Goal: Task Accomplishment & Management: Manage account settings

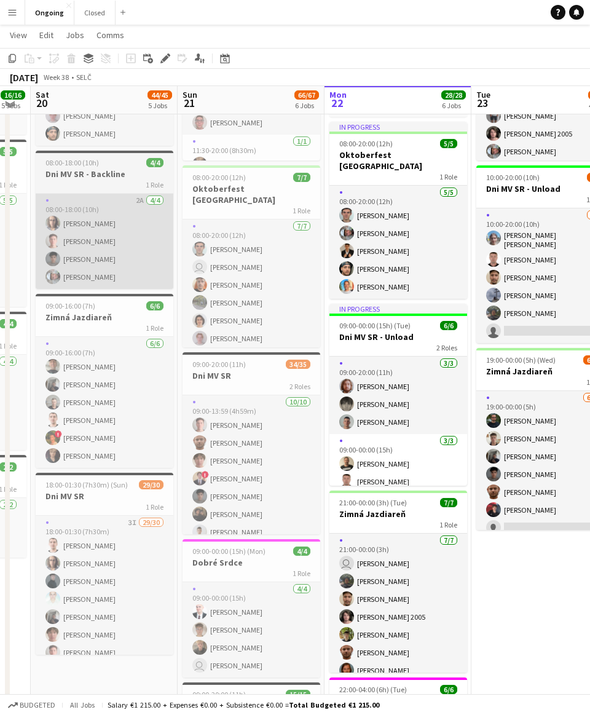
scroll to position [192, 0]
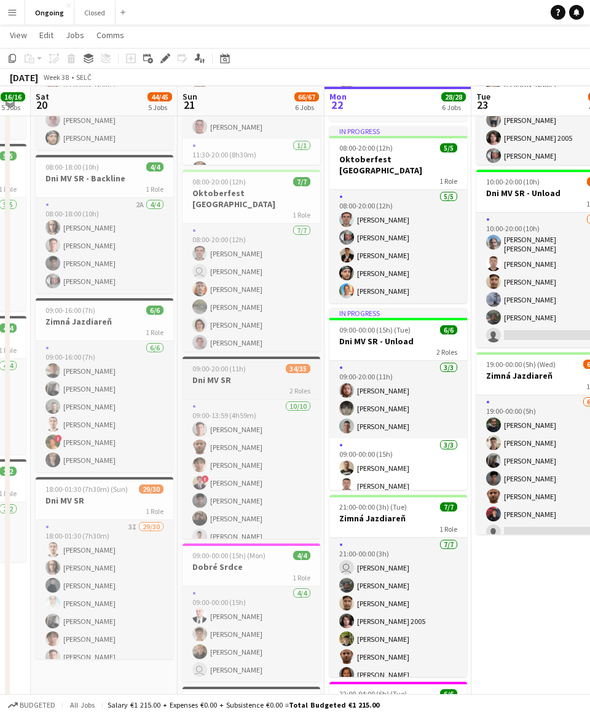
click at [260, 378] on h3 "Dni MV SR" at bounding box center [252, 380] width 138 height 11
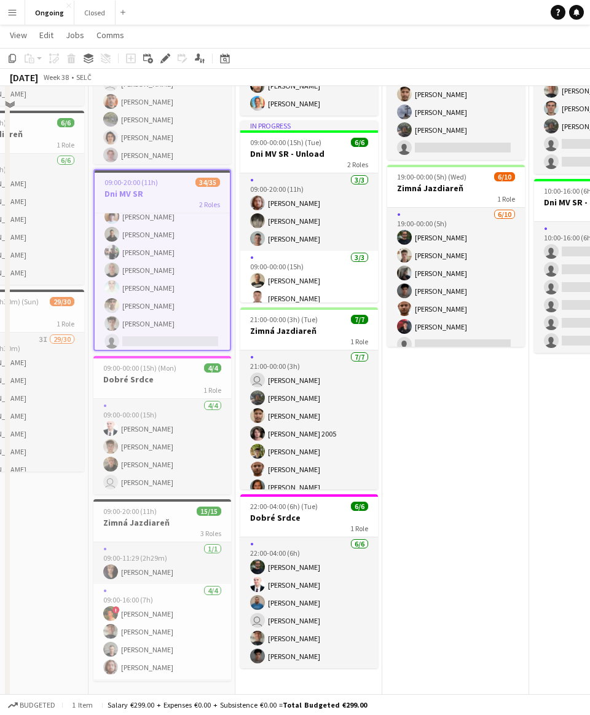
scroll to position [392, 0]
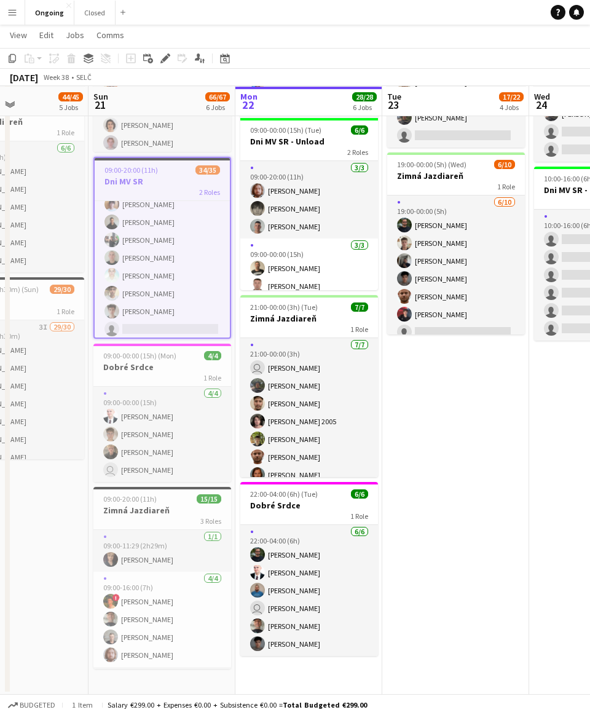
click at [279, 510] on app-date-cell "08:00-20:00 (12h) 6/6 Oktoberfest Vienna 1 Role [DATE] 08:00-20:00 (12h) [PERSO…" at bounding box center [456, 220] width 147 height 949
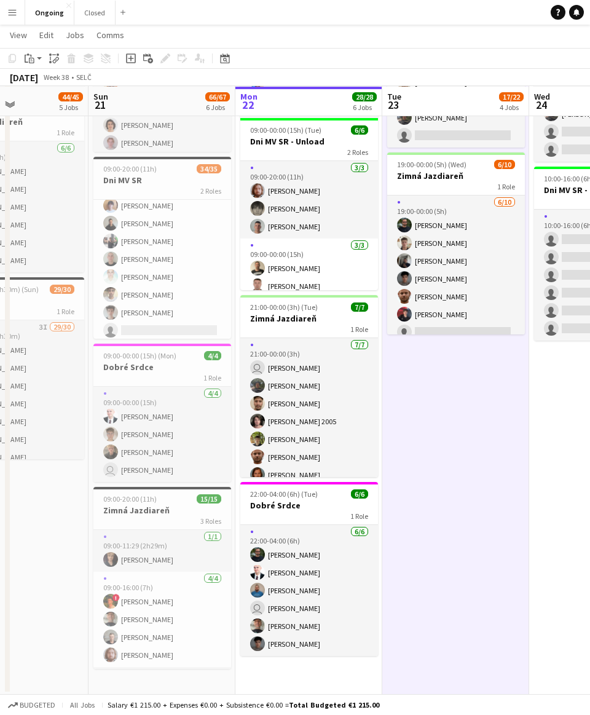
click at [279, 413] on app-date-cell "08:00-20:00 (12h) 6/6 Oktoberfest Vienna 1 Role [DATE] 08:00-20:00 (12h) [PERSO…" at bounding box center [456, 220] width 147 height 949
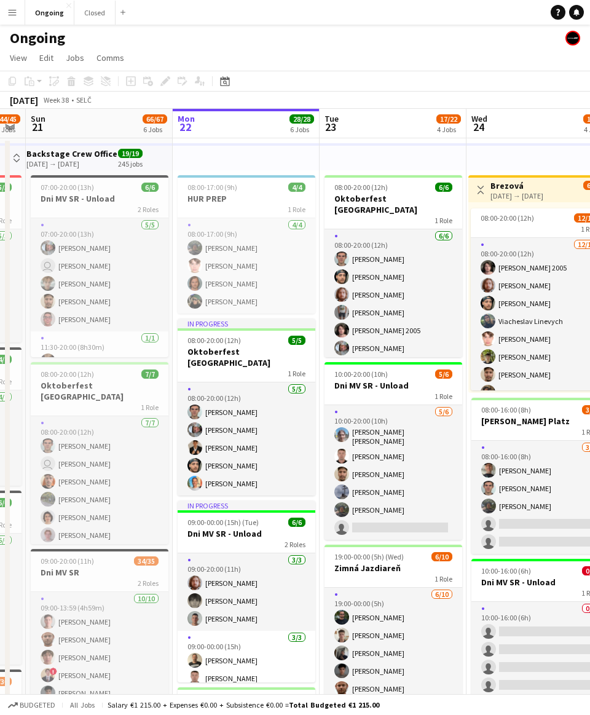
scroll to position [0, 0]
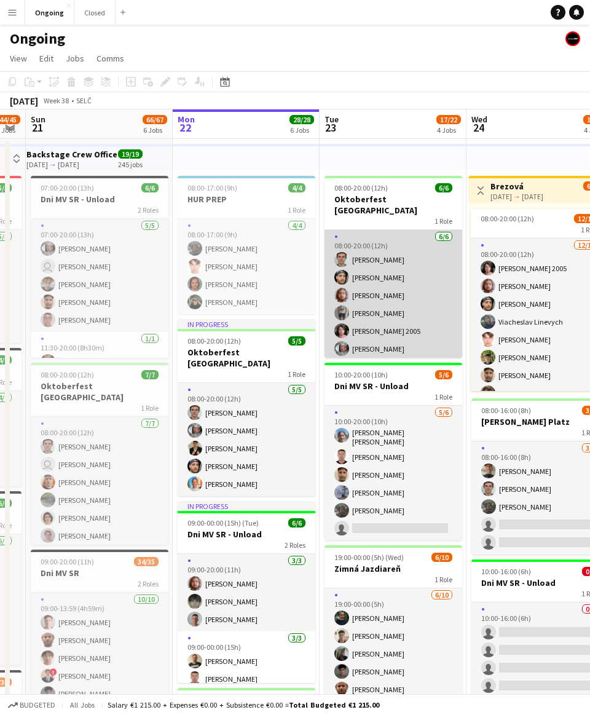
click at [279, 338] on app-card-role "[DATE] 08:00-20:00 (12h) [PERSON_NAME] [PERSON_NAME] [PERSON_NAME] [PERSON_NAME…" at bounding box center [394, 295] width 138 height 131
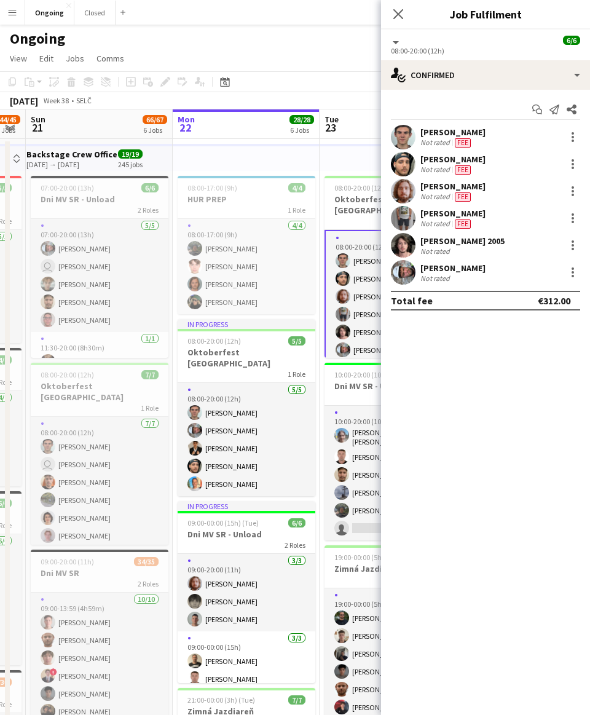
click at [279, 253] on div "[PERSON_NAME] 2005 Not rated" at bounding box center [485, 245] width 209 height 25
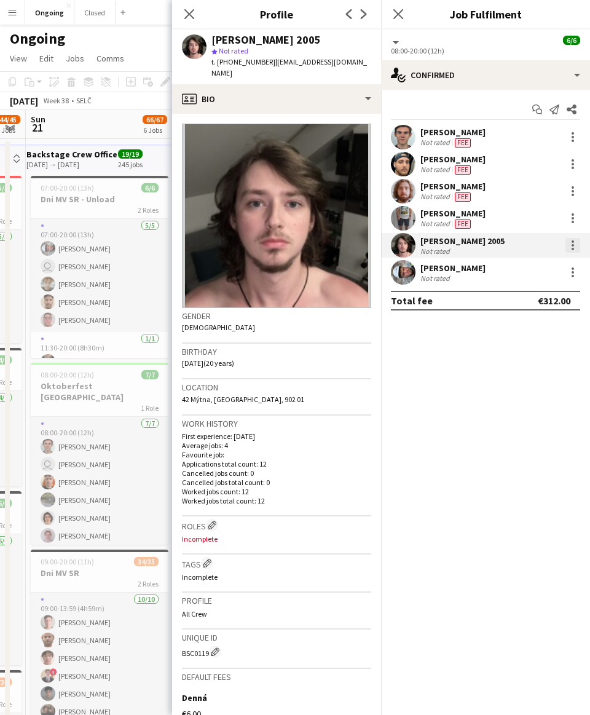
click at [279, 250] on div at bounding box center [573, 245] width 15 height 15
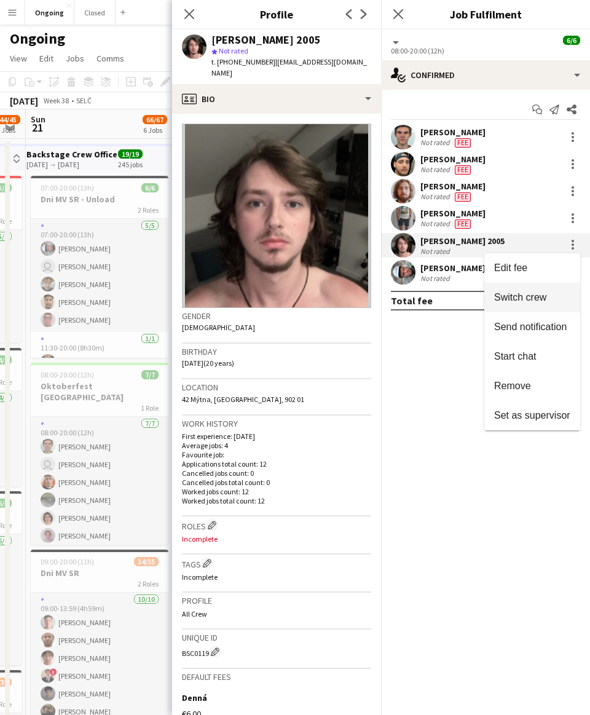
click at [279, 291] on button "Switch crew" at bounding box center [533, 298] width 96 height 30
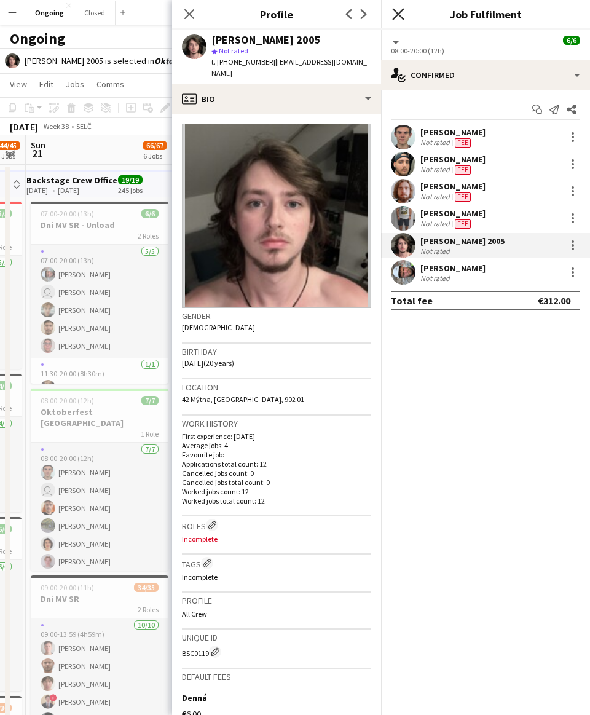
click at [279, 17] on icon "Close pop-in" at bounding box center [398, 14] width 12 height 12
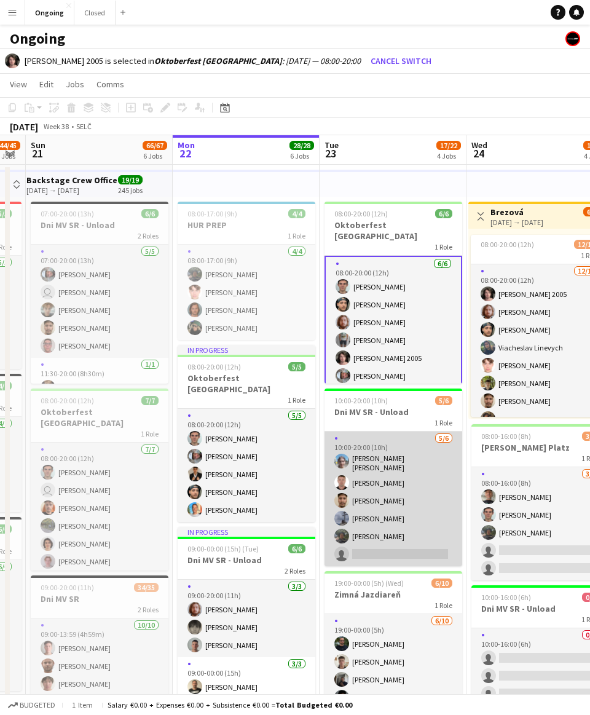
click at [279, 516] on app-card-role "[DATE] 10:00-20:00 (10h) [PERSON_NAME] [PERSON_NAME] Serhii Smetaniuk [PERSON_N…" at bounding box center [394, 499] width 138 height 135
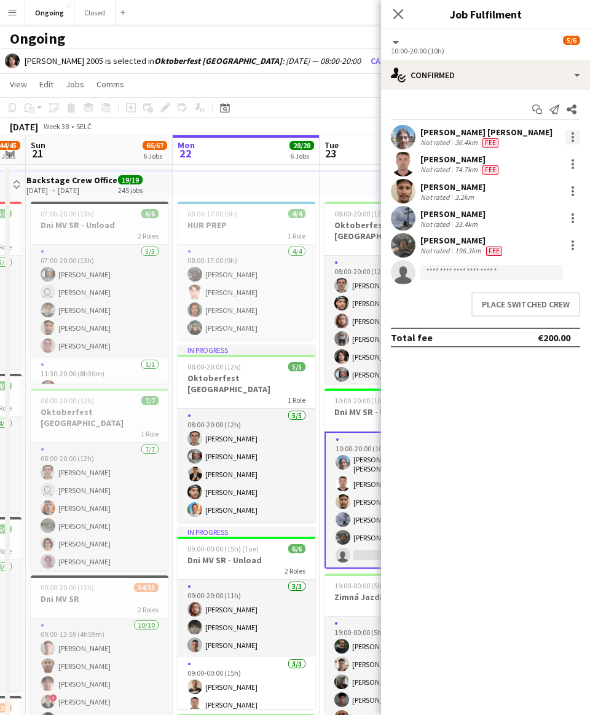
click at [279, 131] on div at bounding box center [573, 137] width 15 height 15
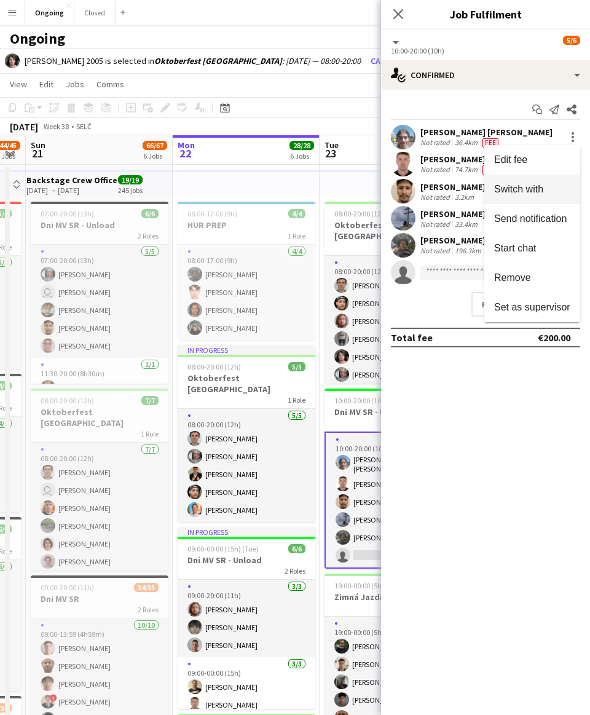
click at [279, 187] on span "Switch with" at bounding box center [519, 189] width 49 height 10
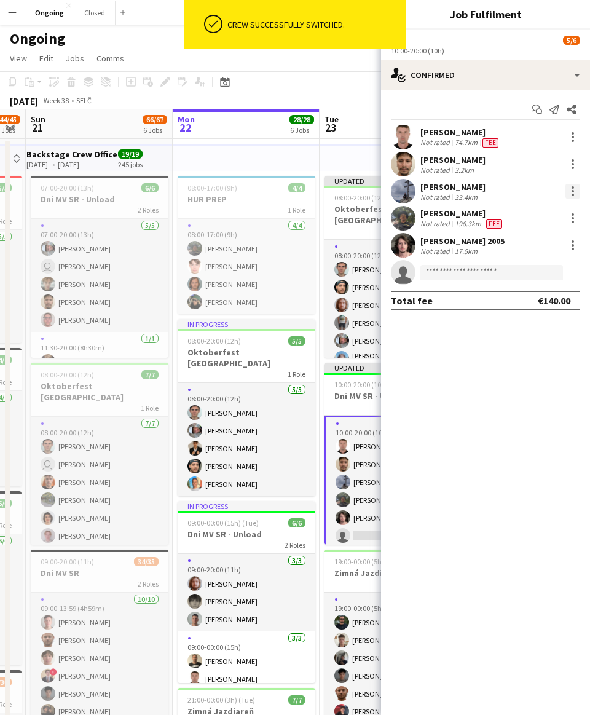
click at [279, 188] on div at bounding box center [573, 187] width 2 height 2
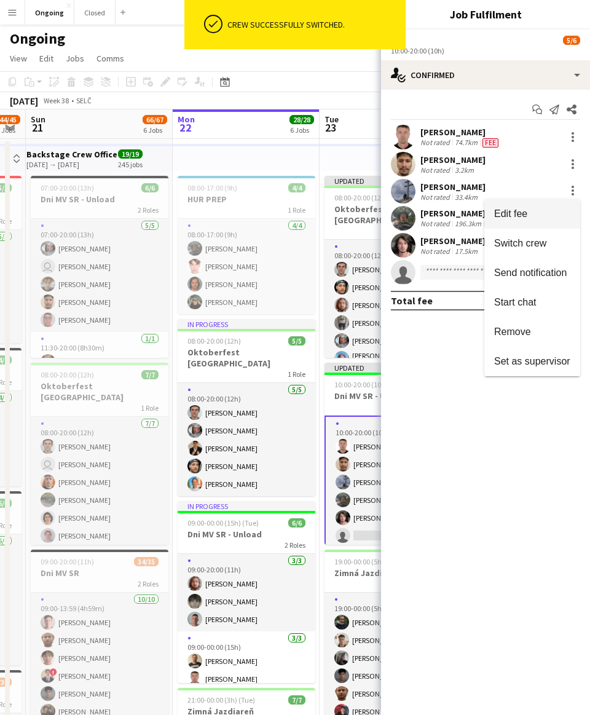
click at [279, 218] on span "Edit fee" at bounding box center [533, 214] width 76 height 11
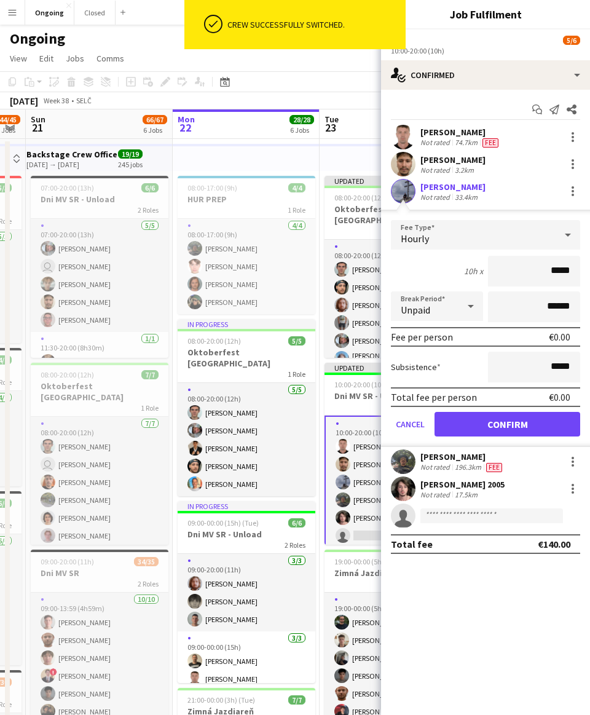
click at [279, 236] on div "Hourly" at bounding box center [473, 235] width 165 height 30
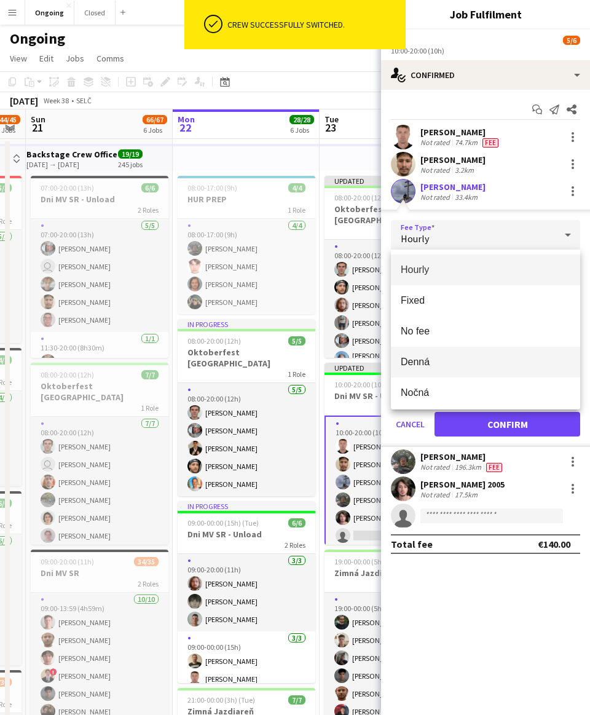
click at [279, 352] on mat-option "Denná" at bounding box center [485, 362] width 189 height 31
type input "*****"
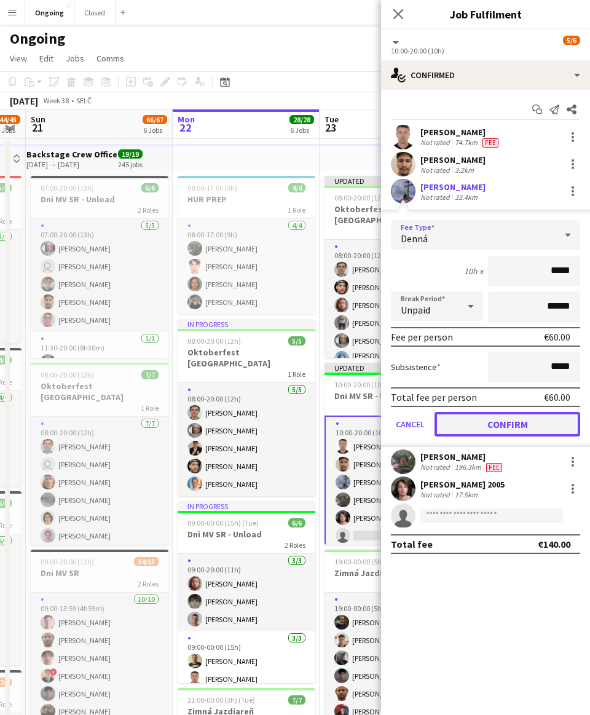
click at [279, 418] on button "Confirm" at bounding box center [508, 424] width 146 height 25
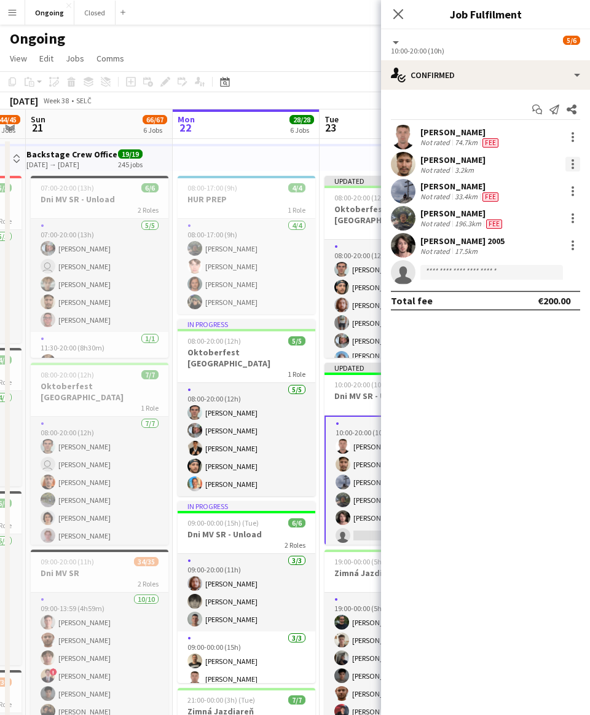
click at [279, 161] on div at bounding box center [573, 164] width 15 height 15
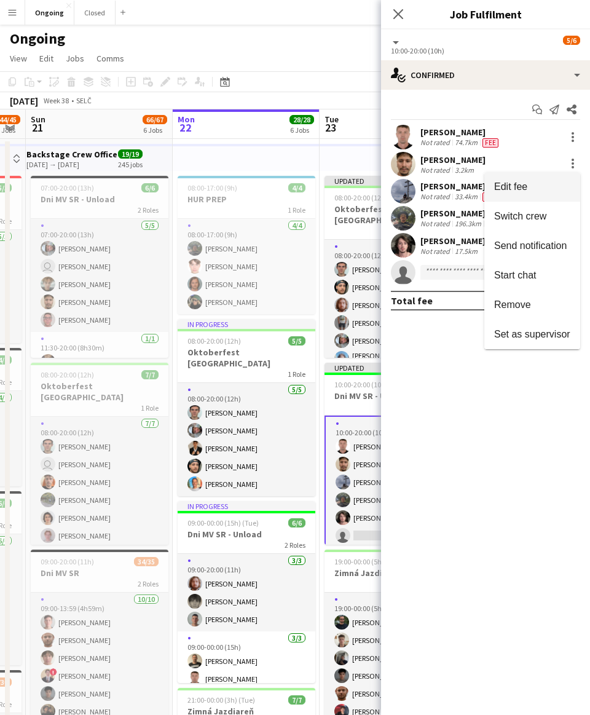
click at [279, 183] on span "Edit fee" at bounding box center [511, 186] width 33 height 10
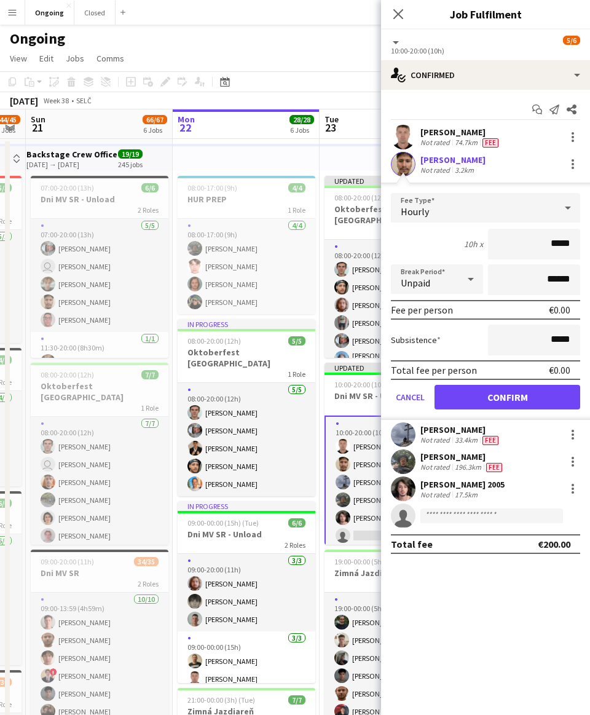
click at [279, 205] on div "Hourly" at bounding box center [473, 208] width 165 height 30
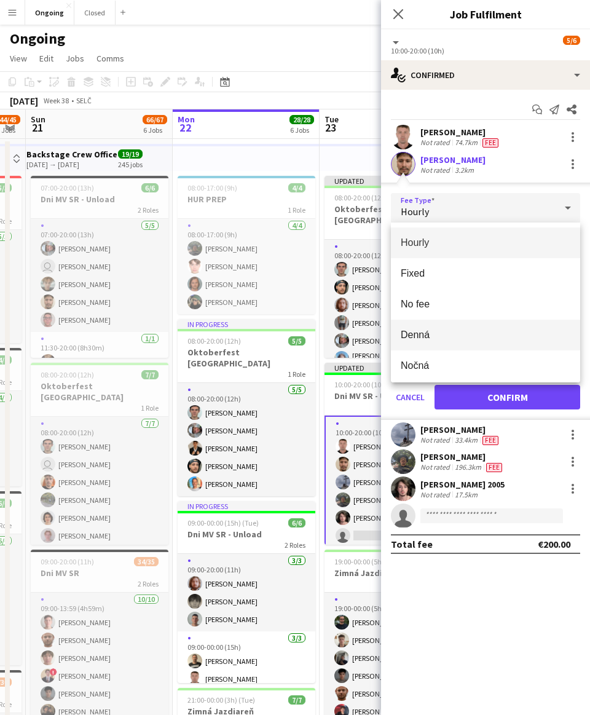
click at [279, 327] on mat-option "Denná" at bounding box center [485, 335] width 189 height 31
type input "*****"
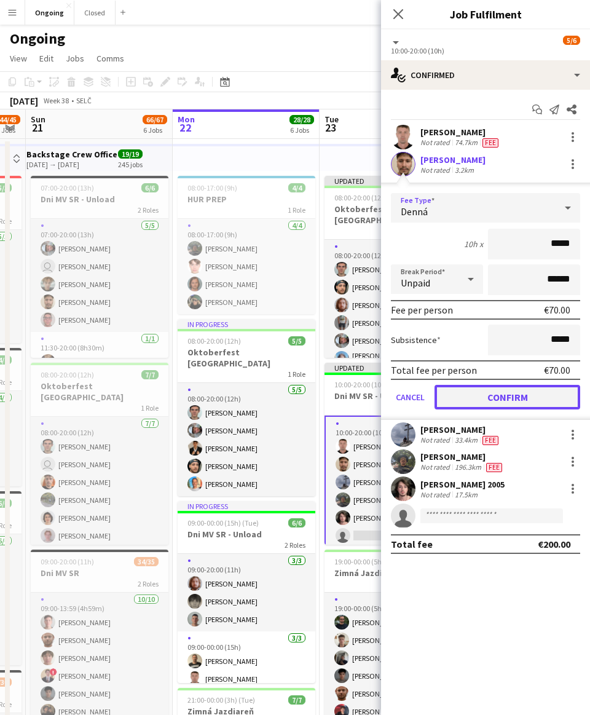
click at [279, 399] on button "Confirm" at bounding box center [508, 397] width 146 height 25
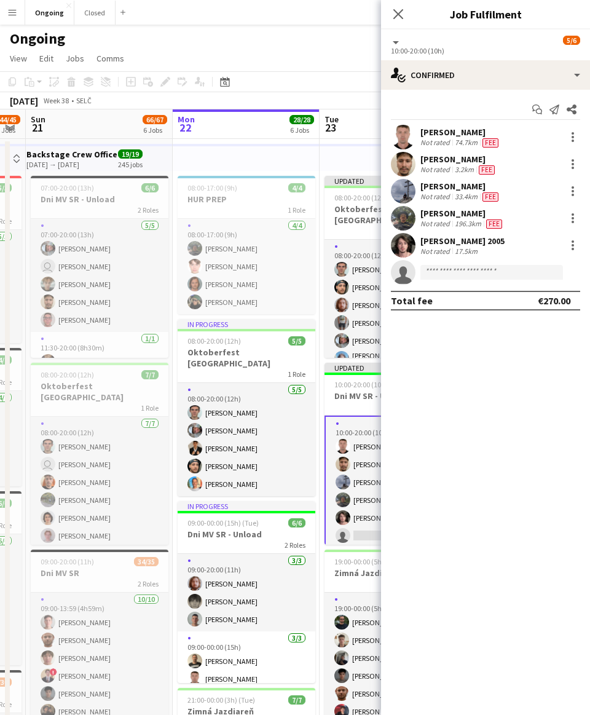
click at [279, 255] on div "[PERSON_NAME] 2005 Not rated 17.5km" at bounding box center [485, 245] width 209 height 25
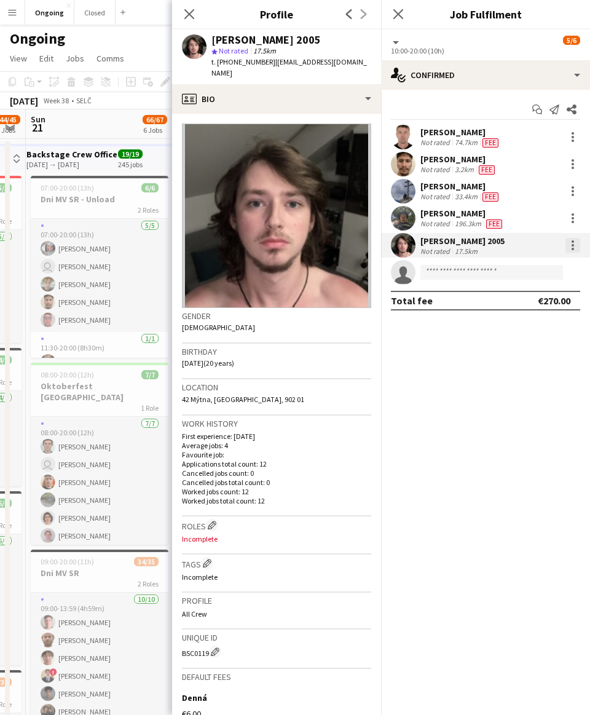
click at [279, 250] on div at bounding box center [573, 245] width 15 height 15
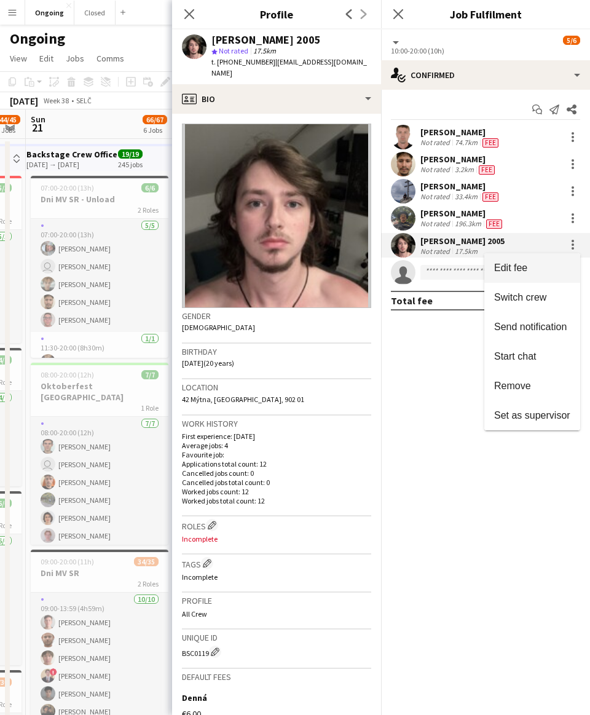
click at [279, 264] on span "Edit fee" at bounding box center [511, 268] width 33 height 10
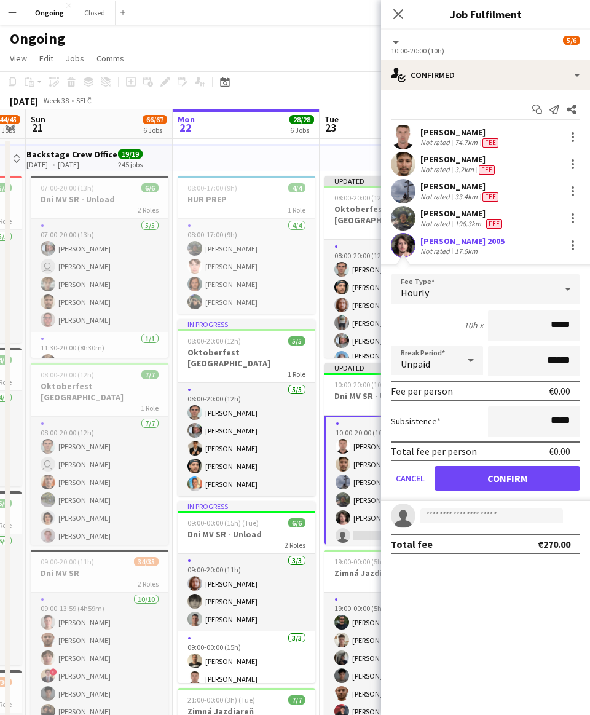
click at [279, 287] on div "Hourly" at bounding box center [473, 289] width 165 height 30
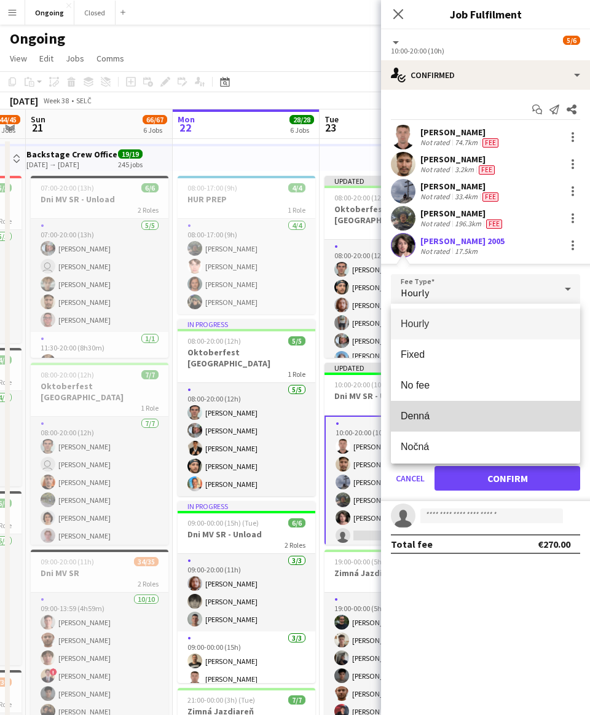
click at [279, 415] on span "Denná" at bounding box center [486, 416] width 170 height 12
type input "*****"
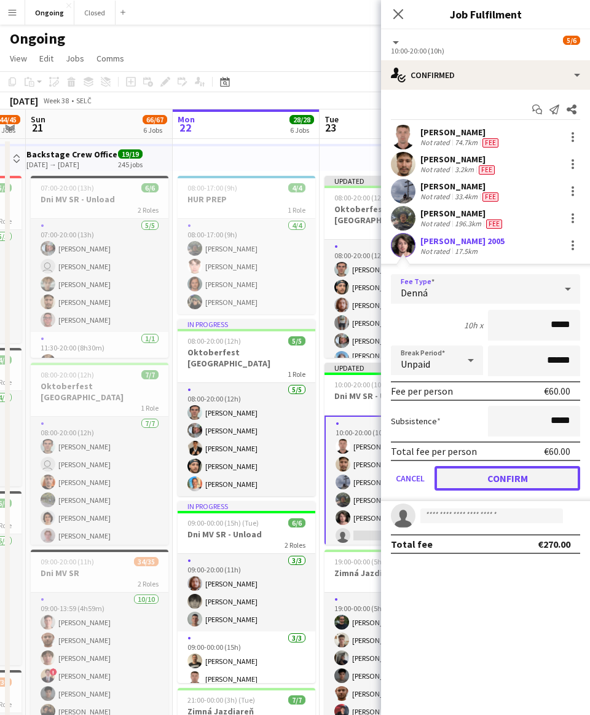
click at [279, 477] on button "Confirm" at bounding box center [508, 478] width 146 height 25
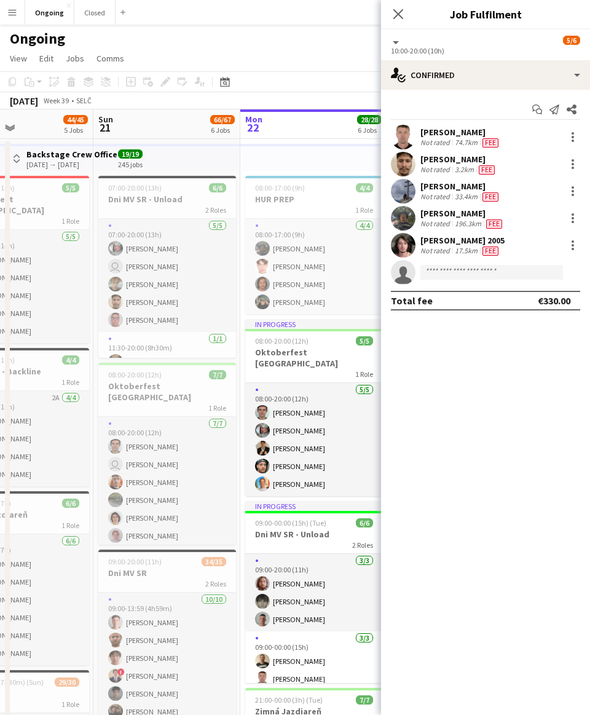
scroll to position [0, 359]
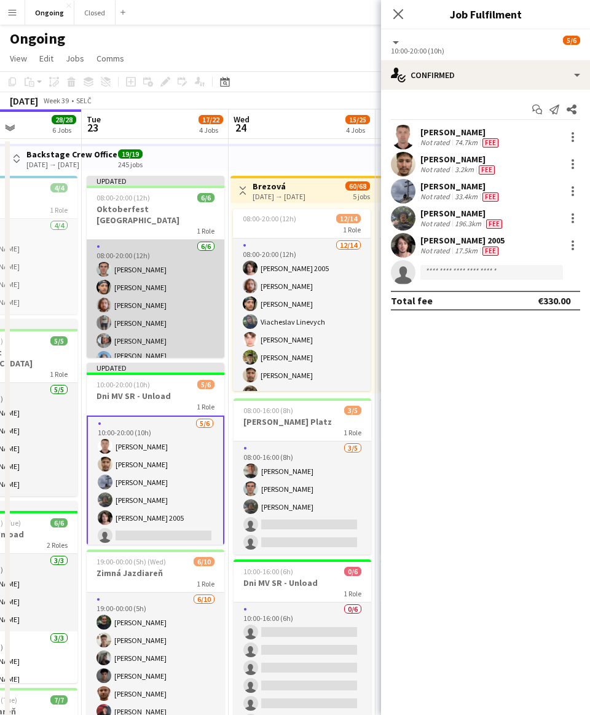
click at [184, 292] on app-card-role "[DATE] 08:00-20:00 (12h) [PERSON_NAME] [PERSON_NAME] [PERSON_NAME] [PERSON_NAME…" at bounding box center [156, 307] width 138 height 135
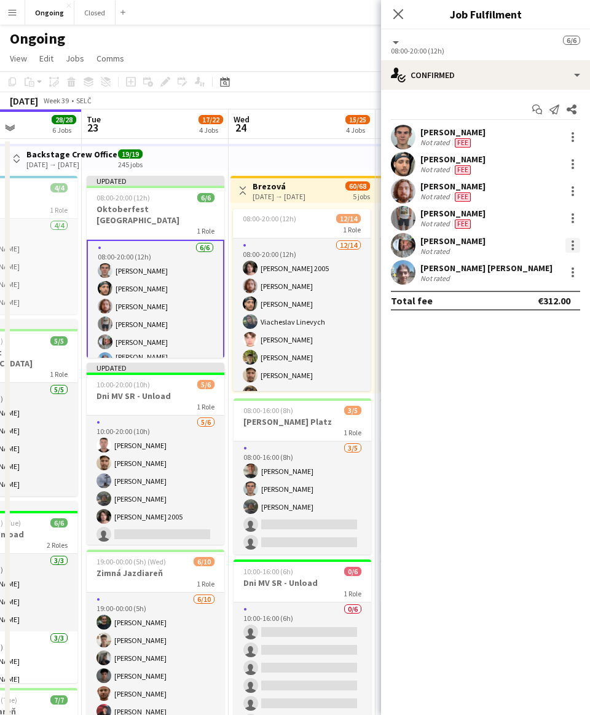
click at [279, 247] on div at bounding box center [573, 245] width 15 height 15
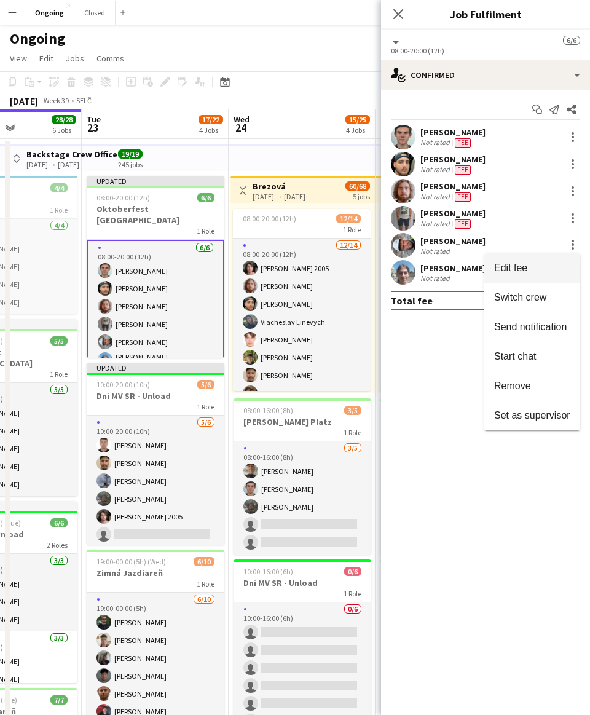
click at [279, 263] on span "Edit fee" at bounding box center [511, 268] width 33 height 10
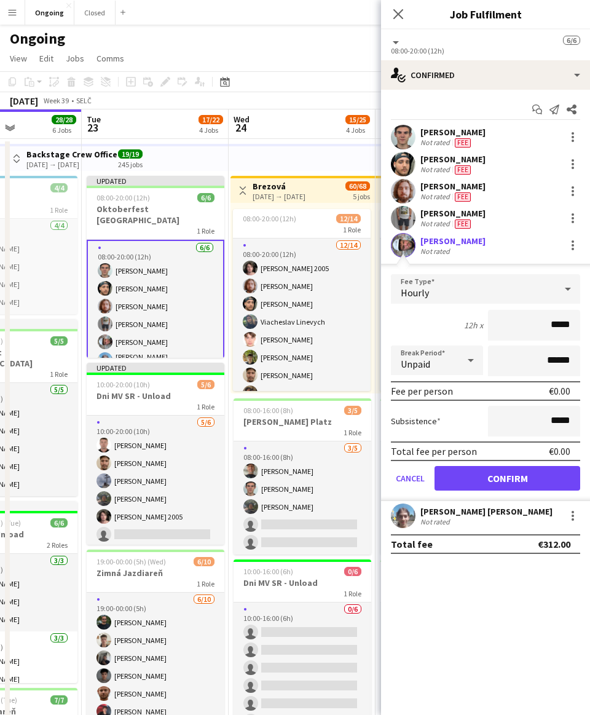
click at [279, 272] on app-edit-fee "Fee Type Hourly 12h x ***** Break Period Unpaid ****** Fee per person €0.00 Sub…" at bounding box center [485, 382] width 209 height 237
click at [279, 279] on div "Hourly" at bounding box center [473, 289] width 165 height 30
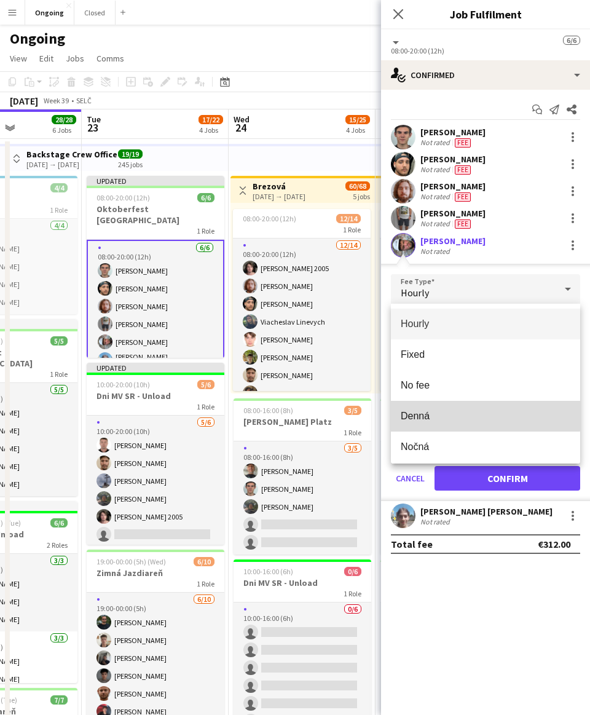
click at [279, 411] on span "Denná" at bounding box center [486, 416] width 170 height 12
type input "*****"
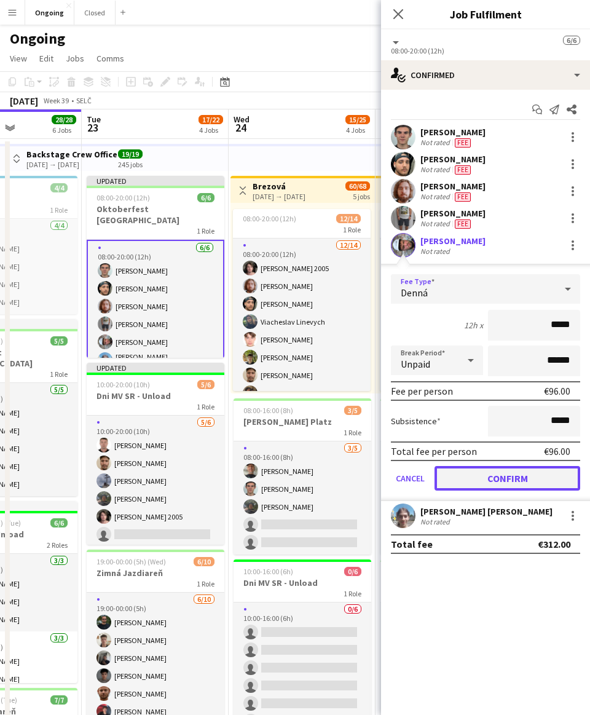
click at [279, 481] on button "Confirm" at bounding box center [508, 478] width 146 height 25
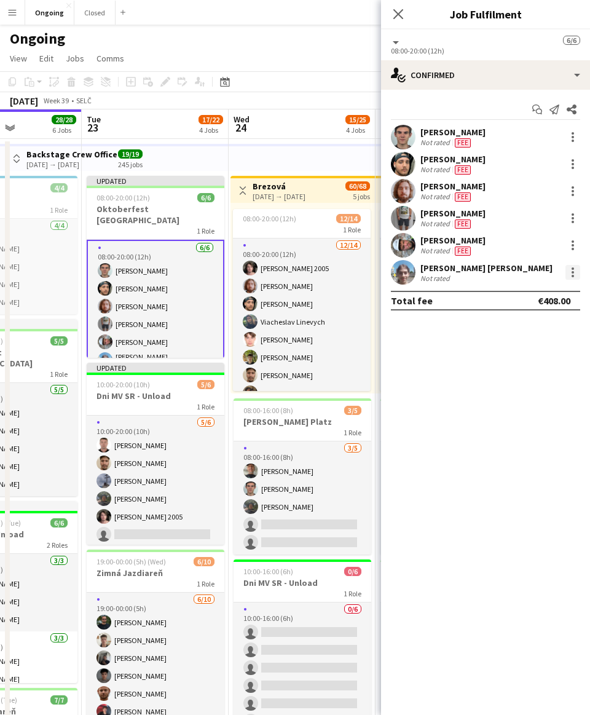
click at [279, 277] on div at bounding box center [573, 276] width 2 height 2
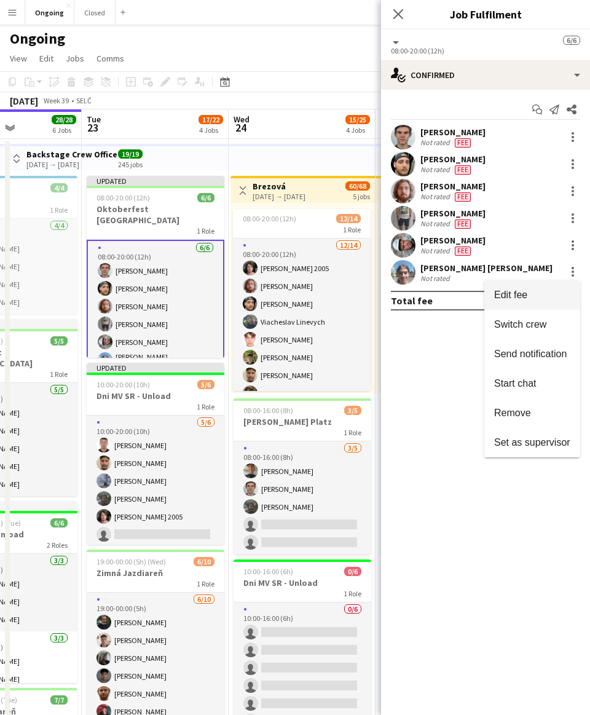
click at [279, 298] on span "Edit fee" at bounding box center [511, 295] width 33 height 10
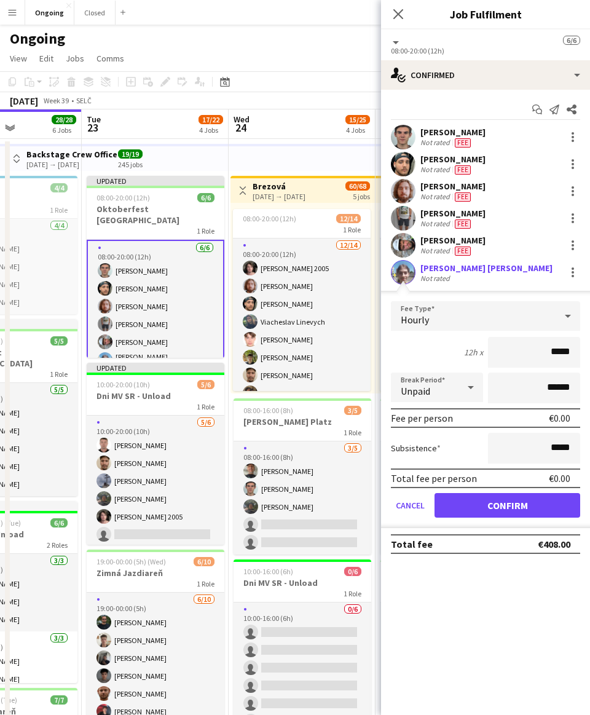
click at [279, 312] on div "Hourly" at bounding box center [473, 316] width 165 height 30
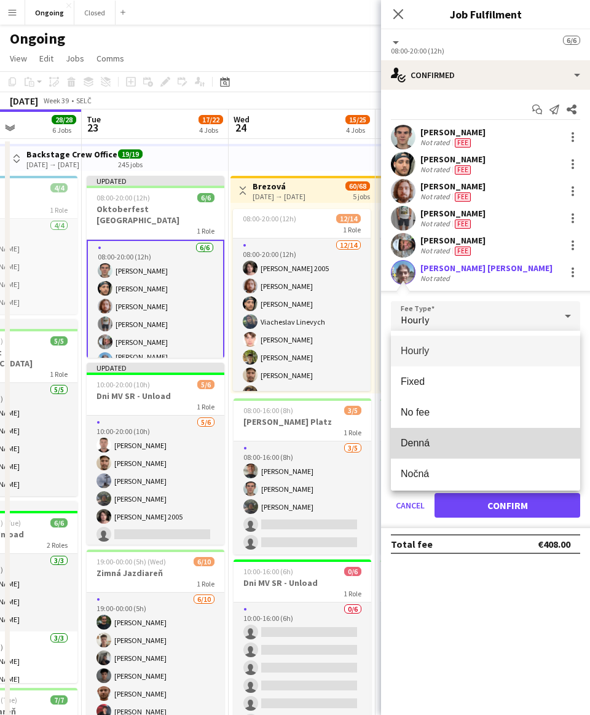
click at [279, 442] on span "Denná" at bounding box center [486, 443] width 170 height 12
type input "*****"
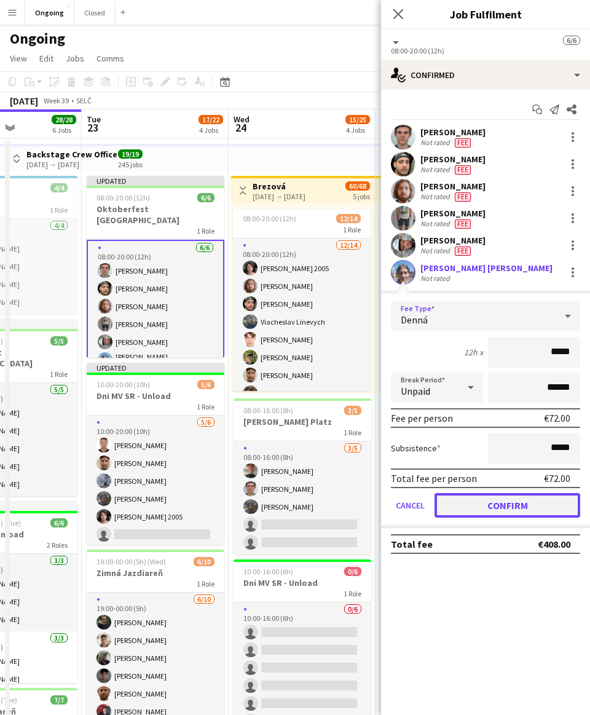
click at [279, 508] on button "Confirm" at bounding box center [508, 505] width 146 height 25
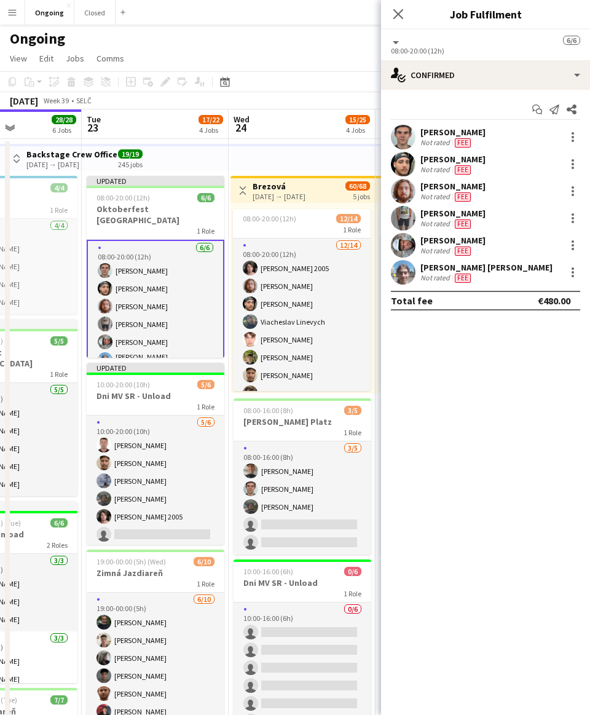
click at [279, 253] on div "[PERSON_NAME] Not rated Fee" at bounding box center [485, 245] width 209 height 25
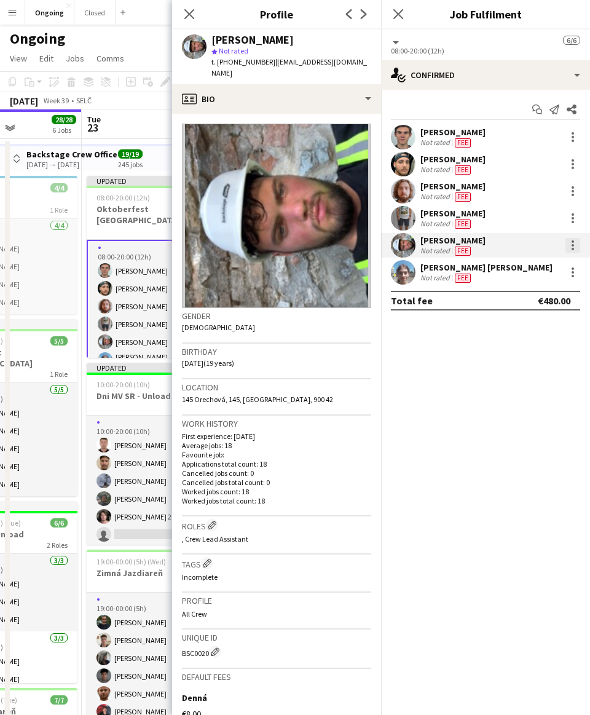
click at [279, 245] on div at bounding box center [573, 245] width 15 height 15
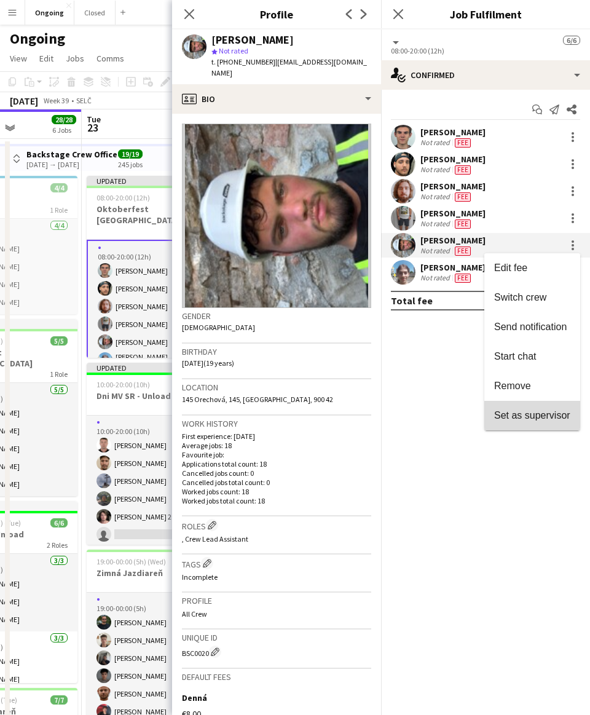
click at [279, 414] on span "Set as supervisor" at bounding box center [533, 415] width 76 height 10
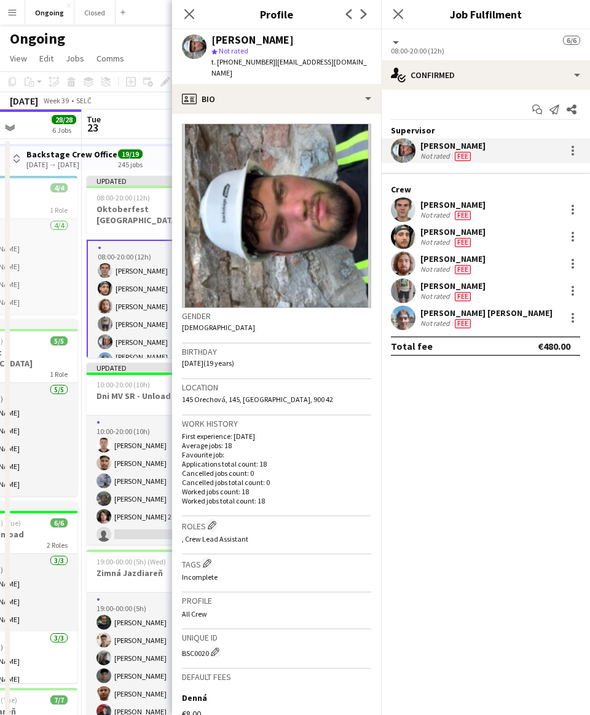
click at [149, 47] on div "Ongoing" at bounding box center [295, 36] width 590 height 23
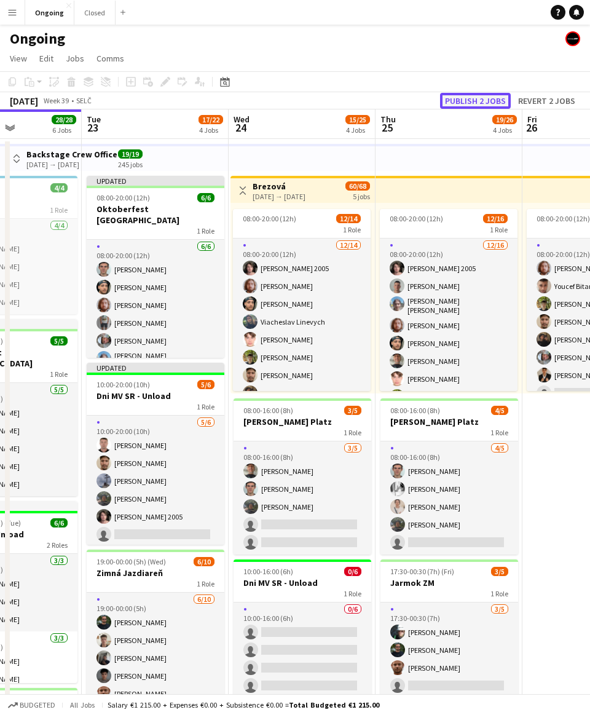
click at [279, 98] on button "Publish 2 jobs" at bounding box center [475, 101] width 71 height 16
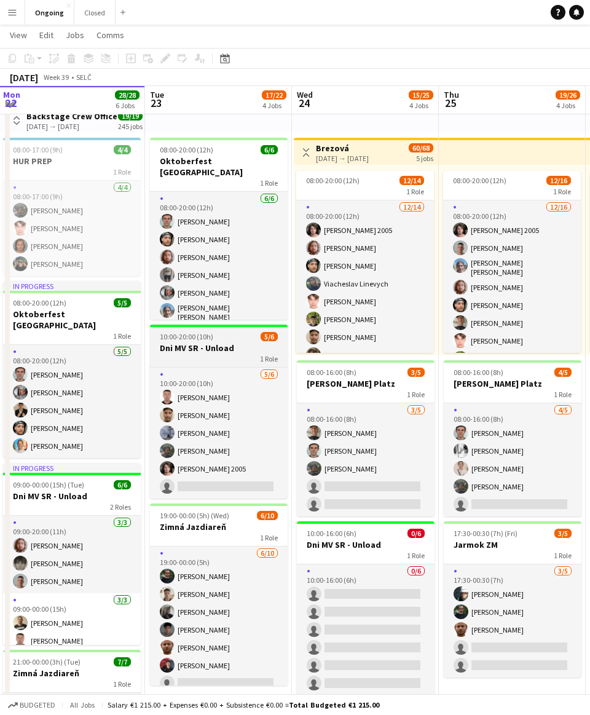
scroll to position [35, 0]
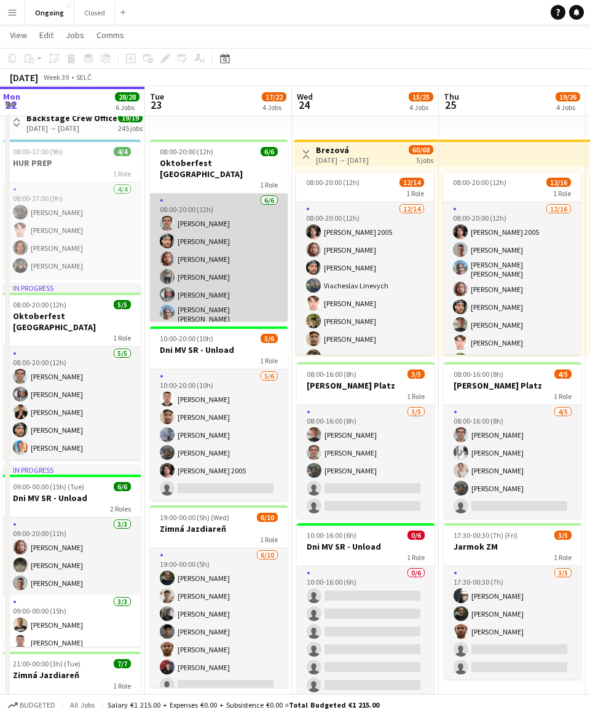
click at [212, 243] on app-card-role "[DATE] 08:00-20:00 (12h) [PERSON_NAME] [PERSON_NAME] [PERSON_NAME] [PERSON_NAME…" at bounding box center [219, 261] width 138 height 135
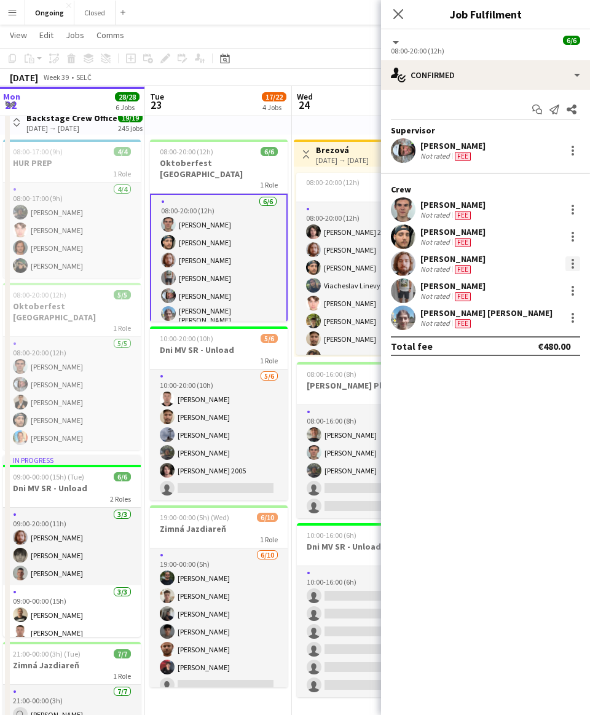
click at [279, 263] on div at bounding box center [573, 263] width 15 height 15
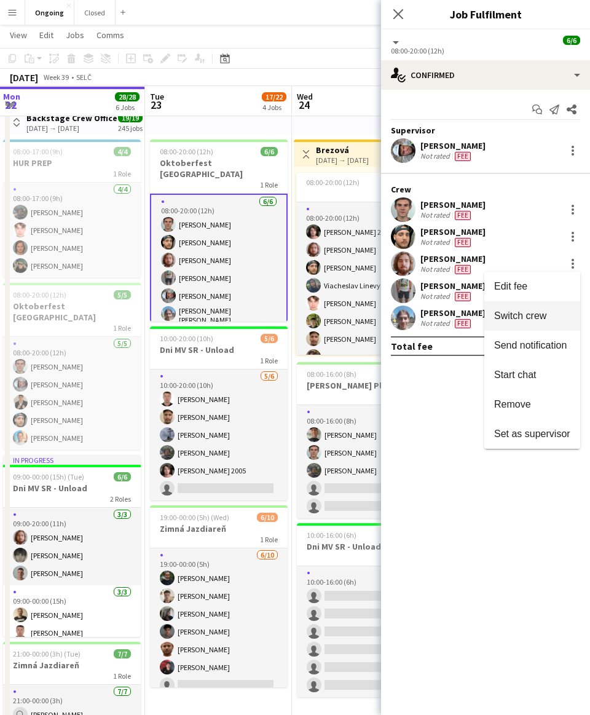
click at [279, 314] on span "Switch crew" at bounding box center [521, 316] width 52 height 10
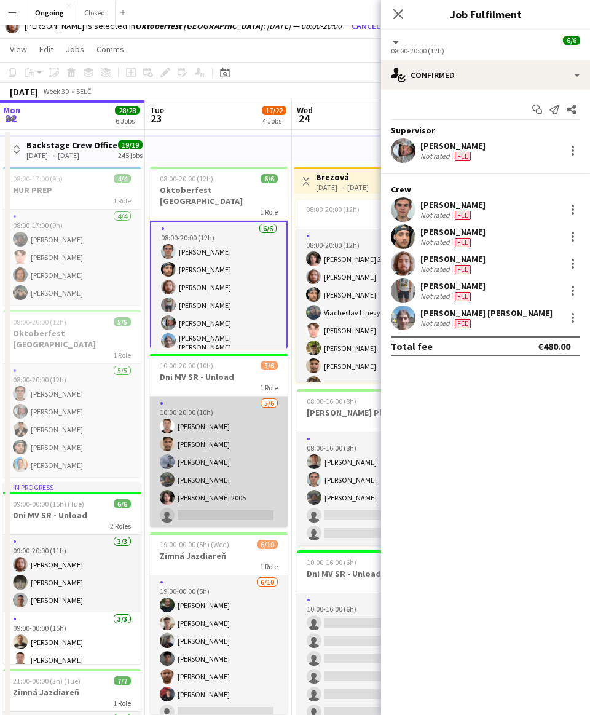
click at [261, 434] on app-card-role "[DATE] 10:00-20:00 (10h) [PERSON_NAME] [PERSON_NAME] Cely [PERSON_NAME] [PERSON…" at bounding box center [219, 462] width 138 height 131
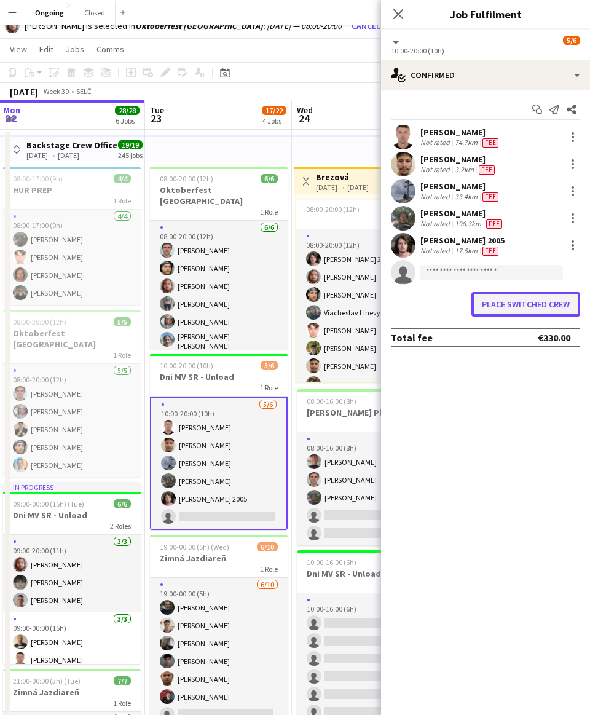
click at [279, 306] on button "Place switched crew" at bounding box center [526, 304] width 109 height 25
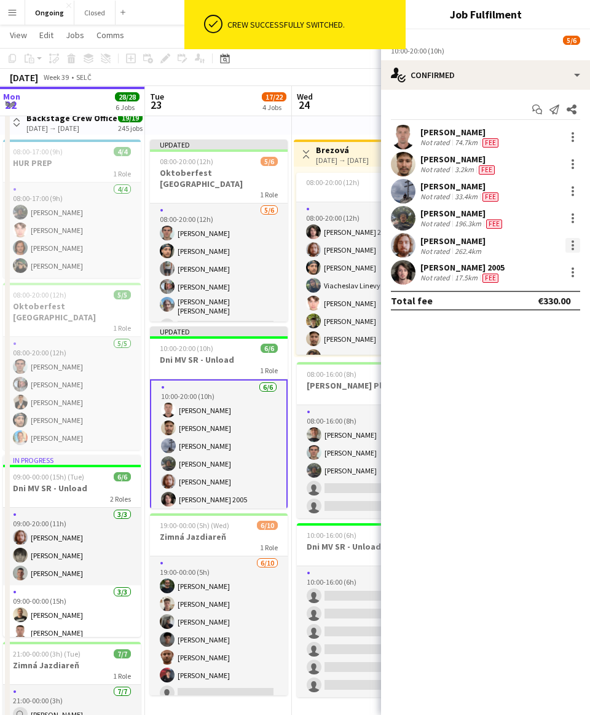
click at [279, 242] on div at bounding box center [573, 245] width 15 height 15
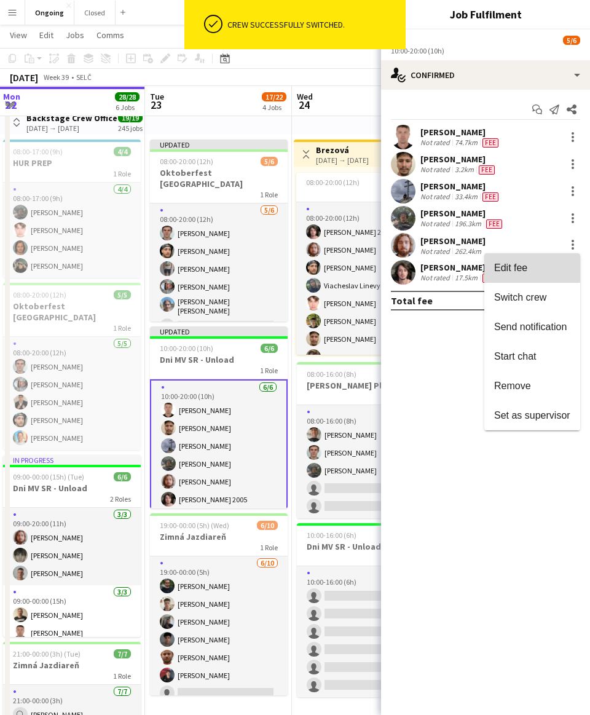
click at [279, 266] on span "Edit fee" at bounding box center [511, 268] width 33 height 10
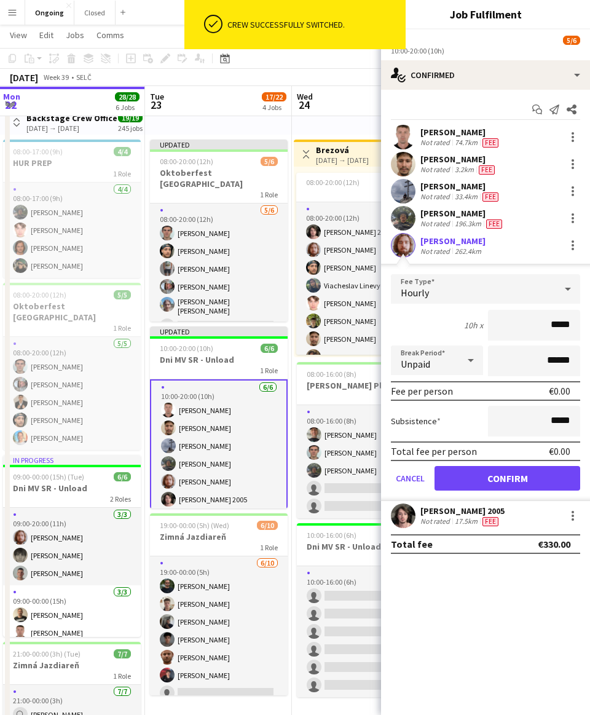
click at [279, 288] on div "Hourly" at bounding box center [473, 289] width 165 height 30
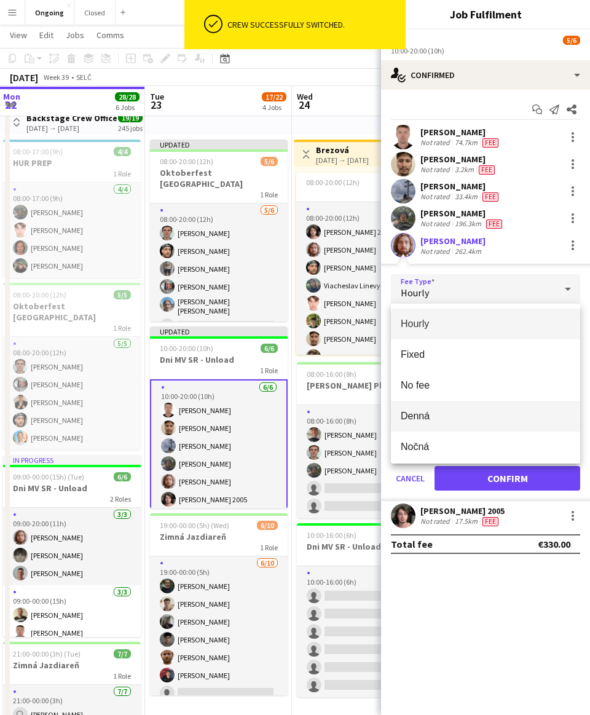
click at [279, 415] on span "Denná" at bounding box center [486, 416] width 170 height 12
type input "*****"
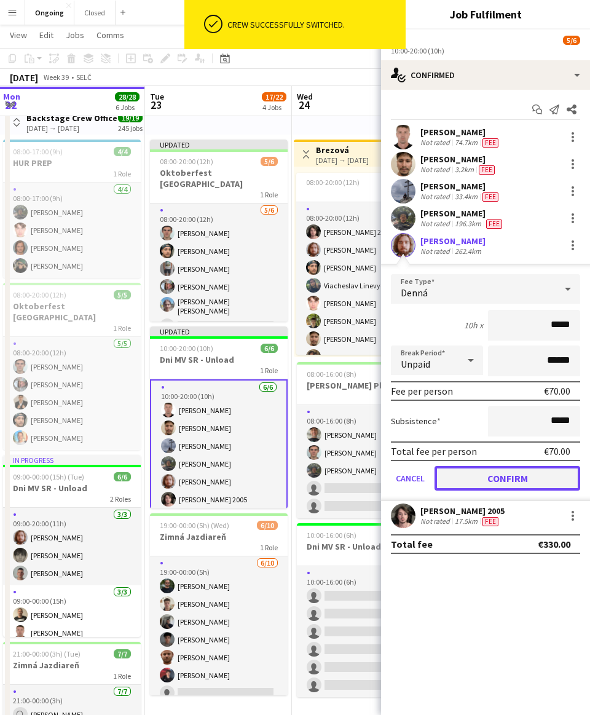
click at [279, 484] on button "Confirm" at bounding box center [508, 478] width 146 height 25
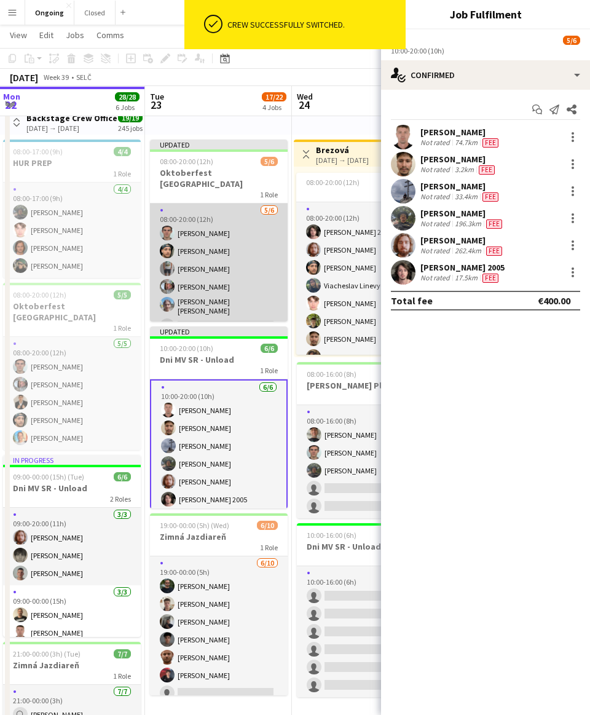
click at [224, 258] on app-card-role "[DATE] 08:00-20:00 (12h) [PERSON_NAME] [PERSON_NAME] [PERSON_NAME] [PERSON_NAME…" at bounding box center [219, 271] width 138 height 135
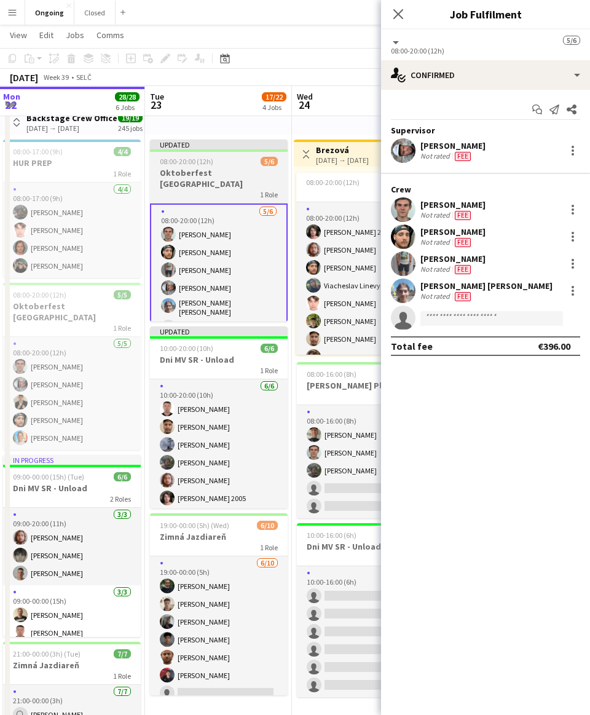
click at [190, 174] on h3 "Oktoberfest [GEOGRAPHIC_DATA]" at bounding box center [219, 178] width 138 height 22
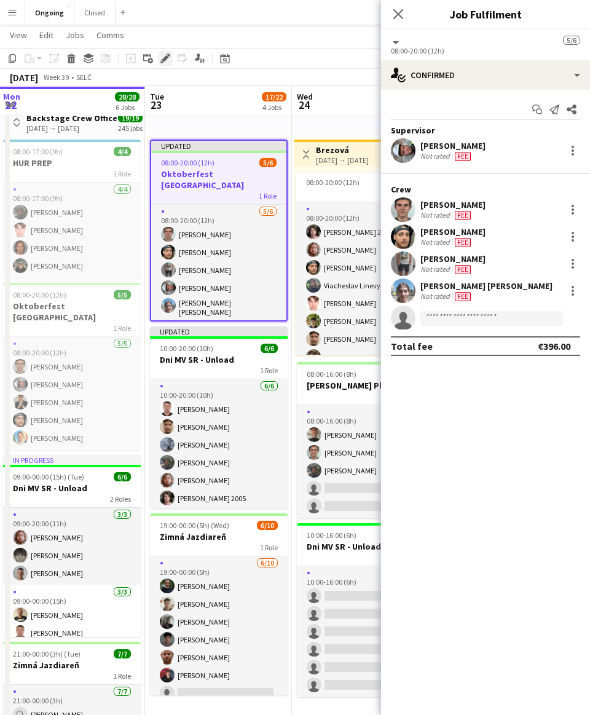
click at [165, 54] on icon "Edit" at bounding box center [166, 59] width 10 height 10
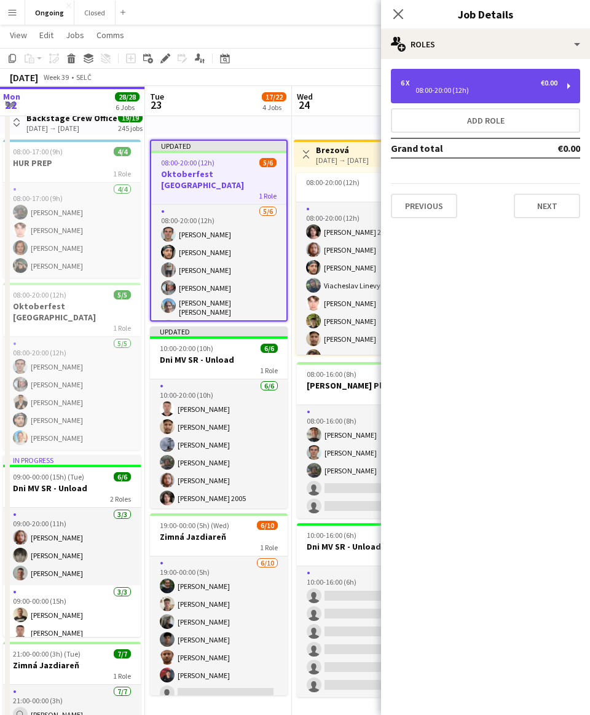
click at [279, 78] on div "6 x €0.00 08:00-20:00 (12h)" at bounding box center [485, 86] width 189 height 34
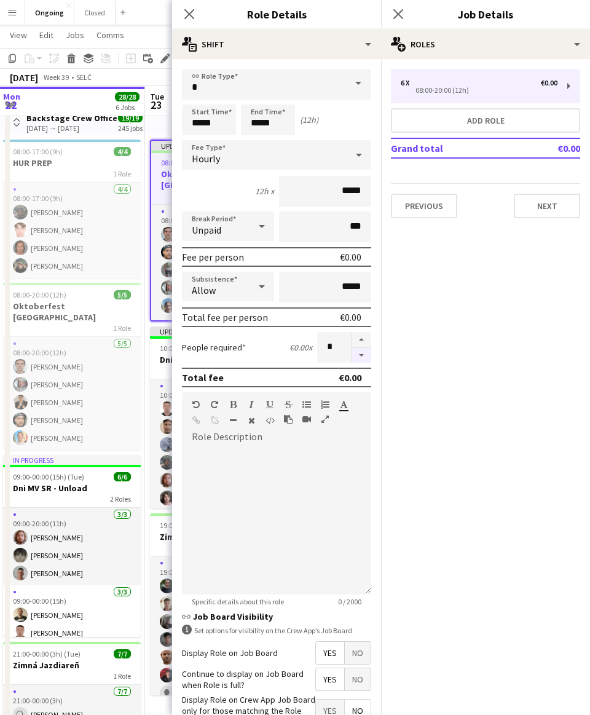
click at [279, 348] on button "button" at bounding box center [362, 355] width 20 height 15
type input "*"
click at [279, 201] on button "Next" at bounding box center [547, 206] width 66 height 25
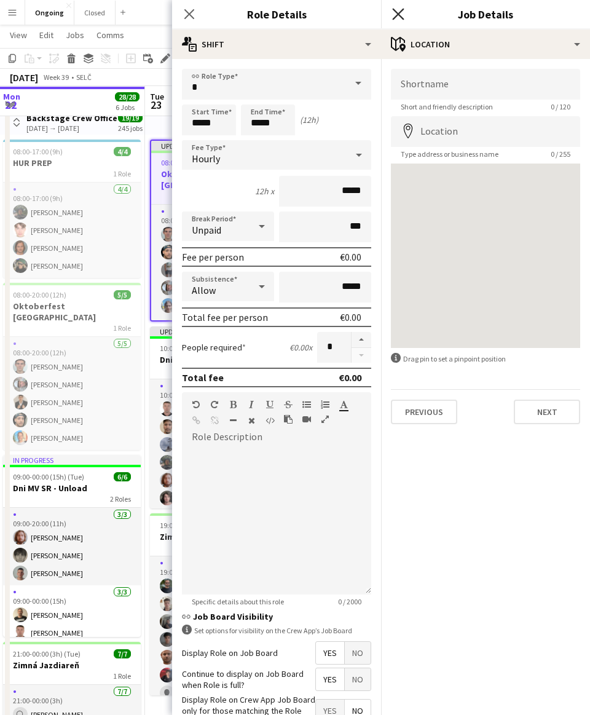
click at [279, 12] on icon at bounding box center [398, 14] width 12 height 12
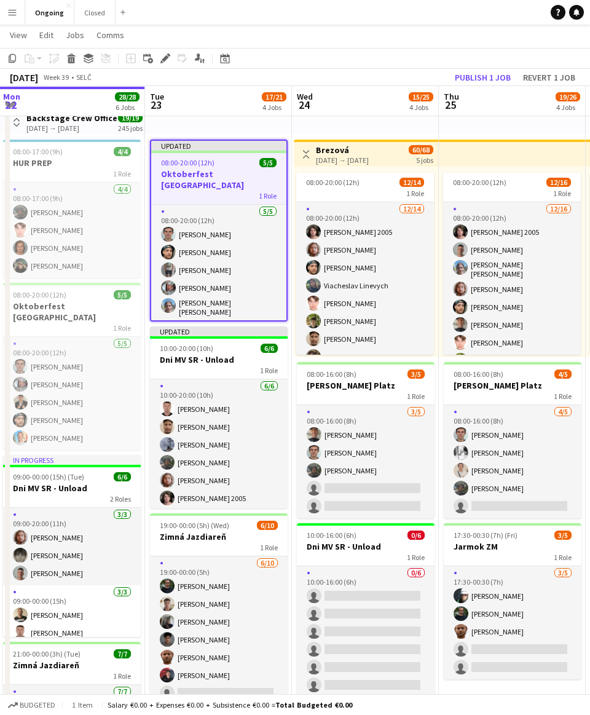
click at [279, 54] on app-toolbar "Copy Paste Paste Command V Paste with crew Command Shift V Paste linked Job [GE…" at bounding box center [295, 58] width 590 height 21
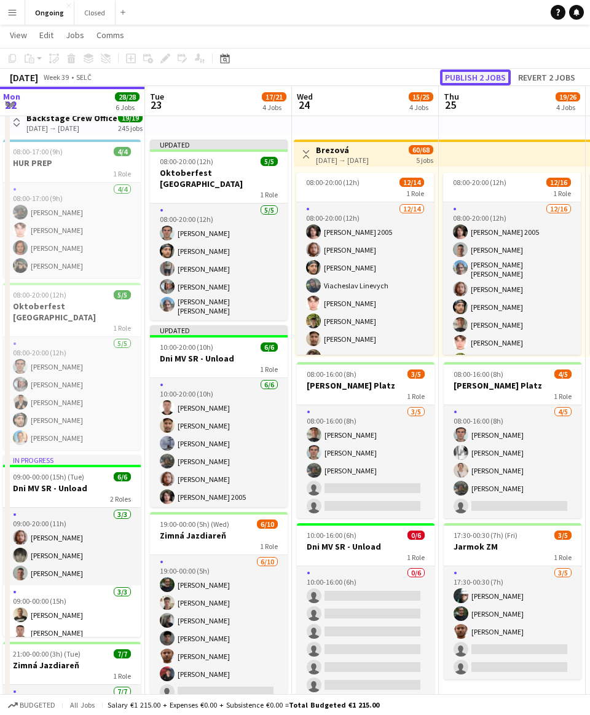
click at [279, 78] on button "Publish 2 jobs" at bounding box center [475, 78] width 71 height 16
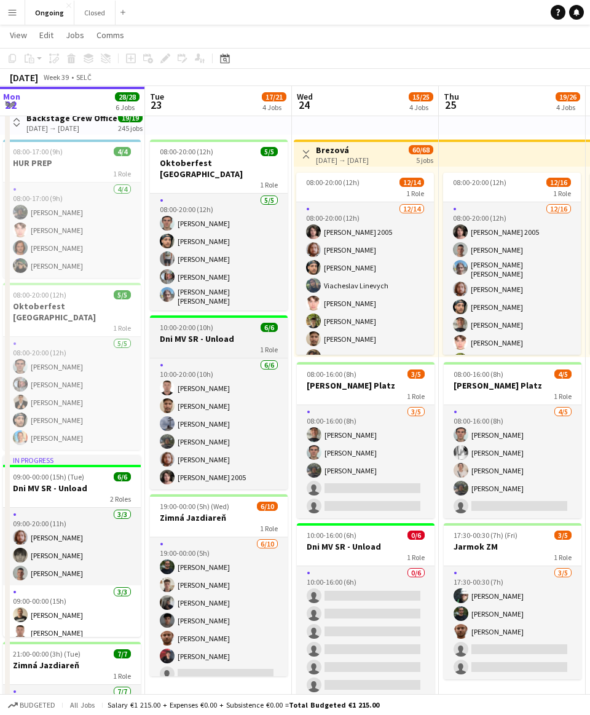
click at [183, 333] on h3 "Dni MV SR - Unload" at bounding box center [219, 338] width 138 height 11
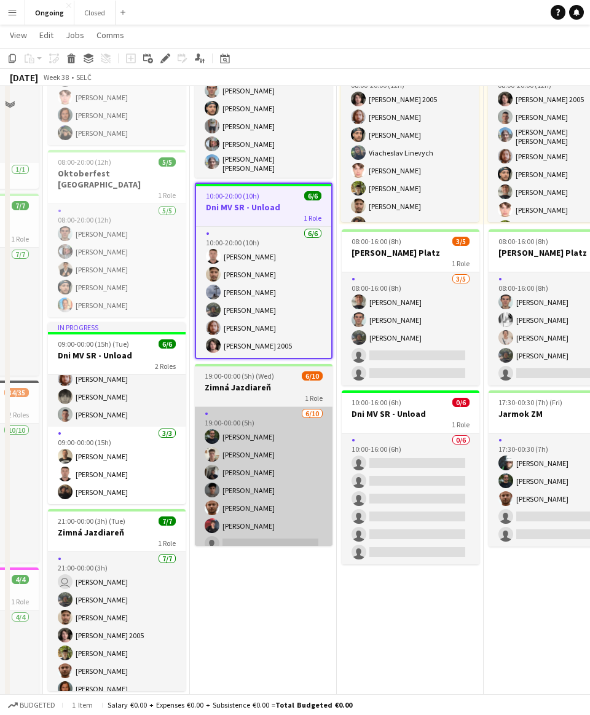
scroll to position [0, 0]
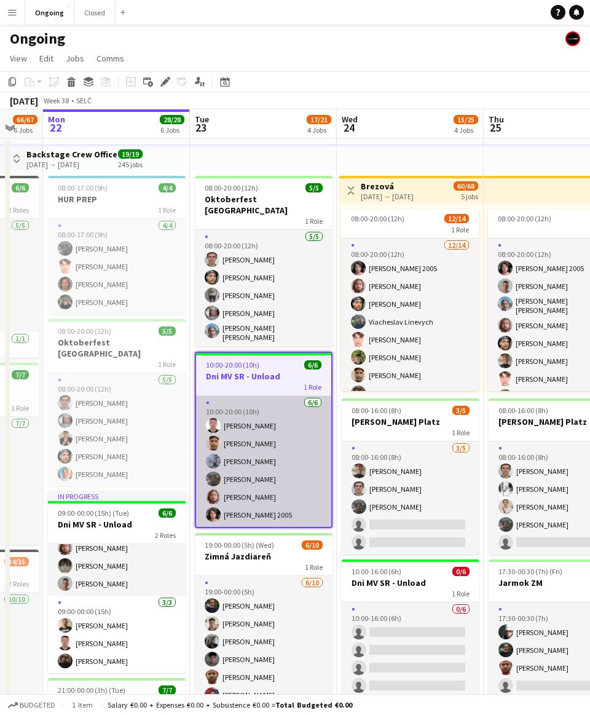
click at [279, 413] on app-card-role "[DATE] 10:00-20:00 (10h) [PERSON_NAME] [PERSON_NAME] Cely [PERSON_NAME] [PERSON…" at bounding box center [263, 461] width 135 height 131
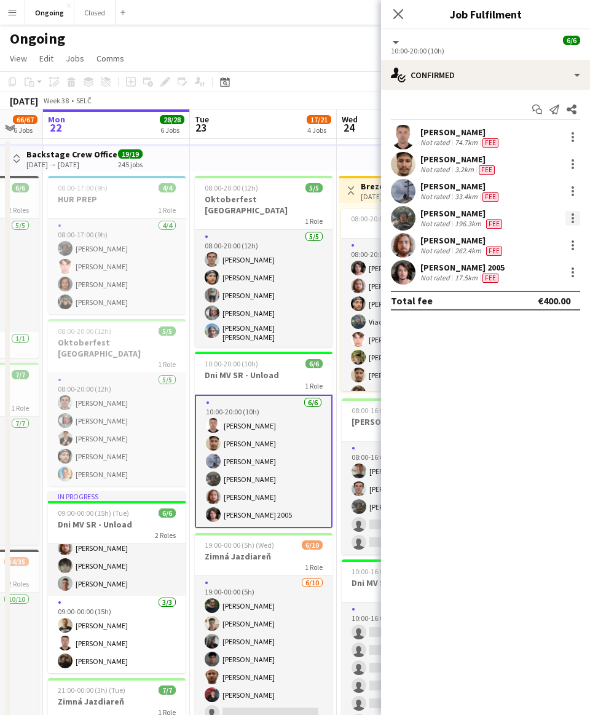
click at [279, 218] on div at bounding box center [573, 218] width 15 height 15
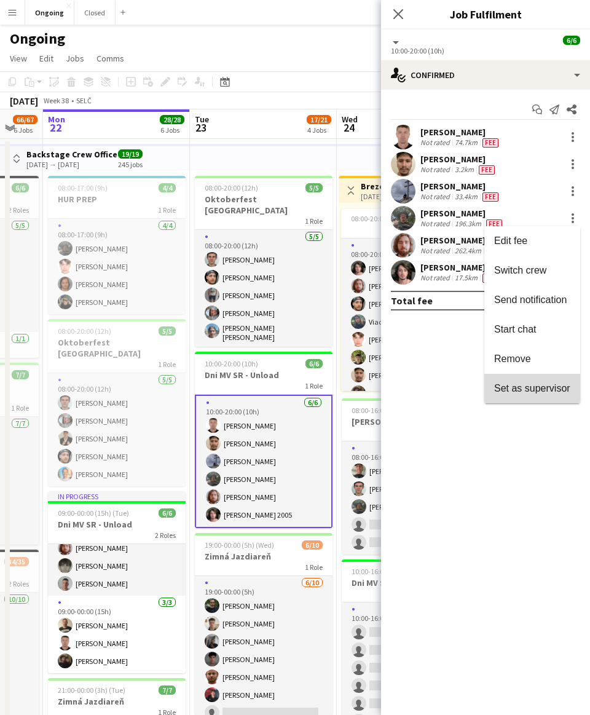
click at [279, 393] on span "Set as supervisor" at bounding box center [533, 388] width 76 height 10
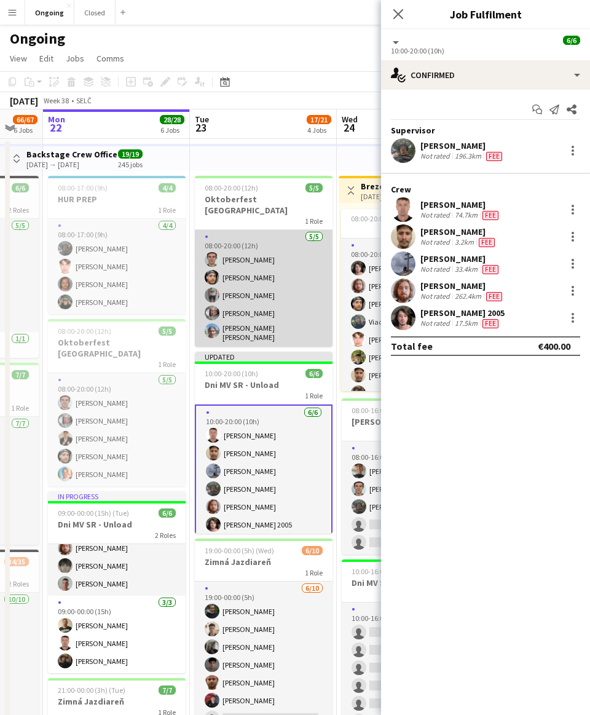
click at [274, 302] on app-card-role "[DATE] 08:00-20:00 (12h) [PERSON_NAME] [PERSON_NAME] [PERSON_NAME] [PERSON_NAME…" at bounding box center [264, 288] width 138 height 117
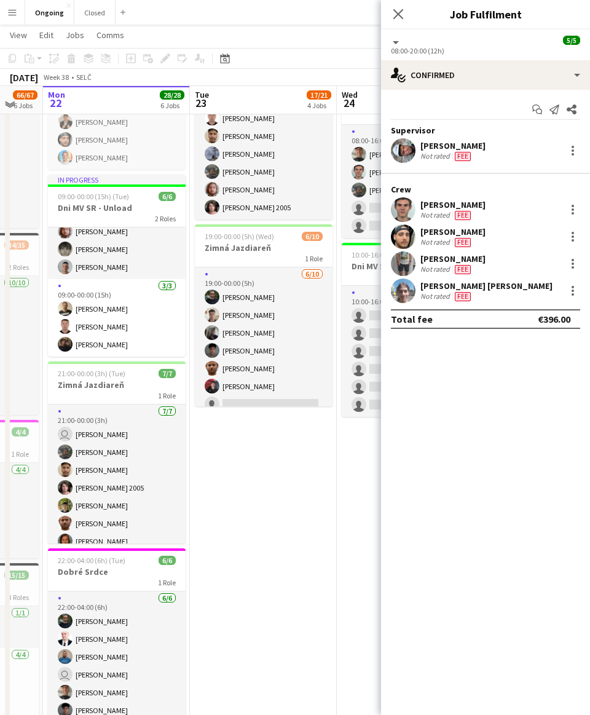
scroll to position [314, 0]
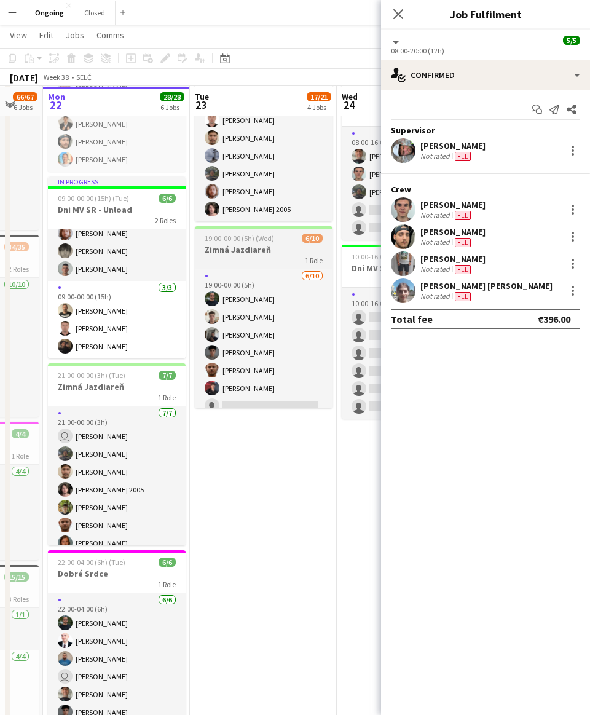
click at [255, 244] on h3 "Zimná Jazdiareň" at bounding box center [264, 249] width 138 height 11
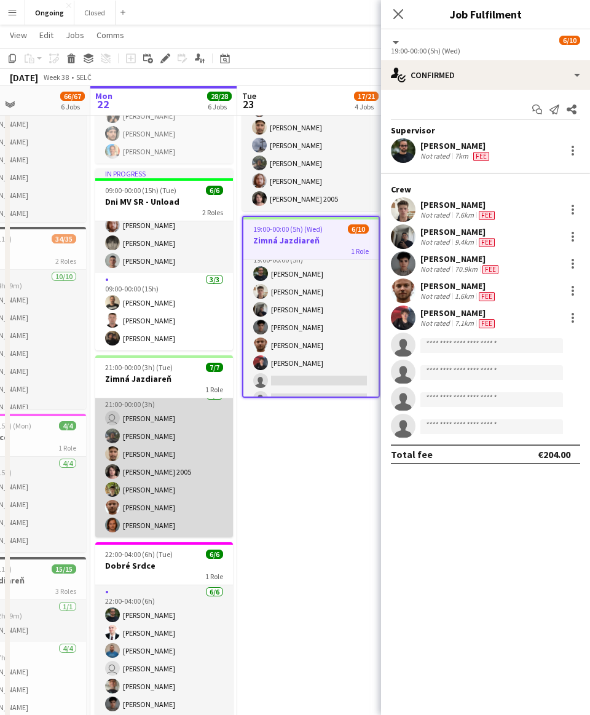
scroll to position [323, 0]
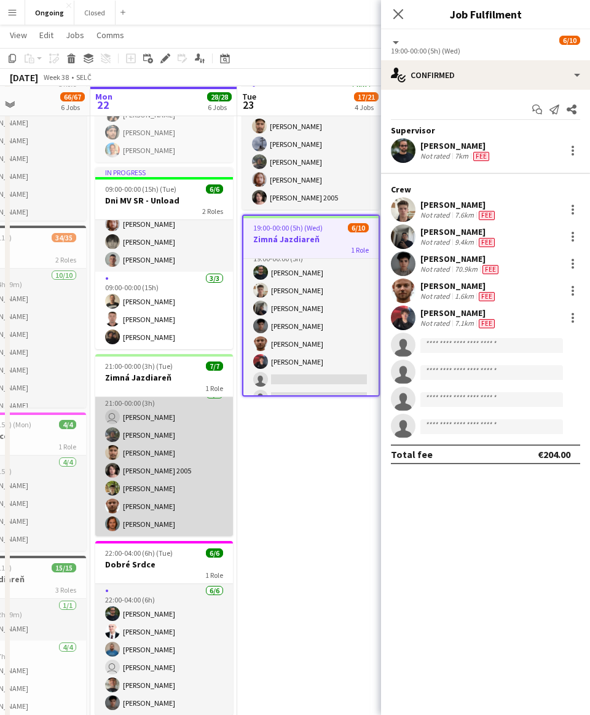
click at [169, 459] on app-card-role "[DATE] 21:00-00:00 (3h) user [PERSON_NAME] [PERSON_NAME] [PERSON_NAME] Cely [PE…" at bounding box center [164, 461] width 138 height 149
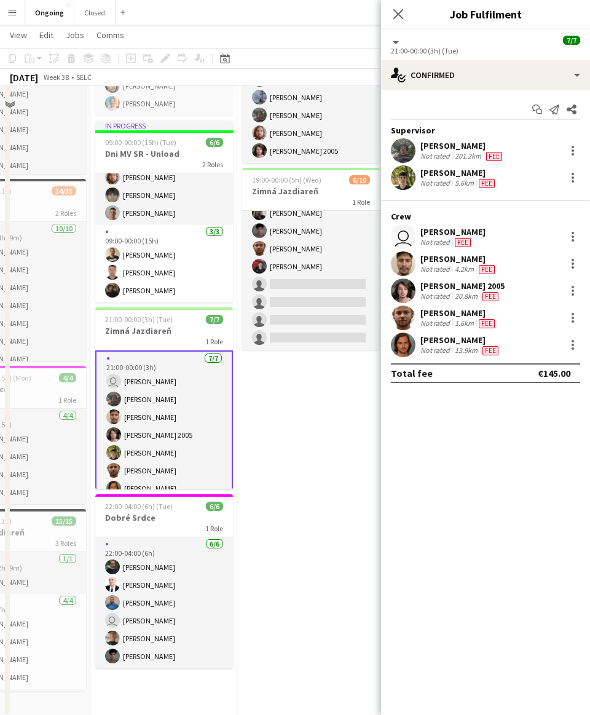
scroll to position [0, 0]
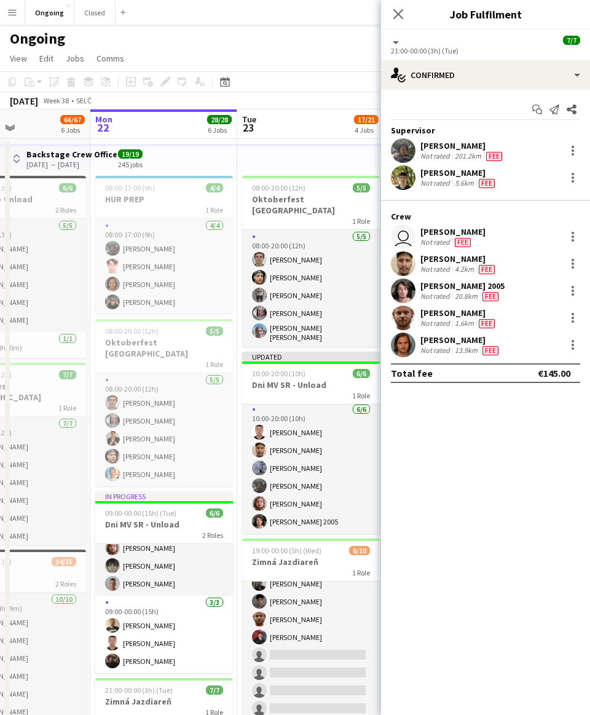
click at [279, 111] on app-board-header-date "Tue 23 17/21 4 Jobs" at bounding box center [310, 124] width 147 height 30
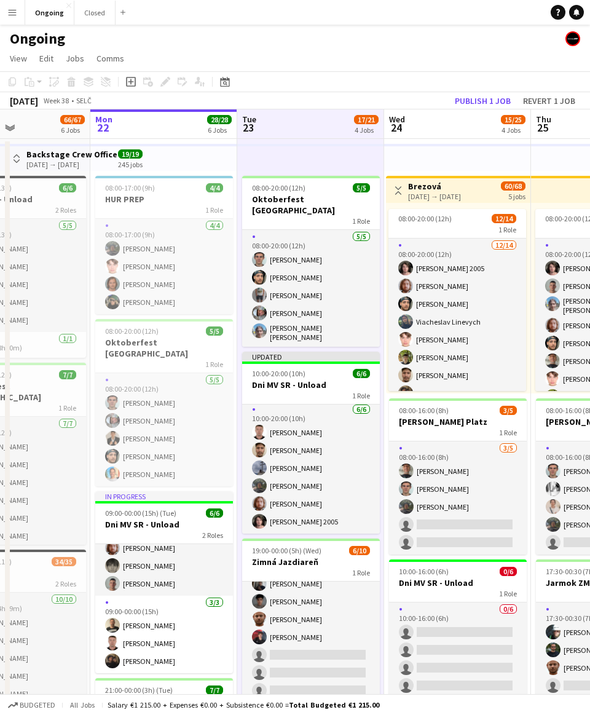
click at [279, 78] on app-toolbar "Copy Paste Paste Command V Paste with crew Command Shift V Paste linked Job [GE…" at bounding box center [295, 81] width 590 height 21
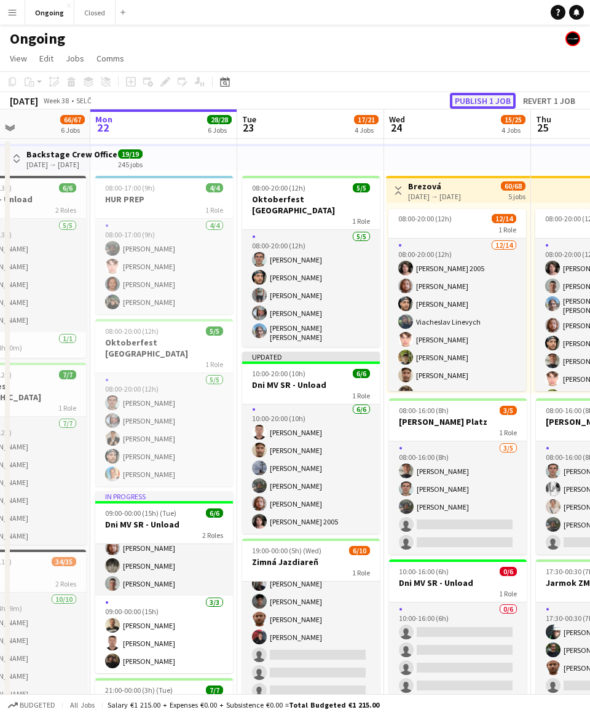
click at [279, 103] on button "Publish 1 job" at bounding box center [483, 101] width 66 height 16
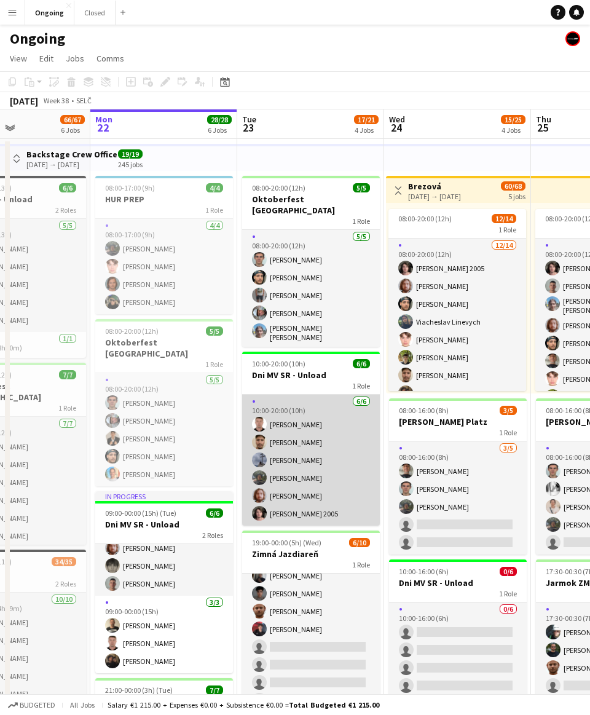
click at [268, 476] on app-card-role "[DATE] 10:00-20:00 (10h) [PERSON_NAME] [PERSON_NAME] Cely [PERSON_NAME] [PERSON…" at bounding box center [311, 460] width 138 height 131
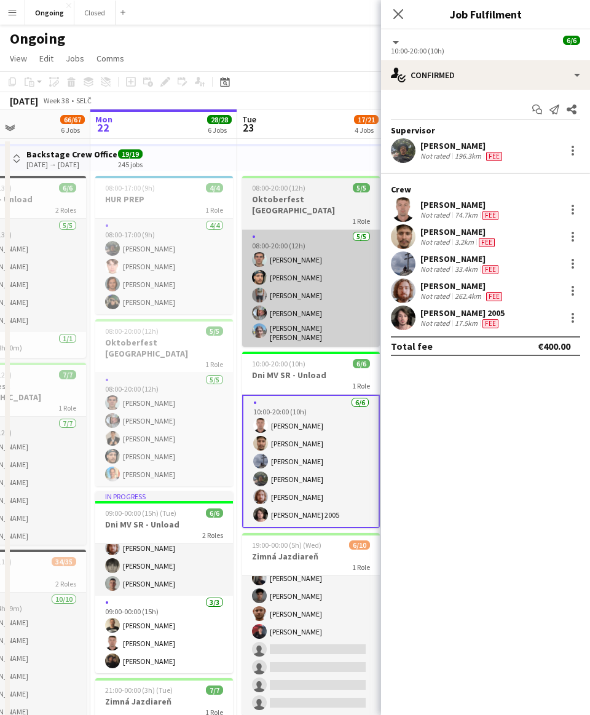
click at [274, 293] on app-card-role "[DATE] 08:00-20:00 (12h) [PERSON_NAME] [PERSON_NAME] [PERSON_NAME] [PERSON_NAME…" at bounding box center [311, 288] width 138 height 117
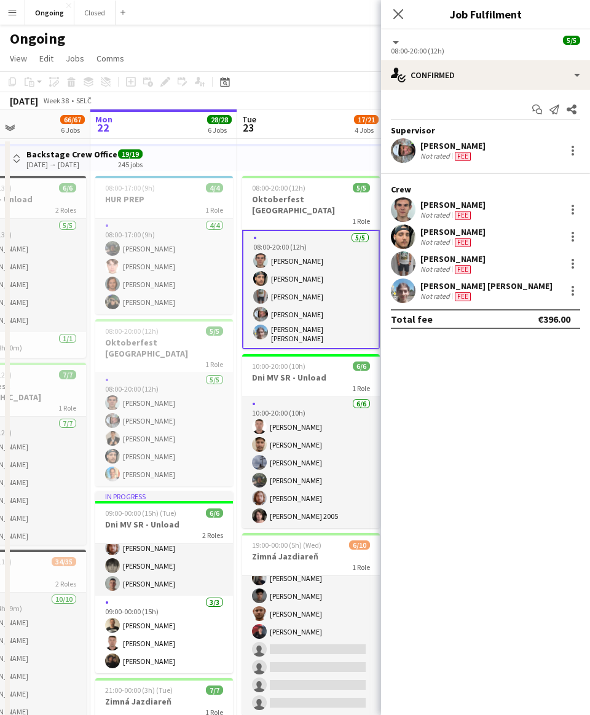
click at [279, 76] on app-toolbar "Copy Paste Paste Command V Paste with crew Command Shift V Paste linked Job [GE…" at bounding box center [295, 81] width 590 height 21
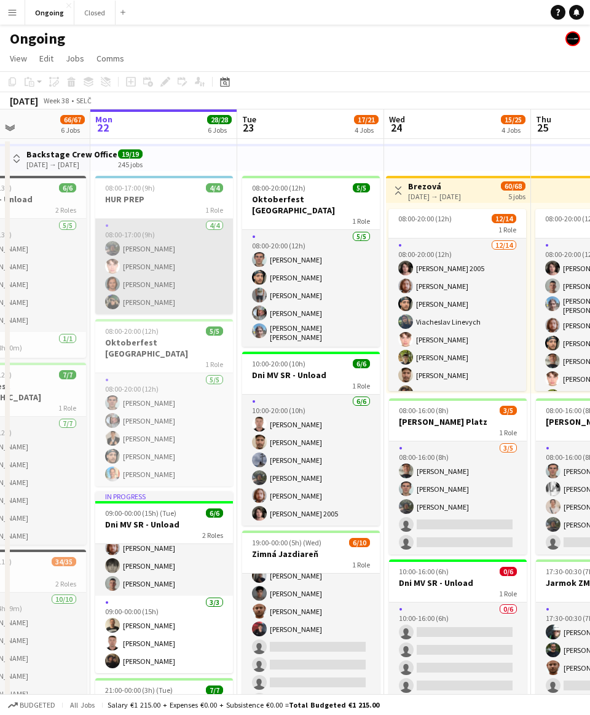
click at [141, 265] on app-card-role "[DATE] 08:00-17:00 (9h) [PERSON_NAME] [PERSON_NAME] [PERSON_NAME]" at bounding box center [164, 266] width 138 height 95
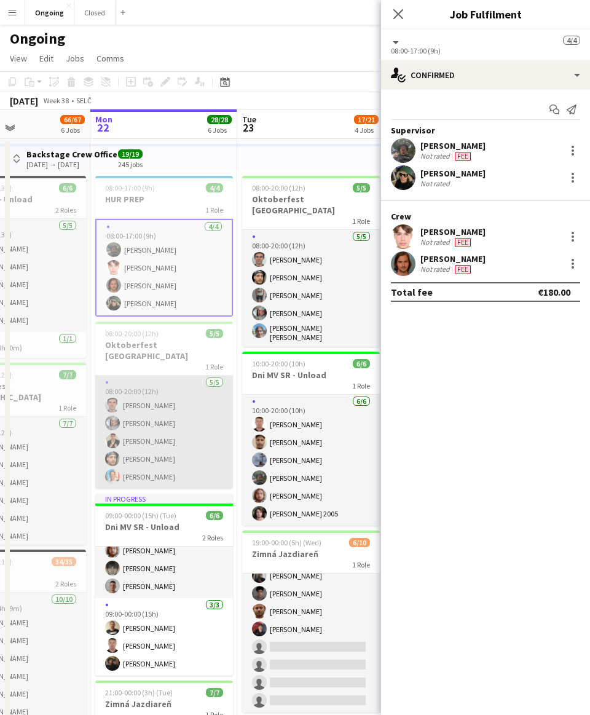
click at [137, 428] on app-card-role "[DATE] 08:00-20:00 (12h) [PERSON_NAME] [PERSON_NAME] [PERSON_NAME] [PERSON_NAME…" at bounding box center [164, 432] width 138 height 113
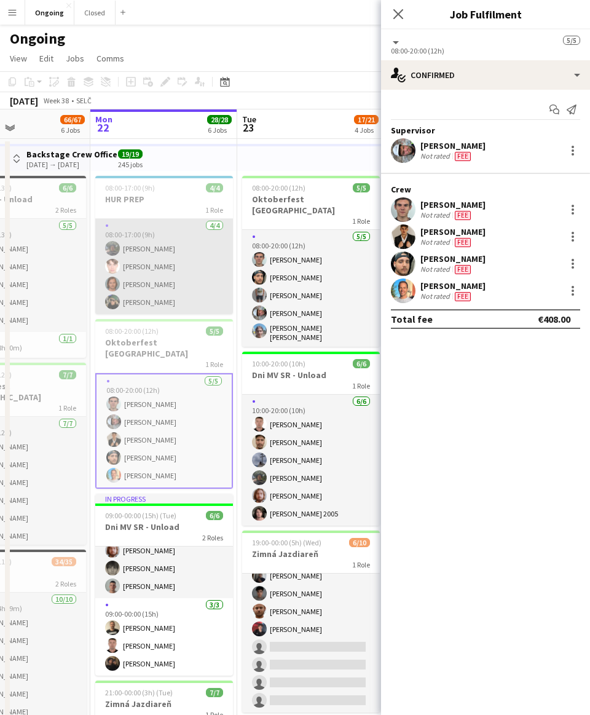
click at [148, 254] on app-card-role "[DATE] 08:00-17:00 (9h) [PERSON_NAME] [PERSON_NAME] [PERSON_NAME]" at bounding box center [164, 266] width 138 height 95
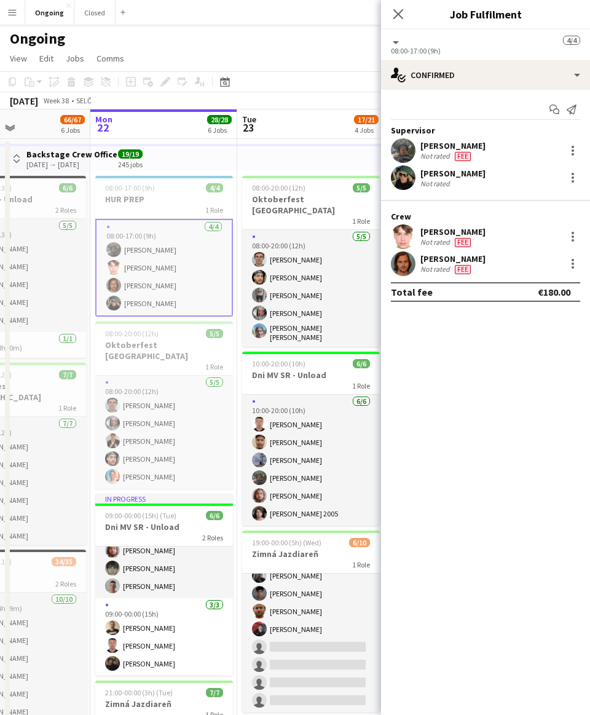
scroll to position [0, 350]
click at [279, 178] on div at bounding box center [573, 178] width 2 height 2
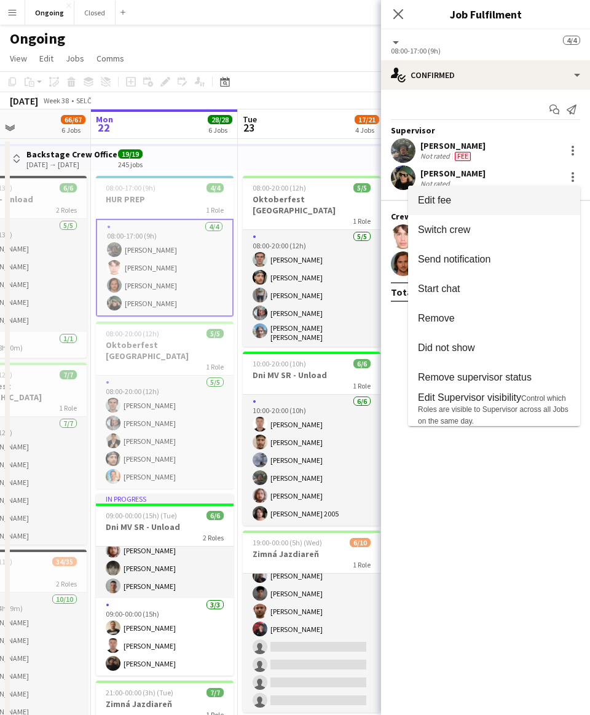
click at [279, 200] on span "Edit fee" at bounding box center [494, 200] width 153 height 11
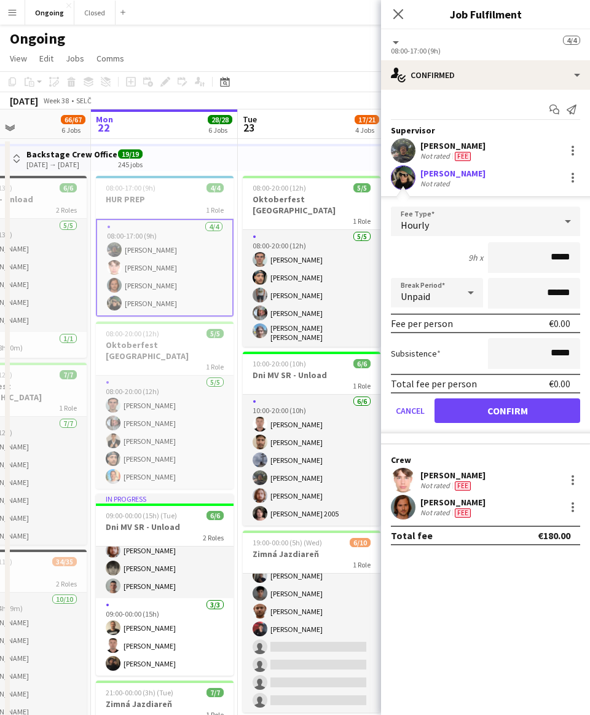
click at [279, 226] on div "Hourly" at bounding box center [473, 222] width 165 height 30
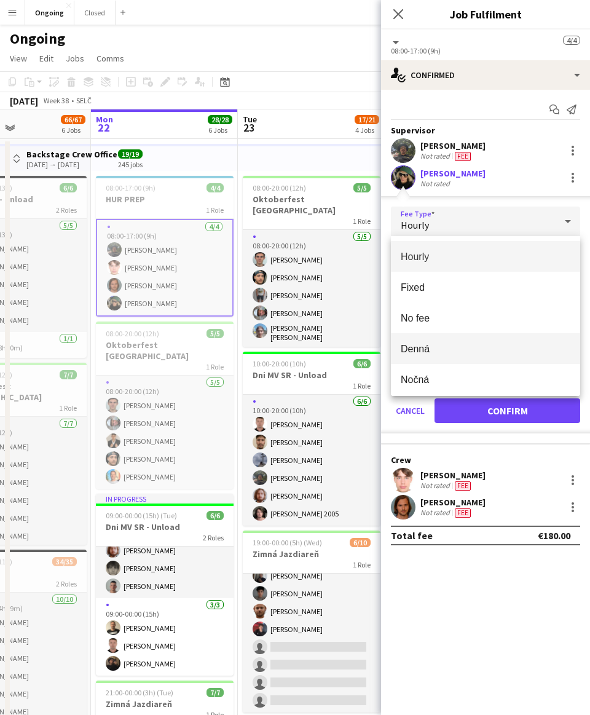
click at [279, 341] on mat-option "Denná" at bounding box center [485, 348] width 189 height 31
type input "*****"
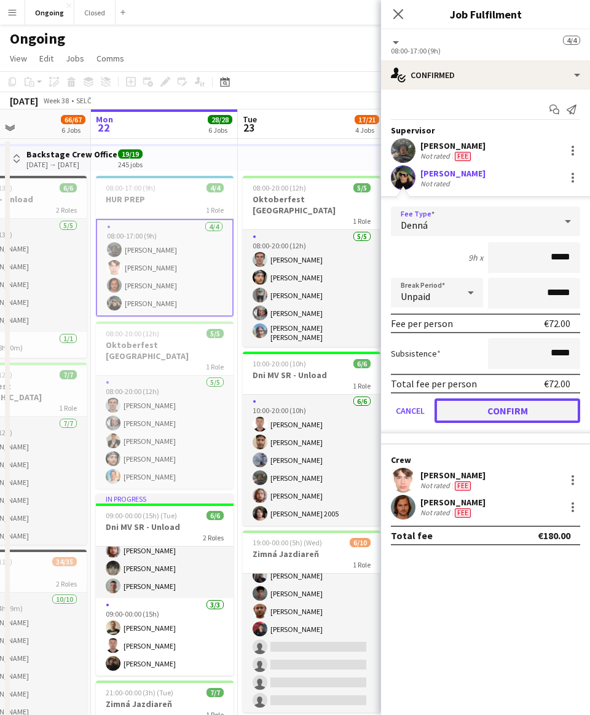
click at [279, 405] on button "Confirm" at bounding box center [508, 411] width 146 height 25
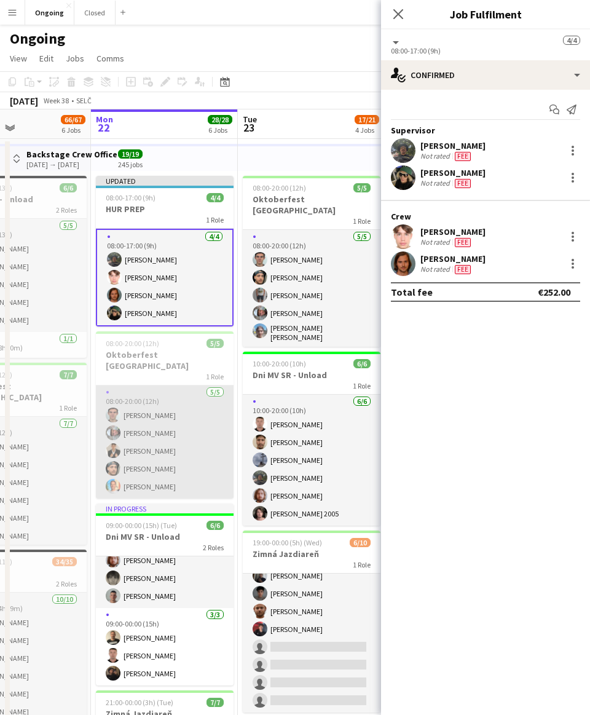
click at [154, 435] on app-card-role "[DATE] 08:00-20:00 (12h) [PERSON_NAME] [PERSON_NAME] [PERSON_NAME] [PERSON_NAME…" at bounding box center [165, 442] width 138 height 113
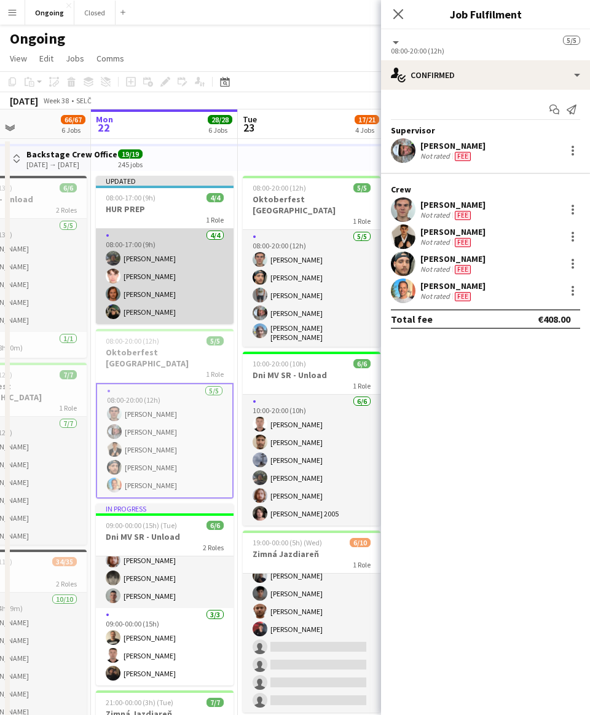
click at [191, 289] on app-card-role "[DATE] 08:00-17:00 (9h) [PERSON_NAME] [PERSON_NAME] [PERSON_NAME]" at bounding box center [165, 276] width 138 height 95
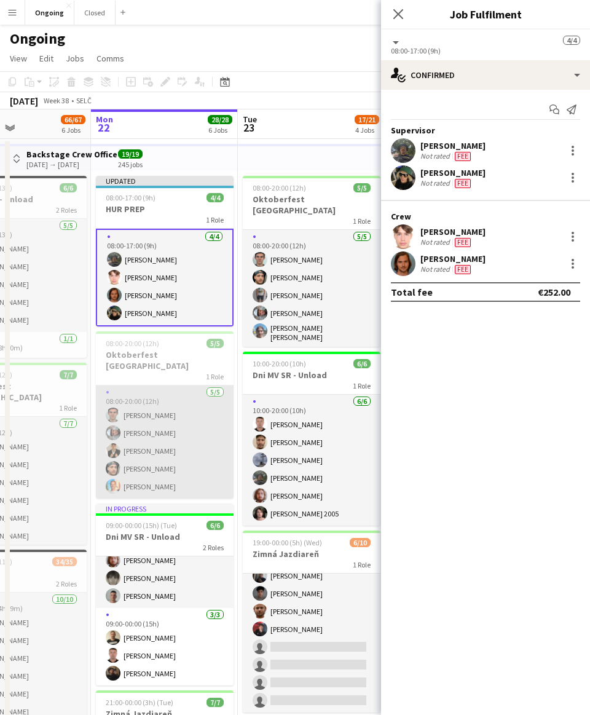
click at [149, 418] on app-card-role "[DATE] 08:00-20:00 (12h) [PERSON_NAME] [PERSON_NAME] [PERSON_NAME] [PERSON_NAME…" at bounding box center [165, 442] width 138 height 113
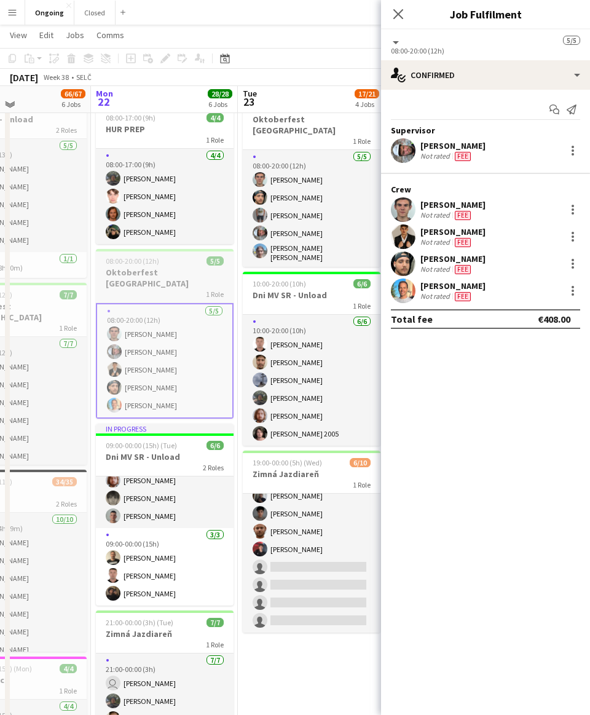
scroll to position [80, 0]
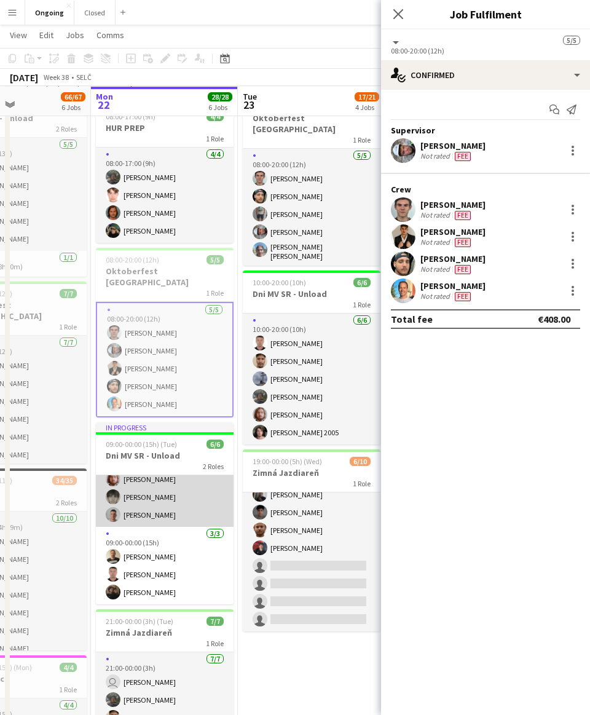
click at [148, 479] on app-card-role "[DATE] 09:00-20:00 (11h) [PERSON_NAME] [PERSON_NAME] [PERSON_NAME]" at bounding box center [165, 488] width 138 height 77
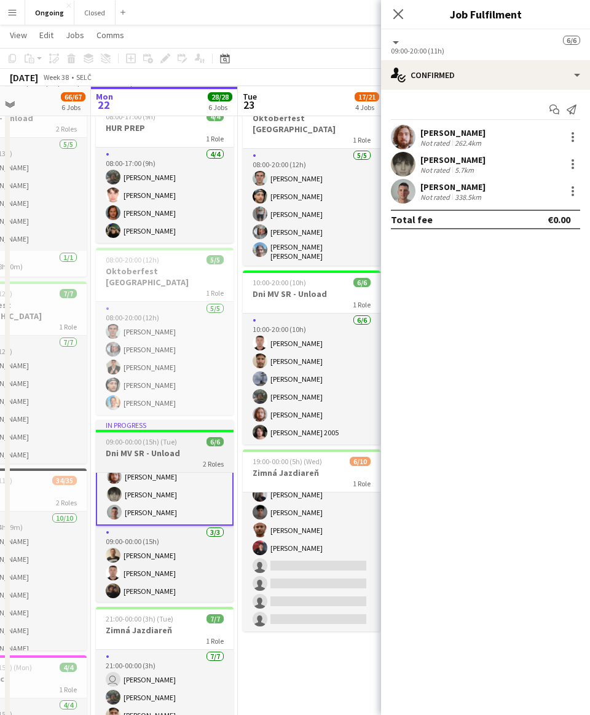
click at [147, 437] on span "09:00-00:00 (15h) (Tue)" at bounding box center [141, 441] width 71 height 9
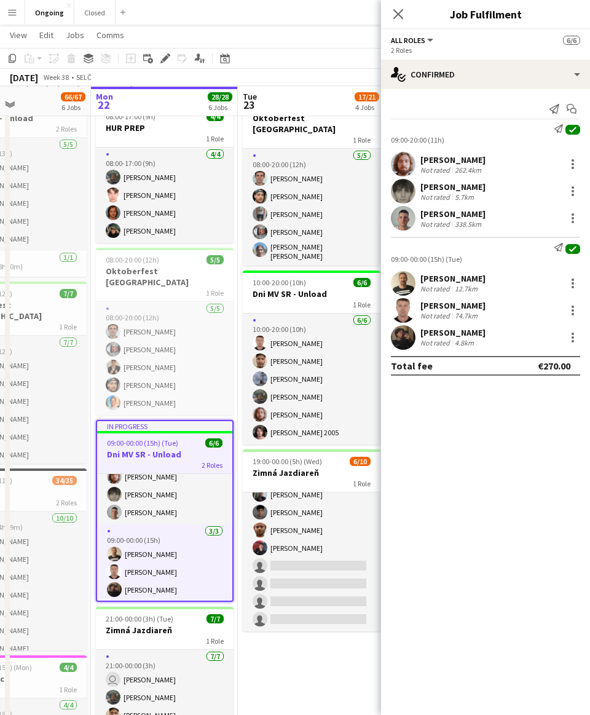
scroll to position [26, 0]
click at [279, 337] on div at bounding box center [573, 337] width 2 height 2
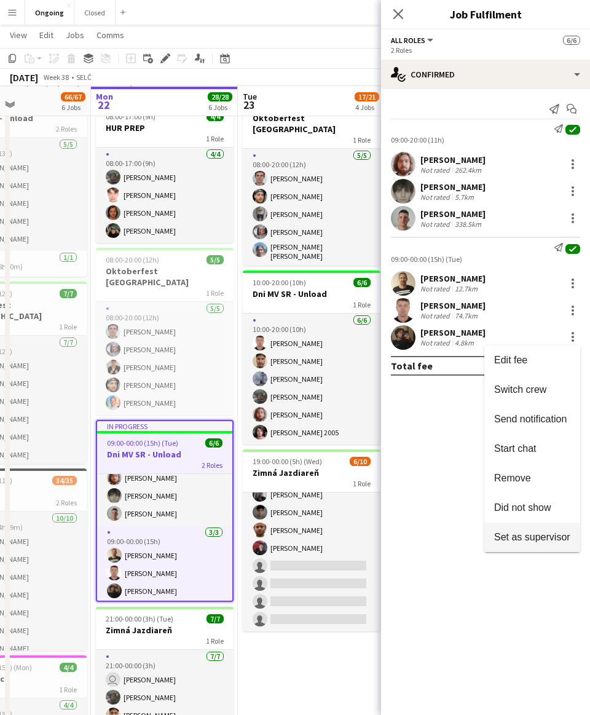
click at [279, 531] on button "Set as supervisor" at bounding box center [533, 538] width 96 height 30
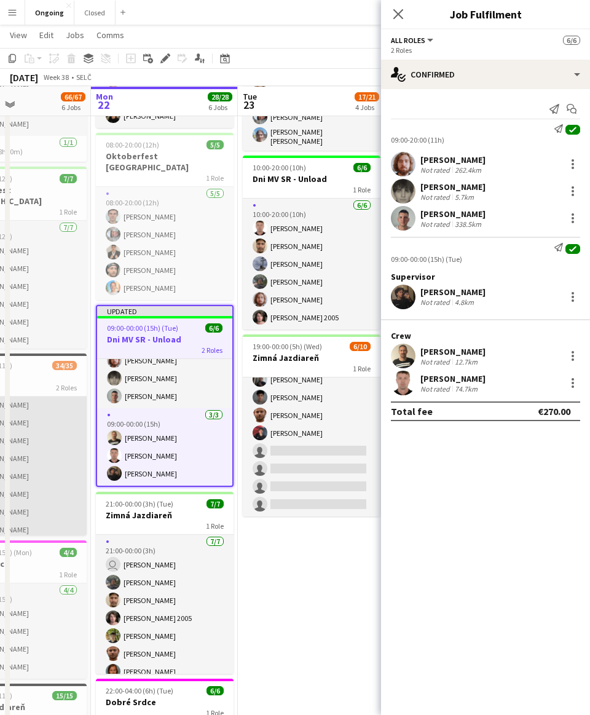
scroll to position [45, 0]
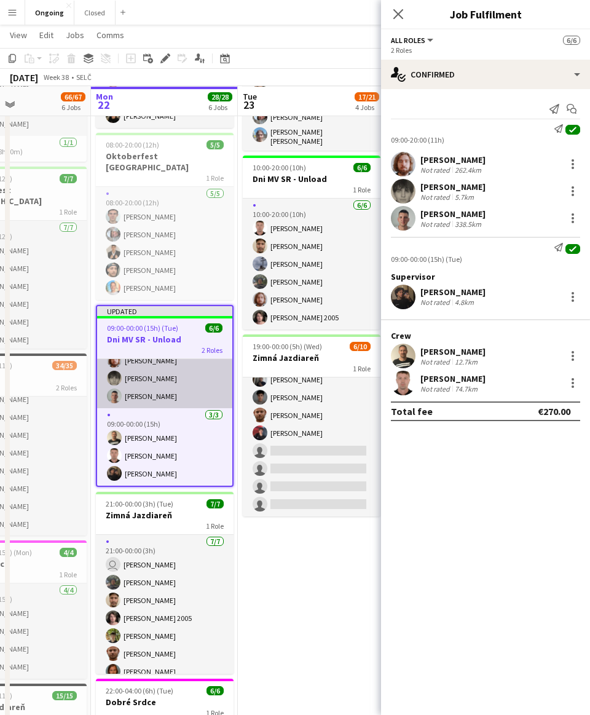
click at [164, 370] on app-card-role "[DATE] 09:00-20:00 (11h) [PERSON_NAME] [PERSON_NAME] [PERSON_NAME]" at bounding box center [164, 369] width 135 height 77
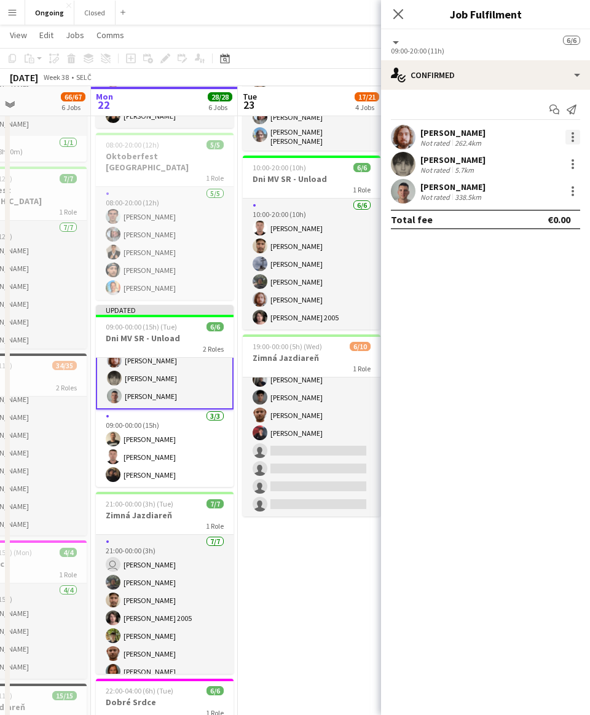
click at [279, 137] on div at bounding box center [573, 137] width 2 height 2
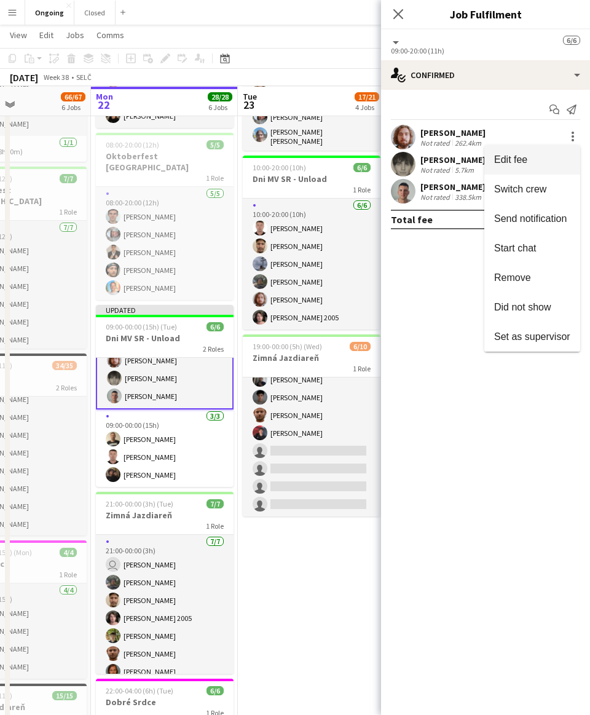
click at [279, 159] on span "Edit fee" at bounding box center [511, 159] width 33 height 10
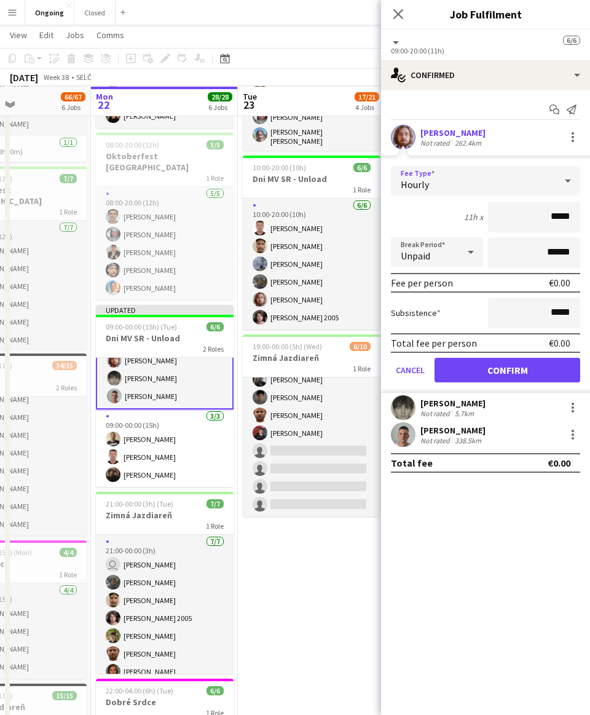
click at [279, 185] on span "Hourly" at bounding box center [415, 184] width 28 height 12
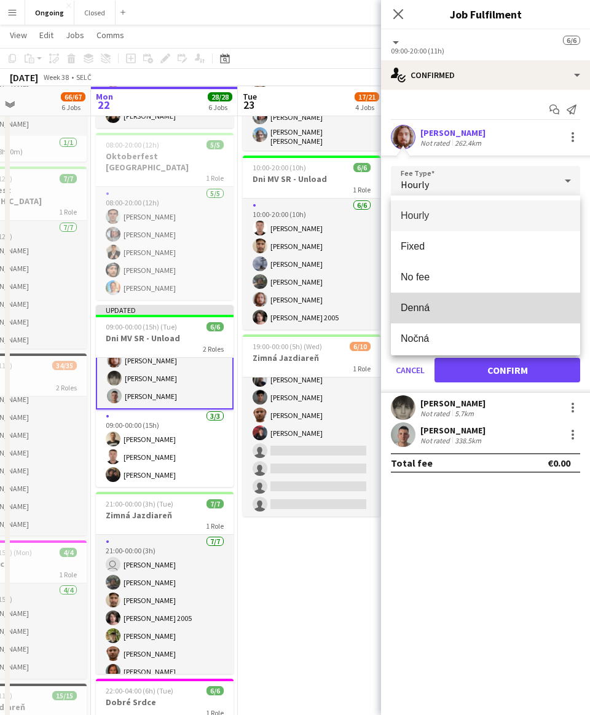
click at [279, 296] on mat-option "Denná" at bounding box center [485, 308] width 189 height 31
type input "*****"
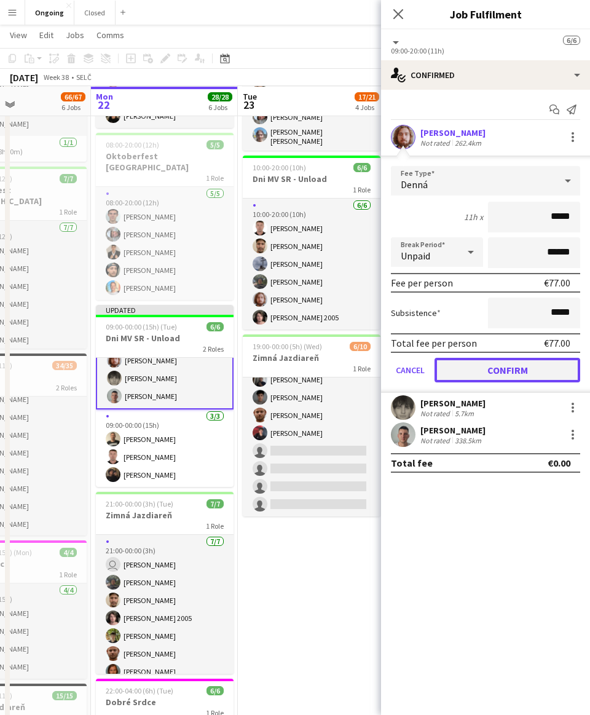
click at [279, 360] on button "Confirm" at bounding box center [508, 370] width 146 height 25
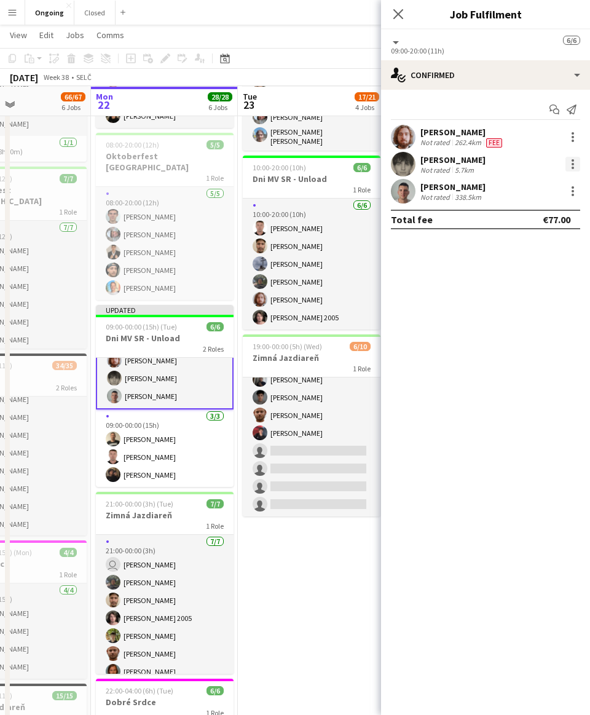
click at [279, 166] on div at bounding box center [573, 164] width 15 height 15
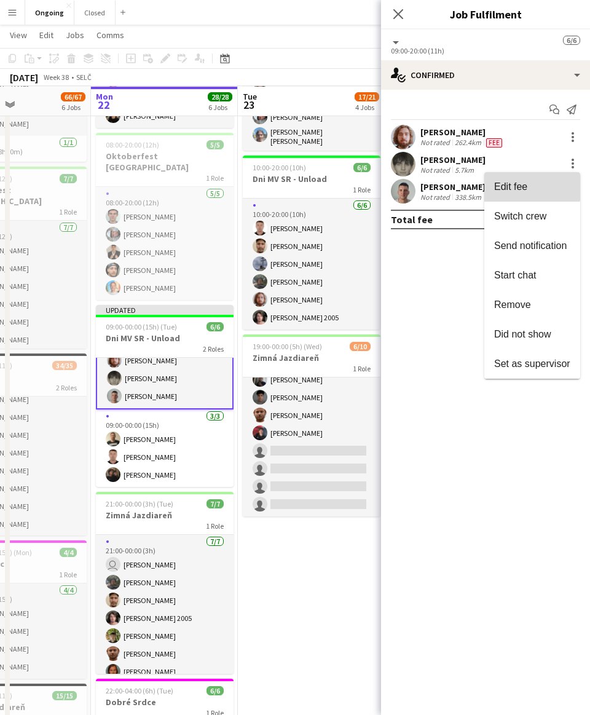
click at [279, 187] on span "Edit fee" at bounding box center [511, 186] width 33 height 10
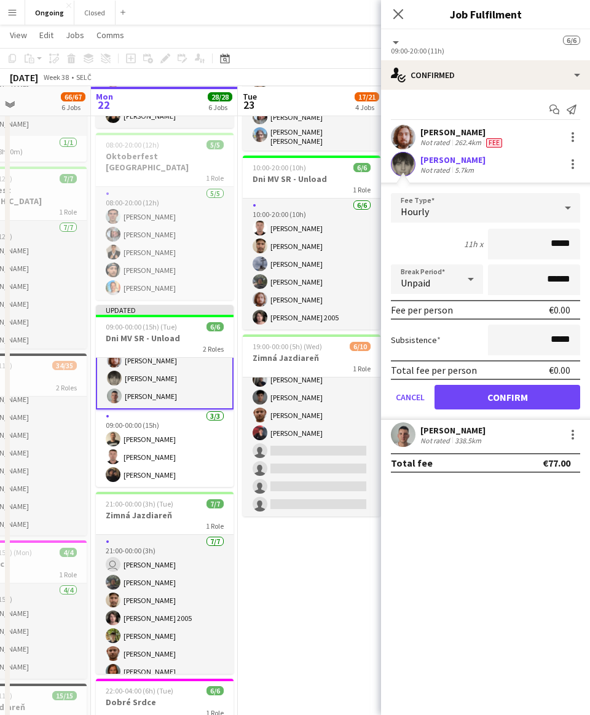
click at [279, 220] on div "Hourly" at bounding box center [473, 208] width 165 height 30
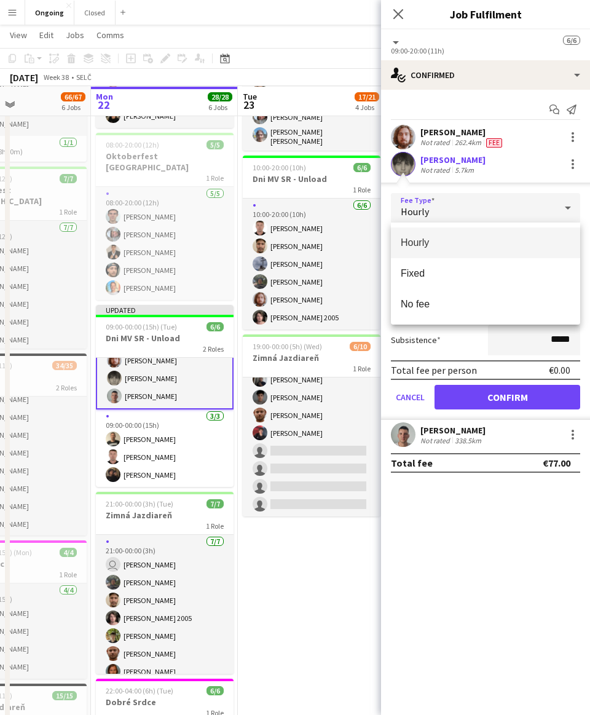
click at [279, 349] on div at bounding box center [295, 357] width 590 height 715
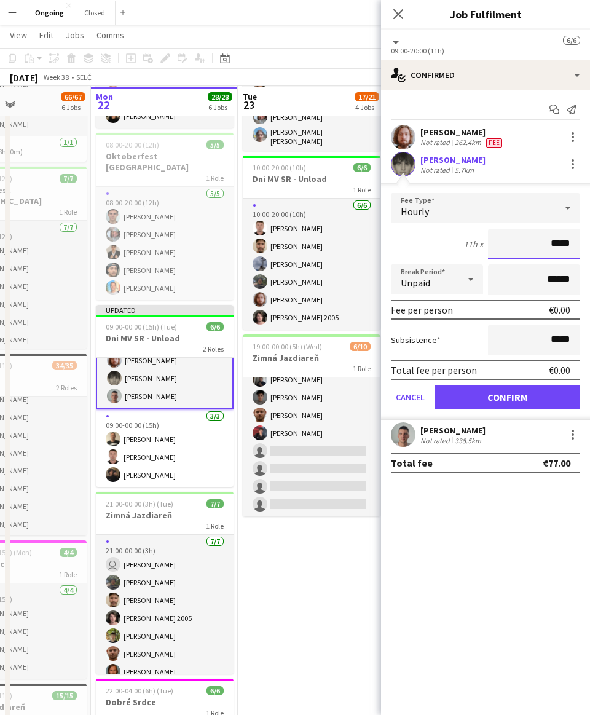
click at [279, 244] on input "*****" at bounding box center [534, 244] width 92 height 31
type input "**"
click at [279, 400] on button "Confirm" at bounding box center [508, 397] width 146 height 25
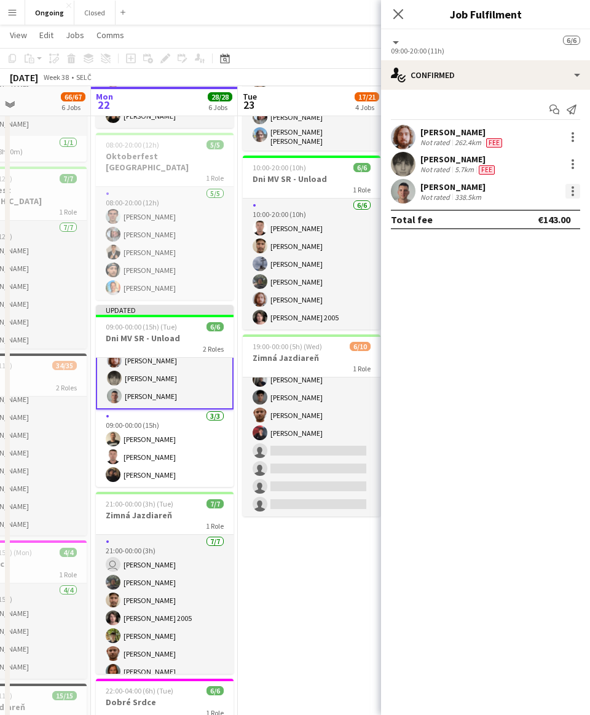
click at [279, 194] on div at bounding box center [573, 191] width 15 height 15
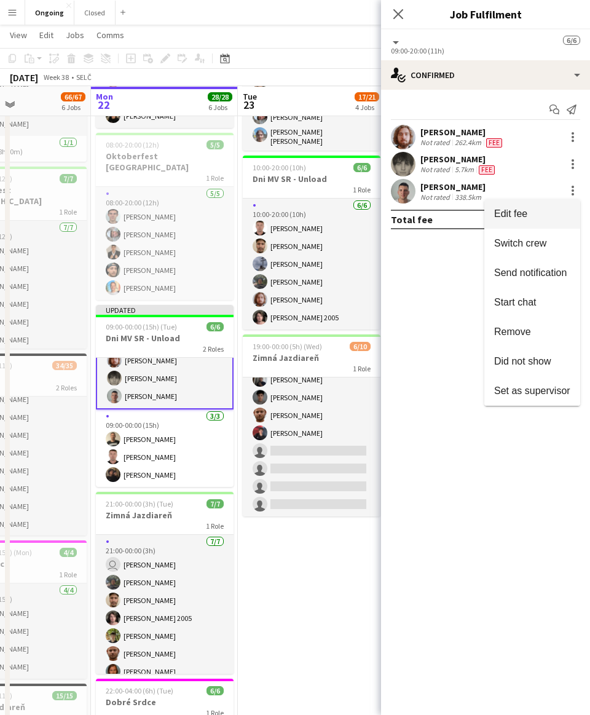
click at [279, 210] on span "Edit fee" at bounding box center [511, 214] width 33 height 10
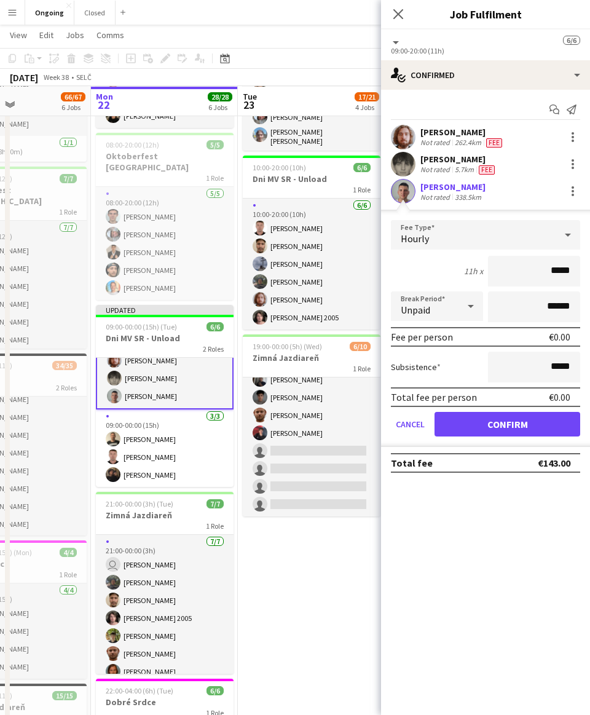
click at [279, 236] on div "Hourly" at bounding box center [473, 235] width 165 height 30
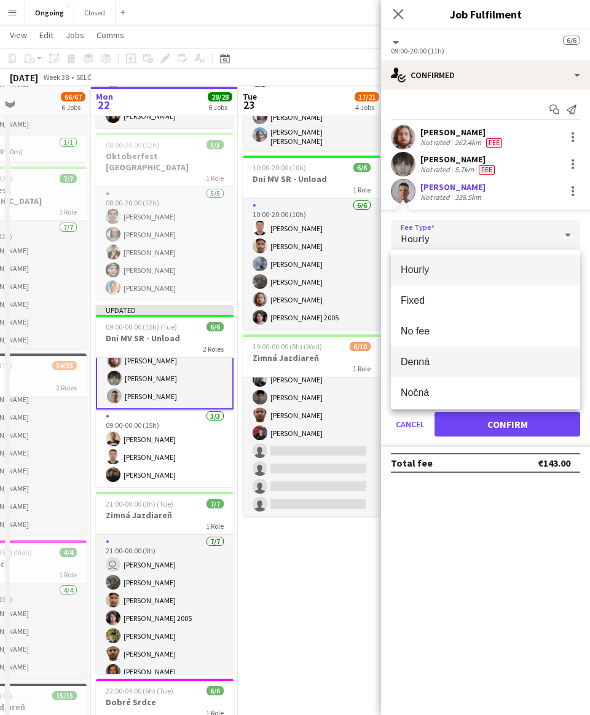
click at [279, 357] on span "Denná" at bounding box center [486, 362] width 170 height 12
type input "*****"
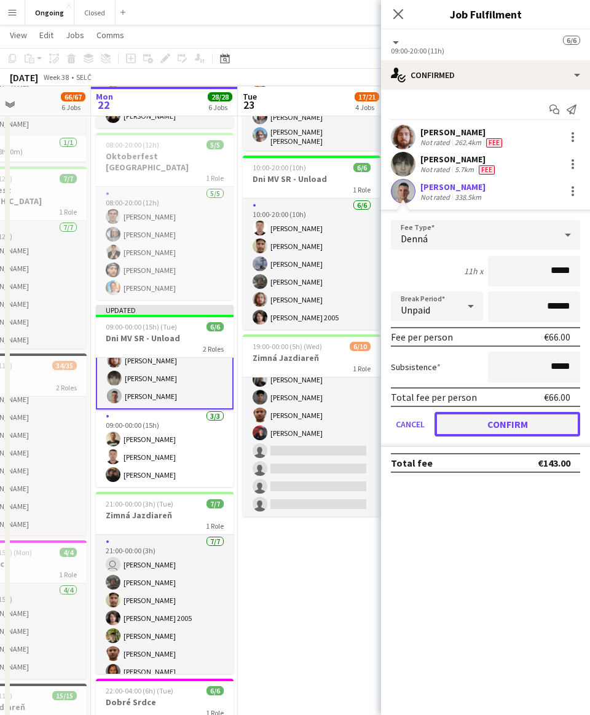
click at [279, 429] on button "Confirm" at bounding box center [508, 424] width 146 height 25
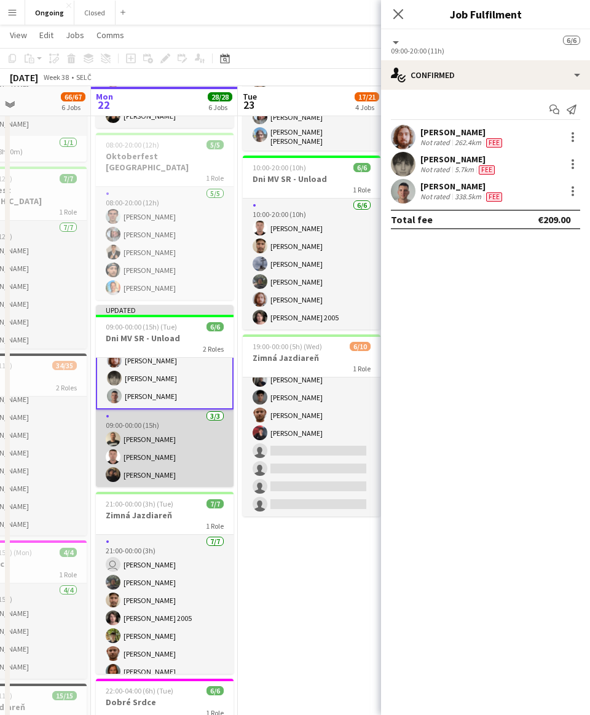
click at [157, 439] on app-card-role "[DATE] 09:00-00:00 (15h) [PERSON_NAME] [PERSON_NAME]" at bounding box center [165, 448] width 138 height 77
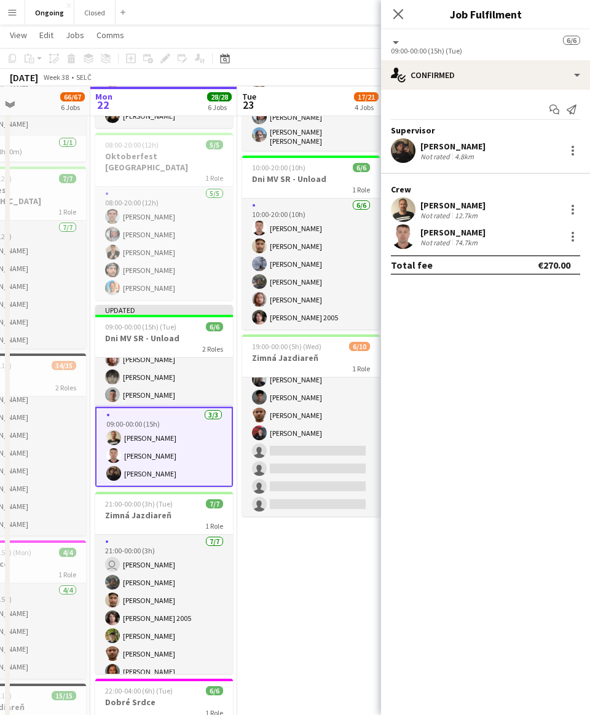
scroll to position [27, 0]
click at [279, 151] on div at bounding box center [573, 150] width 15 height 15
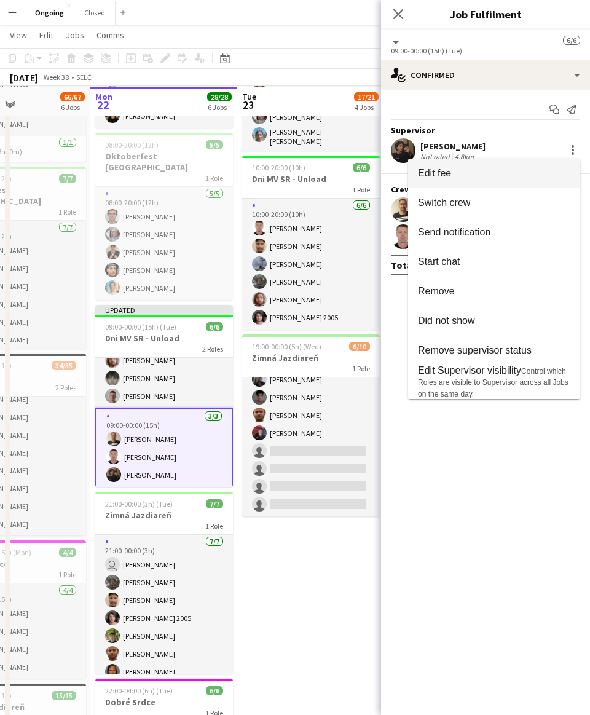
click at [279, 171] on span "Edit fee" at bounding box center [494, 173] width 153 height 11
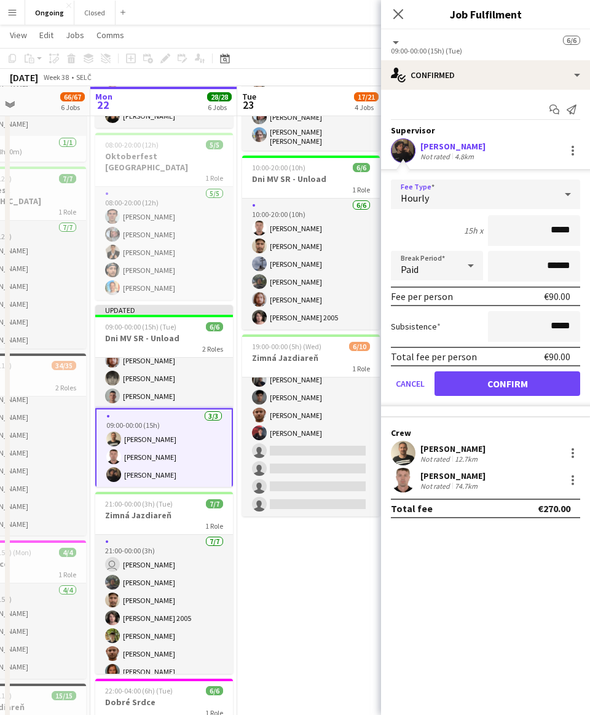
click at [279, 206] on div "Hourly" at bounding box center [473, 195] width 165 height 30
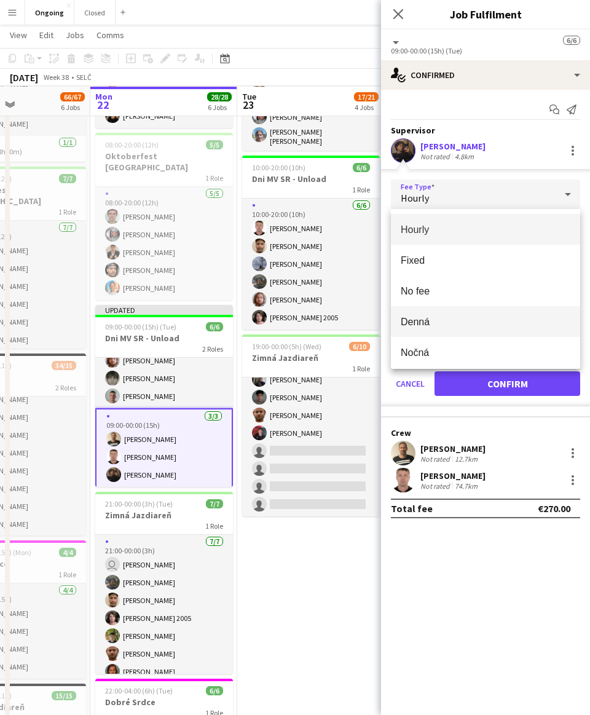
click at [279, 320] on span "Denná" at bounding box center [486, 322] width 170 height 12
type input "*****"
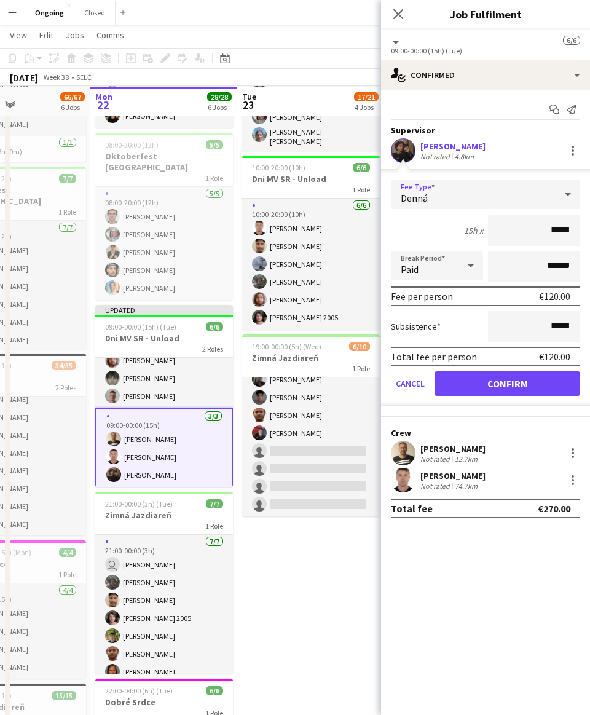
click at [279, 263] on div "Paid" at bounding box center [425, 266] width 68 height 30
click at [279, 322] on mat-option "Unpaid" at bounding box center [437, 331] width 92 height 31
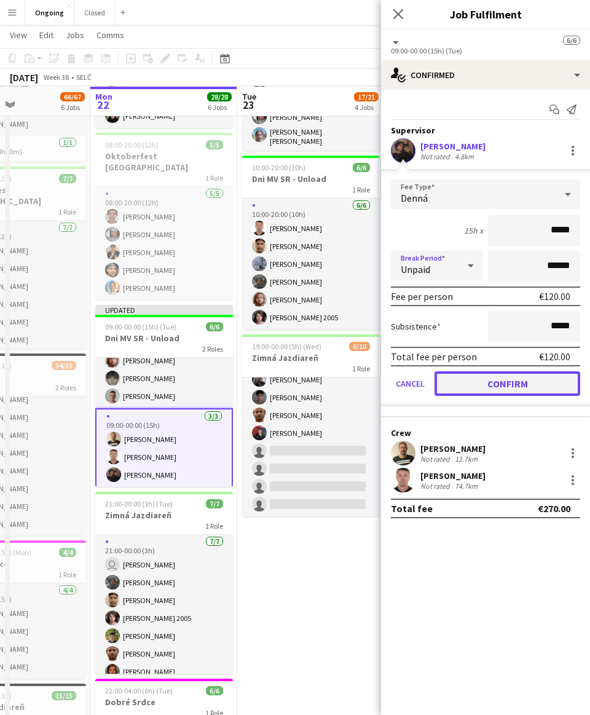
click at [279, 378] on button "Confirm" at bounding box center [508, 383] width 146 height 25
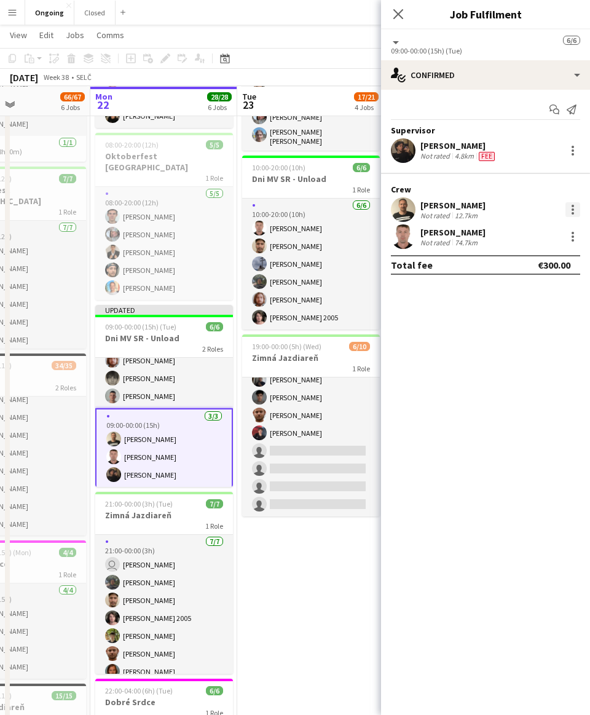
click at [279, 212] on div at bounding box center [573, 209] width 15 height 15
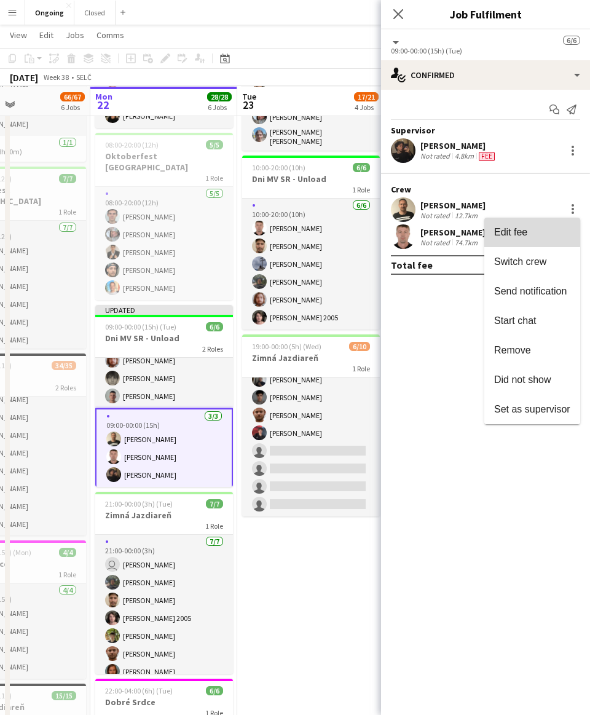
click at [279, 227] on span "Edit fee" at bounding box center [511, 232] width 33 height 10
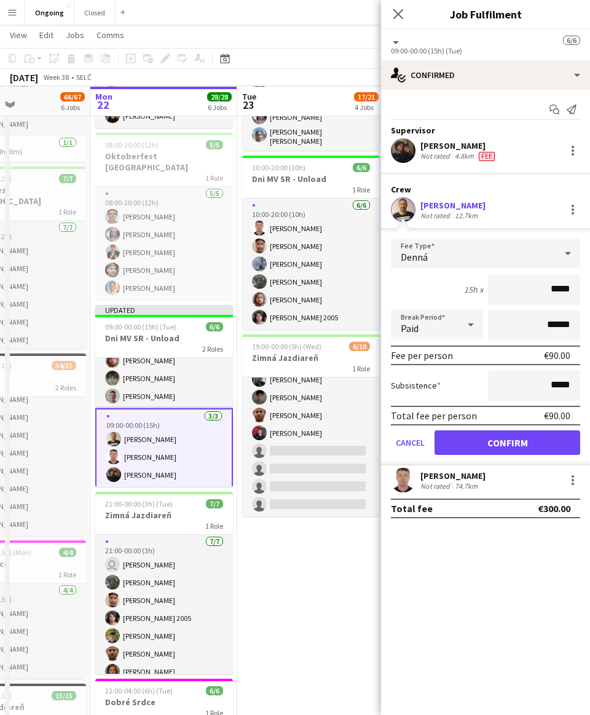
click at [279, 266] on div "Denná" at bounding box center [473, 254] width 165 height 30
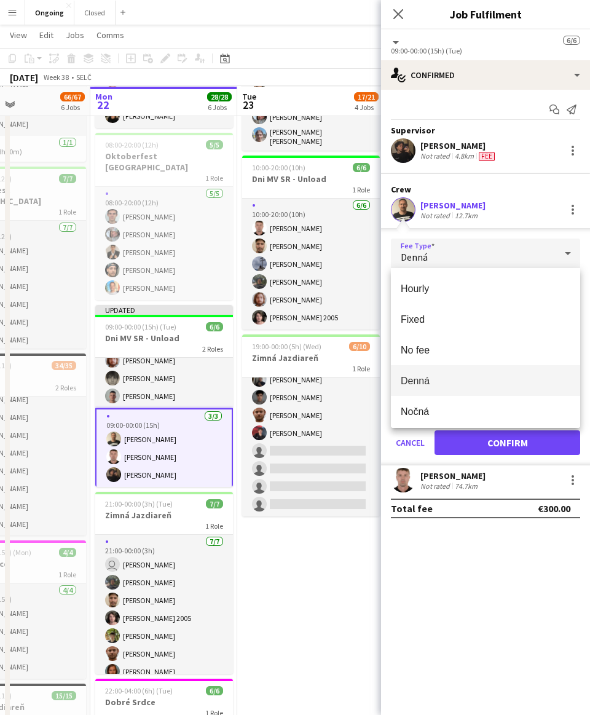
click at [279, 376] on span "Denná" at bounding box center [486, 381] width 170 height 12
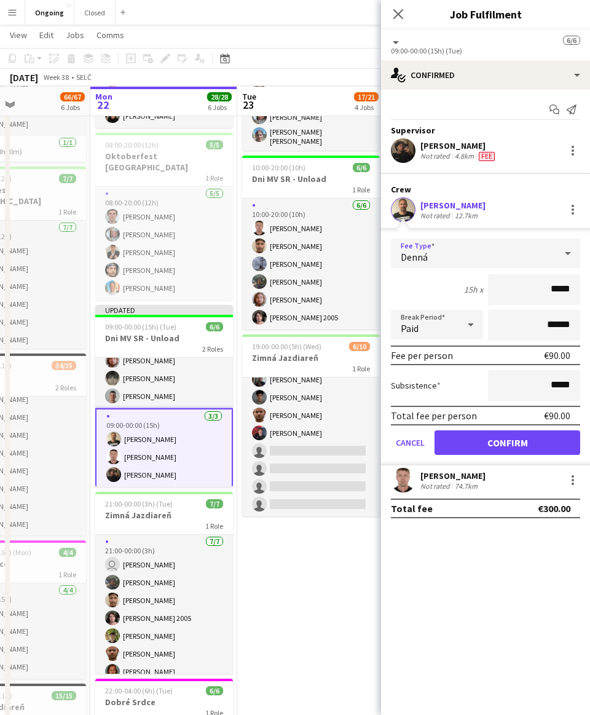
click at [279, 335] on div "Paid" at bounding box center [425, 325] width 68 height 30
click at [279, 386] on span "Unpaid" at bounding box center [437, 391] width 73 height 12
click at [279, 432] on button "Confirm" at bounding box center [508, 443] width 146 height 25
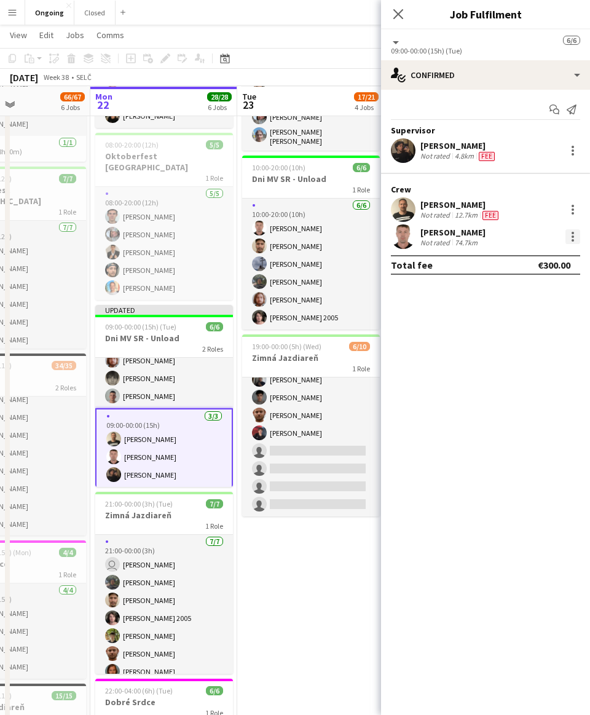
click at [279, 236] on div at bounding box center [573, 237] width 2 height 2
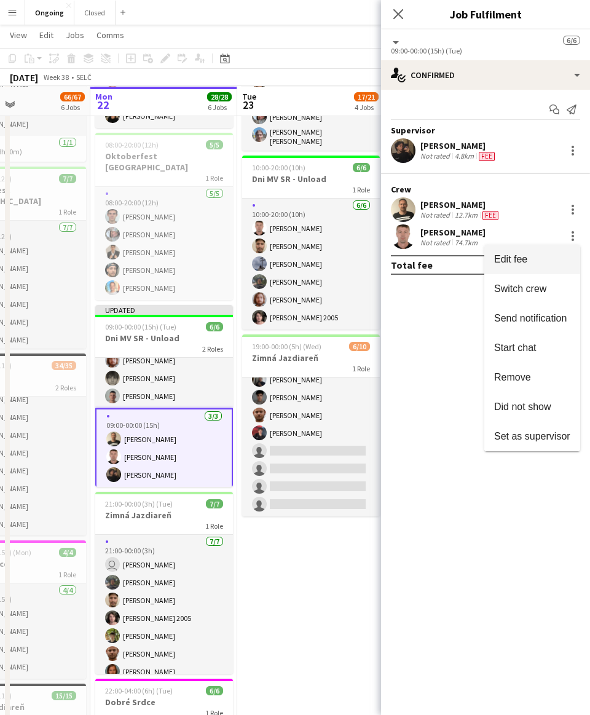
click at [279, 249] on button "Edit fee" at bounding box center [533, 260] width 96 height 30
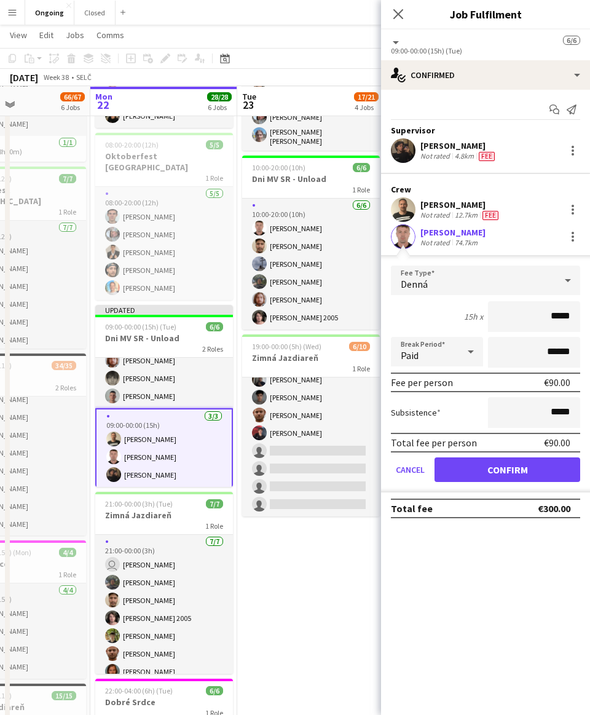
click at [279, 265] on app-edit-fee "Fee Type Denná 15h x ***** Break Period Paid ****** Fee per person €90.00 Subsi…" at bounding box center [485, 373] width 209 height 237
click at [279, 349] on div "Paid" at bounding box center [425, 352] width 68 height 30
click at [279, 426] on mat-option "Unpaid" at bounding box center [437, 417] width 92 height 31
click at [279, 473] on button "Confirm" at bounding box center [508, 470] width 146 height 25
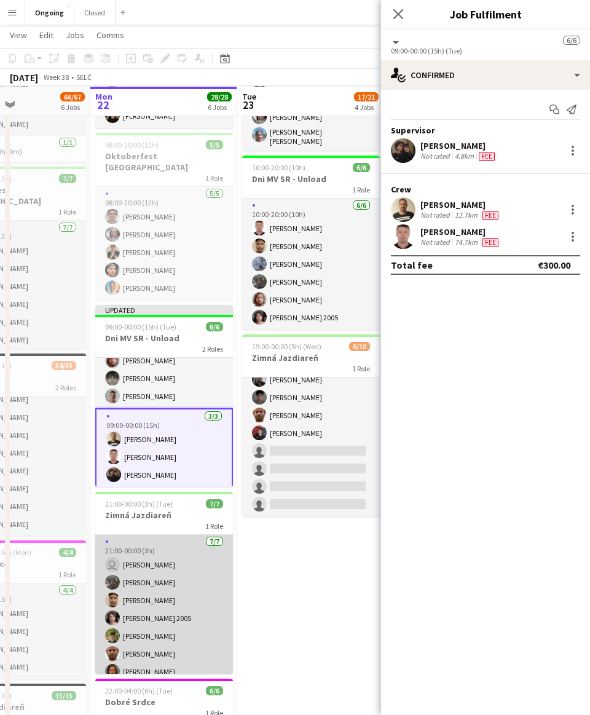
click at [173, 536] on app-card-role "[DATE] 21:00-00:00 (3h) user [PERSON_NAME] [PERSON_NAME] [PERSON_NAME] Cely [PE…" at bounding box center [164, 609] width 138 height 149
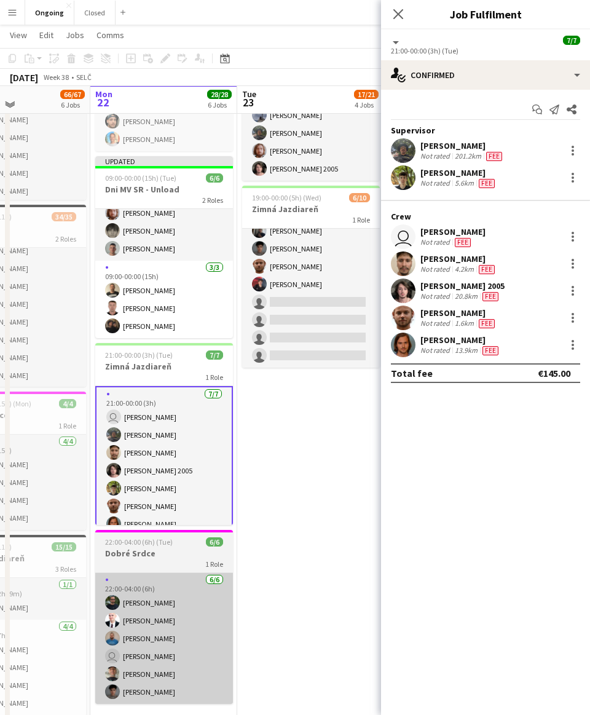
scroll to position [346, 0]
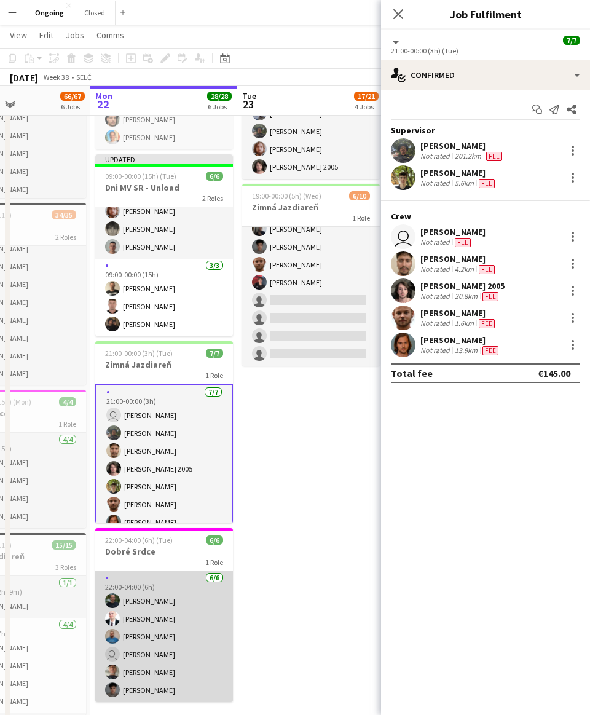
click at [158, 608] on app-card-role "[DATE] 22:00-04:00 (6h) [PERSON_NAME] [PERSON_NAME] [PERSON_NAME] user [PERSON_…" at bounding box center [164, 636] width 138 height 131
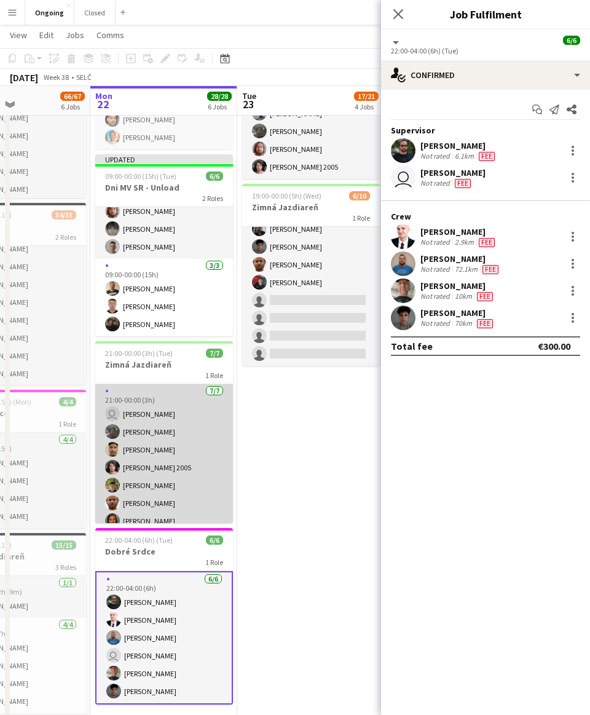
click at [141, 467] on app-card-role "[DATE] 21:00-00:00 (3h) user [PERSON_NAME] [PERSON_NAME] [PERSON_NAME] Cely [PE…" at bounding box center [164, 458] width 138 height 149
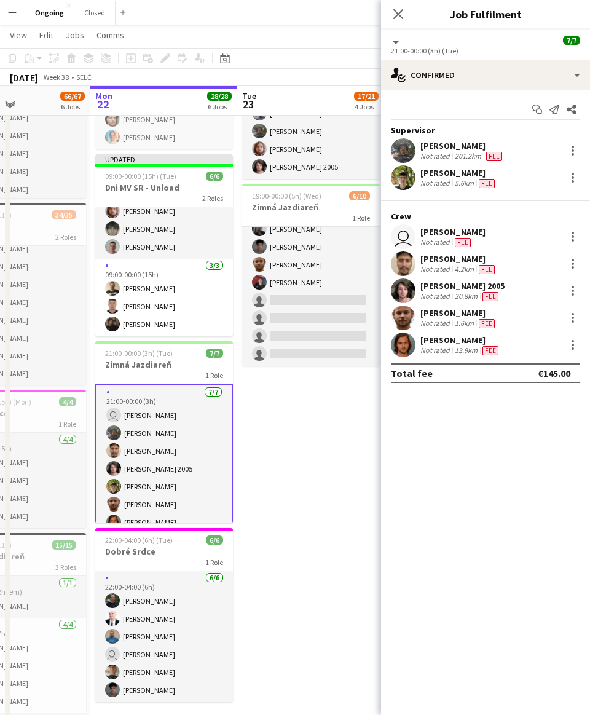
click at [279, 446] on app-date-cell "08:00-20:00 (12h) 5/5 Oktoberfest [GEOGRAPHIC_DATA] 1 Role [DATE] 08:00-20:00 (…" at bounding box center [310, 266] width 147 height 949
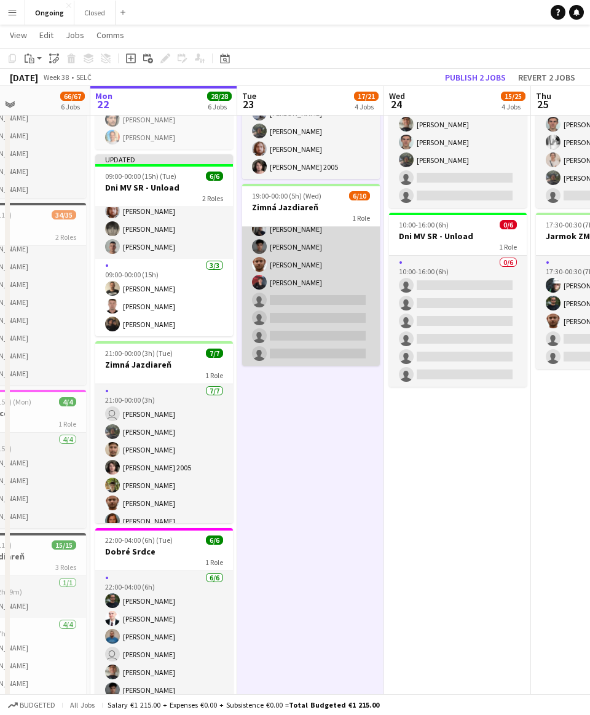
click at [279, 295] on app-card-role "[DATE] 19:00-00:00 (5h) [PERSON_NAME] [PERSON_NAME] [PERSON_NAME] Bojczun [PERS…" at bounding box center [311, 265] width 138 height 202
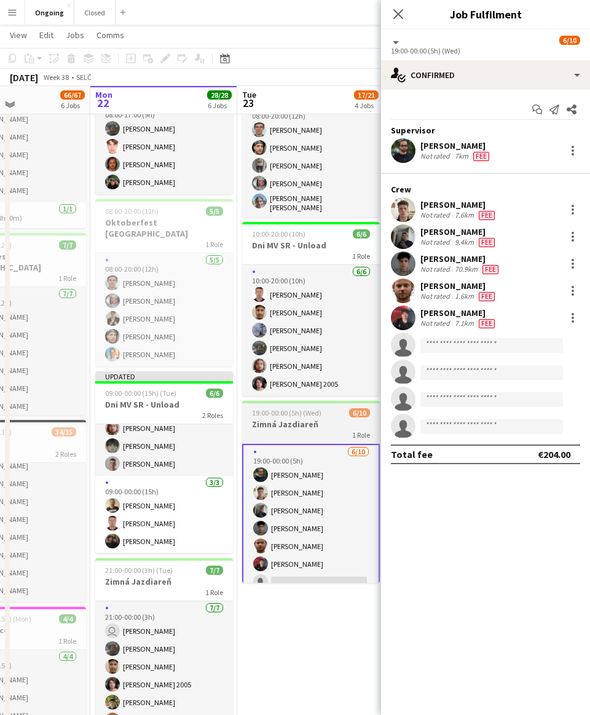
scroll to position [127, 0]
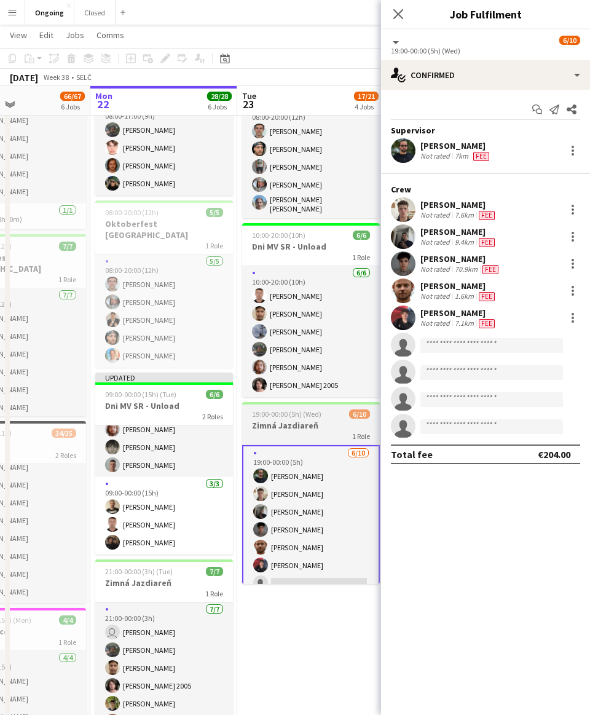
click at [279, 295] on app-card-role "[DATE] 10:00-20:00 (10h) [PERSON_NAME] [PERSON_NAME] Cely [PERSON_NAME] [PERSON…" at bounding box center [311, 331] width 138 height 131
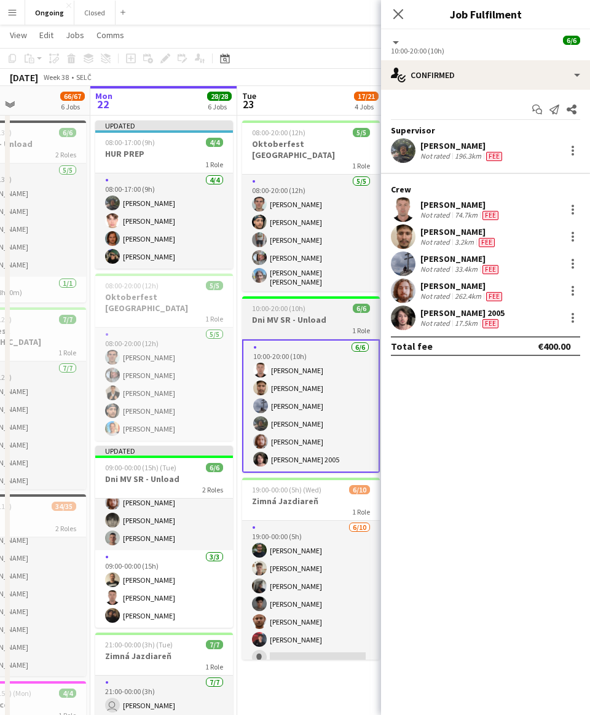
scroll to position [52, 0]
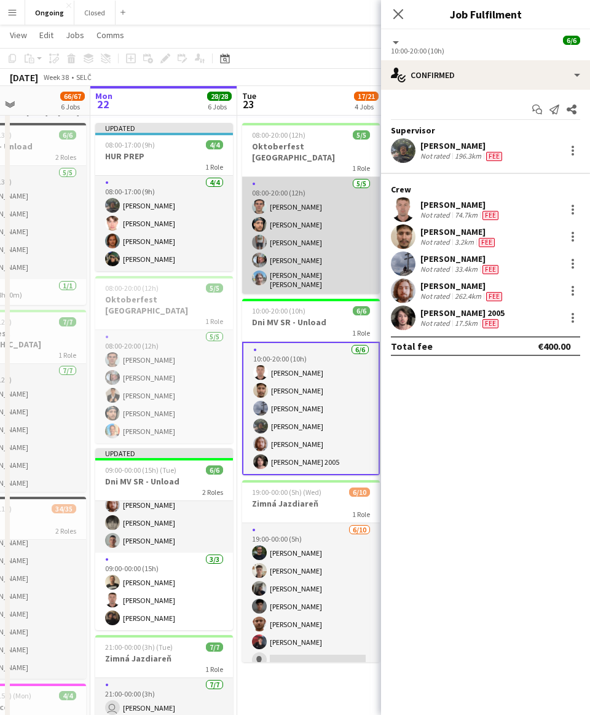
click at [279, 232] on app-card-role "[DATE] 08:00-20:00 (12h) [PERSON_NAME] [PERSON_NAME] [PERSON_NAME] [PERSON_NAME…" at bounding box center [311, 235] width 138 height 117
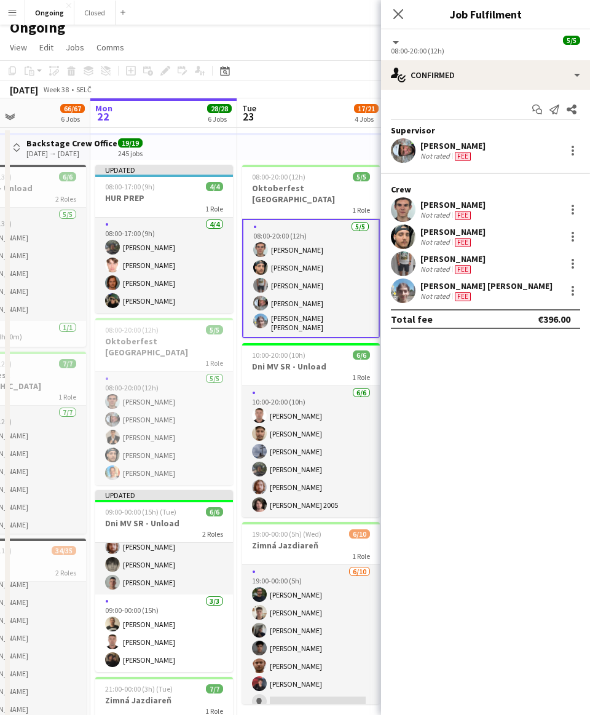
scroll to position [7, 0]
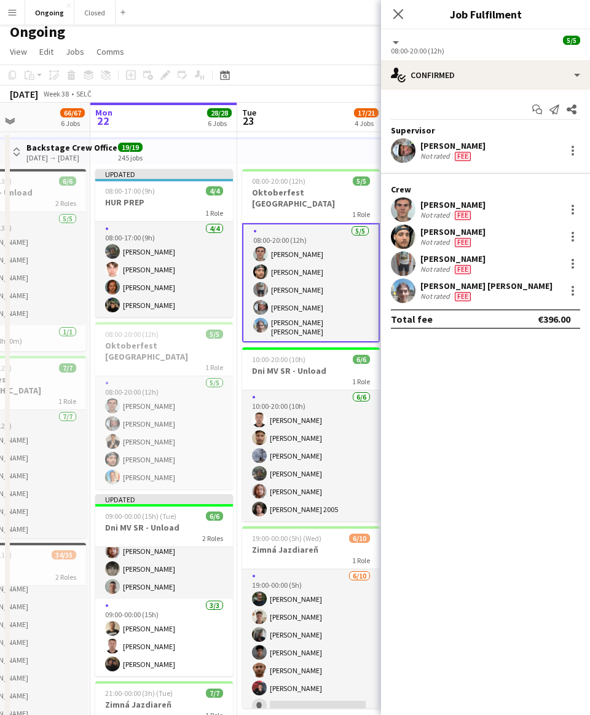
click at [279, 93] on div "[DATE] Week 38 • SELČ Publish 2 jobs Revert 2 jobs" at bounding box center [295, 93] width 590 height 17
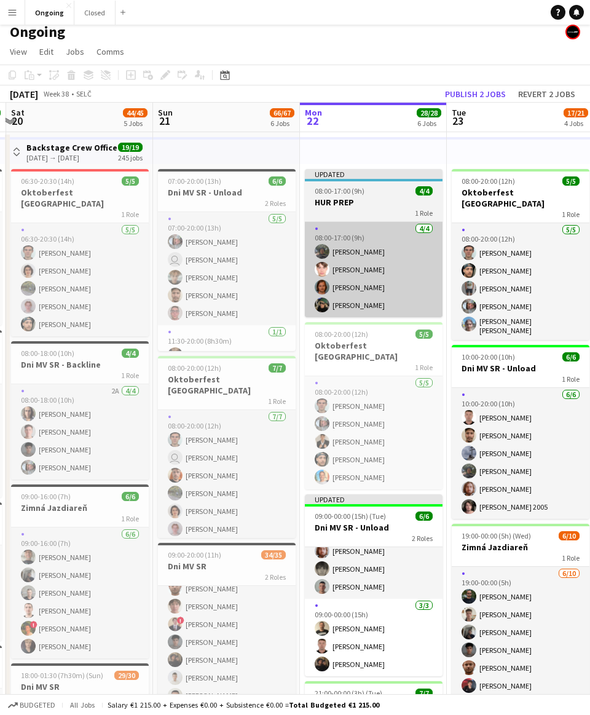
scroll to position [0, 276]
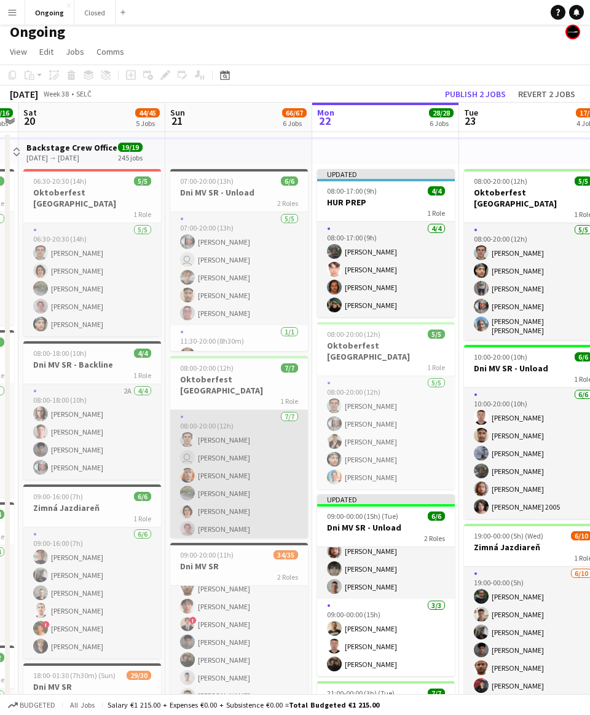
click at [229, 442] on app-card-role "[DATE] 08:00-20:00 (12h) [PERSON_NAME] user [PERSON_NAME] [PERSON_NAME] [PERSON…" at bounding box center [239, 484] width 138 height 149
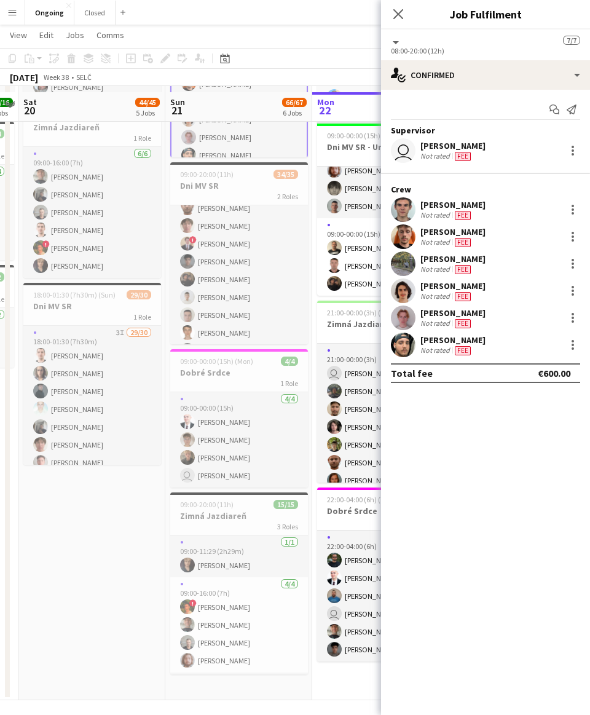
scroll to position [392, 0]
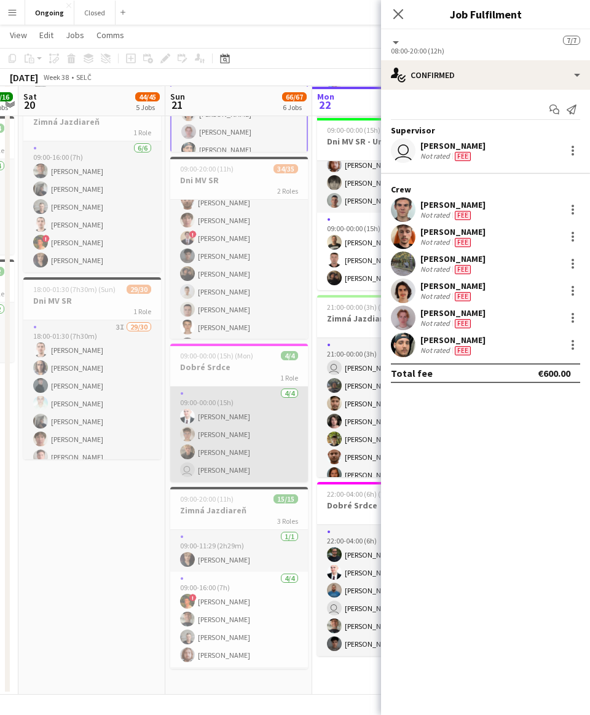
click at [212, 426] on app-card-role "[DATE] 09:00-00:00 (15h) [PERSON_NAME] [PERSON_NAME] [PERSON_NAME] user [PERSON…" at bounding box center [239, 434] width 138 height 95
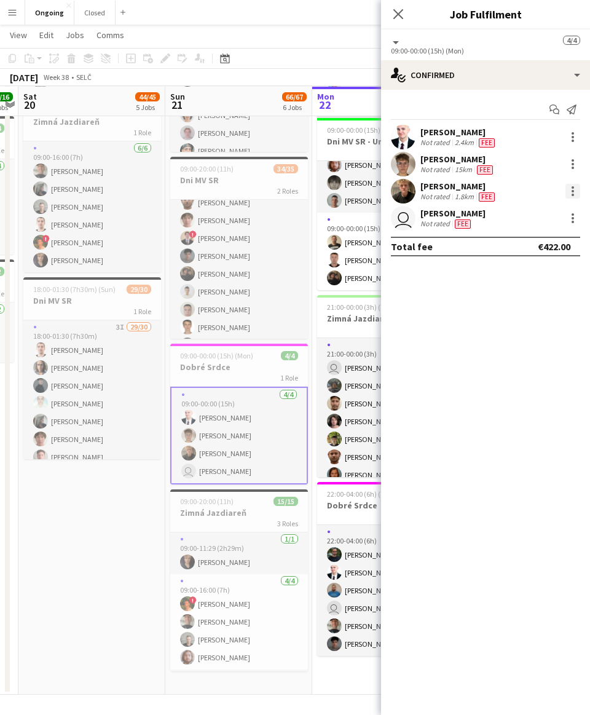
click at [279, 191] on div at bounding box center [573, 191] width 15 height 15
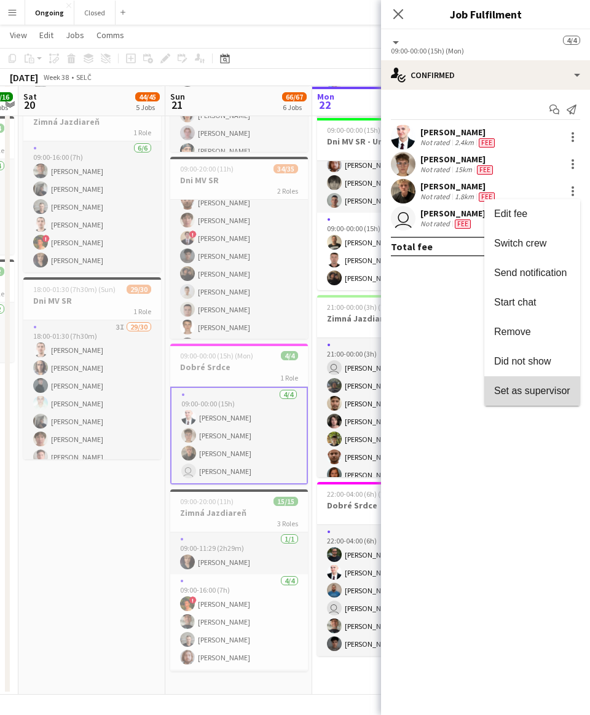
click at [279, 397] on button "Set as supervisor" at bounding box center [533, 391] width 96 height 30
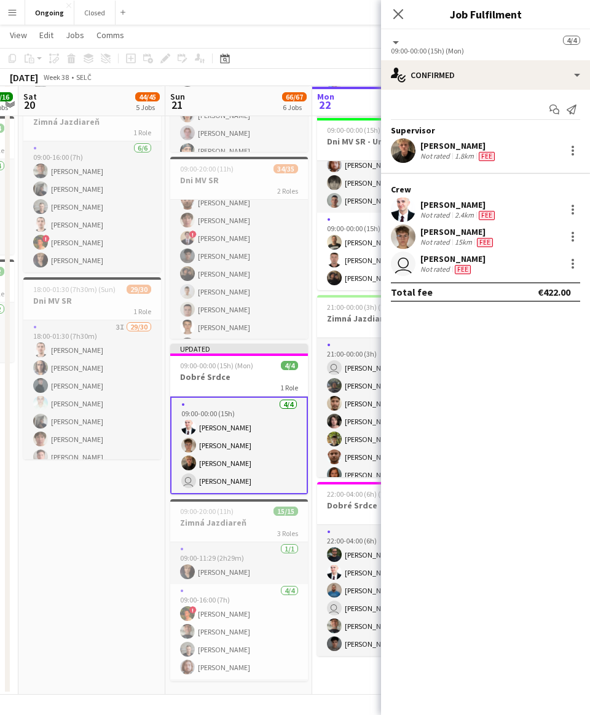
click at [279, 153] on div "[PERSON_NAME] Not rated 1.8km Fee" at bounding box center [485, 150] width 209 height 25
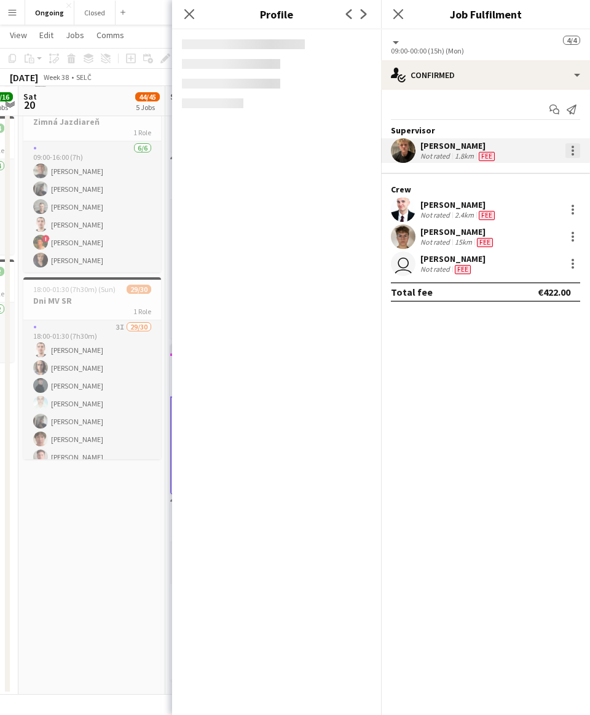
click at [279, 146] on div at bounding box center [573, 150] width 15 height 15
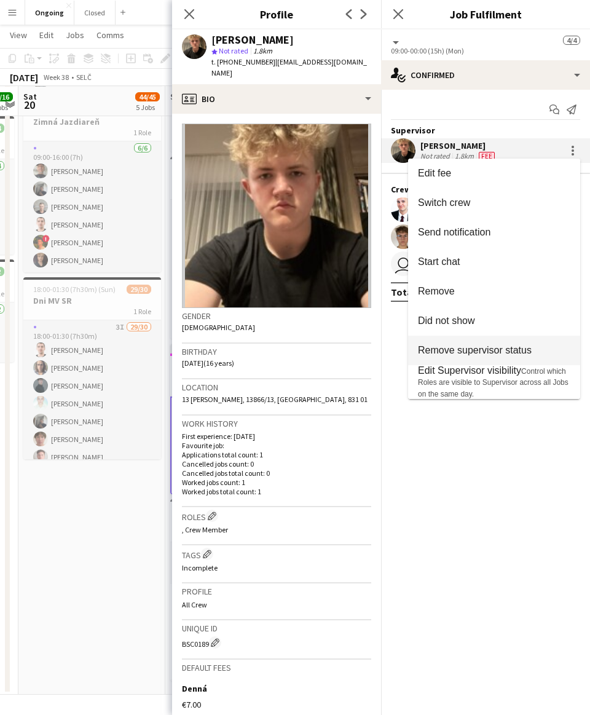
click at [279, 352] on span "Remove supervisor status" at bounding box center [475, 350] width 114 height 10
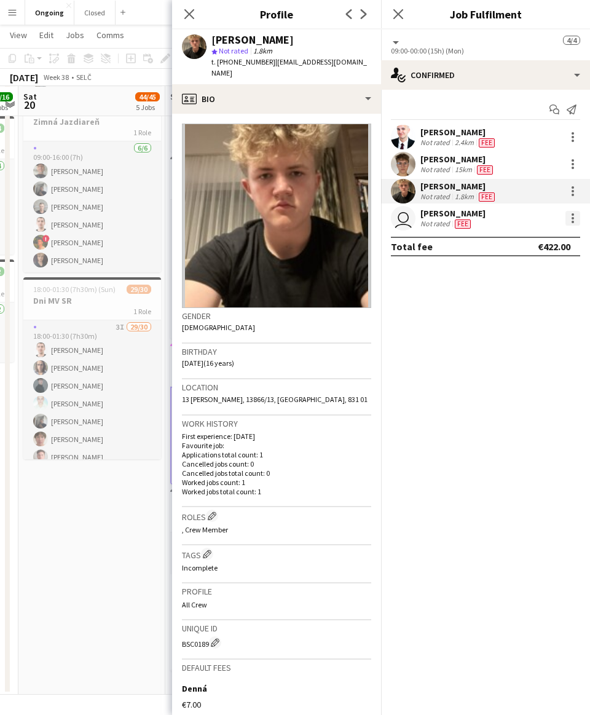
click at [279, 220] on div at bounding box center [573, 218] width 15 height 15
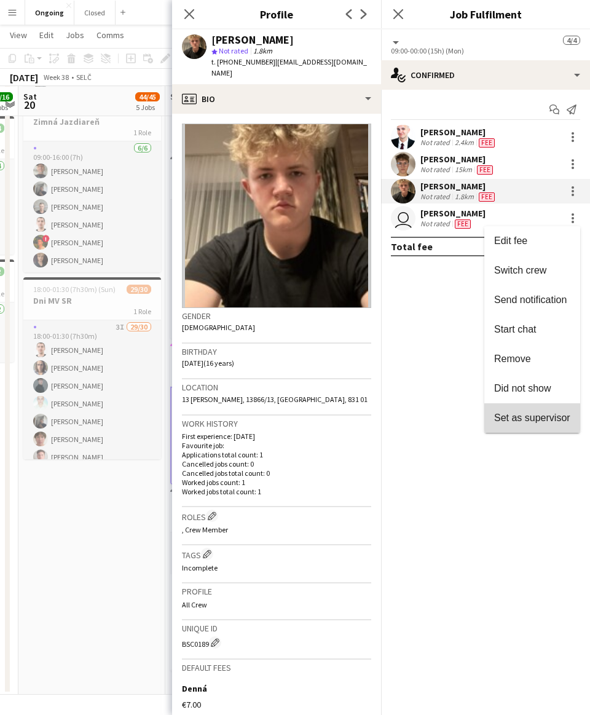
click at [279, 416] on span "Set as supervisor" at bounding box center [533, 418] width 76 height 10
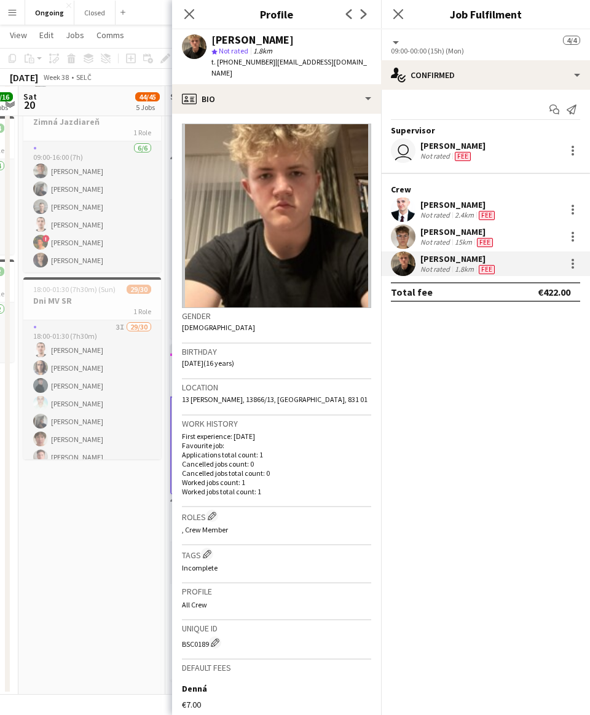
click at [92, 510] on app-date-cell "06:30-20:30 (14h) 5/5 Oktoberfest [GEOGRAPHIC_DATA] 1 Role [DATE] 06:30-20:30 (…" at bounding box center [91, 220] width 147 height 949
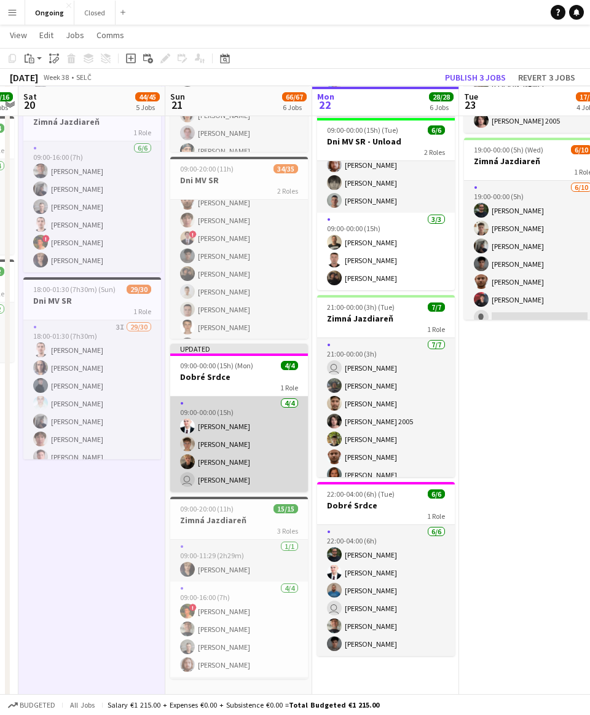
click at [242, 399] on app-card-role "[DATE] 09:00-00:00 (15h) [PERSON_NAME] [PERSON_NAME] [PERSON_NAME] user [PERSON…" at bounding box center [239, 444] width 138 height 95
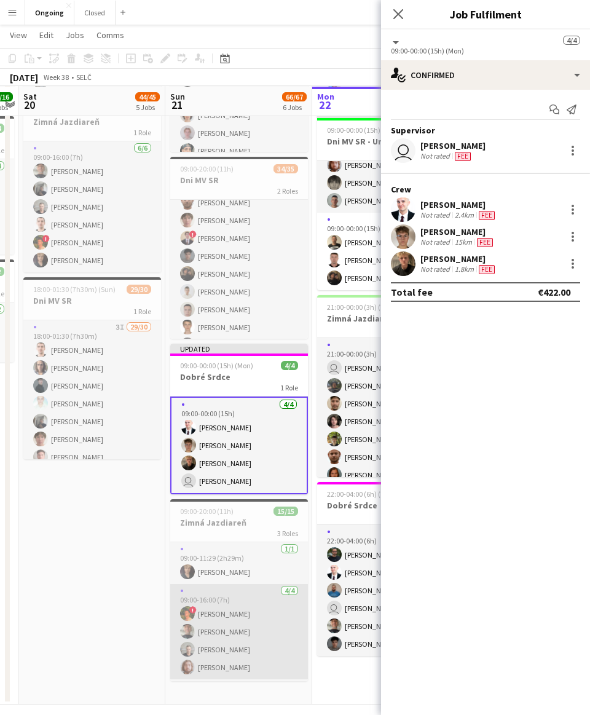
click at [229, 596] on app-card-role "[DATE] 09:00-16:00 (7h) ! [PERSON_NAME] [PERSON_NAME] [PERSON_NAME] [PERSON_NAM…" at bounding box center [239, 631] width 138 height 95
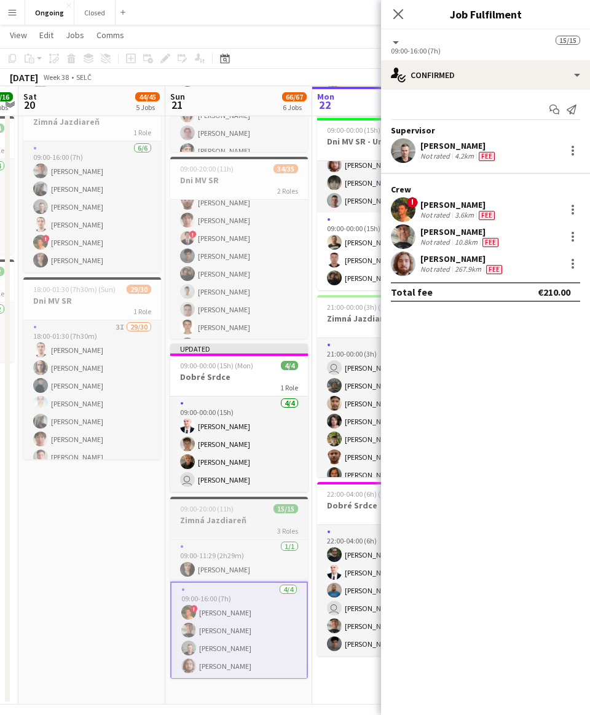
click at [226, 527] on div "3 Roles" at bounding box center [239, 531] width 138 height 10
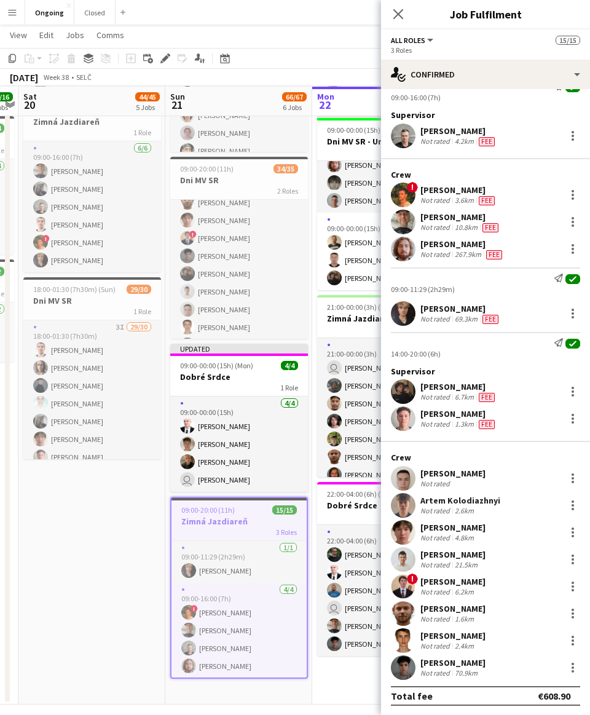
scroll to position [402, 0]
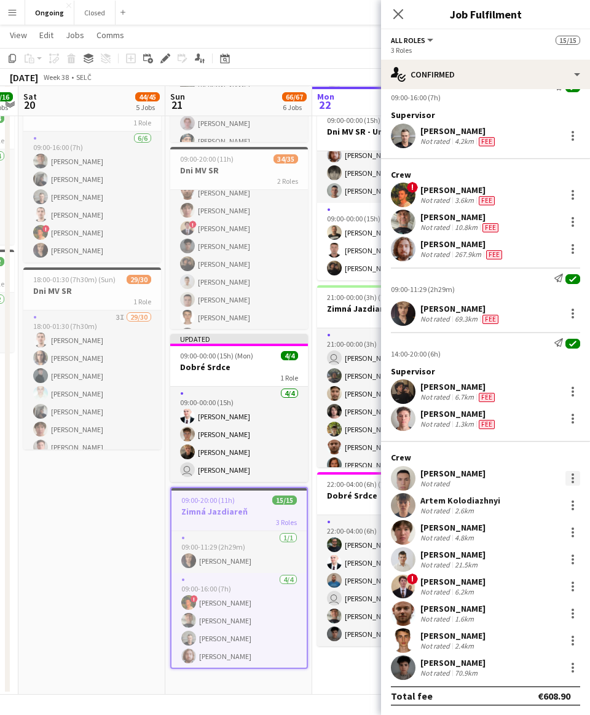
click at [279, 477] on div at bounding box center [573, 478] width 2 height 2
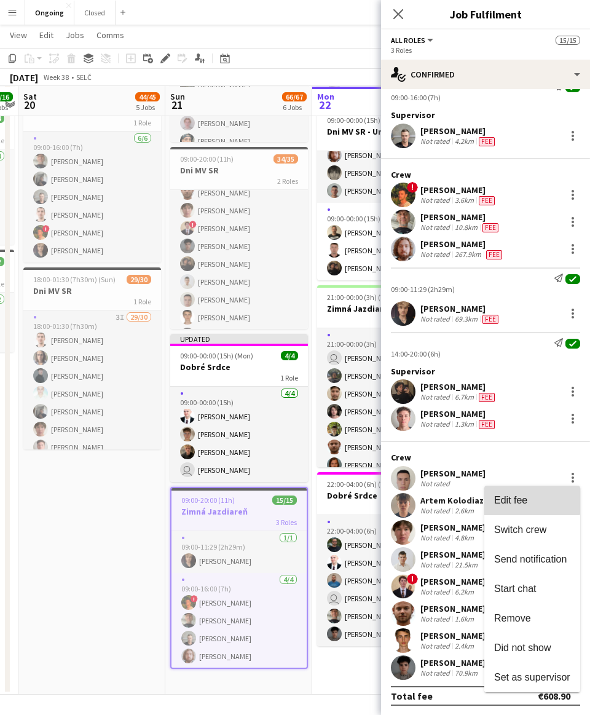
click at [279, 494] on button "Edit fee" at bounding box center [533, 501] width 96 height 30
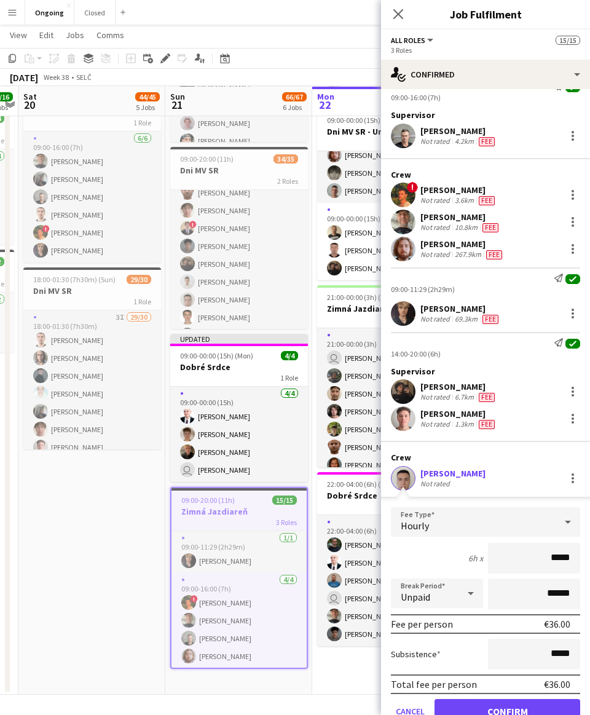
click at [279, 521] on div "Hourly" at bounding box center [473, 522] width 165 height 30
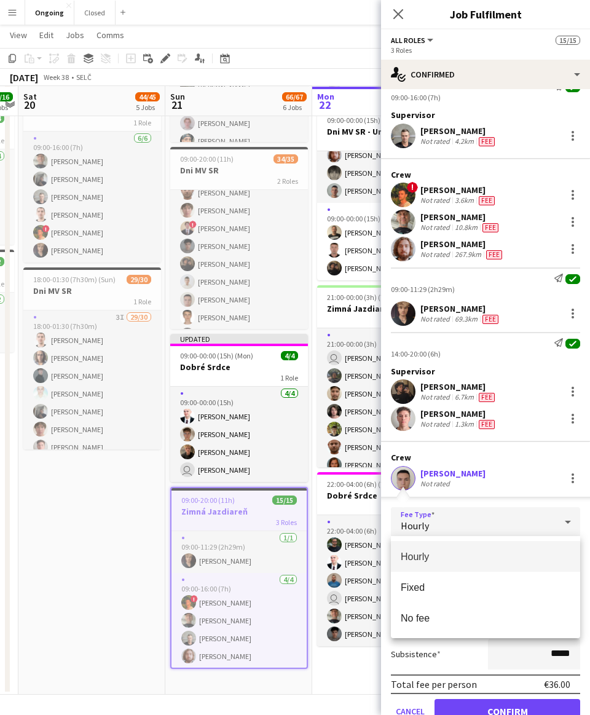
click at [279, 558] on span "Hourly" at bounding box center [486, 557] width 170 height 12
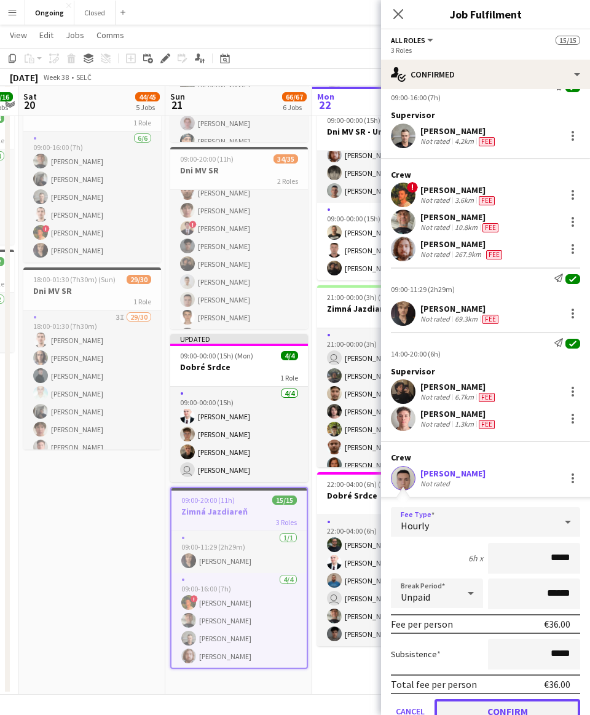
click at [279, 650] on button "Confirm" at bounding box center [508, 711] width 146 height 25
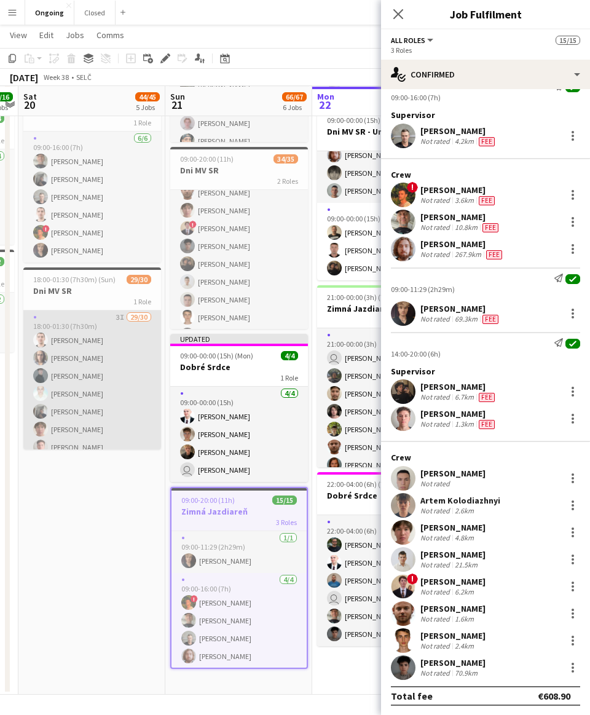
click at [96, 384] on app-card-role "3I 29/30 18:00-01:30 (7h30m) [PERSON_NAME] [PERSON_NAME] [PERSON_NAME] [PERSON_…" at bounding box center [92, 590] width 138 height 559
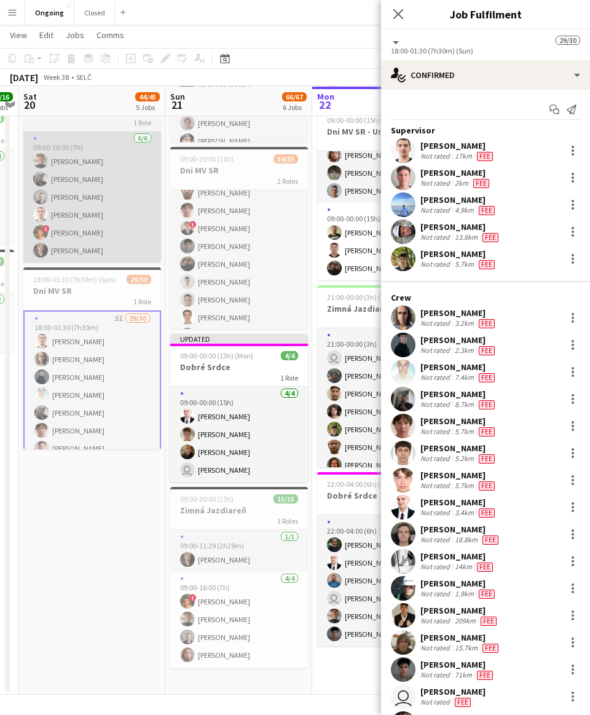
click at [109, 242] on app-card-role "[DATE] 09:00-16:00 (7h) [PERSON_NAME] [PERSON_NAME] [PERSON_NAME] [PERSON_NAME]…" at bounding box center [92, 197] width 138 height 131
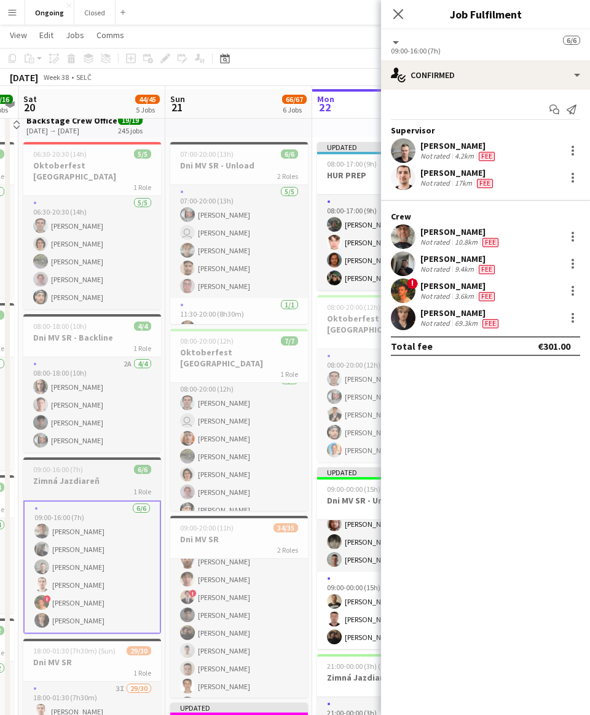
scroll to position [0, 0]
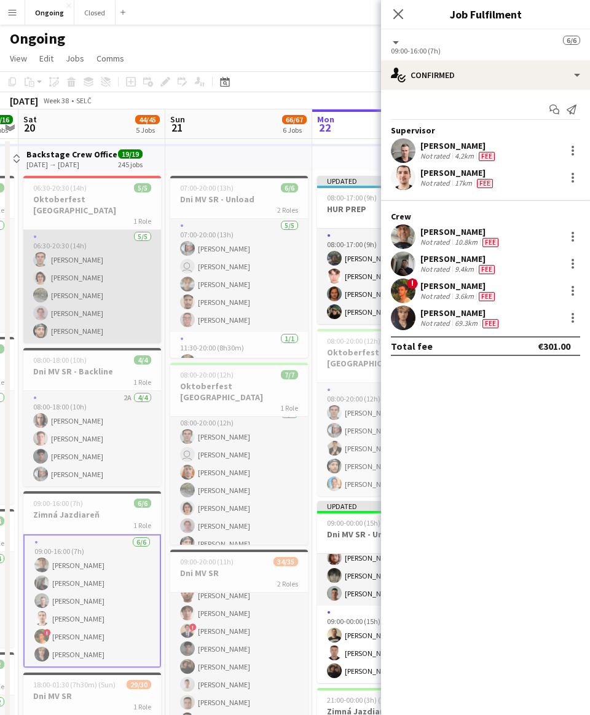
click at [88, 272] on app-card-role "[DATE] 06:30-20:30 (14h) [PERSON_NAME] [PERSON_NAME] [PERSON_NAME] [PERSON_NAME…" at bounding box center [92, 286] width 138 height 113
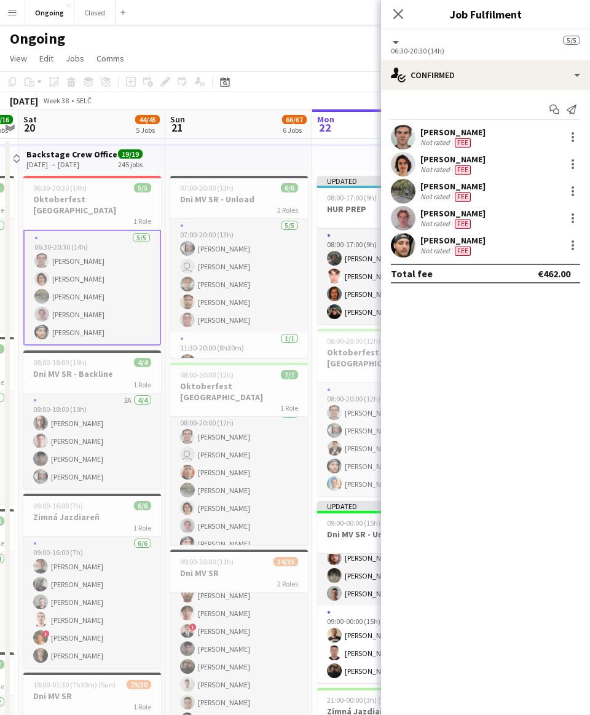
click at [247, 122] on app-board-header-date "Sun 21 66/67 6 Jobs" at bounding box center [238, 124] width 147 height 30
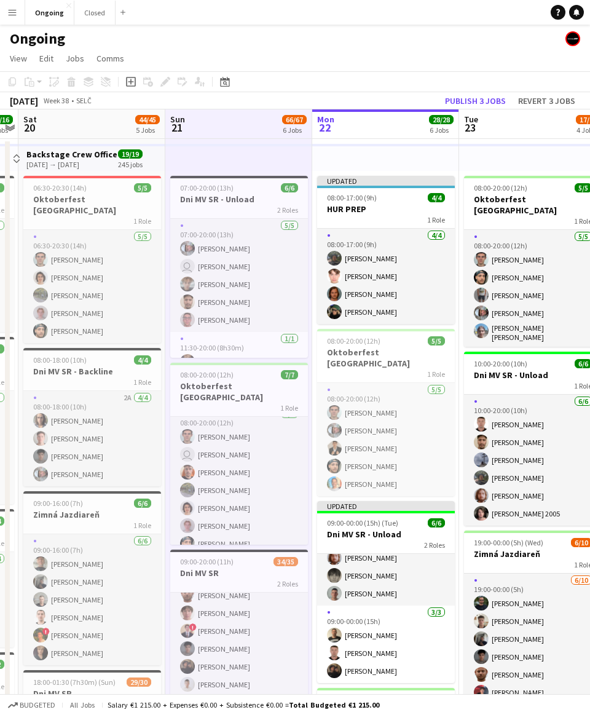
click at [279, 57] on app-page-menu "View Day view expanded Day view collapsed Month view Date picker Jump to [DATE]…" at bounding box center [295, 59] width 590 height 23
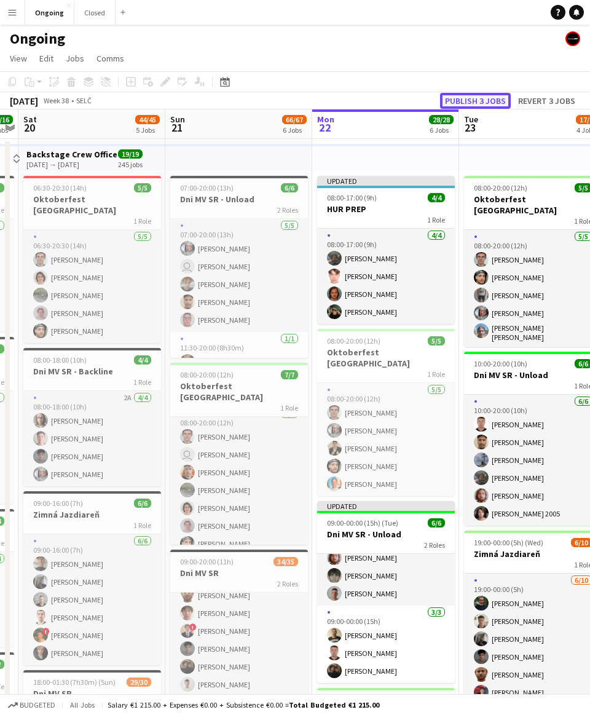
click at [279, 104] on button "Publish 3 jobs" at bounding box center [475, 101] width 71 height 16
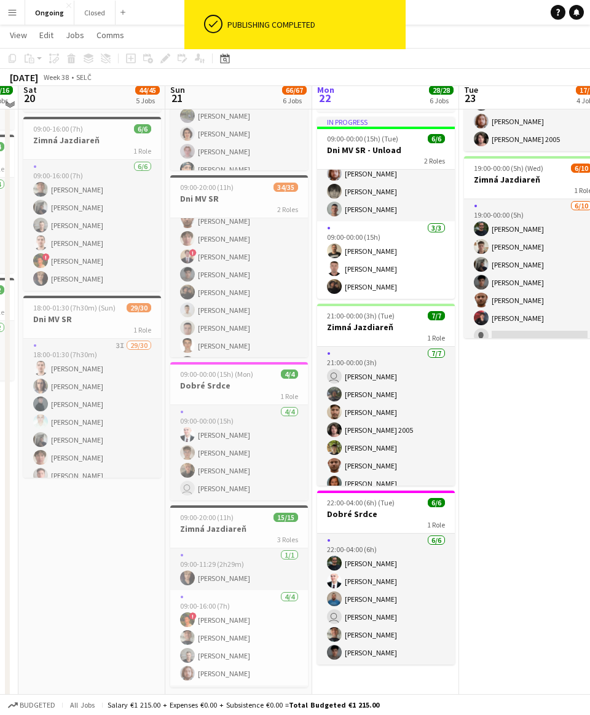
scroll to position [402, 0]
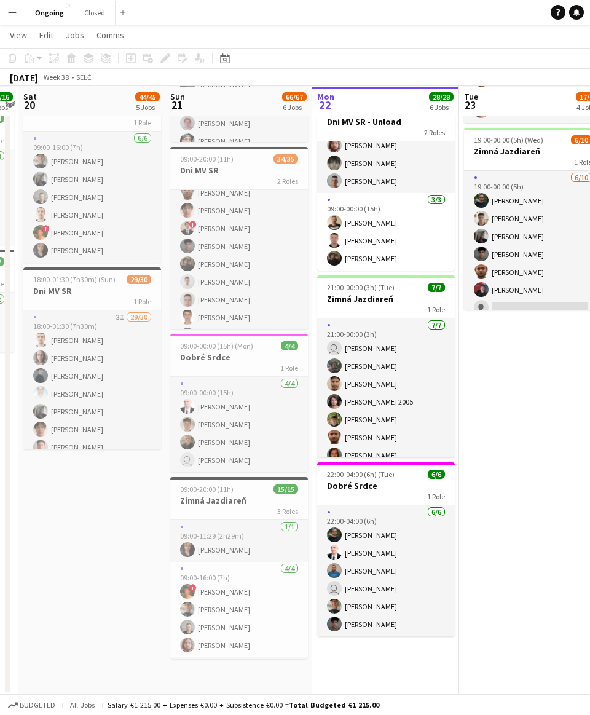
click at [279, 403] on app-date-cell "08:00-20:00 (12h) 5/5 Oktoberfest [GEOGRAPHIC_DATA] 1 Role [DATE] 08:00-20:00 (…" at bounding box center [532, 215] width 147 height 959
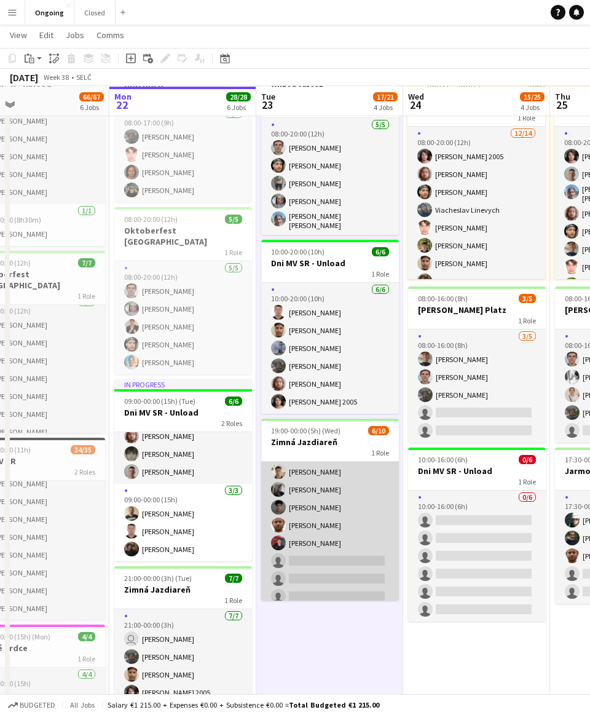
scroll to position [0, 0]
click at [279, 516] on app-card-role "[DATE] 19:00-00:00 (5h) [PERSON_NAME] [PERSON_NAME] [PERSON_NAME] Bojczun [PERS…" at bounding box center [330, 563] width 138 height 202
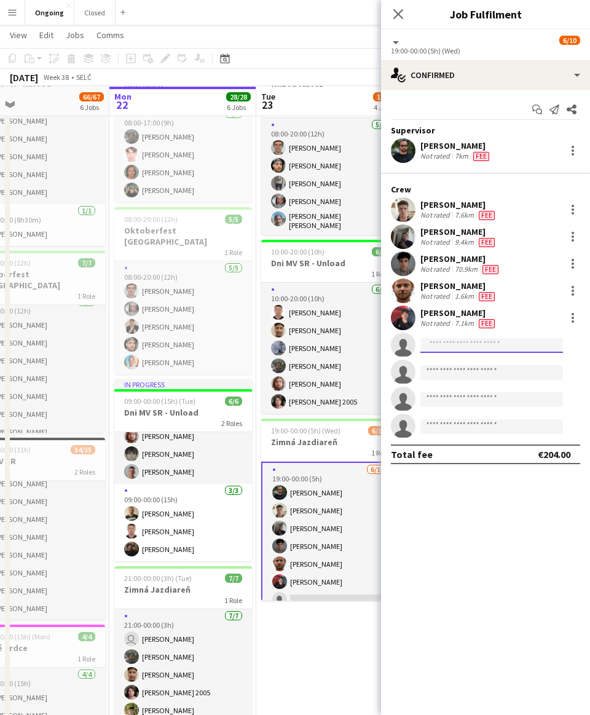
click at [279, 343] on input at bounding box center [492, 345] width 143 height 15
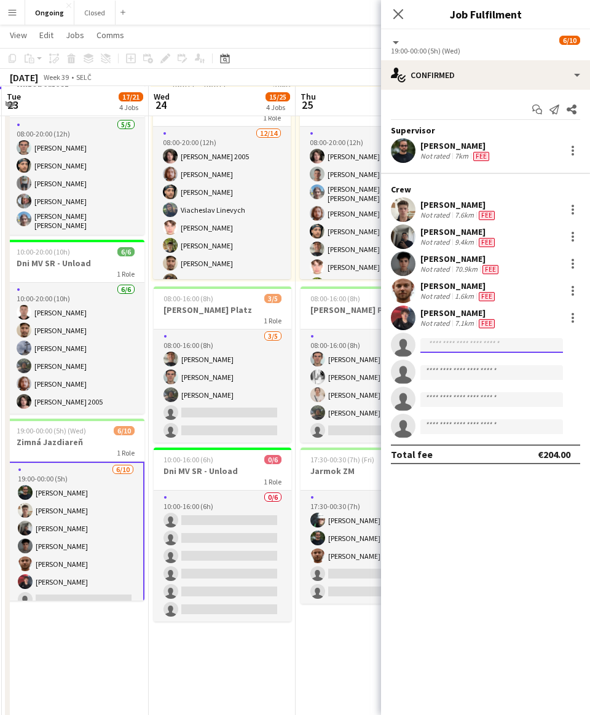
scroll to position [17, 0]
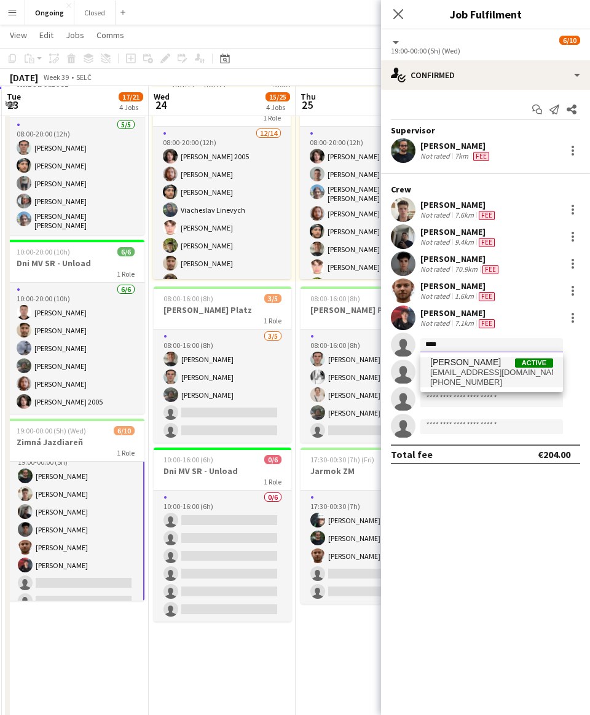
type input "****"
click at [279, 365] on span "[PERSON_NAME]" at bounding box center [466, 362] width 71 height 10
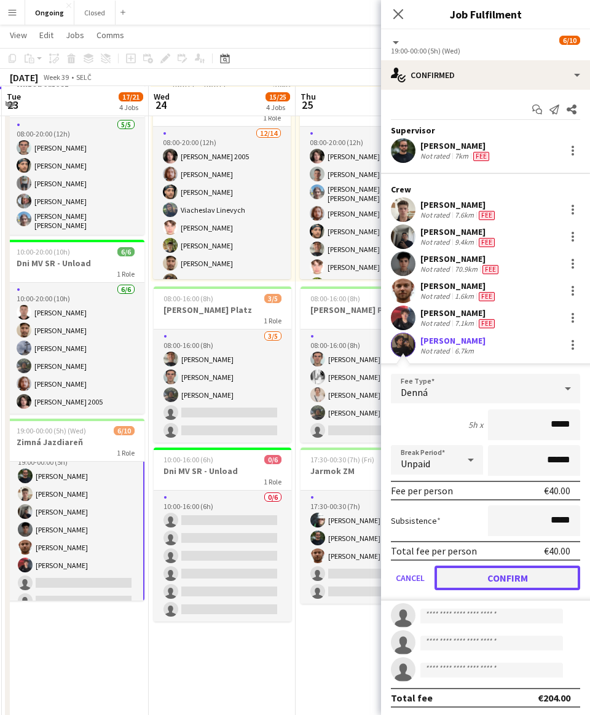
click at [279, 577] on button "Confirm" at bounding box center [508, 578] width 146 height 25
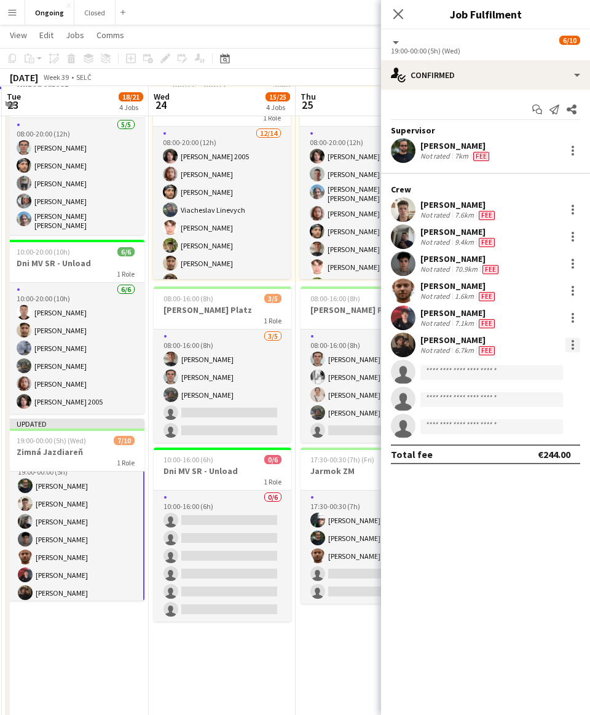
click at [279, 344] on div at bounding box center [573, 345] width 15 height 15
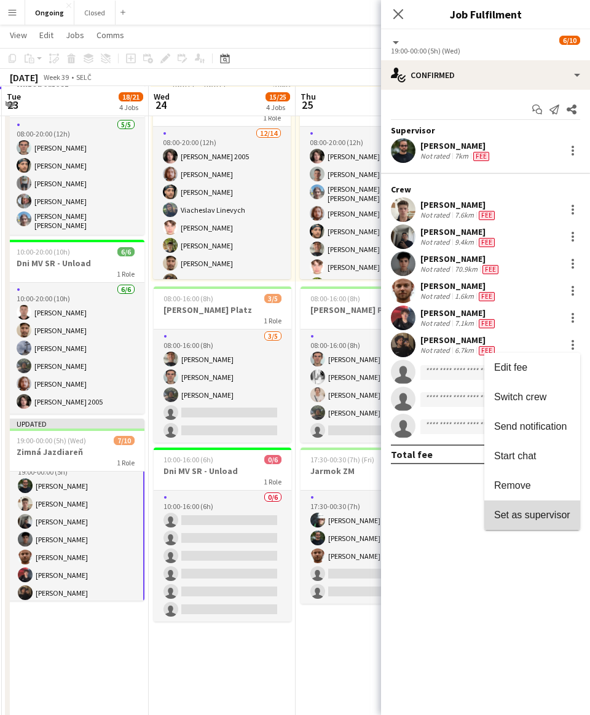
click at [279, 513] on span "Set as supervisor" at bounding box center [533, 515] width 76 height 10
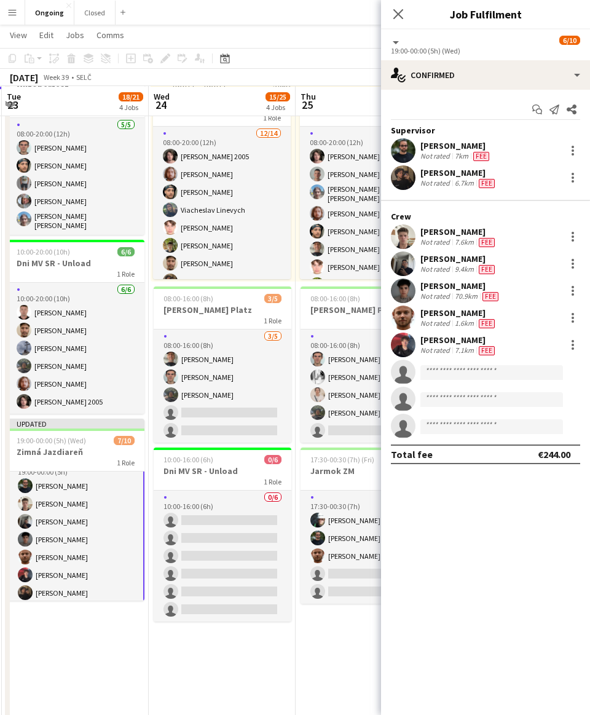
click at [279, 61] on app-toolbar "Copy Paste Paste Command V Paste with crew Command Shift V Paste linked Job [GE…" at bounding box center [295, 58] width 590 height 21
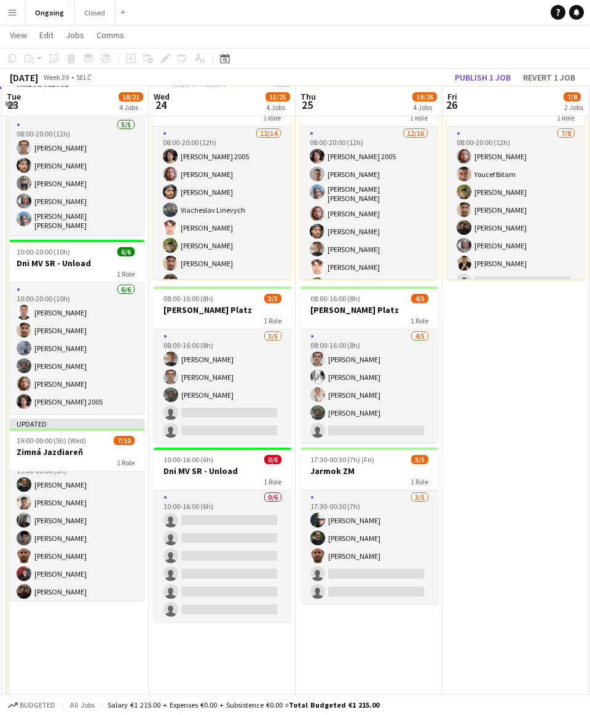
scroll to position [15, 0]
click at [279, 59] on app-toolbar "Copy Paste Paste Command V Paste with crew Command Shift V Paste linked Job [GE…" at bounding box center [295, 58] width 590 height 21
click at [245, 60] on app-toolbar "Copy Paste Paste Command V Paste with crew Command Shift V Paste linked Job [GE…" at bounding box center [295, 58] width 590 height 21
click at [279, 60] on app-toolbar "Copy Paste Paste Command V Paste with crew Command Shift V Paste linked Job [GE…" at bounding box center [295, 58] width 590 height 21
click at [279, 72] on button "Publish 1 job" at bounding box center [483, 78] width 66 height 16
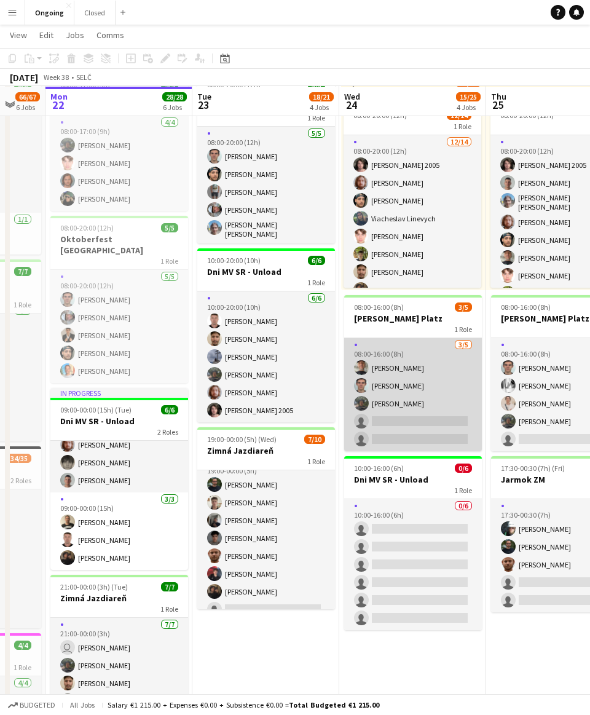
scroll to position [102, 0]
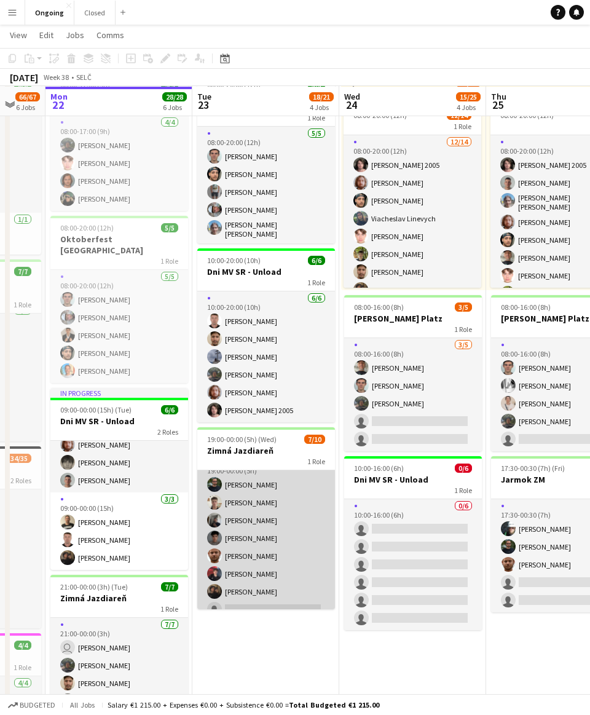
click at [279, 519] on app-card-role "[DATE] 19:00-00:00 (5h) [PERSON_NAME] [PERSON_NAME] [PERSON_NAME] Bojczun [PERS…" at bounding box center [266, 556] width 138 height 202
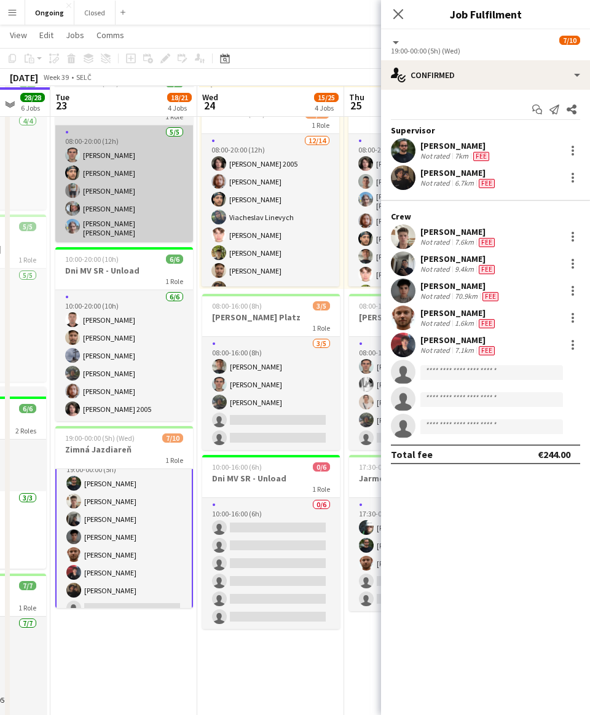
scroll to position [105, 0]
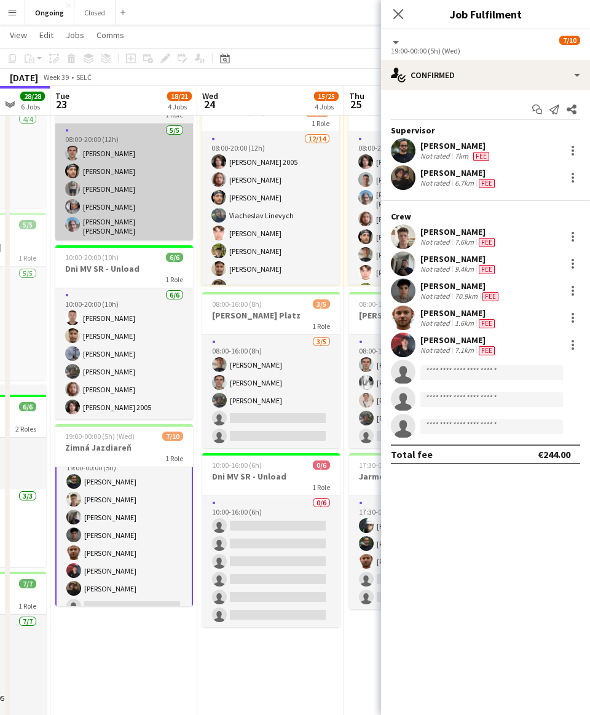
click at [266, 224] on app-card-role "[DATE] 08:00-20:00 (12h) [PERSON_NAME] 2005 [PERSON_NAME] [PERSON_NAME] [PERSON…" at bounding box center [271, 286] width 138 height 309
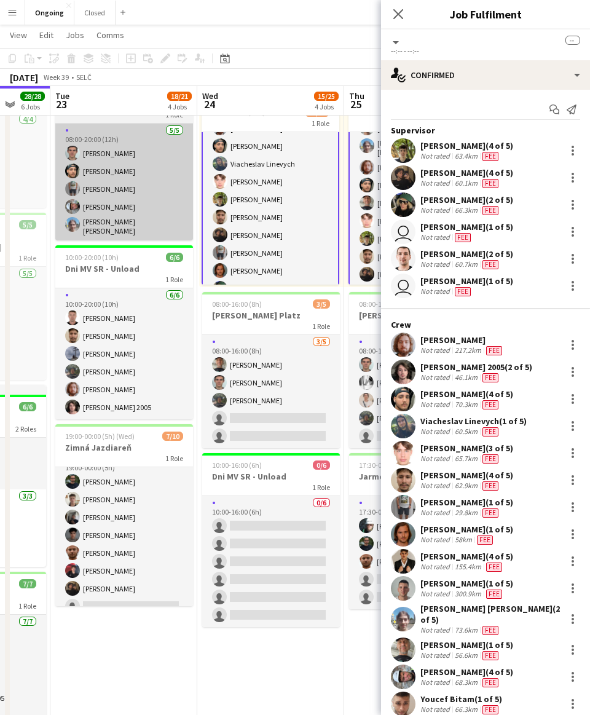
scroll to position [0, 0]
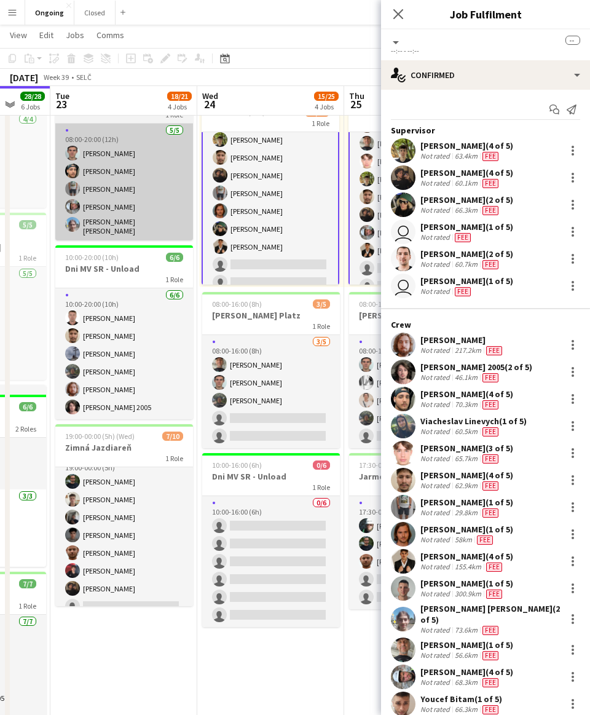
click at [266, 224] on app-card-role "[DATE] 08:00-20:00 (12h) [PERSON_NAME] 2005 [PERSON_NAME] [PERSON_NAME] [PERSON…" at bounding box center [271, 174] width 138 height 309
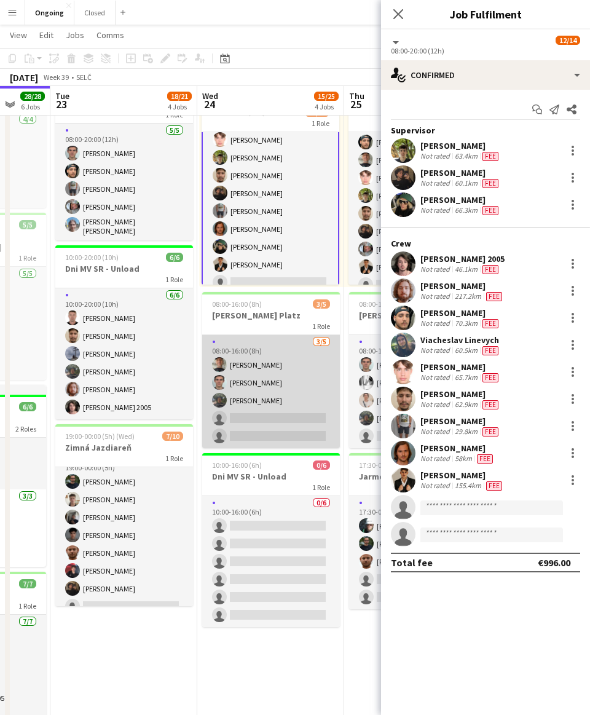
click at [260, 410] on app-card-role "[DATE] 08:00-16:00 (8h) [PERSON_NAME] [PERSON_NAME] [PERSON_NAME] single-neutra…" at bounding box center [271, 391] width 138 height 113
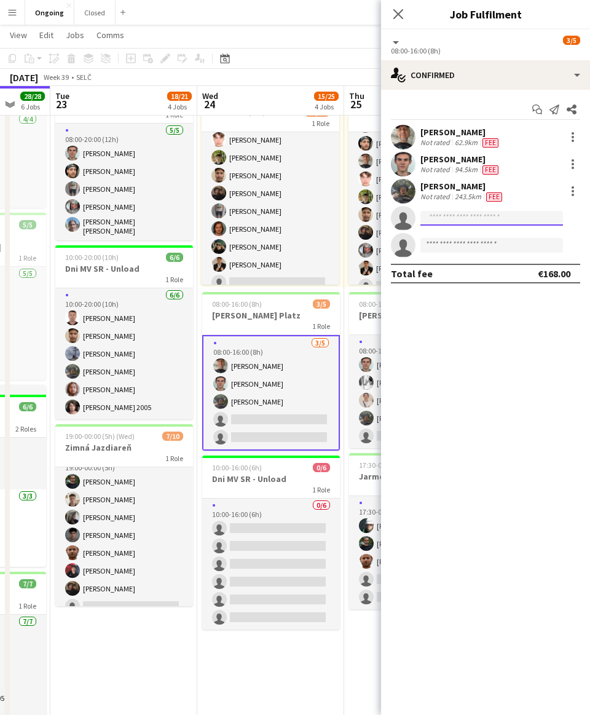
click at [279, 214] on input at bounding box center [492, 218] width 143 height 15
type input "***"
click at [279, 183] on div "08:00-20:00 (12h) 12/14 1 Role [DATE] 08:00-20:00 (12h) [PERSON_NAME] 2005 [PER…" at bounding box center [271, 192] width 145 height 191
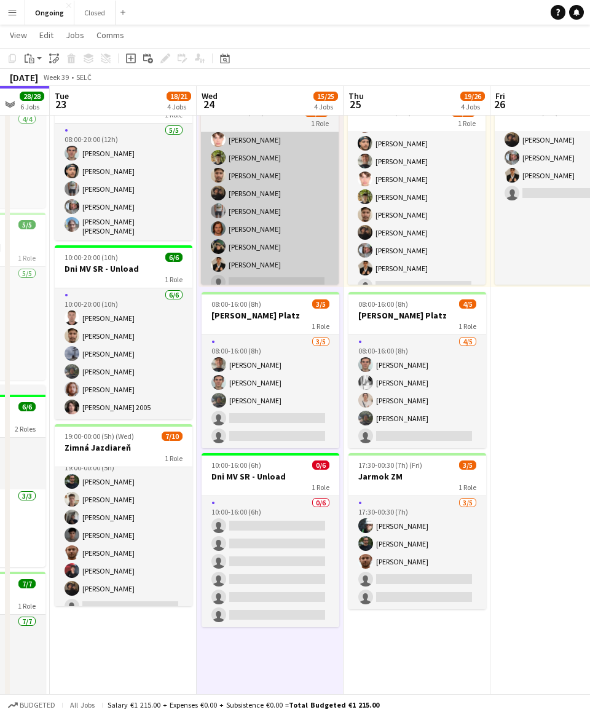
click at [279, 183] on app-card-role "[DATE] 08:00-20:00 (12h) [PERSON_NAME] 2005 [PERSON_NAME] [PERSON_NAME] [PERSON…" at bounding box center [270, 193] width 138 height 309
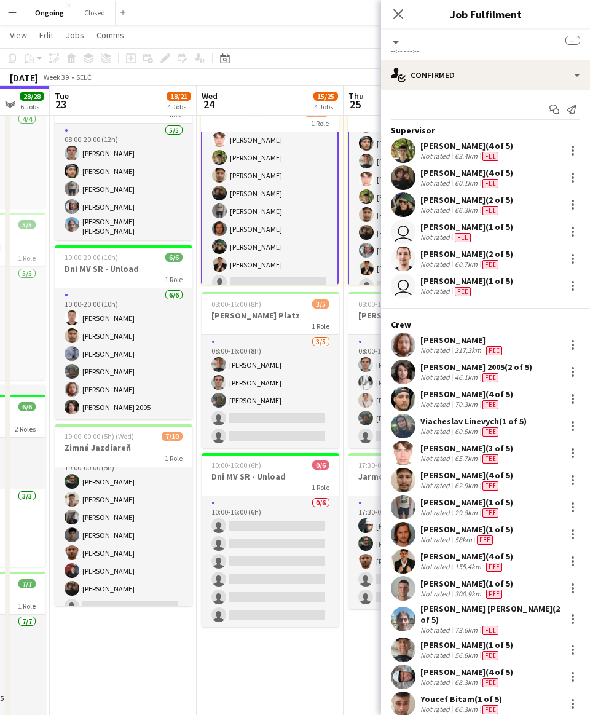
click at [212, 175] on app-user-avatar at bounding box center [219, 175] width 15 height 15
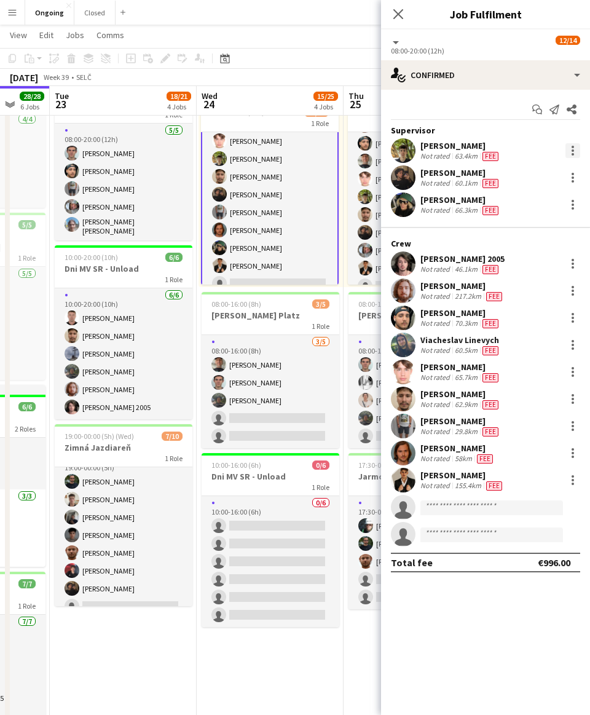
click at [279, 148] on div at bounding box center [573, 150] width 15 height 15
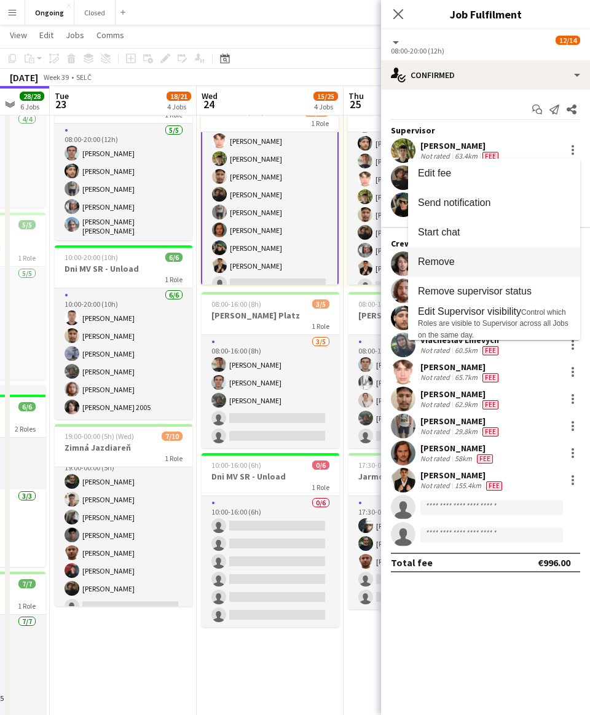
click at [279, 265] on span "Remove" at bounding box center [494, 261] width 153 height 11
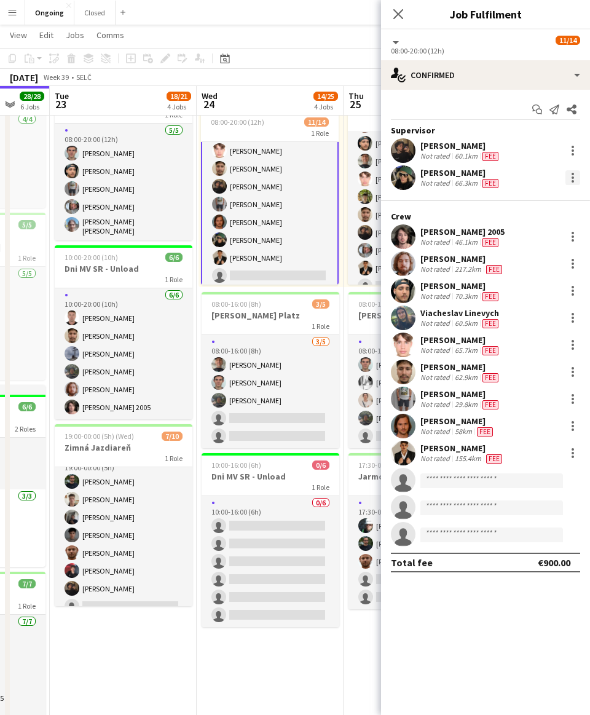
click at [279, 175] on div at bounding box center [573, 177] width 15 height 15
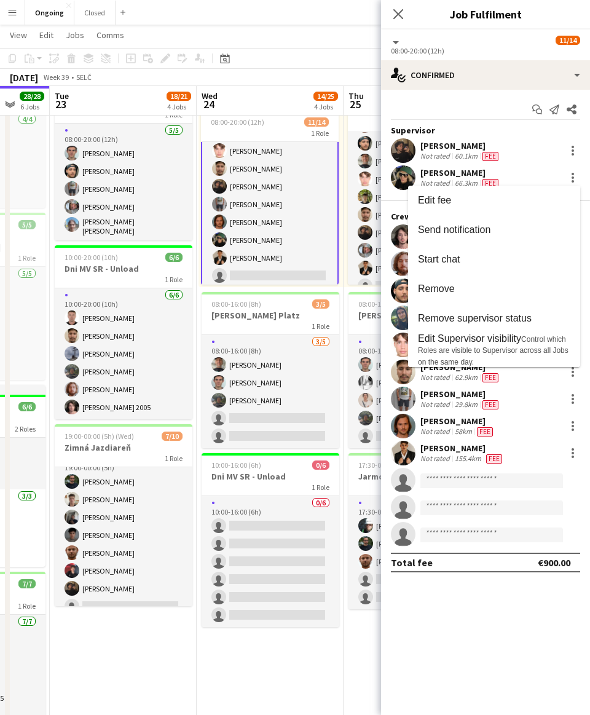
click at [279, 110] on div at bounding box center [295, 357] width 590 height 715
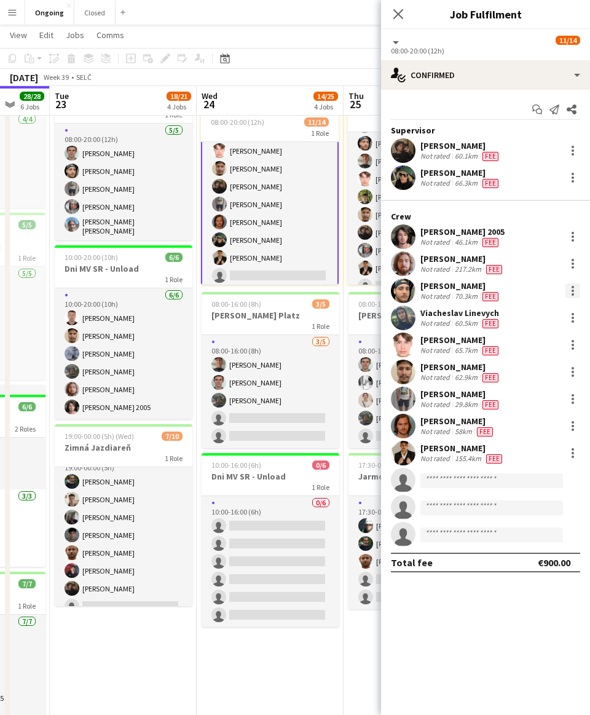
click at [279, 290] on div at bounding box center [573, 291] width 2 height 2
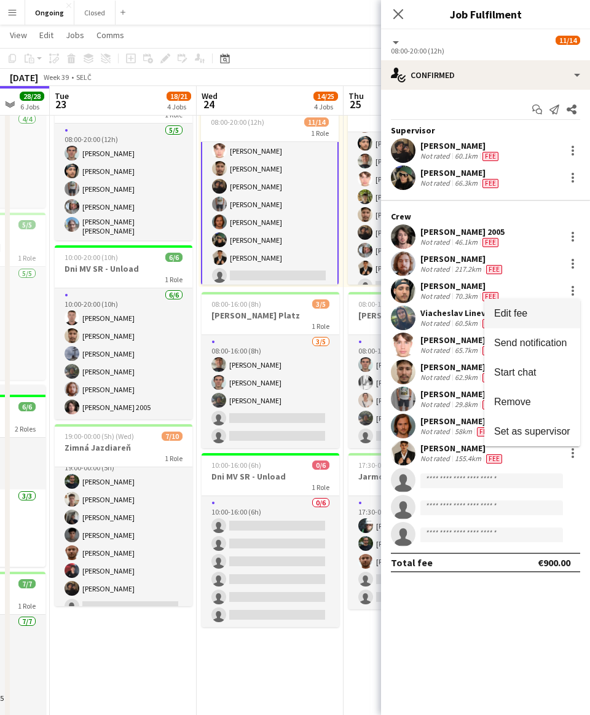
click at [279, 311] on span "Edit fee" at bounding box center [511, 313] width 33 height 10
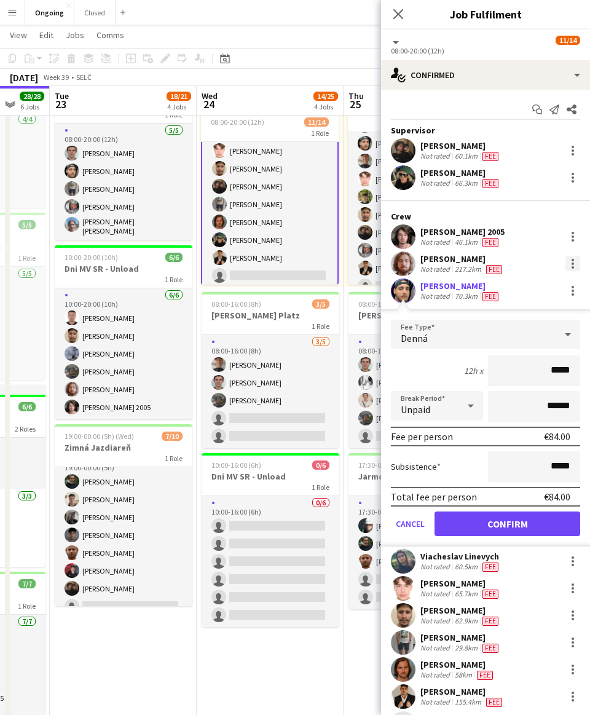
click at [279, 268] on div at bounding box center [573, 267] width 2 height 2
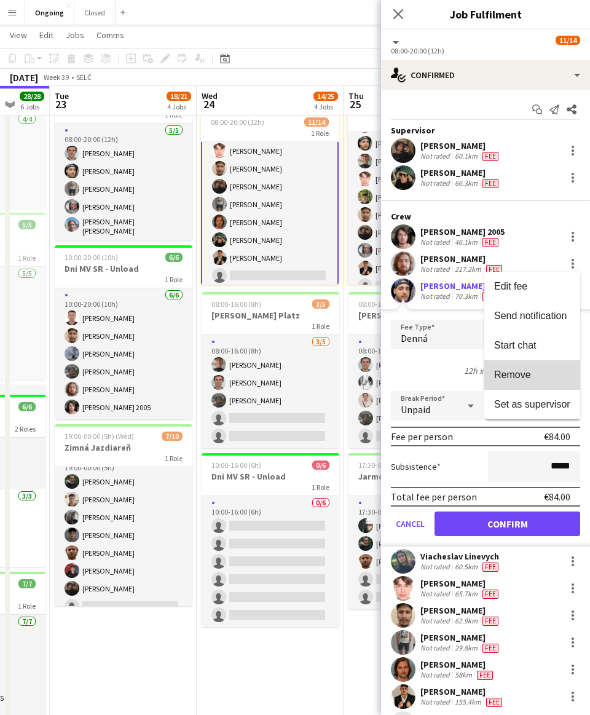
click at [279, 376] on span "Remove" at bounding box center [513, 375] width 37 height 10
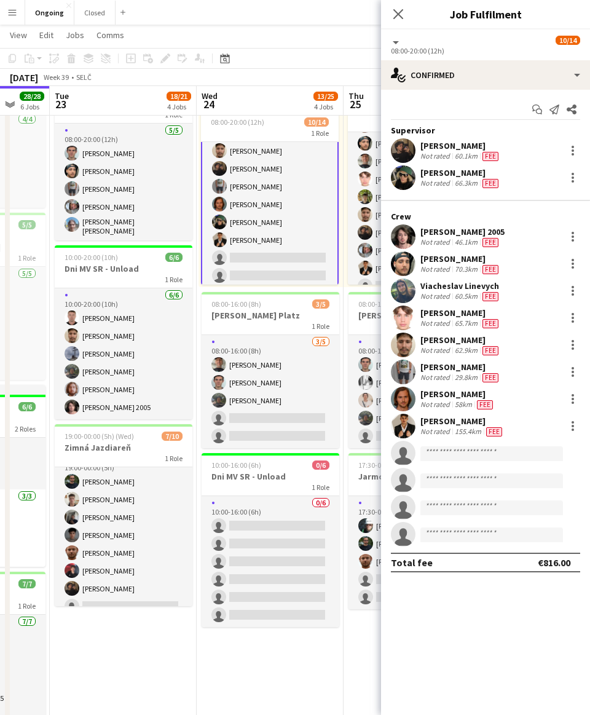
click at [279, 50] on app-toolbar "Copy Paste Paste Command V Paste with crew Command Shift V Paste linked Job [GE…" at bounding box center [295, 58] width 590 height 21
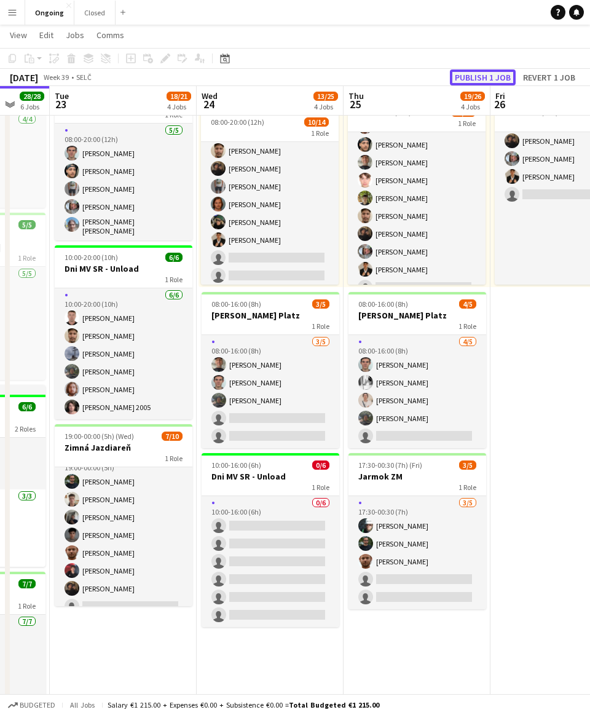
click at [279, 71] on button "Publish 1 job" at bounding box center [483, 78] width 66 height 16
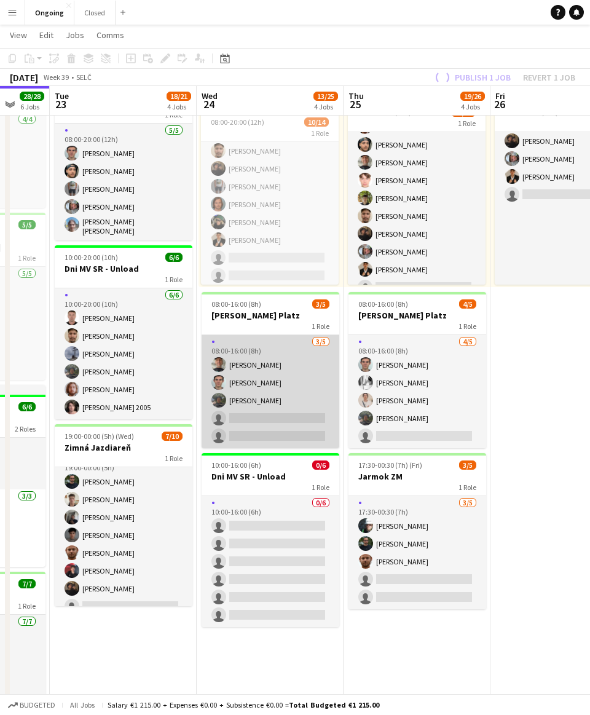
click at [244, 421] on app-card-role "[DATE] 08:00-16:00 (8h) [PERSON_NAME] [PERSON_NAME] [PERSON_NAME] single-neutra…" at bounding box center [271, 391] width 138 height 113
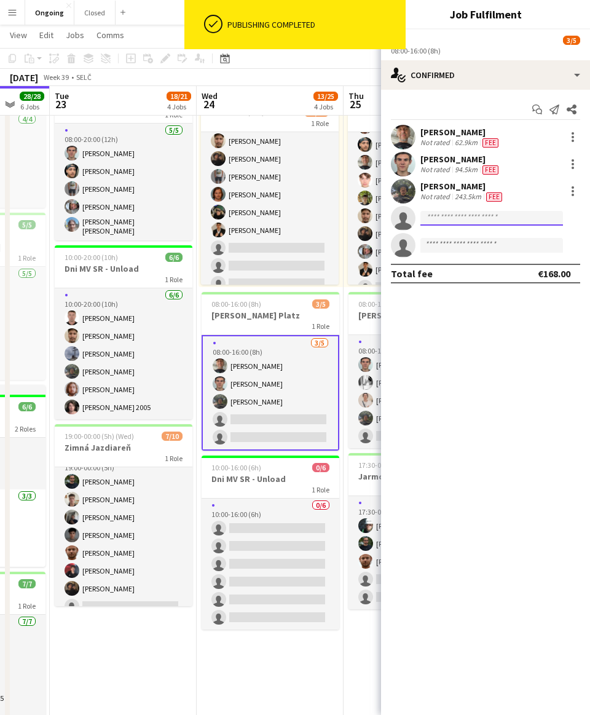
click at [279, 221] on input at bounding box center [492, 218] width 143 height 15
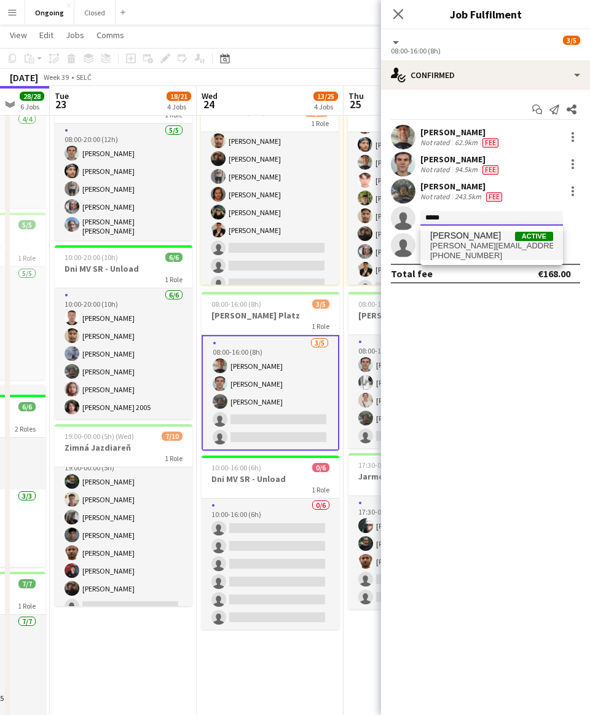
type input "*****"
click at [279, 244] on span "[PERSON_NAME][EMAIL_ADDRESS][DOMAIN_NAME]" at bounding box center [492, 246] width 123 height 10
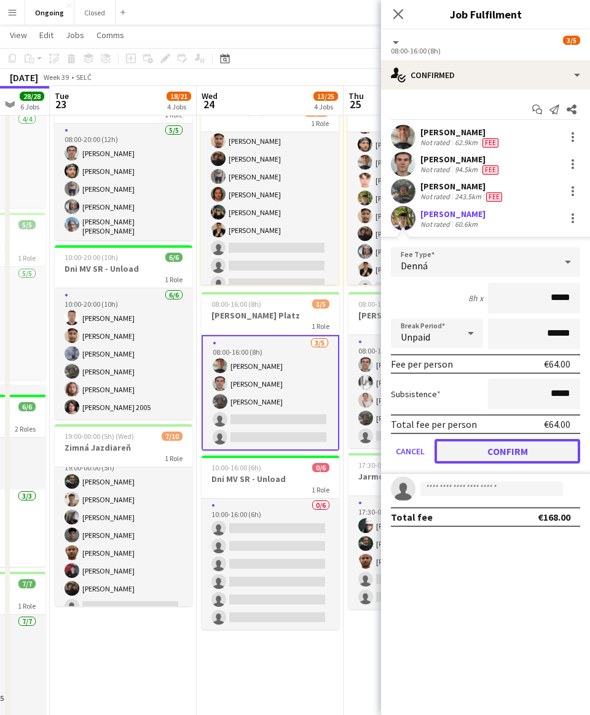
click at [279, 445] on button "Confirm" at bounding box center [508, 451] width 146 height 25
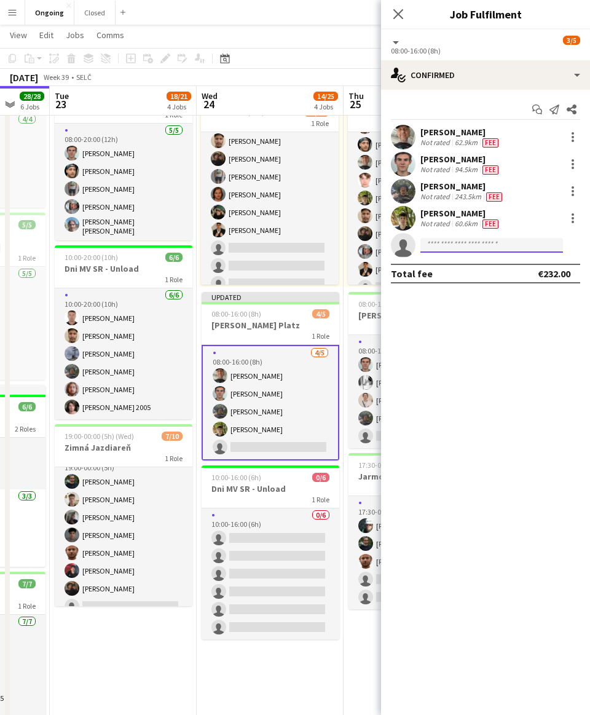
click at [279, 245] on input at bounding box center [492, 245] width 143 height 15
type input "*****"
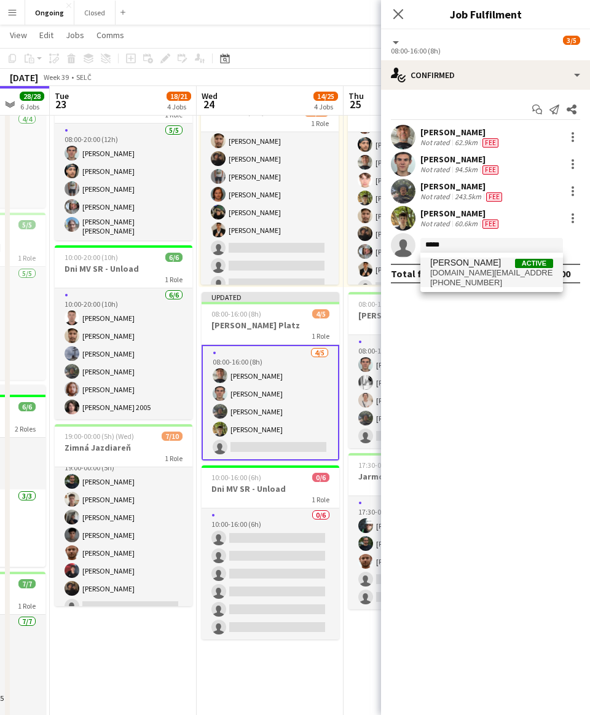
click at [279, 276] on span "[DOMAIN_NAME][EMAIL_ADDRESS][DOMAIN_NAME]" at bounding box center [492, 273] width 123 height 10
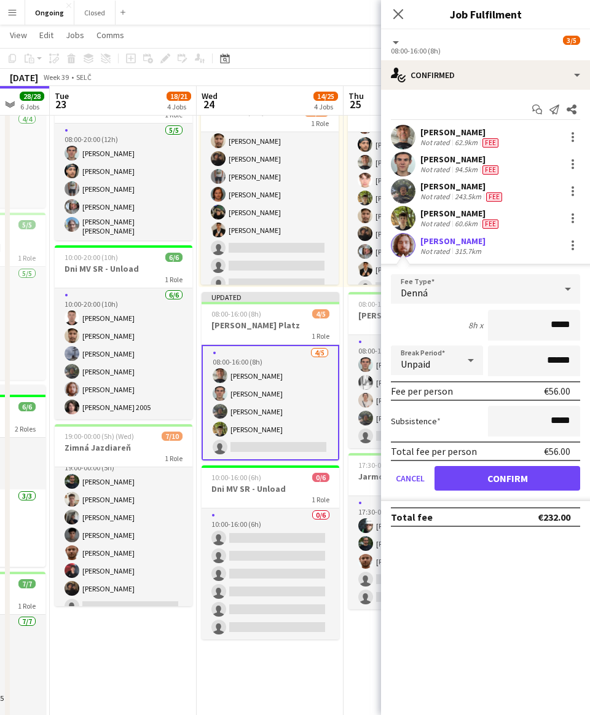
click button "Confirm" at bounding box center [508, 478] width 146 height 25
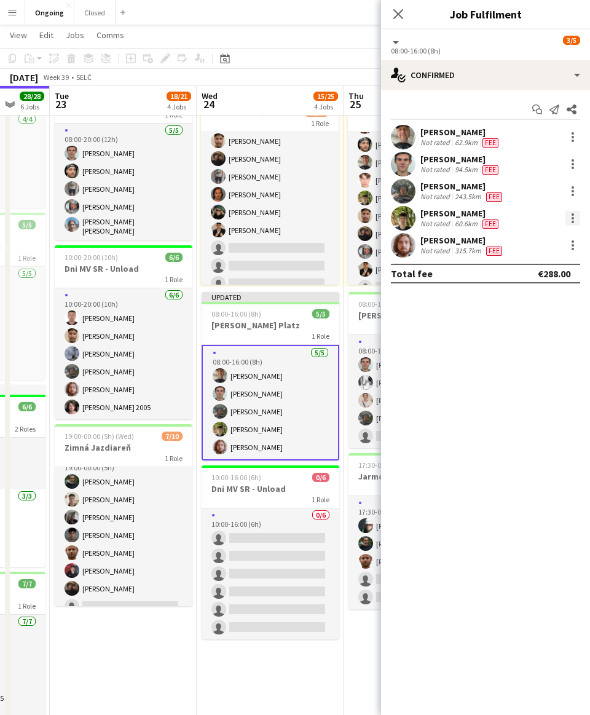
click at [279, 212] on div at bounding box center [573, 218] width 15 height 15
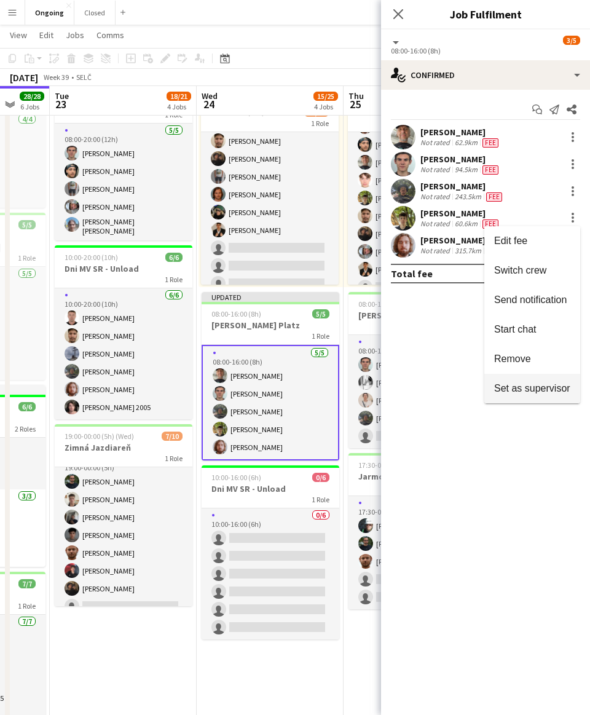
click at [279, 378] on button "Set as supervisor" at bounding box center [533, 389] width 96 height 30
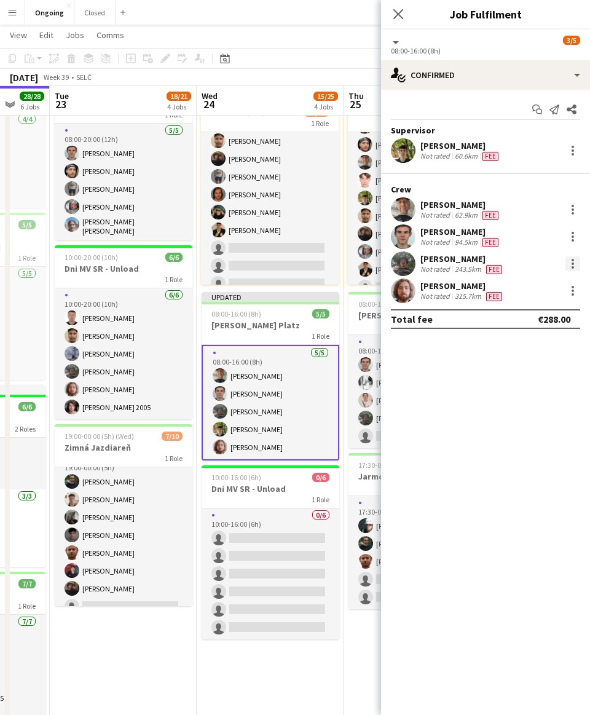
click at [279, 261] on div at bounding box center [573, 263] width 15 height 15
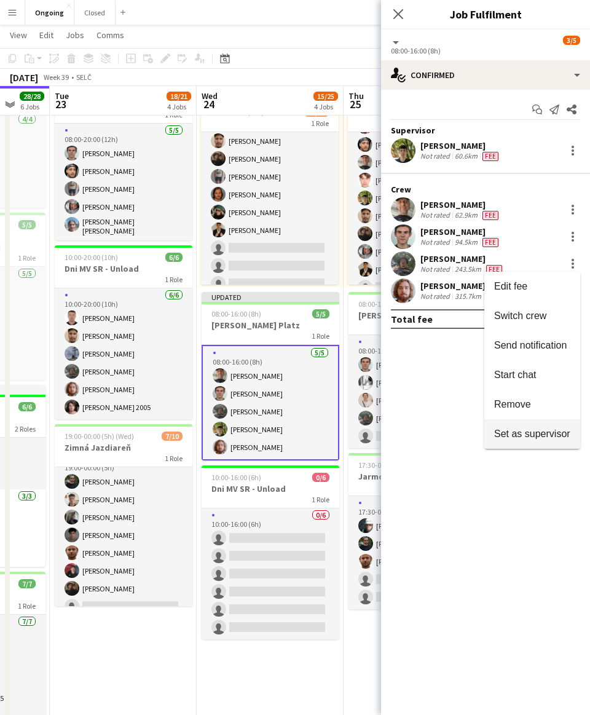
click at [279, 431] on span "Set as supervisor" at bounding box center [533, 434] width 76 height 10
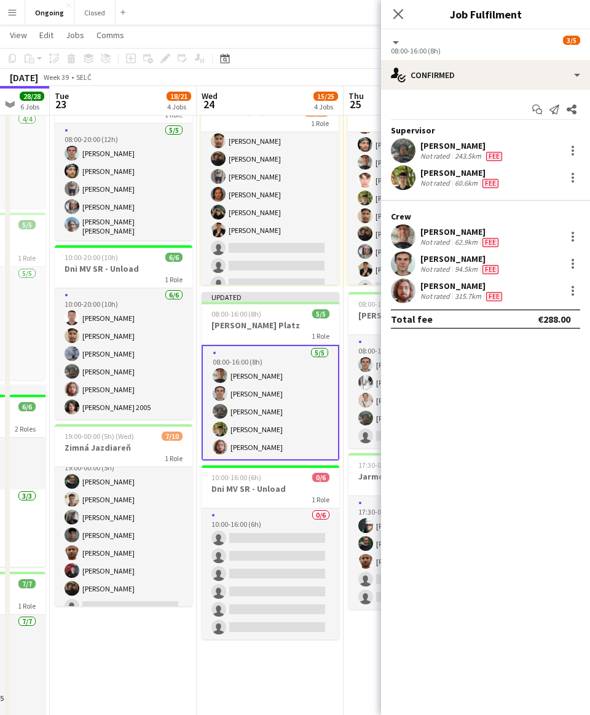
click at [279, 42] on app-page-menu "View Day view expanded Day view collapsed Month view Date picker Jump to [DATE]…" at bounding box center [295, 36] width 590 height 23
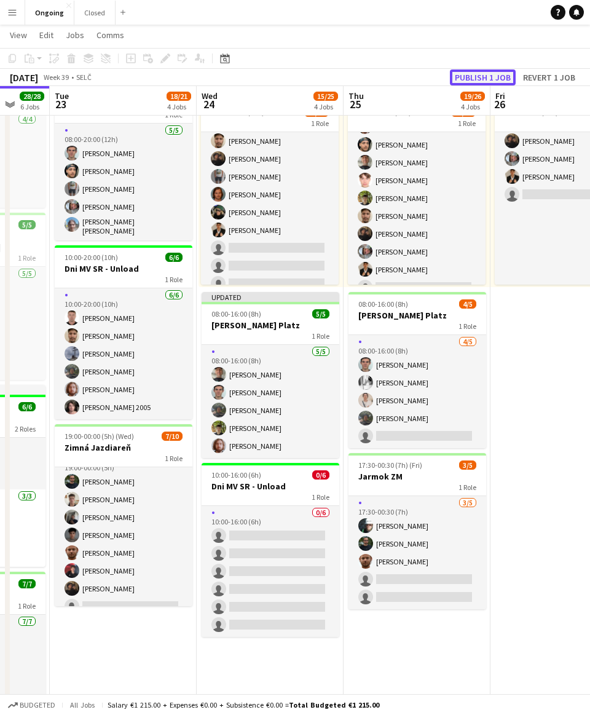
click at [279, 75] on button "Publish 1 job" at bounding box center [483, 78] width 66 height 16
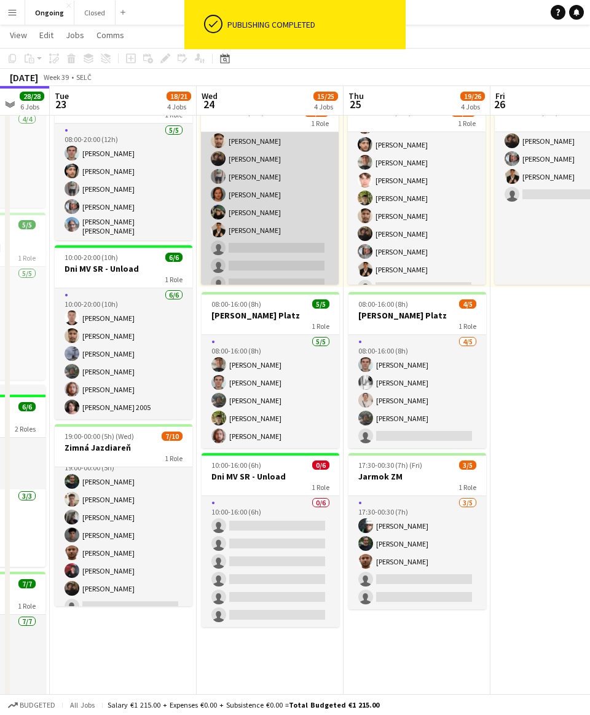
click at [279, 253] on app-card-role "[DATE] 08:00-20:00 (12h) [PERSON_NAME] 2005 [PERSON_NAME] [PERSON_NAME] Linevyc…" at bounding box center [270, 194] width 138 height 309
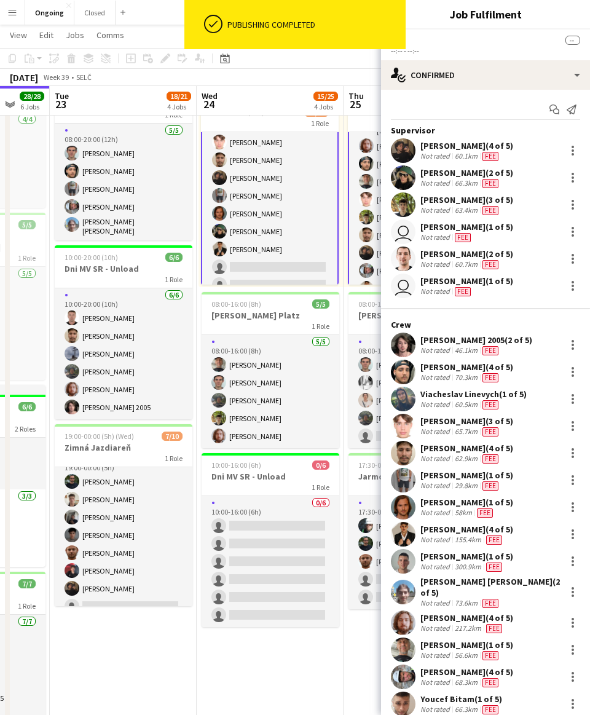
click at [279, 253] on app-card-role "[DATE] 08:00-20:00 (12h) [PERSON_NAME] 2005 [PERSON_NAME] [PERSON_NAME] Linevyc…" at bounding box center [270, 212] width 138 height 309
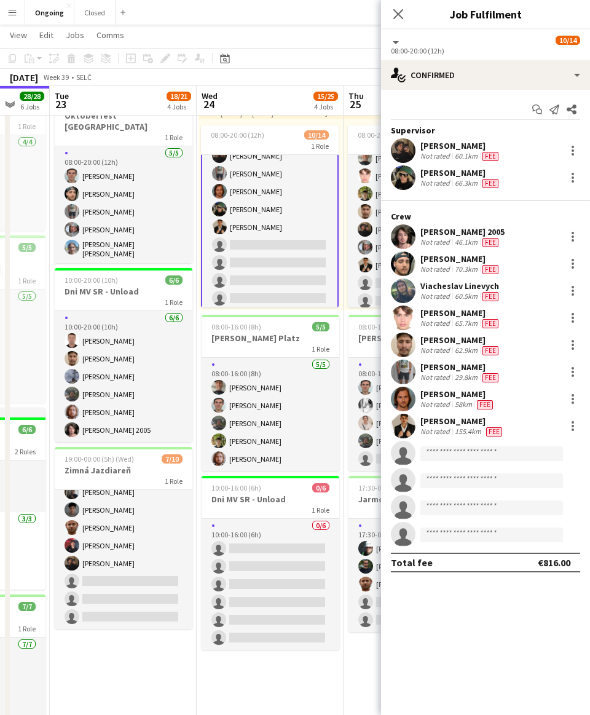
click at [269, 42] on app-page-menu "View Day view expanded Day view collapsed Month view Date picker Jump to [DATE]…" at bounding box center [295, 36] width 590 height 23
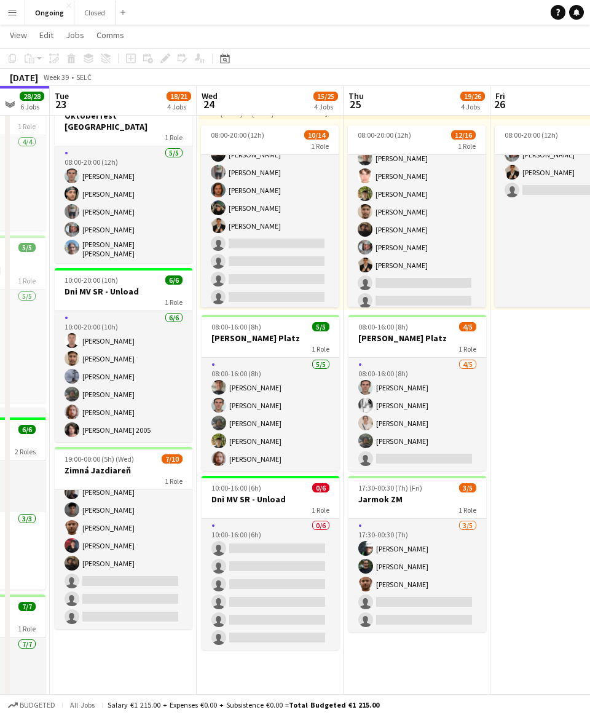
scroll to position [118, 0]
click at [279, 44] on app-page-menu "View Day view expanded Day view collapsed Month view Date picker Jump to [DATE]…" at bounding box center [295, 36] width 590 height 23
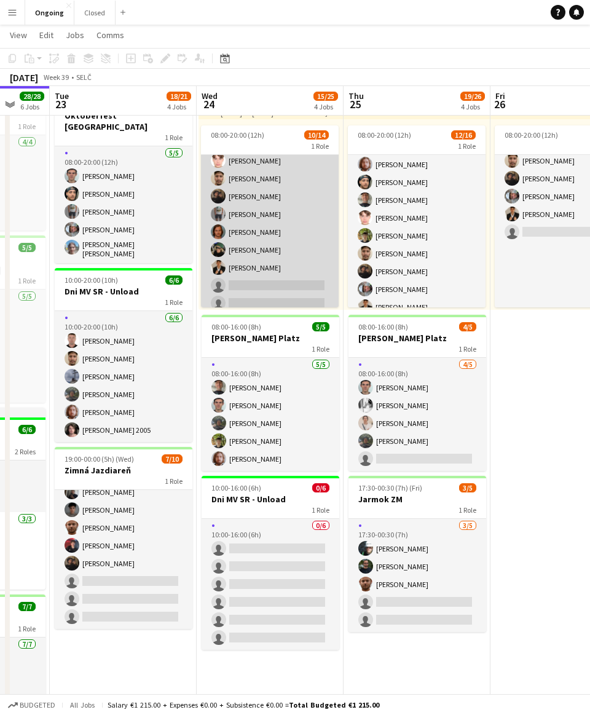
scroll to position [41, 0]
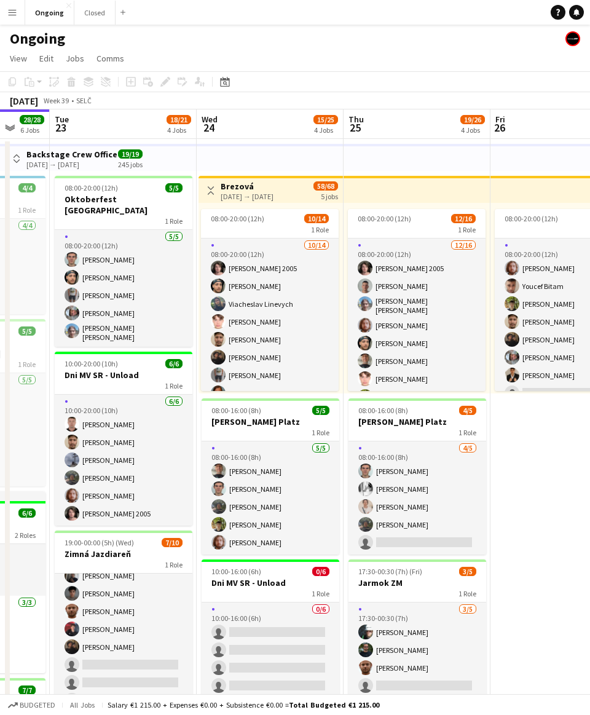
click at [255, 47] on div "Ongoing" at bounding box center [295, 36] width 590 height 23
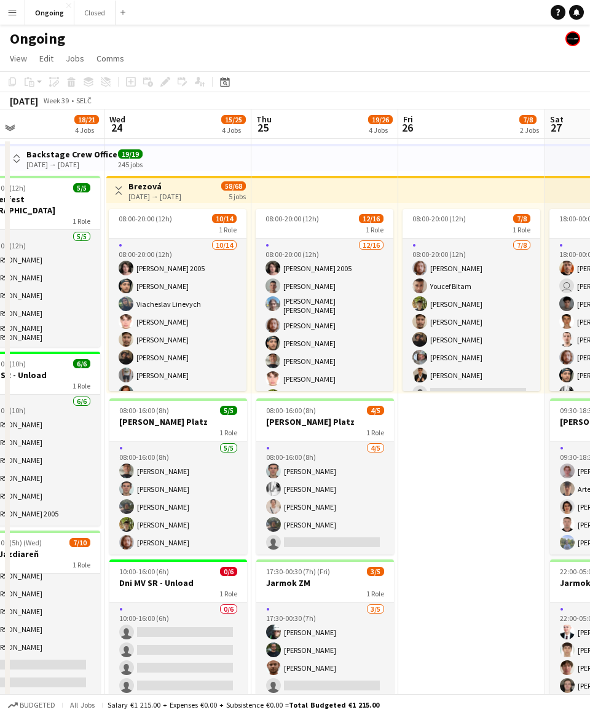
scroll to position [0, 341]
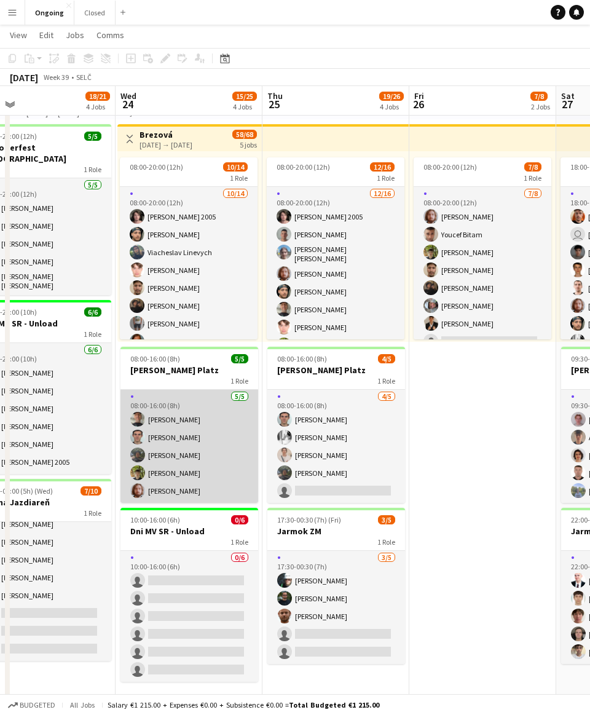
click at [192, 416] on app-card-role "[DATE] 08:00-16:00 (8h) [PERSON_NAME] [PERSON_NAME] [PERSON_NAME] [PERSON_NAME]…" at bounding box center [190, 446] width 138 height 113
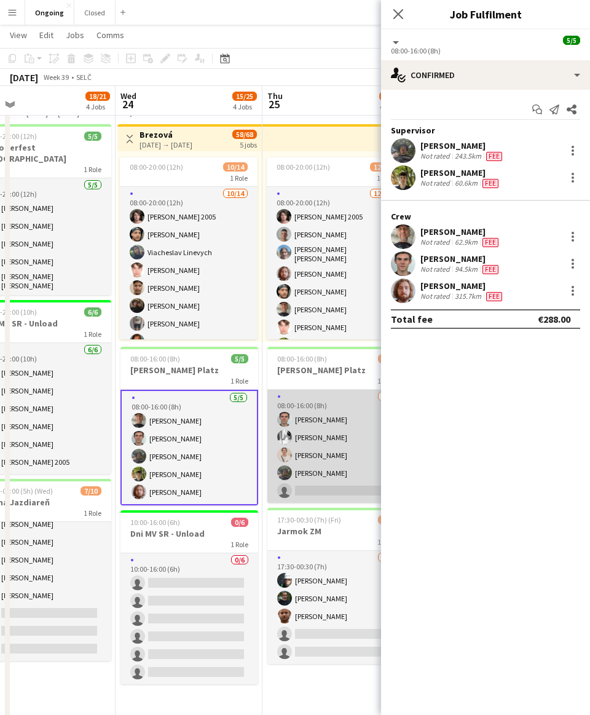
click at [279, 432] on app-card-role "[DATE] 08:00-16:00 (8h) [PERSON_NAME] [PERSON_NAME] [PERSON_NAME] [PERSON_NAME]…" at bounding box center [337, 446] width 138 height 113
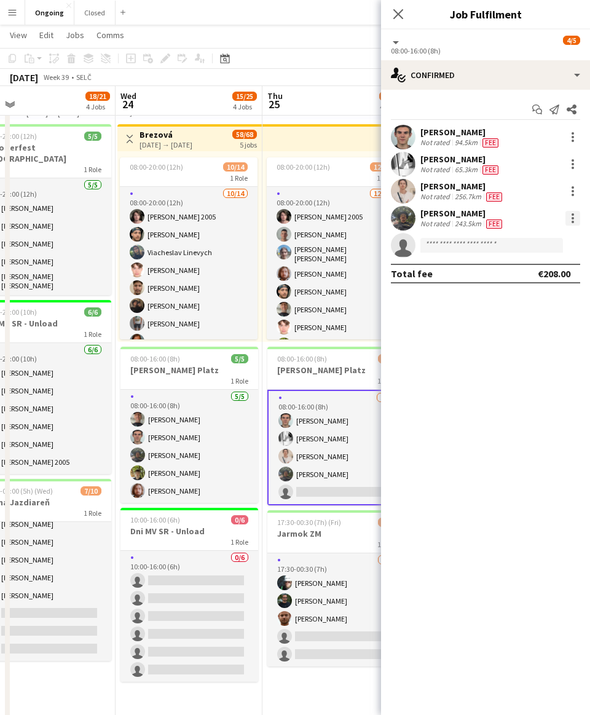
click at [279, 218] on div at bounding box center [573, 218] width 15 height 15
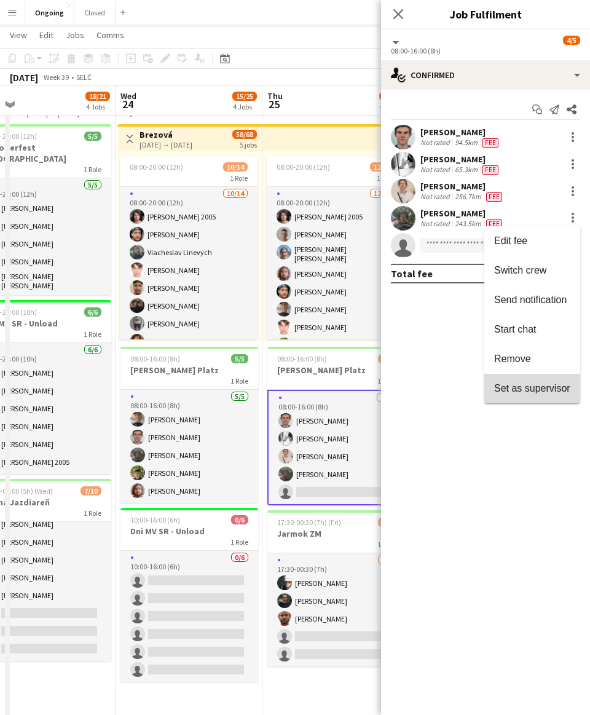
click at [279, 395] on button "Set as supervisor" at bounding box center [533, 389] width 96 height 30
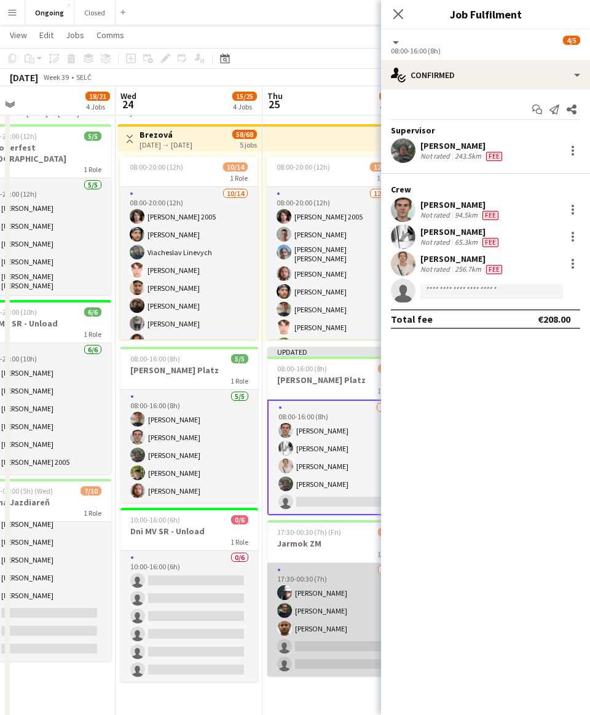
click at [279, 617] on app-card-role "[DATE] 17:30-00:30 (7h) [PERSON_NAME] [PERSON_NAME] [PERSON_NAME] single-neutra…" at bounding box center [337, 619] width 138 height 113
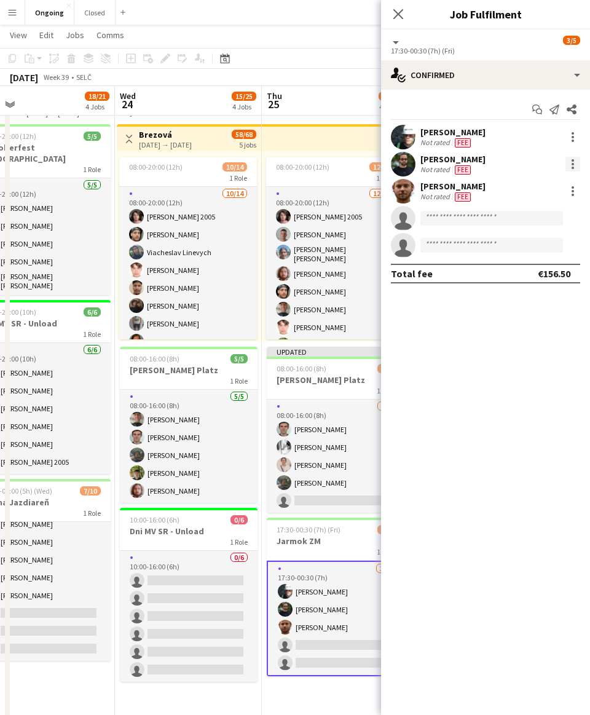
click at [279, 162] on div at bounding box center [573, 164] width 15 height 15
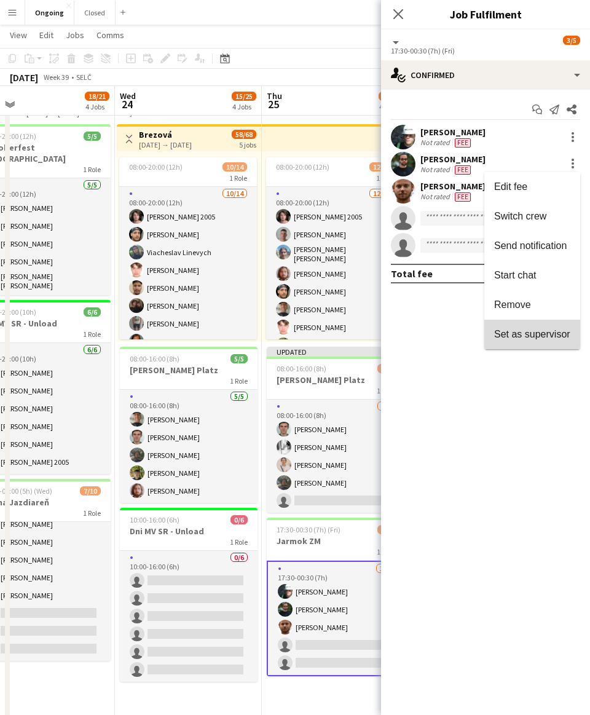
click at [279, 334] on span "Set as supervisor" at bounding box center [533, 334] width 76 height 10
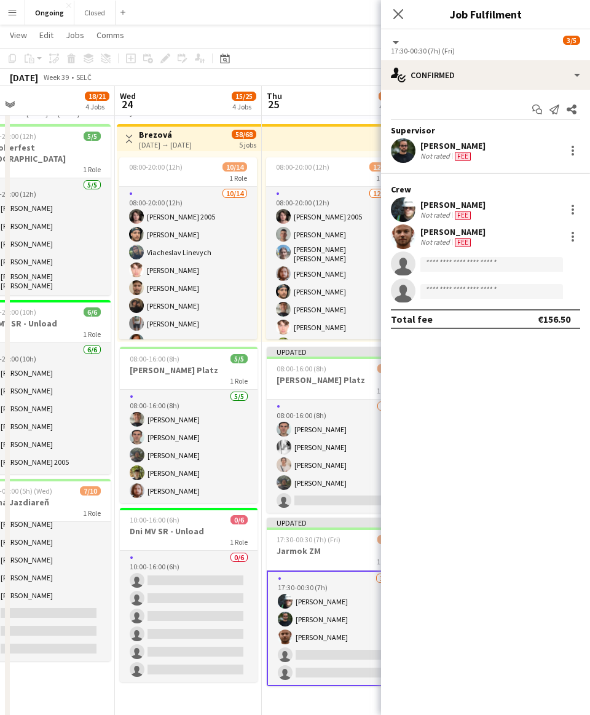
click at [279, 100] on app-board-header-date "Thu 25 19/26 4 Jobs" at bounding box center [335, 101] width 147 height 30
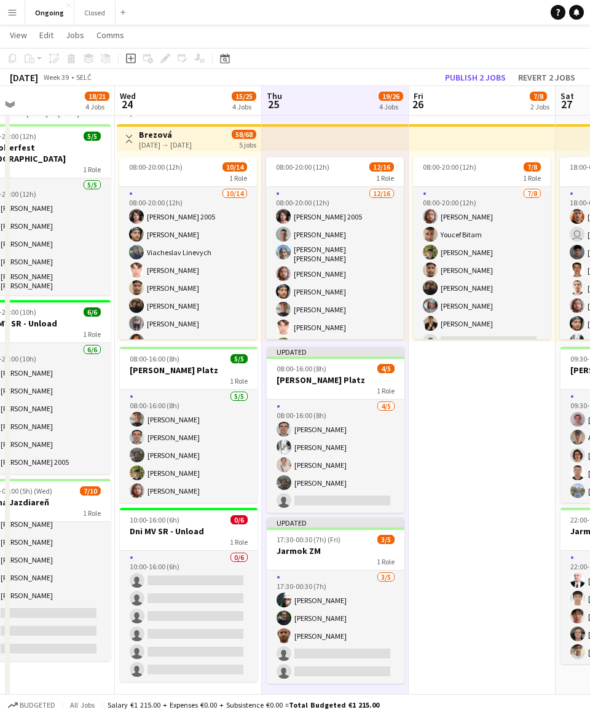
click at [279, 45] on app-page-menu "View Day view expanded Day view collapsed Month view Date picker Jump to [DATE]…" at bounding box center [295, 36] width 590 height 23
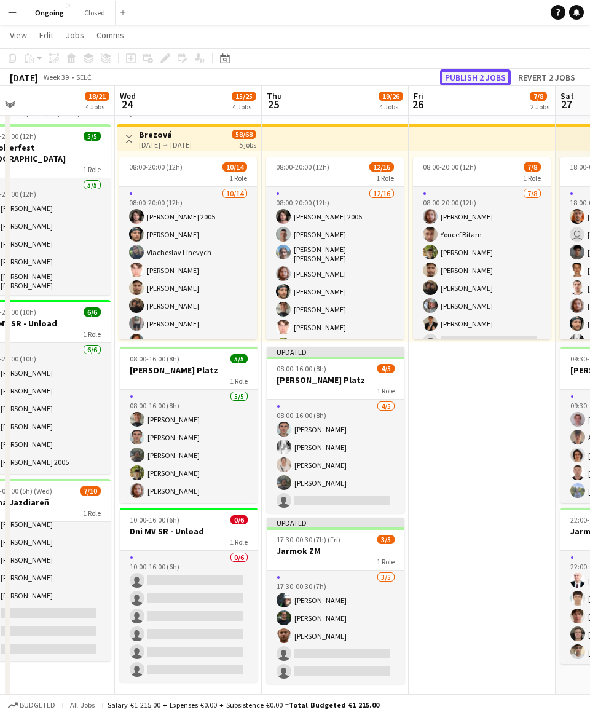
click at [279, 77] on button "Publish 2 jobs" at bounding box center [475, 78] width 71 height 16
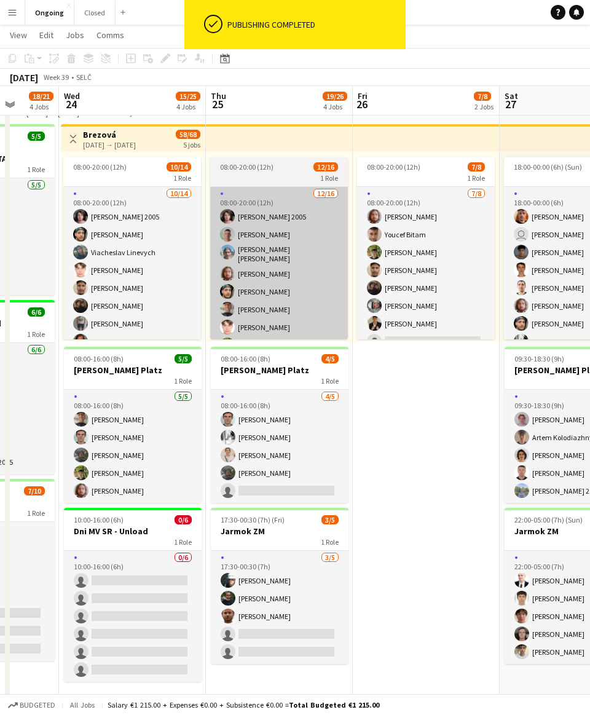
scroll to position [0, 366]
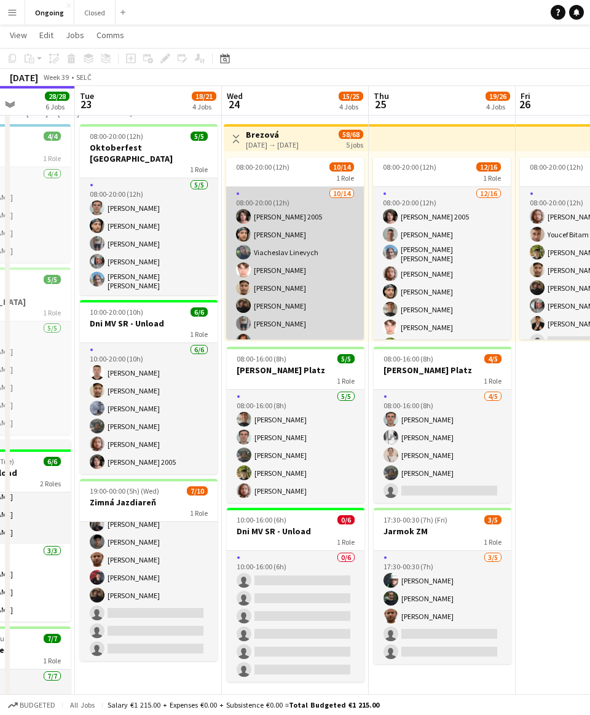
click at [279, 291] on app-card-role "[DATE] 08:00-20:00 (12h) [PERSON_NAME] 2005 [PERSON_NAME] [PERSON_NAME] Linevyc…" at bounding box center [295, 341] width 138 height 309
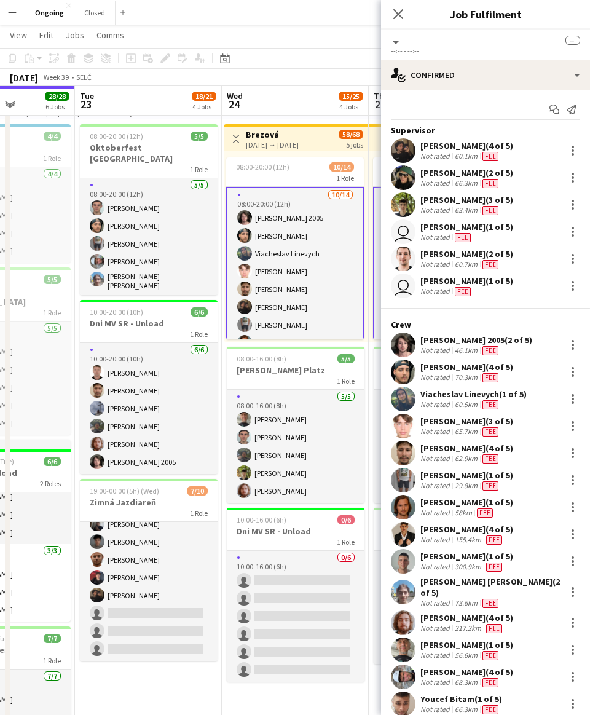
click at [279, 234] on app-card-role "[DATE] 08:00-20:00 (12h) [PERSON_NAME] 2005 [PERSON_NAME] [PERSON_NAME] Linevyc…" at bounding box center [295, 341] width 138 height 309
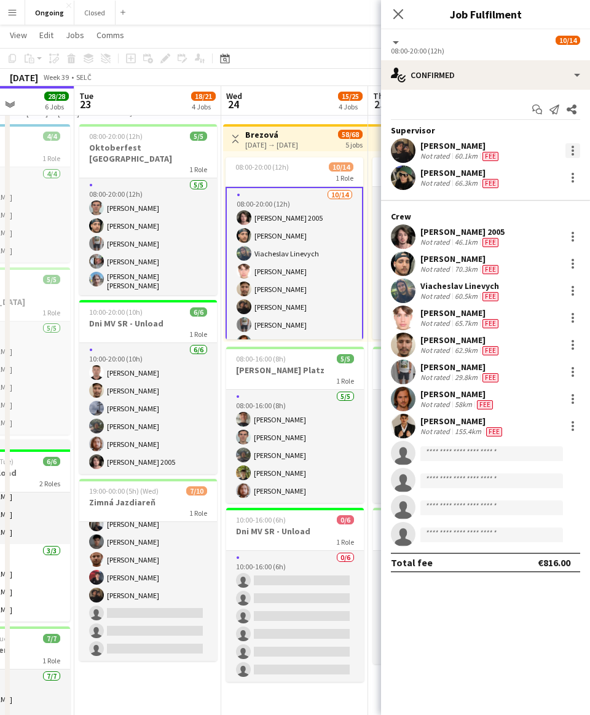
click at [279, 148] on div at bounding box center [573, 150] width 15 height 15
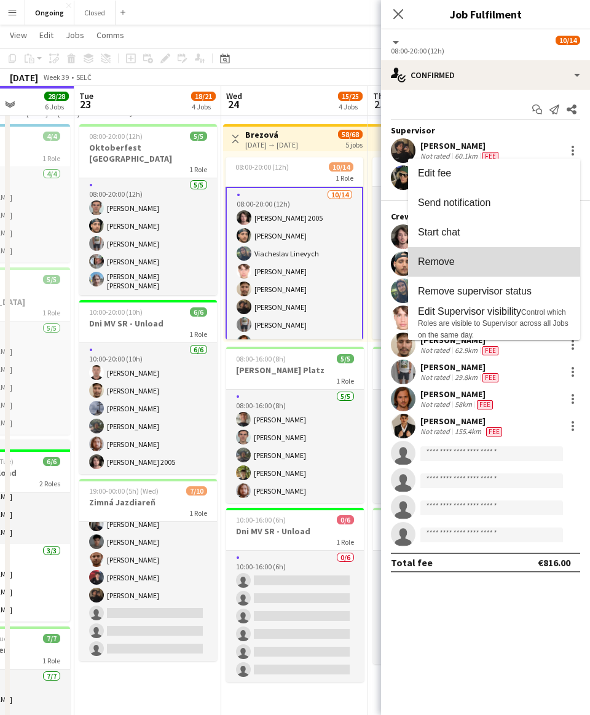
click at [279, 260] on span "Remove" at bounding box center [436, 261] width 37 height 10
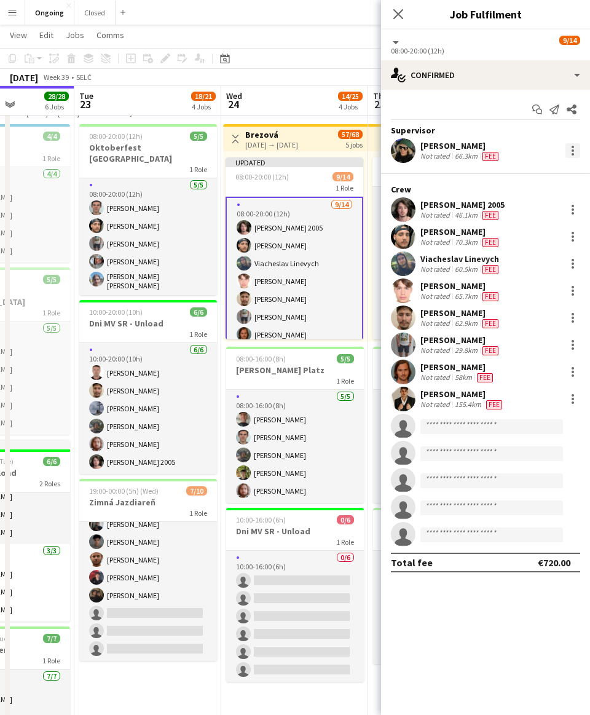
click at [279, 149] on div at bounding box center [573, 150] width 2 height 2
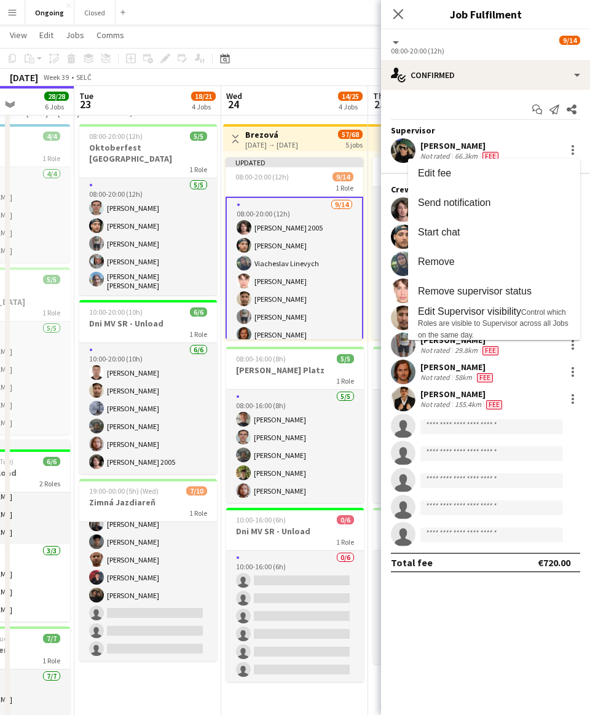
click at [164, 619] on div at bounding box center [295, 357] width 590 height 715
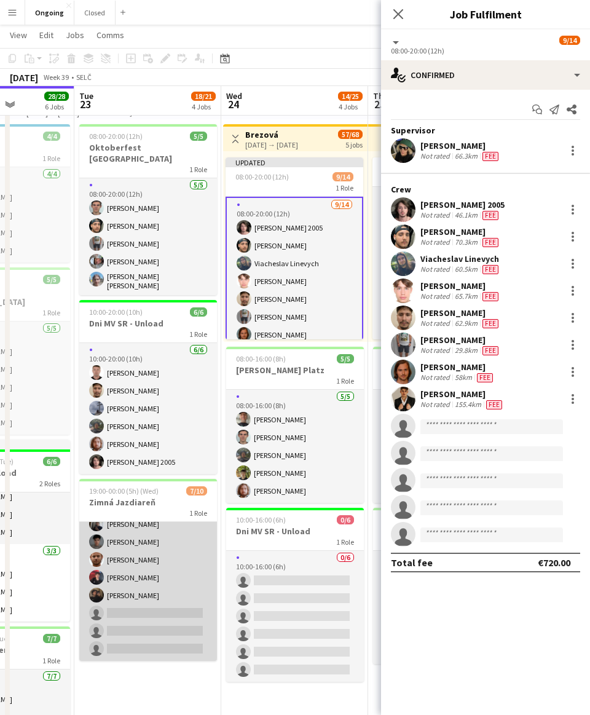
click at [146, 603] on app-card-role "[DATE] 19:00-00:00 (5h) [PERSON_NAME] [PERSON_NAME] [PERSON_NAME] Bojczun [PERS…" at bounding box center [148, 560] width 138 height 202
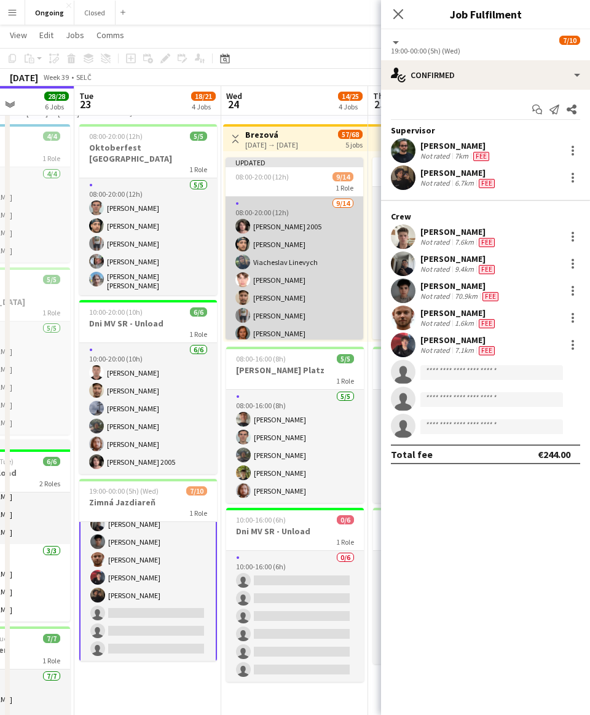
click at [279, 237] on app-card-role "[DATE] 08:00-20:00 (12h) [PERSON_NAME] 2005 [PERSON_NAME] [PERSON_NAME] Linevyc…" at bounding box center [295, 351] width 138 height 309
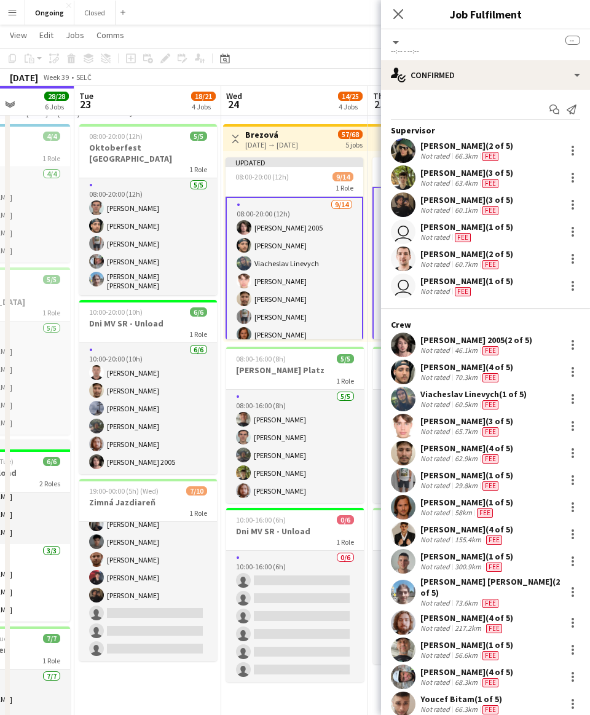
scroll to position [63, 0]
click at [276, 271] on app-card-role "[DATE] 08:00-20:00 (12h) [PERSON_NAME] 2005 [PERSON_NAME] [PERSON_NAME] Linevyc…" at bounding box center [295, 351] width 138 height 309
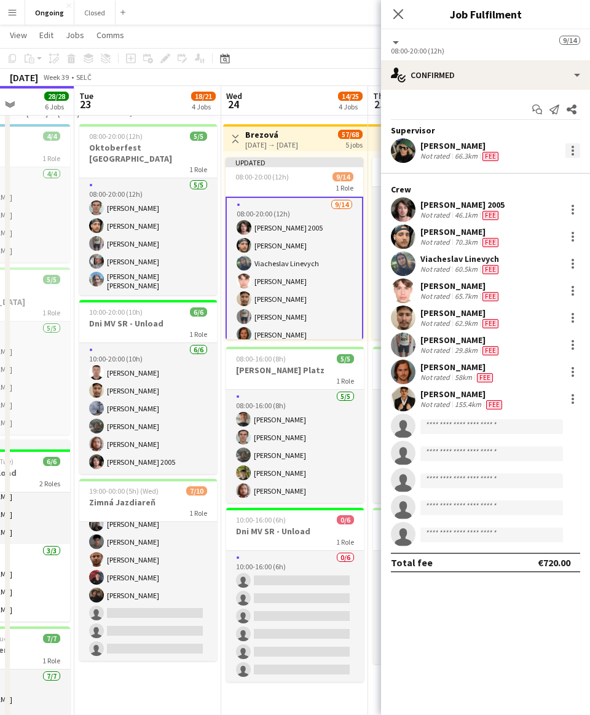
click at [279, 149] on div at bounding box center [573, 150] width 15 height 15
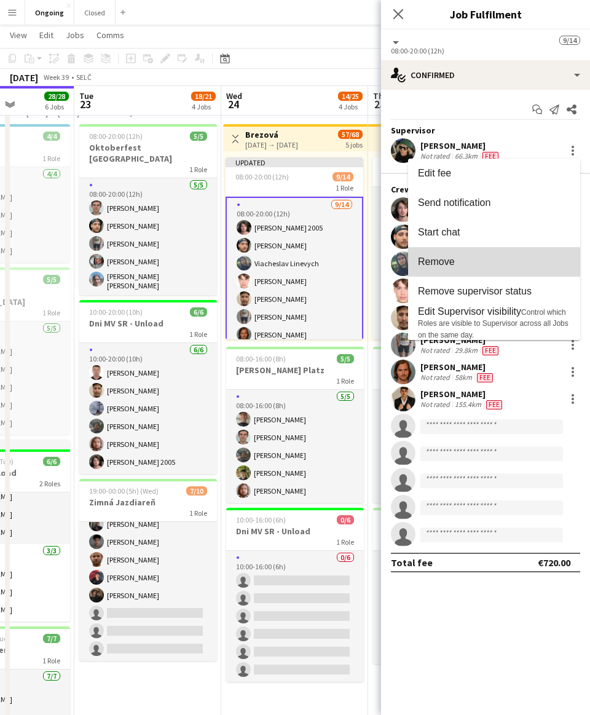
click at [279, 261] on span "Remove" at bounding box center [436, 261] width 37 height 10
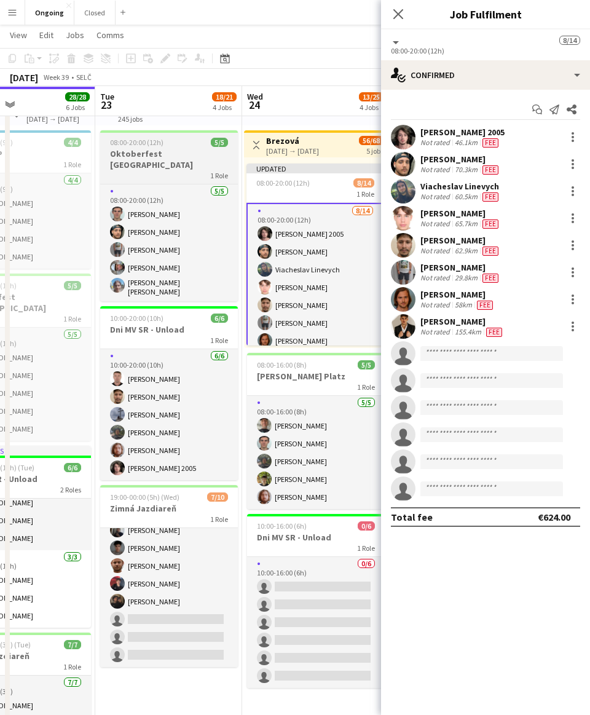
scroll to position [0, 346]
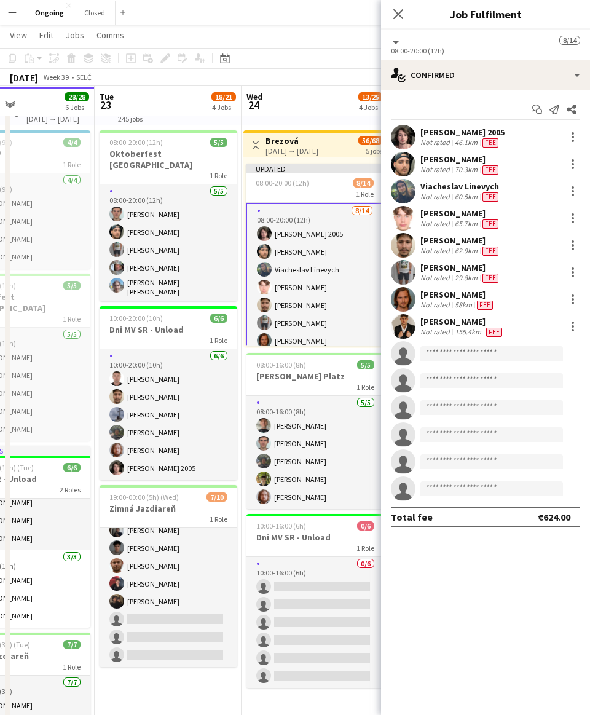
click at [279, 52] on app-toolbar "Copy Paste Paste Command V Paste with crew Command Shift V Paste linked Job [GE…" at bounding box center [295, 58] width 590 height 21
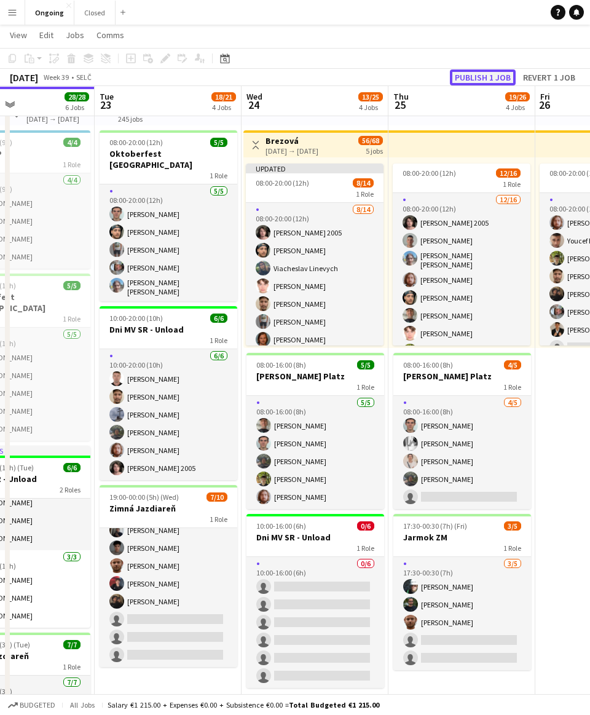
click at [279, 79] on button "Publish 1 job" at bounding box center [483, 78] width 66 height 16
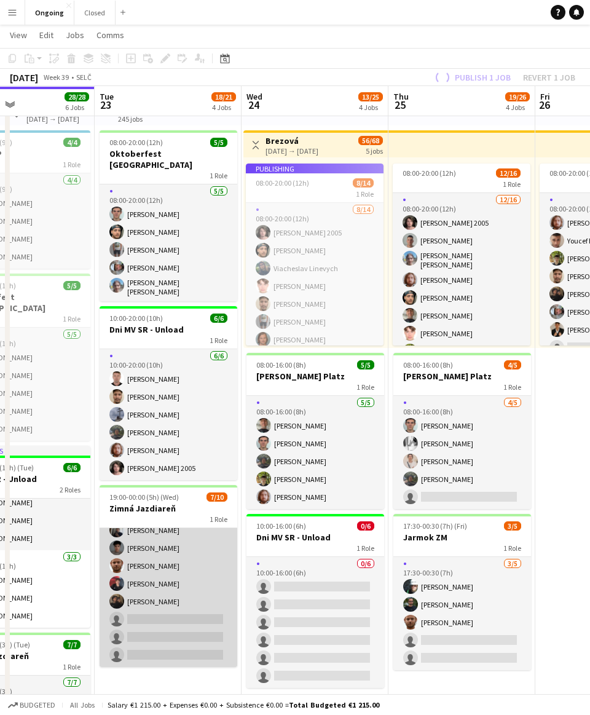
click at [153, 582] on app-card-role "[DATE] 19:00-00:00 (5h) [PERSON_NAME] [PERSON_NAME] [PERSON_NAME] Bojczun [PERS…" at bounding box center [169, 566] width 138 height 202
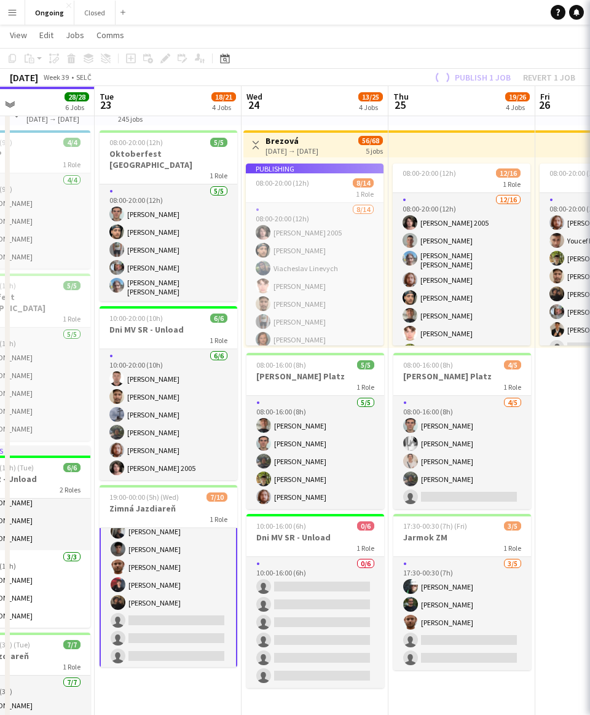
scroll to position [65, 0]
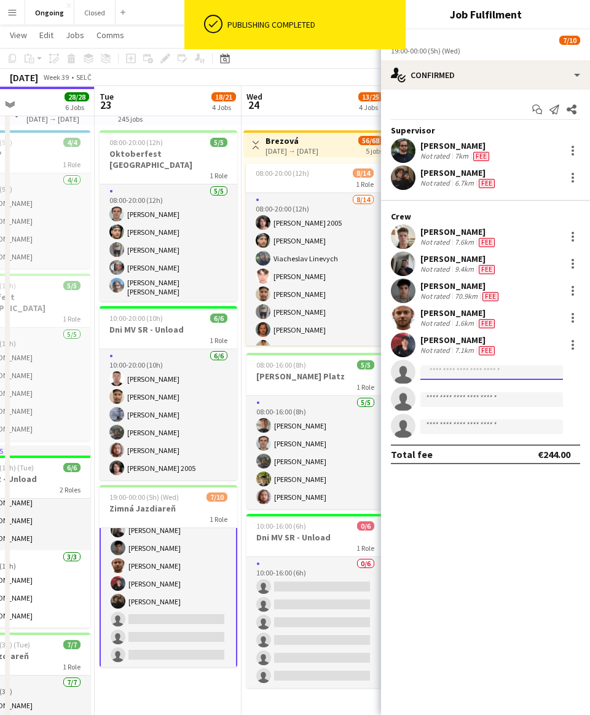
click at [279, 367] on input at bounding box center [492, 372] width 143 height 15
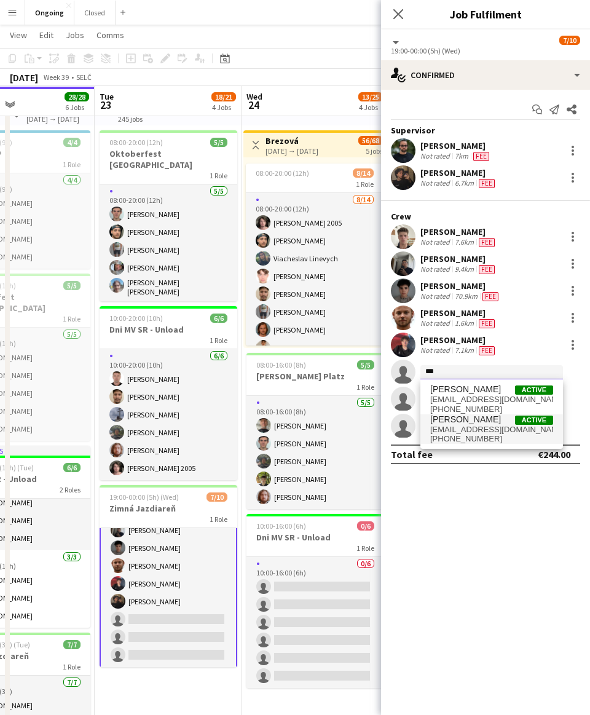
type input "***"
click at [279, 432] on span "[EMAIL_ADDRESS][DOMAIN_NAME]" at bounding box center [492, 430] width 123 height 10
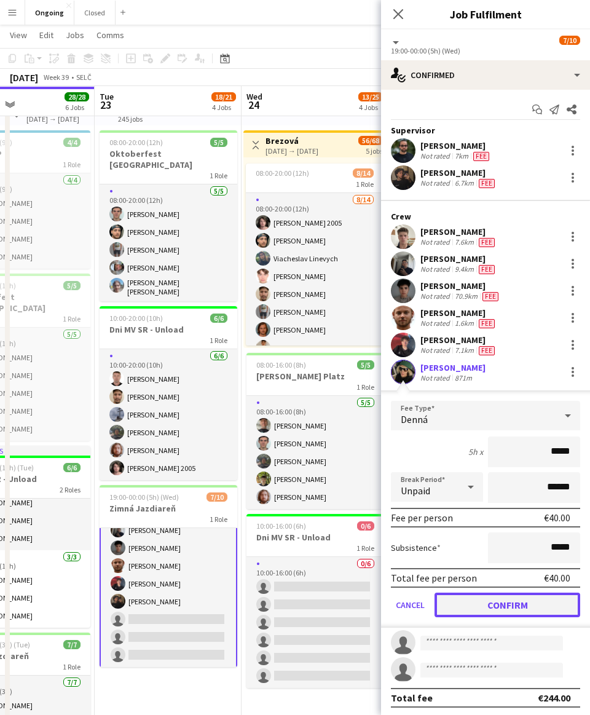
click at [279, 599] on button "Confirm" at bounding box center [508, 605] width 146 height 25
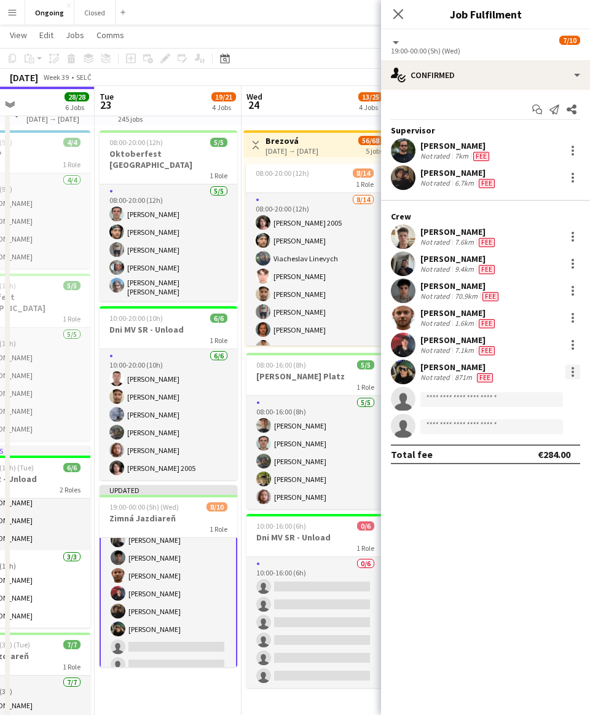
click at [279, 375] on div at bounding box center [573, 372] width 15 height 15
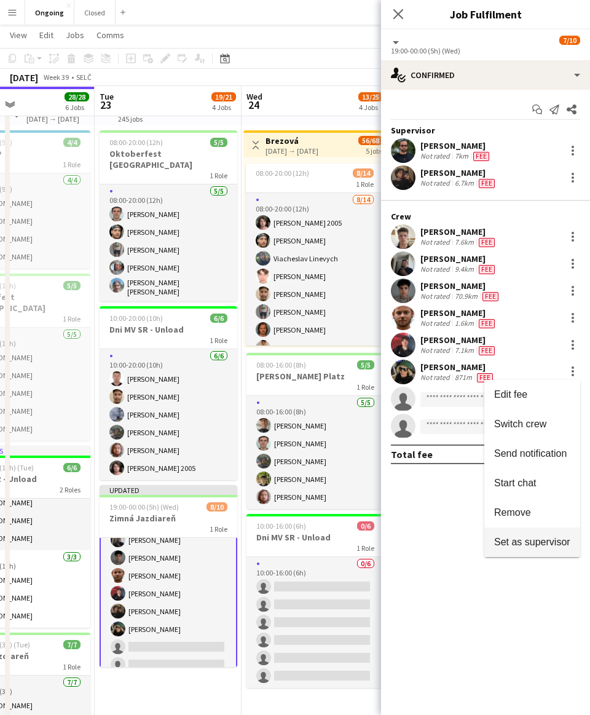
click at [279, 548] on button "Set as supervisor" at bounding box center [533, 543] width 96 height 30
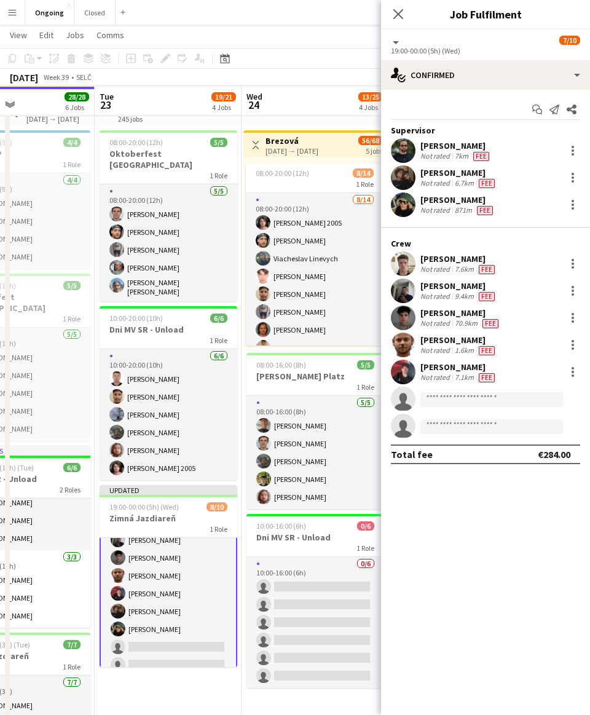
click at [279, 51] on app-toolbar "Copy Paste Paste Command V Paste with crew Command Shift V Paste linked Job [GE…" at bounding box center [295, 58] width 590 height 21
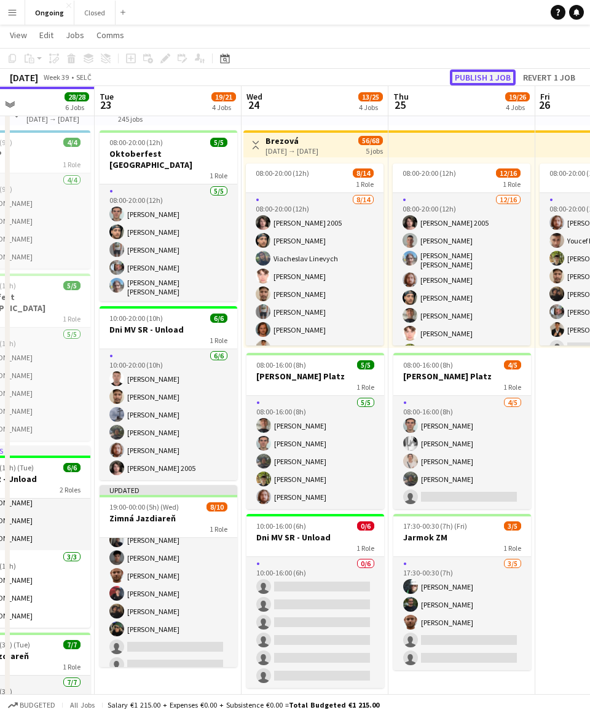
click at [279, 76] on button "Publish 1 job" at bounding box center [483, 78] width 66 height 16
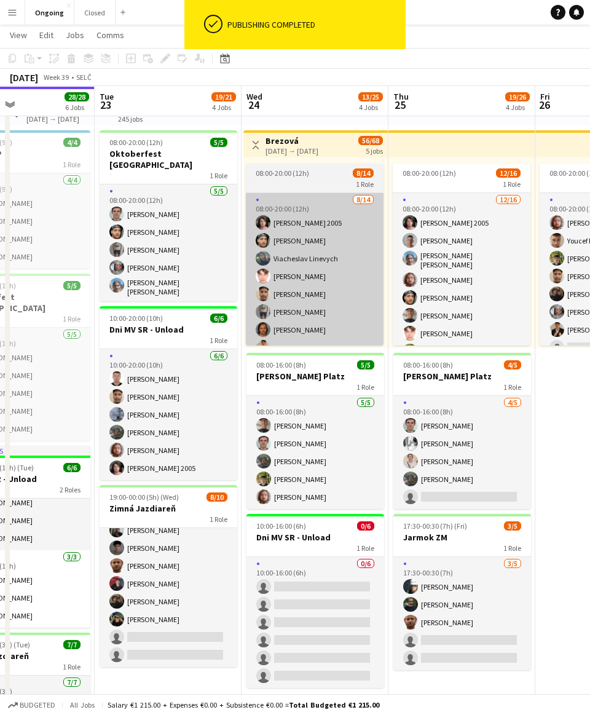
click at [279, 276] on app-card-role "[DATE] 08:00-20:00 (12h) [PERSON_NAME] 2005 [PERSON_NAME] [PERSON_NAME] Linevyc…" at bounding box center [315, 347] width 138 height 309
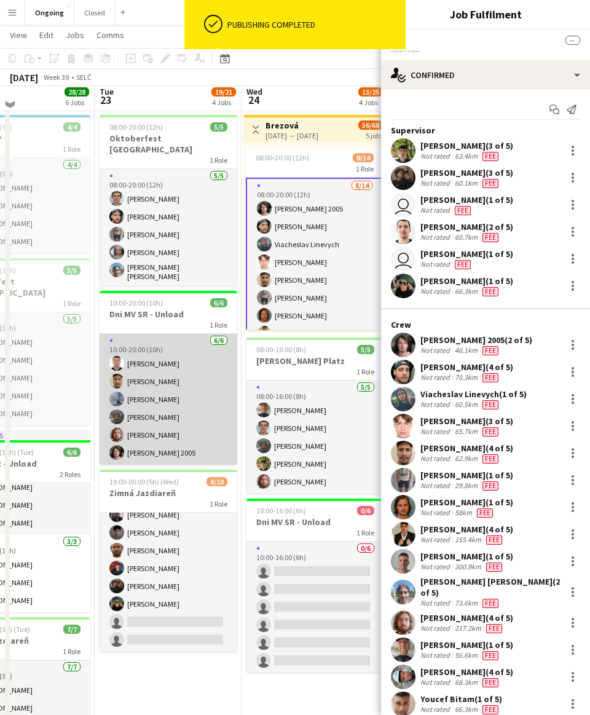
scroll to position [52, 0]
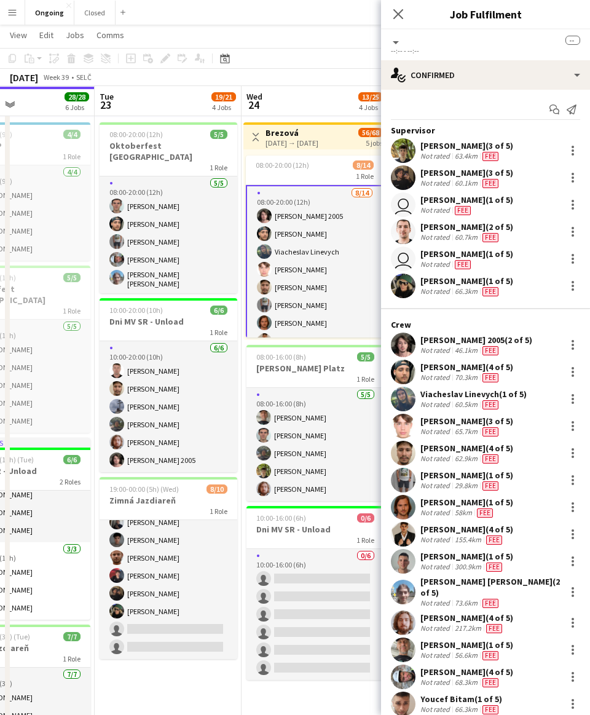
click at [279, 242] on app-card-role "[DATE] 08:00-20:00 (12h) [PERSON_NAME] 2005 [PERSON_NAME] [PERSON_NAME] Linevyc…" at bounding box center [315, 339] width 138 height 309
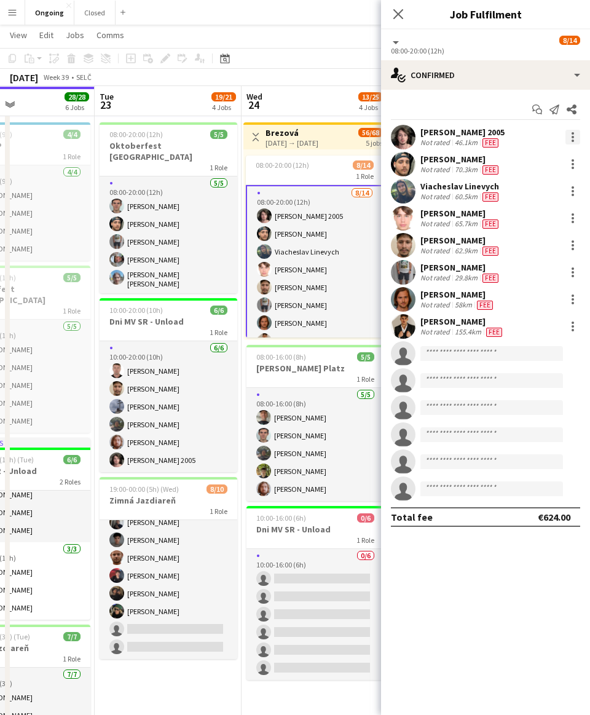
click at [279, 135] on div at bounding box center [573, 137] width 15 height 15
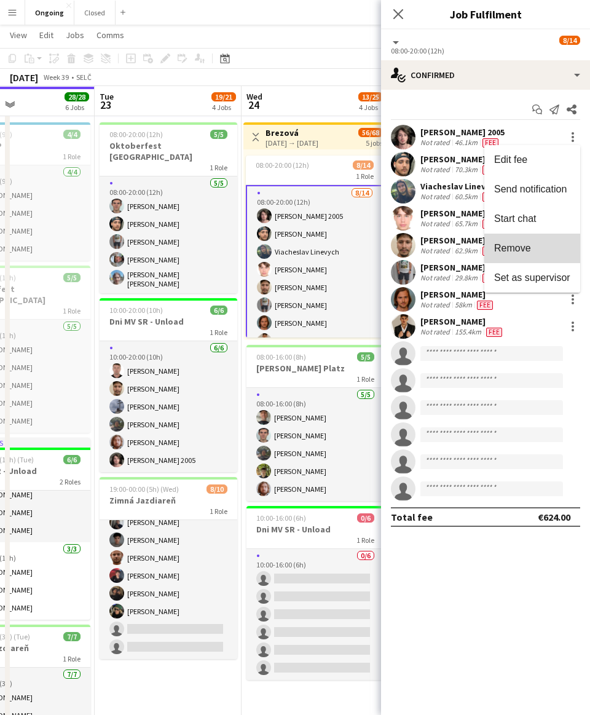
click at [279, 247] on span "Remove" at bounding box center [533, 248] width 76 height 11
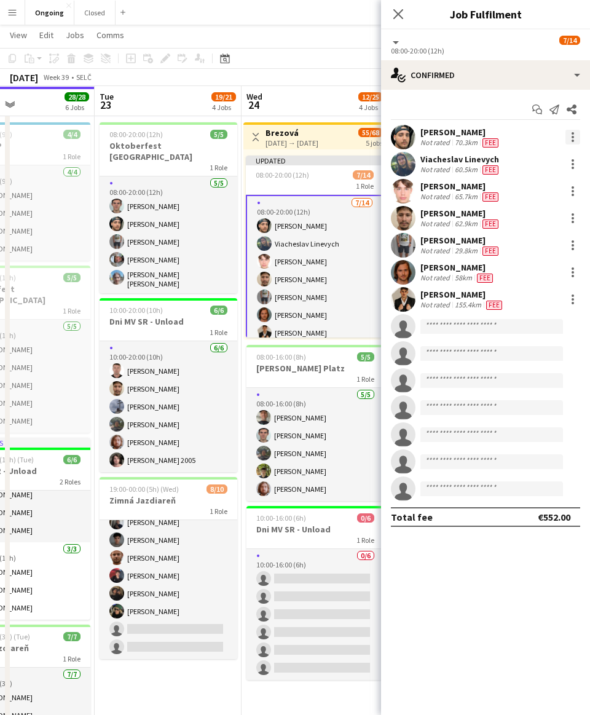
click at [279, 136] on div at bounding box center [573, 137] width 15 height 15
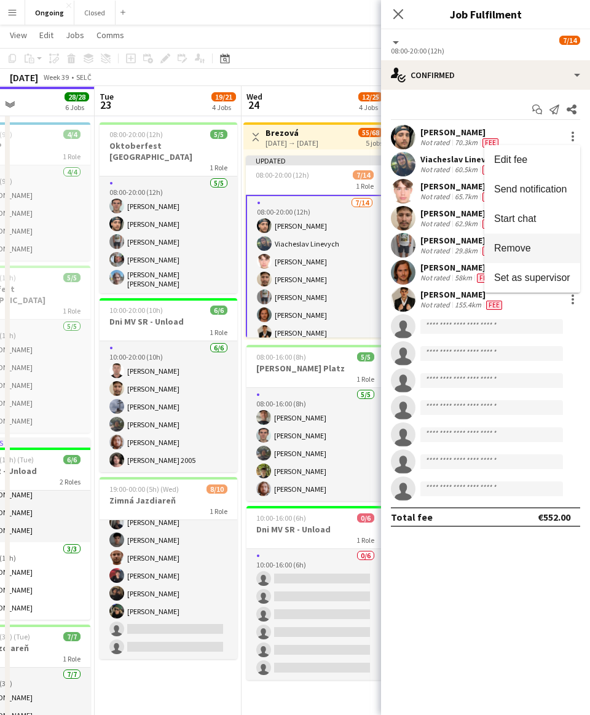
click at [279, 243] on span "Remove" at bounding box center [533, 248] width 76 height 11
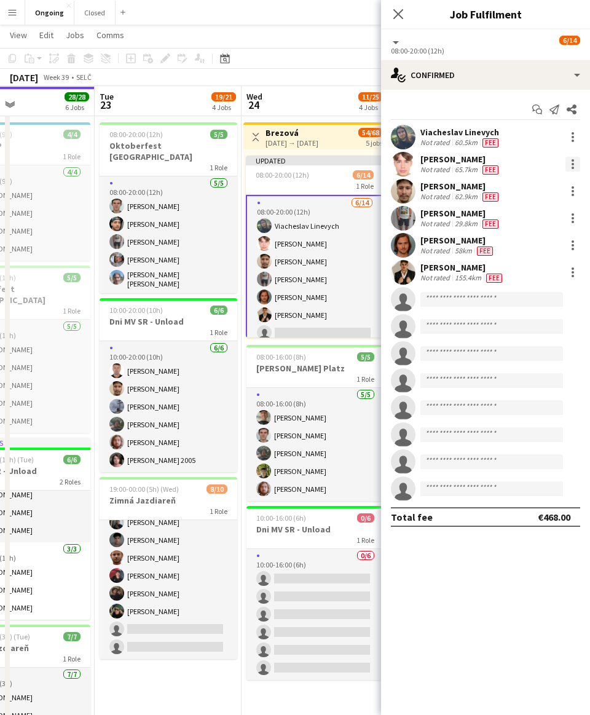
click at [279, 165] on div at bounding box center [573, 164] width 15 height 15
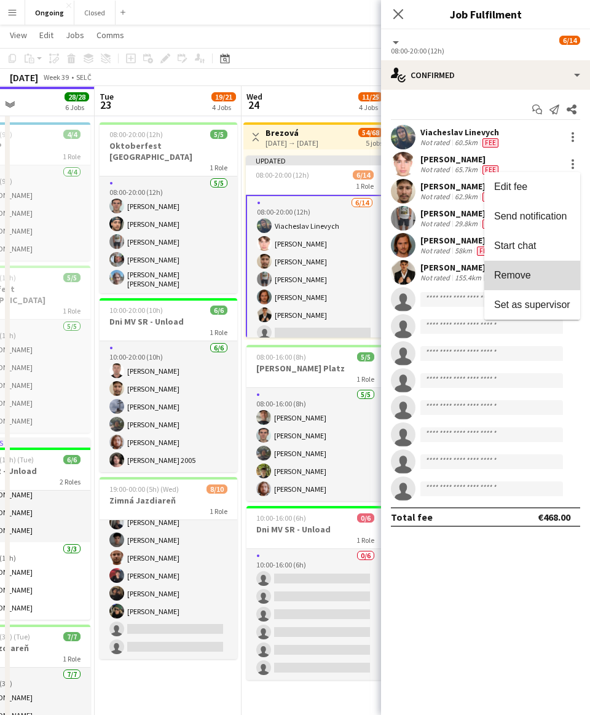
click at [279, 270] on span "Remove" at bounding box center [513, 275] width 37 height 10
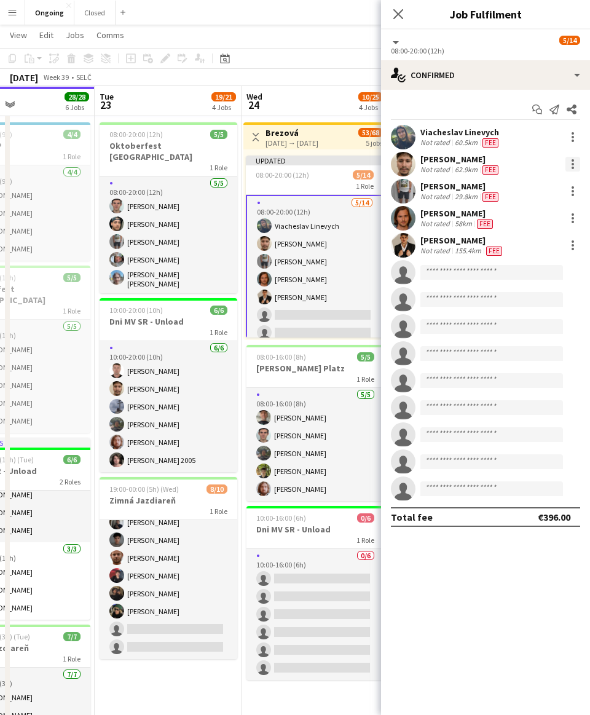
click at [279, 158] on div at bounding box center [573, 164] width 15 height 15
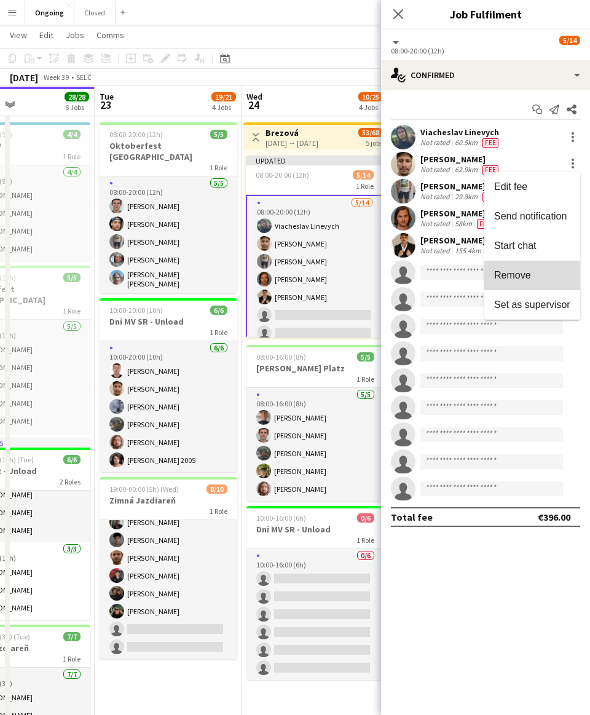
click at [279, 265] on button "Remove" at bounding box center [533, 276] width 96 height 30
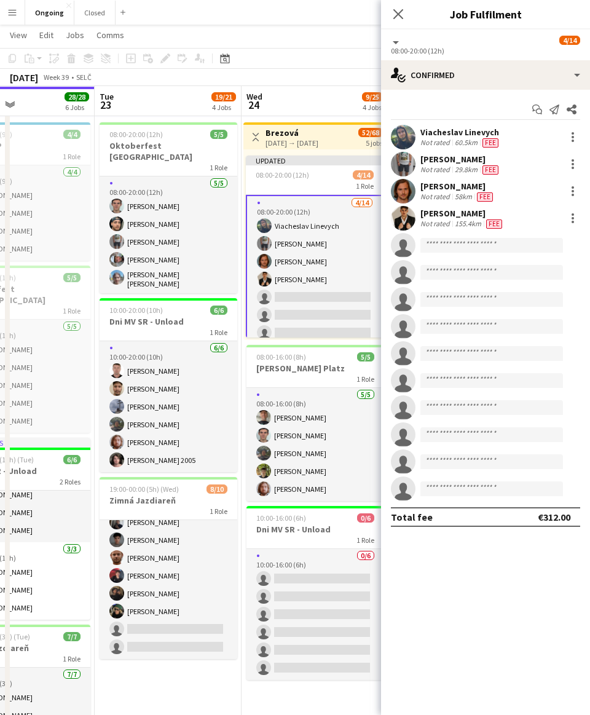
click at [279, 63] on app-toolbar "Copy Paste Paste Command V Paste with crew Command Shift V Paste linked Job [GE…" at bounding box center [295, 58] width 590 height 21
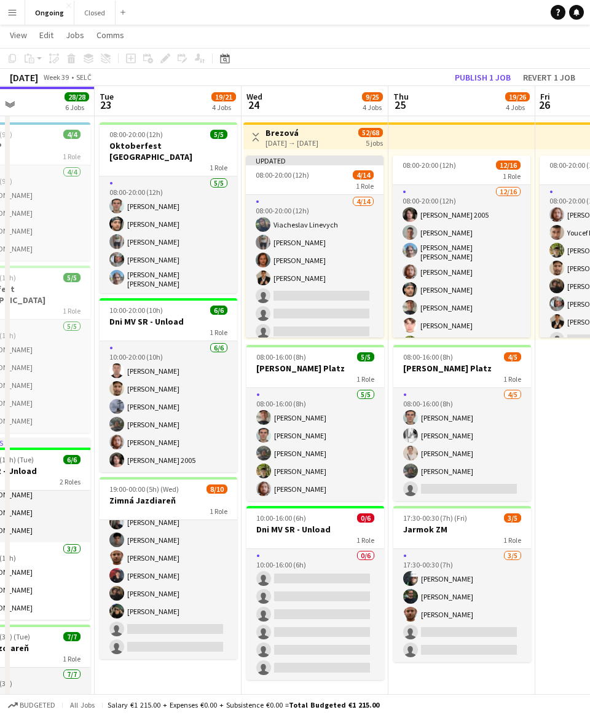
click at [279, 33] on app-page-menu "View Day view expanded Day view collapsed Month view Date picker Jump to [DATE]…" at bounding box center [295, 36] width 590 height 23
click at [279, 71] on button "Publish 1 job" at bounding box center [483, 78] width 66 height 16
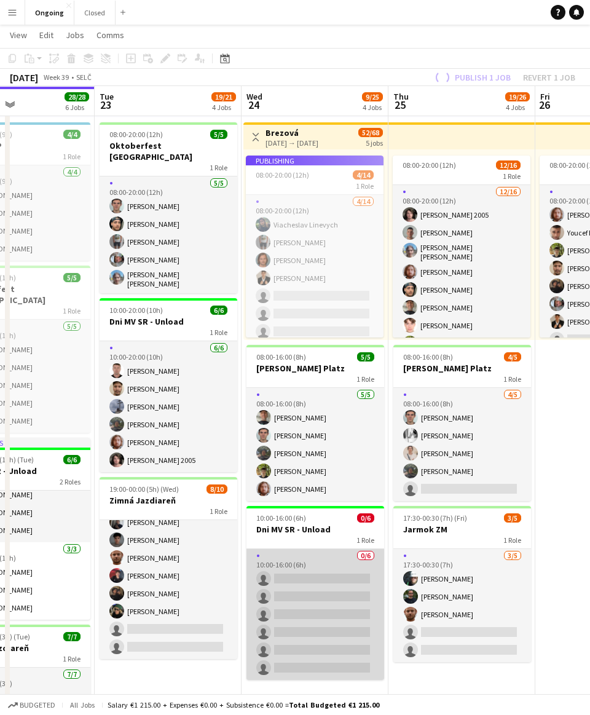
click at [279, 641] on app-card-role "0/6 10:00-16:00 (6h) single-neutral-actions single-neutral-actions single-neutr…" at bounding box center [316, 614] width 138 height 131
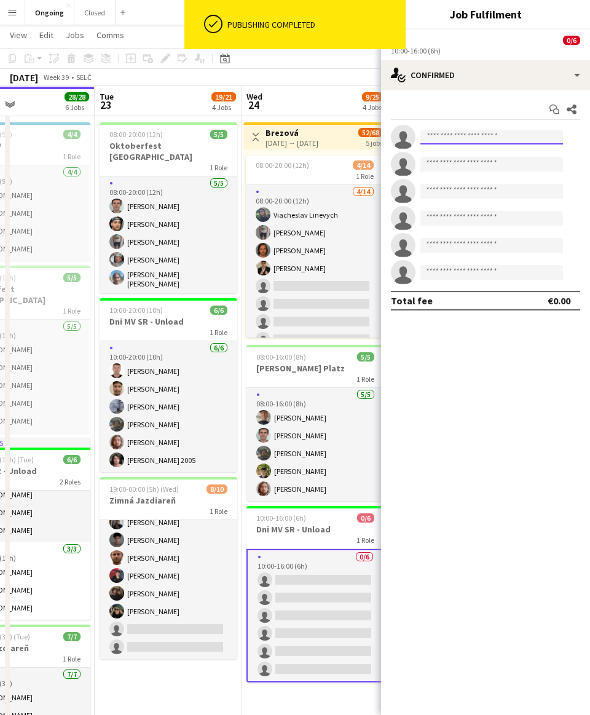
click at [279, 134] on input at bounding box center [492, 137] width 143 height 15
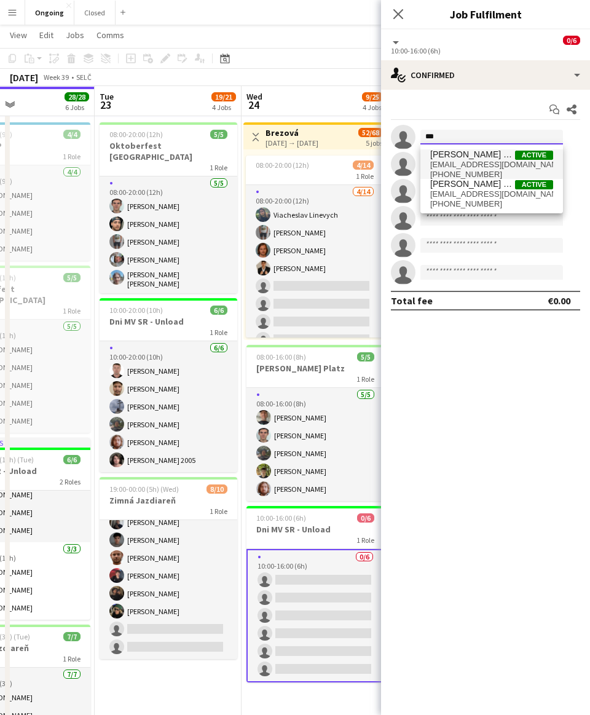
type input "***"
click at [279, 157] on span "[PERSON_NAME] 2005" at bounding box center [473, 154] width 85 height 10
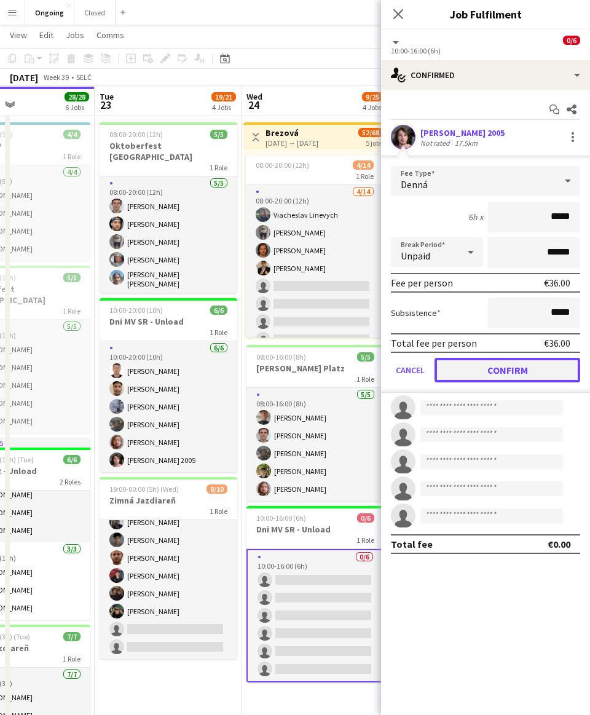
click at [279, 373] on button "Confirm" at bounding box center [508, 370] width 146 height 25
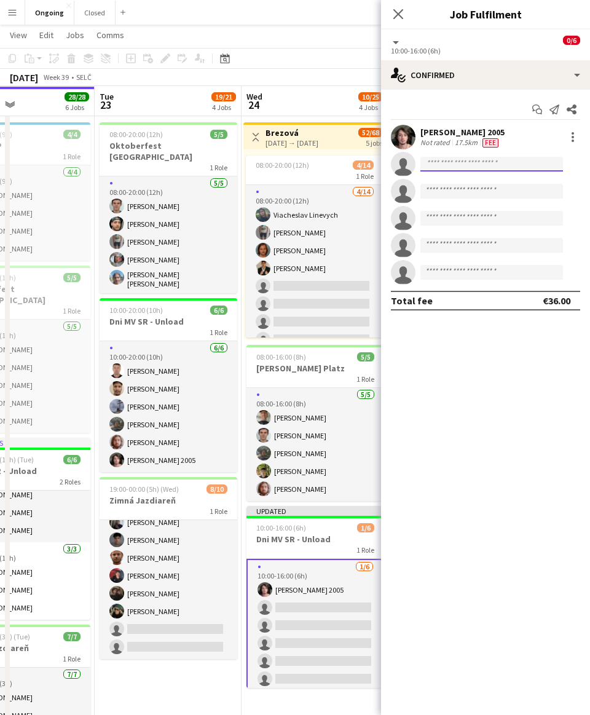
click at [279, 161] on input at bounding box center [492, 164] width 143 height 15
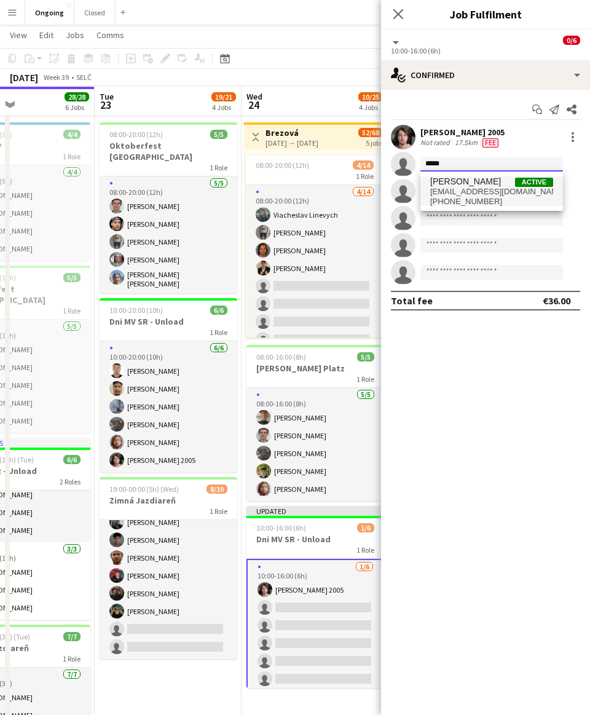
type input "*****"
click at [279, 188] on span "[EMAIL_ADDRESS][DOMAIN_NAME]" at bounding box center [492, 192] width 123 height 10
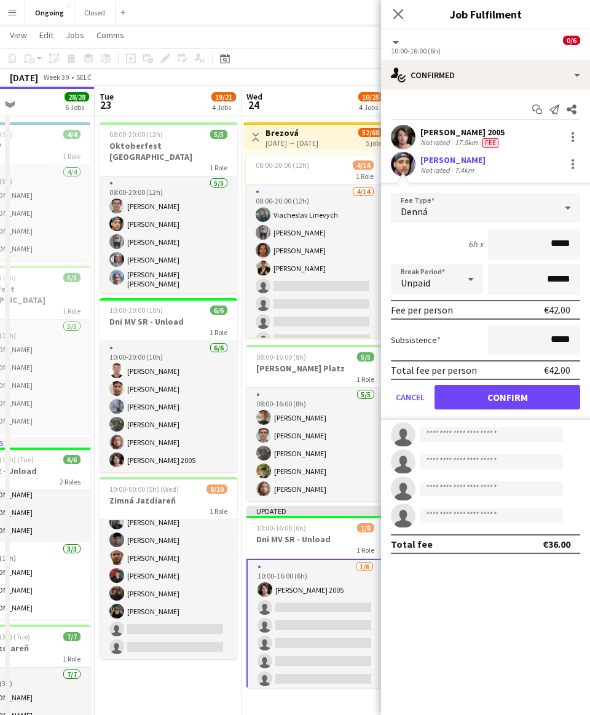
click button "Confirm" at bounding box center [508, 397] width 146 height 25
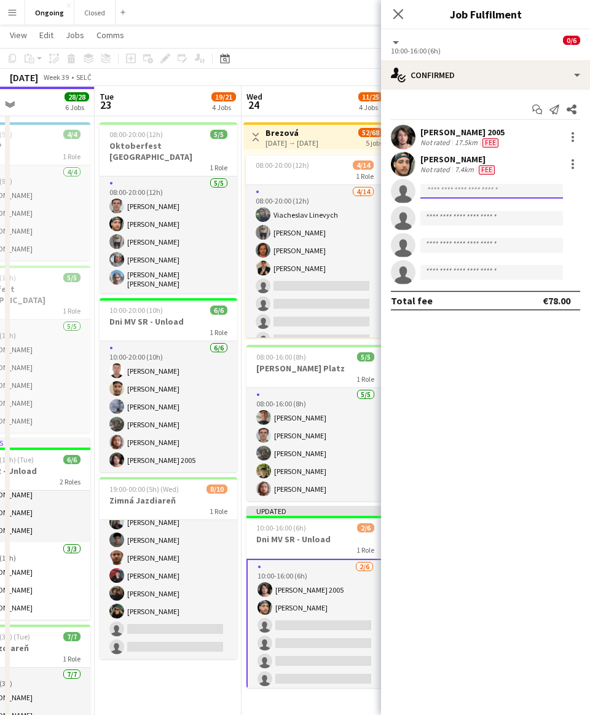
click at [279, 194] on input at bounding box center [492, 191] width 143 height 15
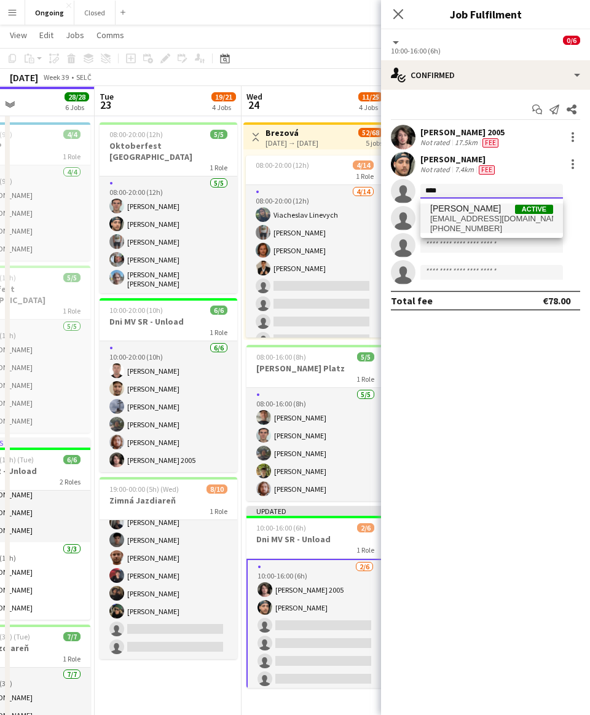
type input "****"
click at [279, 211] on span "[PERSON_NAME]" at bounding box center [466, 209] width 71 height 10
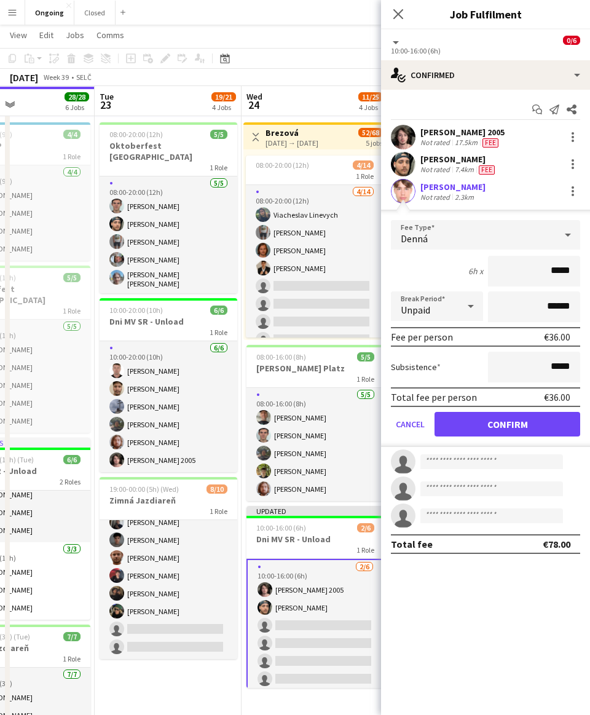
click button "Confirm" at bounding box center [508, 424] width 146 height 25
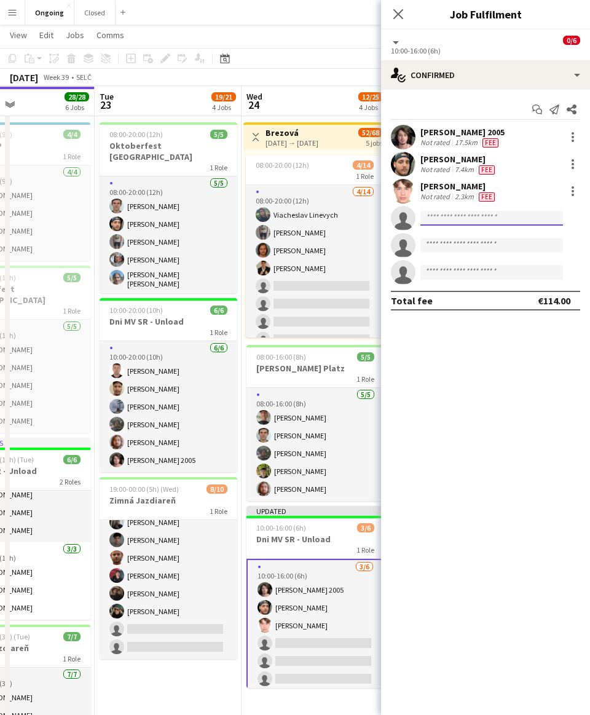
click at [279, 217] on input at bounding box center [492, 218] width 143 height 15
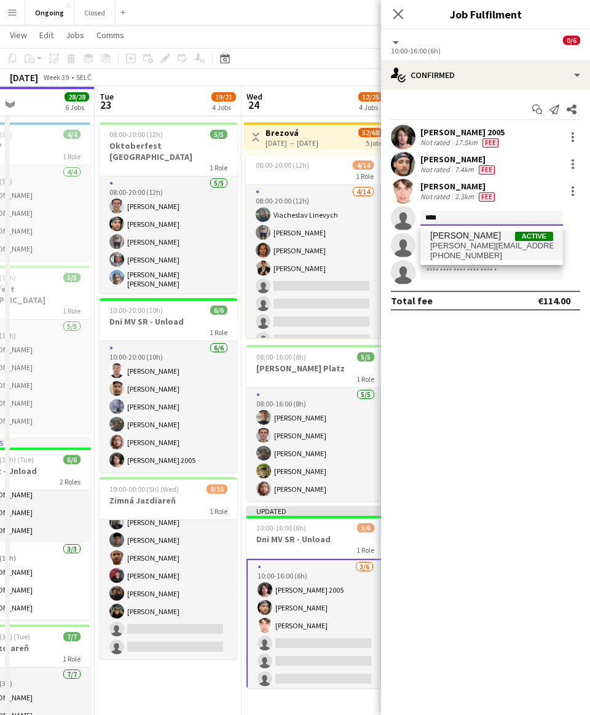
type input "****"
click at [279, 245] on span "[PERSON_NAME][EMAIL_ADDRESS][DOMAIN_NAME]" at bounding box center [492, 246] width 123 height 10
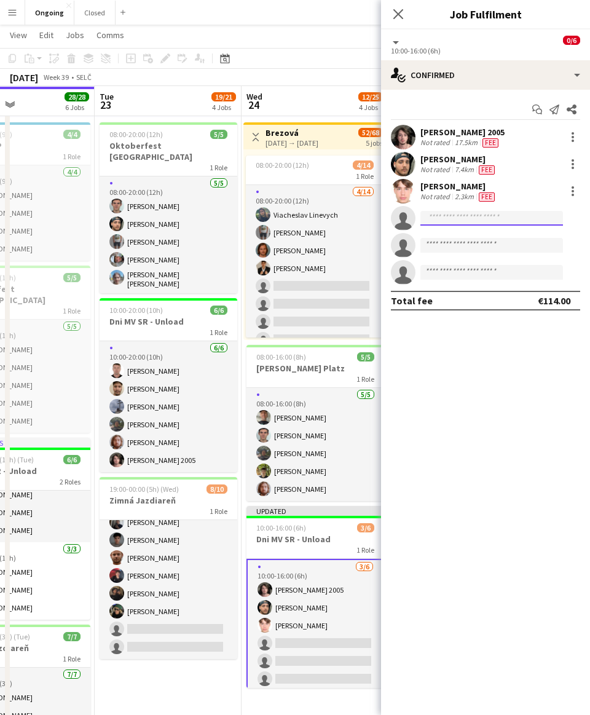
scroll to position [0, 0]
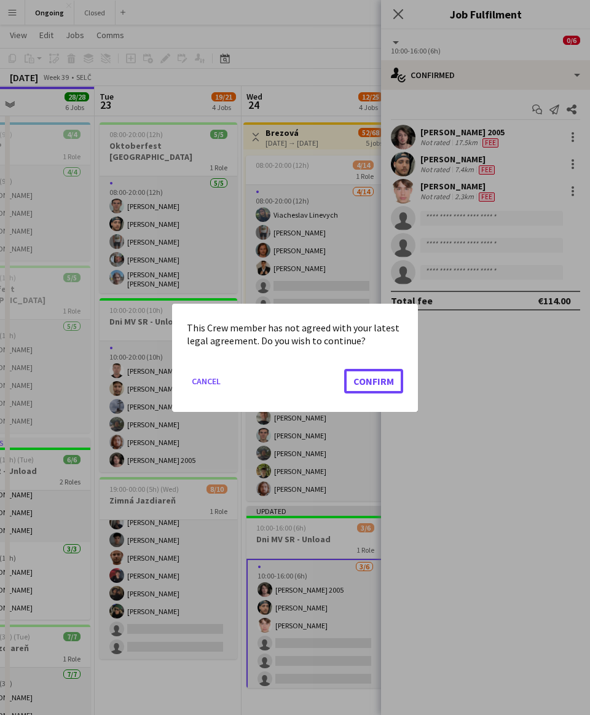
click at [279, 368] on button "Confirm" at bounding box center [373, 380] width 59 height 25
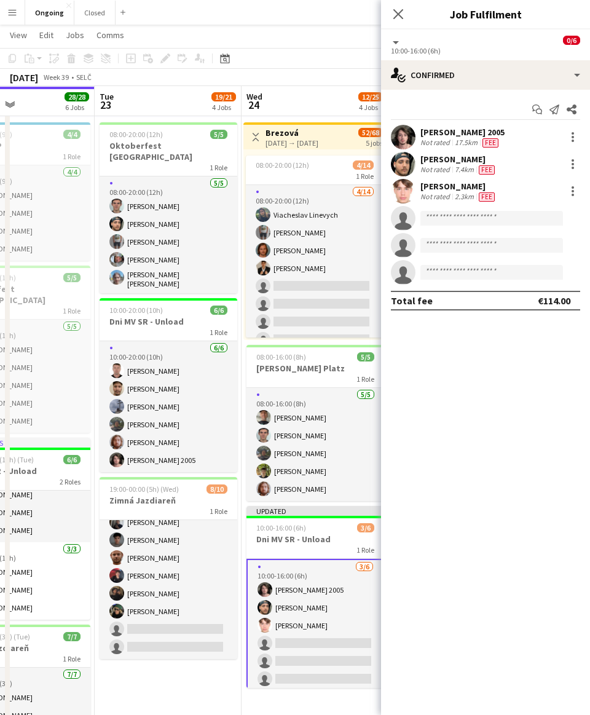
scroll to position [52, 0]
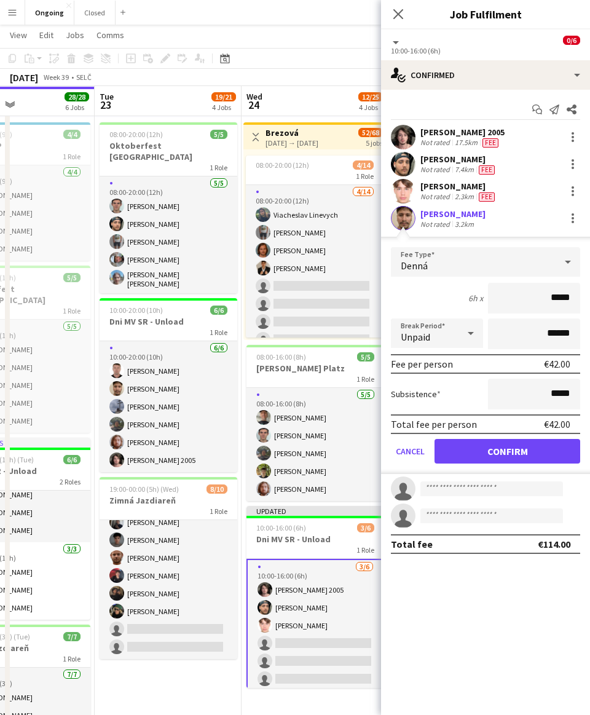
click button "Confirm" at bounding box center [508, 451] width 146 height 25
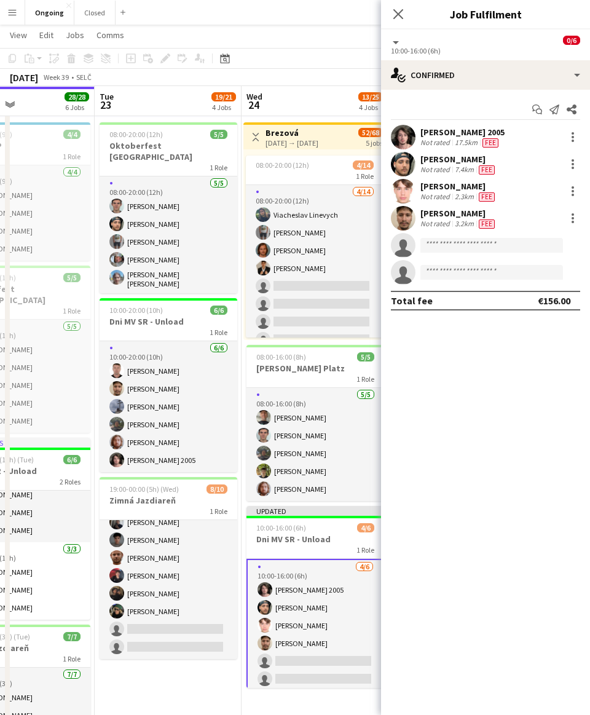
click at [279, 84] on div "[DATE] Week 39 • SELČ Publish 1 job Revert 1 job" at bounding box center [295, 77] width 590 height 17
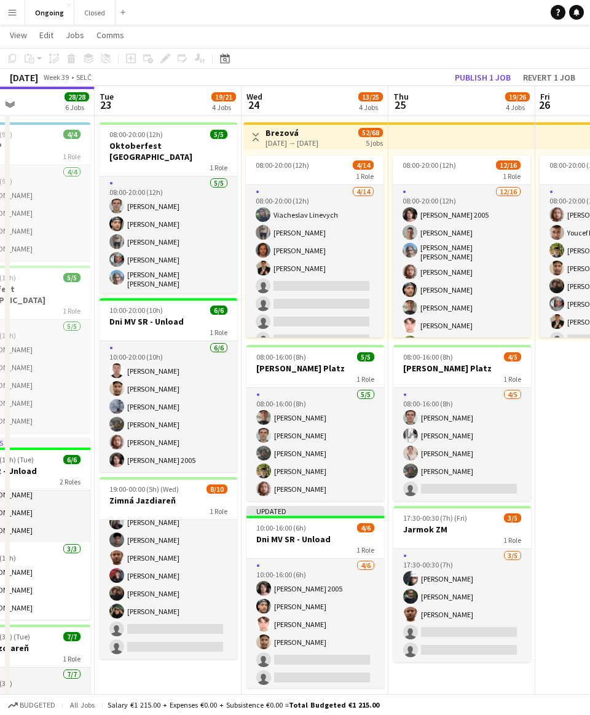
click at [279, 70] on div "[DATE] Week 39 • SELČ Publish 1 job Revert 1 job" at bounding box center [295, 77] width 590 height 17
click at [279, 71] on button "Publish 1 job" at bounding box center [483, 78] width 66 height 16
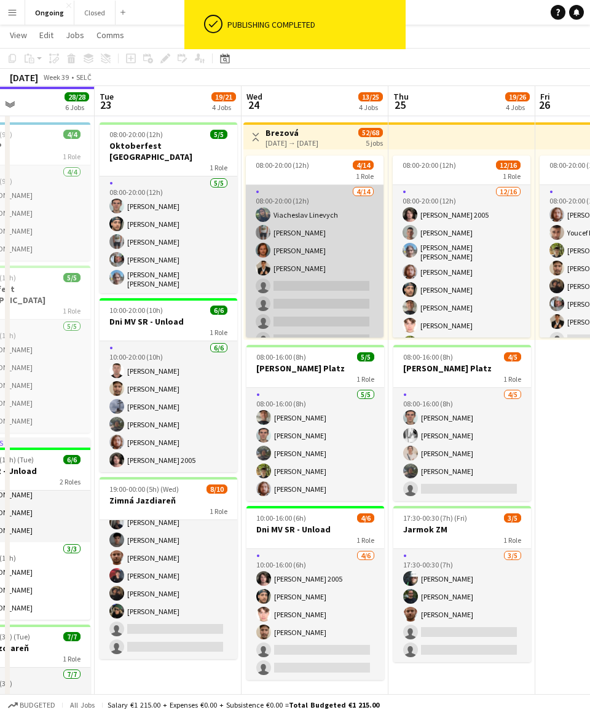
click at [279, 279] on app-card-role "[DATE] 08:00-20:00 (12h) [PERSON_NAME] [PERSON_NAME] [PERSON_NAME] [PERSON_NAME…" at bounding box center [315, 339] width 138 height 309
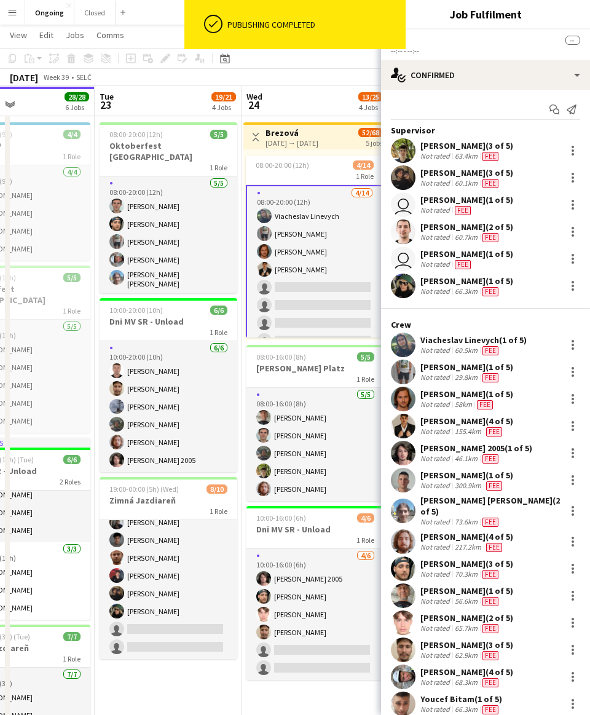
click at [279, 260] on app-card-role "[DATE] 08:00-20:00 (12h) [PERSON_NAME] [PERSON_NAME] [PERSON_NAME] [PERSON_NAME…" at bounding box center [315, 339] width 138 height 309
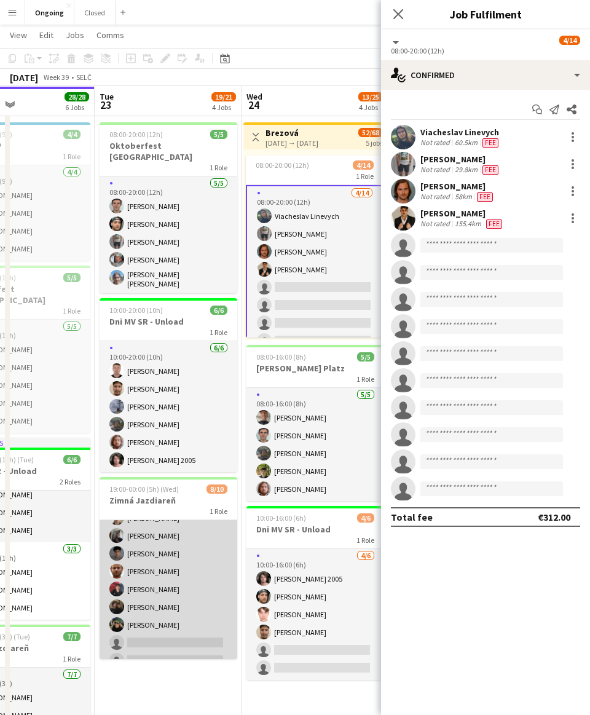
scroll to position [63, 0]
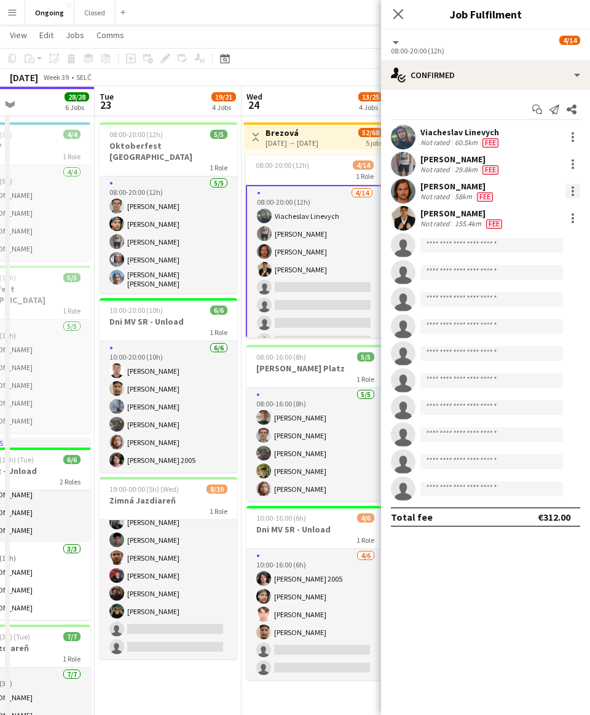
click at [279, 191] on div at bounding box center [573, 191] width 15 height 15
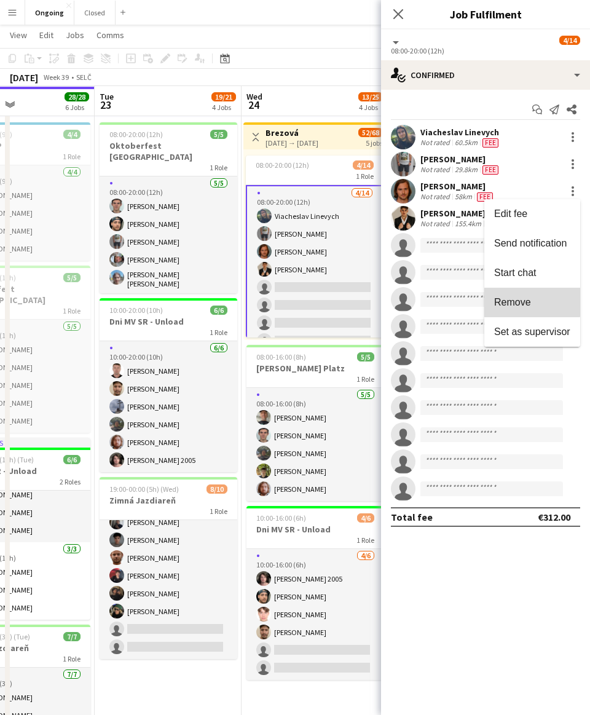
click at [279, 302] on span "Remove" at bounding box center [513, 302] width 37 height 10
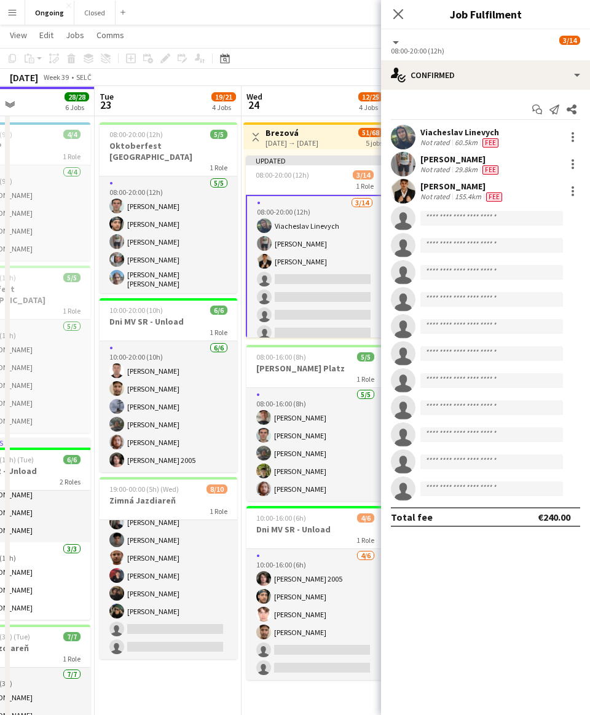
click at [279, 57] on app-toolbar "Copy Paste Paste Command V Paste with crew Command Shift V Paste linked Job [GE…" at bounding box center [295, 58] width 590 height 21
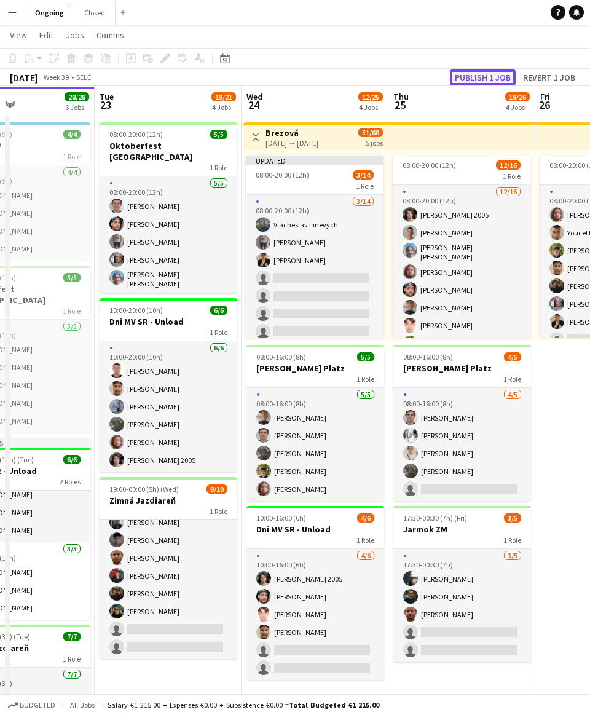
click at [279, 76] on button "Publish 1 job" at bounding box center [483, 78] width 66 height 16
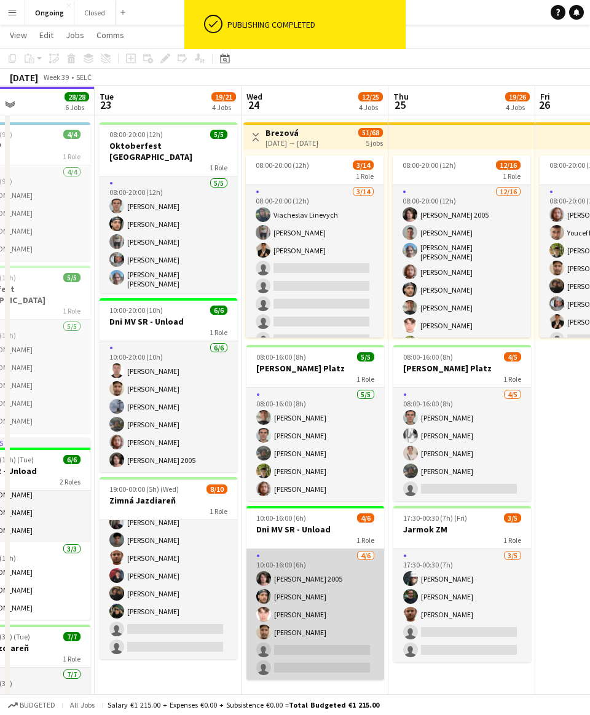
click at [279, 650] on app-card-role "[DATE] 10:00-16:00 (6h) [PERSON_NAME] 2005 [PERSON_NAME] [PERSON_NAME] single-n…" at bounding box center [316, 614] width 138 height 131
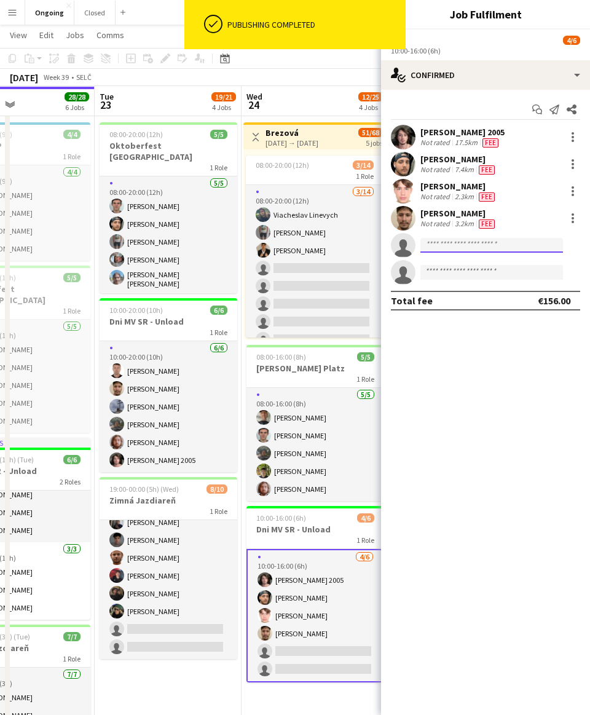
click at [279, 244] on input at bounding box center [492, 245] width 143 height 15
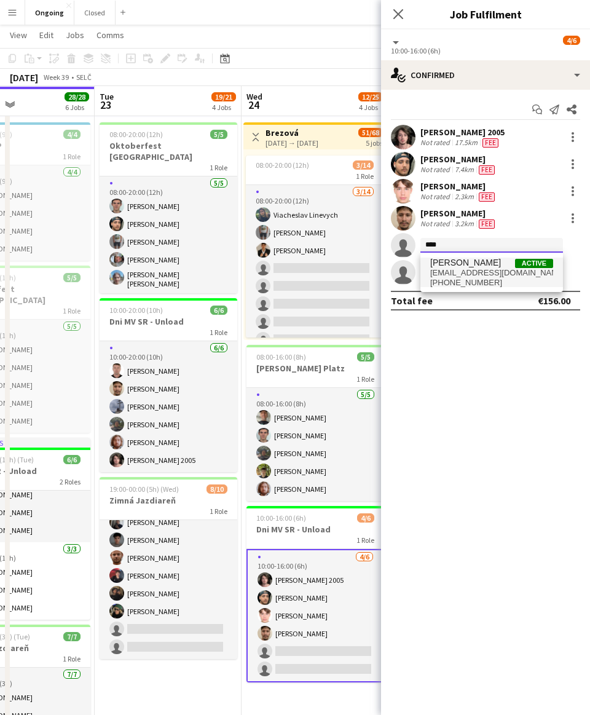
type input "****"
click at [279, 269] on span "[EMAIL_ADDRESS][DOMAIN_NAME]" at bounding box center [492, 273] width 123 height 10
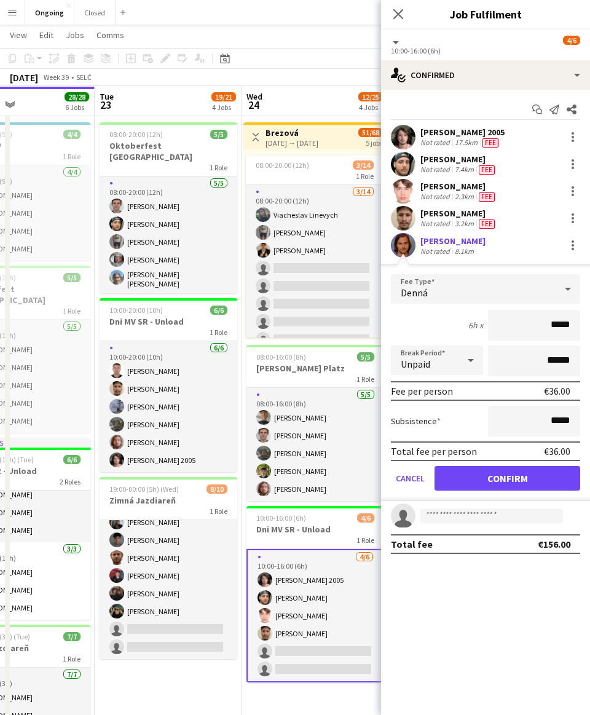
click button "Confirm" at bounding box center [508, 478] width 146 height 25
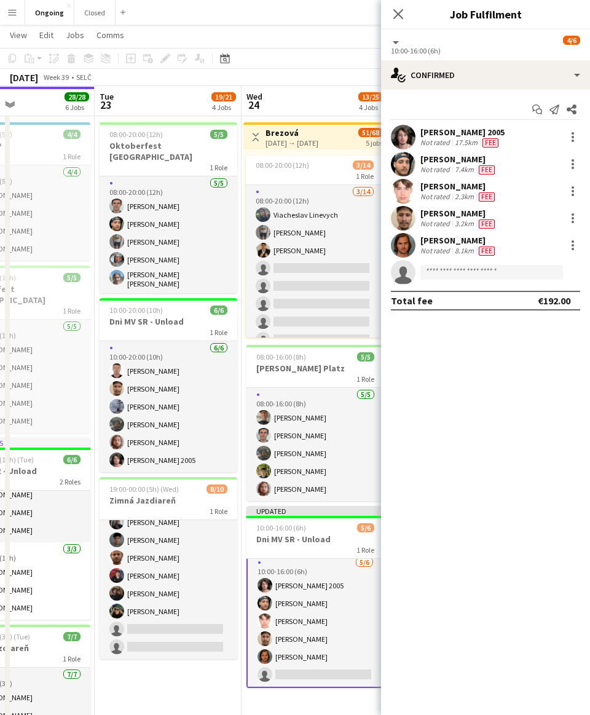
click at [277, 45] on app-page-menu "View Day view expanded Day view collapsed Month view Date picker Jump to [DATE]…" at bounding box center [295, 36] width 590 height 23
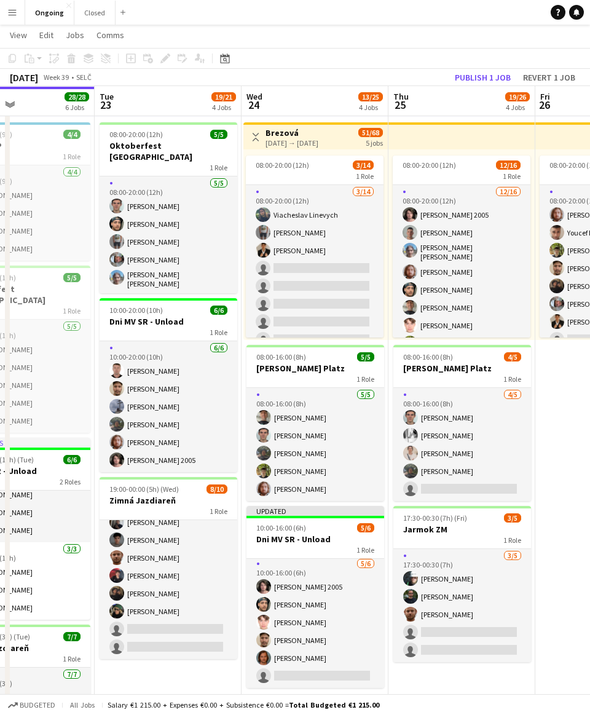
click at [279, 44] on app-page-menu "View Day view expanded Day view collapsed Month view Date picker Jump to [DATE]…" at bounding box center [295, 36] width 590 height 23
click at [279, 77] on button "Publish 1 job" at bounding box center [483, 78] width 66 height 16
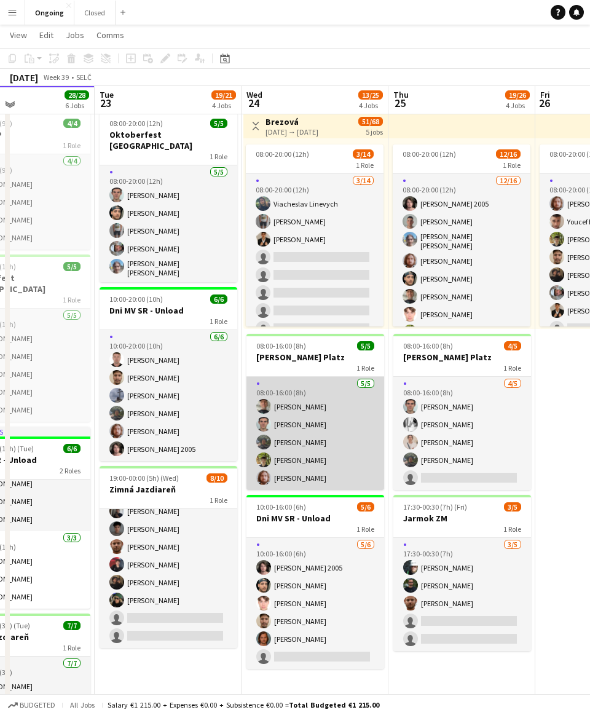
scroll to position [65, 0]
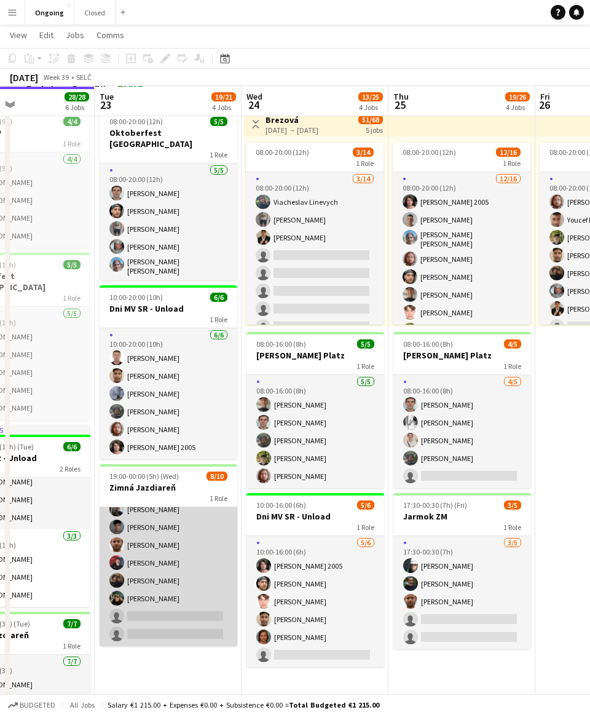
click at [189, 570] on app-card-role "[DATE] 19:00-00:00 (5h) [PERSON_NAME] [PERSON_NAME] [PERSON_NAME] Bojczun [PERS…" at bounding box center [169, 545] width 138 height 202
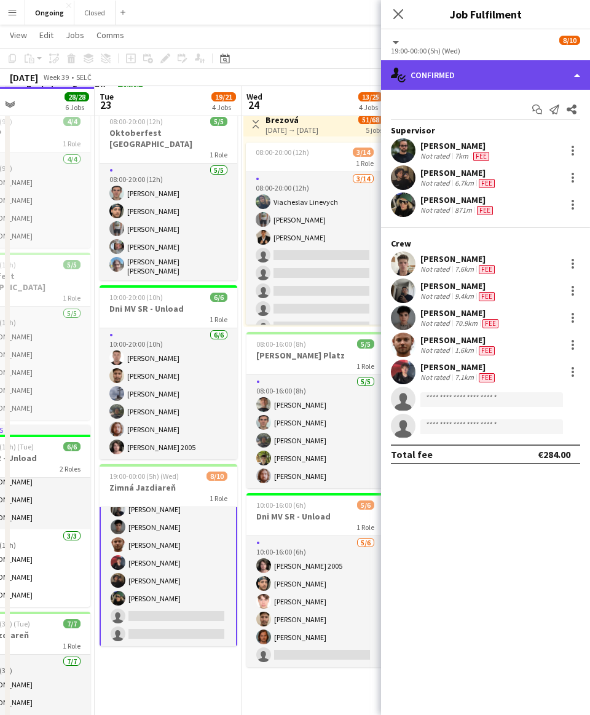
click at [279, 73] on div "single-neutral-actions-check-2 Confirmed" at bounding box center [485, 75] width 209 height 30
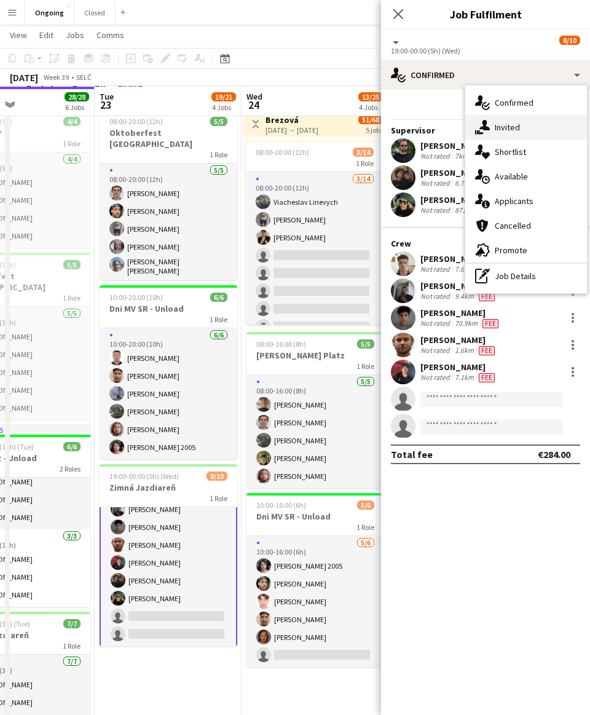
click at [279, 132] on span "Invited" at bounding box center [507, 127] width 25 height 11
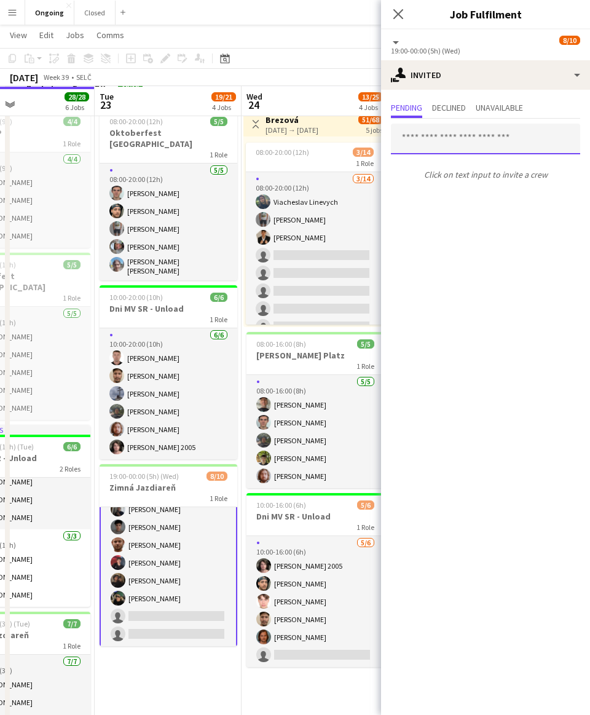
click at [279, 140] on input "text" at bounding box center [485, 139] width 189 height 31
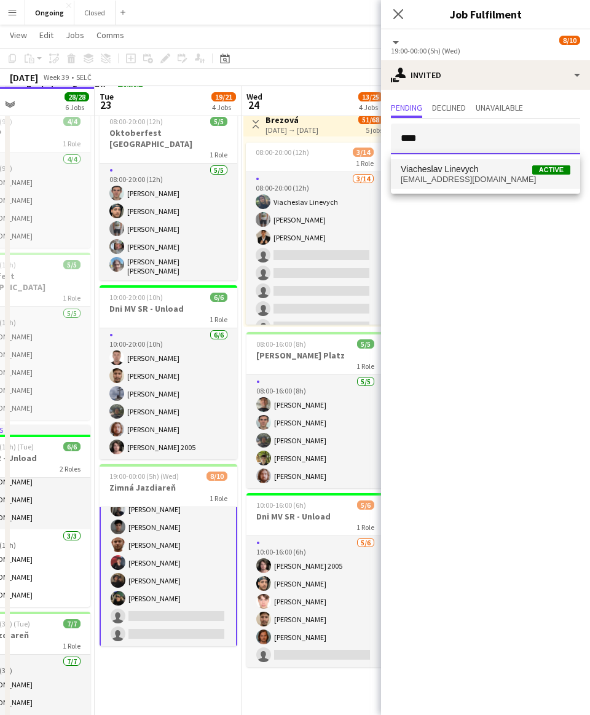
type input "****"
click at [279, 169] on span "Viacheslav Linevych" at bounding box center [440, 169] width 78 height 10
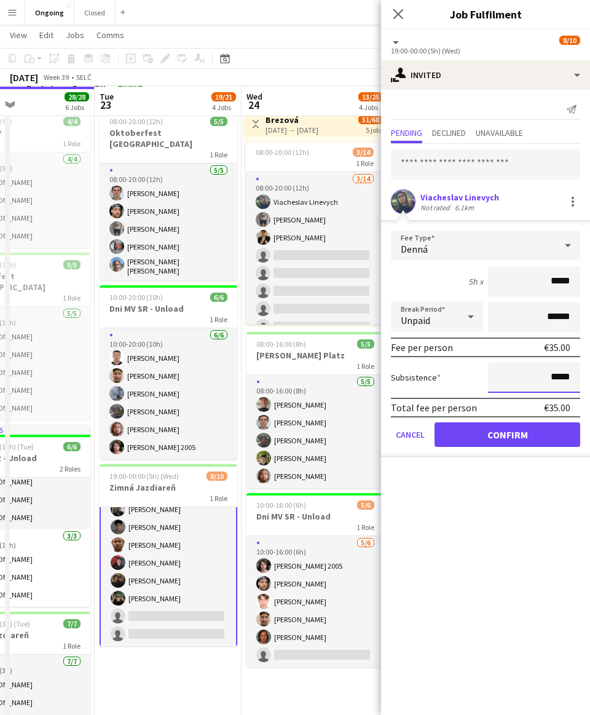
click at [279, 376] on input "*****" at bounding box center [534, 377] width 92 height 31
type input "**"
click at [279, 578] on mat-expansion-panel "user-plus Invited Send notification Pending Declined Unavailable [PERSON_NAME] …" at bounding box center [485, 403] width 209 height 626
click at [279, 439] on button "Confirm" at bounding box center [508, 435] width 146 height 25
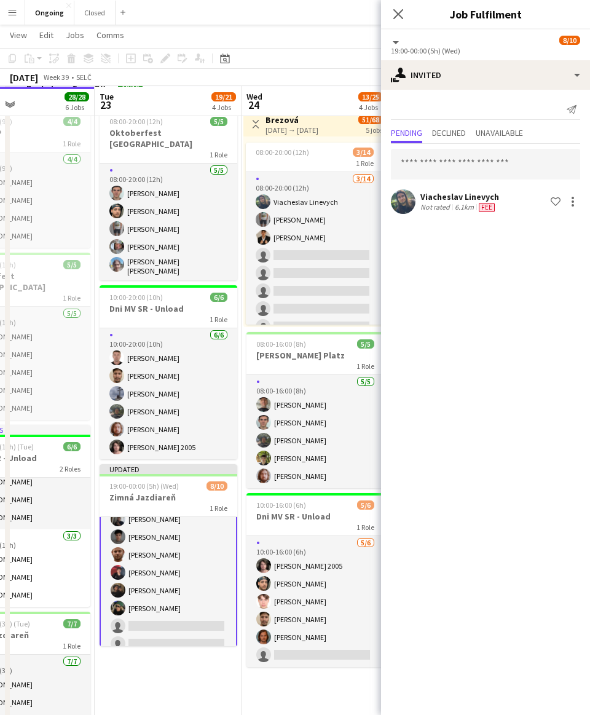
click at [279, 34] on app-page-menu "View Day view expanded Day view collapsed Month view Date picker Jump to [DATE]…" at bounding box center [295, 36] width 590 height 23
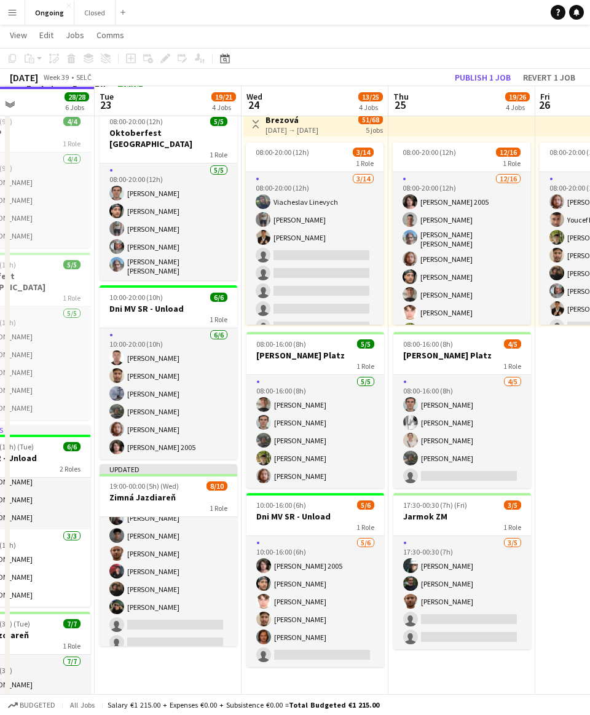
scroll to position [63, 0]
click at [279, 73] on button "Publish 1 job" at bounding box center [483, 78] width 66 height 16
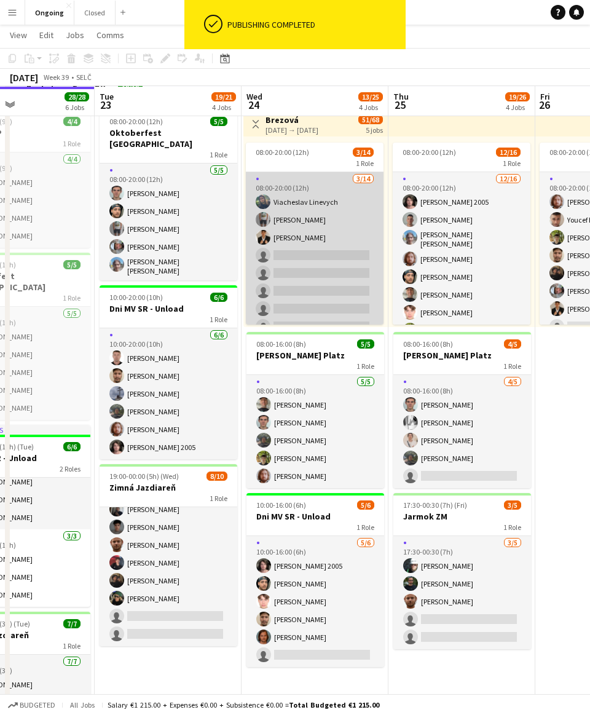
click at [279, 256] on app-card-role "[DATE] 08:00-20:00 (12h) [PERSON_NAME] [PERSON_NAME] [PERSON_NAME] single-neutr…" at bounding box center [315, 326] width 138 height 309
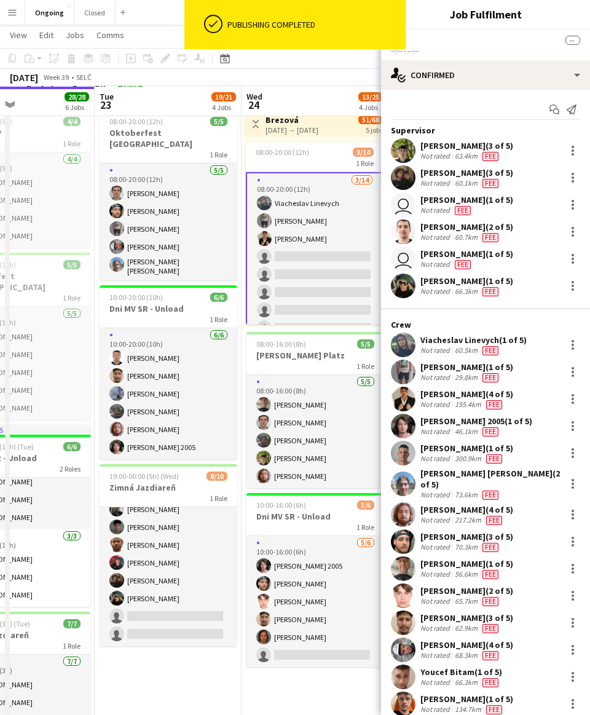
click at [279, 250] on app-card-role "[DATE] 08:00-20:00 (12h) [PERSON_NAME] [PERSON_NAME] [PERSON_NAME] single-neutr…" at bounding box center [315, 326] width 138 height 309
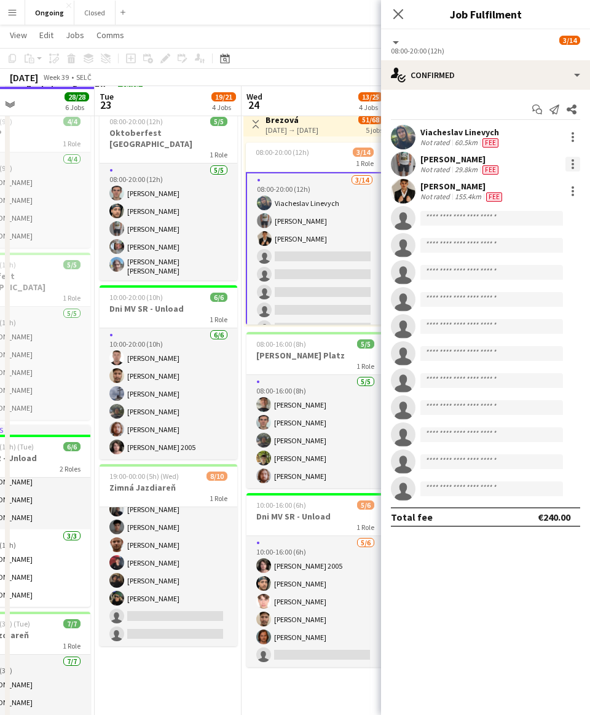
click at [279, 166] on div at bounding box center [573, 164] width 15 height 15
click at [279, 189] on div at bounding box center [295, 357] width 590 height 715
click at [279, 189] on div "[PERSON_NAME]" at bounding box center [463, 186] width 84 height 11
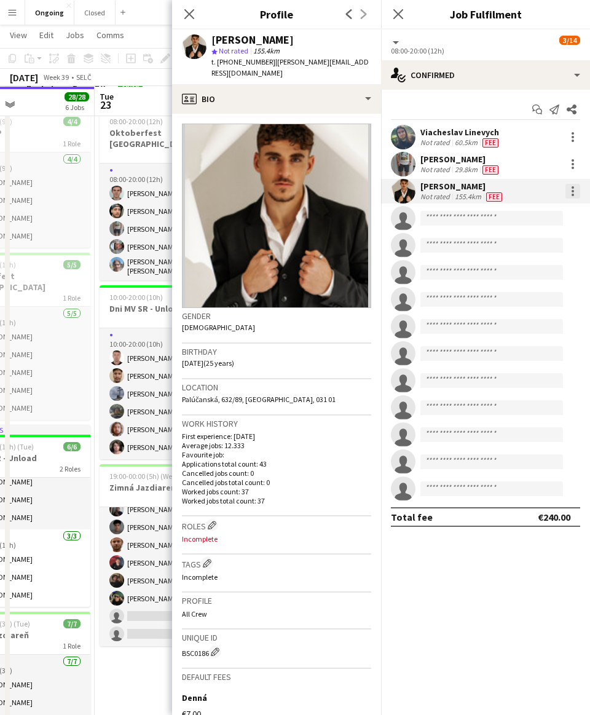
click at [279, 191] on div at bounding box center [573, 191] width 15 height 15
click at [279, 303] on span "Remove" at bounding box center [533, 302] width 76 height 11
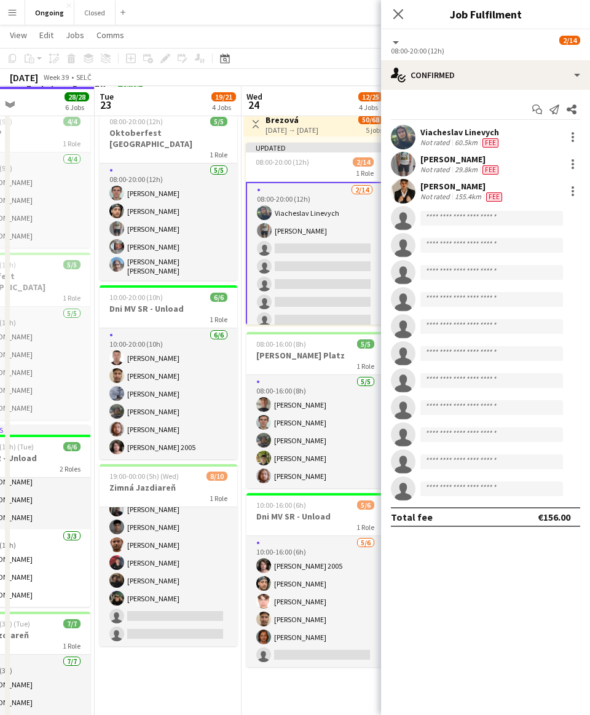
click at [279, 49] on app-toolbar "Copy Paste Paste Command V Paste with crew Command Shift V Paste linked Job [GE…" at bounding box center [295, 58] width 590 height 21
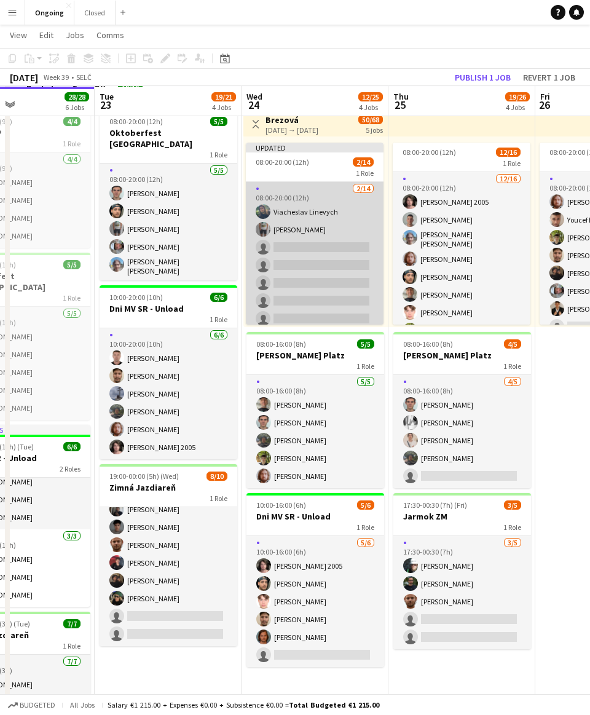
click at [279, 236] on app-card-role "[DATE] 08:00-20:00 (12h) [PERSON_NAME] [PERSON_NAME] single-neutral-actions sin…" at bounding box center [315, 336] width 138 height 309
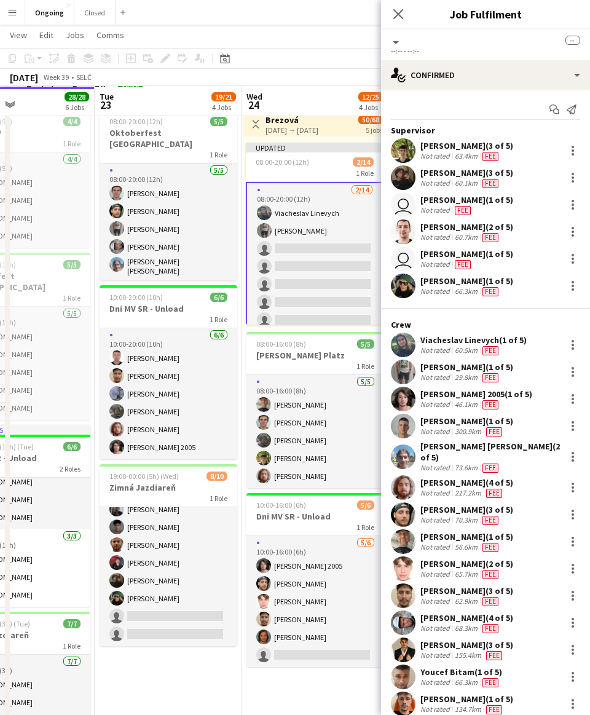
click at [260, 19] on app-navbar "Menu Boards Boards Boards All jobs Status Workforce Workforce My Workforce Recr…" at bounding box center [295, 12] width 590 height 25
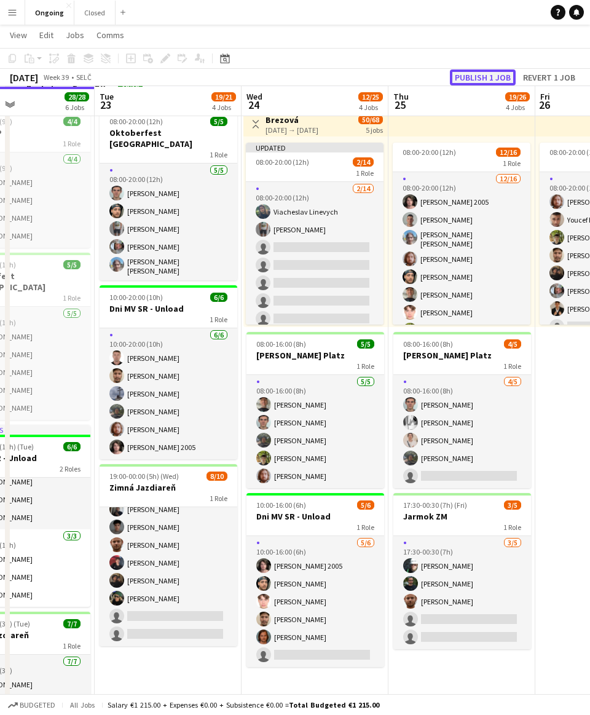
click at [279, 77] on button "Publish 1 job" at bounding box center [483, 78] width 66 height 16
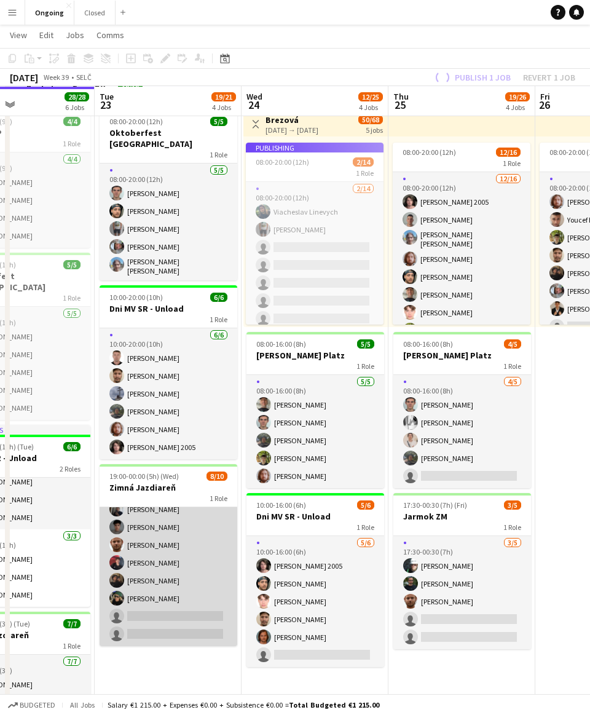
click at [197, 552] on app-card-role "1I [DATE] 19:00-00:00 (5h) [PERSON_NAME] [PERSON_NAME] [PERSON_NAME] Bojczun [P…" at bounding box center [169, 545] width 138 height 202
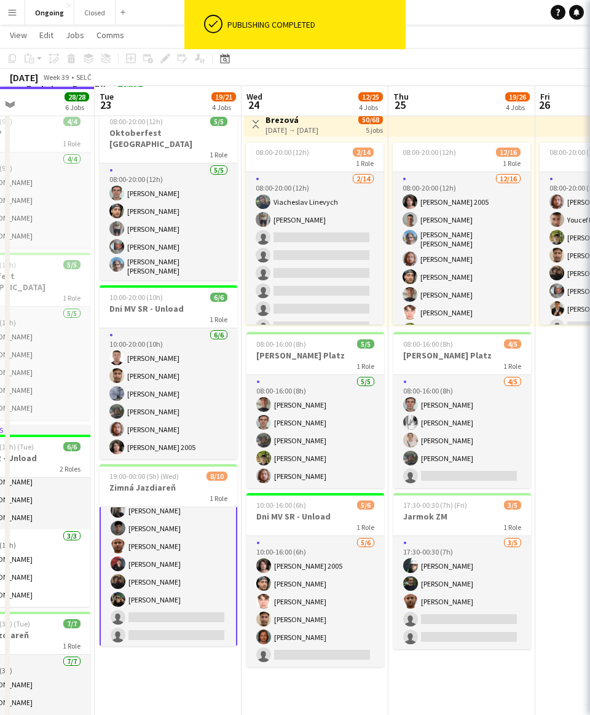
scroll to position [65, 0]
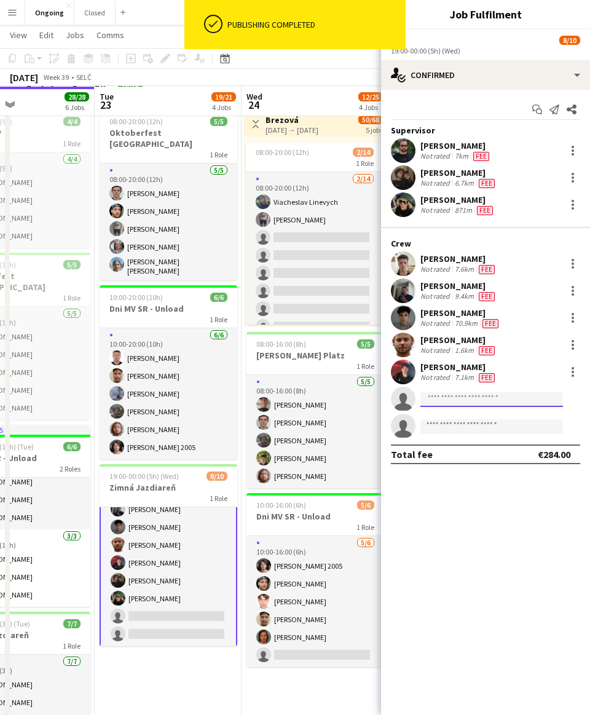
click at [279, 402] on input at bounding box center [492, 399] width 143 height 15
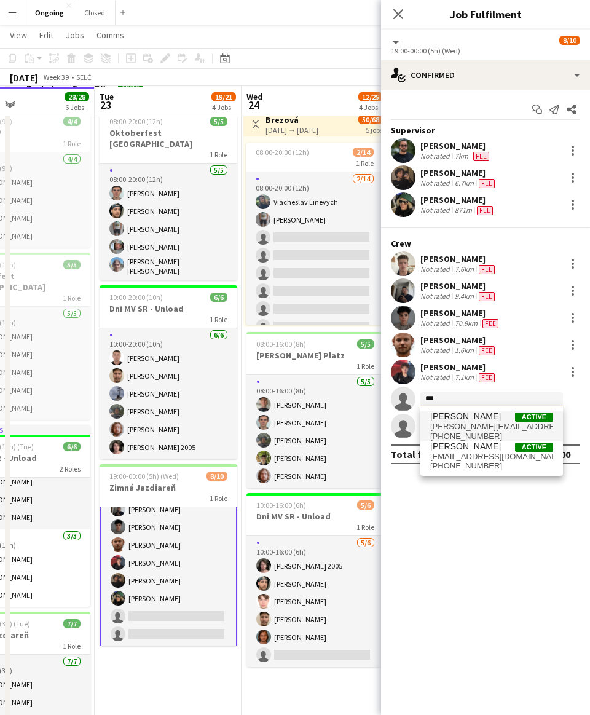
type input "***"
click at [279, 422] on span "[PERSON_NAME][EMAIL_ADDRESS][DOMAIN_NAME]" at bounding box center [492, 427] width 123 height 10
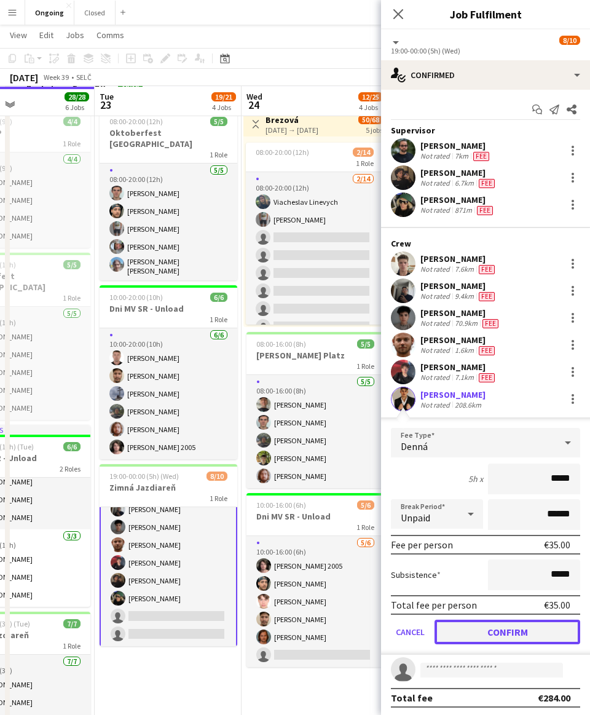
click at [279, 633] on button "Confirm" at bounding box center [508, 632] width 146 height 25
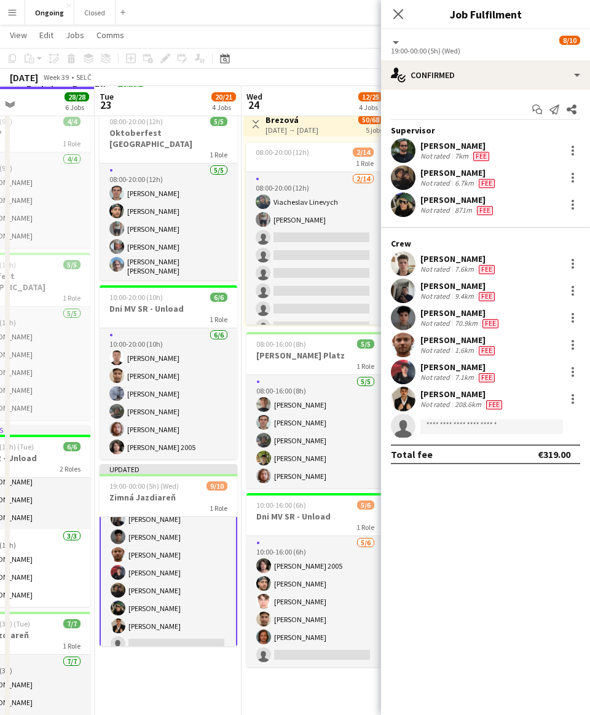
click at [169, 650] on app-date-cell "08:00-20:00 (12h) 5/5 Oktoberfest [GEOGRAPHIC_DATA] 1 Role [DATE] 08:00-20:00 (…" at bounding box center [168, 547] width 147 height 949
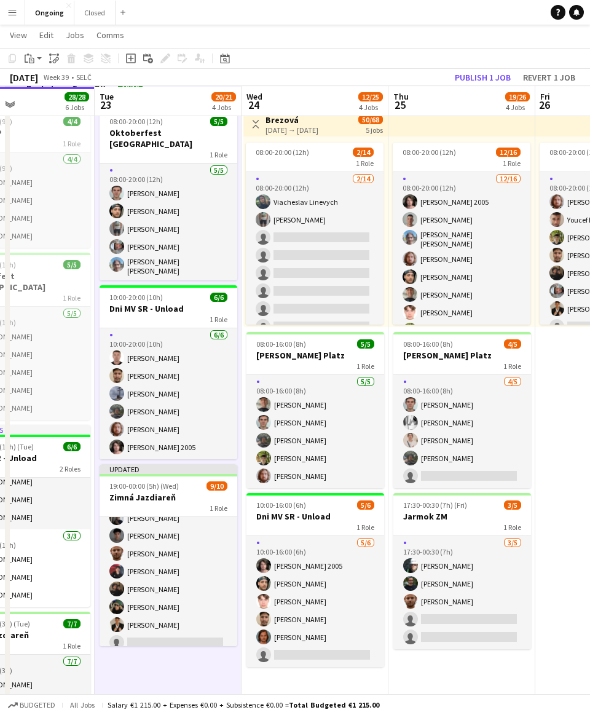
scroll to position [63, 0]
click at [188, 650] on app-date-cell "08:00-20:00 (12h) 5/5 Oktoberfest [GEOGRAPHIC_DATA] 1 Role [DATE] 08:00-20:00 (…" at bounding box center [168, 547] width 147 height 949
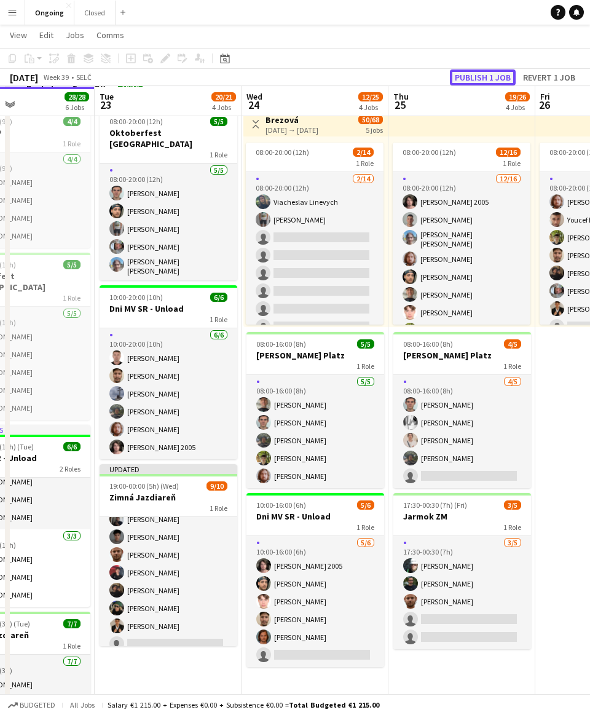
click at [279, 81] on button "Publish 1 job" at bounding box center [483, 78] width 66 height 16
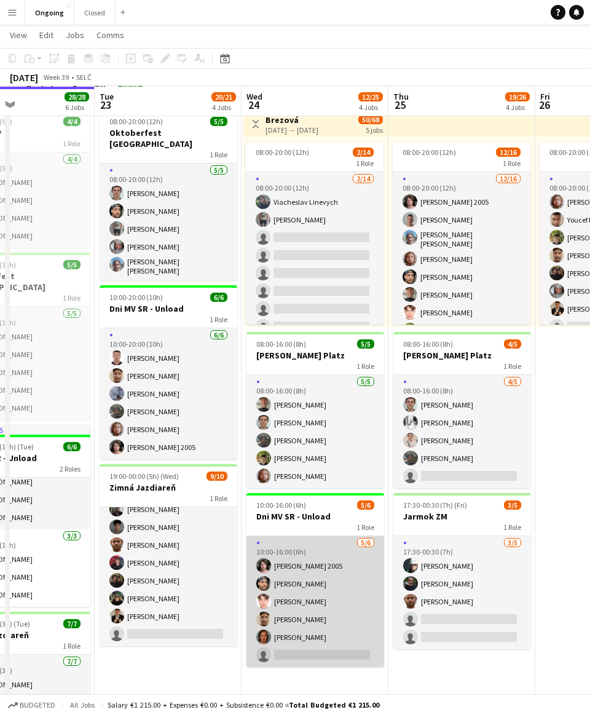
click at [279, 610] on app-card-role "[DATE] 10:00-16:00 (6h) [PERSON_NAME] 2005 [PERSON_NAME] [PERSON_NAME] [PERSON_…" at bounding box center [316, 601] width 138 height 131
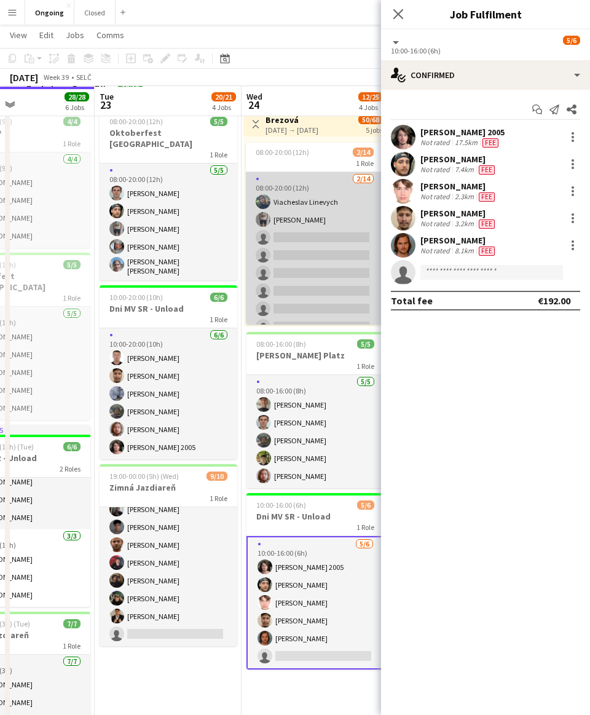
click at [279, 244] on app-card-role "[DATE] 08:00-20:00 (12h) [PERSON_NAME] [PERSON_NAME] single-neutral-actions sin…" at bounding box center [315, 326] width 138 height 309
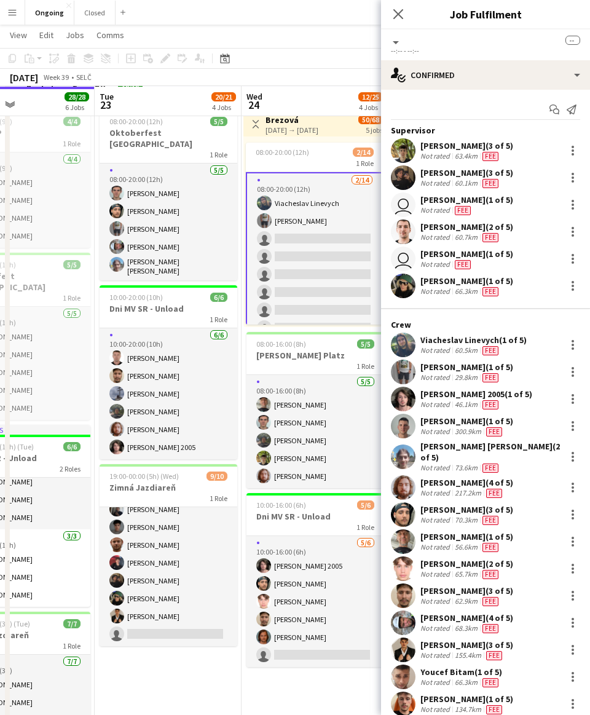
click at [279, 228] on app-card-role "[DATE] 08:00-20:00 (12h) [PERSON_NAME] [PERSON_NAME] single-neutral-actions sin…" at bounding box center [315, 326] width 138 height 309
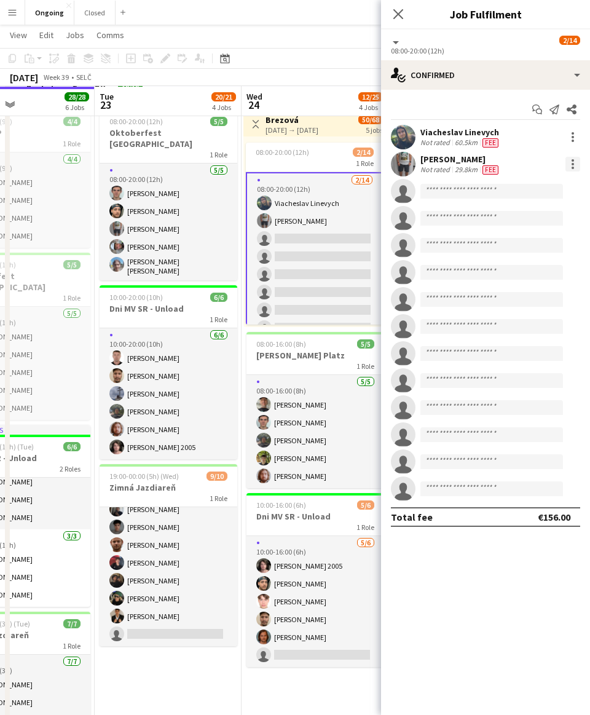
click at [279, 163] on div at bounding box center [573, 164] width 15 height 15
click at [279, 272] on span "Remove" at bounding box center [513, 275] width 37 height 10
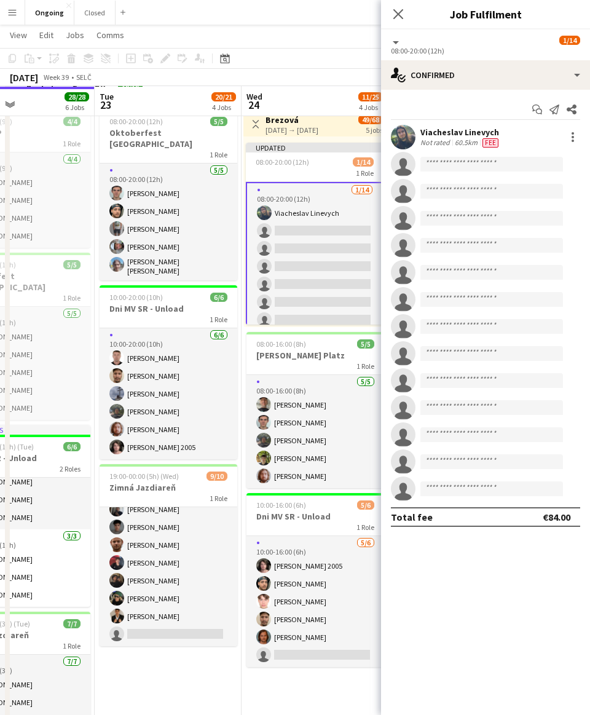
click at [279, 60] on app-toolbar "Copy Paste Paste Command V Paste with crew Command Shift V Paste linked Job [GE…" at bounding box center [295, 58] width 590 height 21
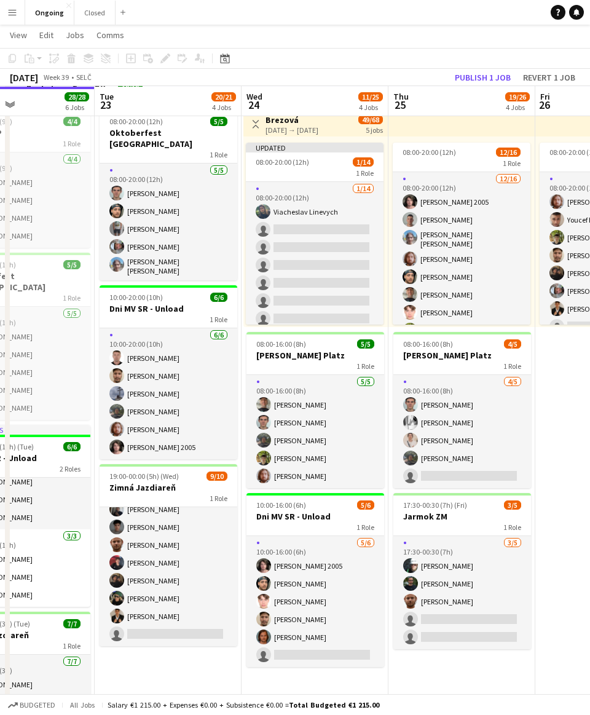
click at [279, 49] on app-toolbar "Copy Paste Paste Command V Paste with crew Command Shift V Paste linked Job [GE…" at bounding box center [295, 58] width 590 height 21
click at [279, 75] on button "Publish 1 job" at bounding box center [483, 78] width 66 height 16
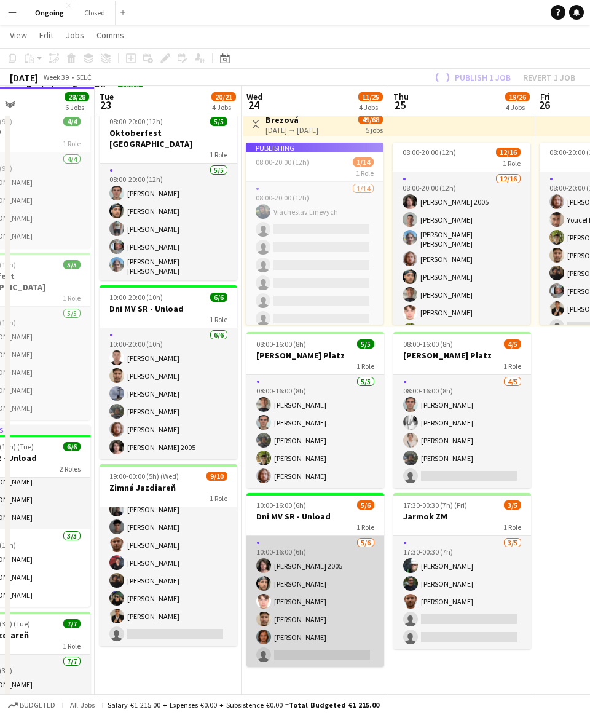
click at [279, 645] on app-card-role "[DATE] 10:00-16:00 (6h) [PERSON_NAME] 2005 [PERSON_NAME] [PERSON_NAME] [PERSON_…" at bounding box center [316, 601] width 138 height 131
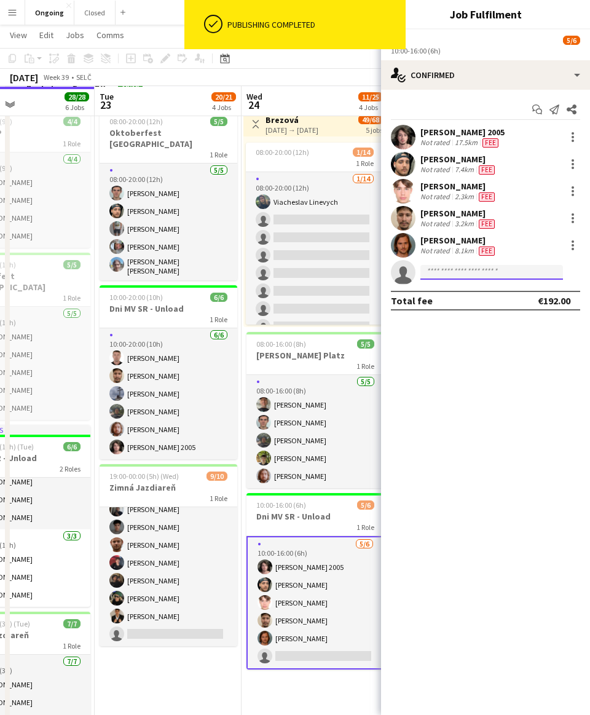
click at [279, 270] on input at bounding box center [492, 272] width 143 height 15
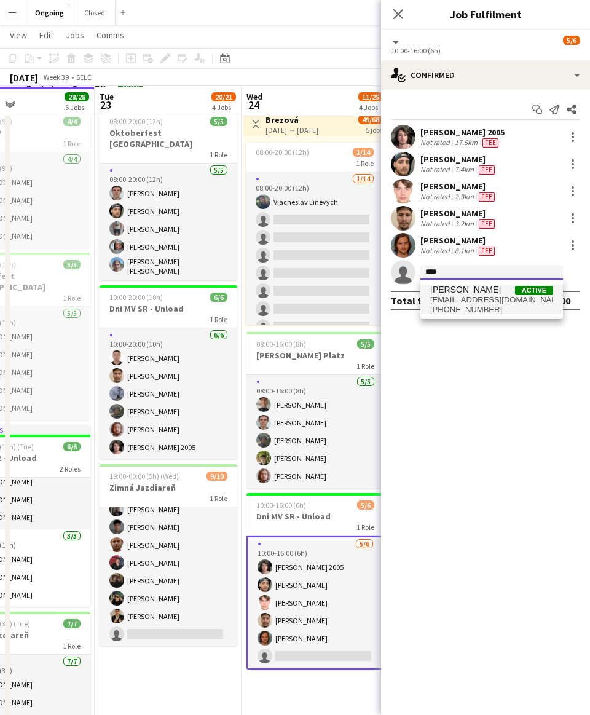
type input "****"
click at [279, 287] on span "[PERSON_NAME]" at bounding box center [466, 290] width 71 height 10
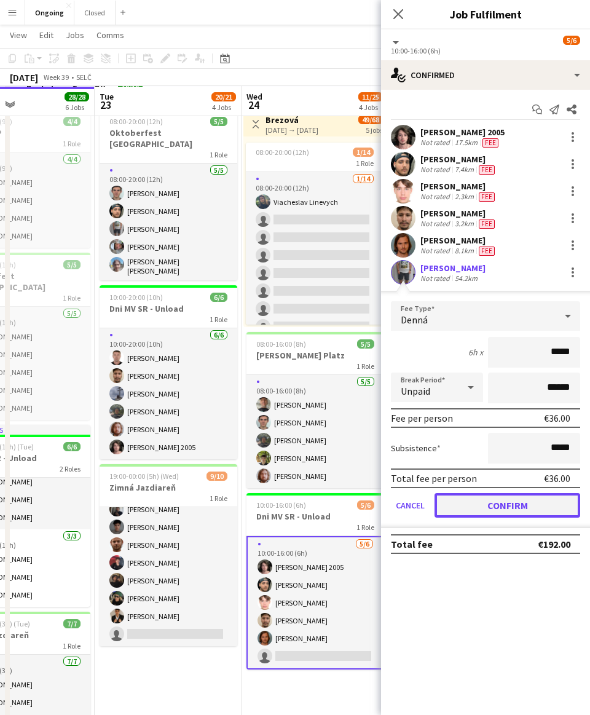
click at [279, 507] on button "Confirm" at bounding box center [508, 505] width 146 height 25
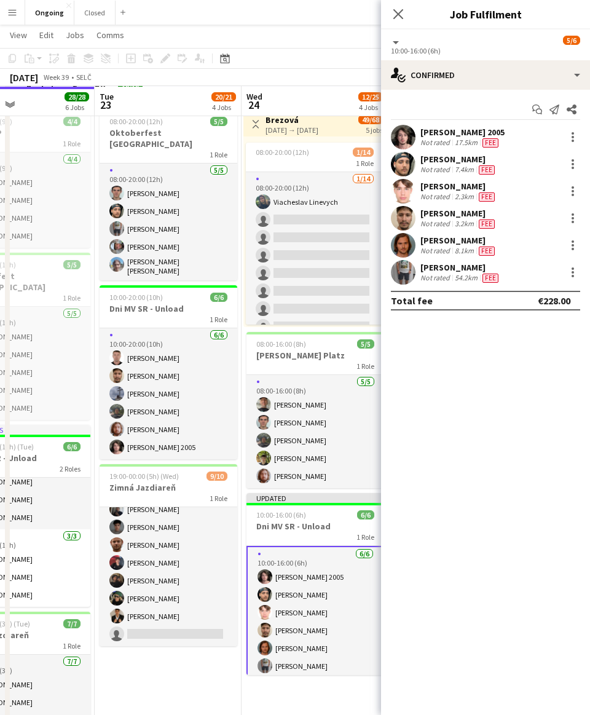
click at [279, 57] on app-toolbar "Copy Paste Paste Command V Paste with crew Command Shift V Paste linked Job [GE…" at bounding box center [295, 58] width 590 height 21
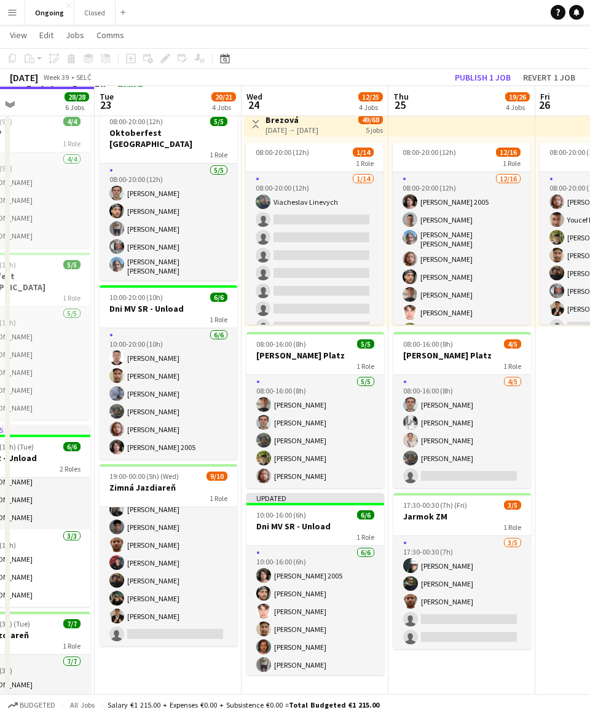
click at [279, 50] on app-toolbar "Copy Paste Paste Command V Paste with crew Command Shift V Paste linked Job [GE…" at bounding box center [295, 58] width 590 height 21
click at [279, 79] on button "Publish 1 job" at bounding box center [483, 78] width 66 height 16
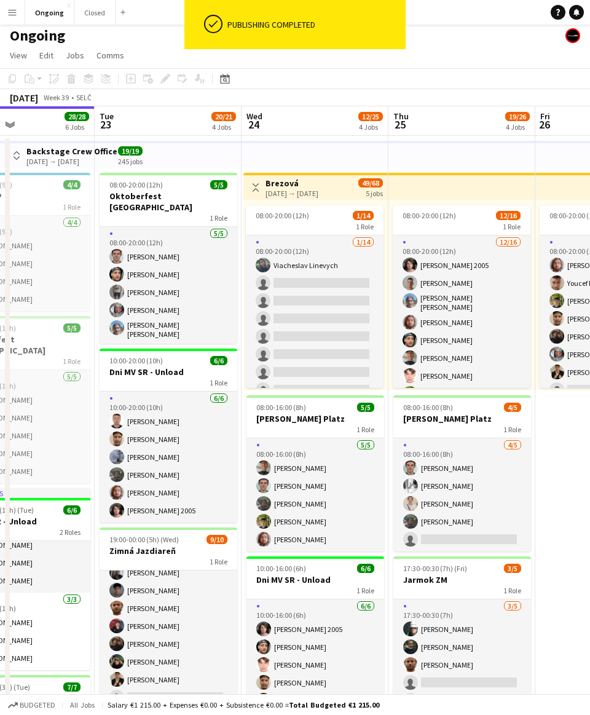
scroll to position [0, 0]
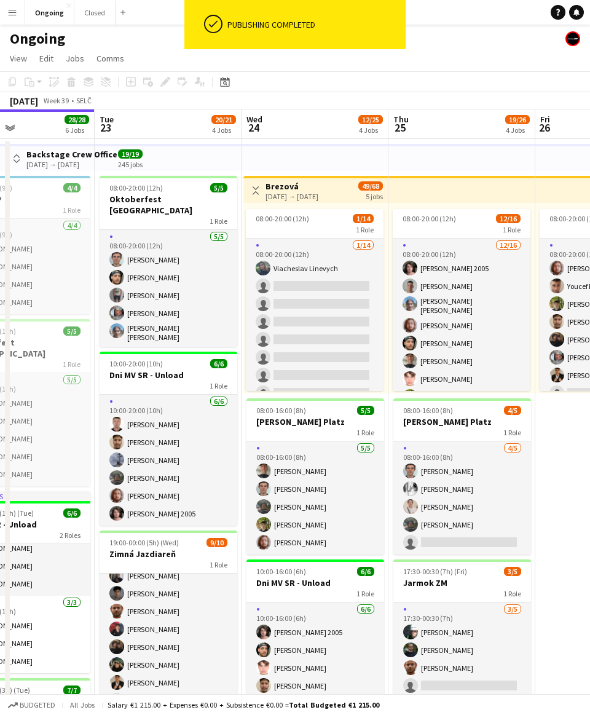
click at [279, 62] on app-page-menu "View Day view expanded Day view collapsed Month view Date picker Jump to [DATE]…" at bounding box center [295, 59] width 590 height 23
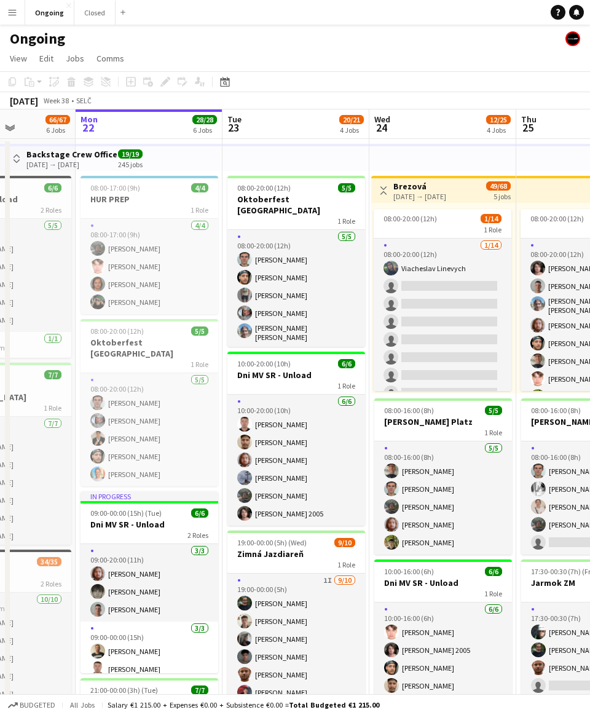
click at [279, 121] on app-board-header-date "Tue 23 20/21 4 Jobs" at bounding box center [296, 124] width 147 height 30
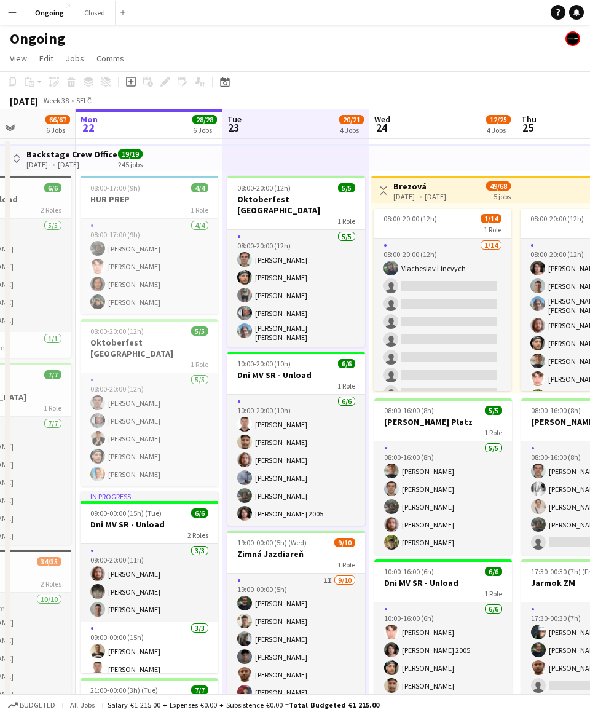
click at [279, 123] on app-board-header-date "Tue 23 20/21 4 Jobs" at bounding box center [296, 124] width 147 height 30
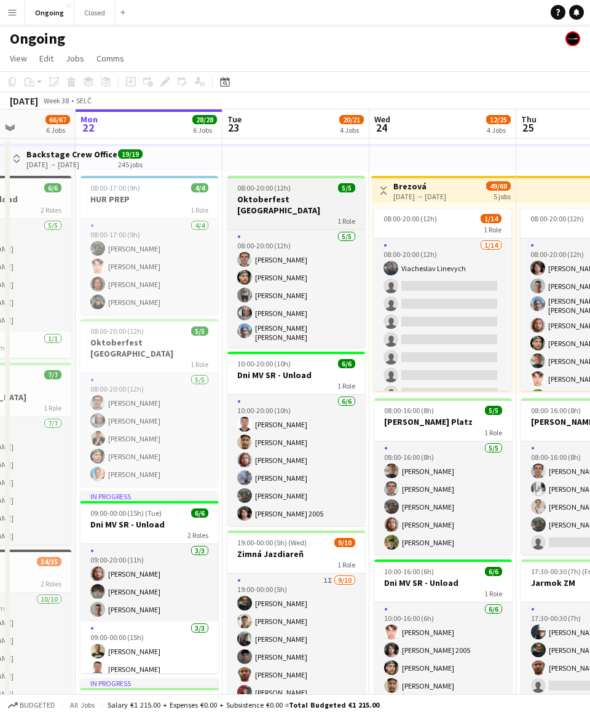
click at [279, 189] on div "08:00-20:00 (12h) 5/5" at bounding box center [297, 187] width 138 height 9
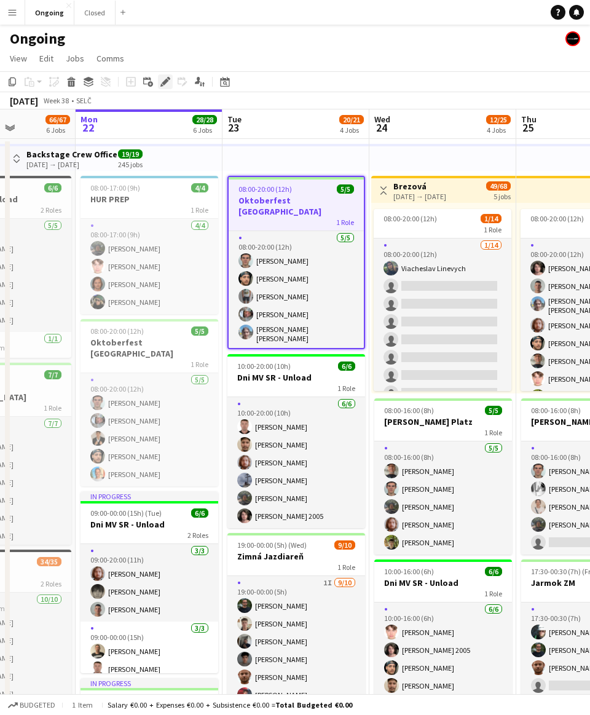
click at [165, 84] on icon "Edit" at bounding box center [166, 82] width 10 height 10
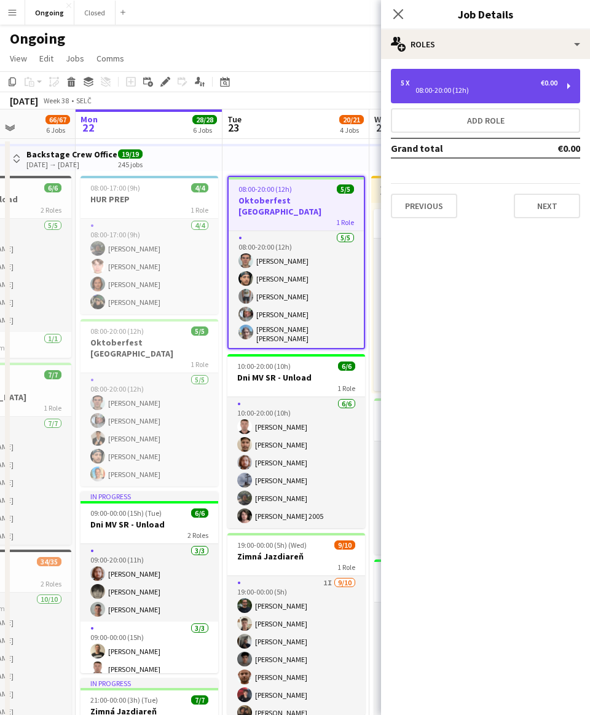
click at [279, 88] on div "08:00-20:00 (12h)" at bounding box center [479, 90] width 157 height 6
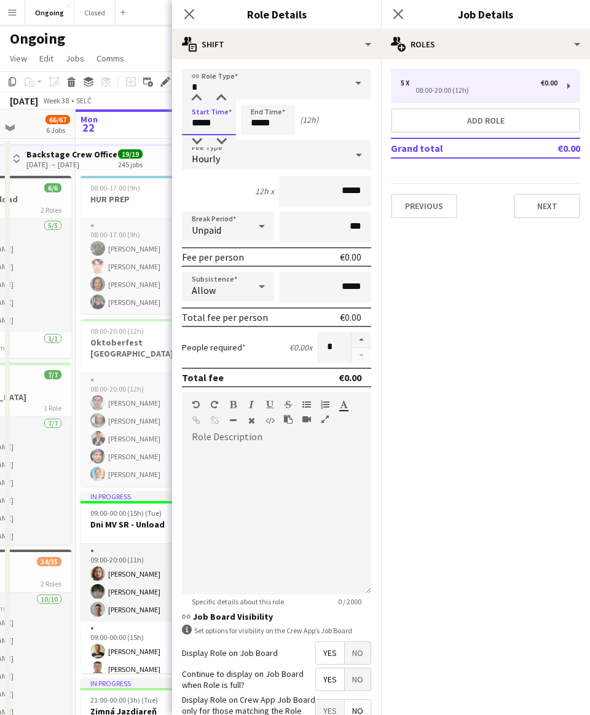
click at [204, 120] on input "*****" at bounding box center [209, 120] width 54 height 31
type input "*****"
click at [198, 100] on div at bounding box center [197, 98] width 25 height 12
click at [149, 42] on div "Ongoing" at bounding box center [295, 36] width 590 height 23
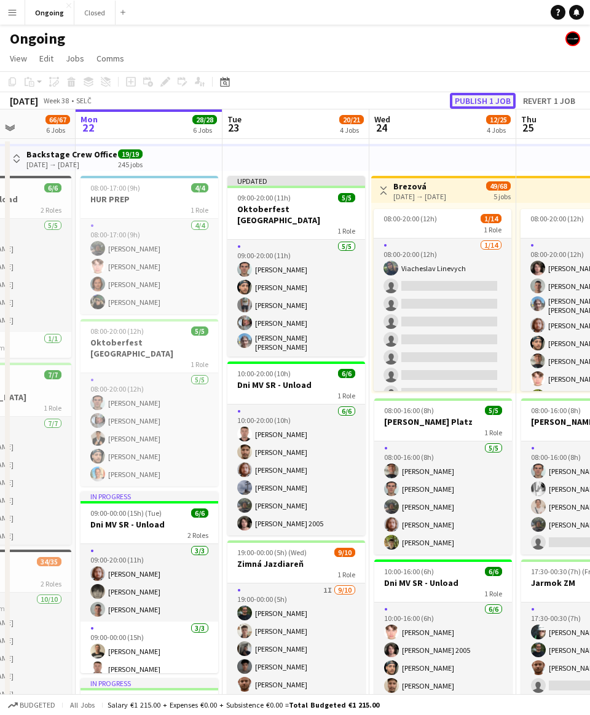
click at [279, 100] on button "Publish 1 job" at bounding box center [483, 101] width 66 height 16
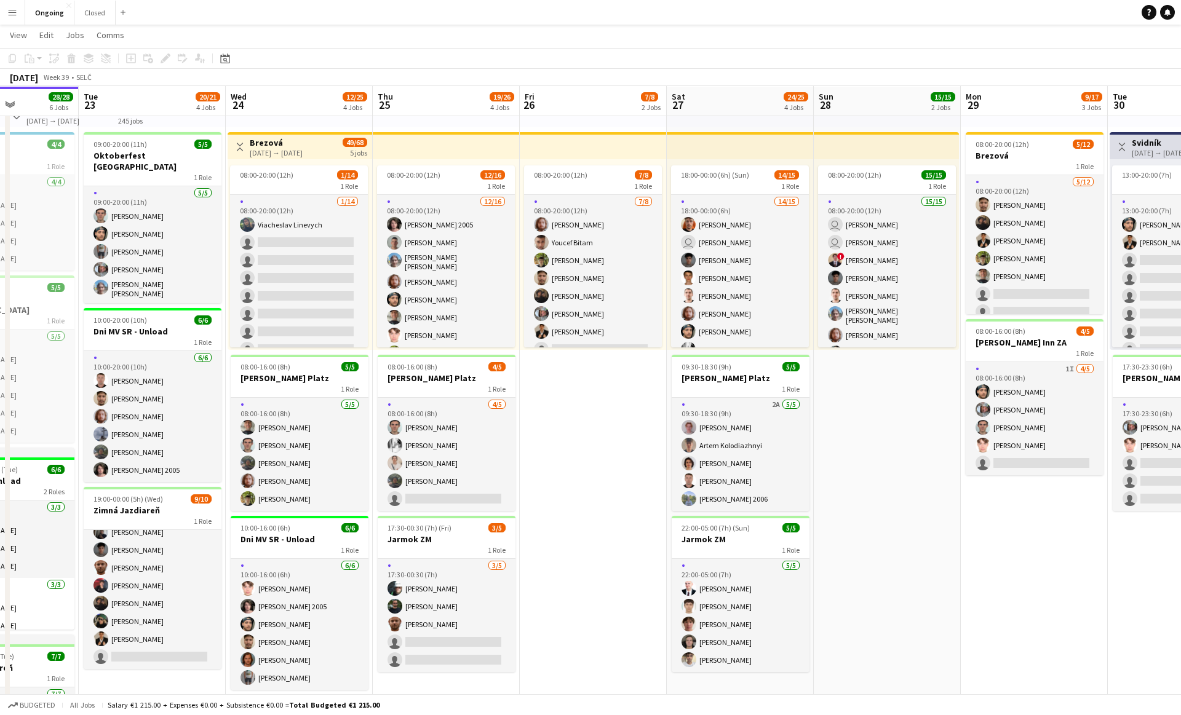
scroll to position [0, 528]
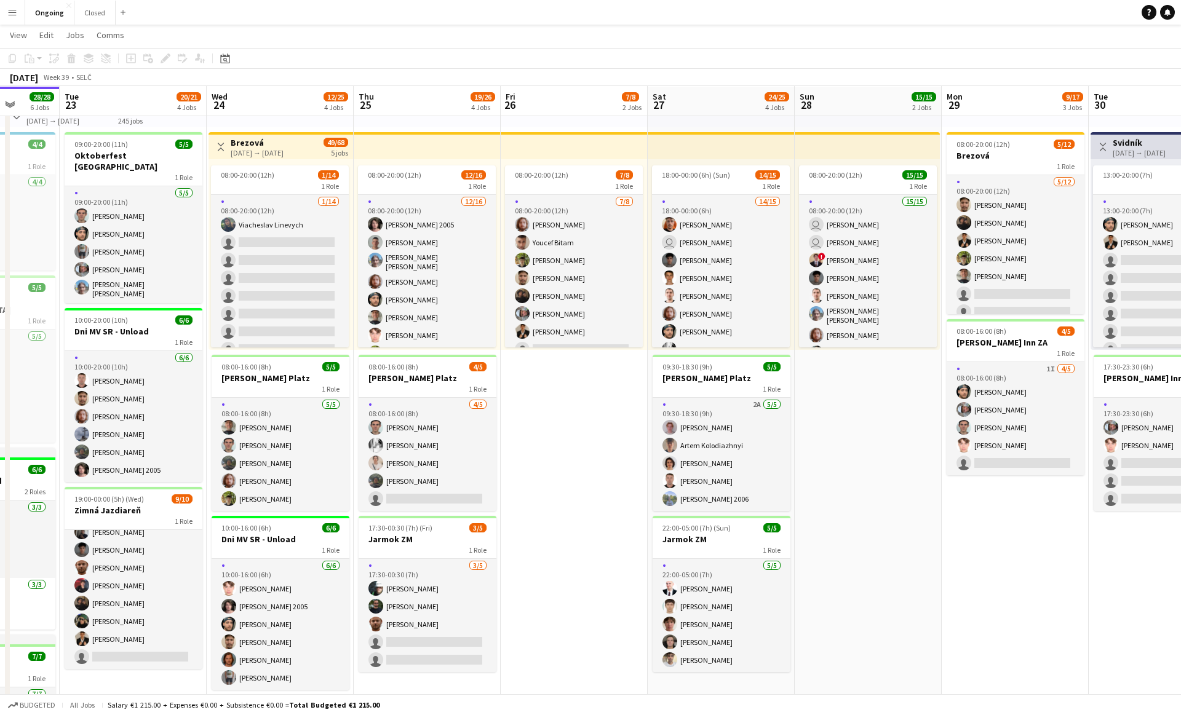
click at [279, 460] on app-date-cell "08:00-20:00 (12h) 15/15 1 Role 15/15 08:00-20:00 (12h) user [PERSON_NAME] user …" at bounding box center [868, 569] width 147 height 949
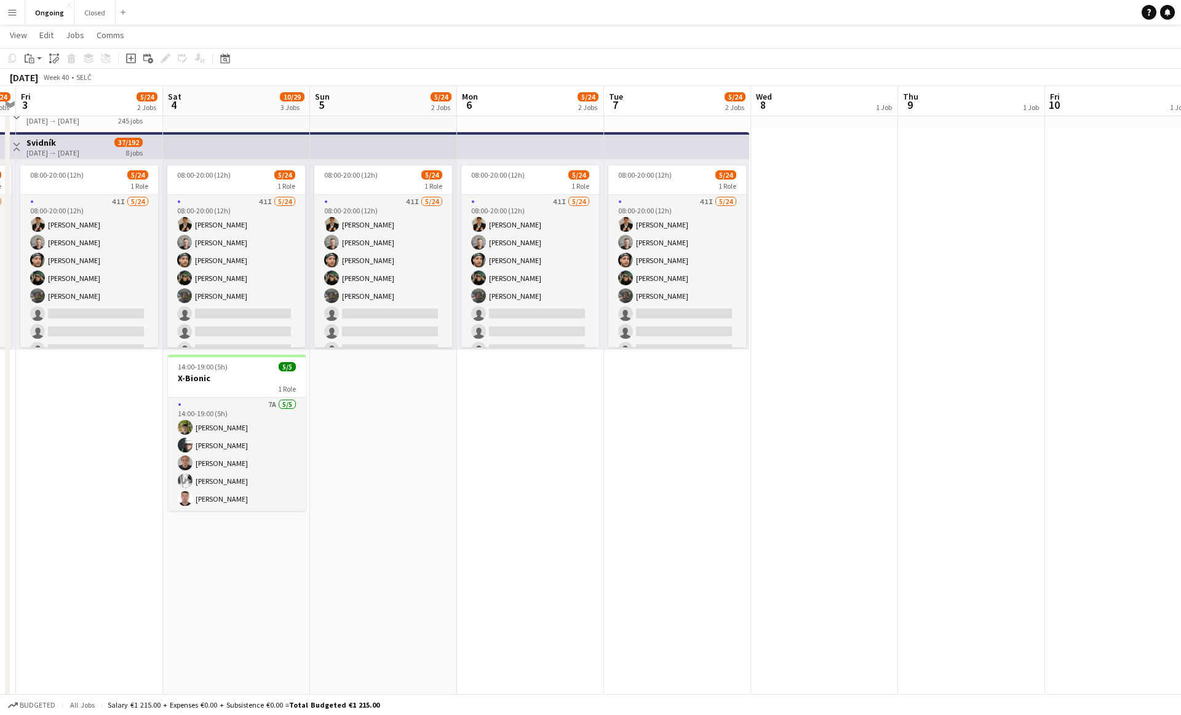
scroll to position [0, 582]
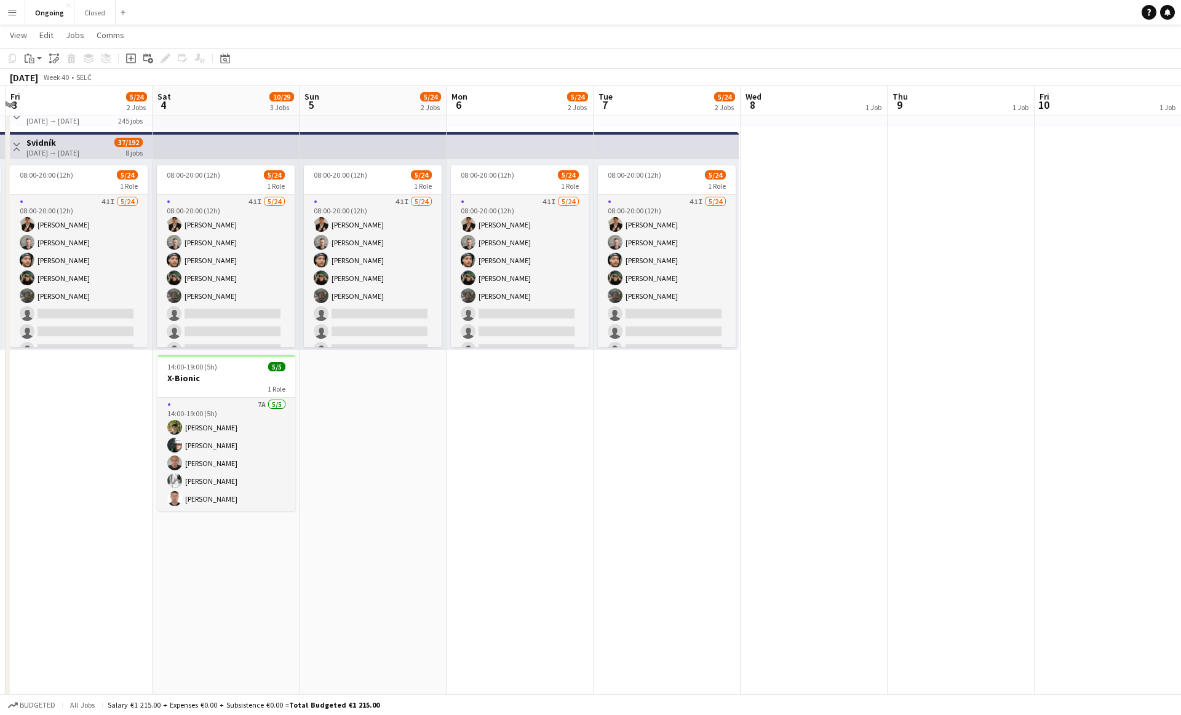
click at [279, 431] on app-date-cell "08:00-20:00 (12h) 5/24 1 Role 41I [DATE] 08:00-20:00 (12h) [PERSON_NAME] [PERSO…" at bounding box center [667, 569] width 147 height 949
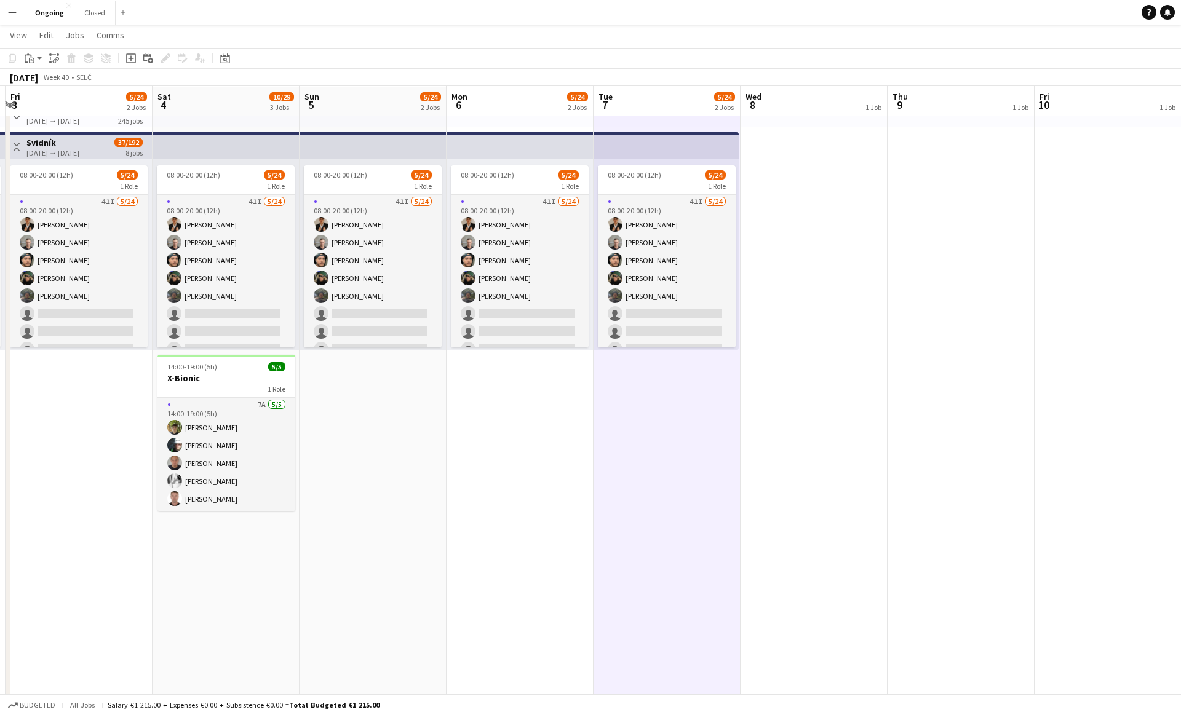
click at [279, 428] on app-date-cell "08:00-20:00 (12h) 5/24 1 Role 41I [DATE] 08:00-20:00 (12h) [PERSON_NAME] [PERSO…" at bounding box center [667, 569] width 147 height 949
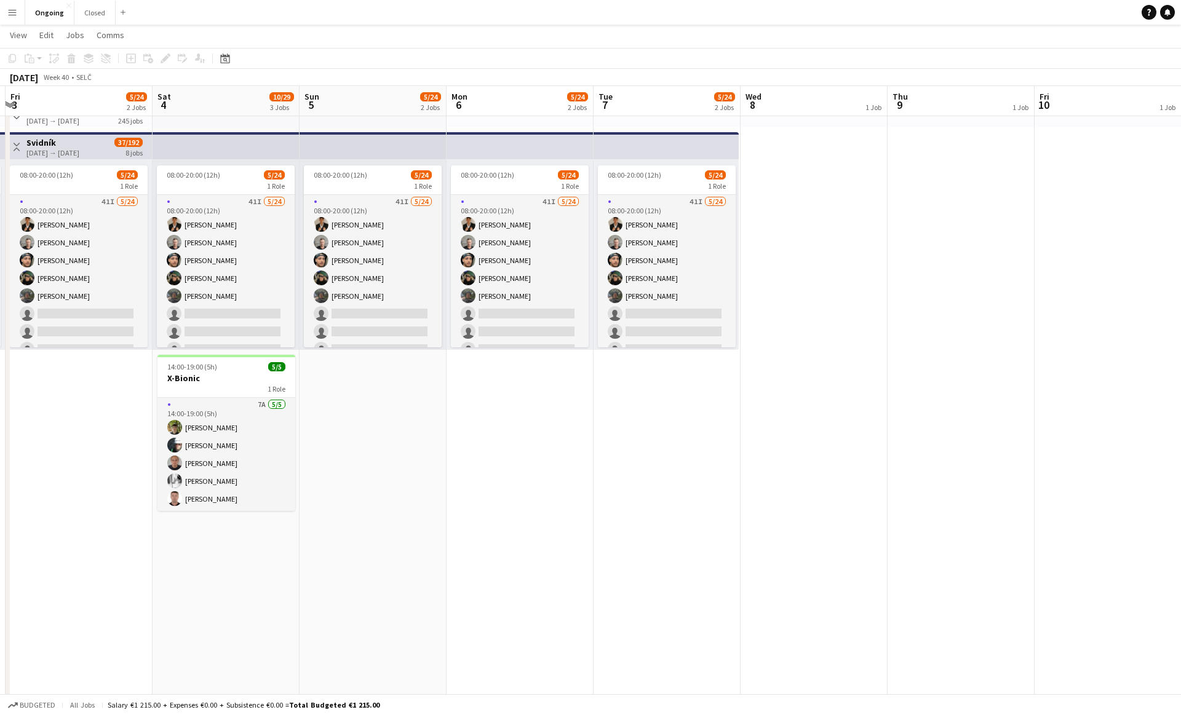
click at [279, 426] on app-date-cell "08:00-20:00 (12h) 5/24 1 Role 41I [DATE] 08:00-20:00 (12h) [PERSON_NAME] [PERSO…" at bounding box center [667, 569] width 147 height 949
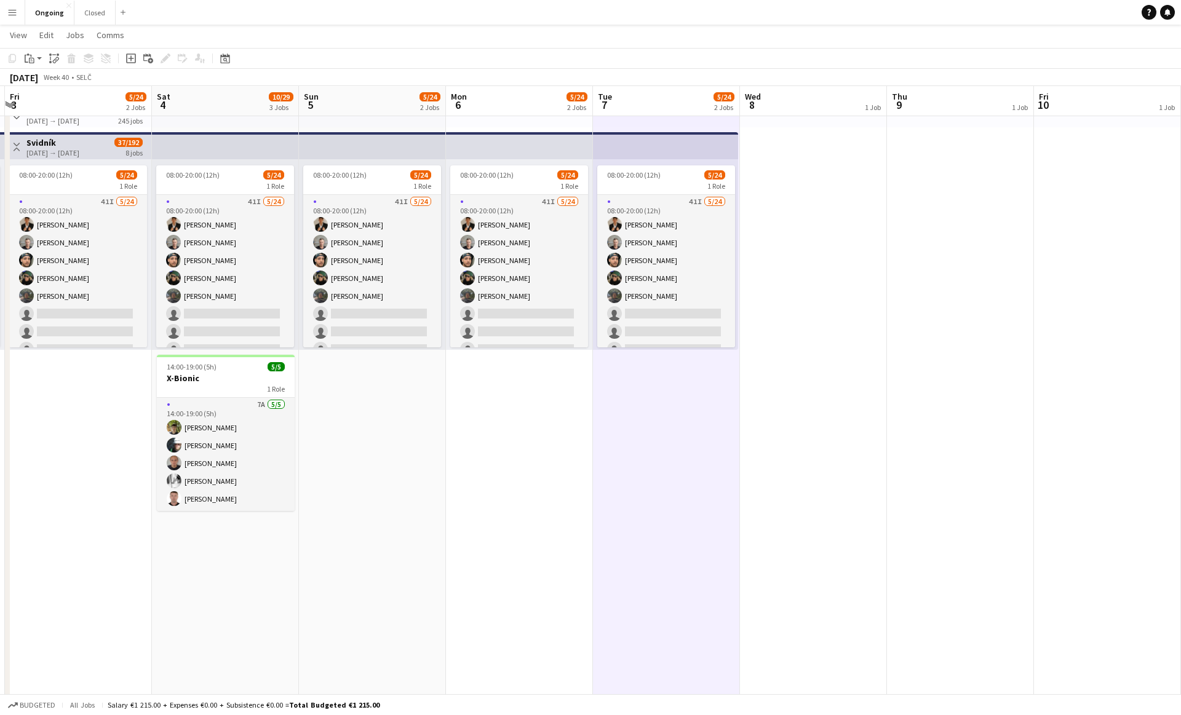
click at [279, 426] on app-date-cell "08:00-20:00 (12h) 5/24 1 Role 41I [DATE] 08:00-20:00 (12h) [PERSON_NAME] [PERSO…" at bounding box center [666, 569] width 147 height 949
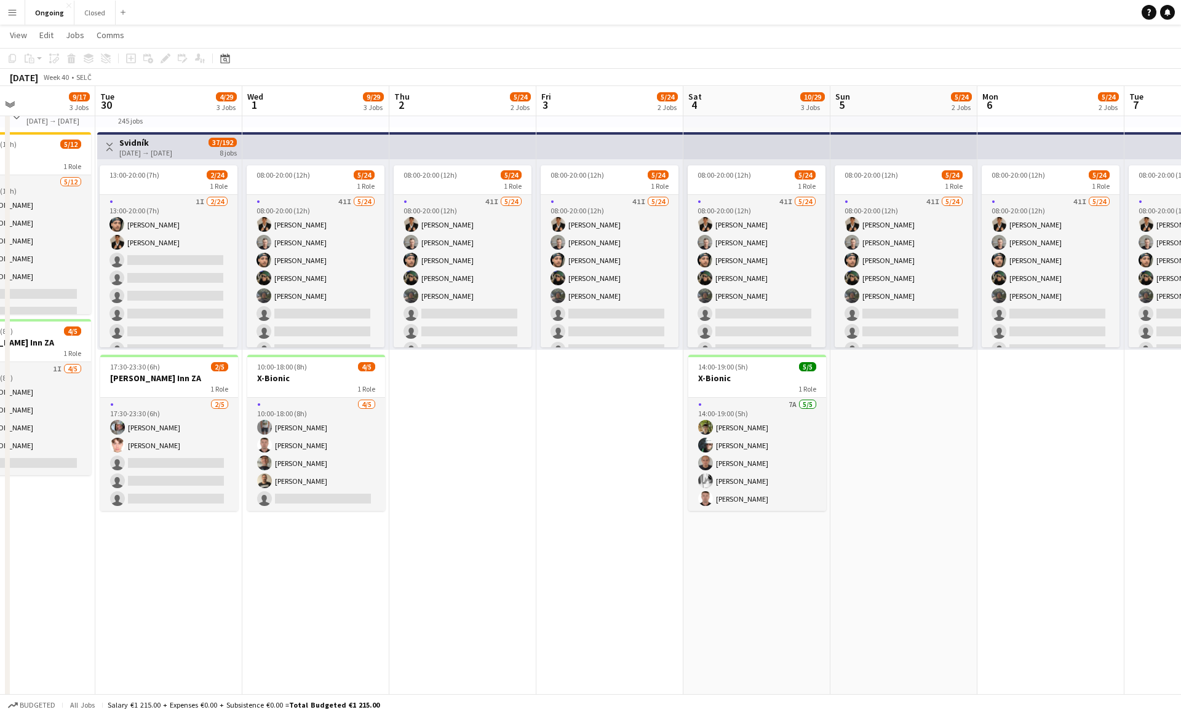
scroll to position [0, 343]
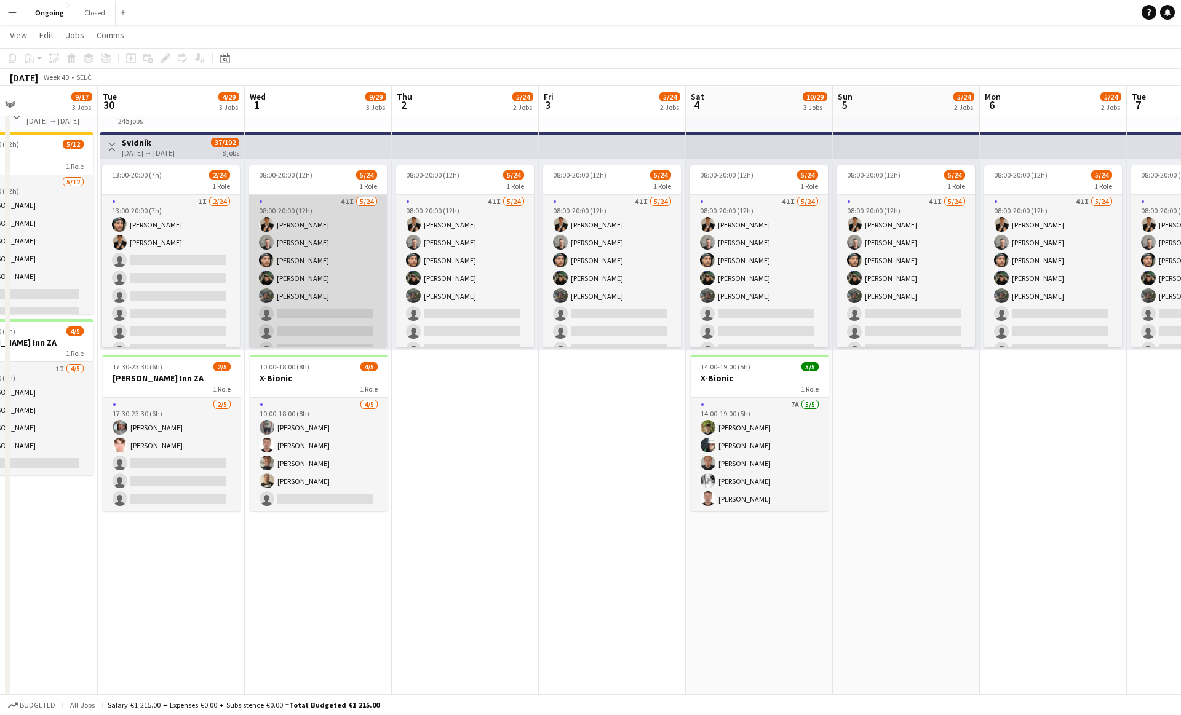
click at [279, 319] on app-card-role "41I [DATE] 08:00-20:00 (12h) [PERSON_NAME] [PERSON_NAME] [PERSON_NAME] [PERSON_…" at bounding box center [318, 421] width 138 height 452
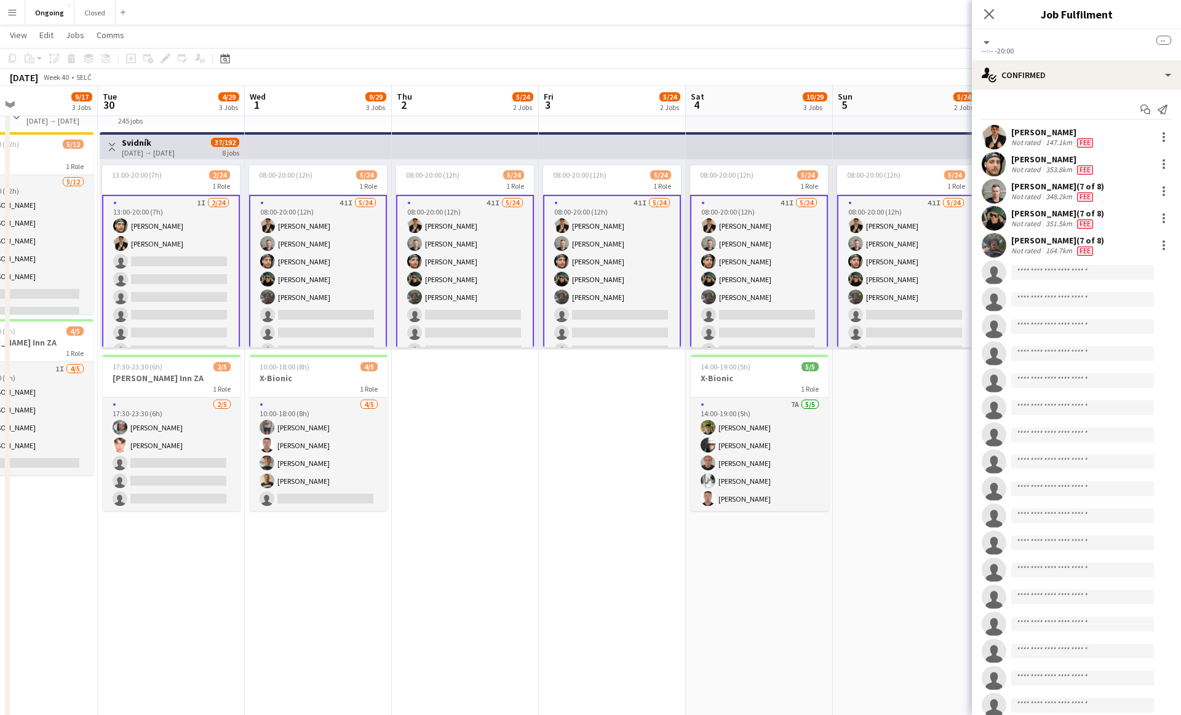
click at [279, 323] on app-card-role "41I [DATE] 08:00-20:00 (12h) [PERSON_NAME] [PERSON_NAME] [PERSON_NAME] [PERSON_…" at bounding box center [318, 422] width 138 height 455
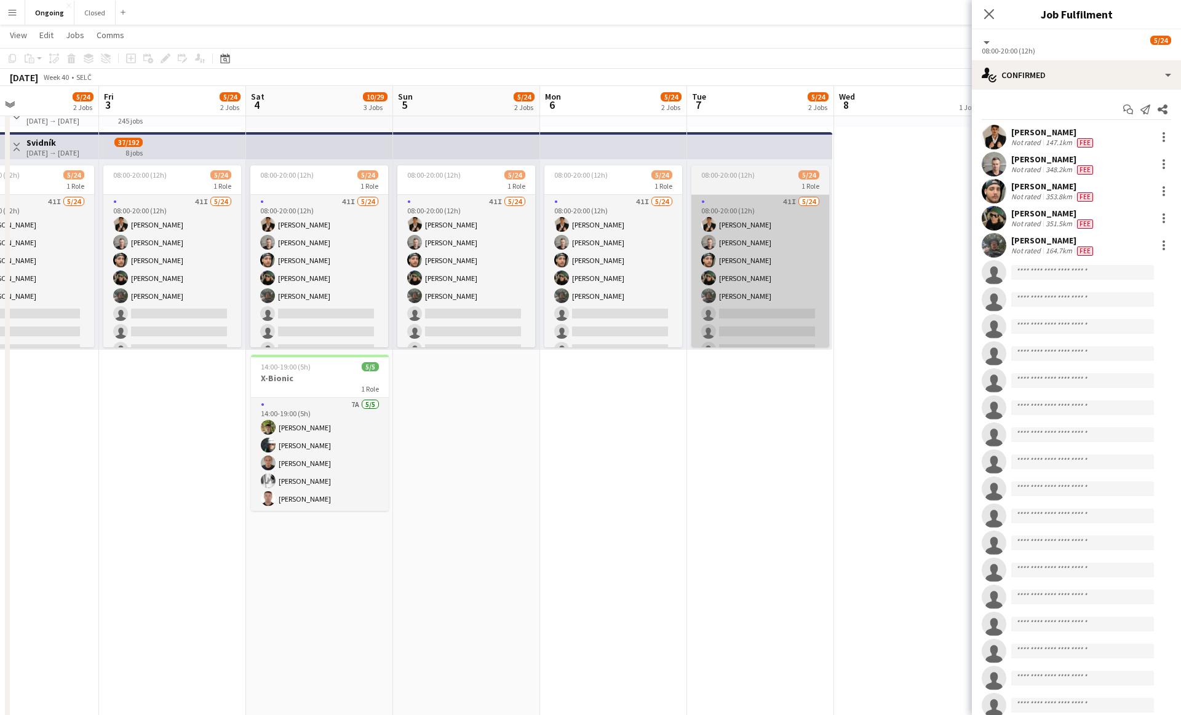
scroll to position [0, 565]
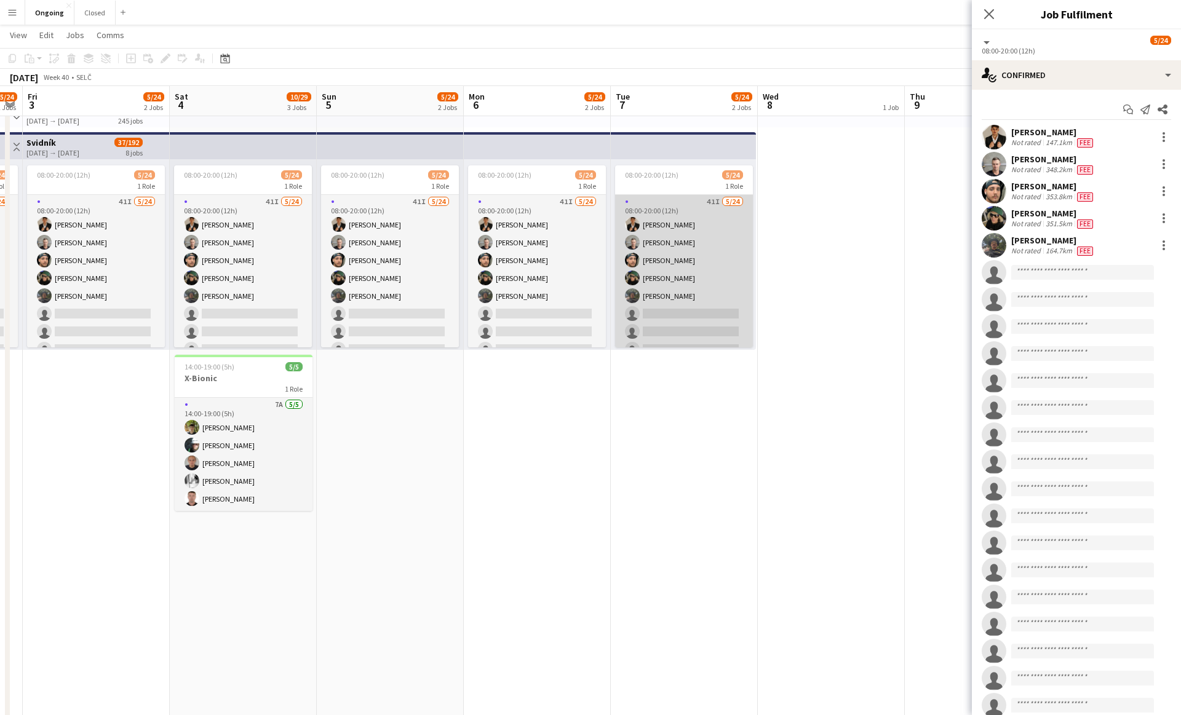
click at [279, 308] on app-card-role "41I [DATE] 08:00-20:00 (12h) [PERSON_NAME] [PERSON_NAME] [PERSON_NAME] [PERSON_…" at bounding box center [684, 421] width 138 height 452
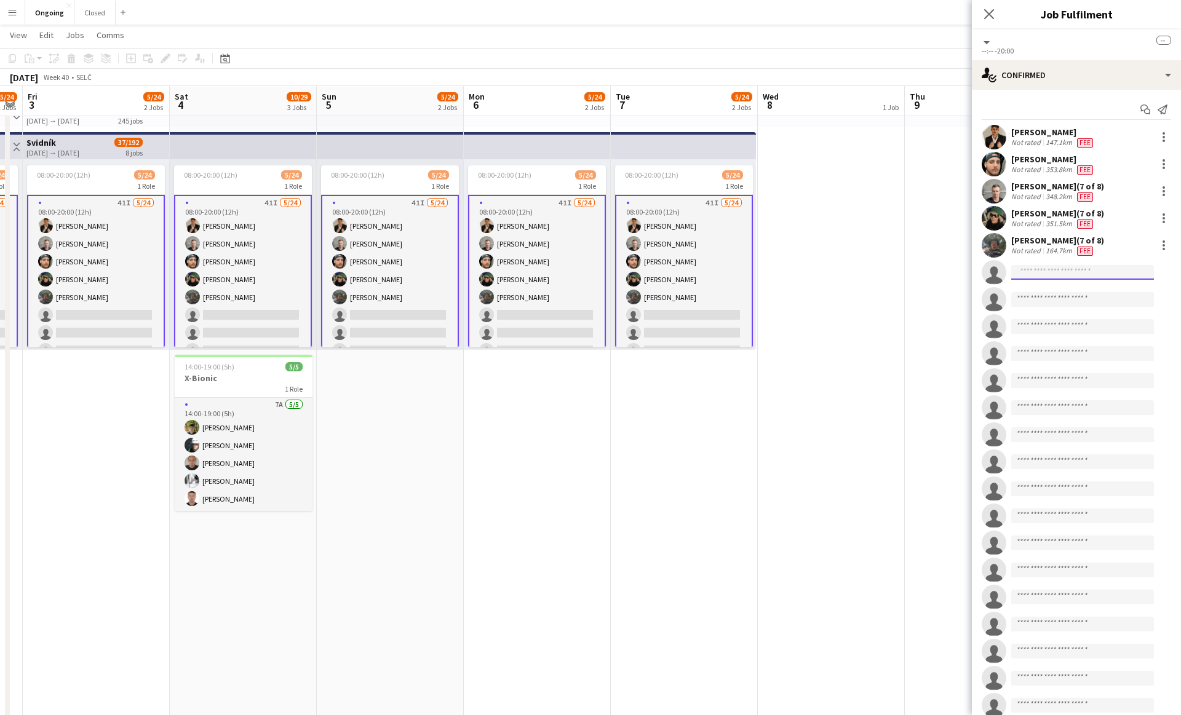
click at [279, 271] on input at bounding box center [1082, 272] width 143 height 15
type input "***"
click at [279, 315] on span "[EMAIL_ADDRESS][DOMAIN_NAME]" at bounding box center [1082, 311] width 123 height 10
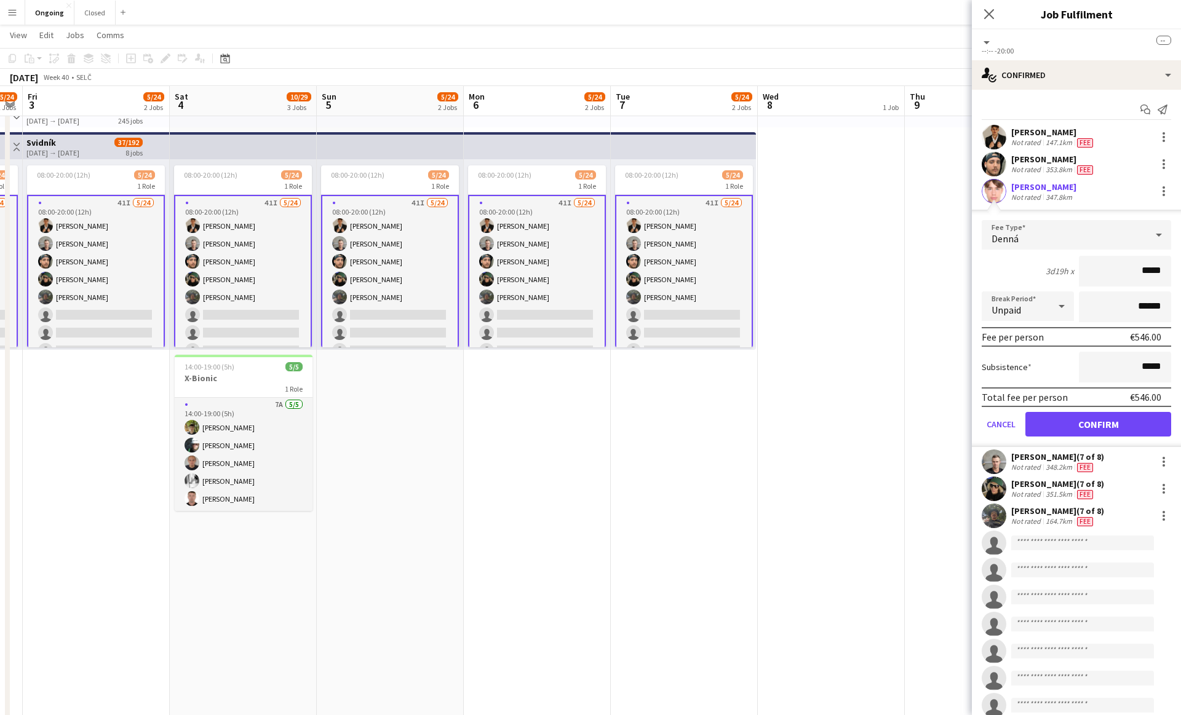
click at [279, 238] on span "Denná" at bounding box center [1004, 238] width 27 height 12
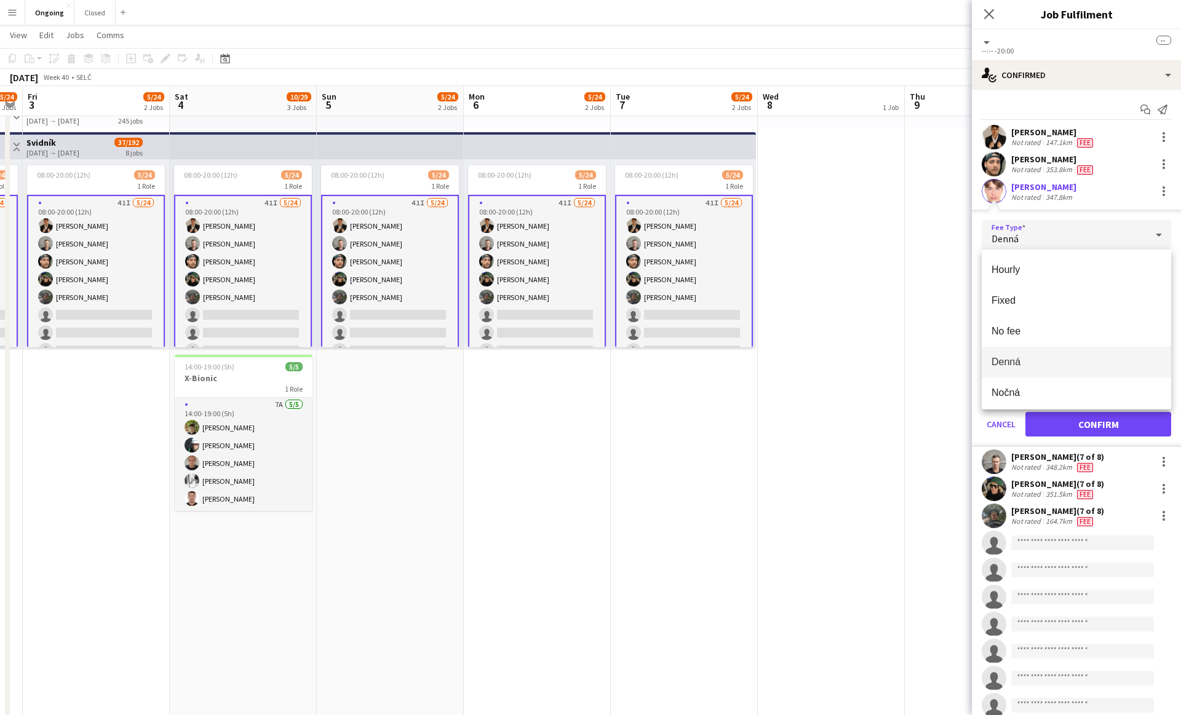
click at [279, 238] on div at bounding box center [590, 357] width 1181 height 715
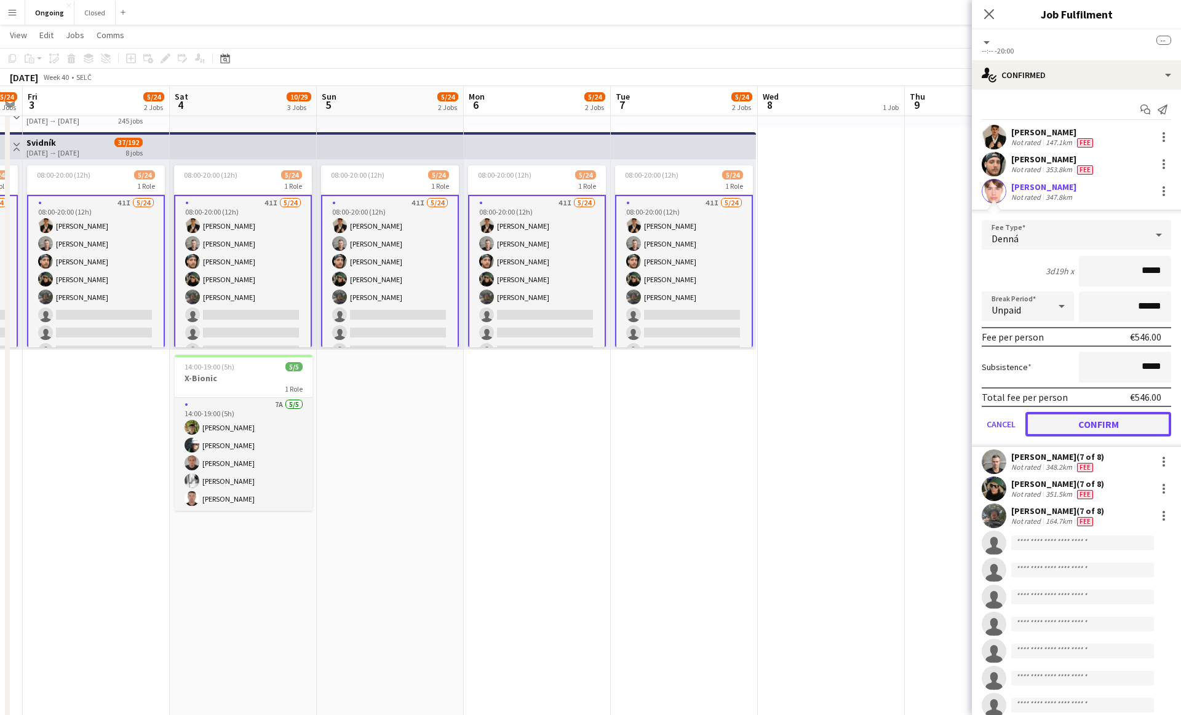
click at [279, 429] on button "Confirm" at bounding box center [1098, 424] width 146 height 25
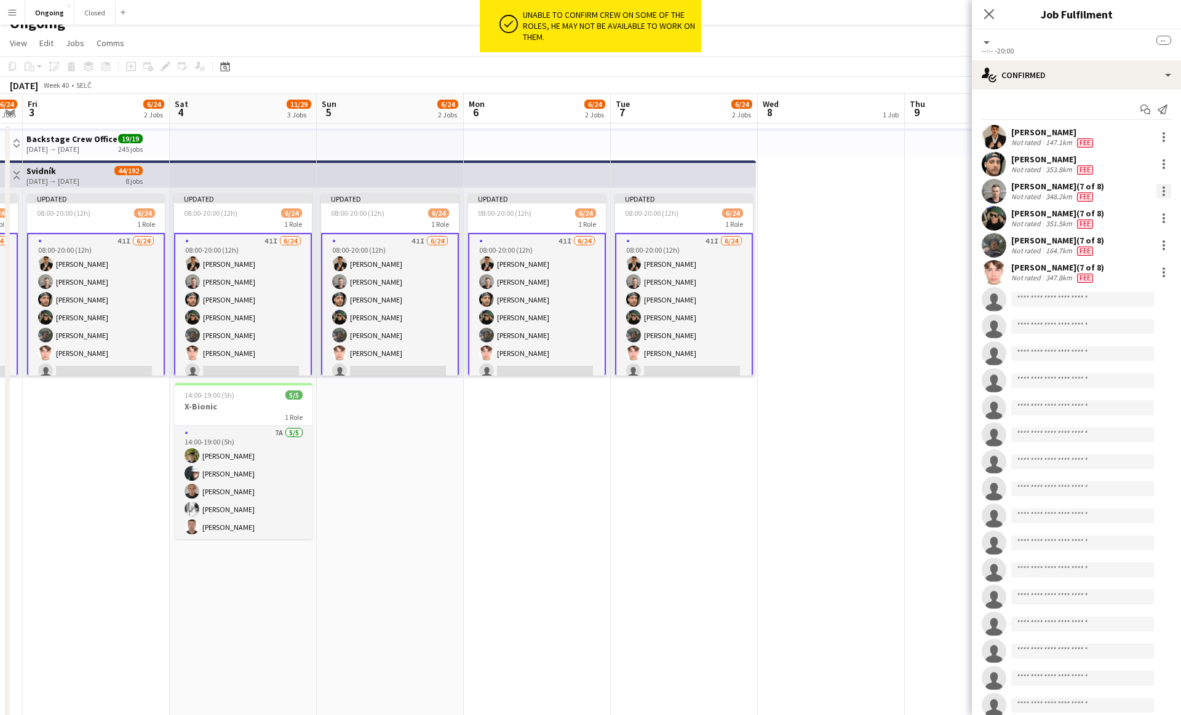
scroll to position [0, 0]
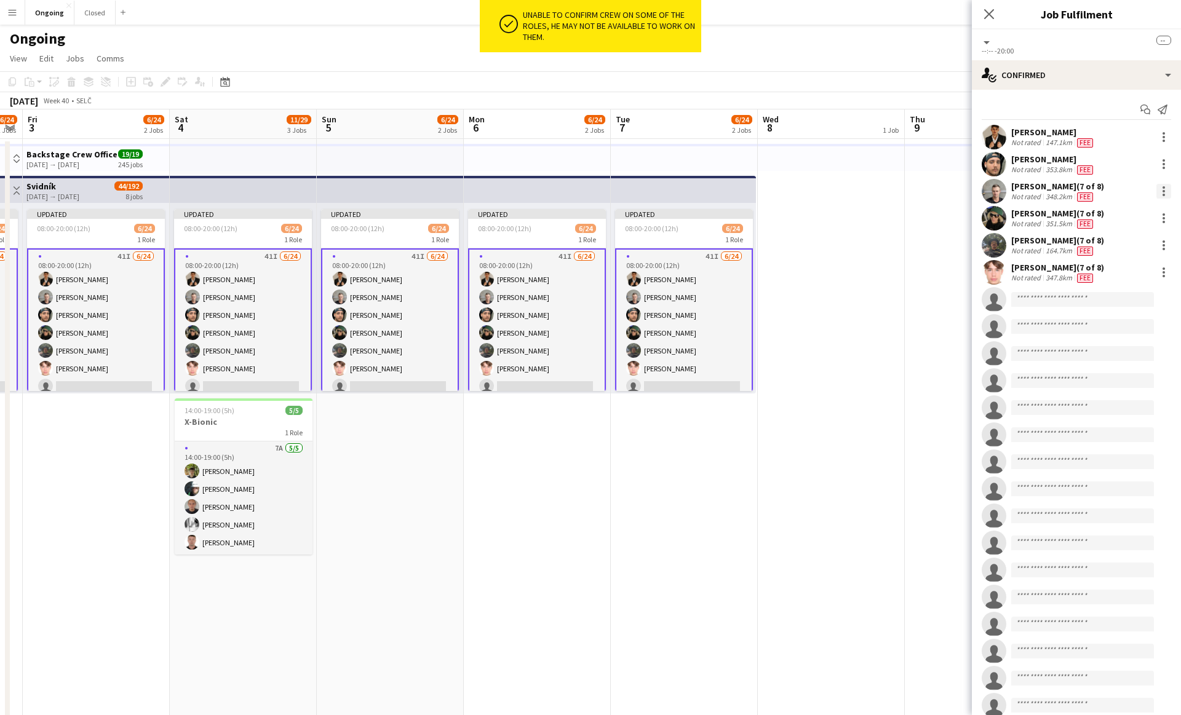
click at [279, 190] on div at bounding box center [1163, 191] width 15 height 15
click at [279, 328] on span "Set as supervisor" at bounding box center [1123, 332] width 76 height 10
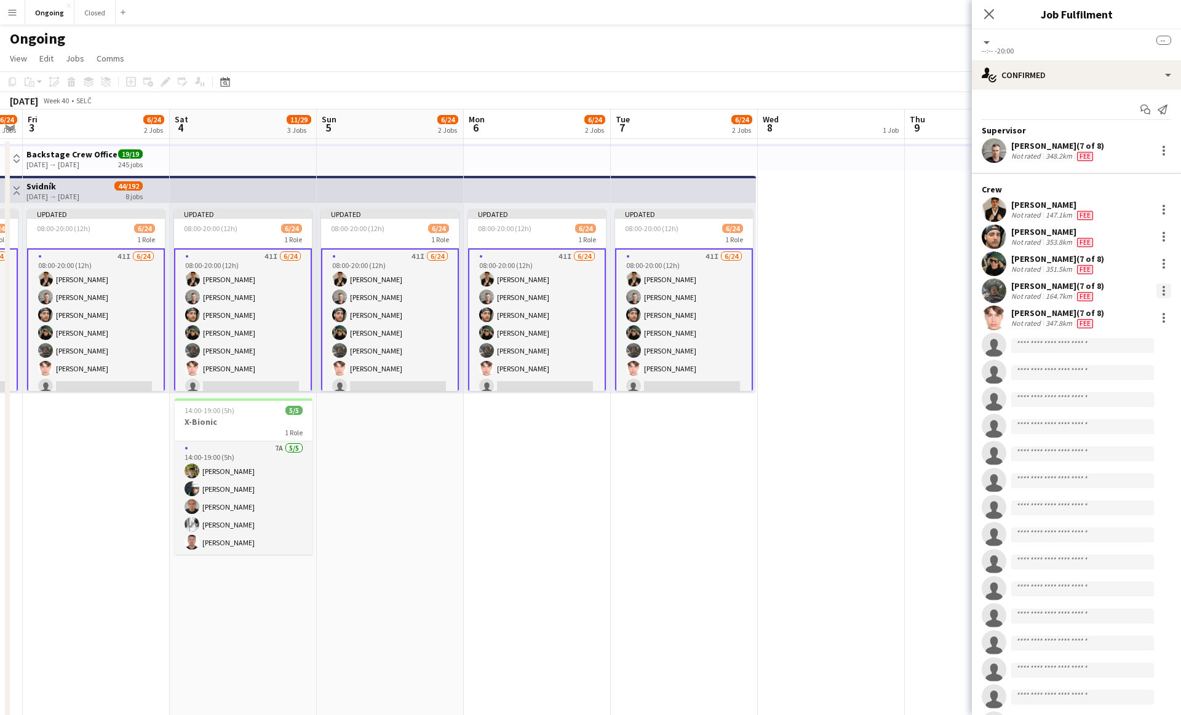
click at [279, 292] on div at bounding box center [1163, 291] width 2 height 2
click at [279, 438] on button "Set as supervisor" at bounding box center [1123, 432] width 96 height 30
click at [279, 319] on app-date-cell at bounding box center [831, 613] width 147 height 949
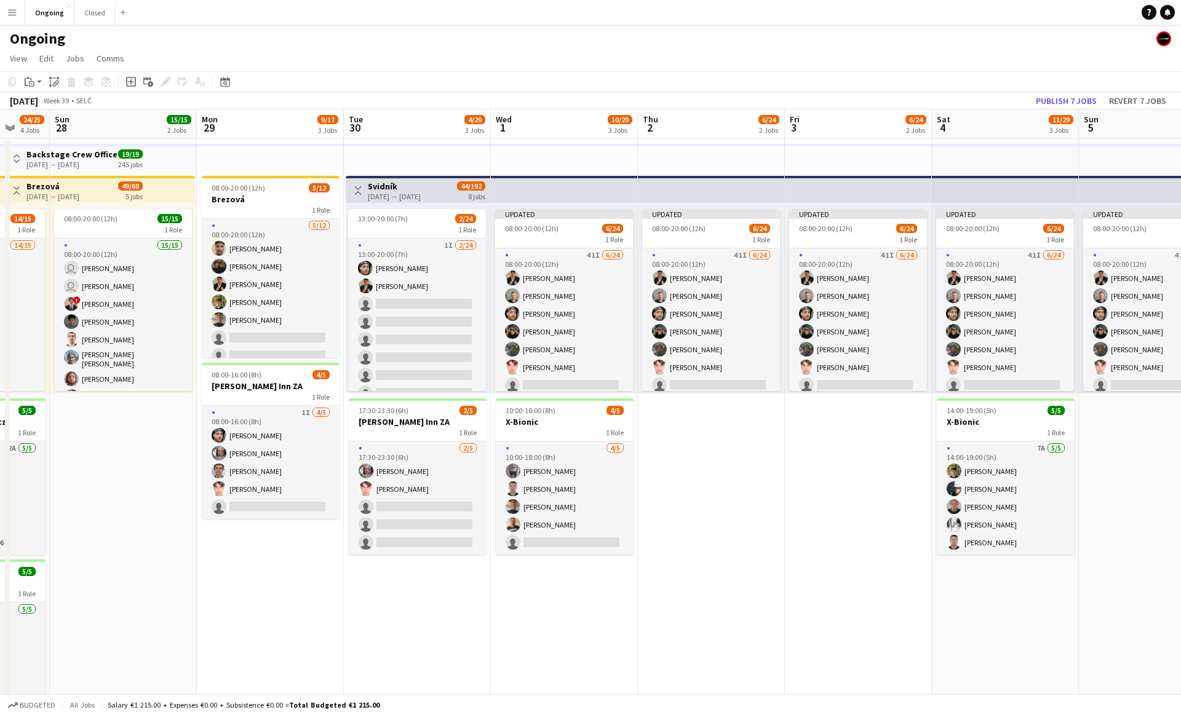
scroll to position [0, 387]
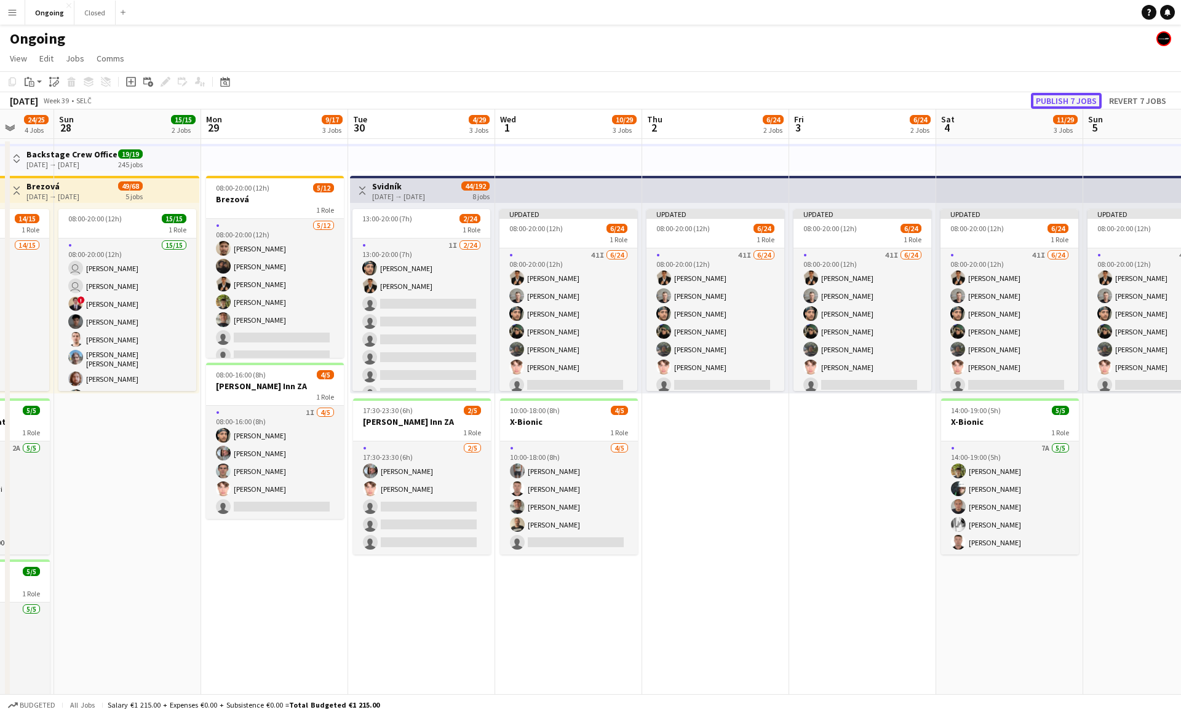
click at [279, 103] on button "Publish 7 jobs" at bounding box center [1066, 101] width 71 height 16
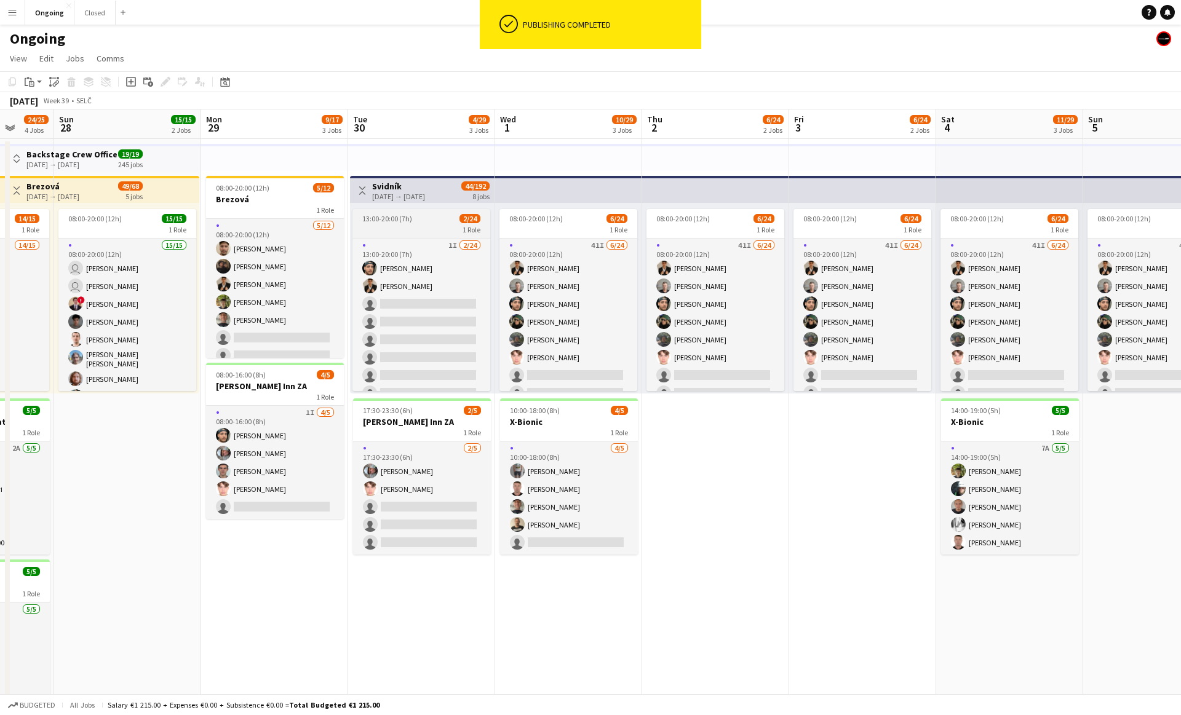
click at [279, 228] on div "1 Role" at bounding box center [421, 229] width 138 height 10
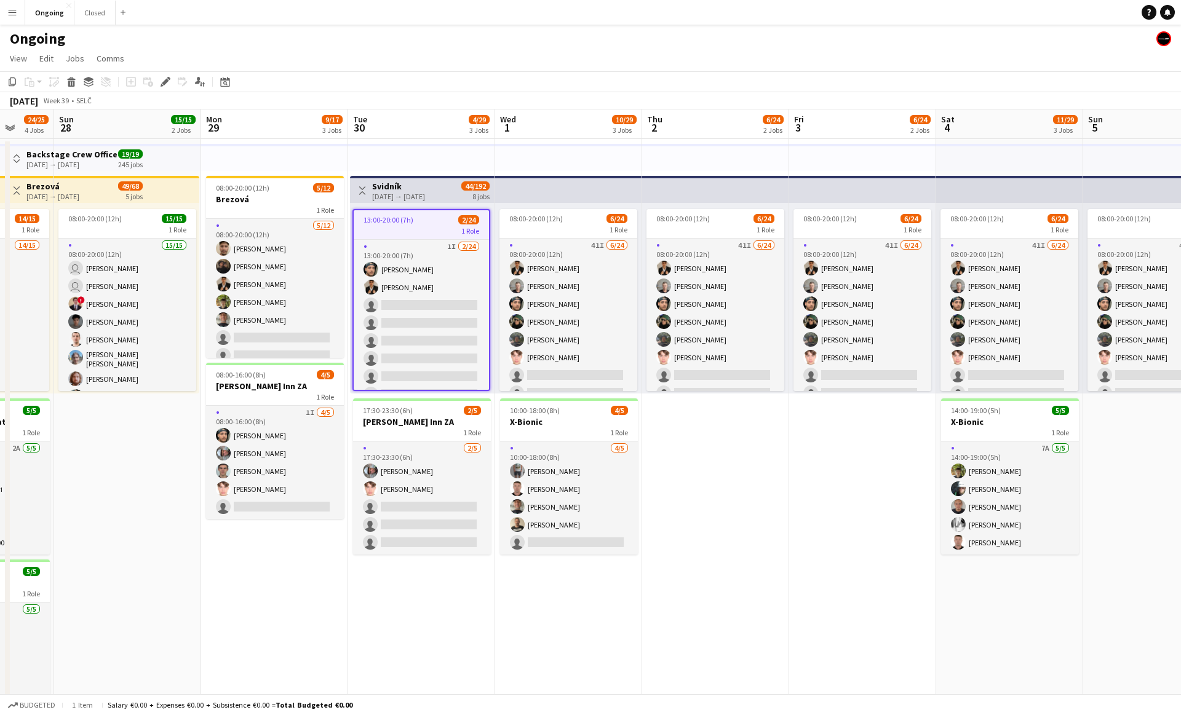
click at [279, 527] on app-date-cell "08:00-20:00 (12h) 6/24 1 Role 41I [DATE] 08:00-20:00 (12h) [PERSON_NAME] [PERSO…" at bounding box center [715, 613] width 147 height 949
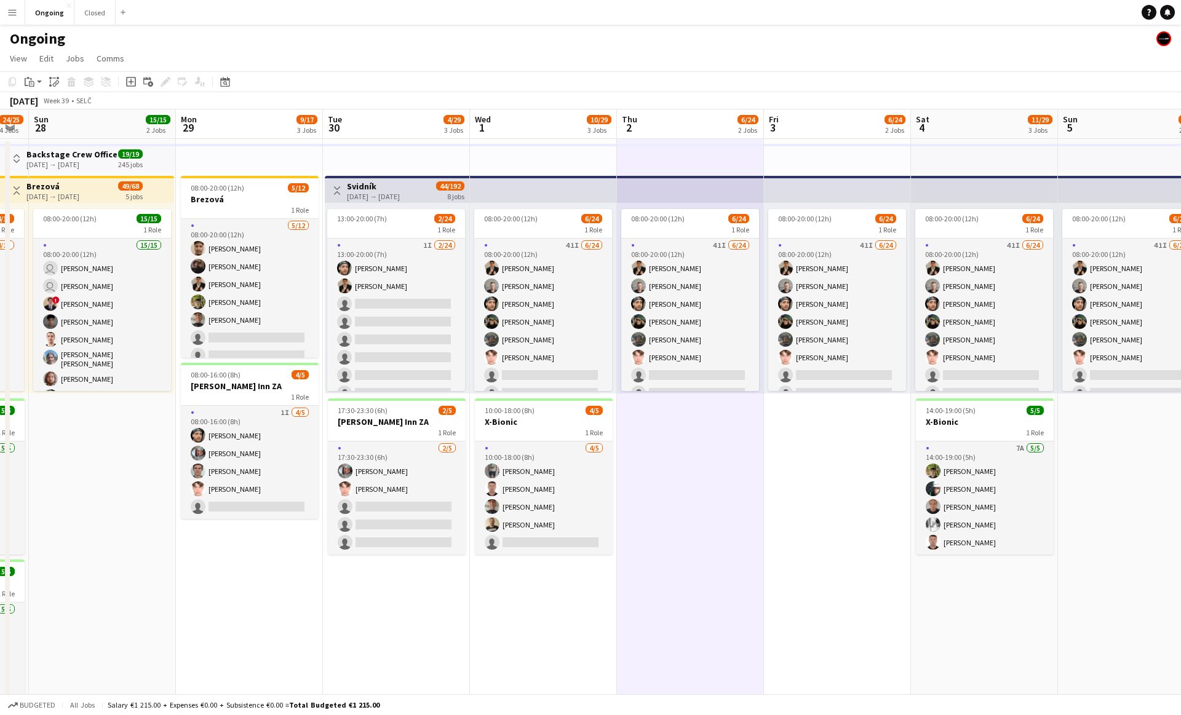
scroll to position [0, 413]
click at [279, 480] on app-date-cell "08:00-20:00 (12h) 6/24 1 Role 41I [DATE] 08:00-20:00 (12h) [PERSON_NAME] [PERSO…" at bounding box center [689, 613] width 147 height 949
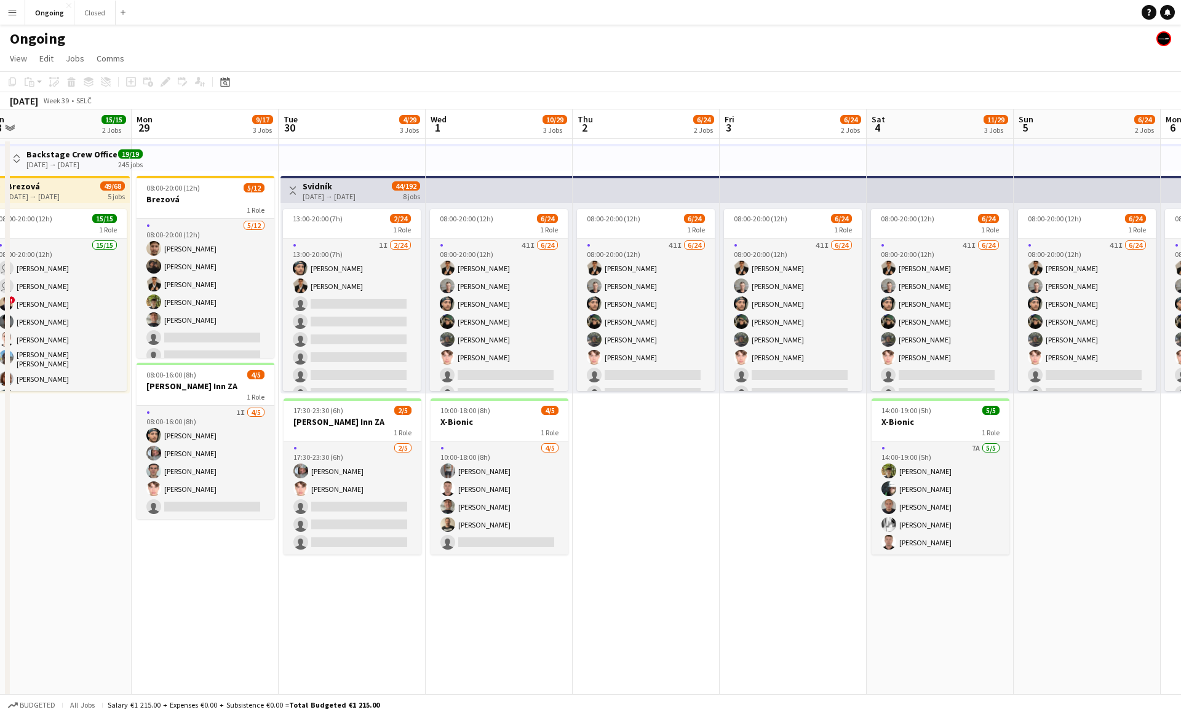
scroll to position [0, 290]
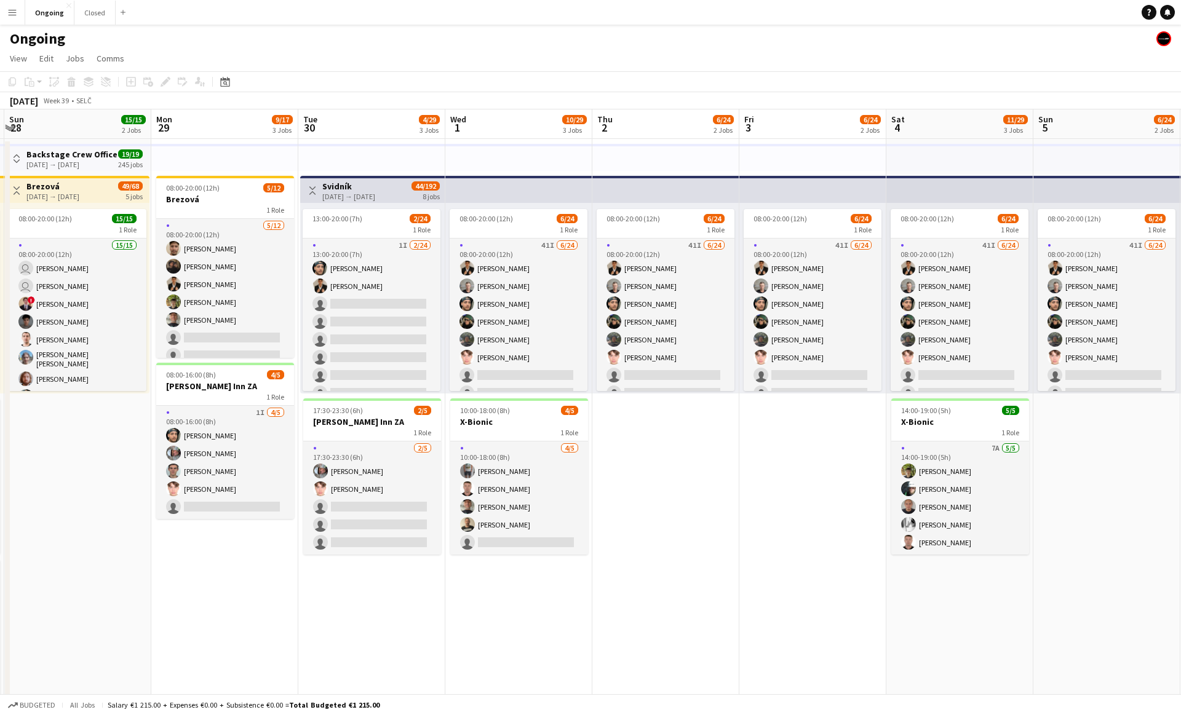
click at [279, 474] on app-date-cell "08:00-20:00 (12h) 6/24 1 Role 41I [DATE] 08:00-20:00 (12h) [PERSON_NAME] [PERSO…" at bounding box center [812, 613] width 147 height 949
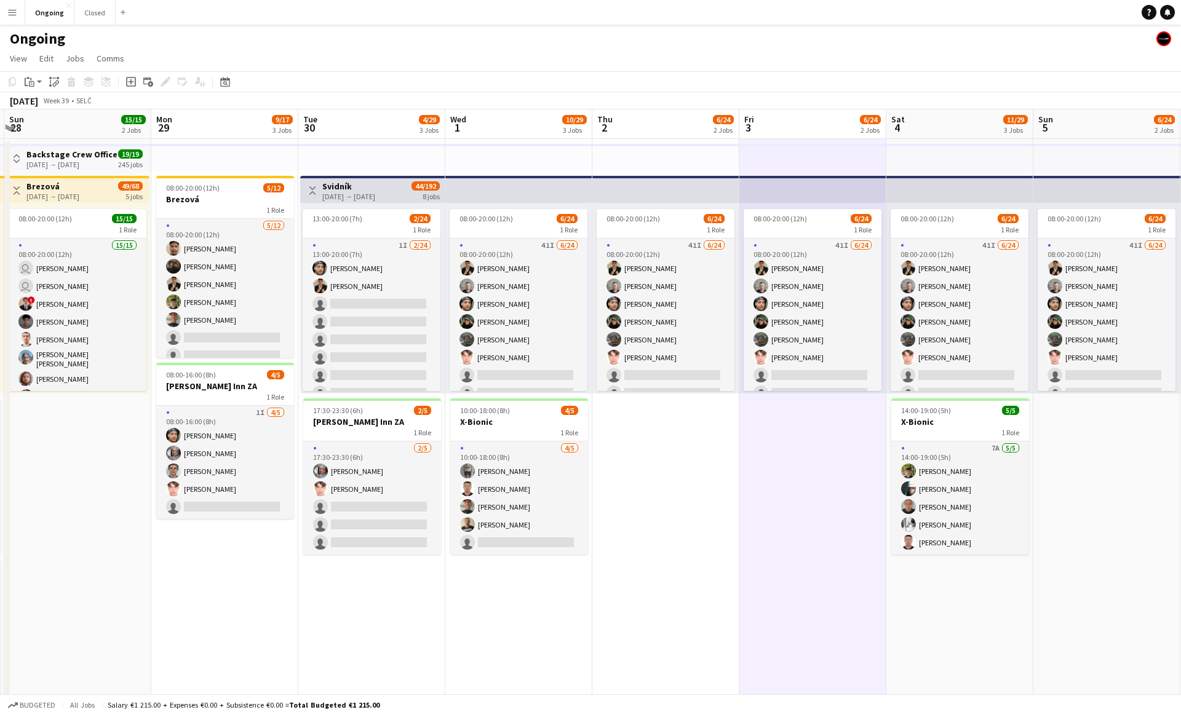
click at [279, 472] on app-date-cell "08:00-20:00 (12h) 6/24 1 Role 41I [DATE] 08:00-20:00 (12h) [PERSON_NAME] [PERSO…" at bounding box center [812, 613] width 147 height 949
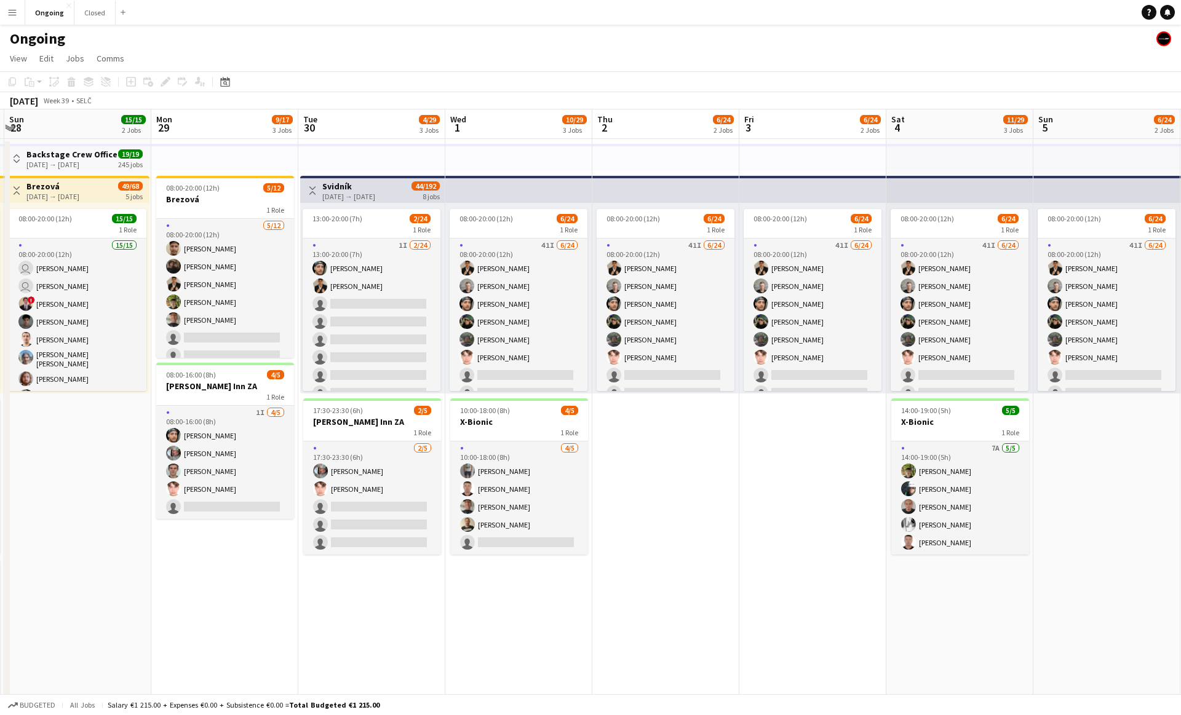
click at [279, 480] on app-date-cell "08:00-20:00 (12h) 6/24 1 Role 41I [DATE] 08:00-20:00 (12h) [PERSON_NAME] [PERSO…" at bounding box center [812, 613] width 147 height 949
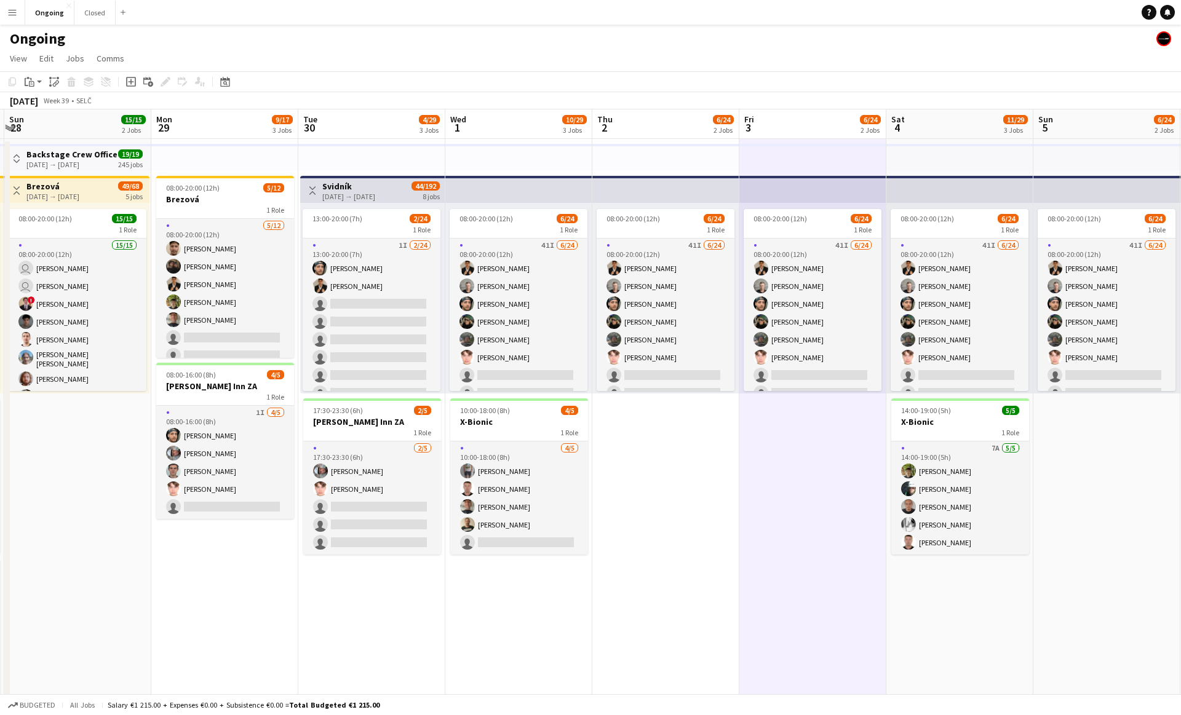
click at [279, 480] on app-date-cell "08:00-20:00 (12h) 6/24 1 Role 41I [DATE] 08:00-20:00 (12h) [PERSON_NAME] [PERSO…" at bounding box center [812, 613] width 147 height 949
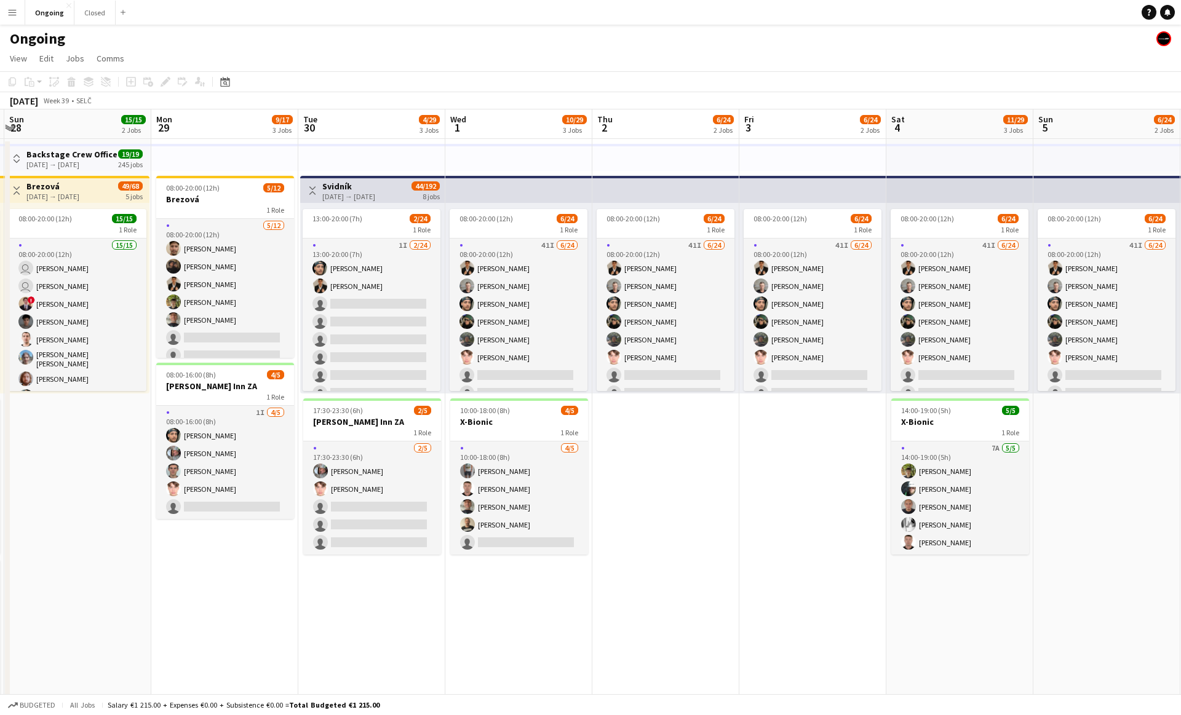
click at [279, 476] on app-date-cell "08:00-20:00 (12h) 6/24 1 Role 41I [DATE] 08:00-20:00 (12h) [PERSON_NAME] [PERSO…" at bounding box center [665, 613] width 147 height 949
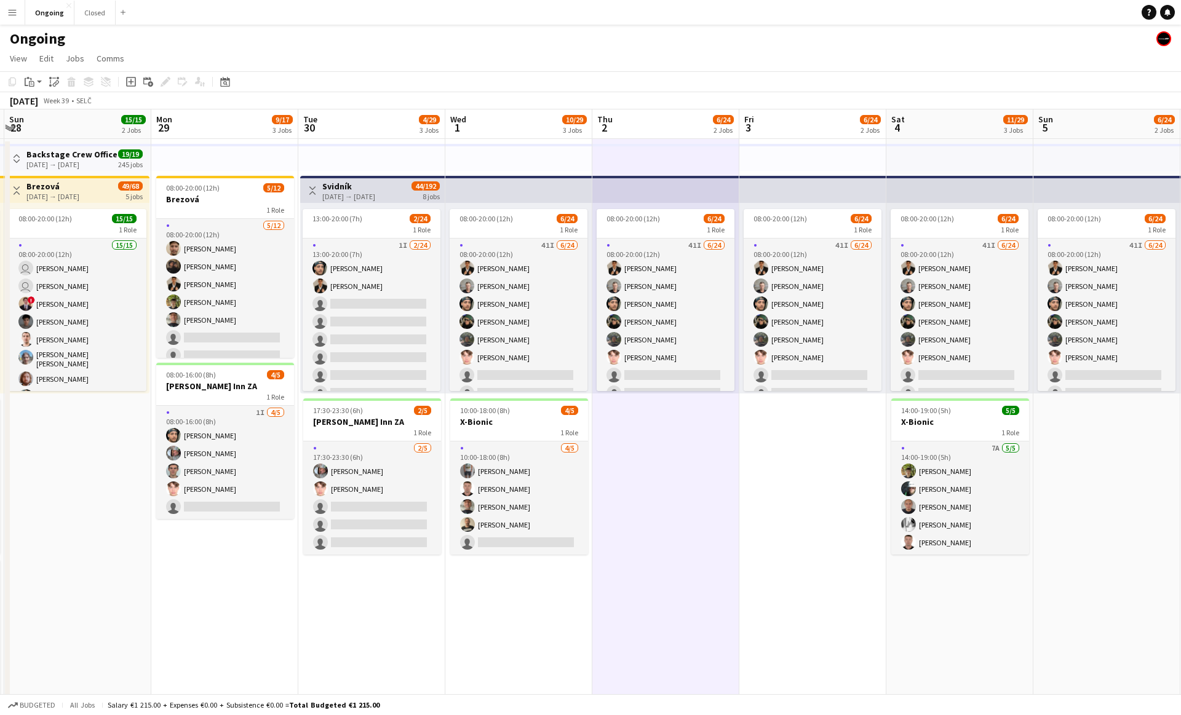
click at [279, 476] on app-date-cell "08:00-20:00 (12h) 6/24 1 Role 41I [DATE] 08:00-20:00 (12h) [PERSON_NAME] [PERSO…" at bounding box center [665, 613] width 147 height 949
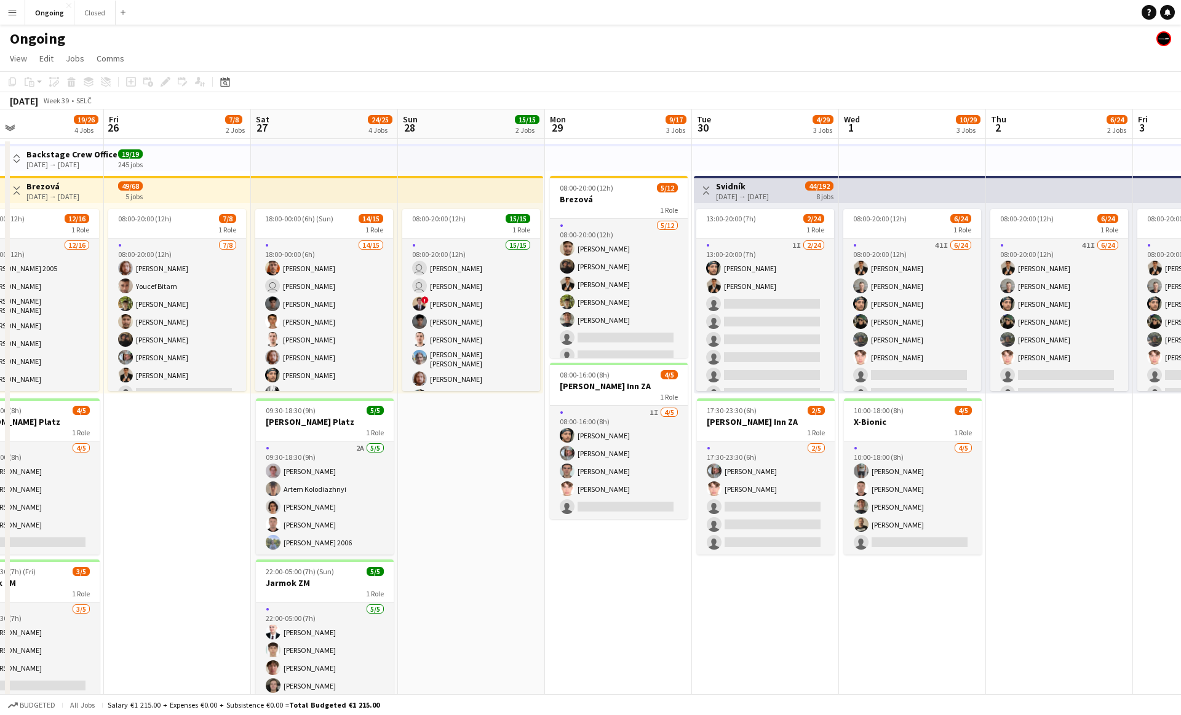
scroll to position [0, 335]
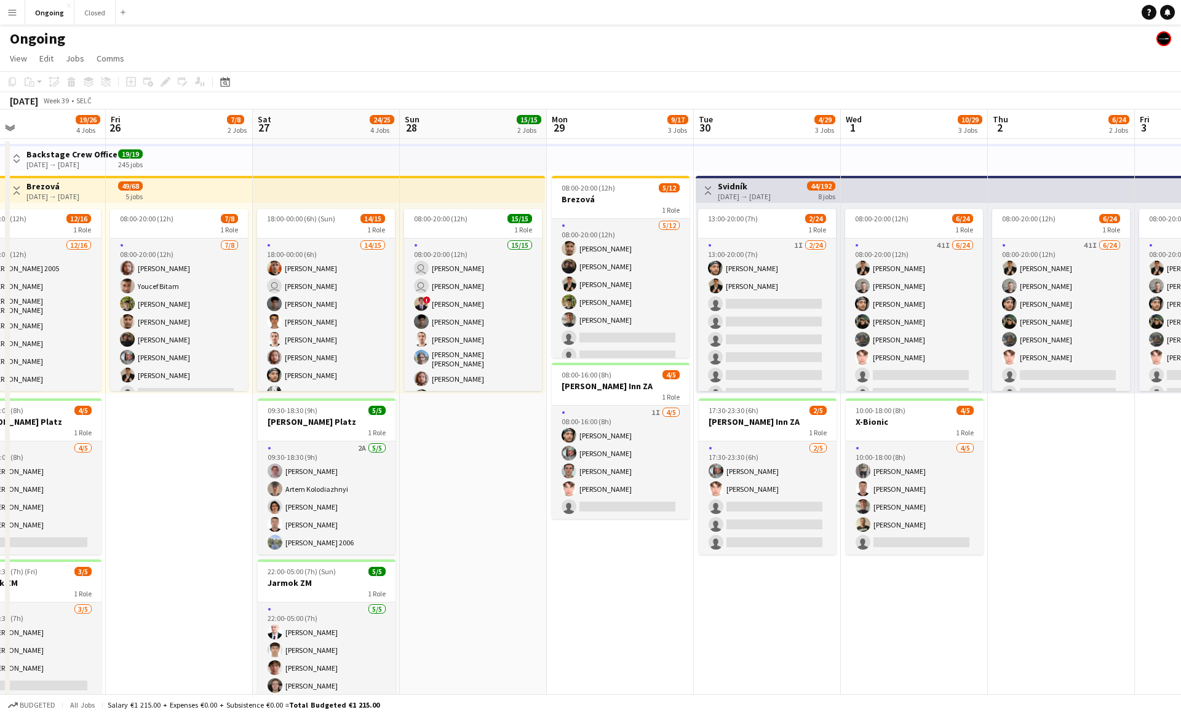
click at [279, 459] on app-date-cell "08:00-20:00 (12h) 15/15 1 Role 15/15 08:00-20:00 (12h) user [PERSON_NAME] user …" at bounding box center [473, 613] width 147 height 949
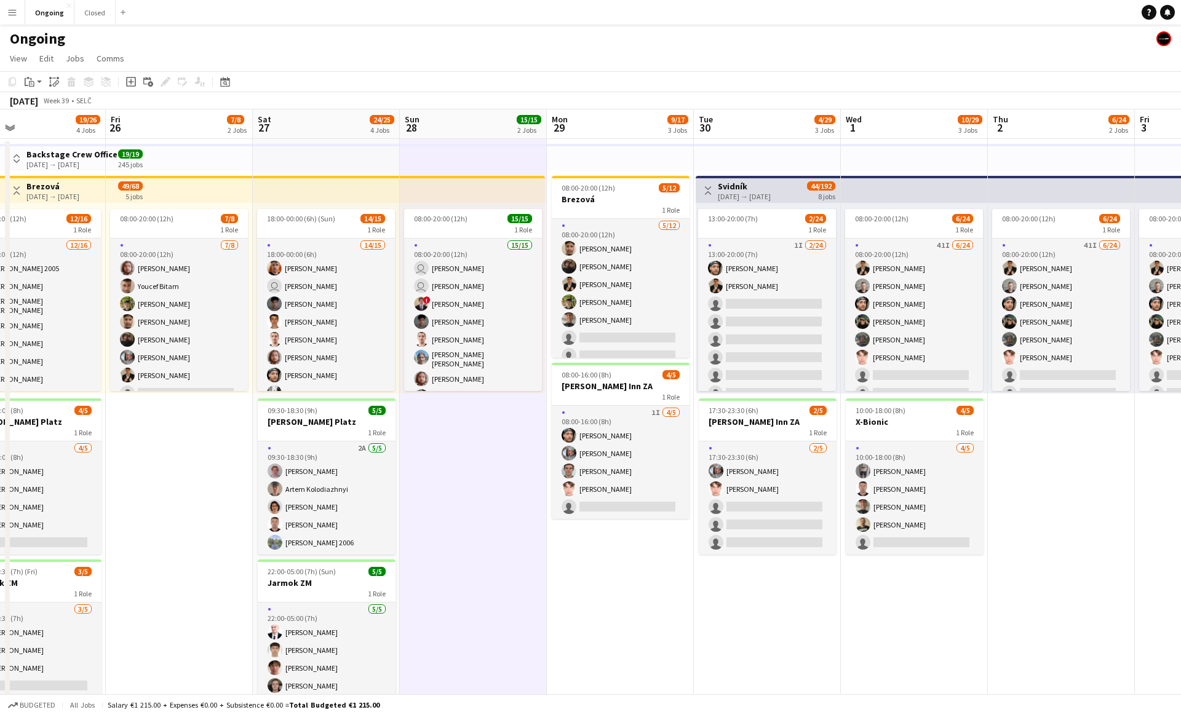
click at [279, 459] on app-date-cell "08:00-20:00 (12h) 15/15 1 Role 15/15 08:00-20:00 (12h) user [PERSON_NAME] user …" at bounding box center [473, 613] width 147 height 949
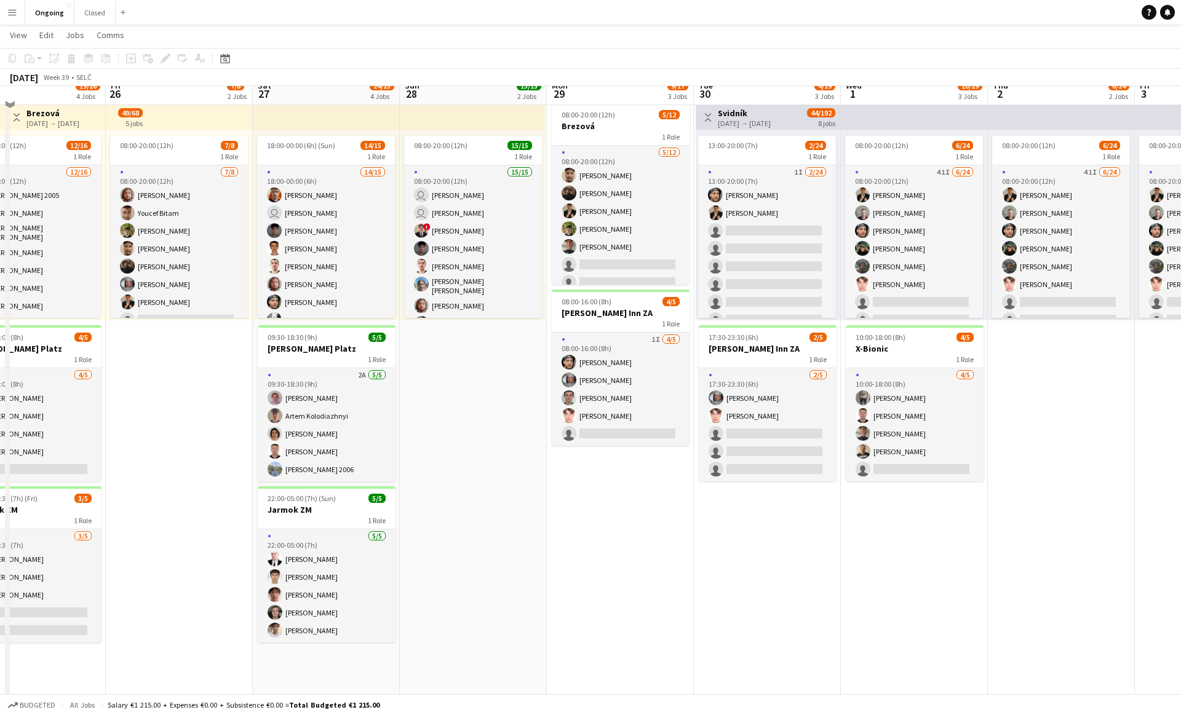
scroll to position [0, 0]
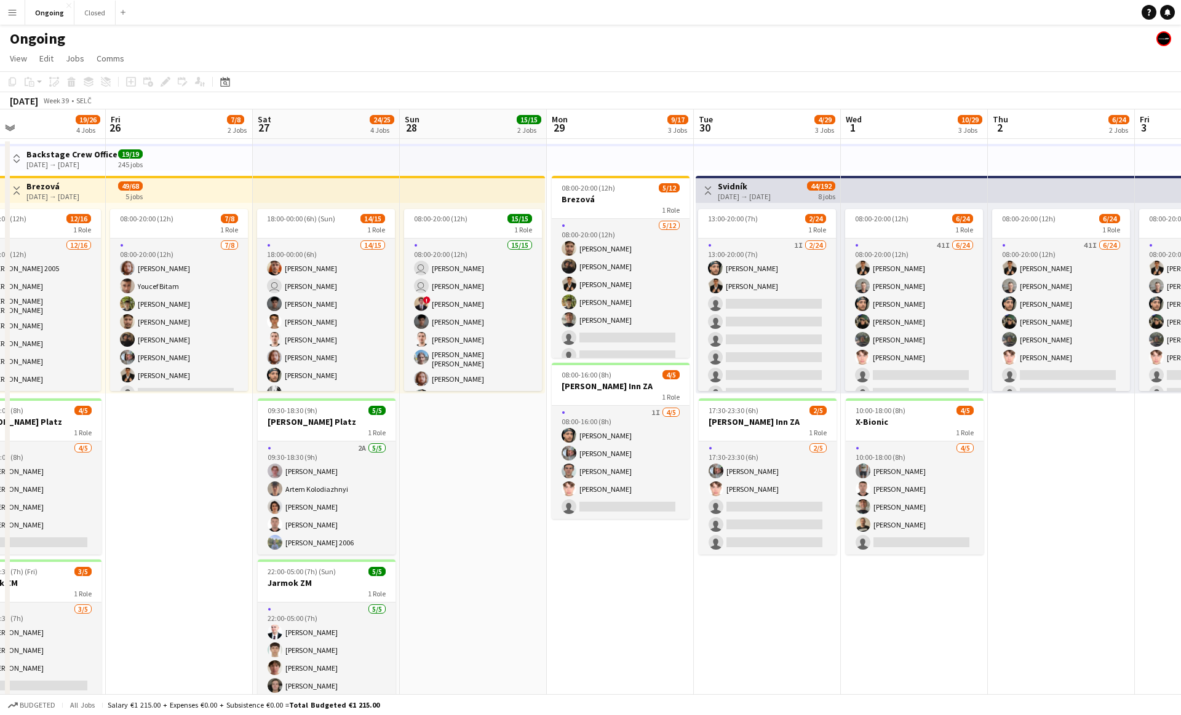
click at [279, 459] on app-date-cell "08:00-20:00 (12h) 15/15 1 Role 15/15 08:00-20:00 (12h) user [PERSON_NAME] user …" at bounding box center [473, 613] width 147 height 949
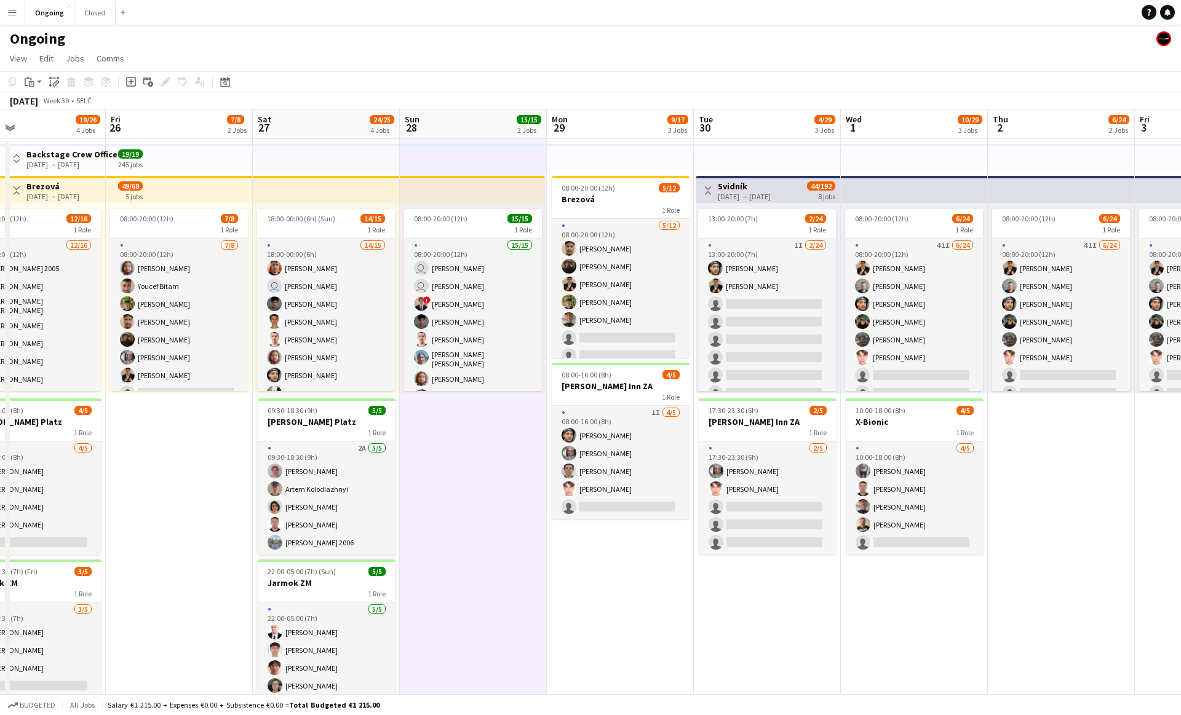
click at [279, 459] on app-date-cell "08:00-20:00 (12h) 15/15 1 Role 15/15 08:00-20:00 (12h) user [PERSON_NAME] user …" at bounding box center [473, 613] width 147 height 949
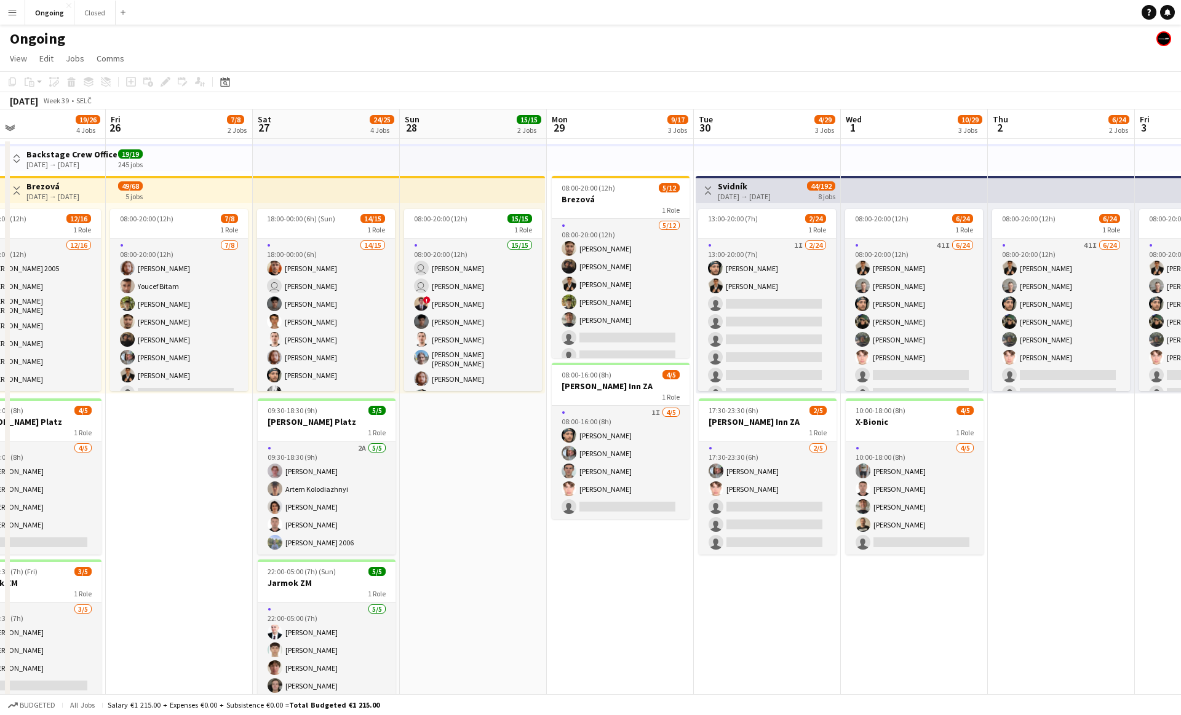
click at [279, 459] on app-date-cell "08:00-20:00 (12h) 15/15 1 Role 15/15 08:00-20:00 (12h) user [PERSON_NAME] user …" at bounding box center [473, 613] width 147 height 949
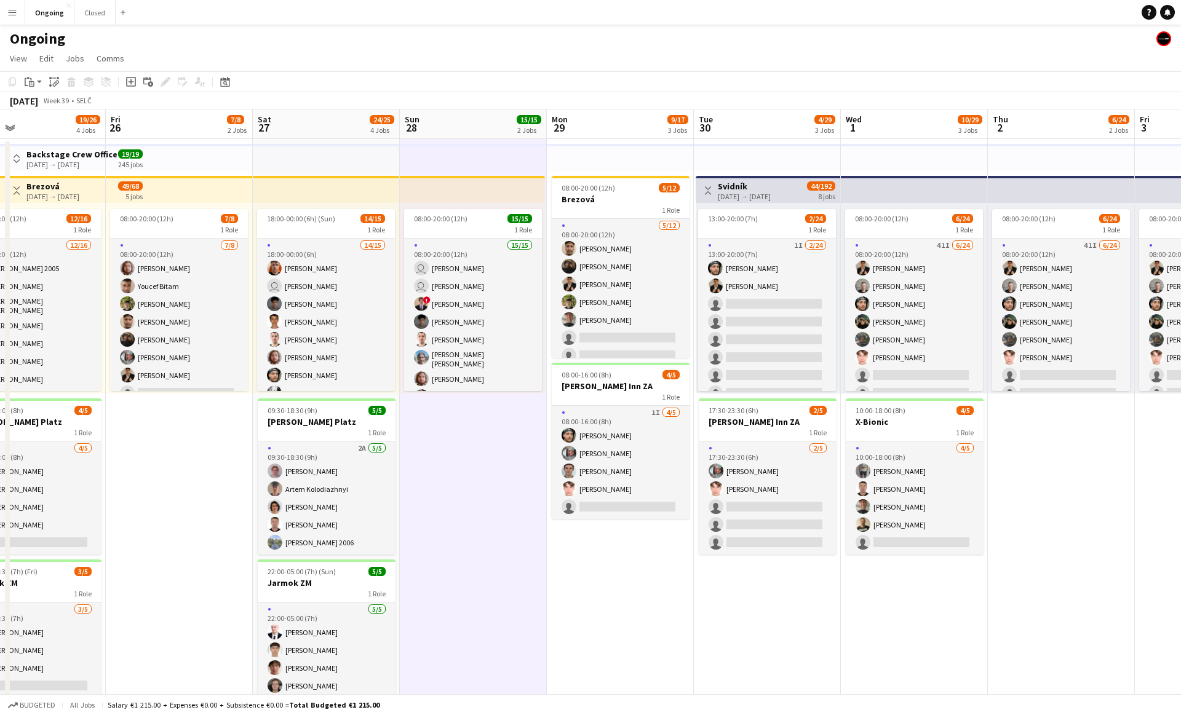
click at [279, 458] on app-date-cell "08:00-20:00 (12h) 15/15 1 Role 15/15 08:00-20:00 (12h) user [PERSON_NAME] user …" at bounding box center [473, 613] width 147 height 949
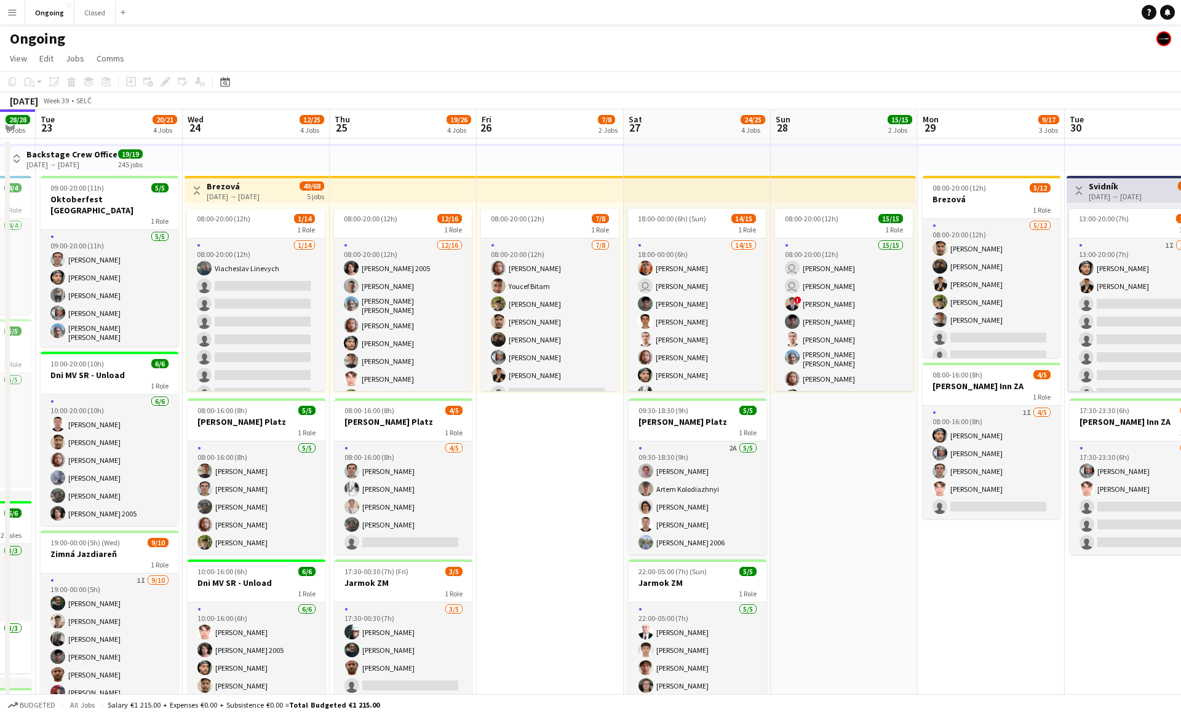
scroll to position [0, 246]
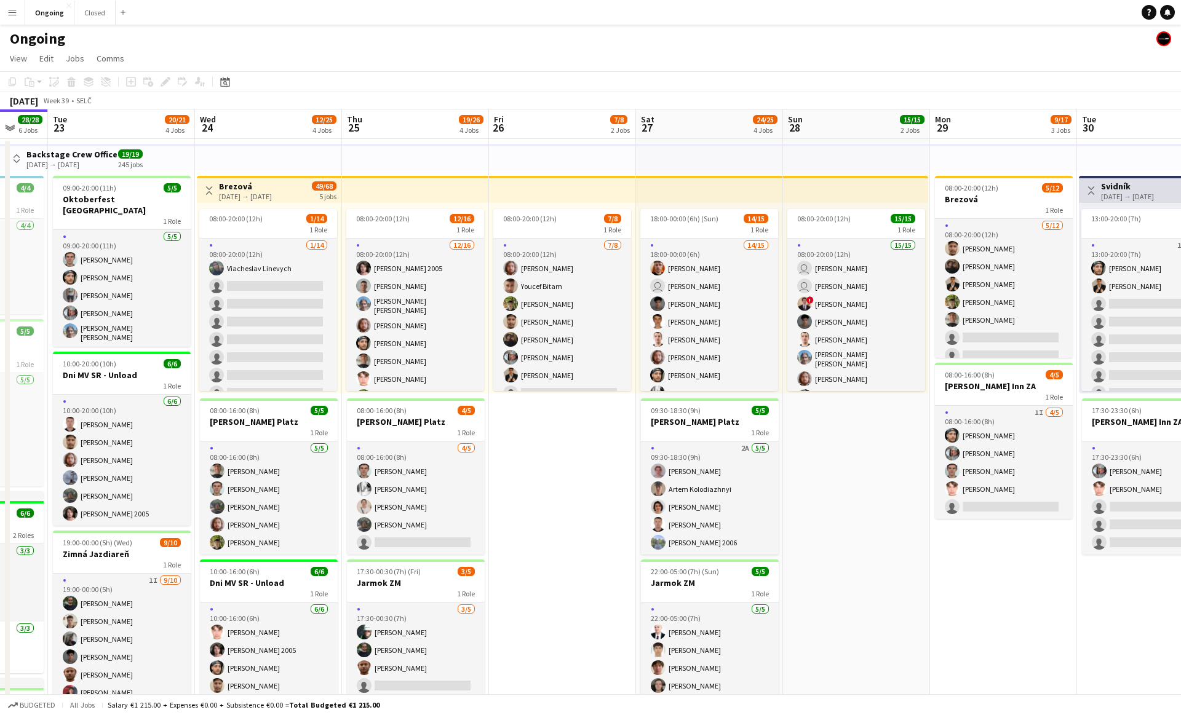
click at [279, 463] on app-date-cell "08:00-20:00 (12h) 7/8 1 Role [DATE] 08:00-20:00 (12h) [PERSON_NAME] [PERSON_NAM…" at bounding box center [562, 613] width 147 height 949
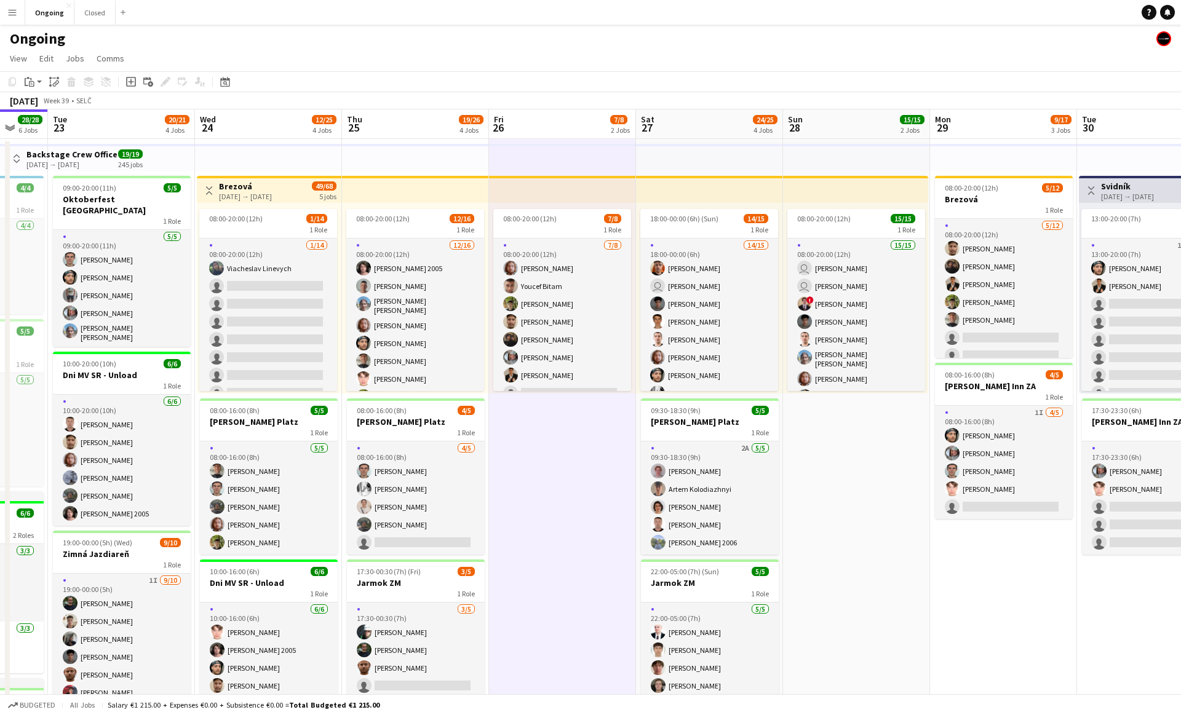
click at [279, 461] on app-date-cell "08:00-20:00 (12h) 7/8 1 Role [DATE] 08:00-20:00 (12h) [PERSON_NAME] [PERSON_NAM…" at bounding box center [562, 613] width 147 height 949
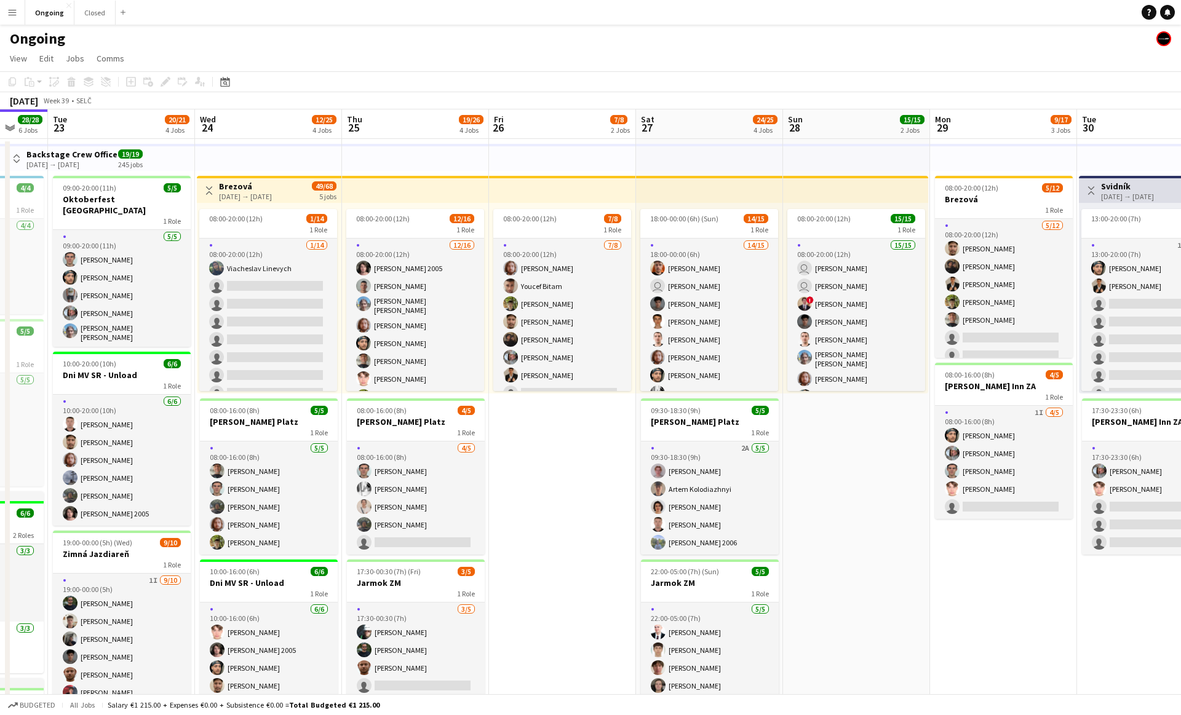
click at [279, 467] on app-date-cell "08:00-20:00 (12h) 7/8 1 Role [DATE] 08:00-20:00 (12h) [PERSON_NAME] [PERSON_NAM…" at bounding box center [562, 613] width 147 height 949
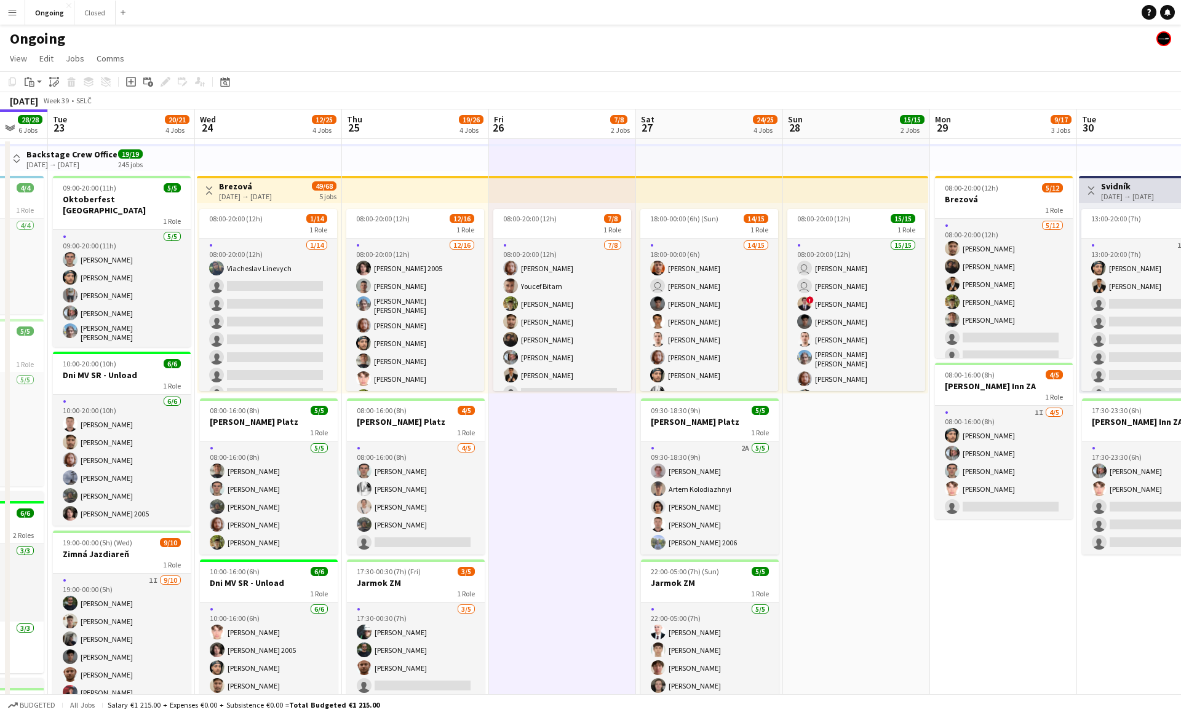
click at [279, 463] on app-date-cell "08:00-20:00 (12h) 7/8 1 Role [DATE] 08:00-20:00 (12h) [PERSON_NAME] [PERSON_NAM…" at bounding box center [562, 613] width 147 height 949
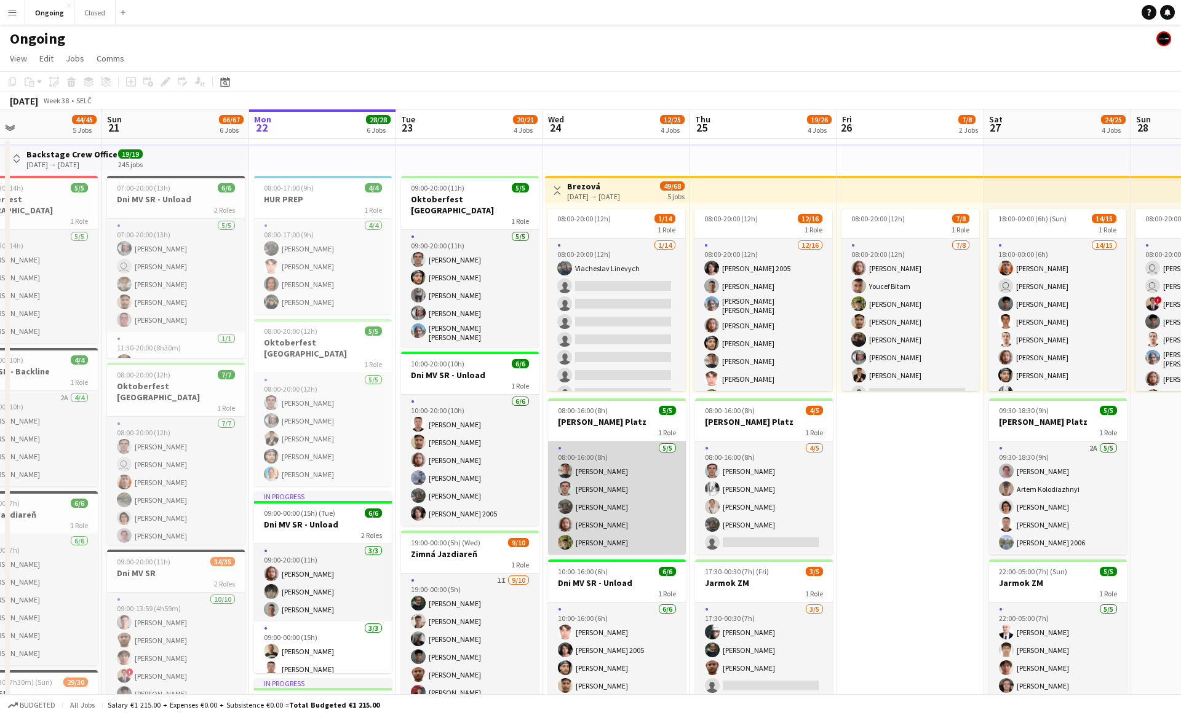
scroll to position [0, 336]
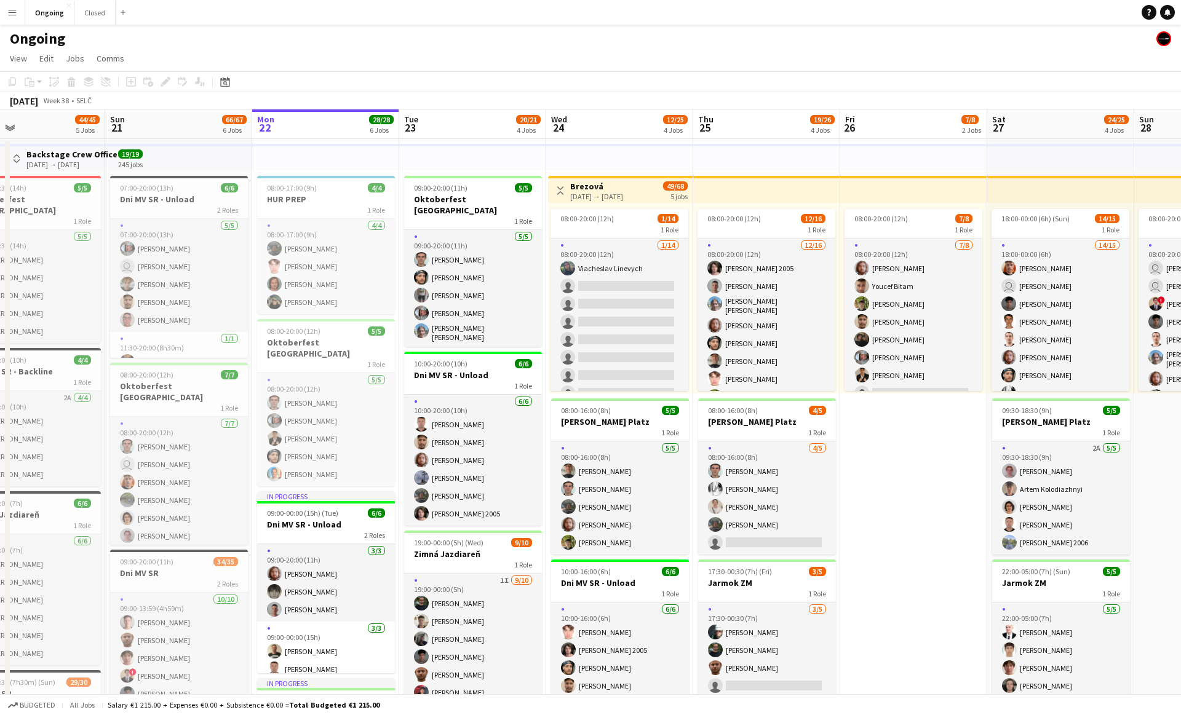
click at [279, 471] on app-date-cell "08:00-20:00 (12h) 7/8 1 Role [DATE] 08:00-20:00 (12h) [PERSON_NAME] [PERSON_NAM…" at bounding box center [913, 613] width 147 height 949
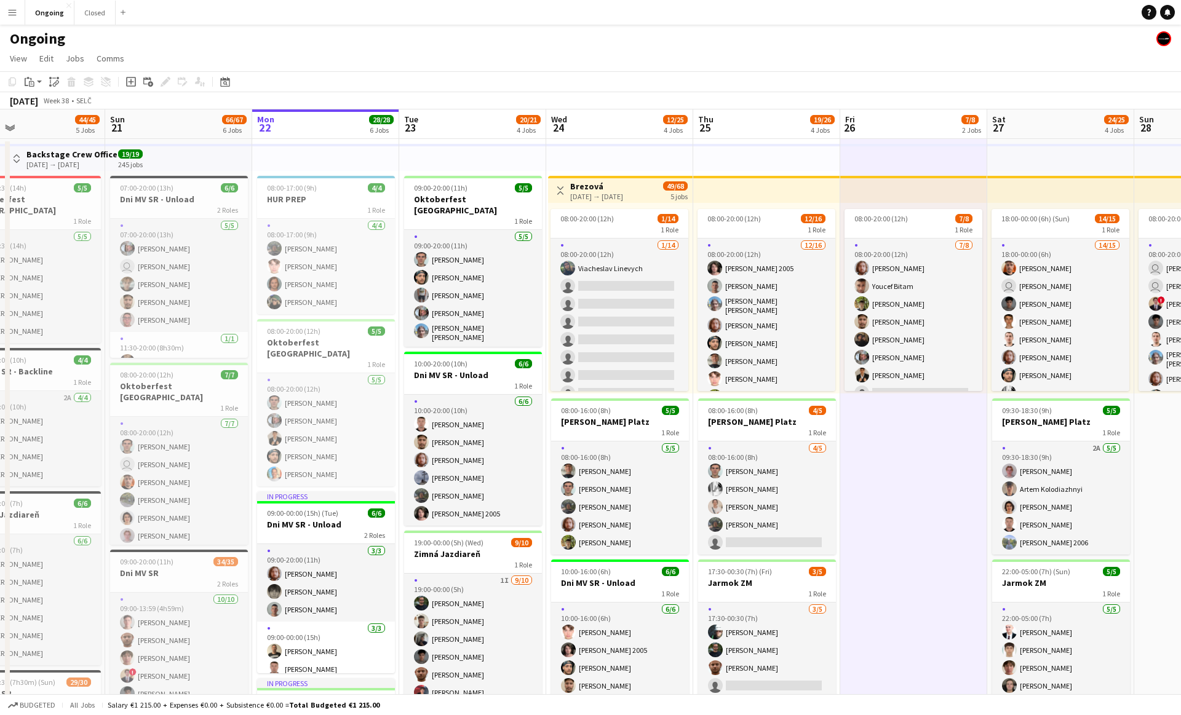
click at [279, 471] on app-date-cell "08:00-20:00 (12h) 7/8 1 Role [DATE] 08:00-20:00 (12h) [PERSON_NAME] [PERSON_NAM…" at bounding box center [913, 613] width 147 height 949
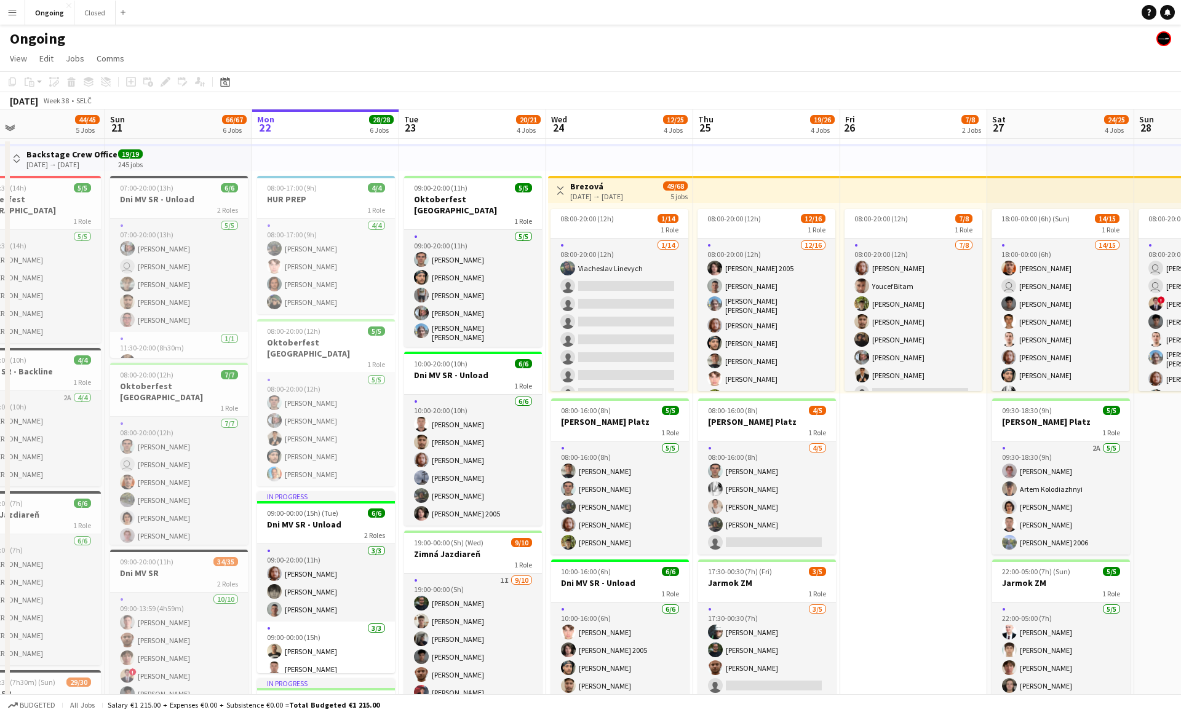
click at [279, 471] on app-date-cell "08:00-20:00 (12h) 7/8 1 Role [DATE] 08:00-20:00 (12h) [PERSON_NAME] [PERSON_NAM…" at bounding box center [913, 613] width 147 height 949
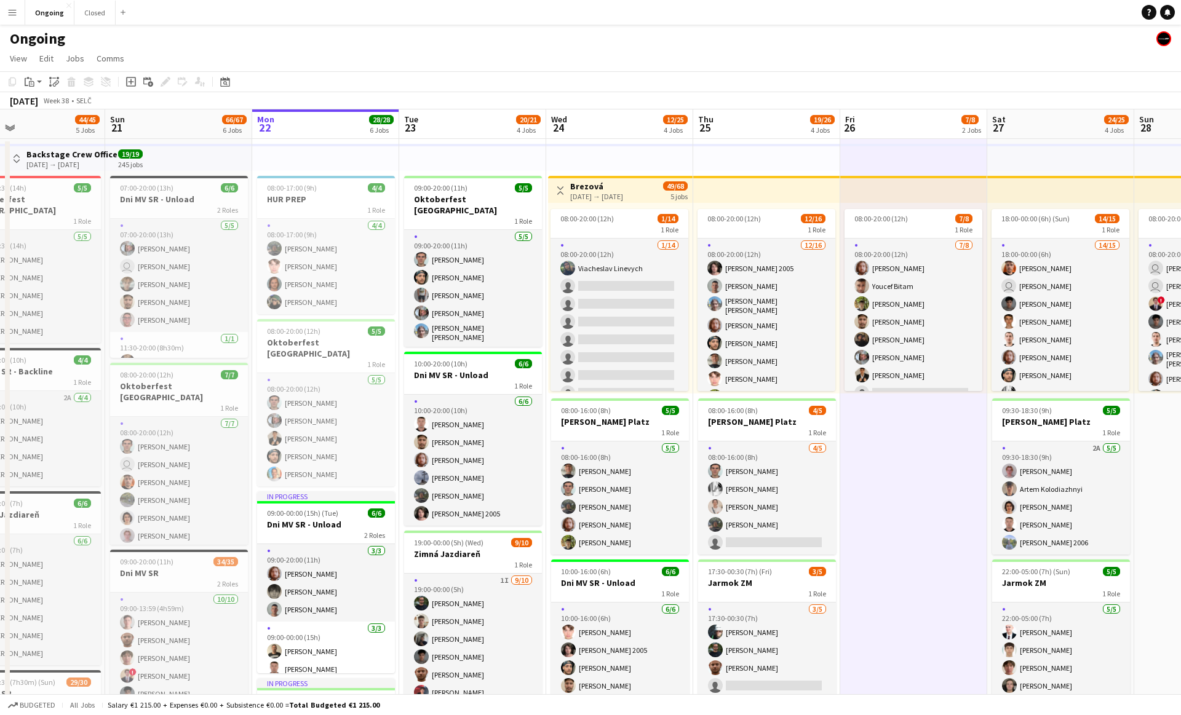
click at [279, 471] on app-date-cell "08:00-20:00 (12h) 7/8 1 Role [DATE] 08:00-20:00 (12h) [PERSON_NAME] [PERSON_NAM…" at bounding box center [913, 613] width 147 height 949
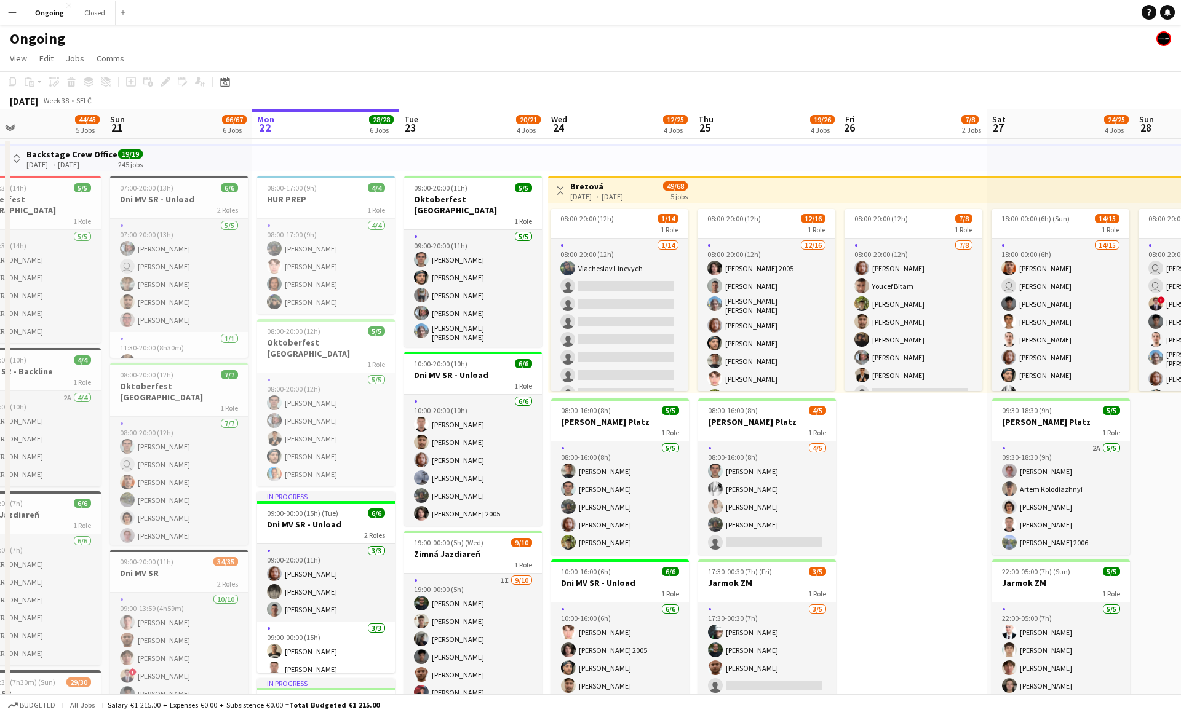
click at [279, 471] on app-date-cell "08:00-20:00 (12h) 7/8 1 Role [DATE] 08:00-20:00 (12h) [PERSON_NAME] [PERSON_NAM…" at bounding box center [913, 613] width 147 height 949
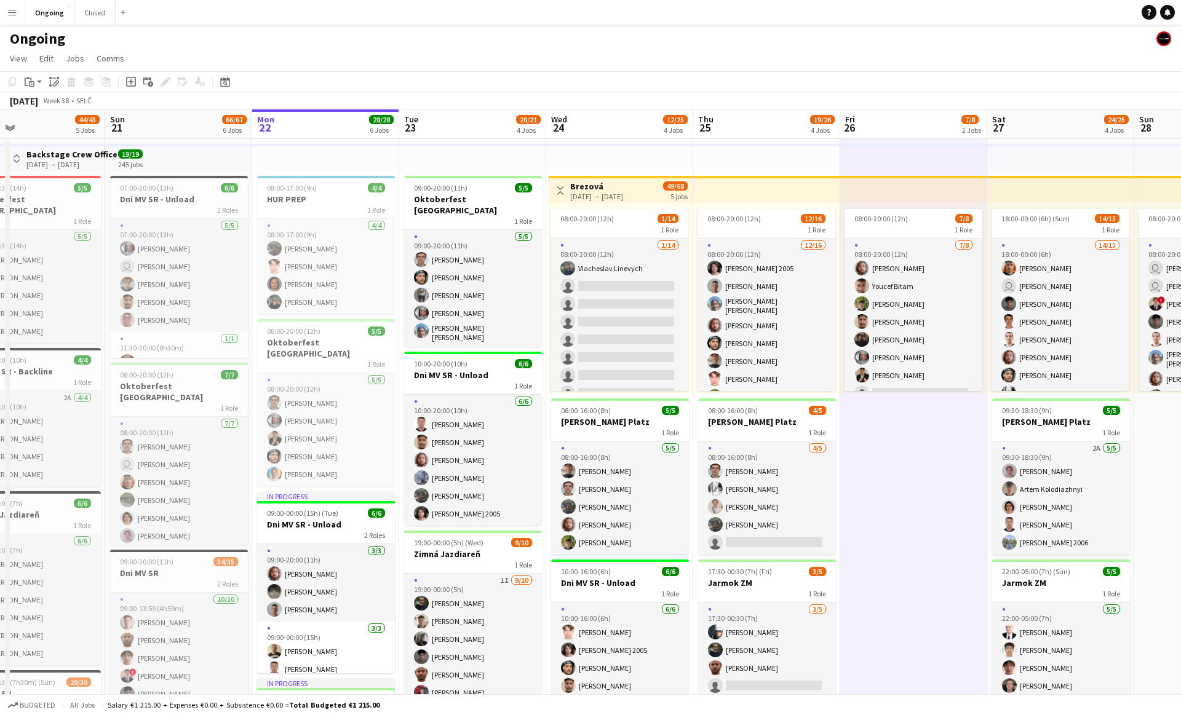
click at [279, 471] on app-date-cell "08:00-20:00 (12h) 7/8 1 Role [DATE] 08:00-20:00 (12h) [PERSON_NAME] [PERSON_NAM…" at bounding box center [913, 613] width 147 height 949
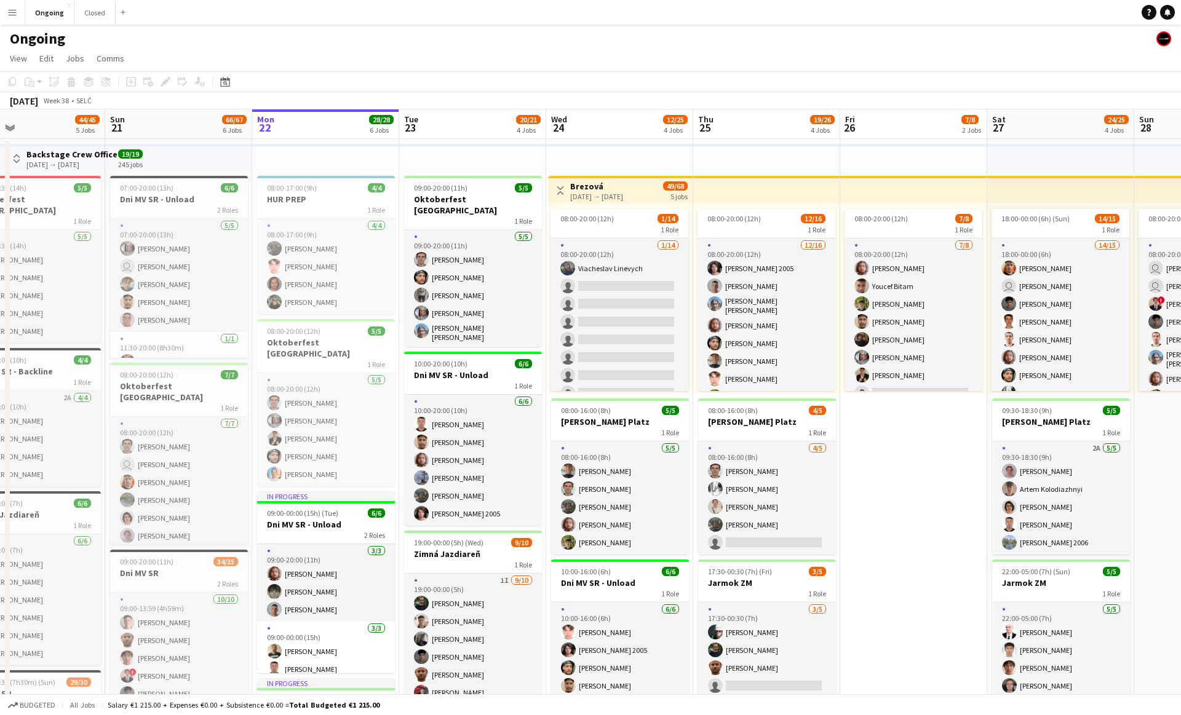
click at [279, 471] on app-date-cell "08:00-20:00 (12h) 7/8 1 Role [DATE] 08:00-20:00 (12h) [PERSON_NAME] [PERSON_NAM…" at bounding box center [913, 613] width 147 height 949
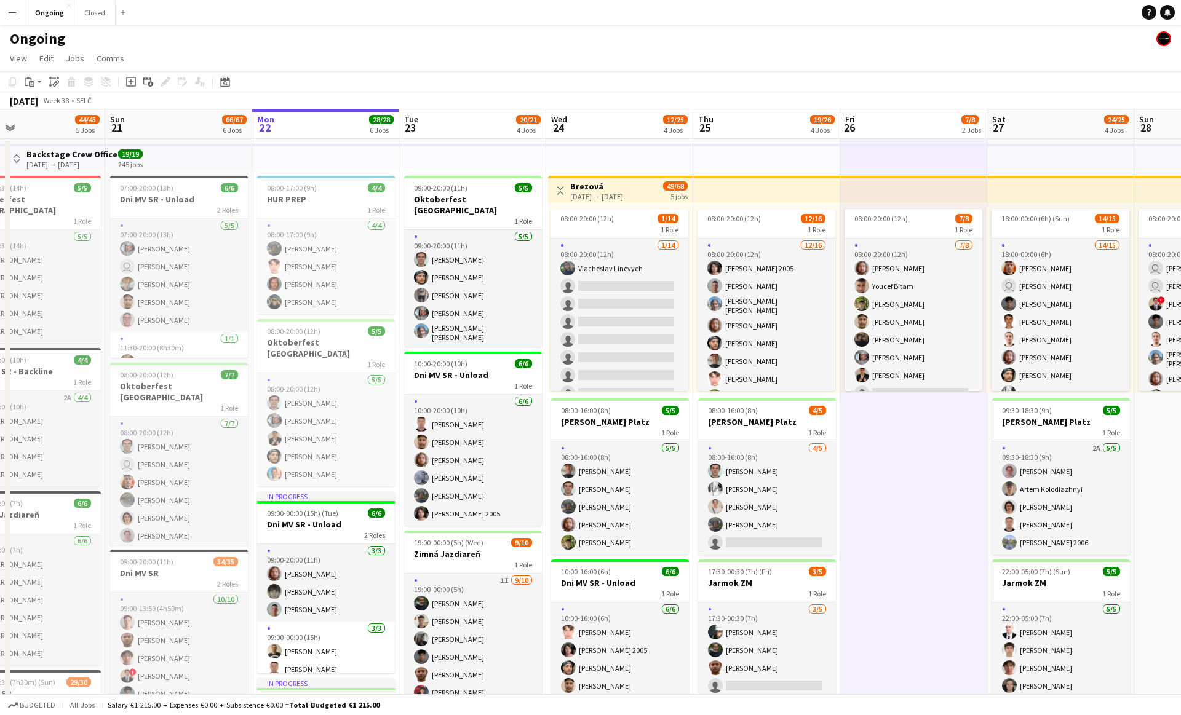
click at [279, 471] on app-date-cell "08:00-20:00 (12h) 7/8 1 Role [DATE] 08:00-20:00 (12h) [PERSON_NAME] [PERSON_NAM…" at bounding box center [913, 613] width 147 height 949
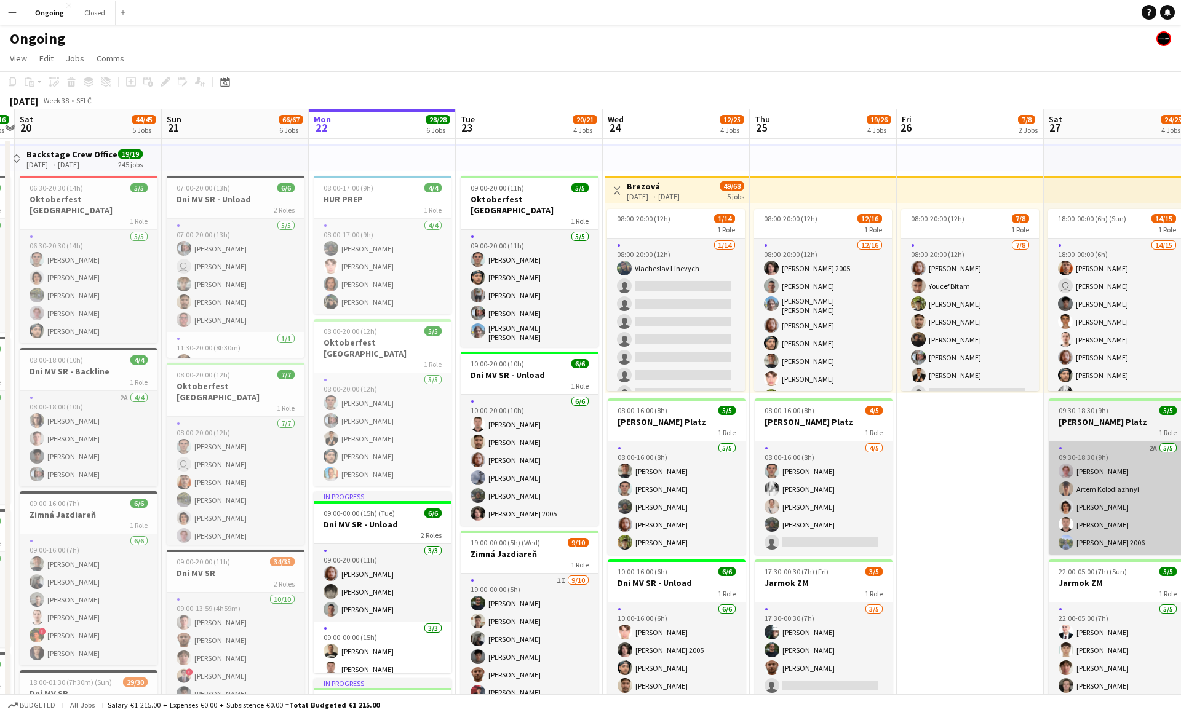
scroll to position [0, 431]
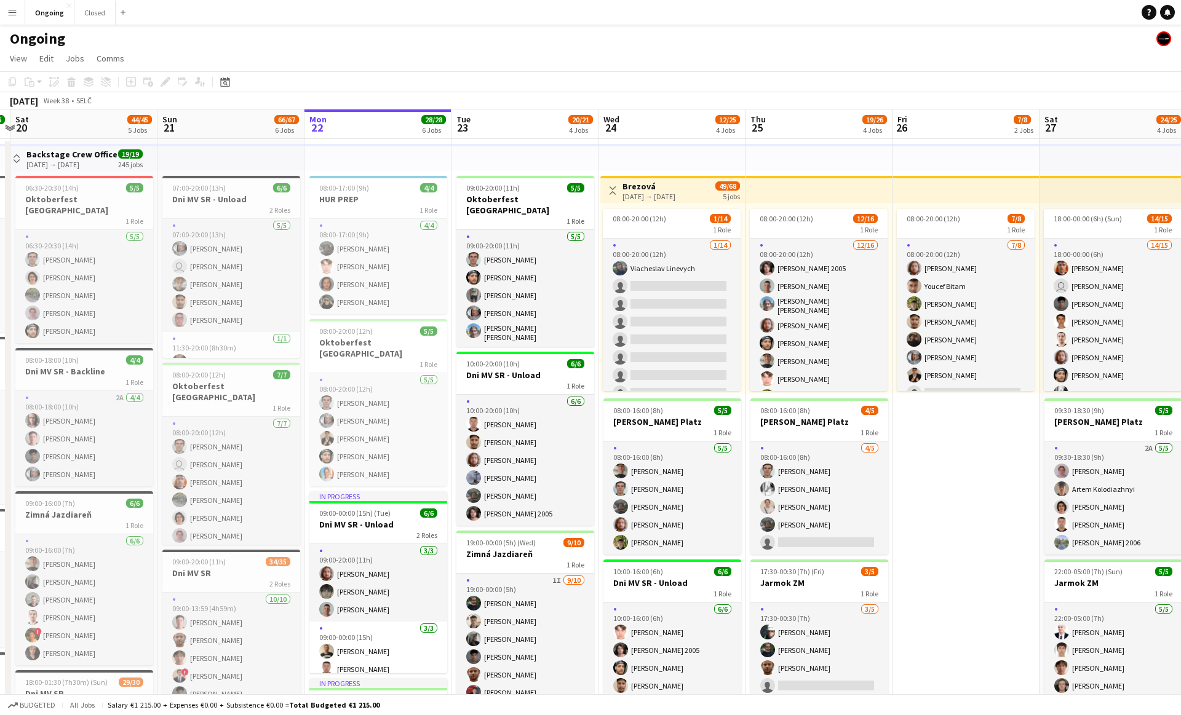
click at [279, 482] on app-date-cell "08:00-20:00 (12h) 7/8 1 Role [DATE] 08:00-20:00 (12h) [PERSON_NAME] [PERSON_NAM…" at bounding box center [965, 613] width 147 height 949
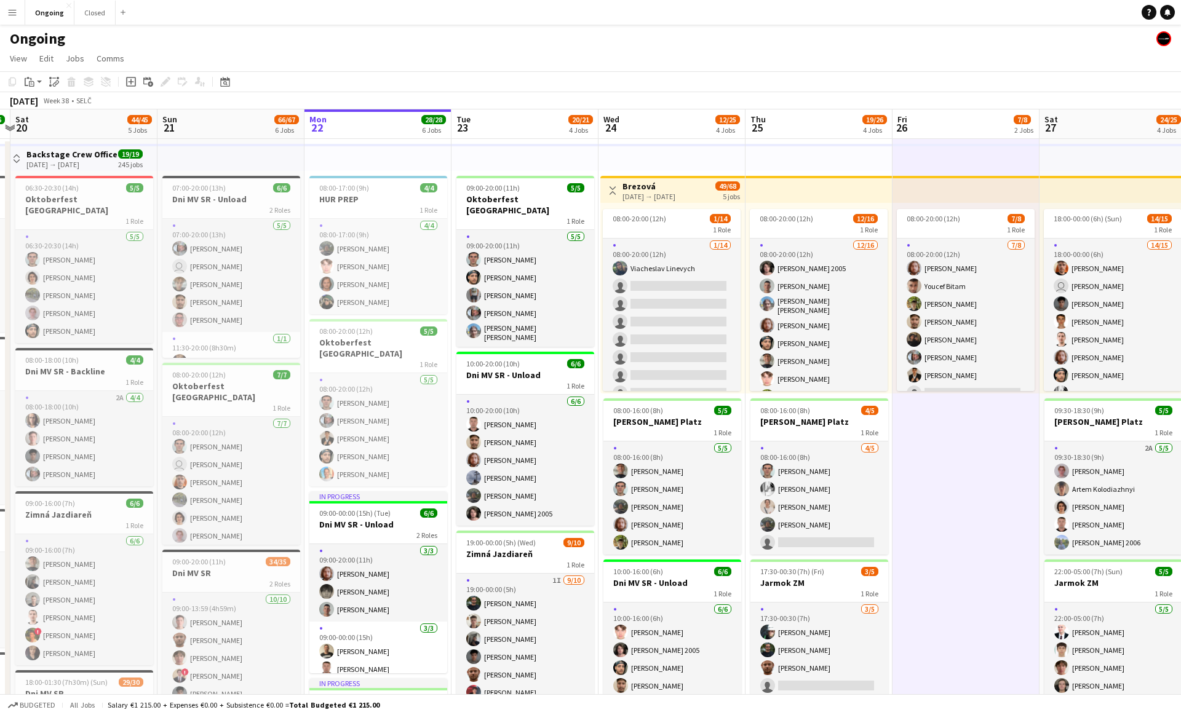
click at [279, 477] on app-date-cell "08:00-20:00 (12h) 7/8 1 Role [DATE] 08:00-20:00 (12h) [PERSON_NAME] [PERSON_NAM…" at bounding box center [965, 613] width 147 height 949
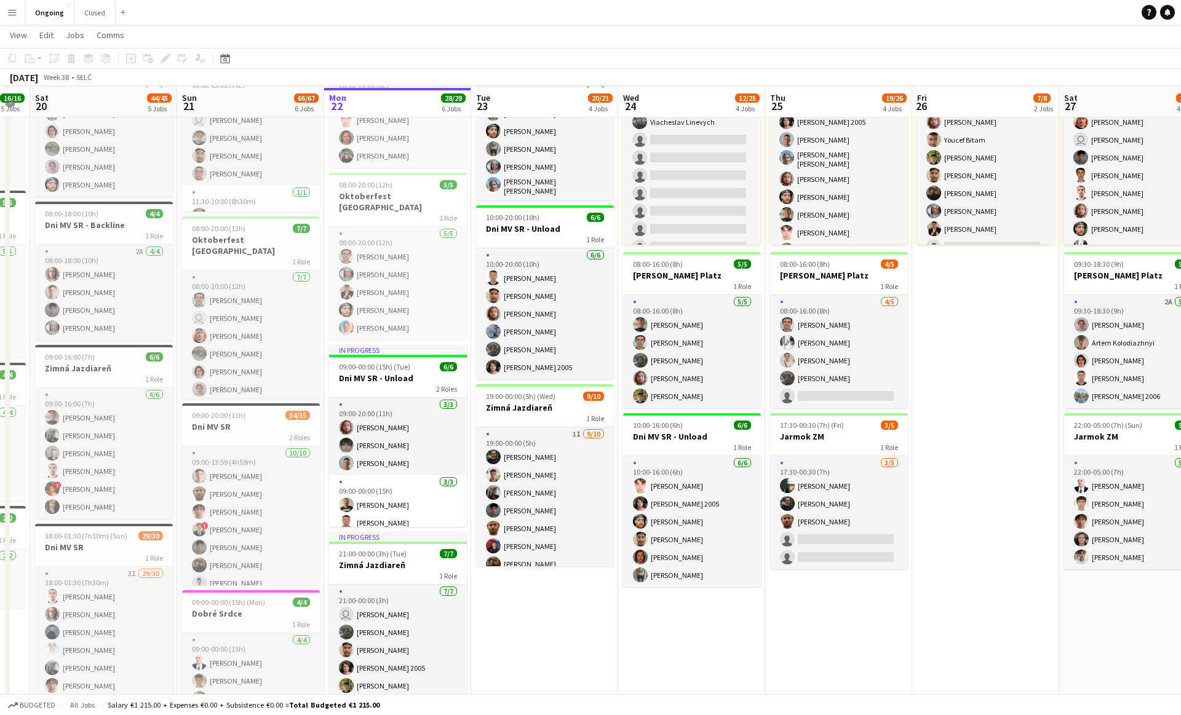
scroll to position [146, 0]
click at [279, 612] on app-date-cell "09:00-20:00 (11h) 5/5 Oktoberfest [GEOGRAPHIC_DATA] 1 Role [DATE] 09:00-20:00 (…" at bounding box center [544, 465] width 147 height 949
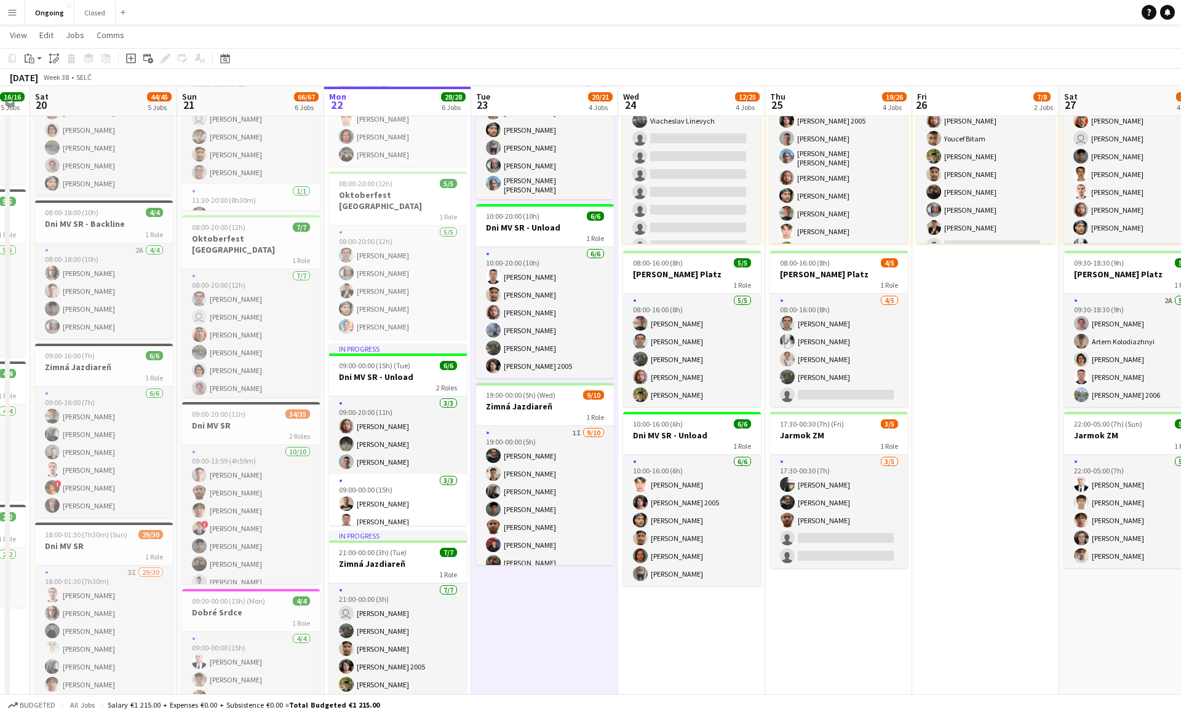
click at [279, 612] on app-date-cell "09:00-20:00 (11h) 5/5 Oktoberfest [GEOGRAPHIC_DATA] 1 Role [DATE] 09:00-20:00 (…" at bounding box center [544, 465] width 147 height 949
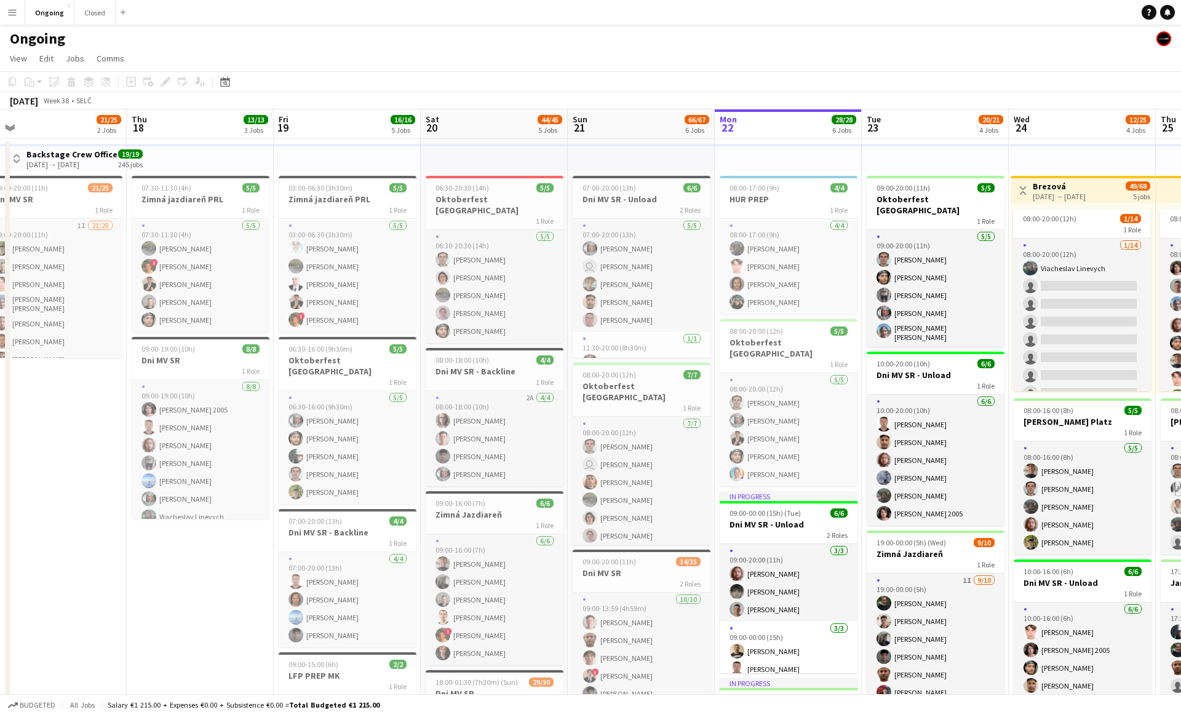
scroll to position [0, 462]
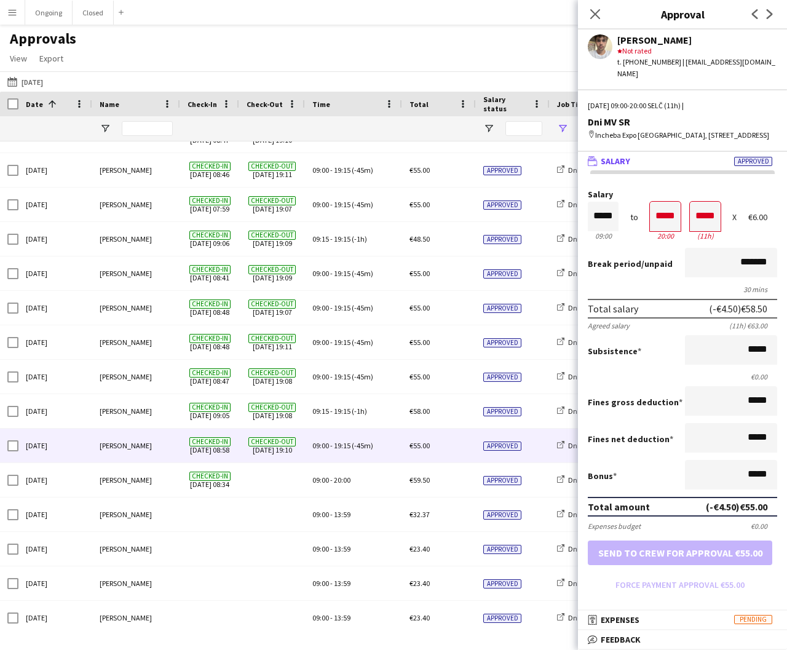
scroll to position [556, 0]
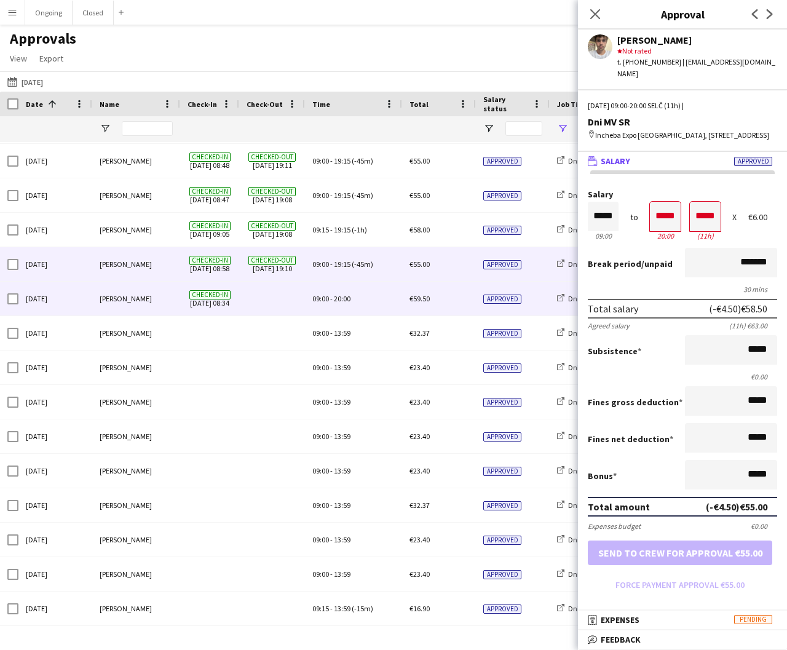
click at [370, 288] on div "09:00 - 20:00" at bounding box center [353, 299] width 97 height 34
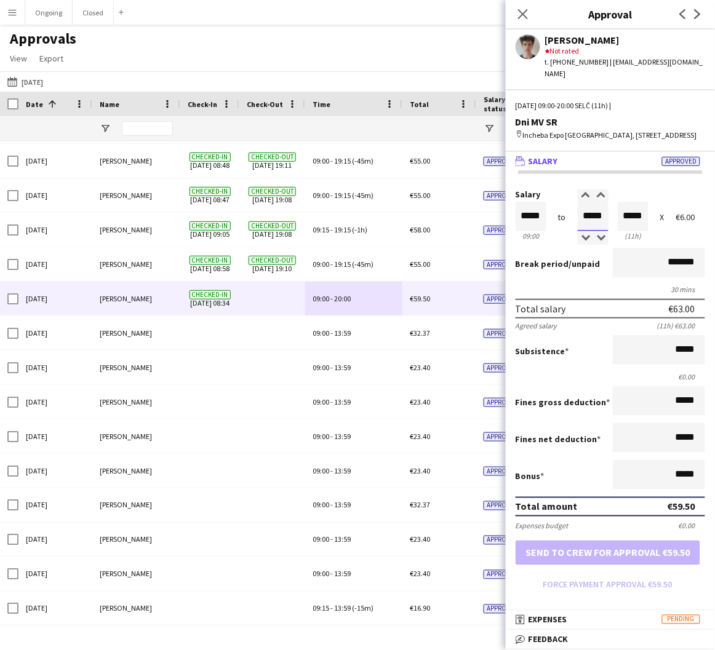
click at [586, 213] on input "*****" at bounding box center [593, 217] width 31 height 30
type input "*****"
click at [600, 201] on div at bounding box center [600, 195] width 15 height 12
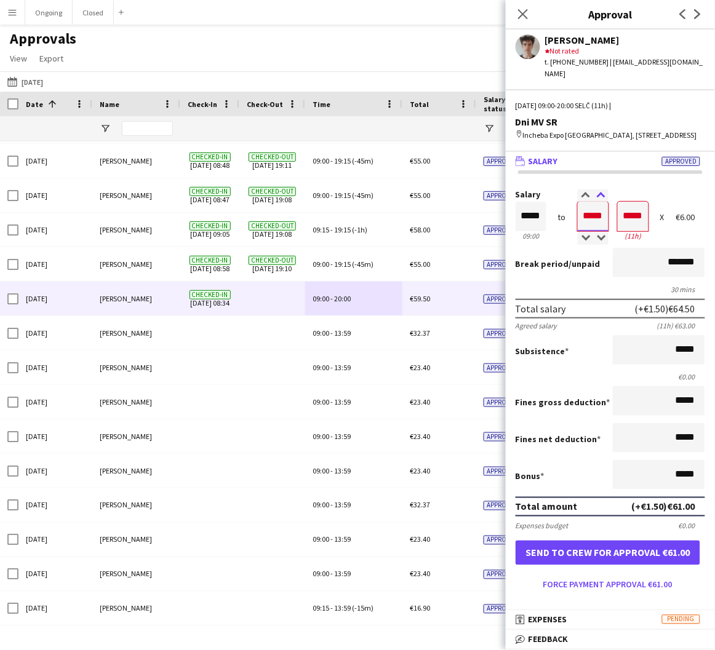
type input "*****"
click at [600, 201] on div at bounding box center [600, 195] width 15 height 12
type input "*****"
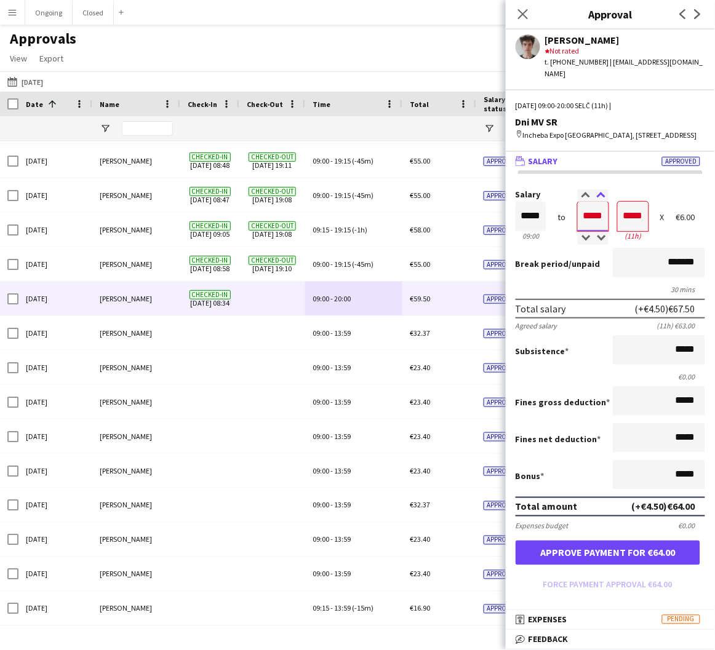
click at [600, 201] on div at bounding box center [600, 195] width 15 height 12
click at [602, 546] on button "Approve payment for €64.00" at bounding box center [607, 553] width 185 height 25
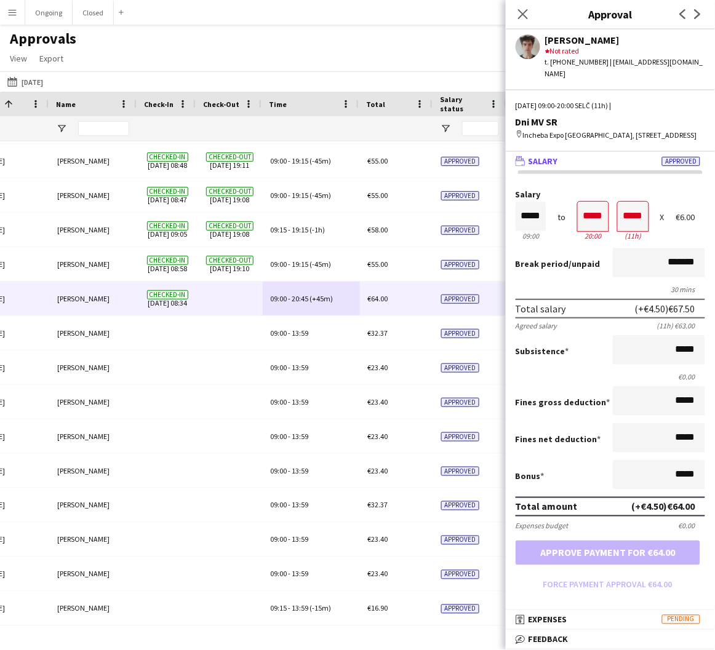
scroll to position [0, 44]
click at [489, 42] on div "Approvals View Customise view Customise filters Reset Filters Reset View Reset …" at bounding box center [357, 51] width 715 height 42
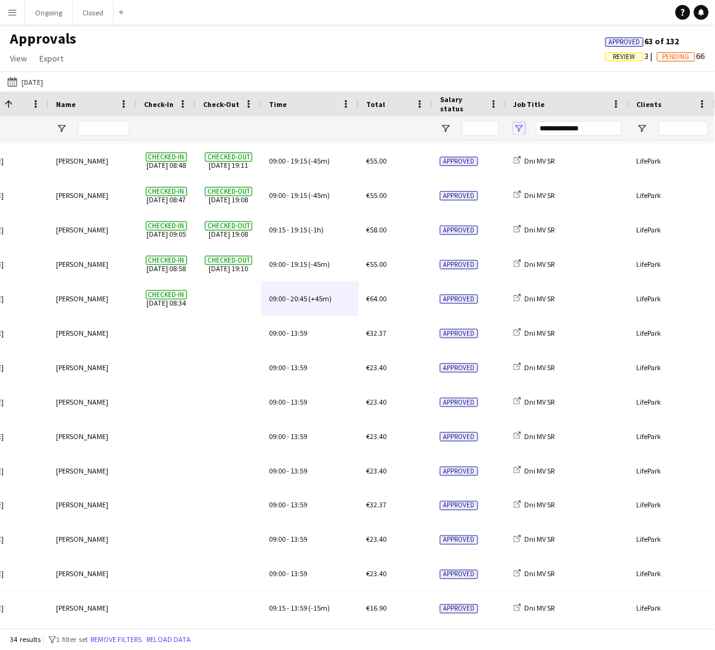
click at [520, 130] on span "Open Filter Menu" at bounding box center [519, 128] width 11 height 11
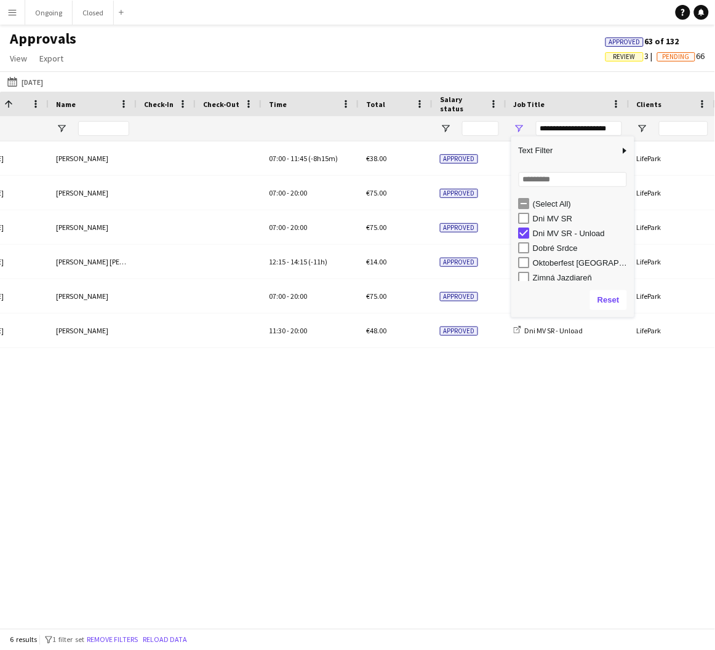
scroll to position [0, 0]
click at [560, 368] on div "Sun, 21 Sep 2025 Maxim Vavro 11:30 - 20:00 €48.00 Approved Dni MV SR - Unload L…" at bounding box center [357, 384] width 715 height 487
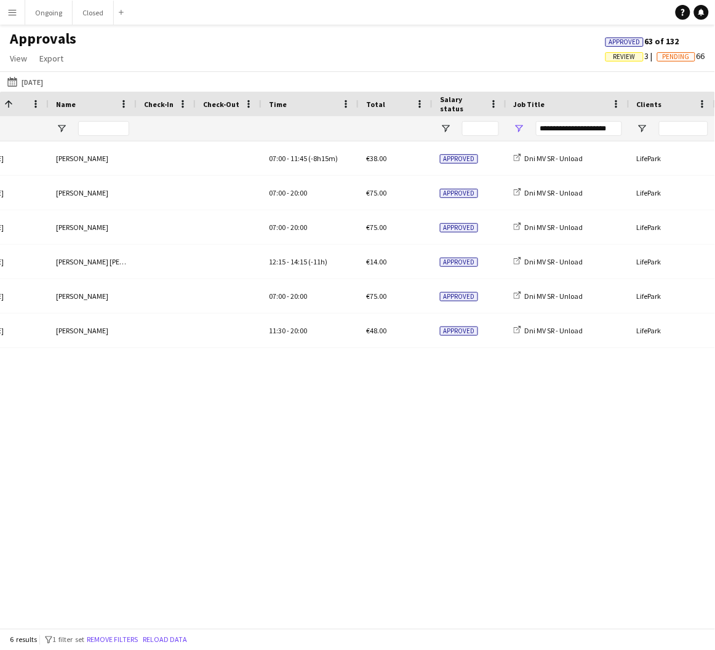
click at [560, 368] on div "Sun, 21 Sep 2025 Maxim Vavro 11:30 - 20:00 €48.00 Approved Dni MV SR - Unload L…" at bounding box center [357, 384] width 715 height 487
click at [522, 127] on span "Open Filter Menu" at bounding box center [519, 128] width 11 height 11
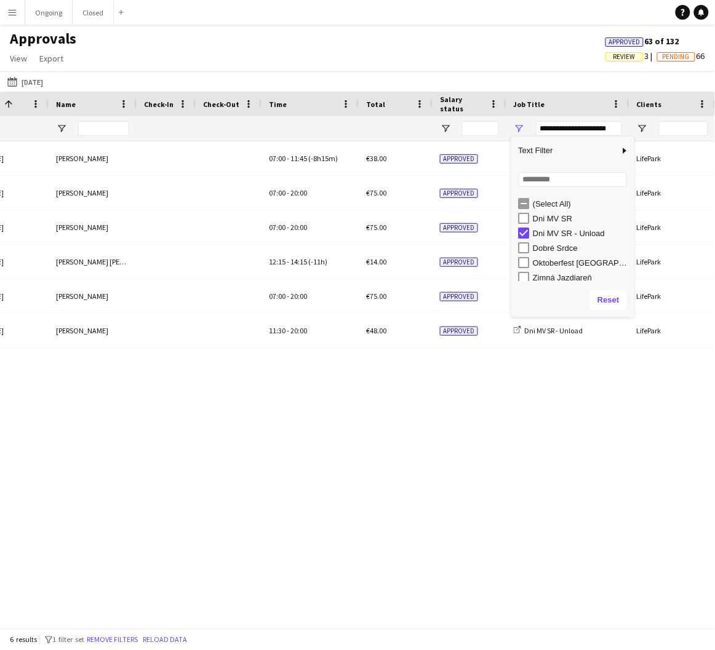
click at [517, 217] on div "Dni MV SR" at bounding box center [572, 218] width 123 height 15
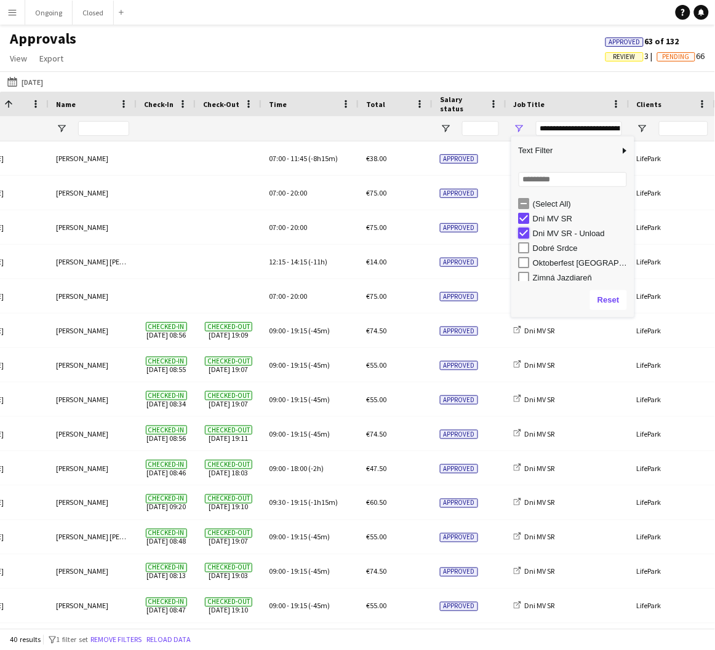
type input "**********"
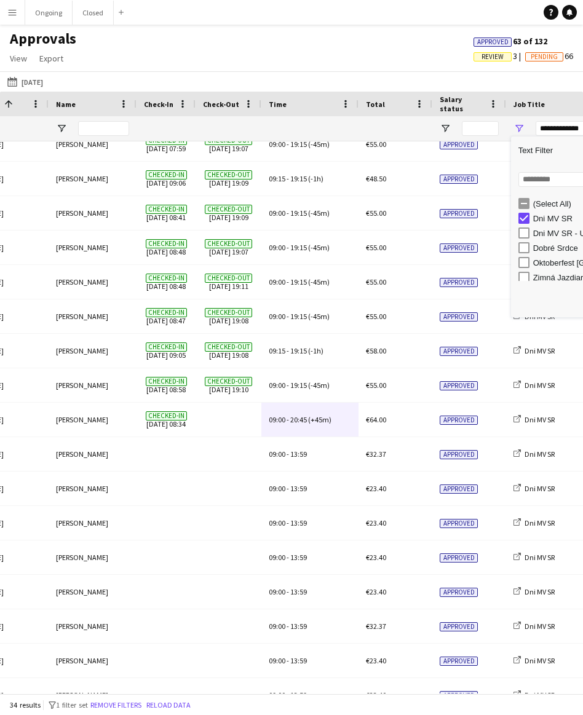
scroll to position [0, 44]
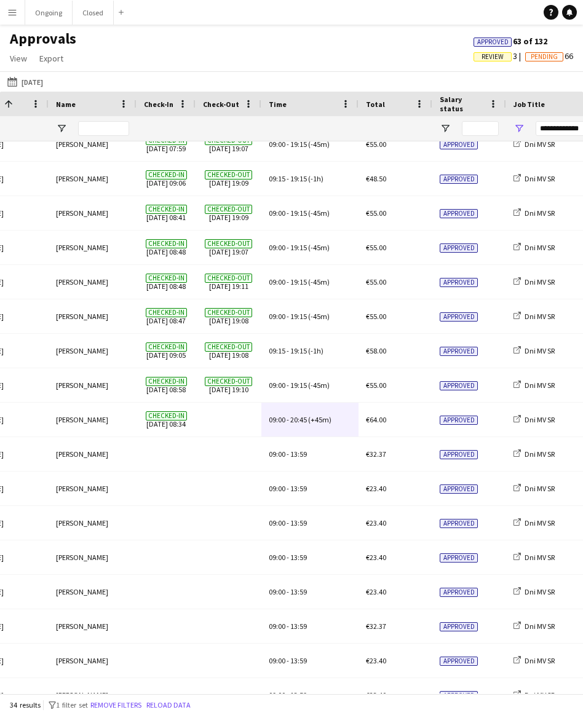
click at [445, 77] on div "20-09-2025 Yesterday Today This Week This Month Yesterday Last Week Last Month …" at bounding box center [291, 81] width 583 height 20
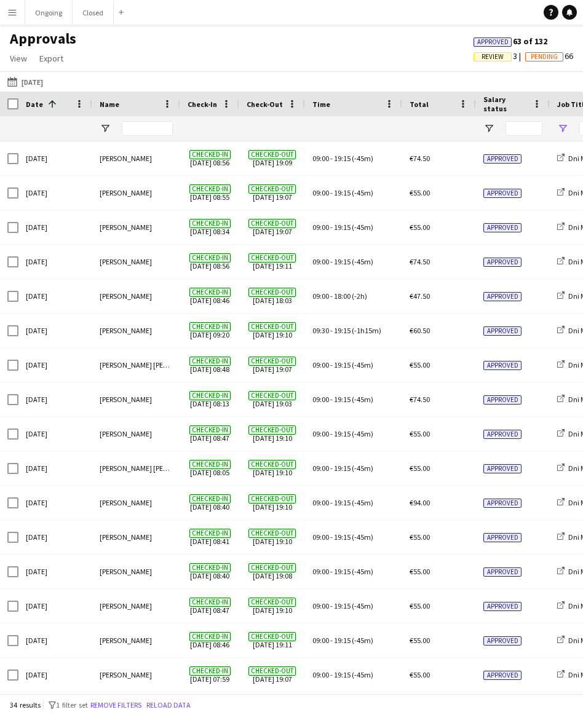
scroll to position [619, 0]
click at [212, 53] on div "Approvals View Customise view Customise filters Reset Filters Reset View Reset …" at bounding box center [291, 51] width 583 height 42
click at [212, 54] on div "Approvals View Customise view Customise filters Reset Filters Reset View Reset …" at bounding box center [291, 51] width 583 height 42
click at [209, 51] on div "Approvals View Customise view Customise filters Reset Filters Reset View Reset …" at bounding box center [291, 51] width 583 height 42
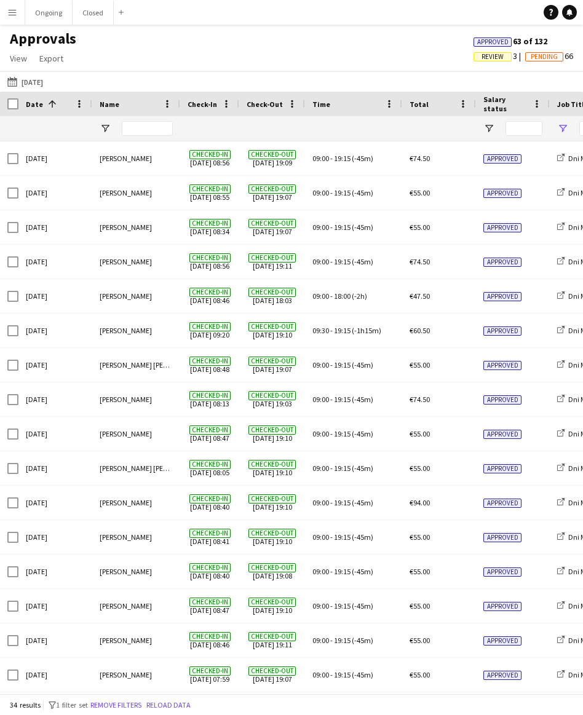
click at [209, 51] on div "Approvals View Customise view Customise filters Reset Filters Reset View Reset …" at bounding box center [291, 51] width 583 height 42
click at [207, 49] on div "Approvals View Customise view Customise filters Reset Filters Reset View Reset …" at bounding box center [291, 51] width 583 height 42
click at [210, 50] on div "Approvals View Customise view Customise filters Reset Filters Reset View Reset …" at bounding box center [291, 51] width 583 height 42
click at [271, 49] on div "Approvals View Customise view Customise filters Reset Filters Reset View Reset …" at bounding box center [291, 51] width 583 height 42
click at [268, 49] on div "Approvals View Customise view Customise filters Reset Filters Reset View Reset …" at bounding box center [291, 51] width 583 height 42
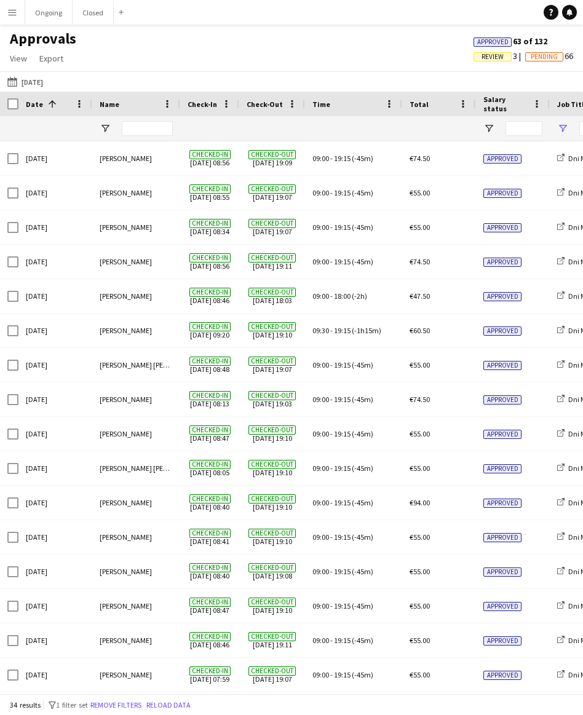
click at [549, 58] on span "Pending" at bounding box center [544, 57] width 27 height 8
click at [495, 43] on span "Approved" at bounding box center [492, 42] width 31 height 8
click at [519, 60] on span "Pending" at bounding box center [518, 57] width 27 height 8
click at [333, 70] on div "Approvals View Customise view Customise filters Reset Filters Reset View Reset …" at bounding box center [291, 51] width 583 height 42
click at [487, 38] on span "Approved" at bounding box center [492, 42] width 31 height 8
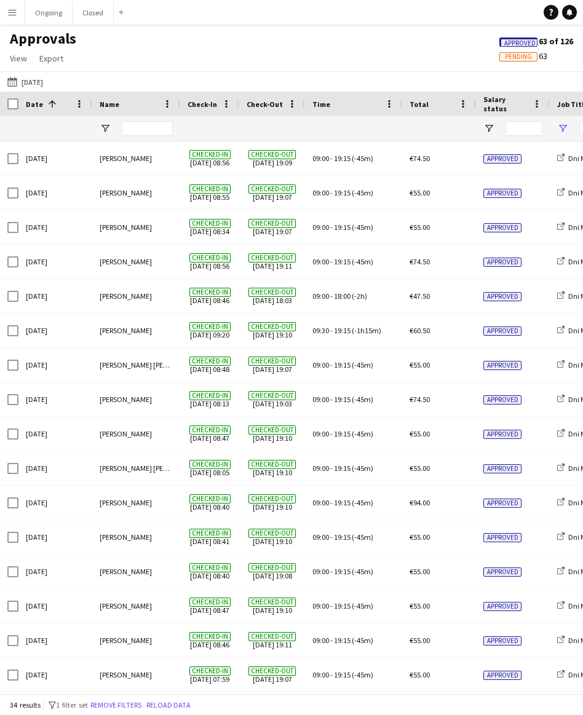
click at [528, 60] on span "Pending" at bounding box center [518, 57] width 27 height 8
click at [536, 58] on span "Pending" at bounding box center [545, 58] width 27 height 8
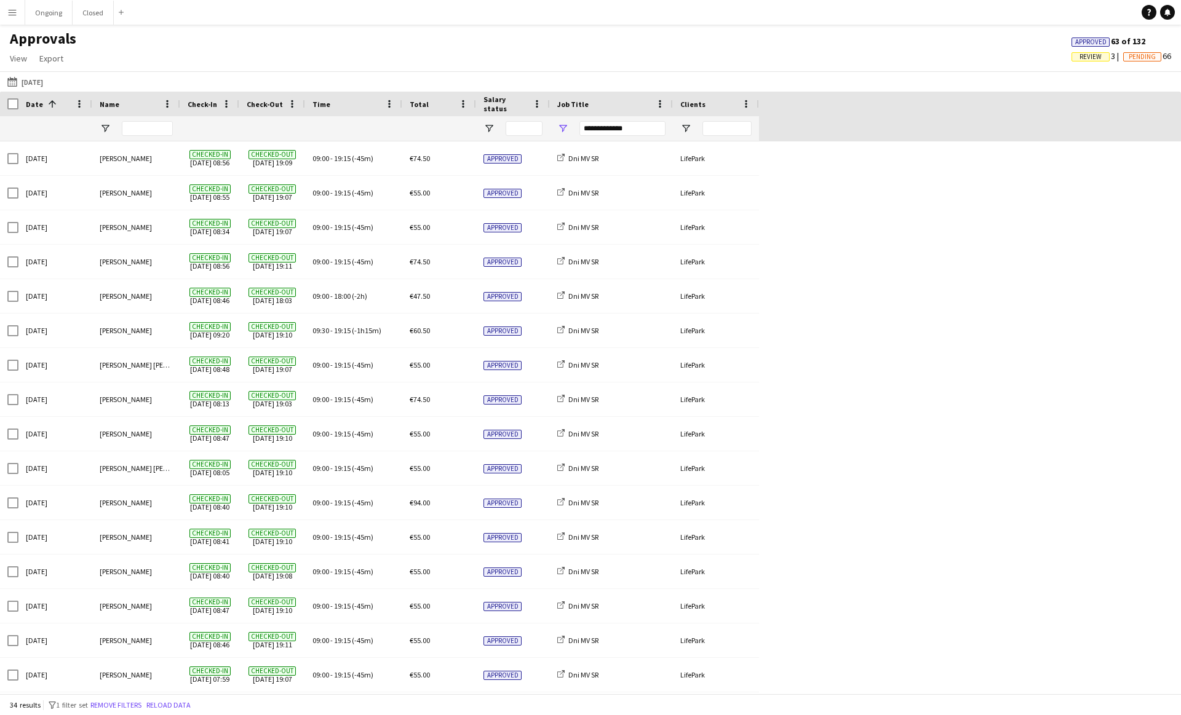
click at [582, 55] on span "Pending" at bounding box center [1142, 57] width 27 height 8
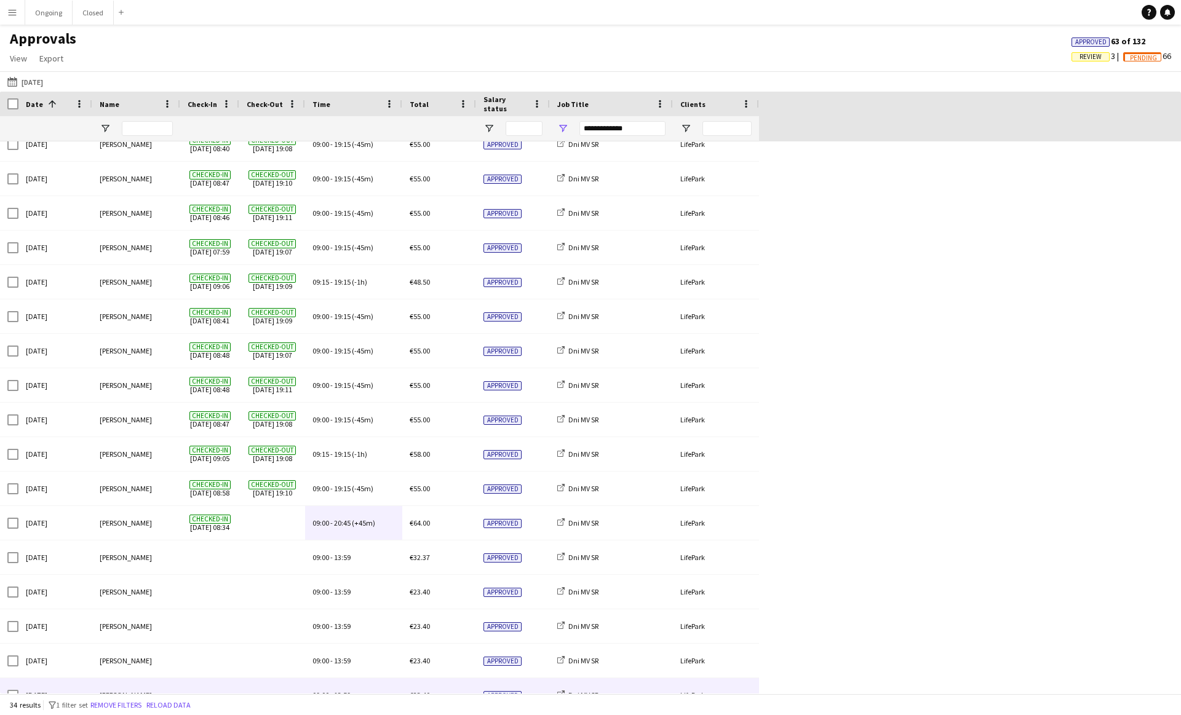
scroll to position [619, 0]
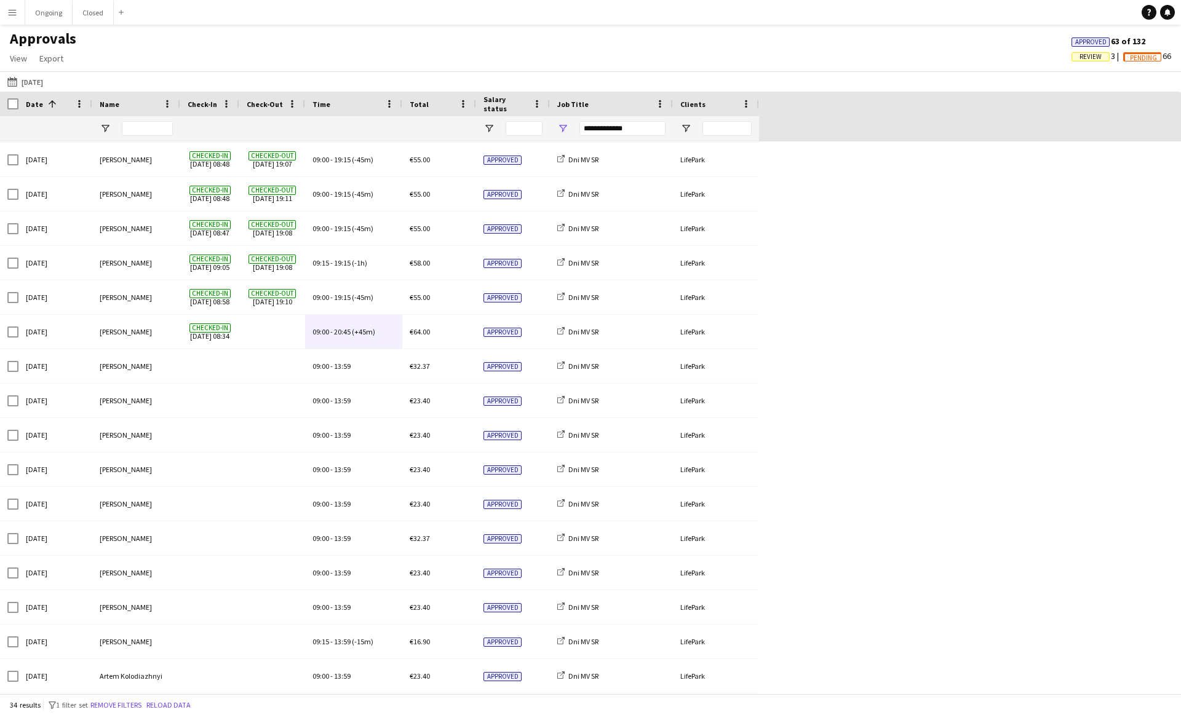
click at [582, 52] on span "Pending" at bounding box center [1142, 56] width 38 height 9
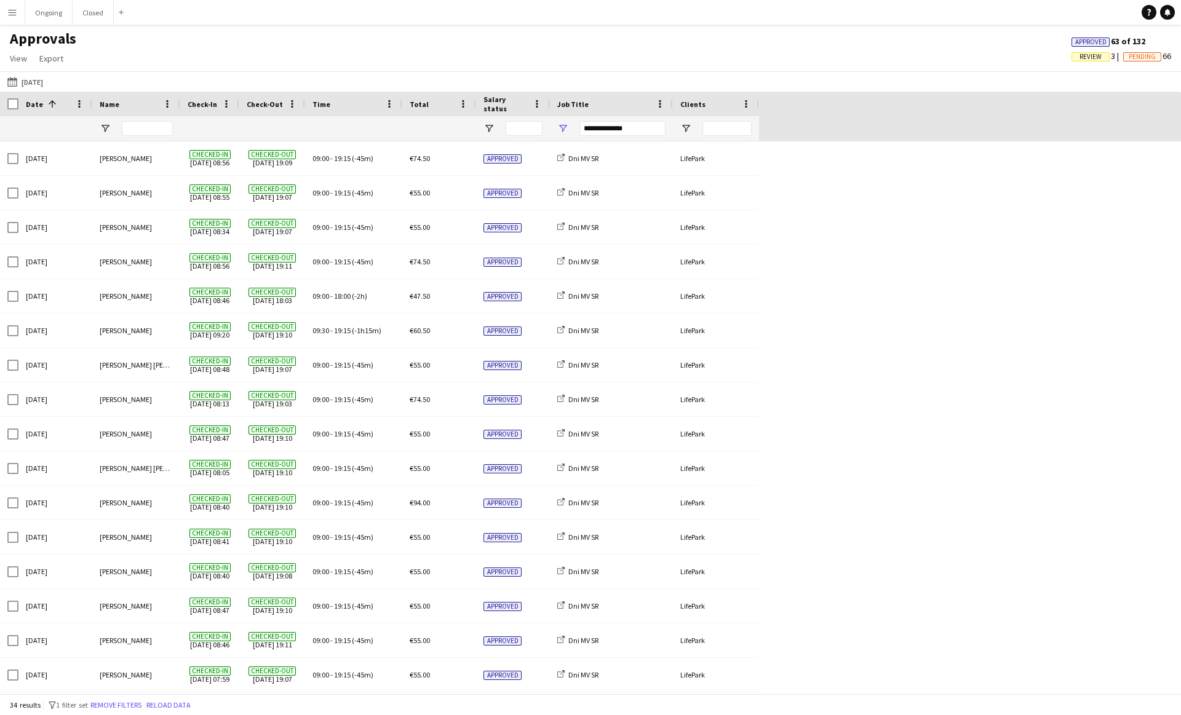
click at [582, 54] on span "Review" at bounding box center [1090, 57] width 22 height 8
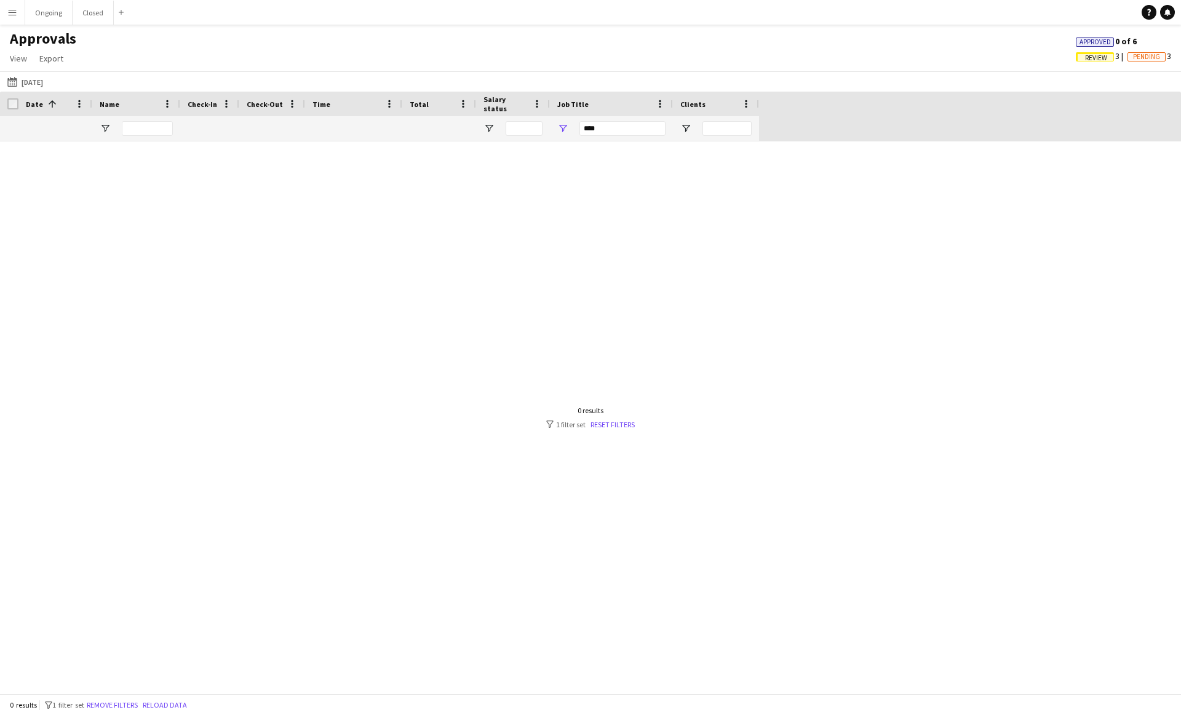
click at [582, 54] on span "Pending" at bounding box center [1146, 57] width 27 height 8
click at [582, 39] on span "Approved" at bounding box center [1090, 42] width 31 height 8
click at [30, 80] on button "20-09-2025 Yesterday" at bounding box center [25, 81] width 41 height 15
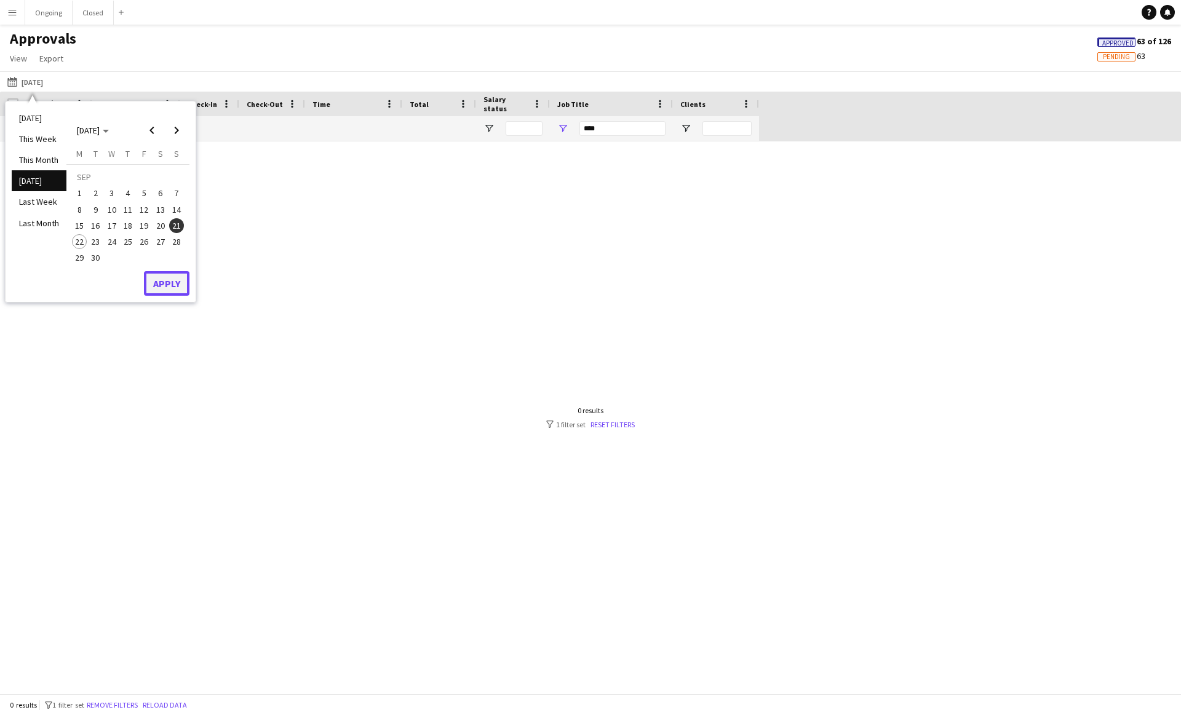
click at [166, 289] on button "Apply" at bounding box center [167, 283] width 46 height 25
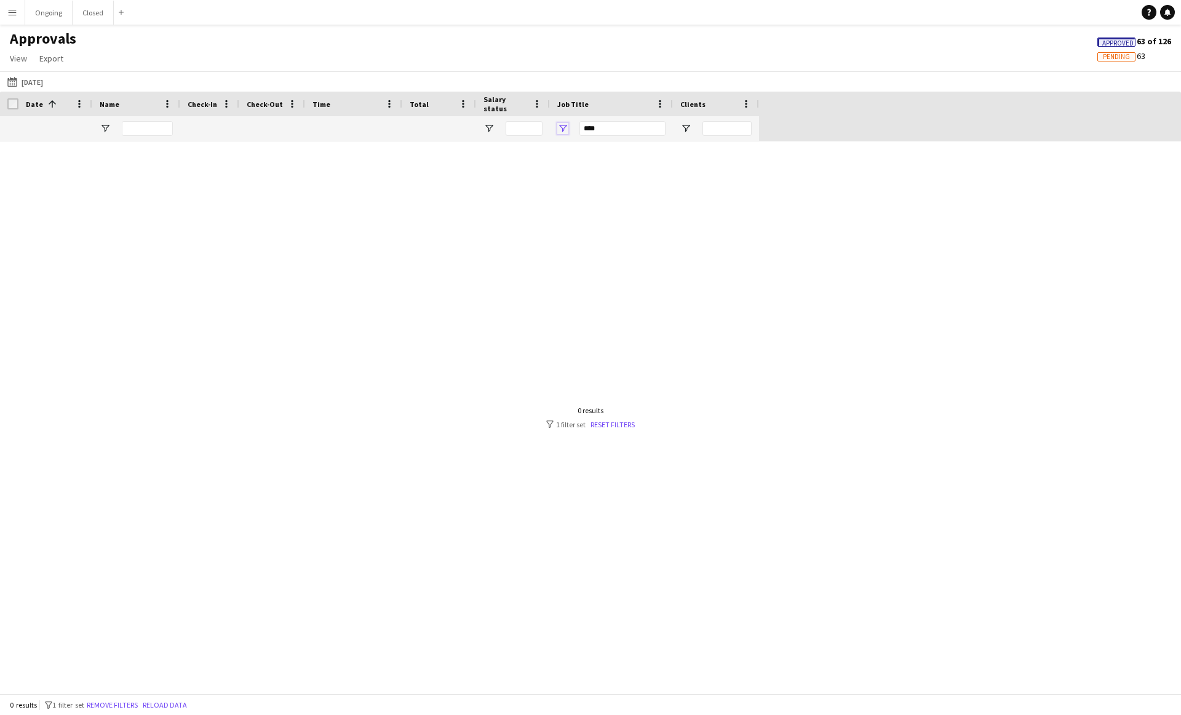
click at [564, 128] on span "Open Filter Menu" at bounding box center [562, 128] width 11 height 11
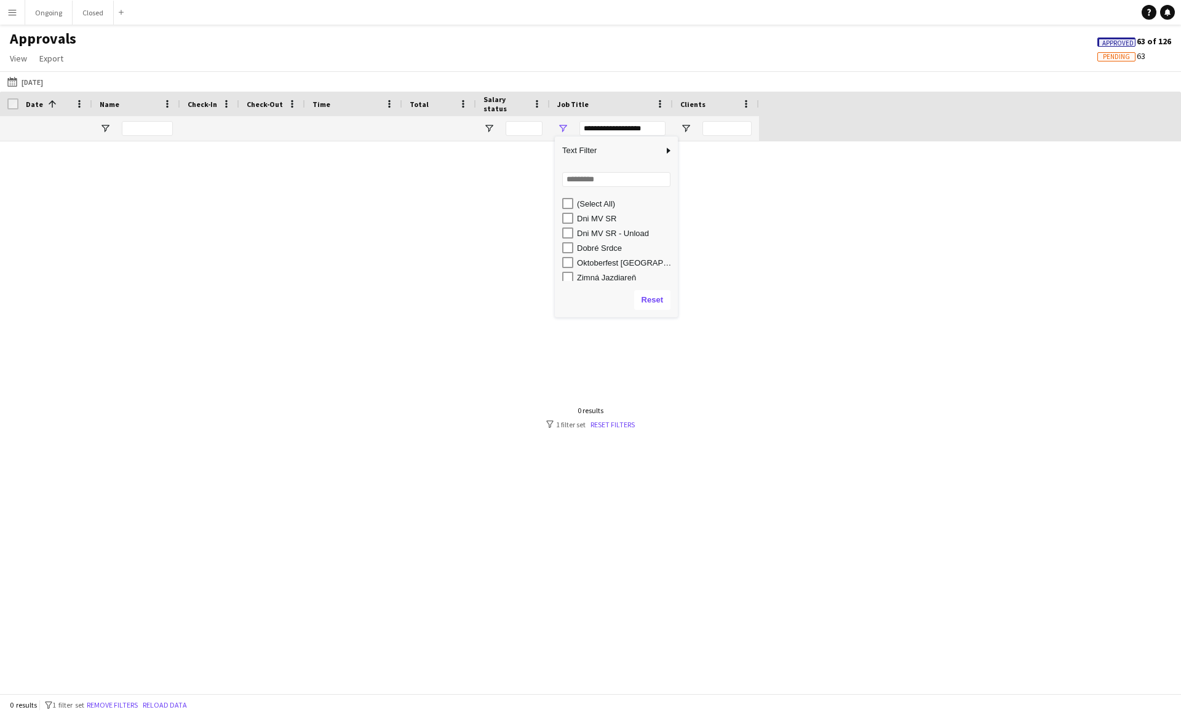
scroll to position [4, 0]
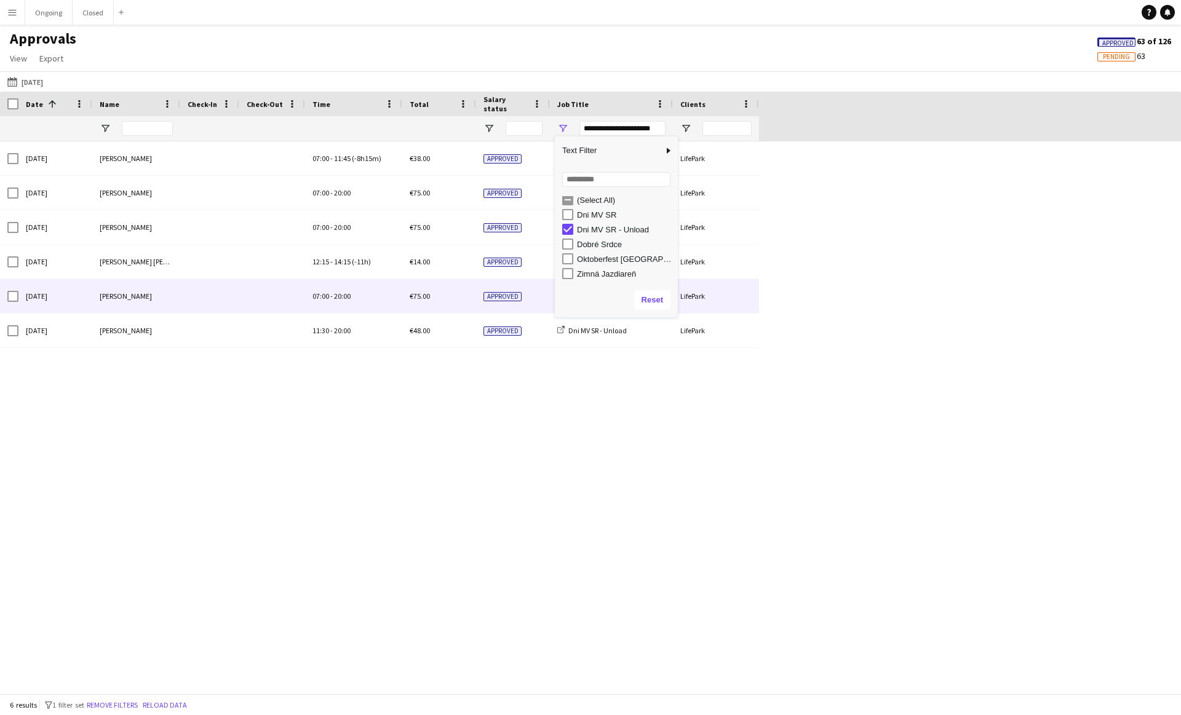
click at [372, 301] on div "07:00 - 20:00" at bounding box center [353, 296] width 97 height 34
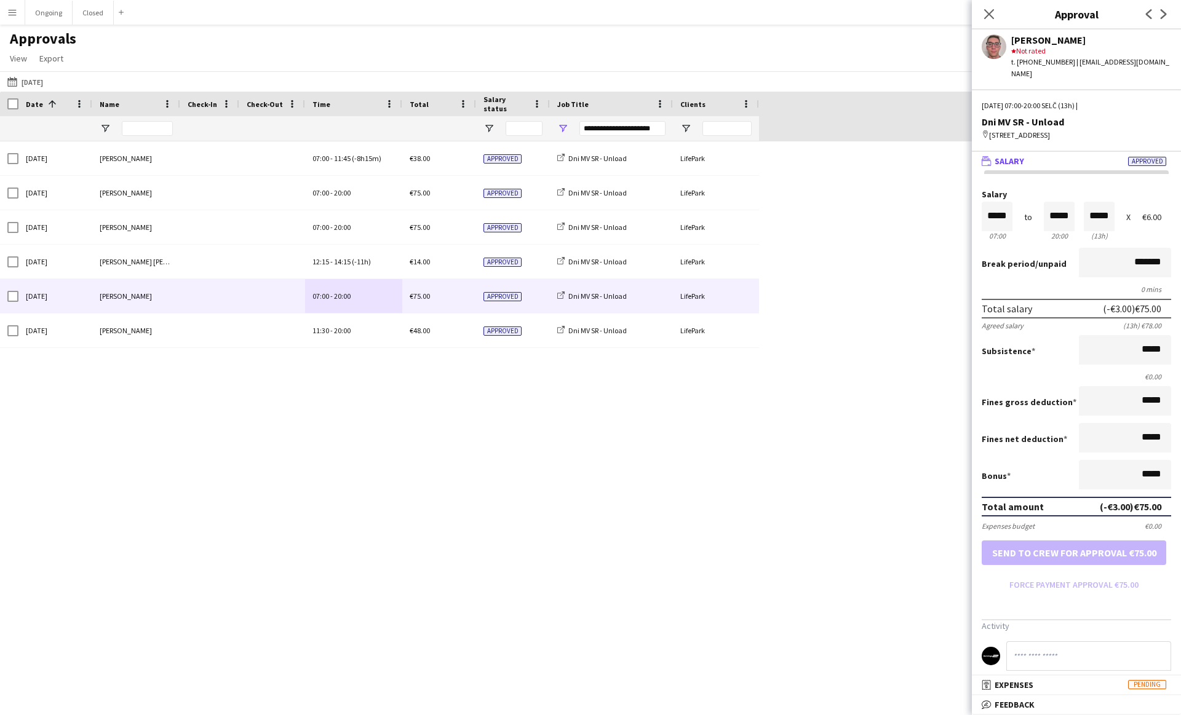
click at [539, 533] on div "Sun, 21 Sep 2025 Alexa Bolerac 07:00 - 11:45 (-8h15m) €38.00 Approved Dni MV SR…" at bounding box center [590, 417] width 1181 height 552
click at [15, 14] on app-icon "Menu" at bounding box center [12, 12] width 10 height 10
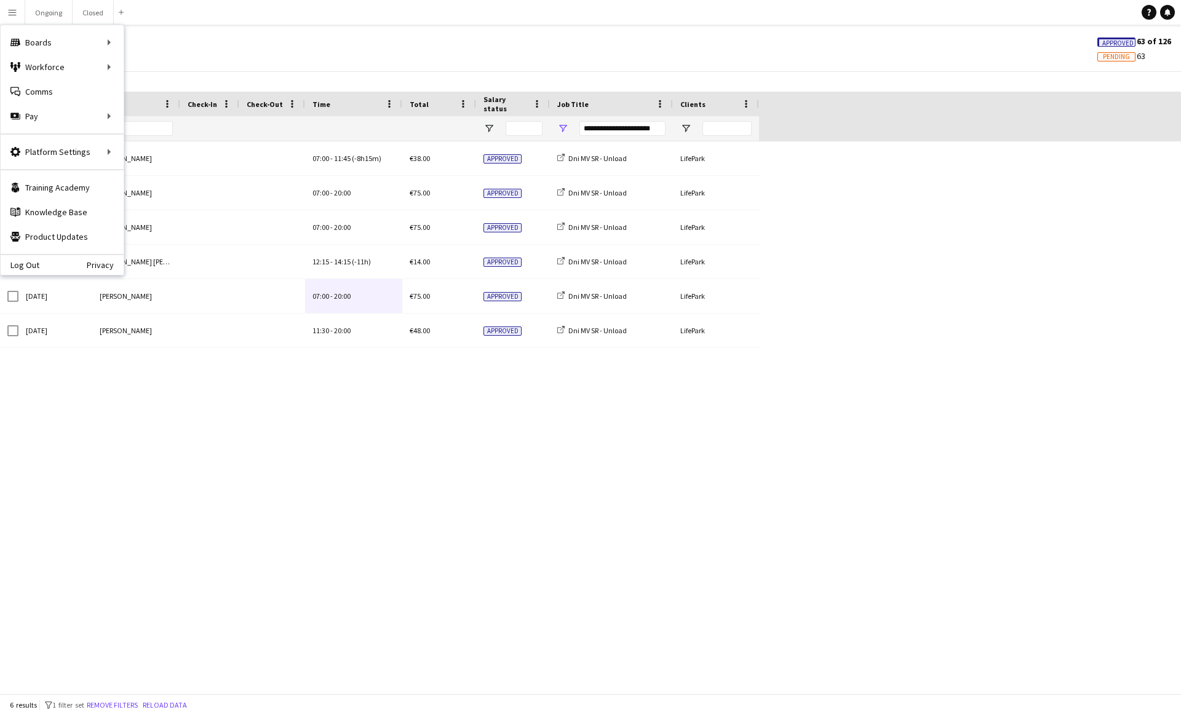
click at [209, 32] on div "Approvals View Customise view Customise filters Reset Filters Reset View Reset …" at bounding box center [590, 51] width 1181 height 42
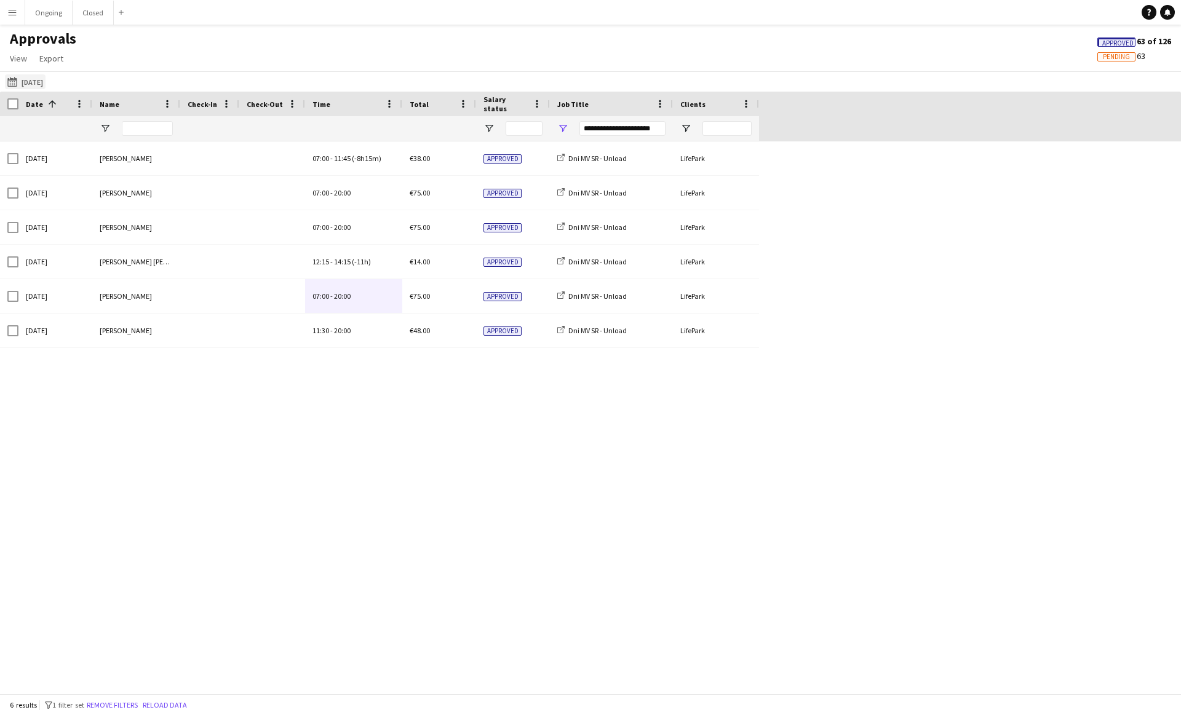
click at [33, 80] on button "20-09-2025 Yesterday" at bounding box center [25, 81] width 41 height 15
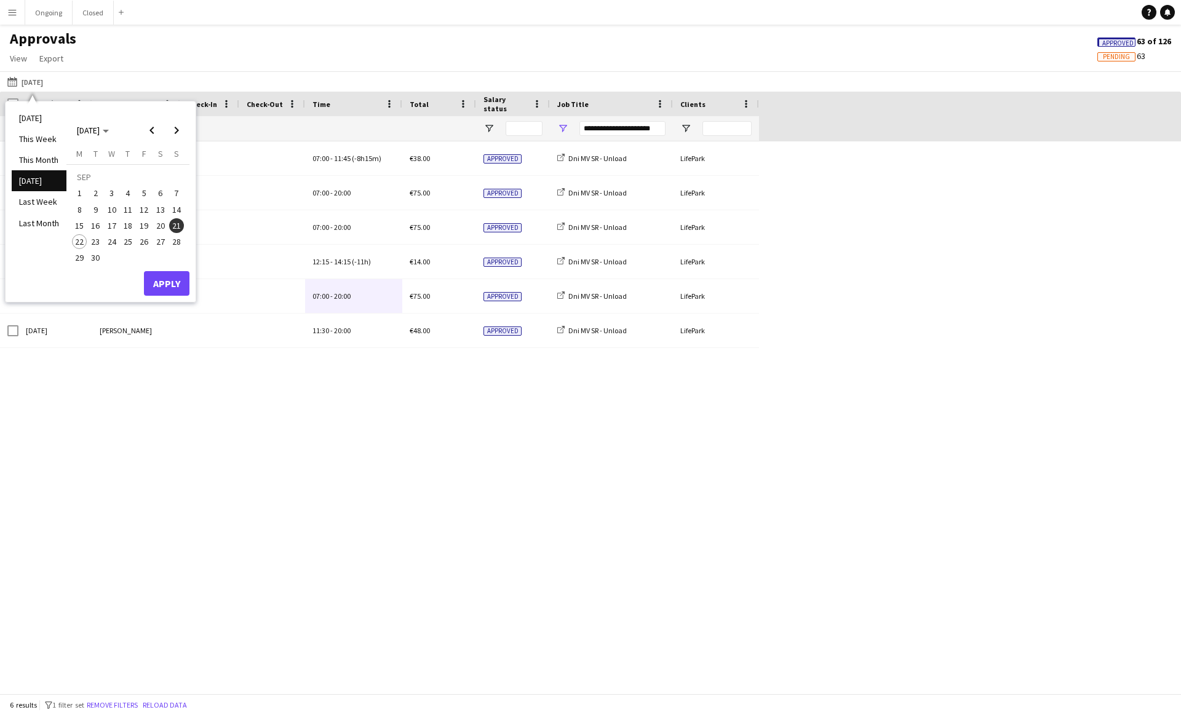
click at [82, 225] on span "15" at bounding box center [79, 225] width 15 height 15
click at [176, 226] on span "21" at bounding box center [176, 225] width 15 height 15
click at [173, 281] on button "Apply" at bounding box center [167, 283] width 46 height 25
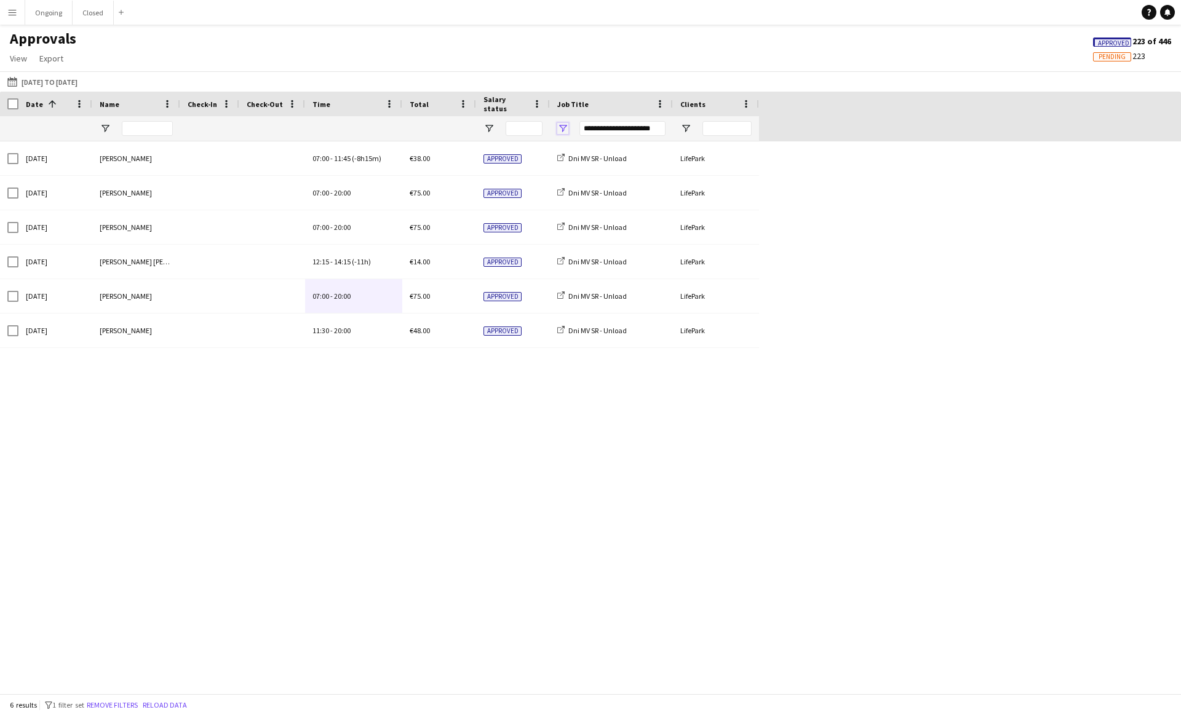
click at [566, 127] on span "Open Filter Menu" at bounding box center [562, 128] width 11 height 11
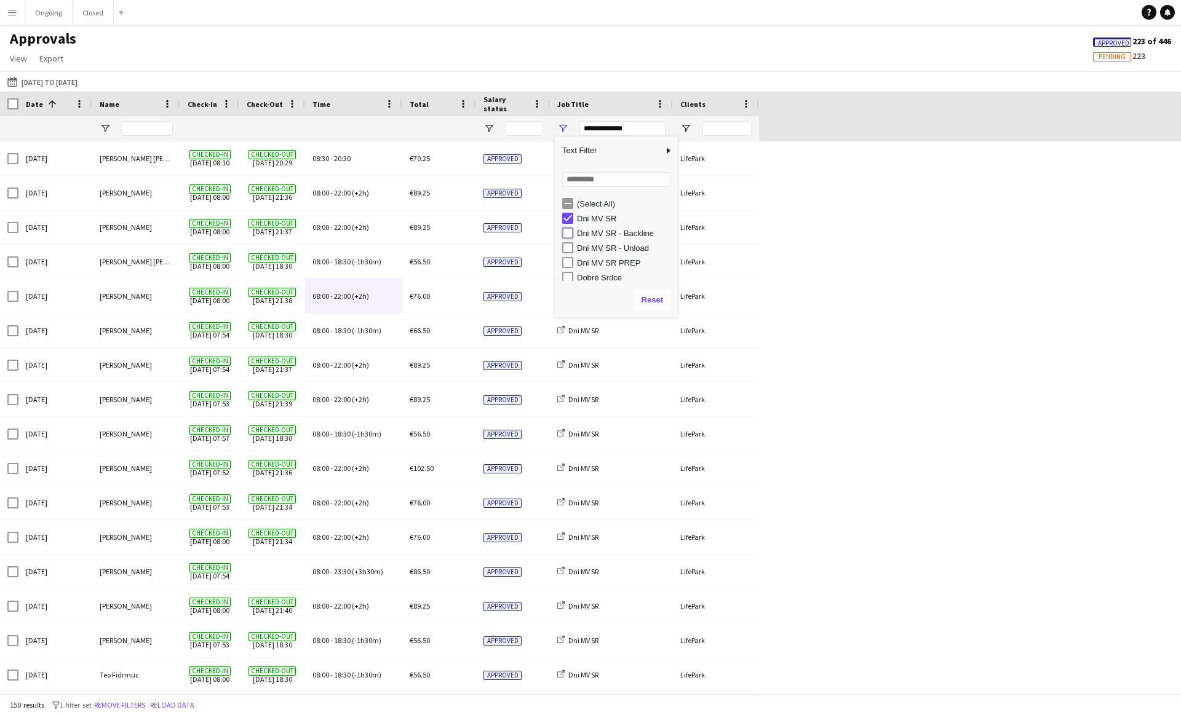
type input "**********"
click at [566, 129] on span "Open Filter Menu" at bounding box center [562, 128] width 11 height 11
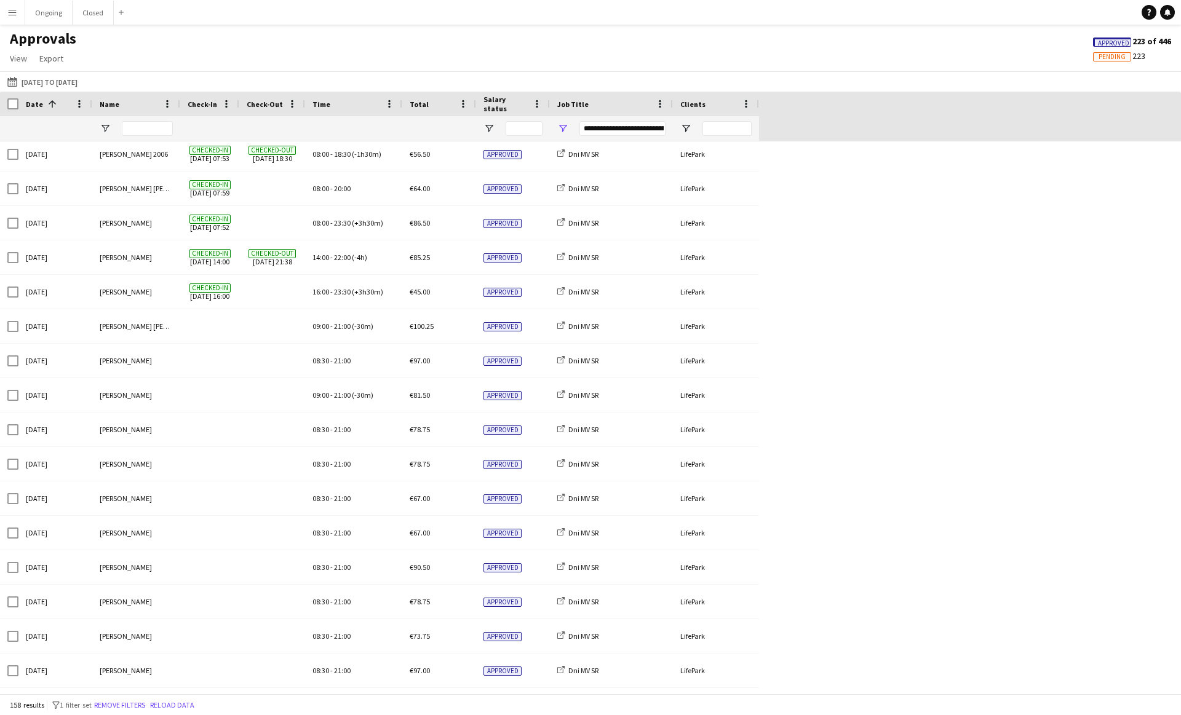
scroll to position [1370, 0]
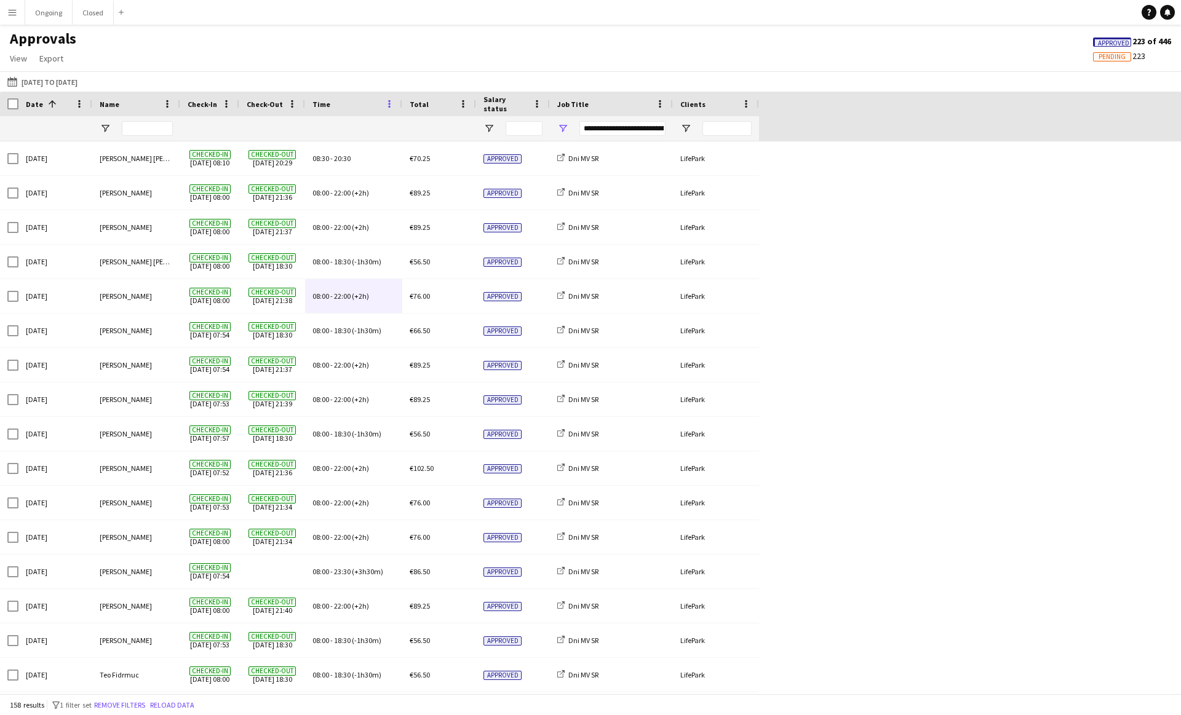
click at [389, 104] on span at bounding box center [389, 103] width 11 height 11
click at [446, 191] on span "Group by Time" at bounding box center [452, 188] width 105 height 21
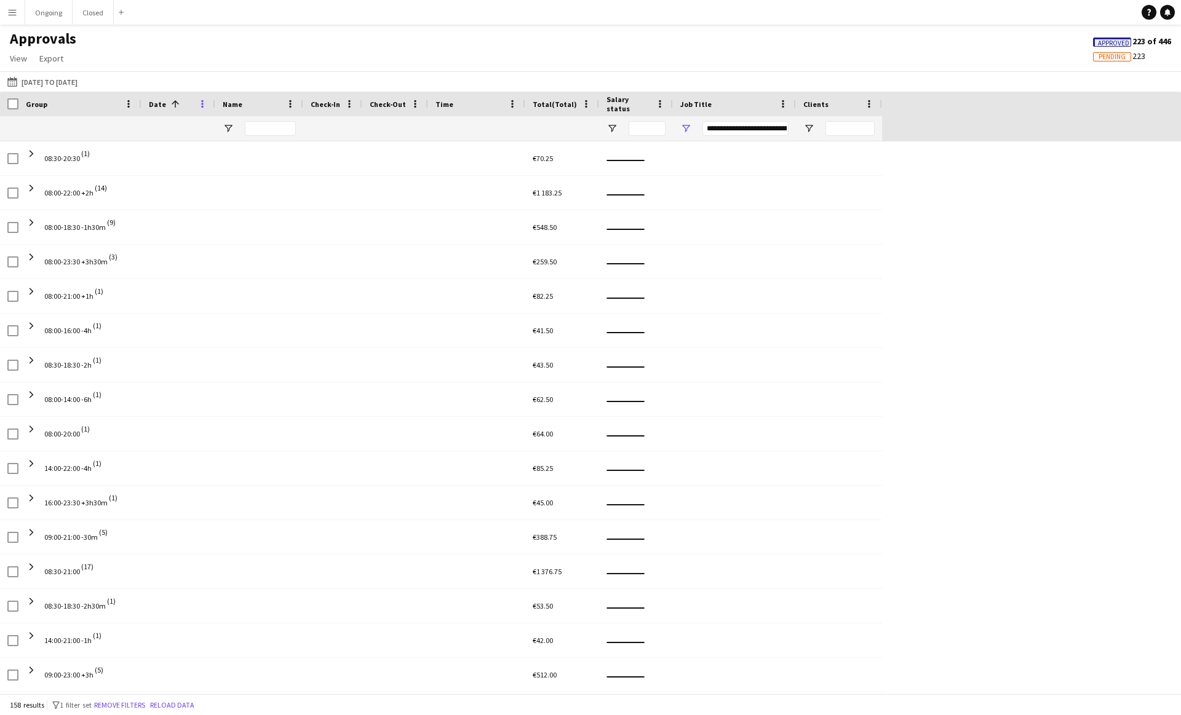
click at [202, 104] on span at bounding box center [202, 103] width 11 height 11
click at [233, 188] on span "Group by Date" at bounding box center [265, 188] width 105 height 21
click at [199, 102] on span at bounding box center [202, 103] width 11 height 11
click at [238, 185] on span "Un-Group by Date" at bounding box center [265, 188] width 105 height 21
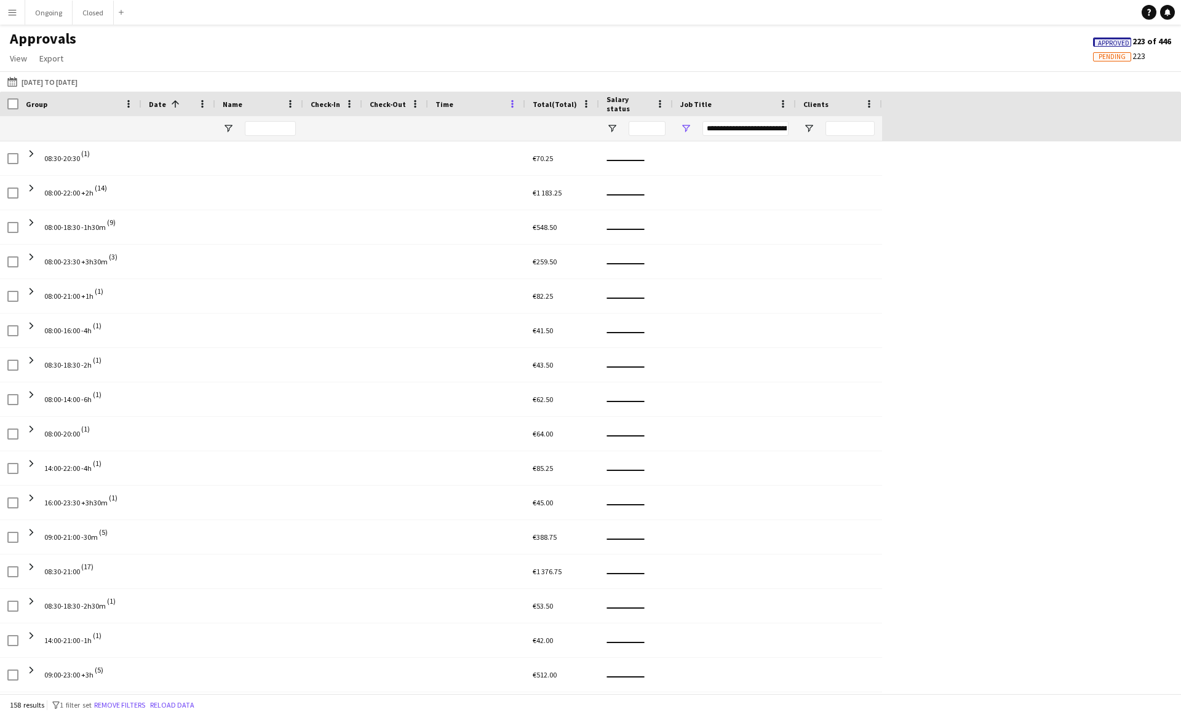
click at [513, 100] on span at bounding box center [512, 103] width 11 height 11
click at [546, 190] on span "Un-Group by Time" at bounding box center [575, 188] width 105 height 21
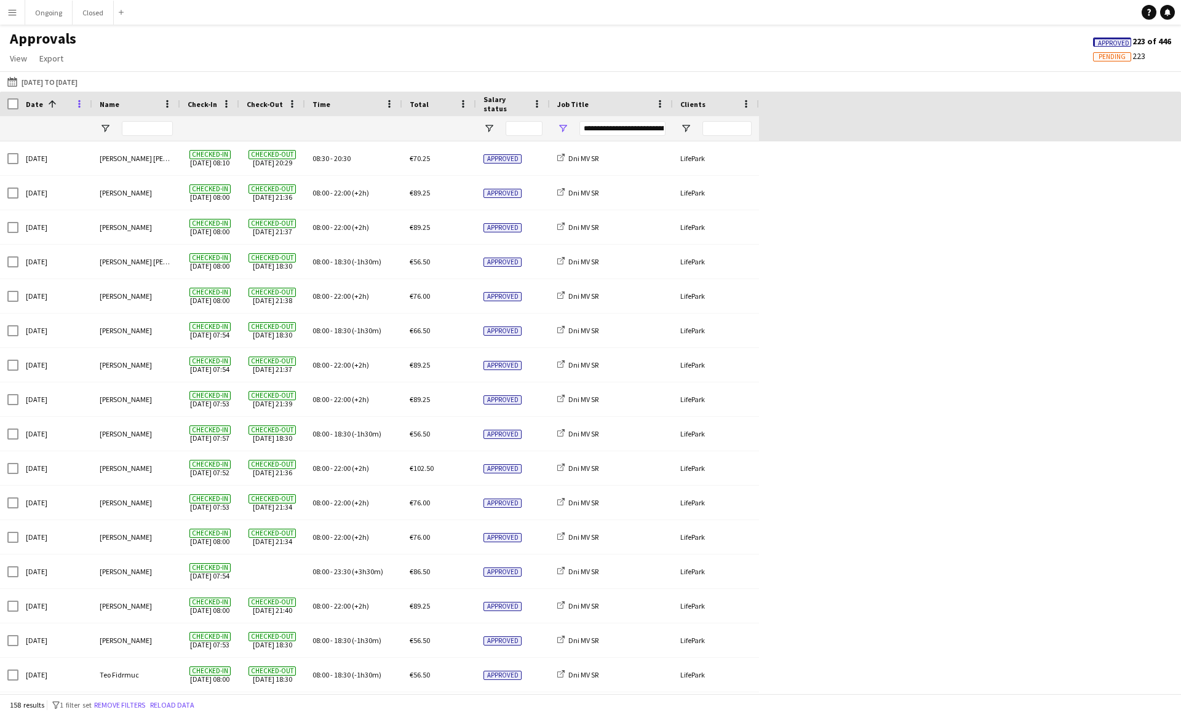
click at [79, 101] on span at bounding box center [79, 103] width 11 height 11
click at [130, 185] on span "Group by Date" at bounding box center [142, 188] width 105 height 21
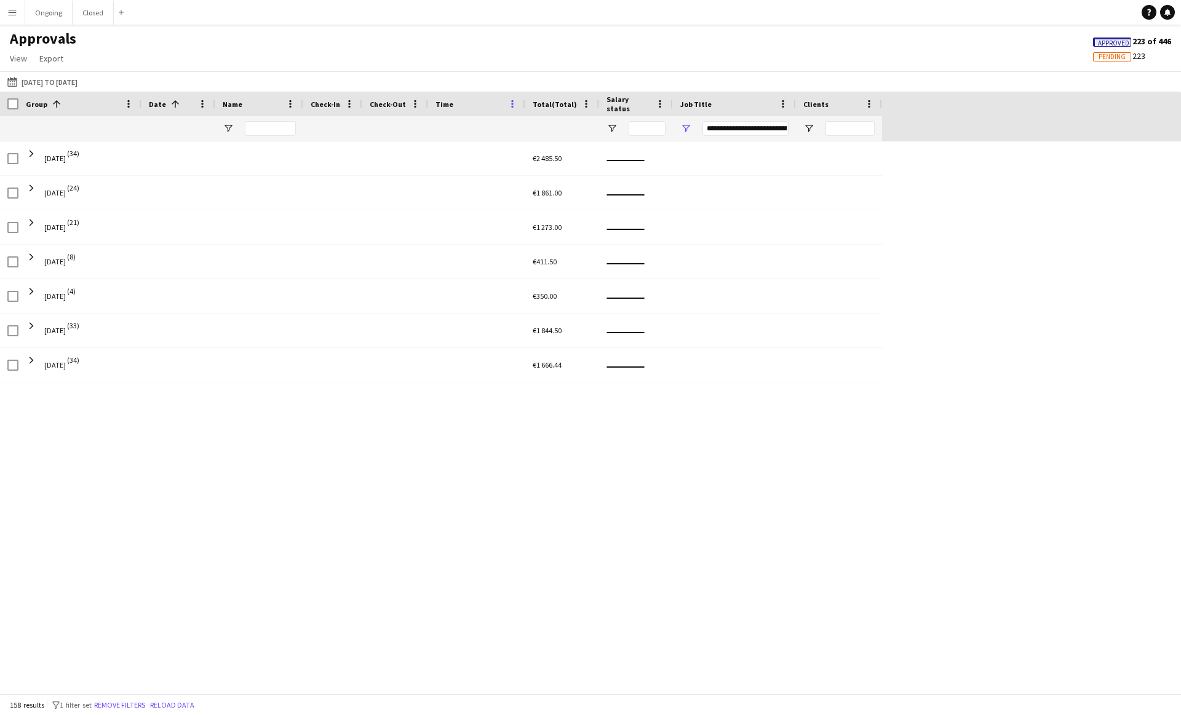
click at [511, 106] on span at bounding box center [512, 103] width 11 height 11
click at [546, 187] on span "Group by Time" at bounding box center [575, 188] width 105 height 21
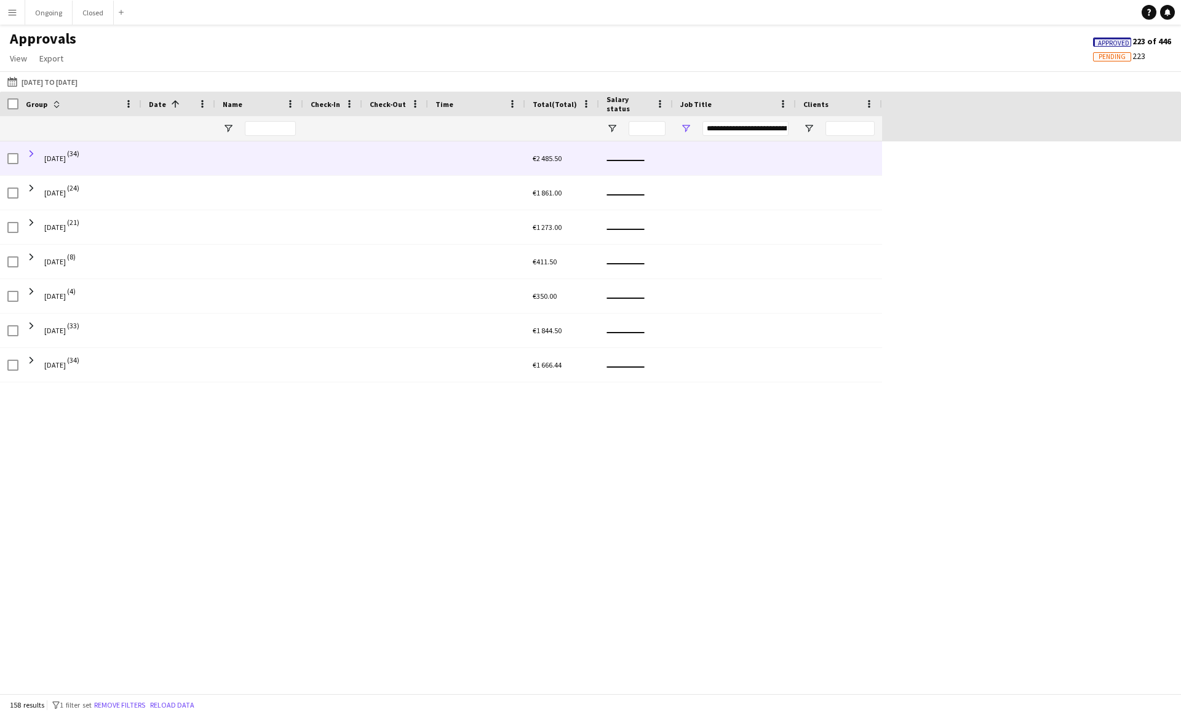
click at [30, 152] on span at bounding box center [31, 153] width 11 height 11
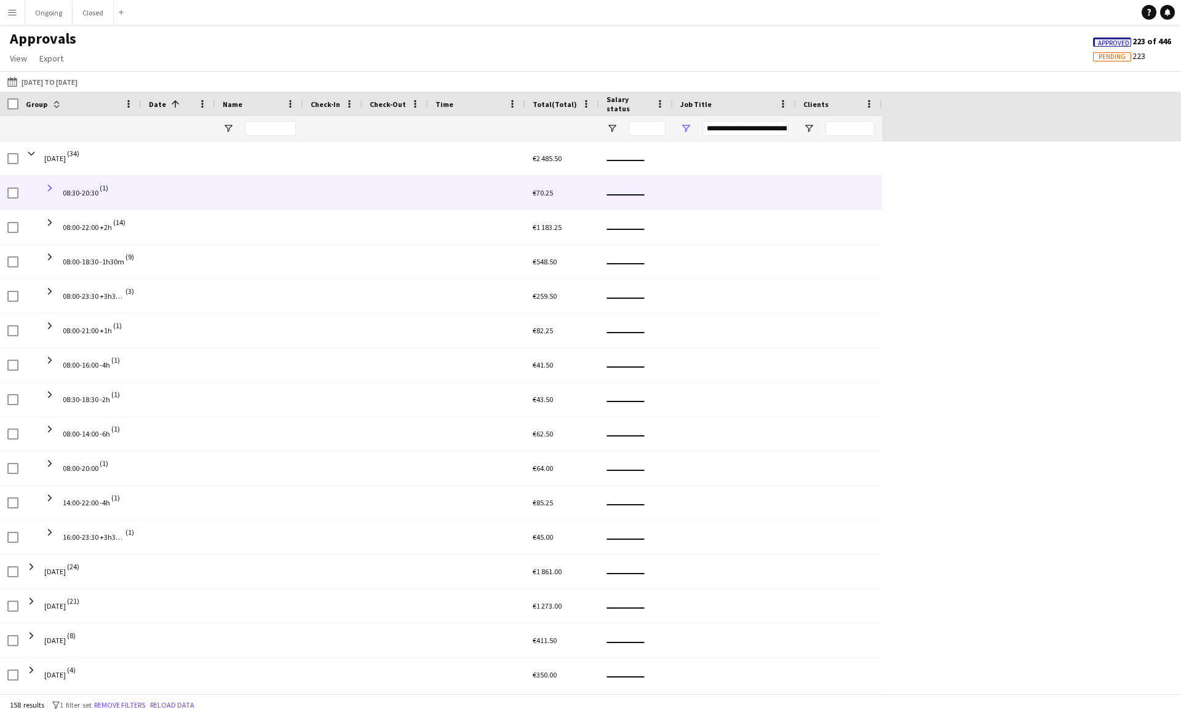
click at [47, 190] on span at bounding box center [49, 188] width 11 height 11
click at [80, 185] on span "08:30-20:30" at bounding box center [81, 193] width 36 height 34
click at [54, 188] on span at bounding box center [49, 188] width 11 height 11
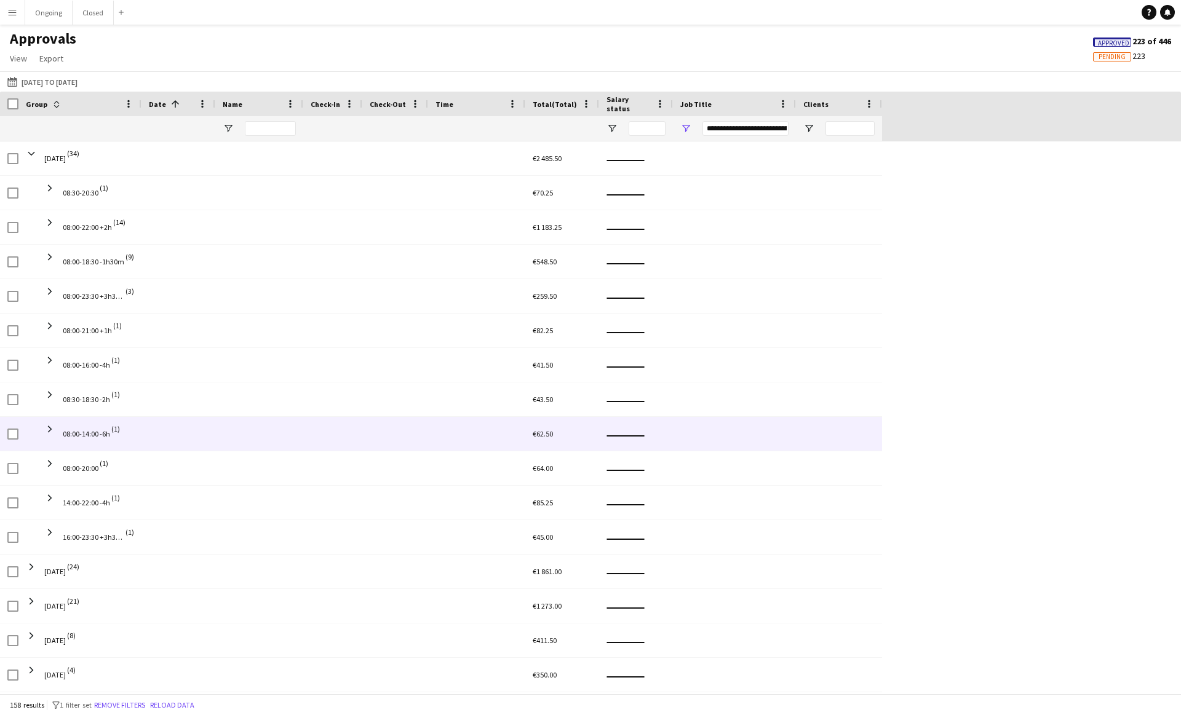
scroll to position [68, 0]
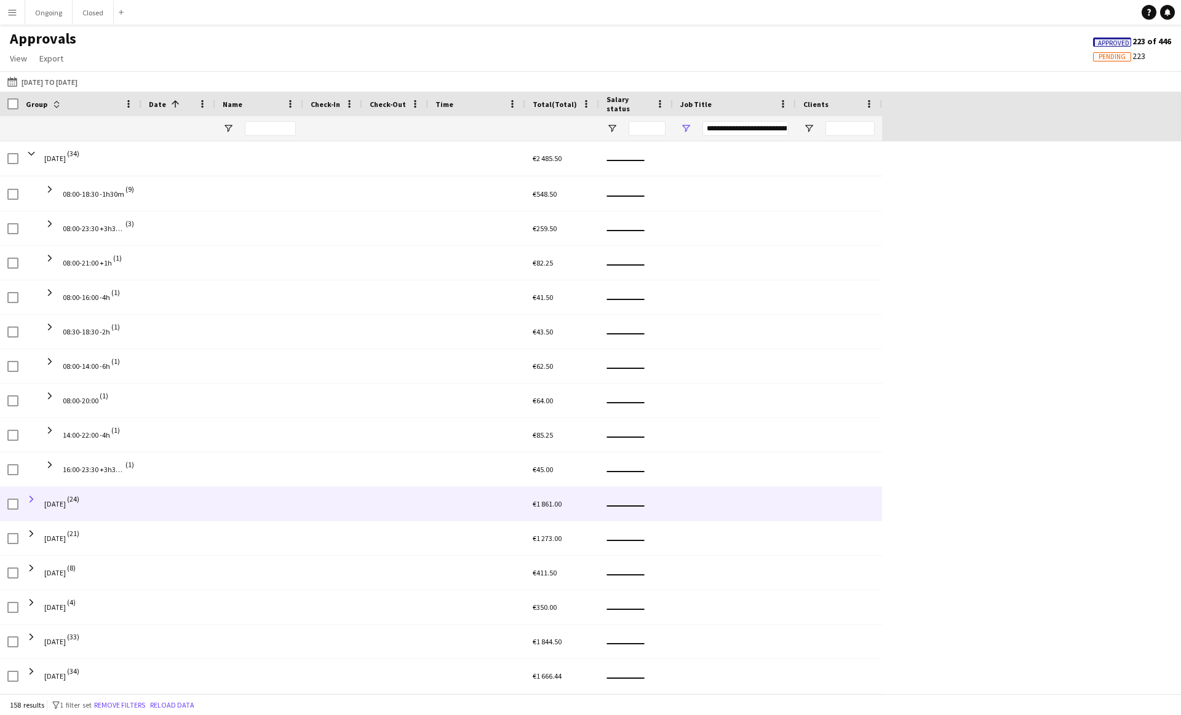
click at [31, 502] on span at bounding box center [31, 499] width 11 height 11
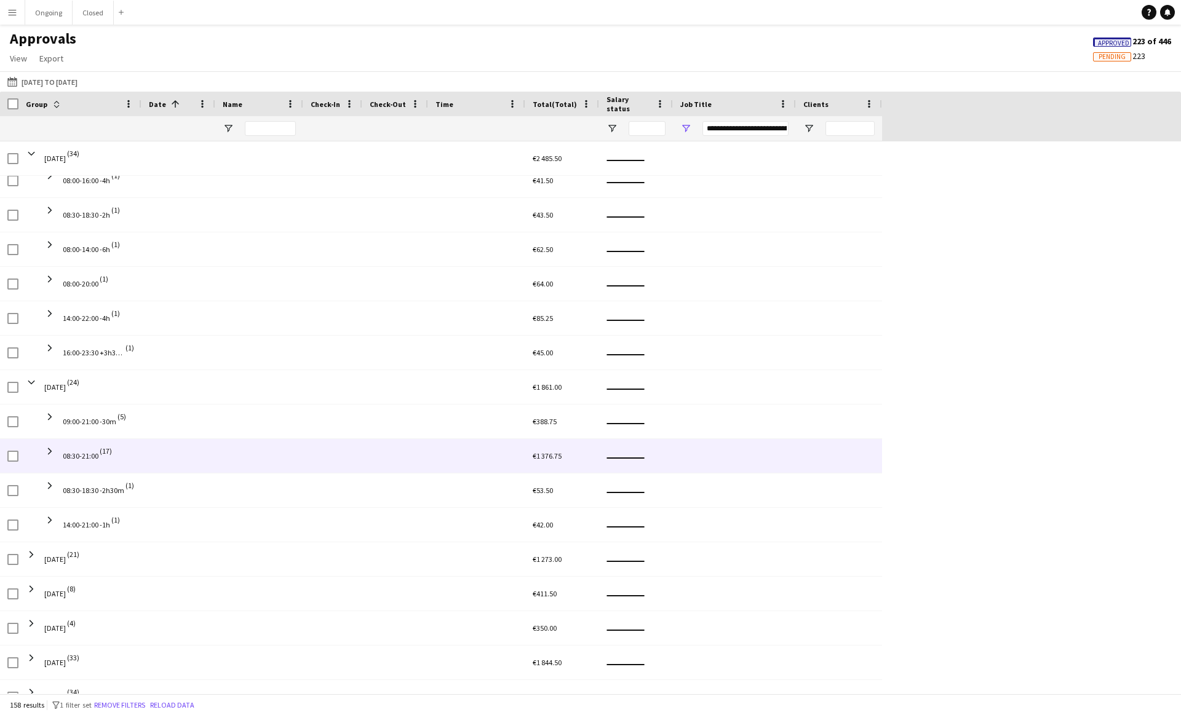
scroll to position [205, 0]
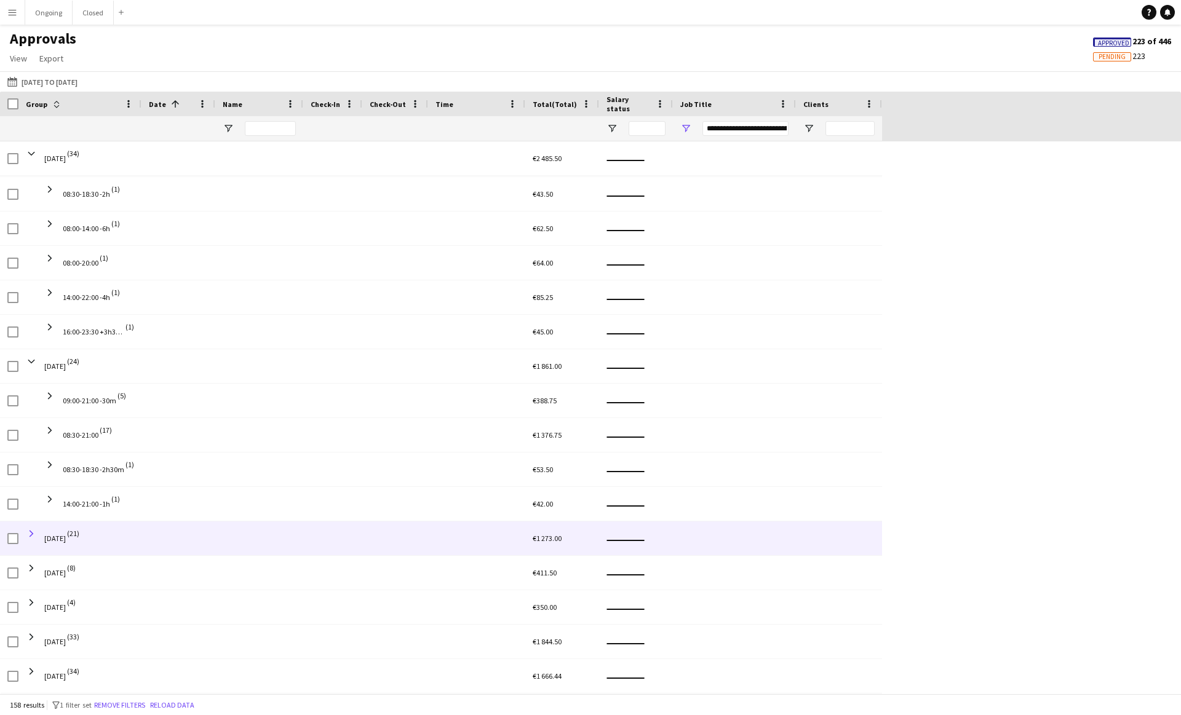
click at [31, 534] on span at bounding box center [31, 533] width 11 height 11
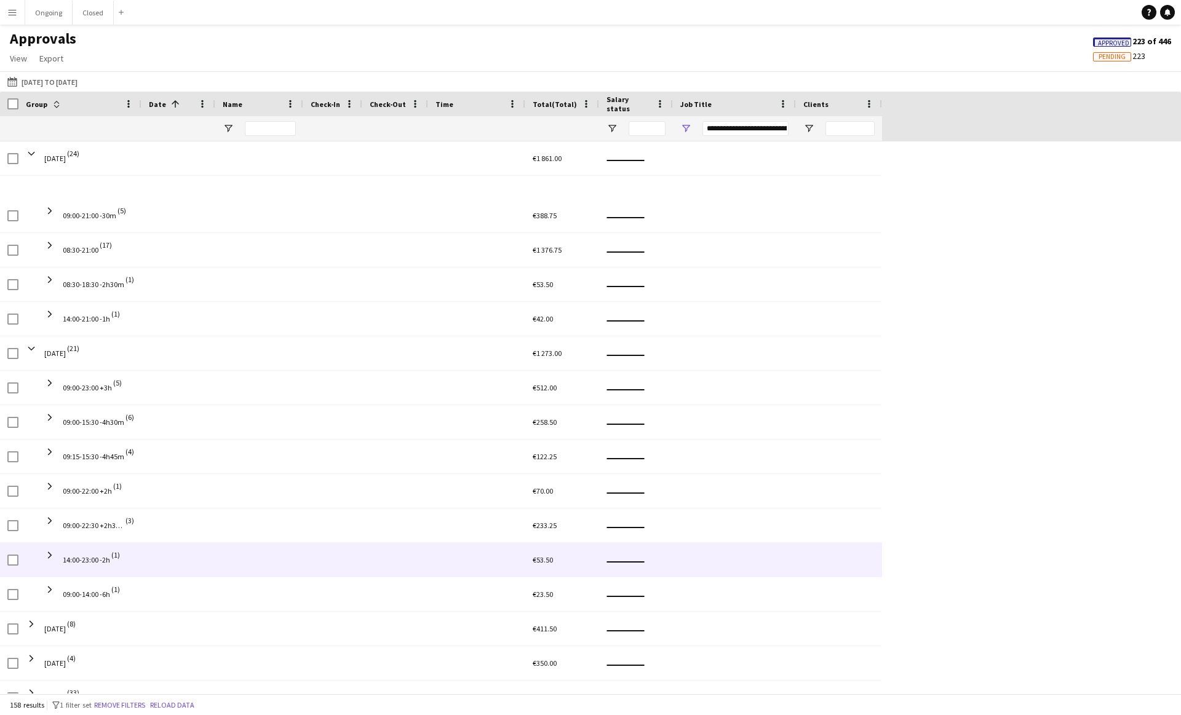
scroll to position [447, 0]
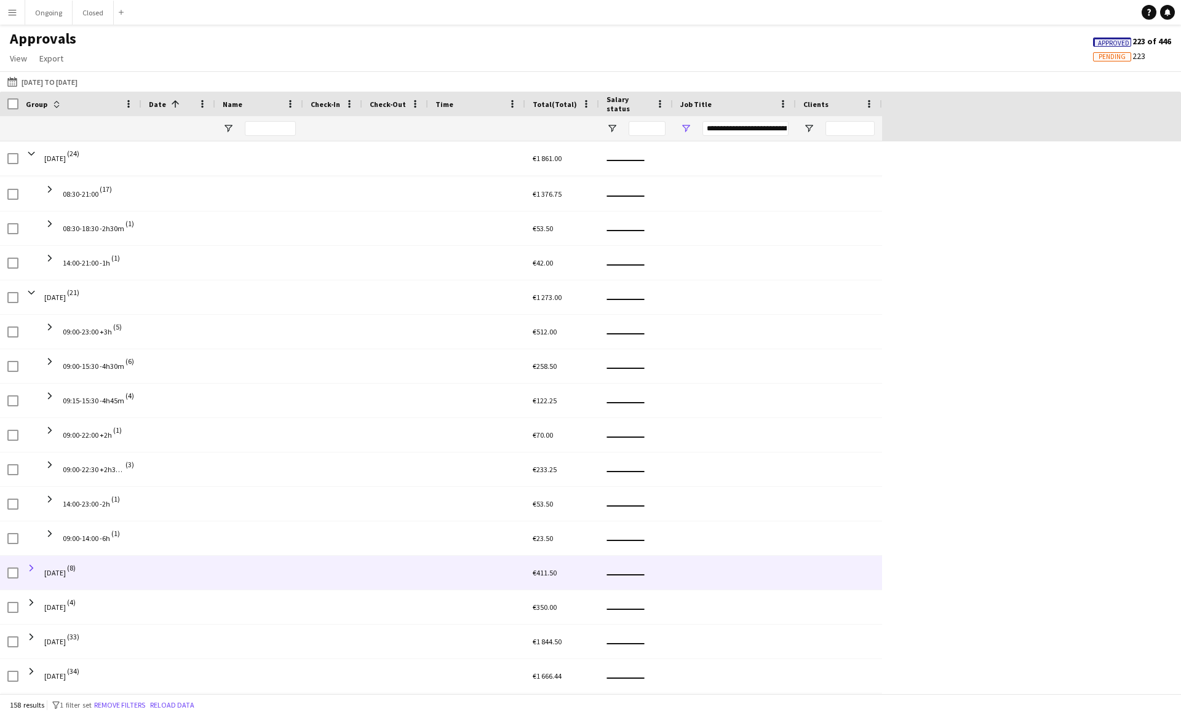
click at [28, 567] on span at bounding box center [31, 568] width 11 height 11
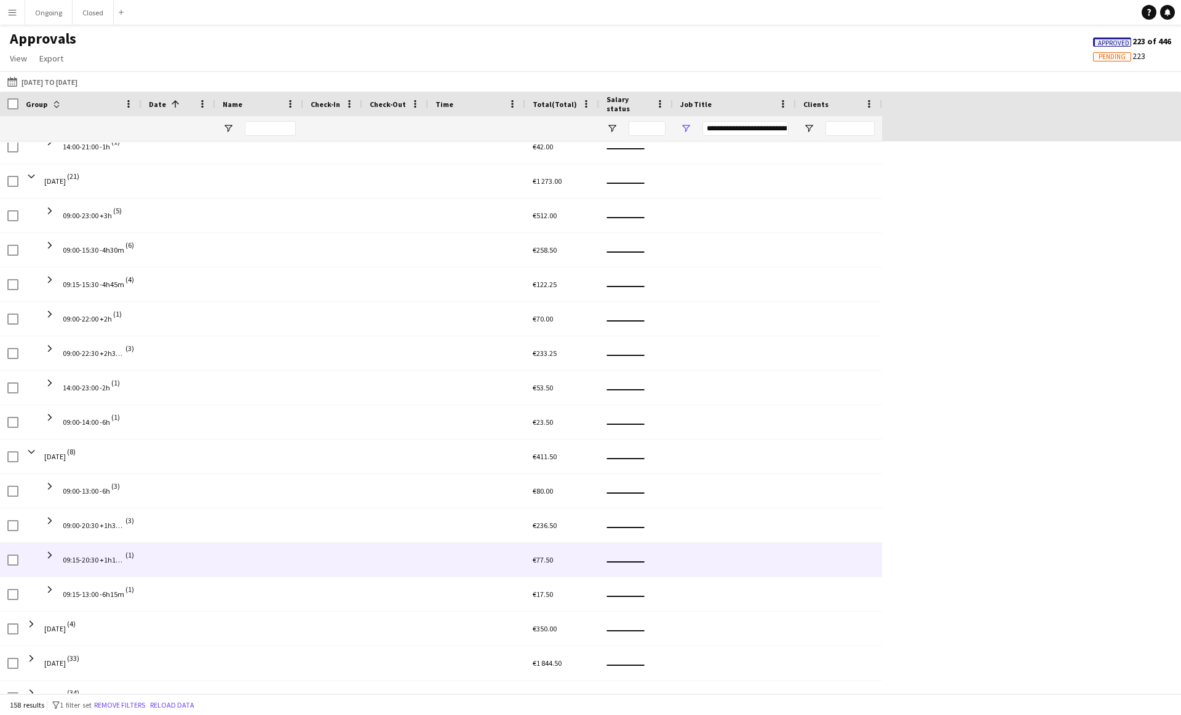
scroll to position [584, 0]
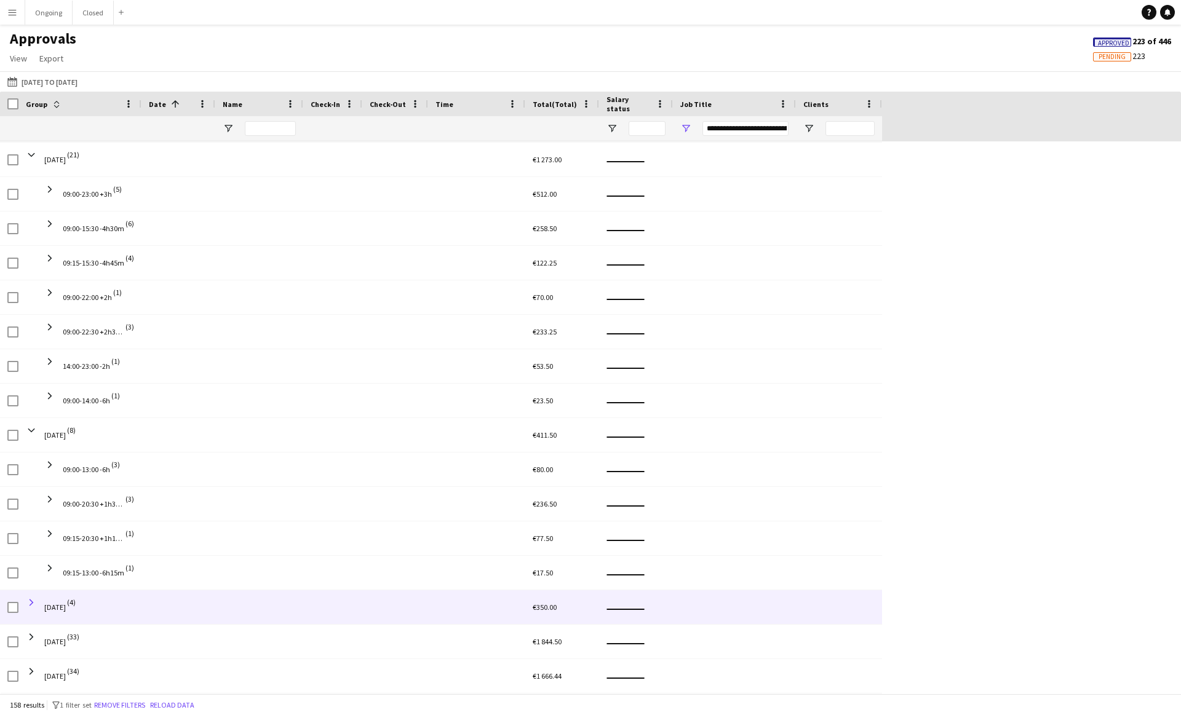
click at [32, 603] on span at bounding box center [31, 602] width 11 height 11
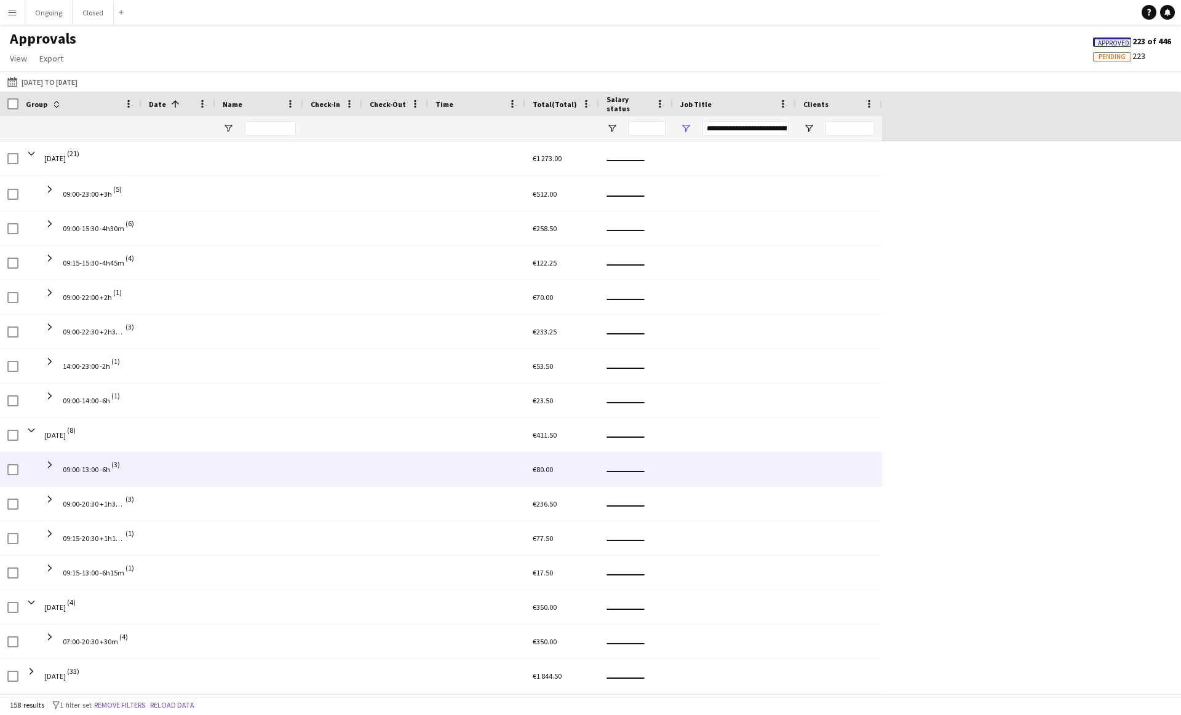
scroll to position [619, 0]
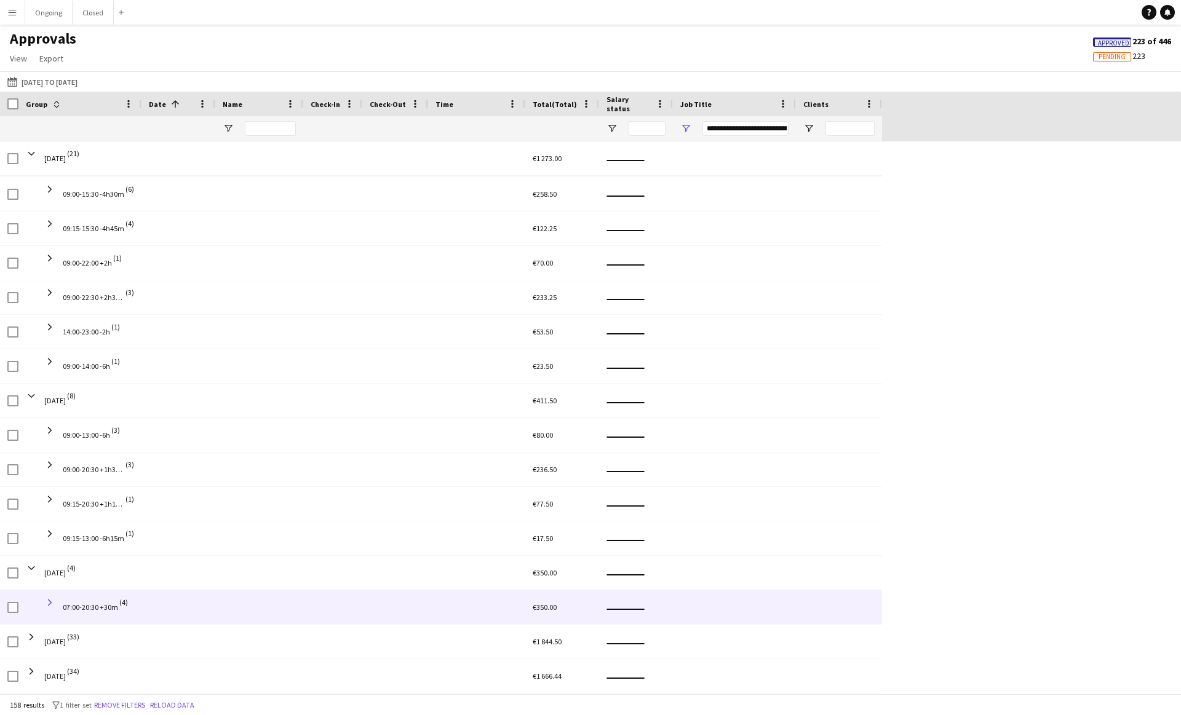
click at [53, 606] on span at bounding box center [49, 602] width 11 height 11
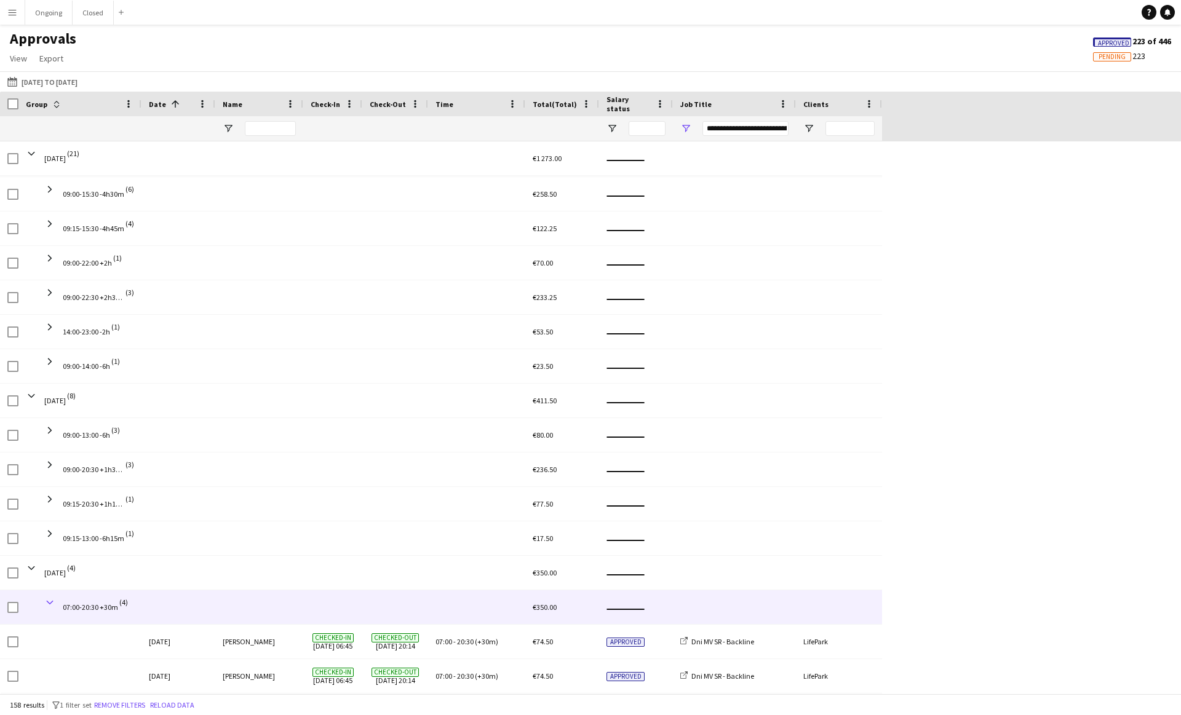
click at [52, 605] on span at bounding box center [49, 602] width 11 height 11
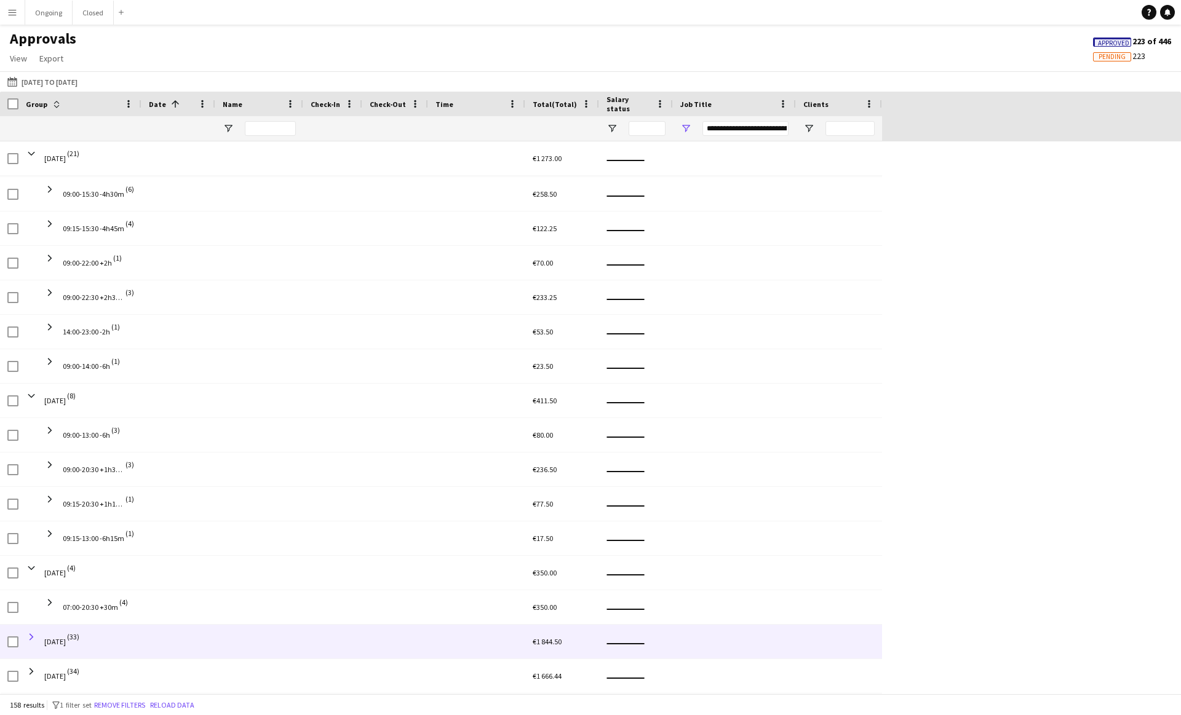
click at [32, 641] on span at bounding box center [31, 637] width 11 height 11
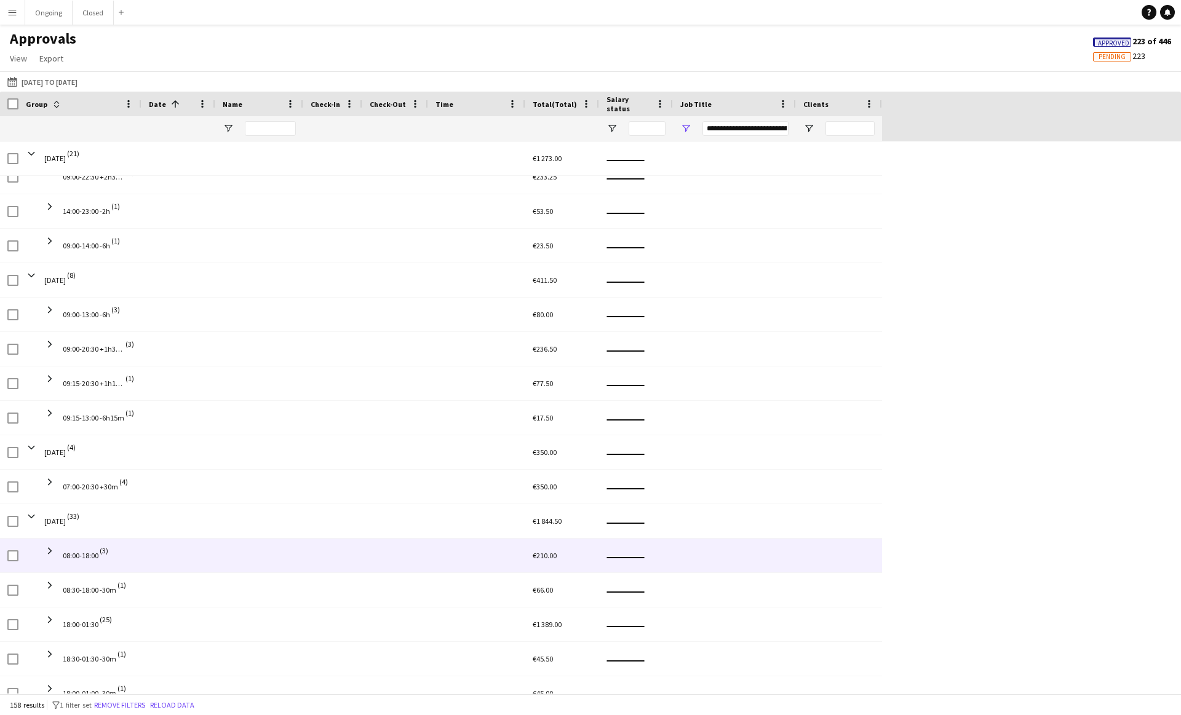
scroll to position [860, 0]
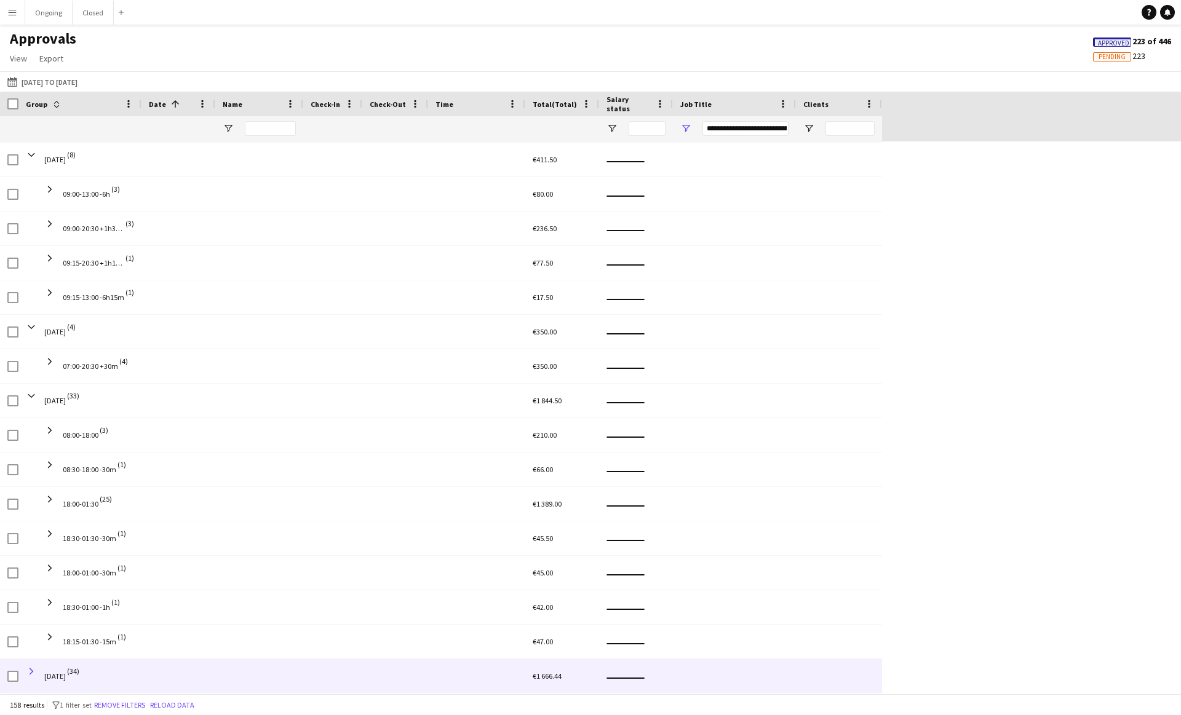
click at [32, 674] on span at bounding box center [31, 671] width 11 height 11
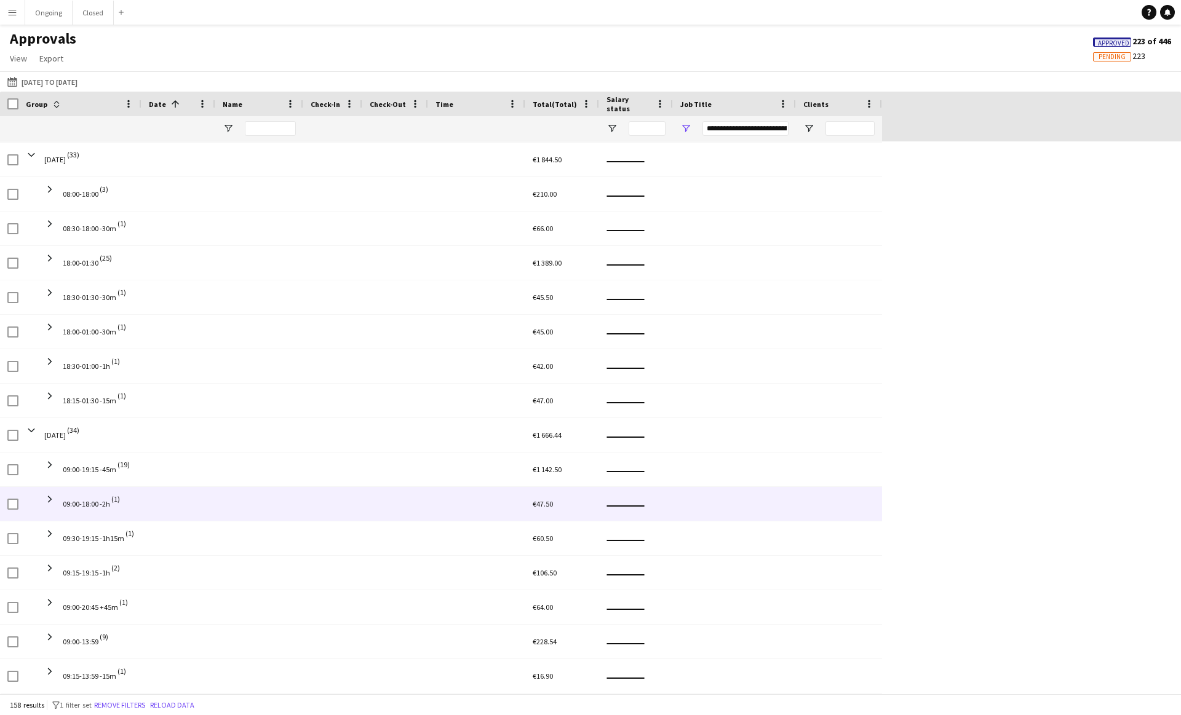
scroll to position [229, 0]
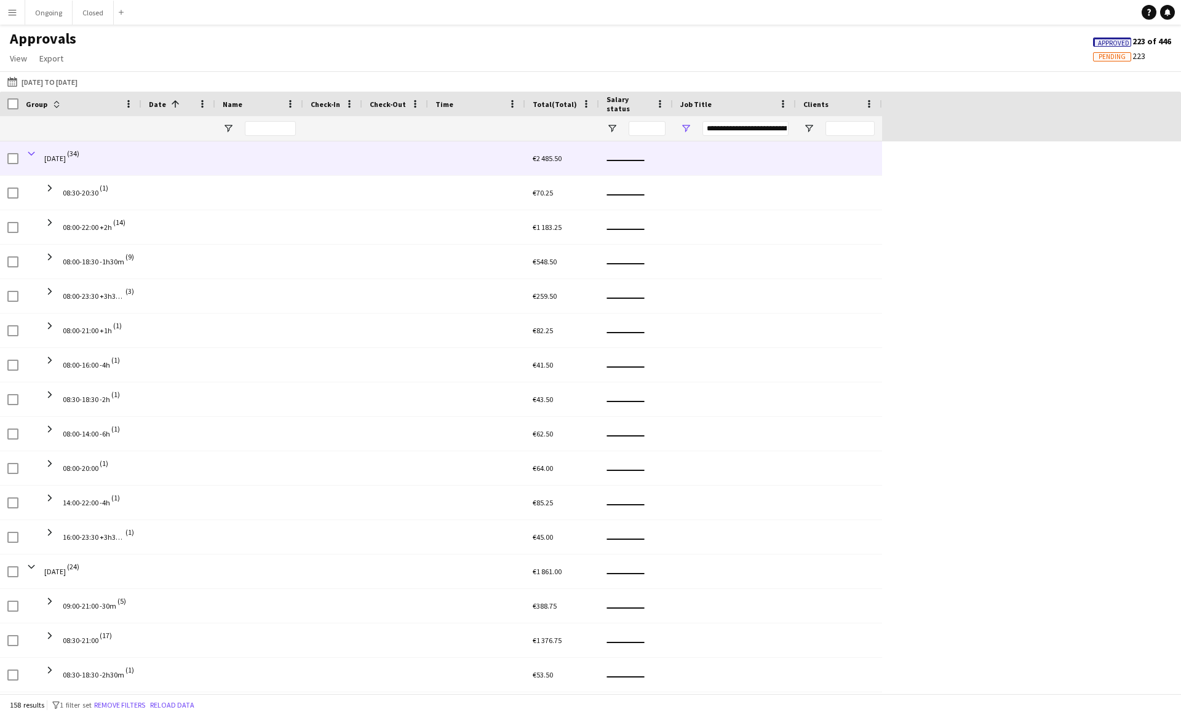
click at [29, 156] on span at bounding box center [31, 153] width 11 height 11
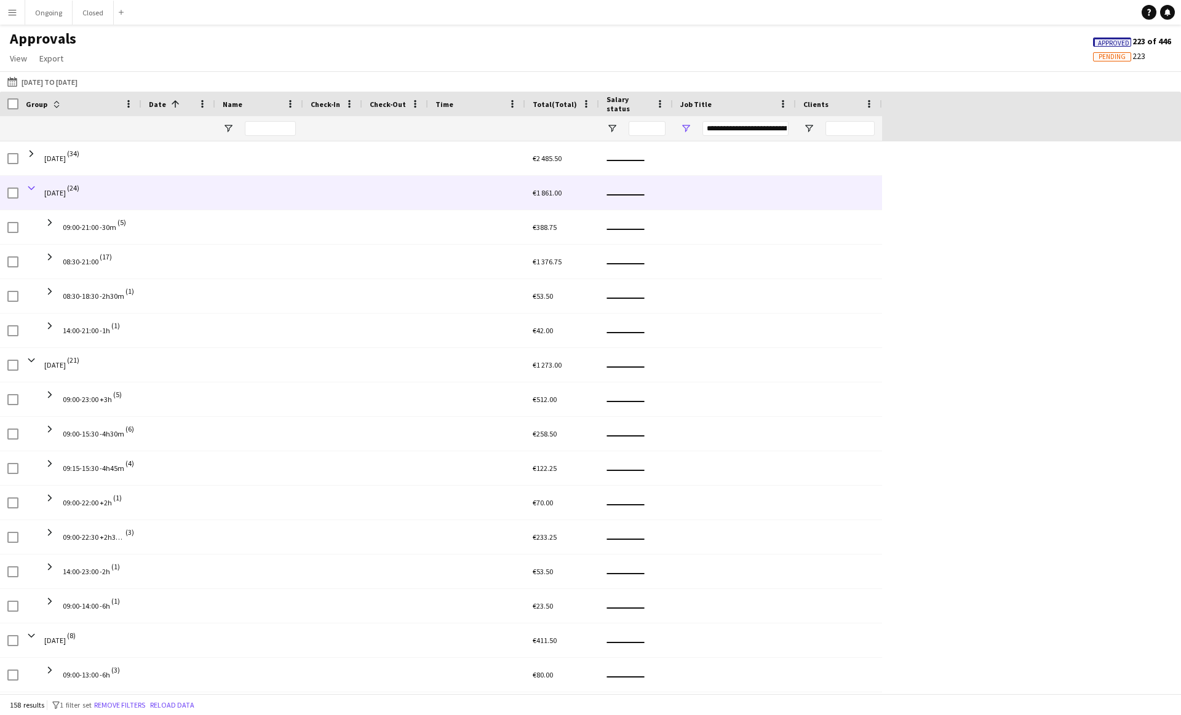
click at [32, 188] on span at bounding box center [31, 188] width 11 height 11
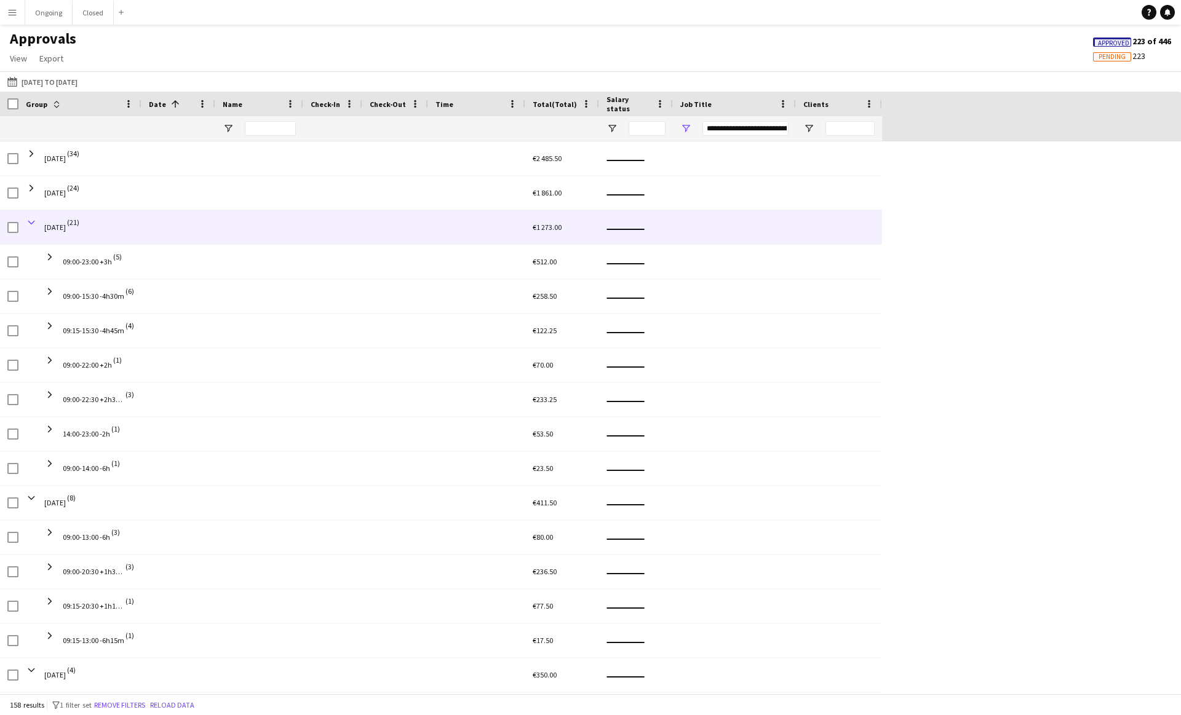
click at [33, 223] on span at bounding box center [31, 222] width 11 height 11
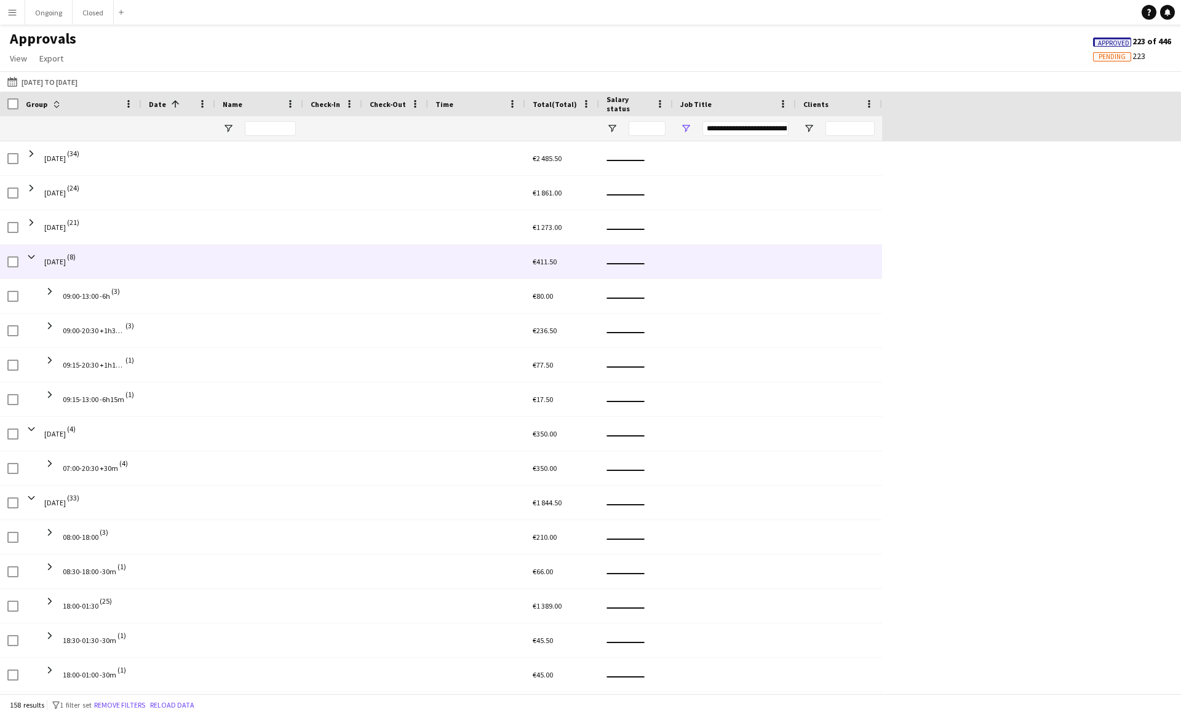
click at [31, 263] on span at bounding box center [31, 257] width 11 height 24
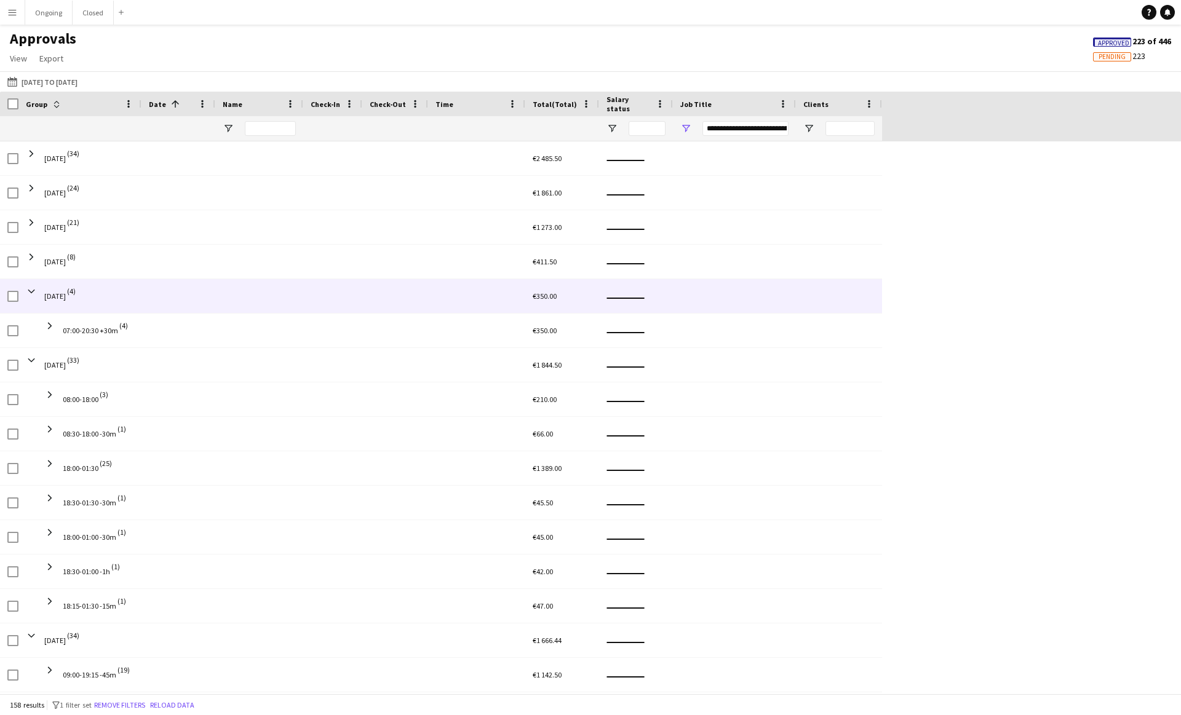
click at [30, 298] on span at bounding box center [31, 291] width 11 height 24
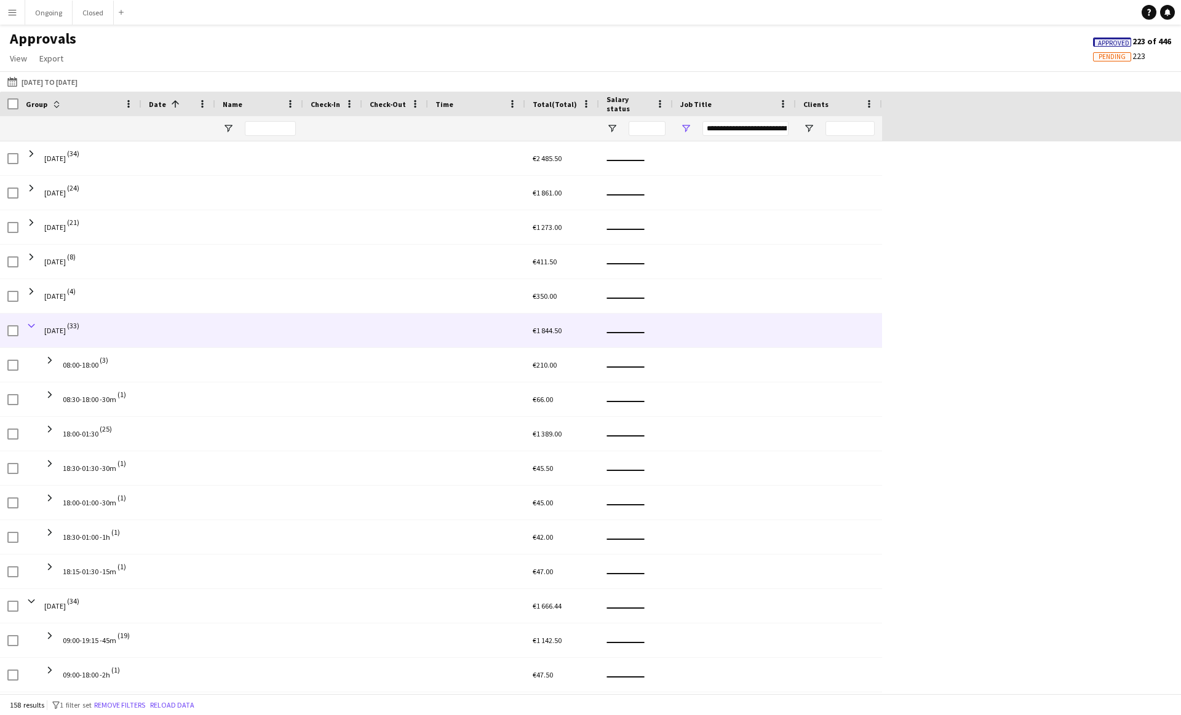
click at [31, 321] on span at bounding box center [31, 325] width 11 height 11
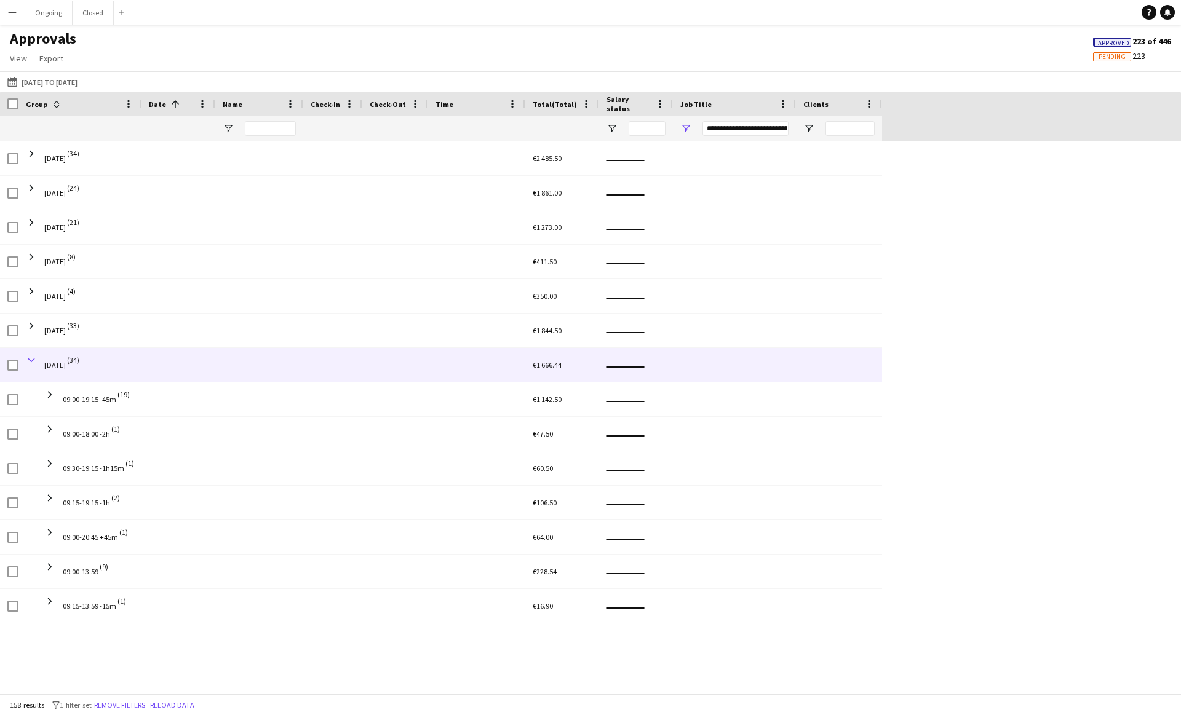
click at [31, 357] on span at bounding box center [31, 360] width 11 height 11
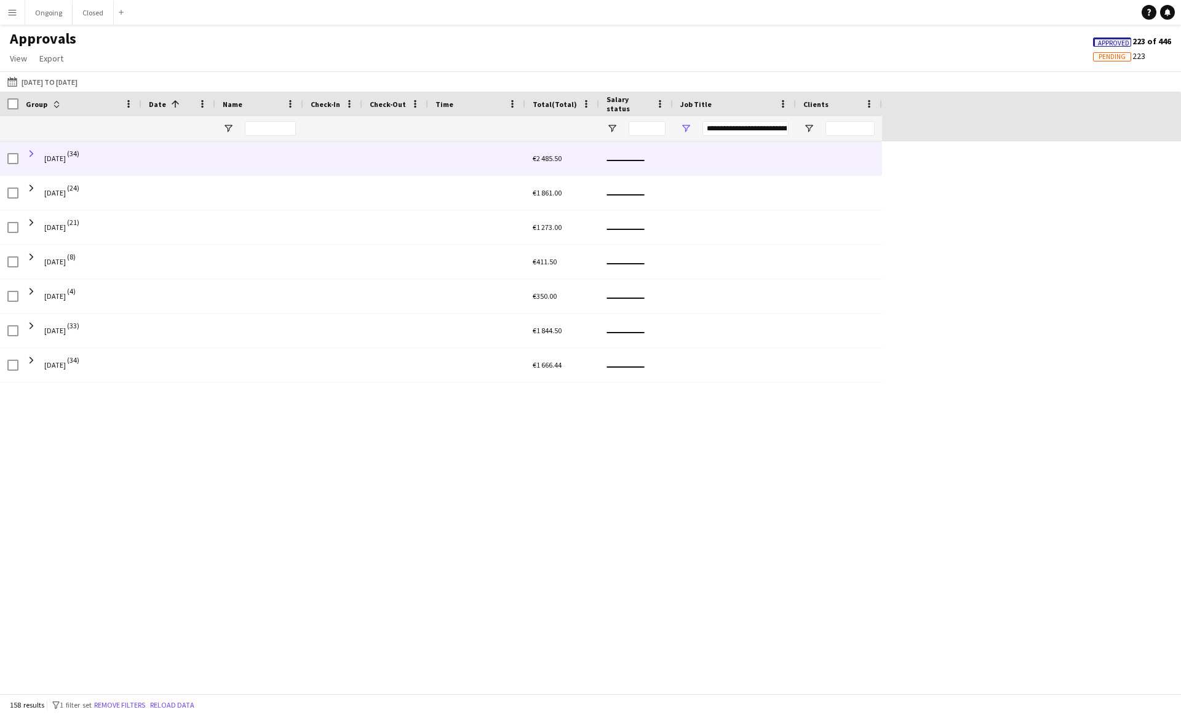
click at [33, 154] on span at bounding box center [31, 153] width 11 height 11
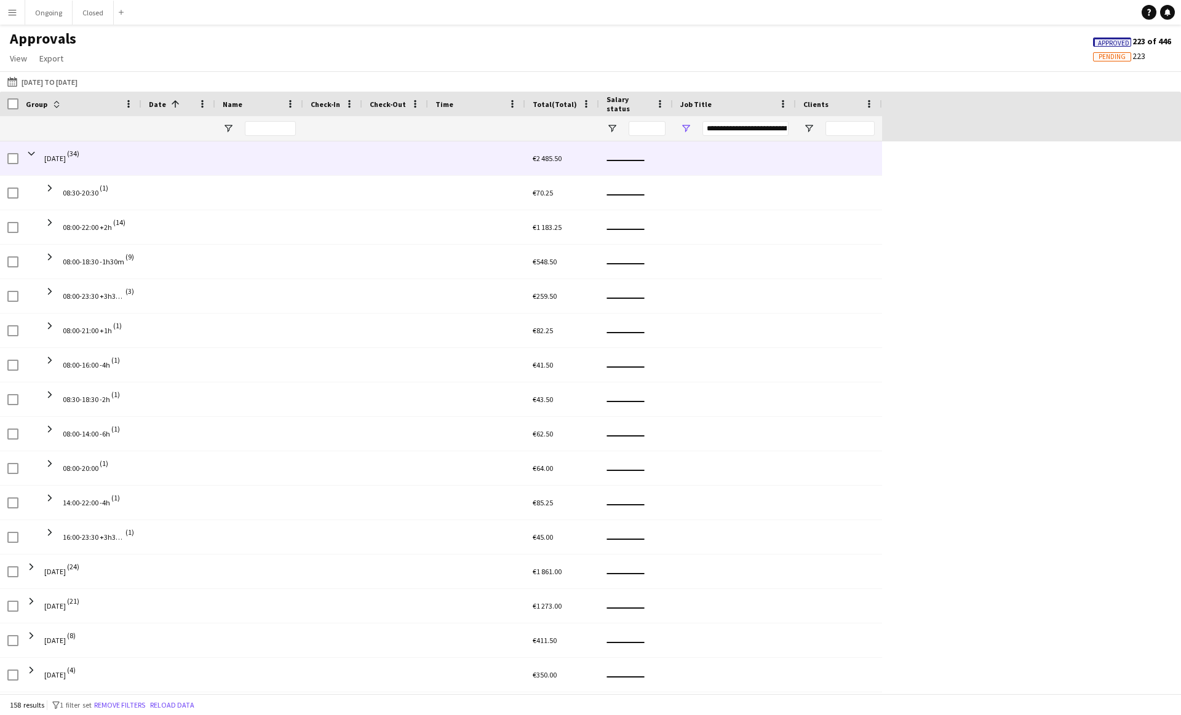
click at [33, 154] on span at bounding box center [31, 153] width 11 height 11
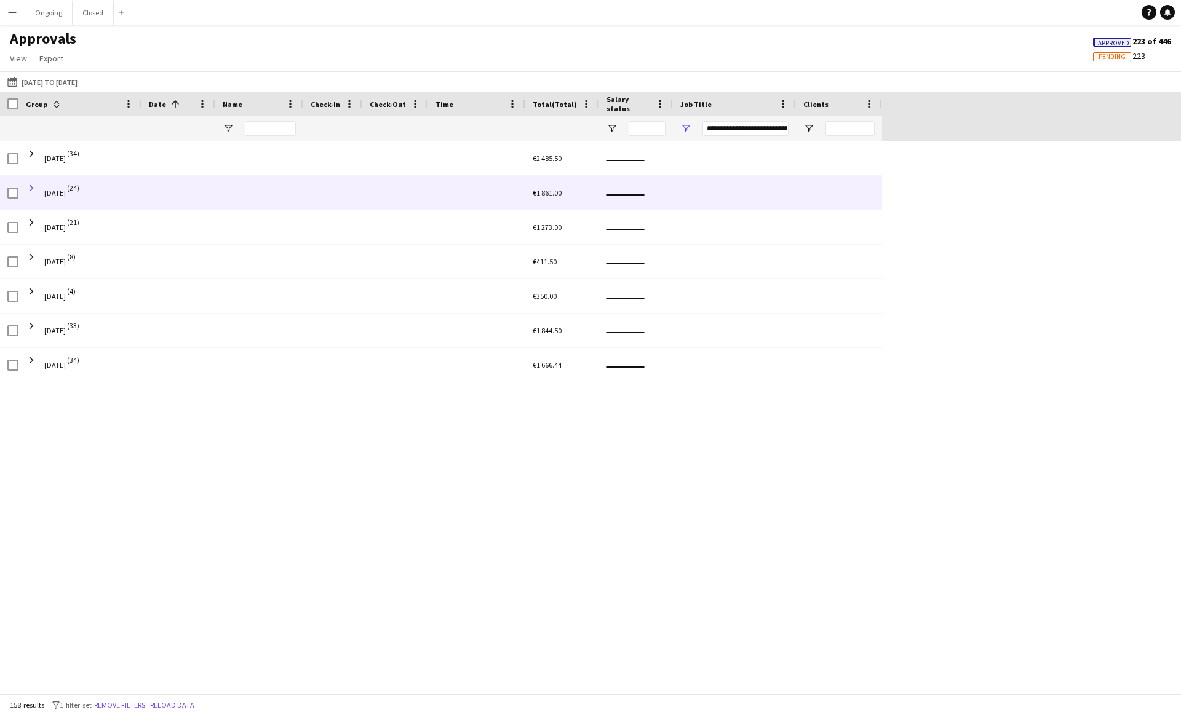
click at [33, 188] on span at bounding box center [31, 188] width 11 height 11
click at [28, 187] on span at bounding box center [31, 188] width 11 height 11
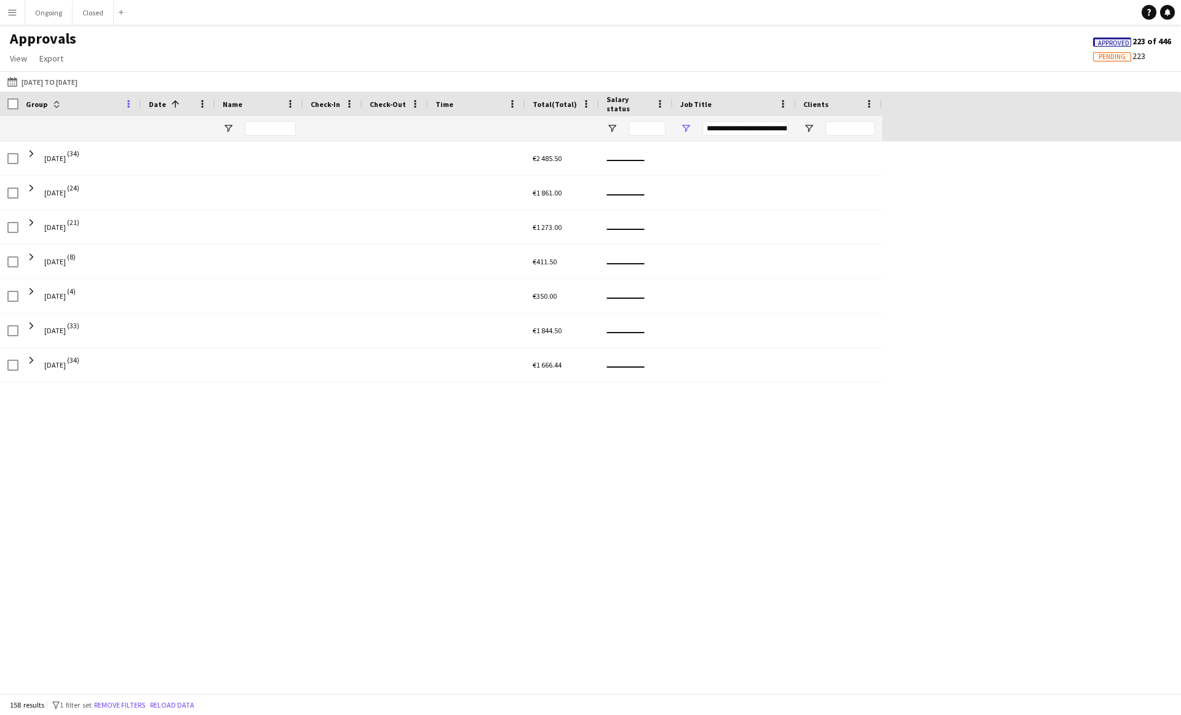
click at [126, 102] on span at bounding box center [128, 103] width 11 height 11
click at [200, 103] on span at bounding box center [202, 103] width 11 height 11
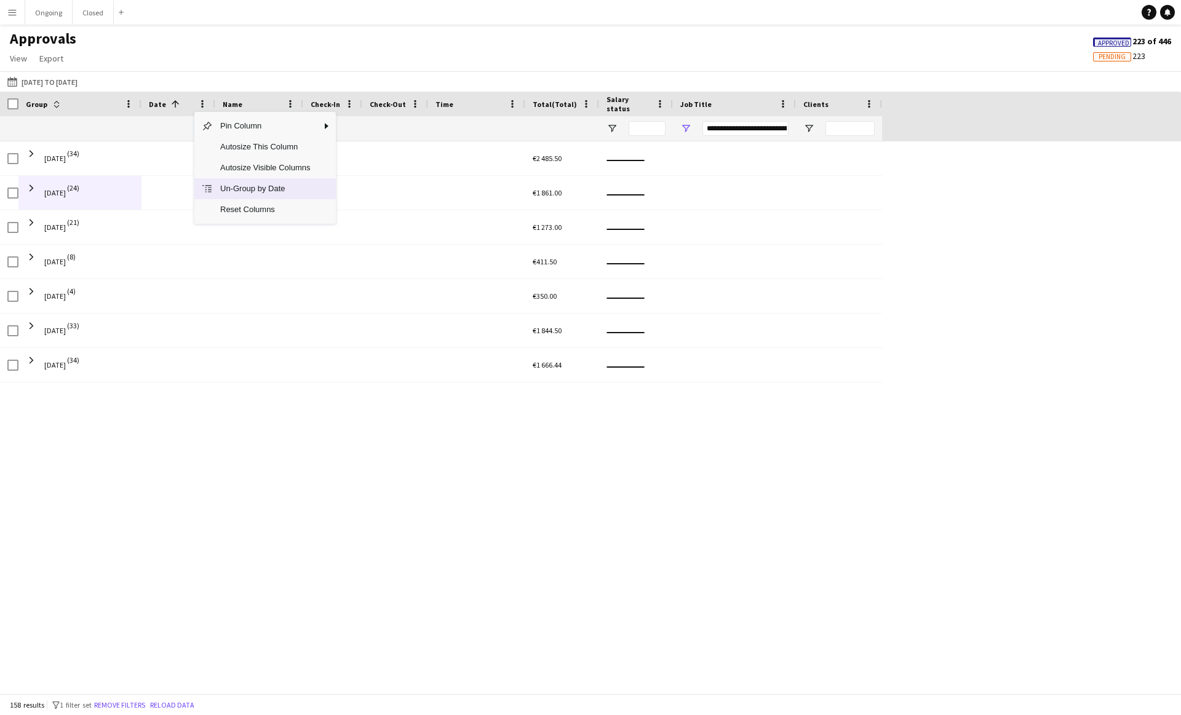
click at [237, 191] on span "Un-Group by Date" at bounding box center [265, 188] width 105 height 21
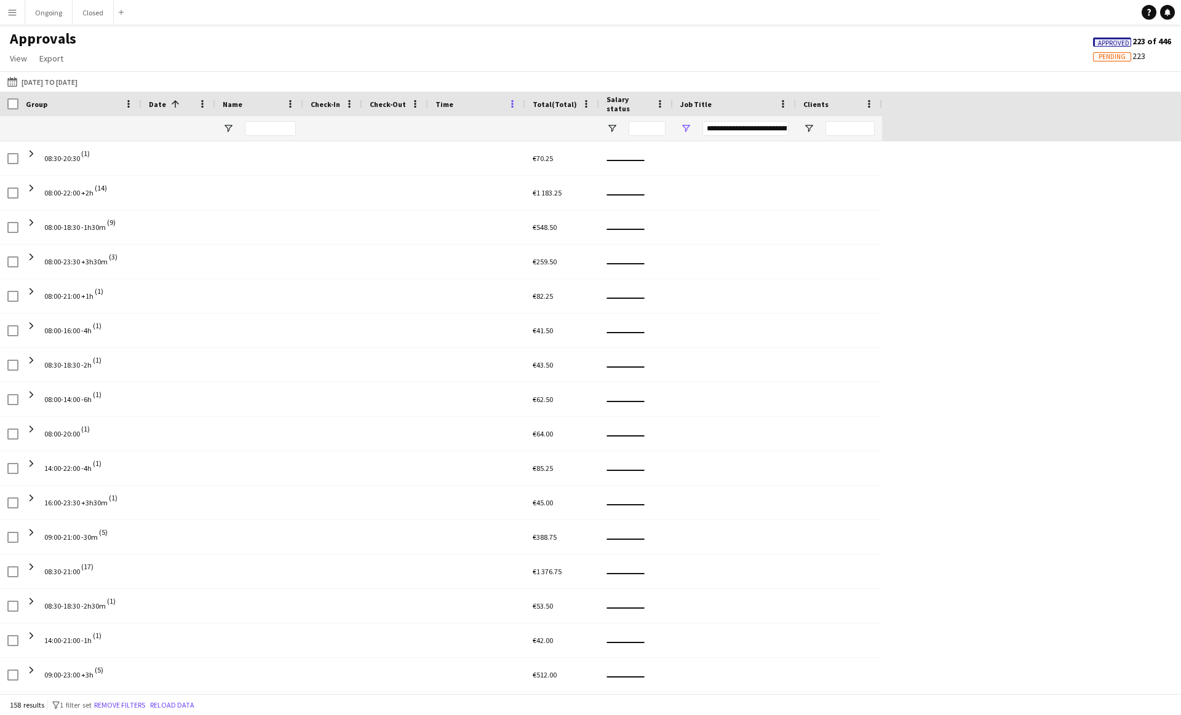
click at [512, 104] on span at bounding box center [512, 103] width 11 height 11
click at [536, 184] on span "Un-Group by Time" at bounding box center [575, 188] width 105 height 21
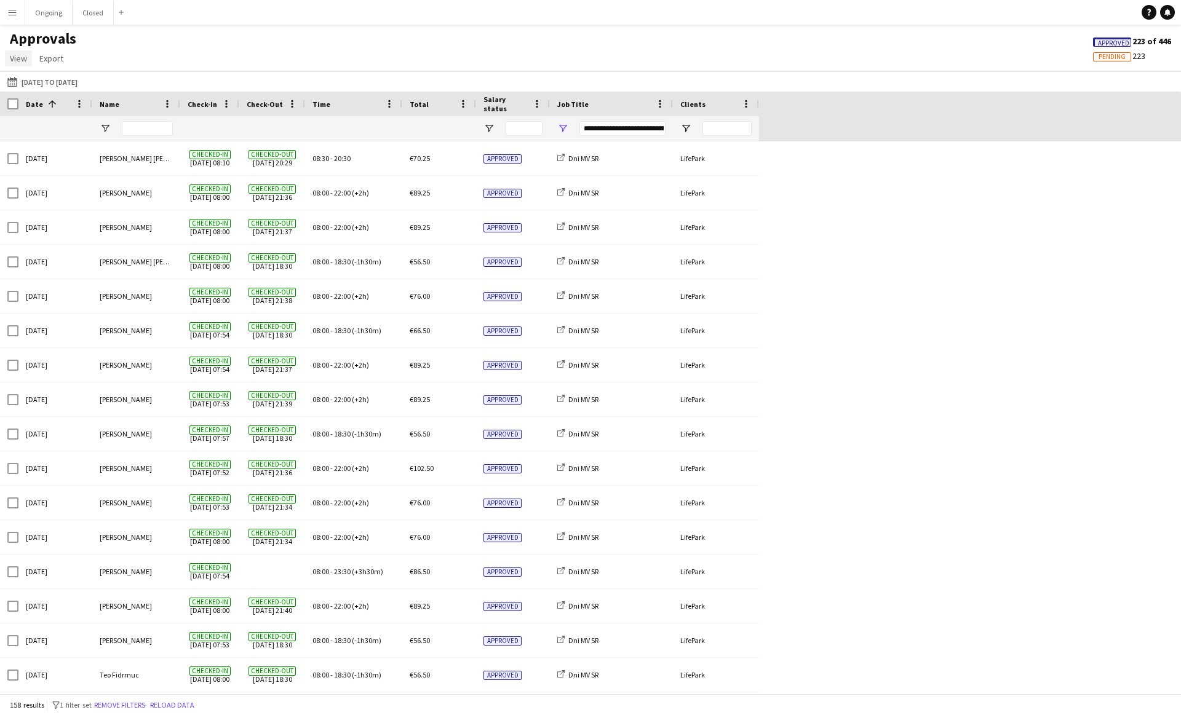
click at [15, 55] on span "View" at bounding box center [18, 58] width 17 height 11
click at [27, 89] on span "Customise view" at bounding box center [44, 84] width 58 height 11
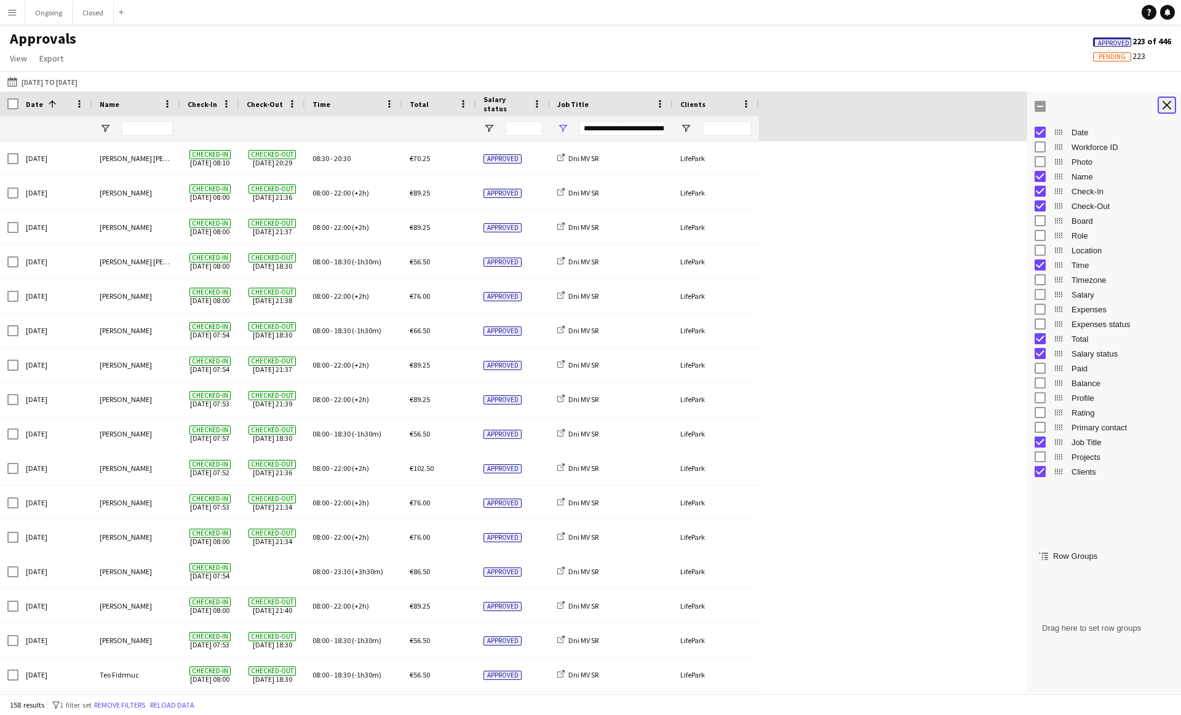
click at [582, 102] on app-icon "Close tool panel" at bounding box center [1166, 105] width 9 height 9
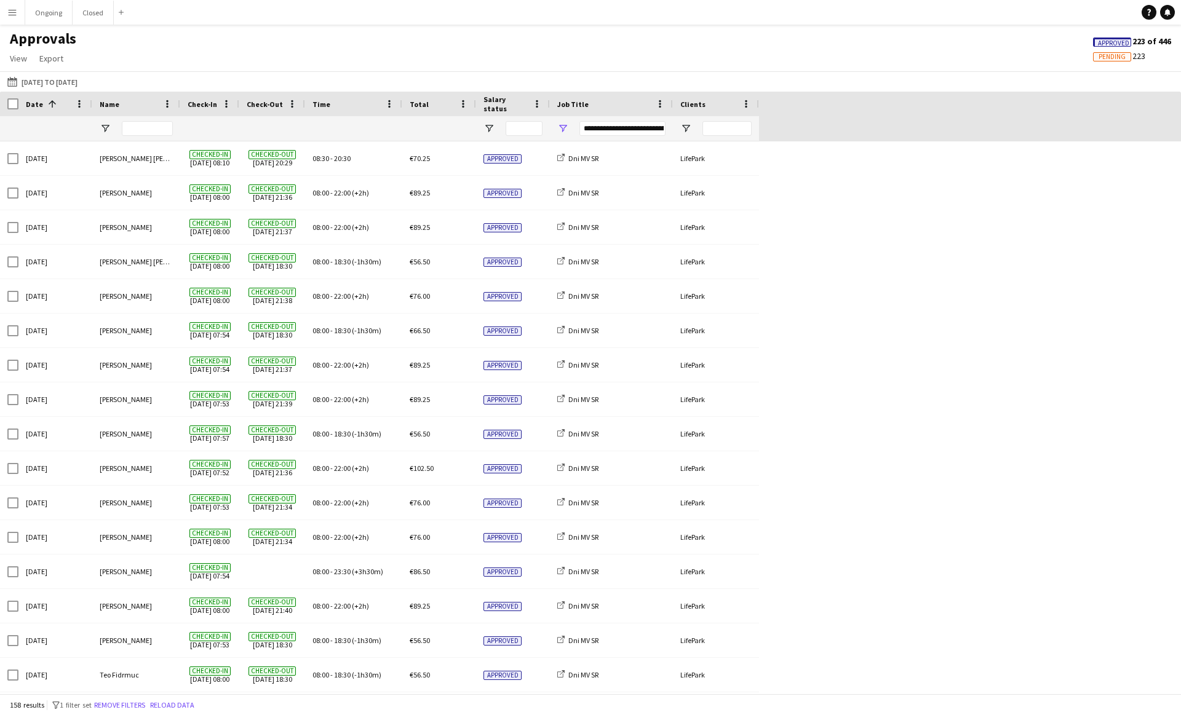
click at [14, 24] on button "Menu" at bounding box center [12, 12] width 25 height 25
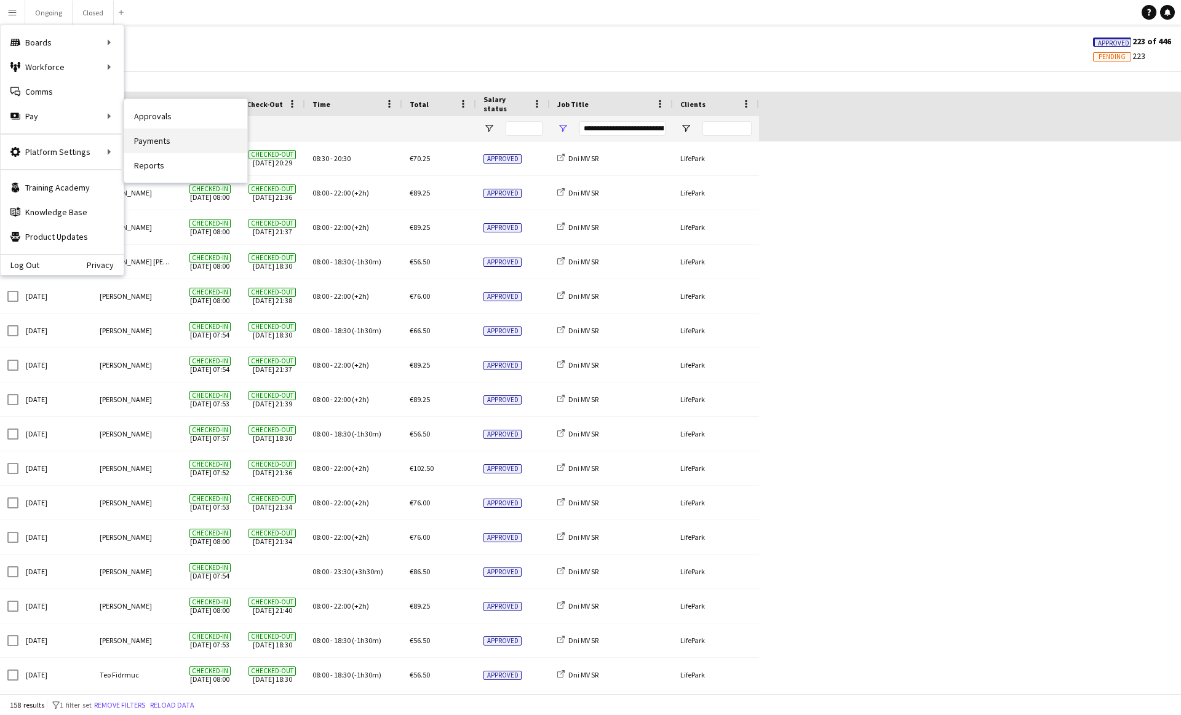
click at [162, 133] on link "Payments" at bounding box center [185, 141] width 123 height 25
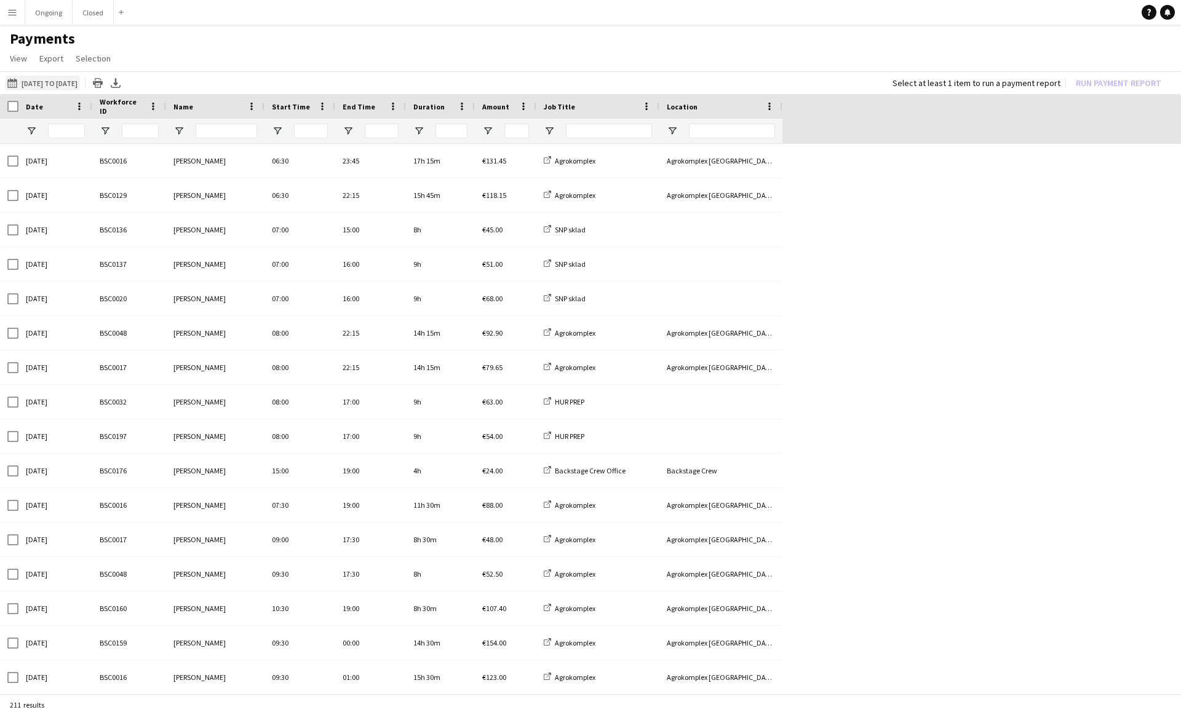
click at [32, 79] on button "01-09-2025 to 15-09-2025 01-09-2025 to 15-09-2025" at bounding box center [42, 83] width 75 height 15
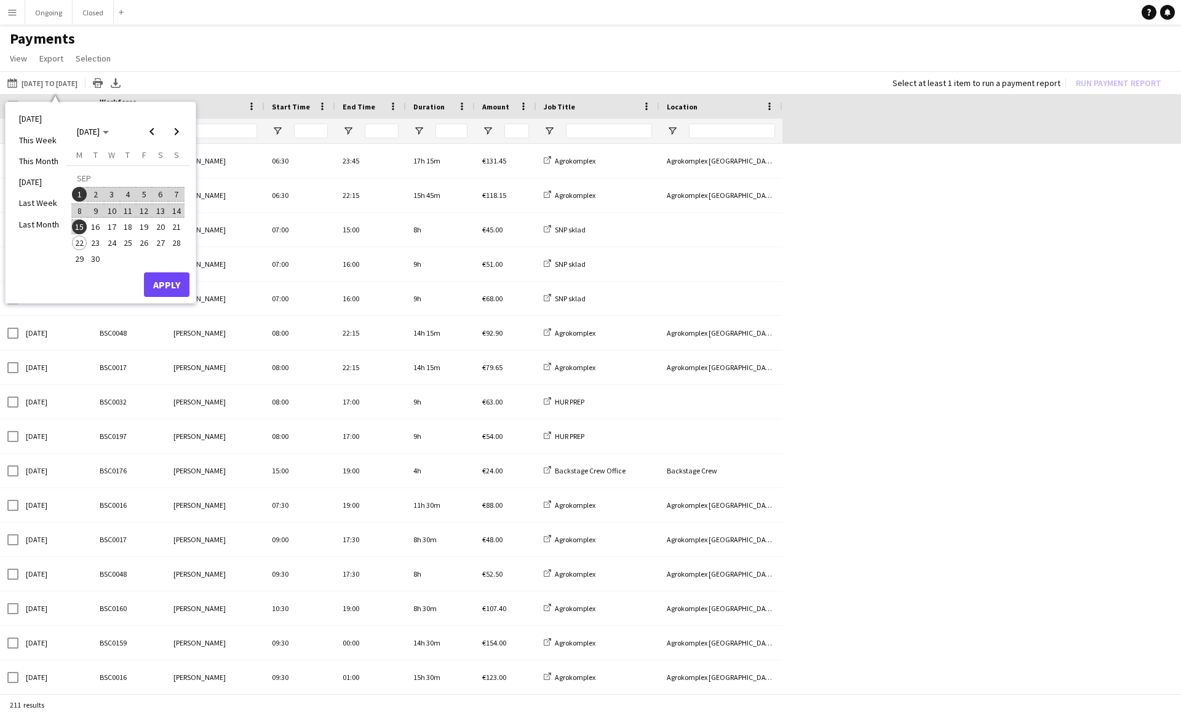
click at [79, 224] on span "15" at bounding box center [79, 227] width 15 height 15
click at [172, 223] on span "21" at bounding box center [176, 227] width 15 height 15
click at [173, 284] on button "Apply" at bounding box center [167, 284] width 46 height 25
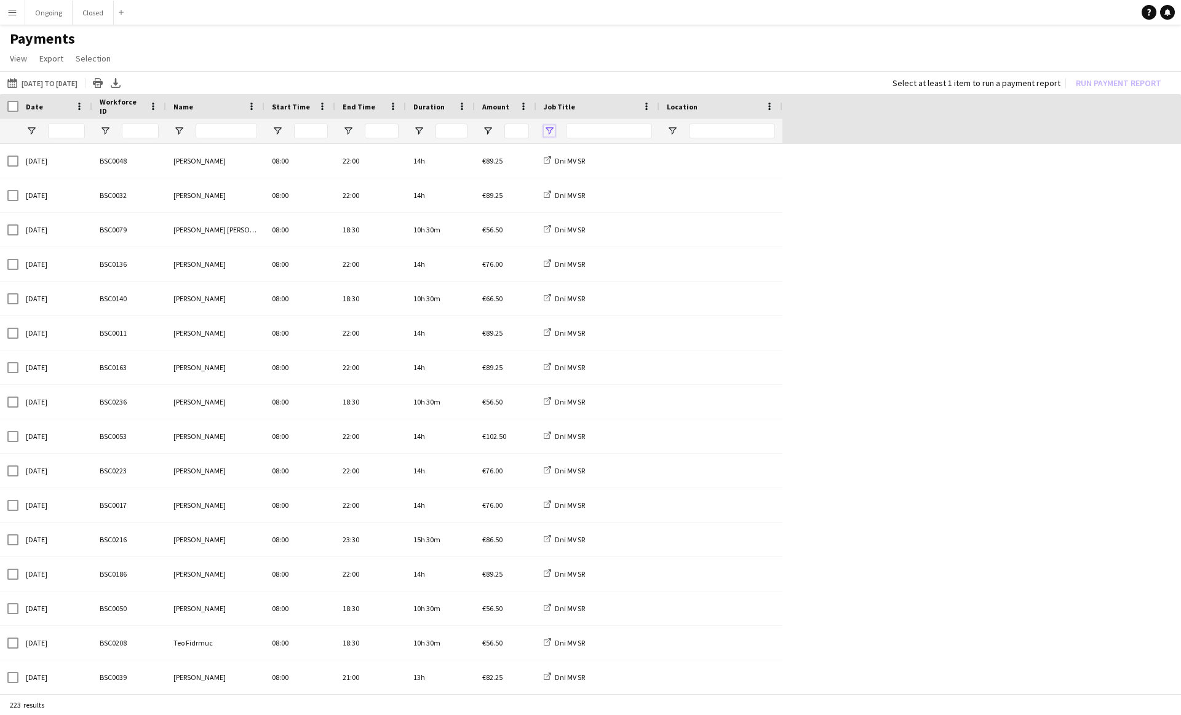
click at [552, 129] on span "Open Filter Menu" at bounding box center [549, 130] width 11 height 11
click at [553, 229] on div "Dni MV SR - Backline" at bounding box center [607, 235] width 116 height 15
type input "**********"
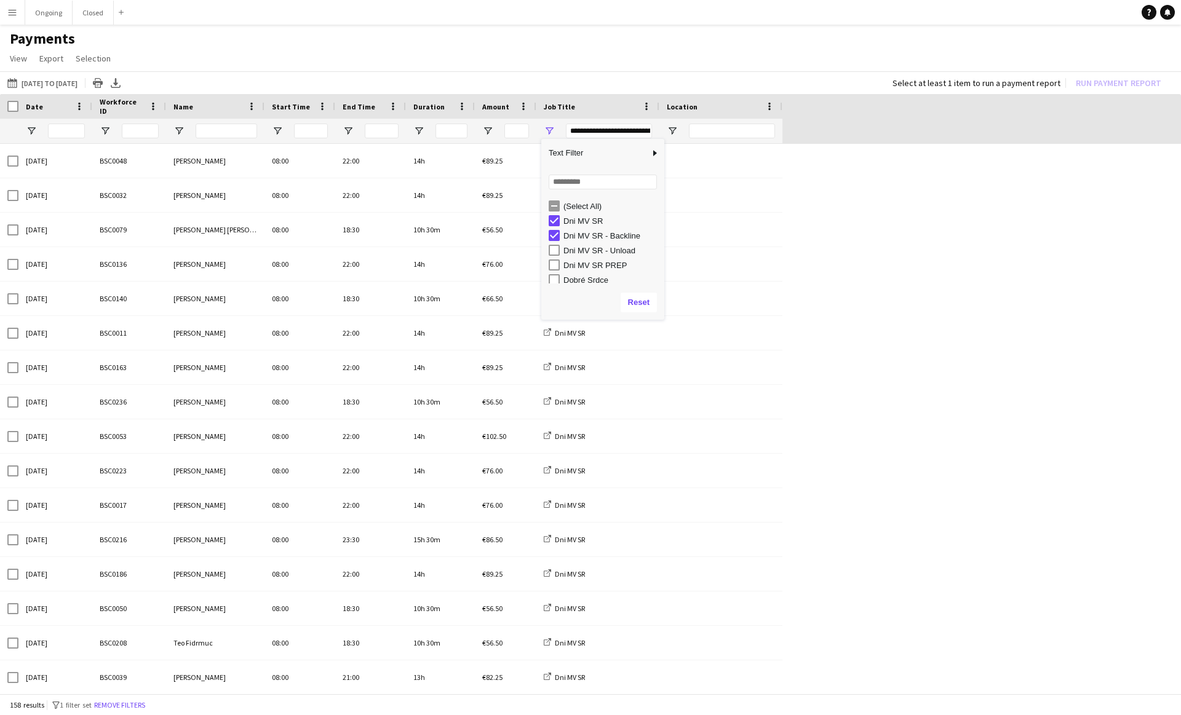
click at [463, 105] on span at bounding box center [461, 106] width 11 height 11
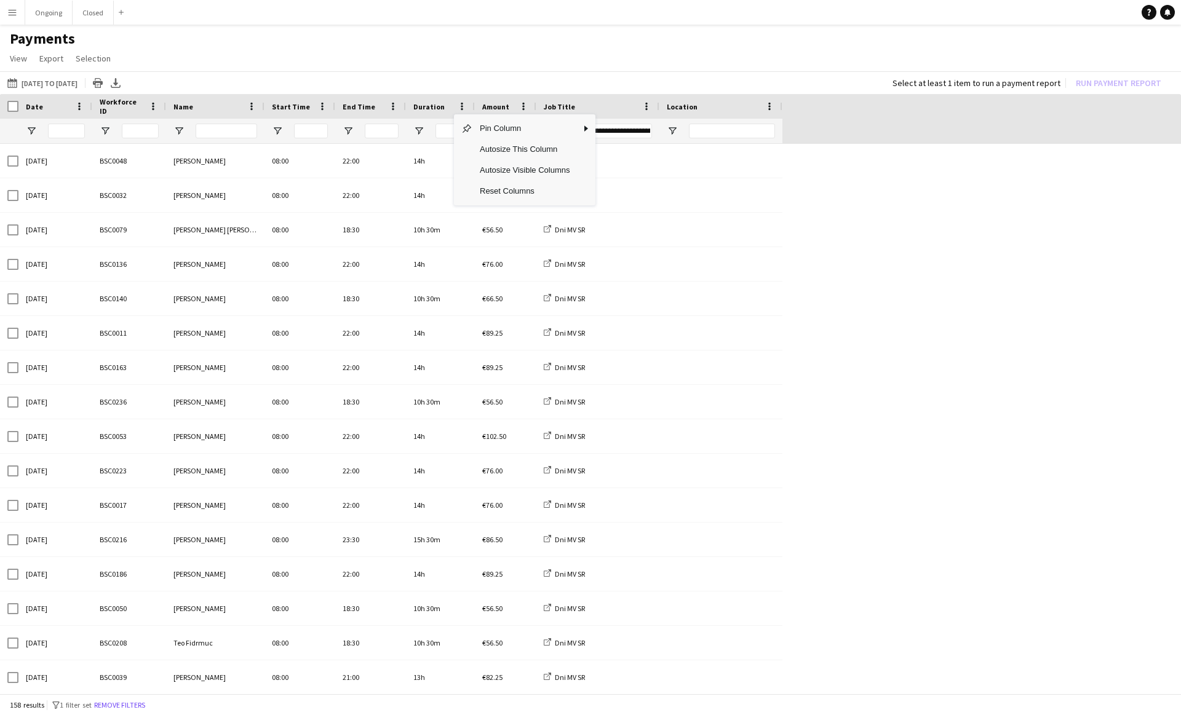
click at [442, 78] on div "01-09-2025 to 15-09-2025 15-09-2025 to 21-09-2025 Today This Week This Month Ye…" at bounding box center [590, 82] width 1181 height 23
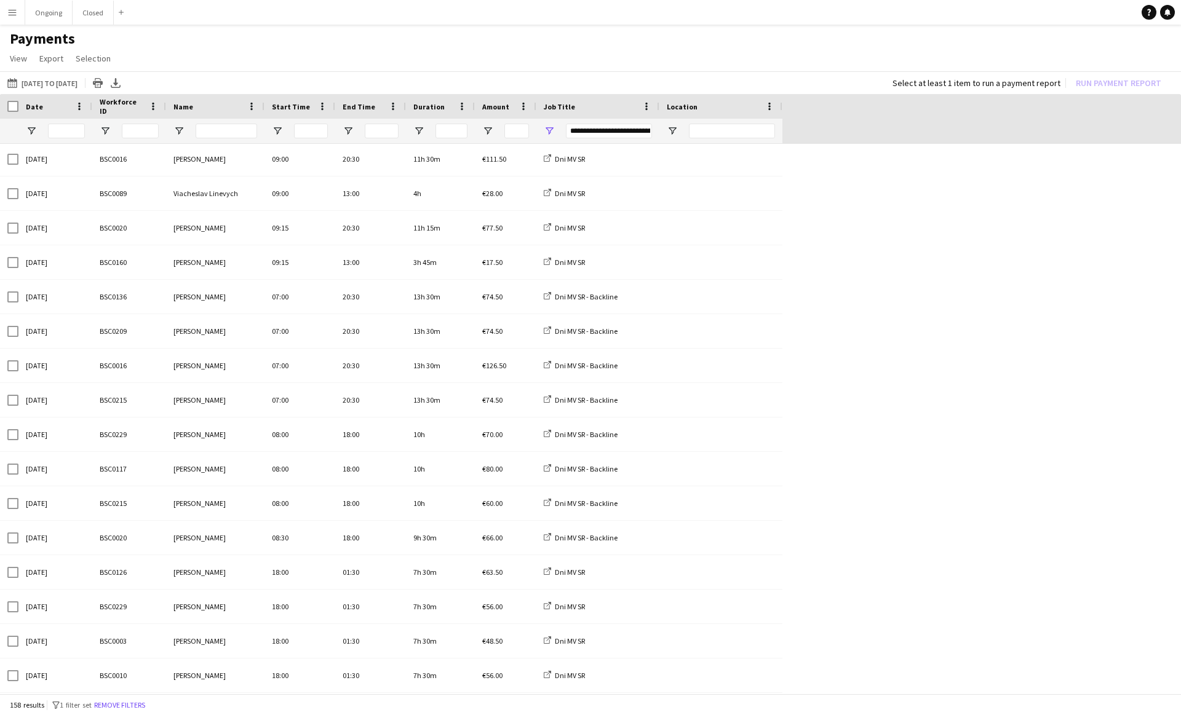
scroll to position [2493, 0]
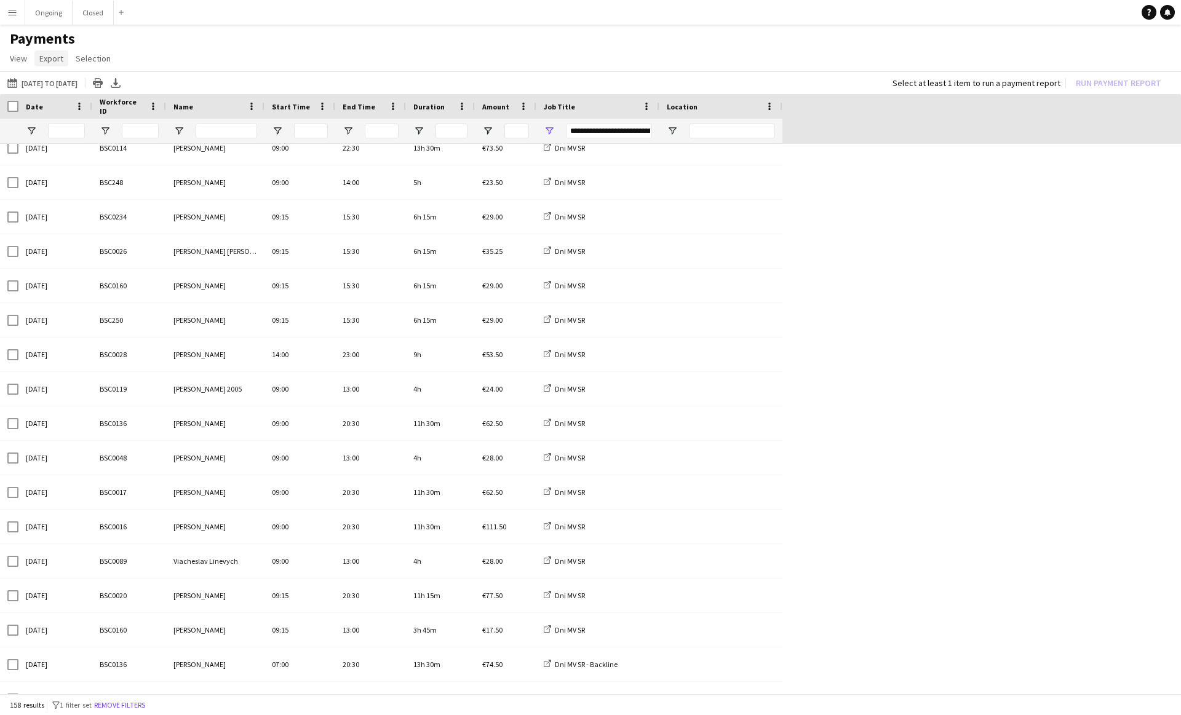
click at [50, 52] on link "Export" at bounding box center [51, 58] width 34 height 16
click at [71, 89] on span "Export as XLSX" at bounding box center [72, 84] width 54 height 11
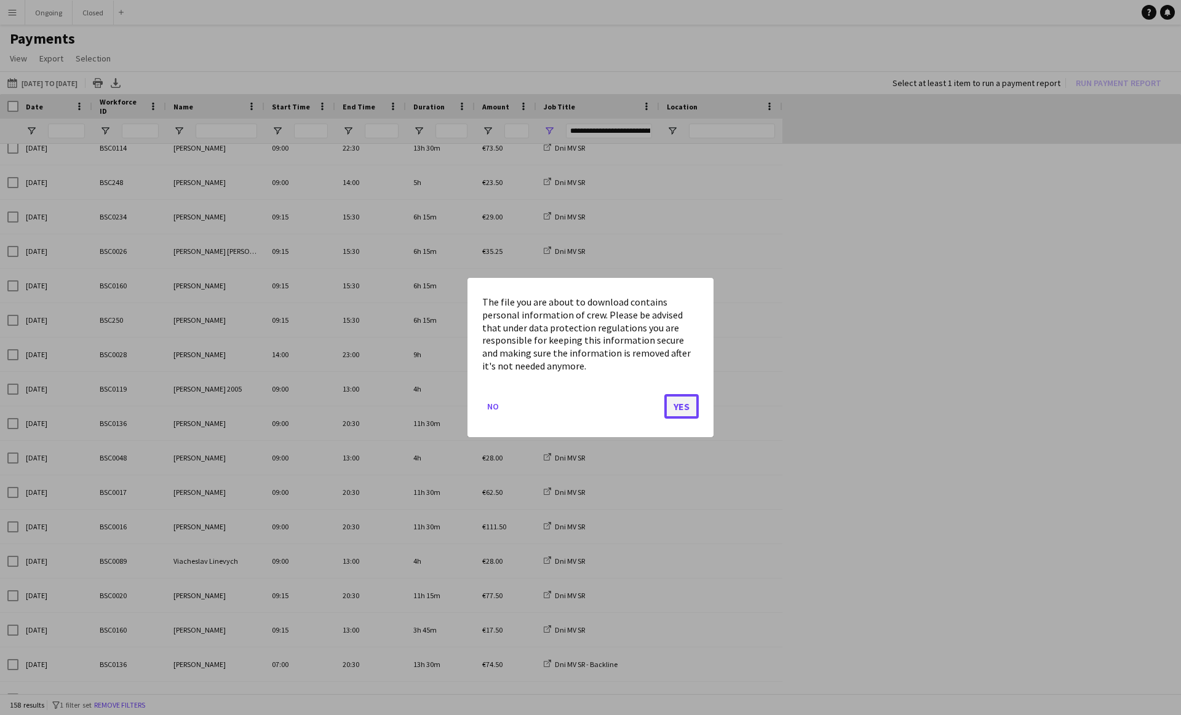
click at [582, 400] on button "Yes" at bounding box center [681, 406] width 34 height 25
